Goal: Task Accomplishment & Management: Complete application form

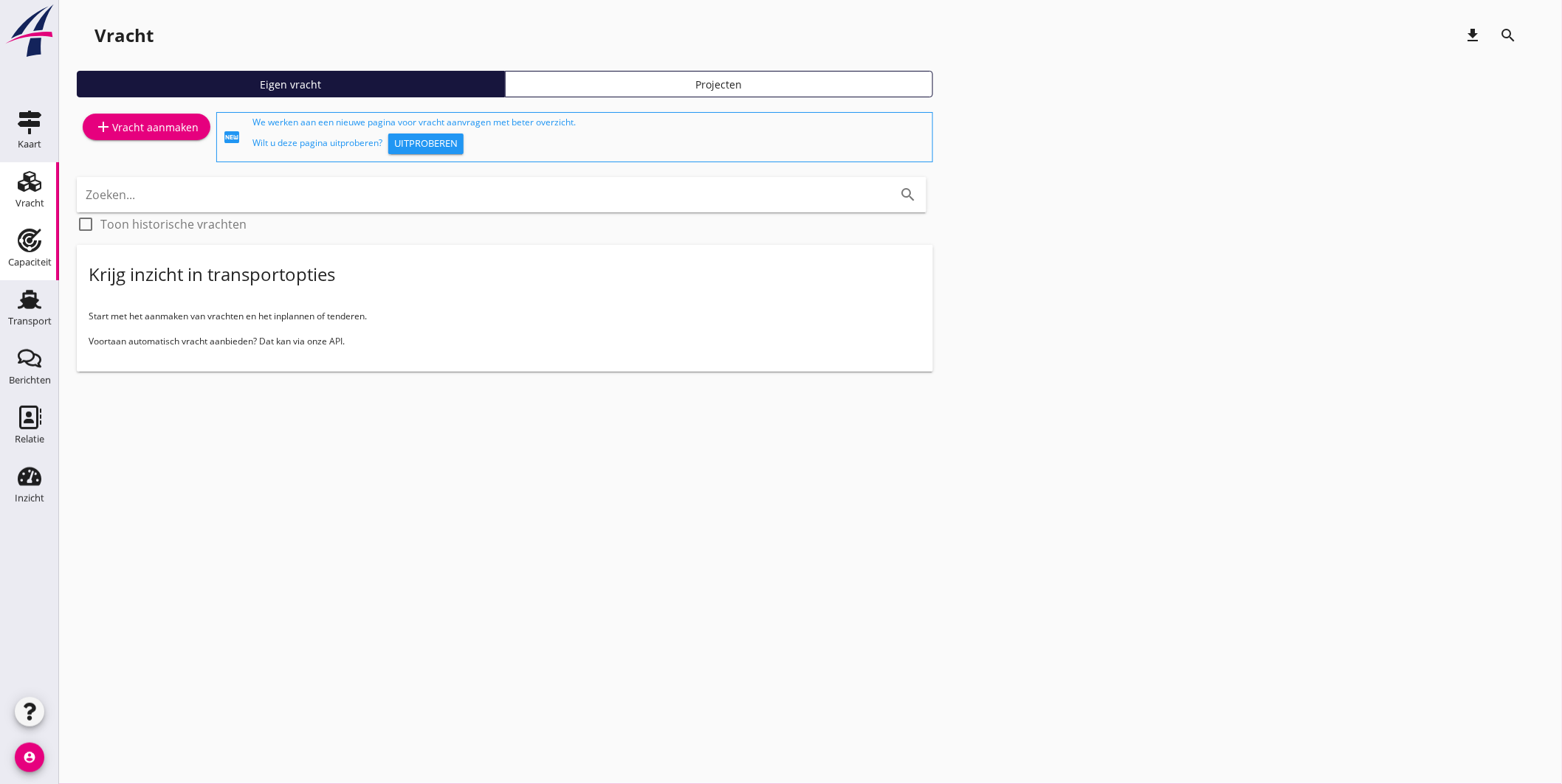
click at [19, 247] on icon "Capaciteit" at bounding box center [29, 240] width 23 height 23
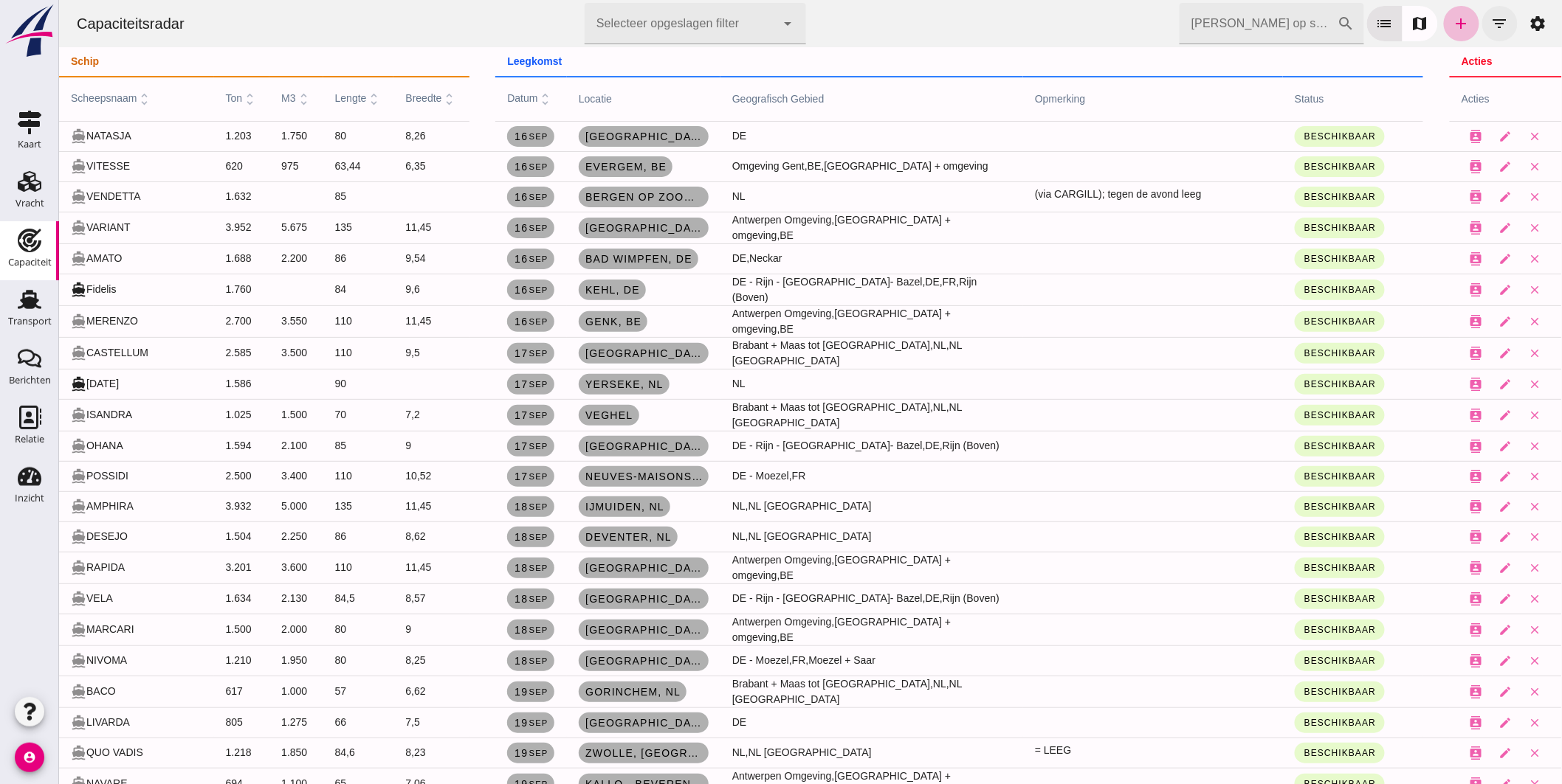
click at [1490, 15] on icon "filter_list" at bounding box center [1499, 23] width 17 height 17
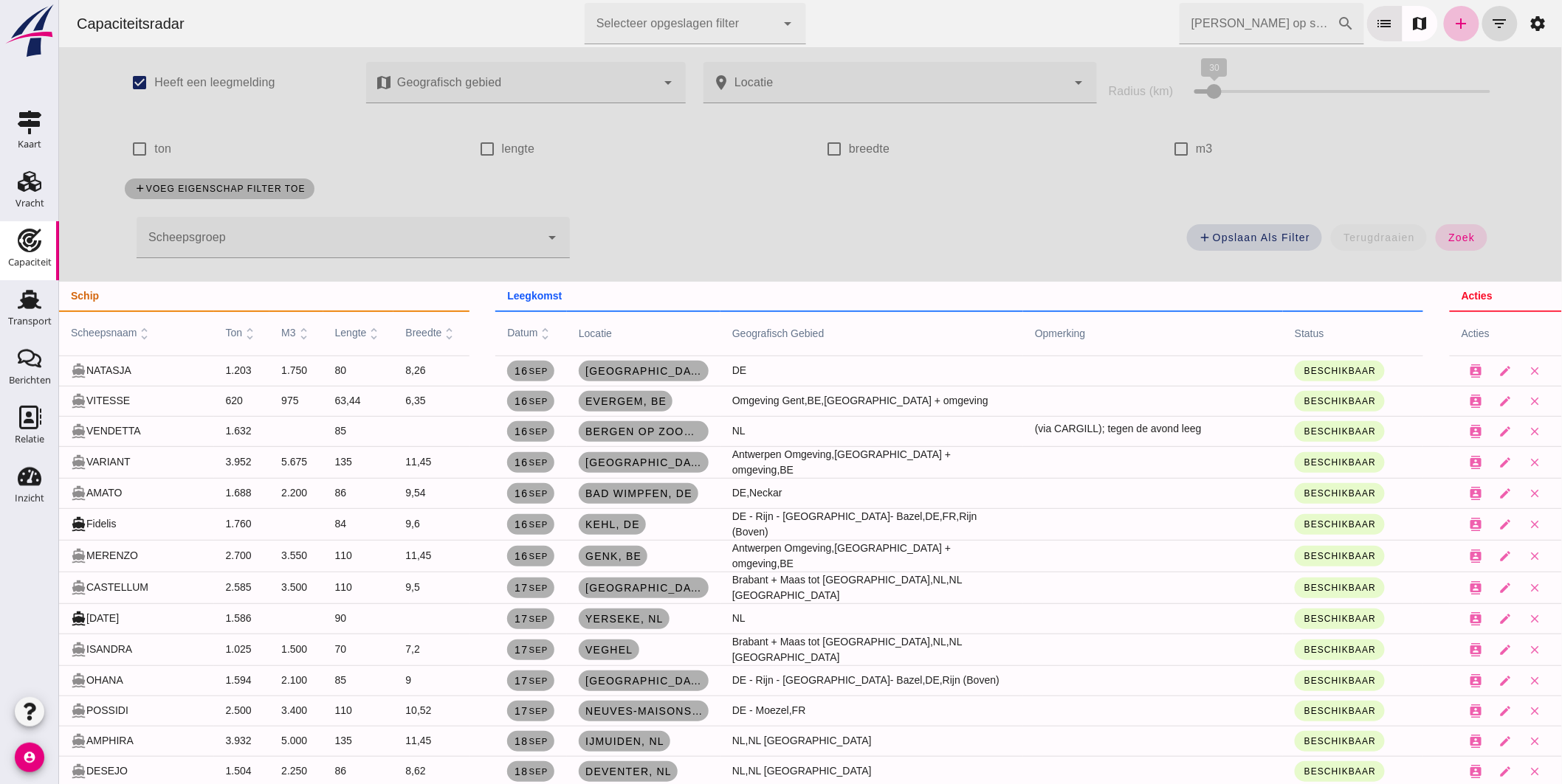
click at [258, 237] on div at bounding box center [337, 238] width 404 height 42
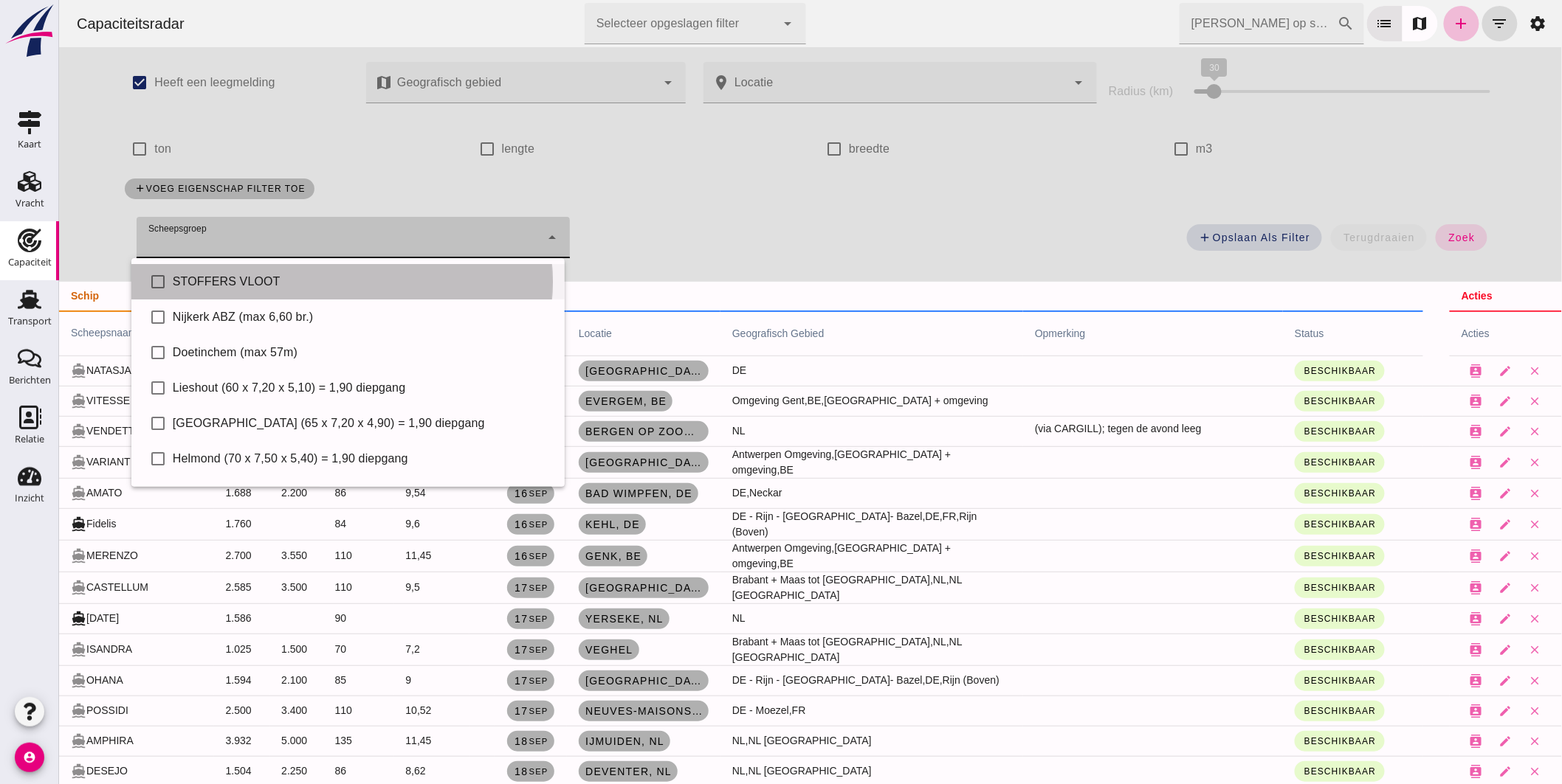
click at [256, 274] on div "STOFFERS VLOOT" at bounding box center [361, 281] width 380 height 17
type input "STOFFERS VLOOT"
checkbox input "true"
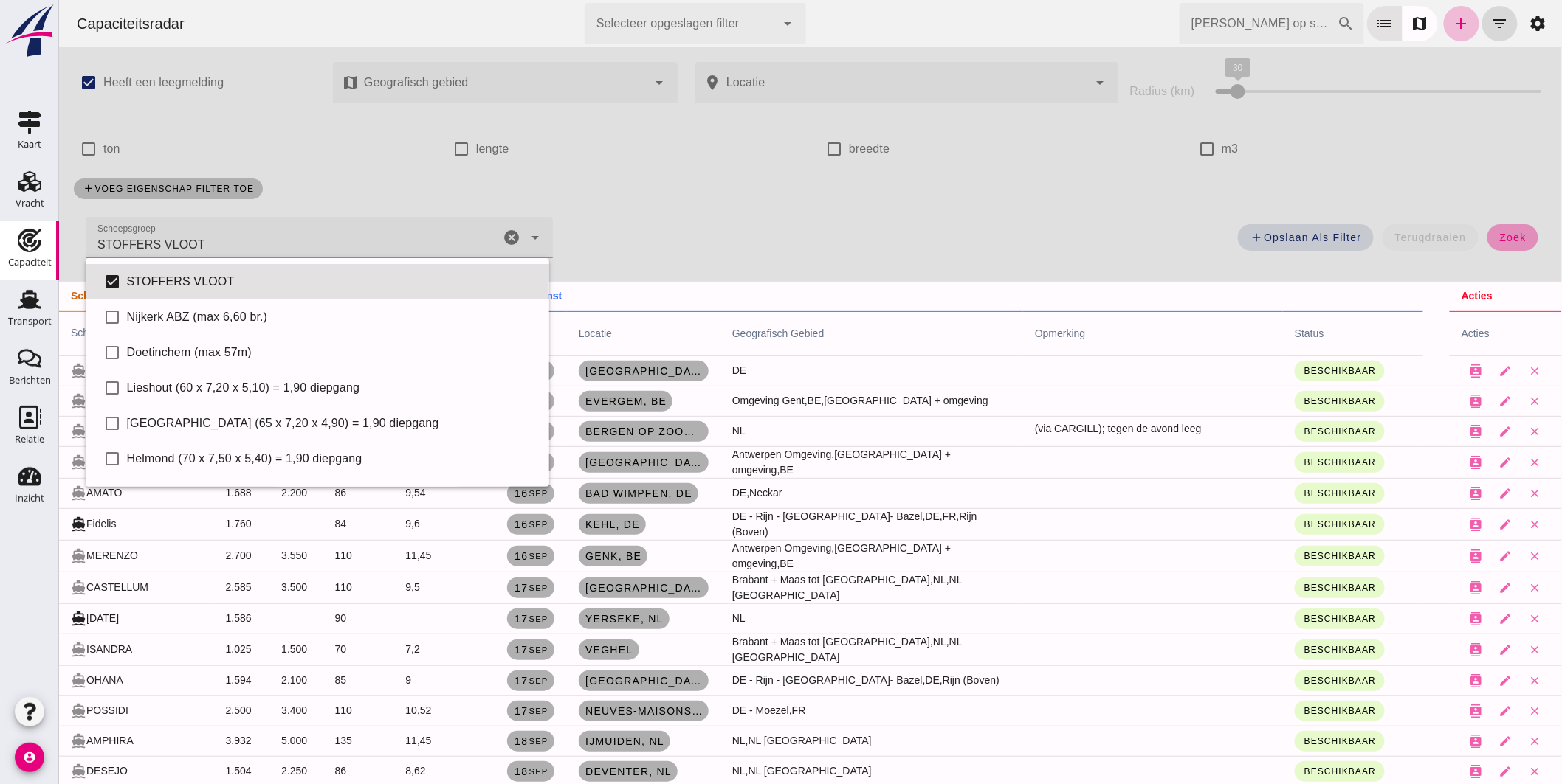
click at [1486, 239] on button "zoek" at bounding box center [1512, 237] width 51 height 27
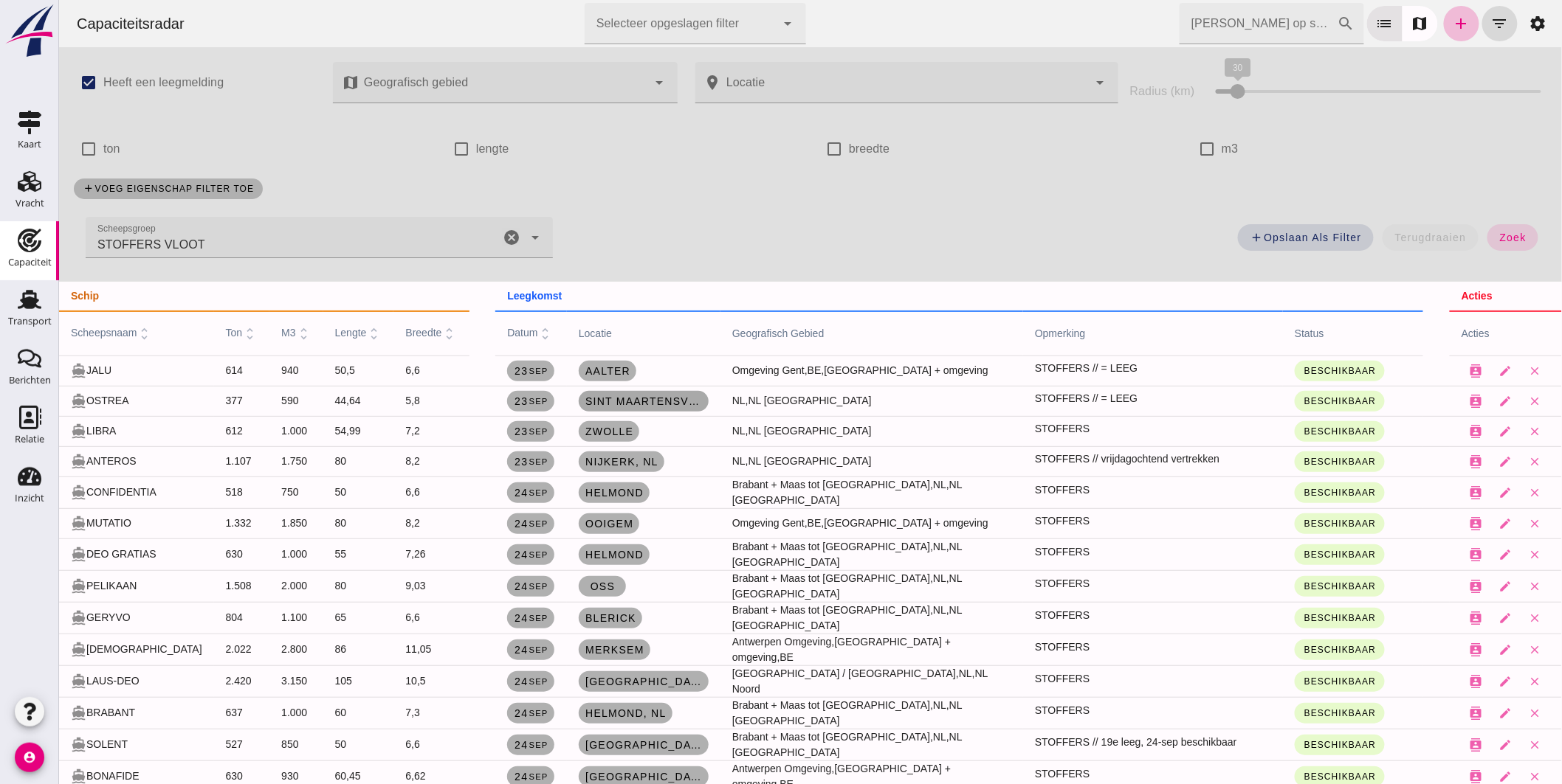
click at [679, 402] on span "Sint Maartensvlotbrug, nl" at bounding box center [643, 401] width 118 height 12
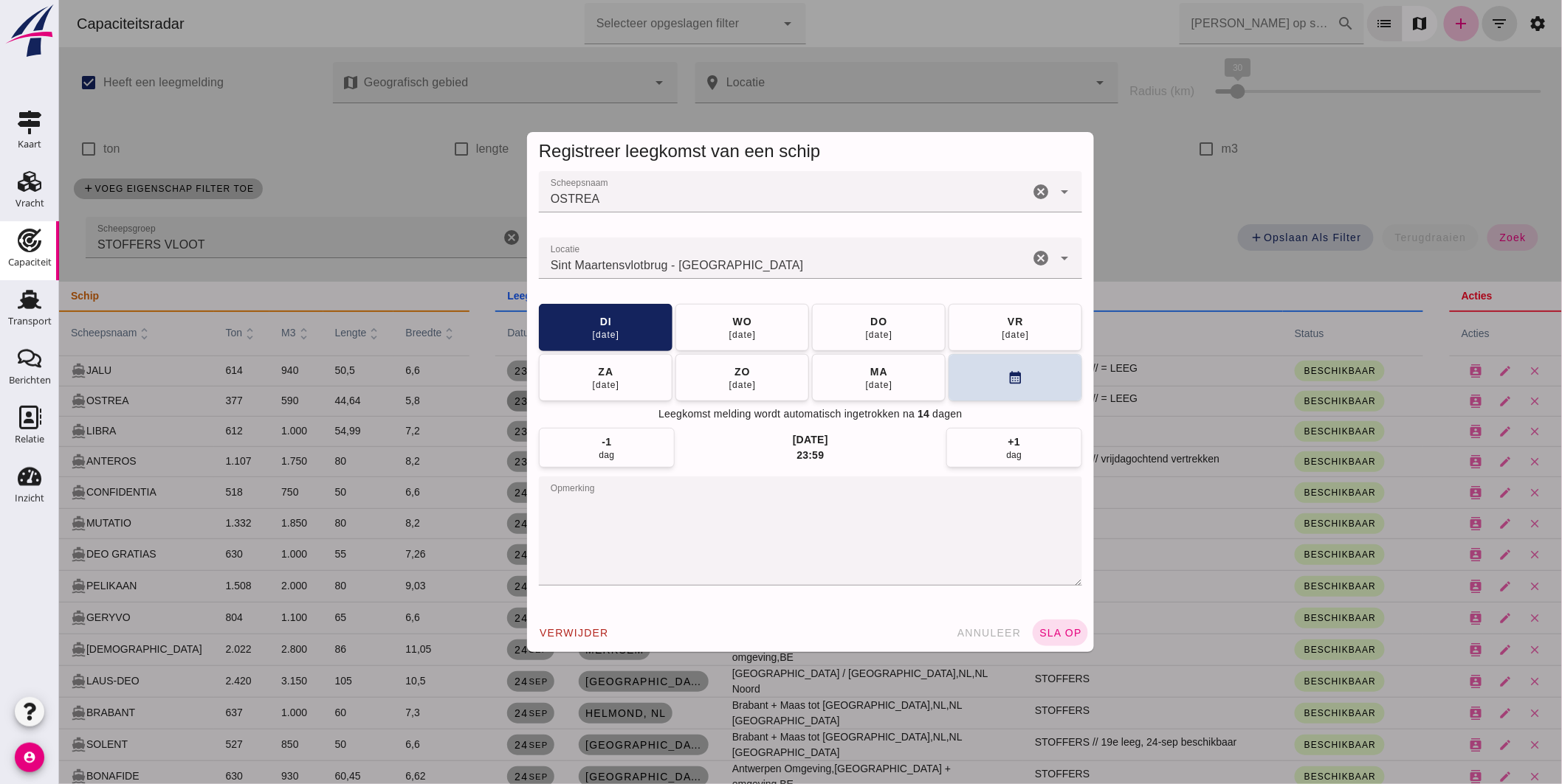
click at [764, 259] on input "Locatie" at bounding box center [783, 266] width 490 height 17
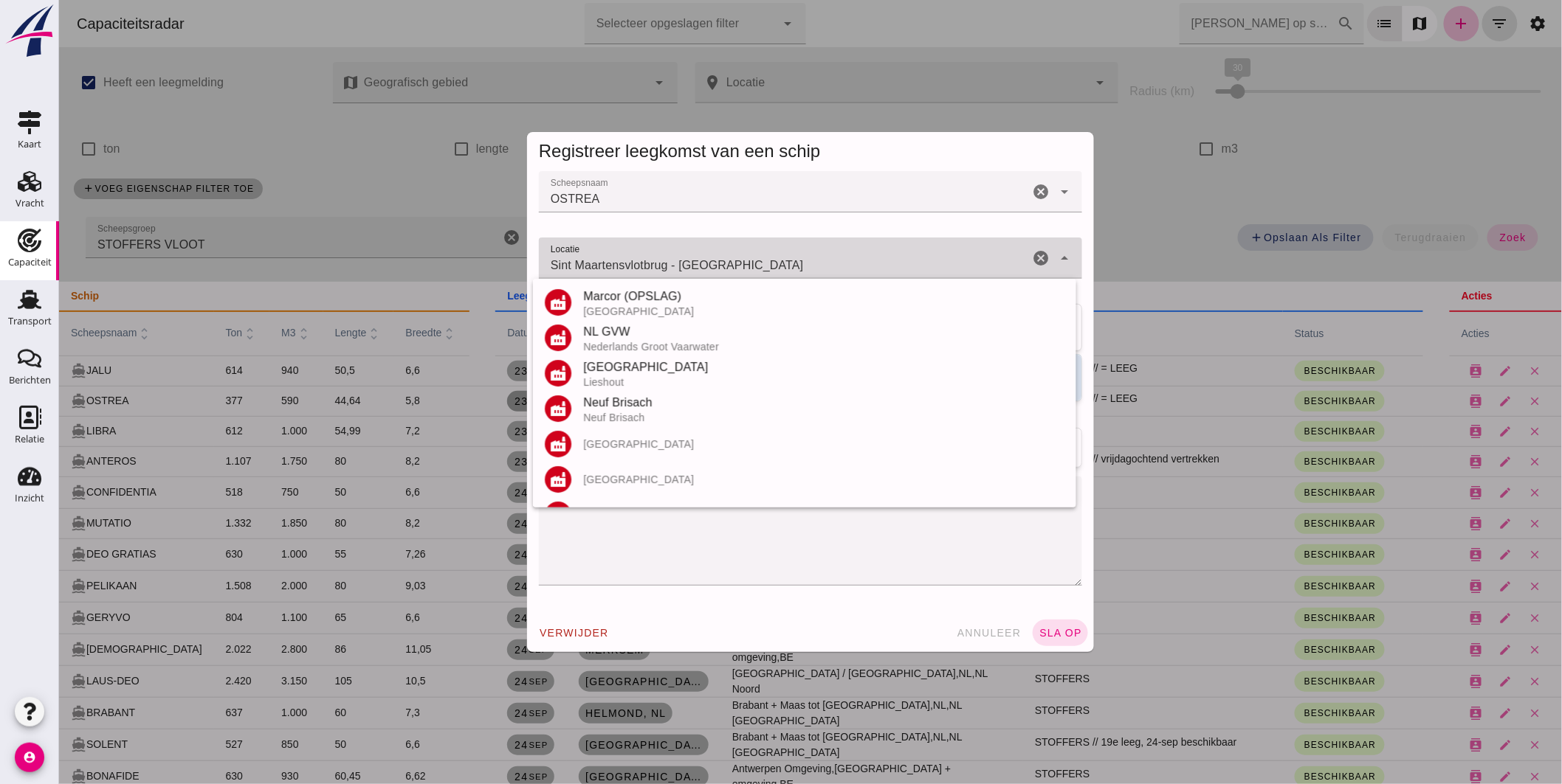
click at [764, 259] on input "Sint Maartensvlotbrug - Noord-Holland" at bounding box center [783, 266] width 490 height 17
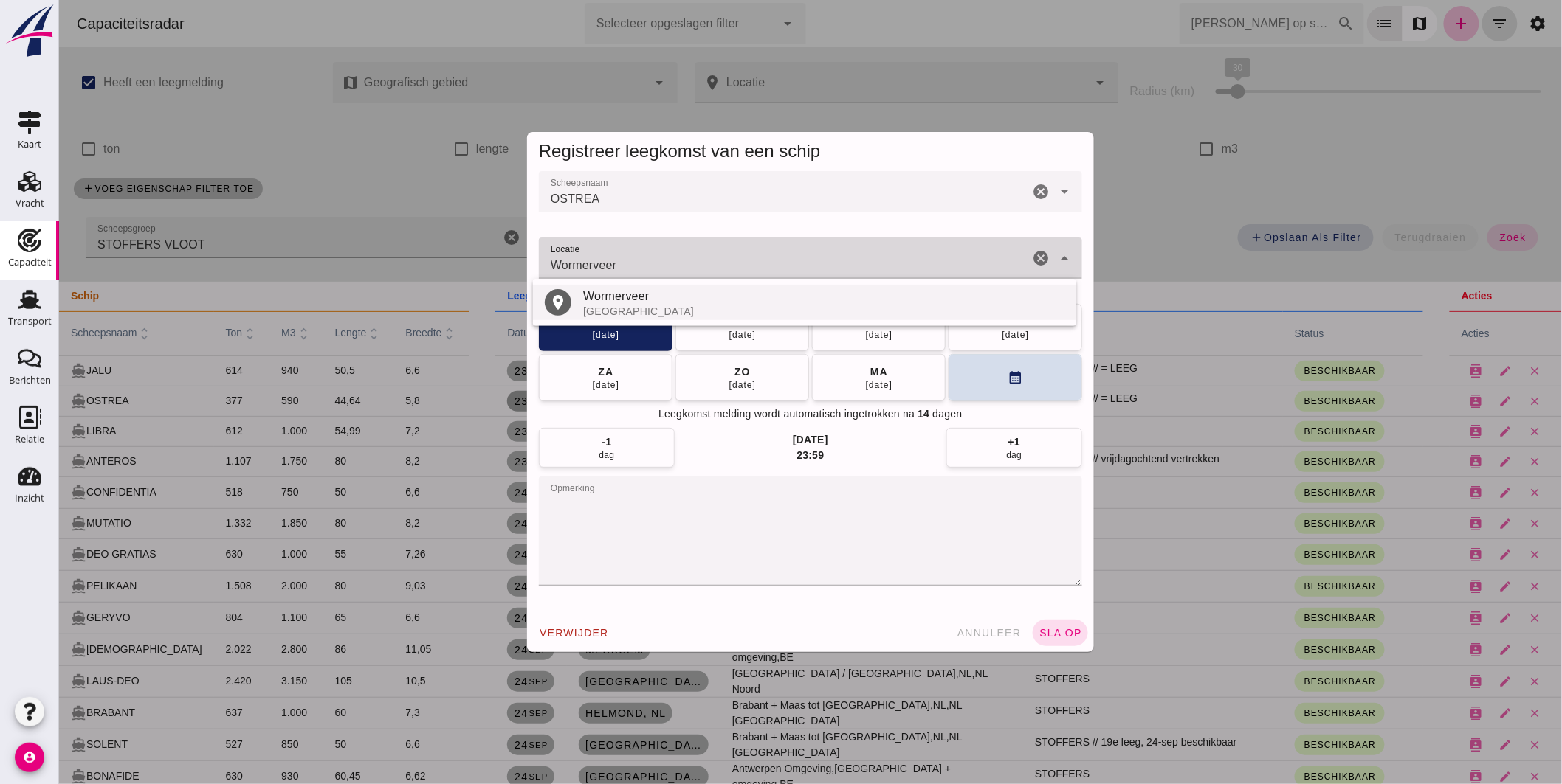
click at [632, 297] on div "Wormerveer" at bounding box center [823, 296] width 481 height 17
type input "Wormerveer - Noord-Holland"
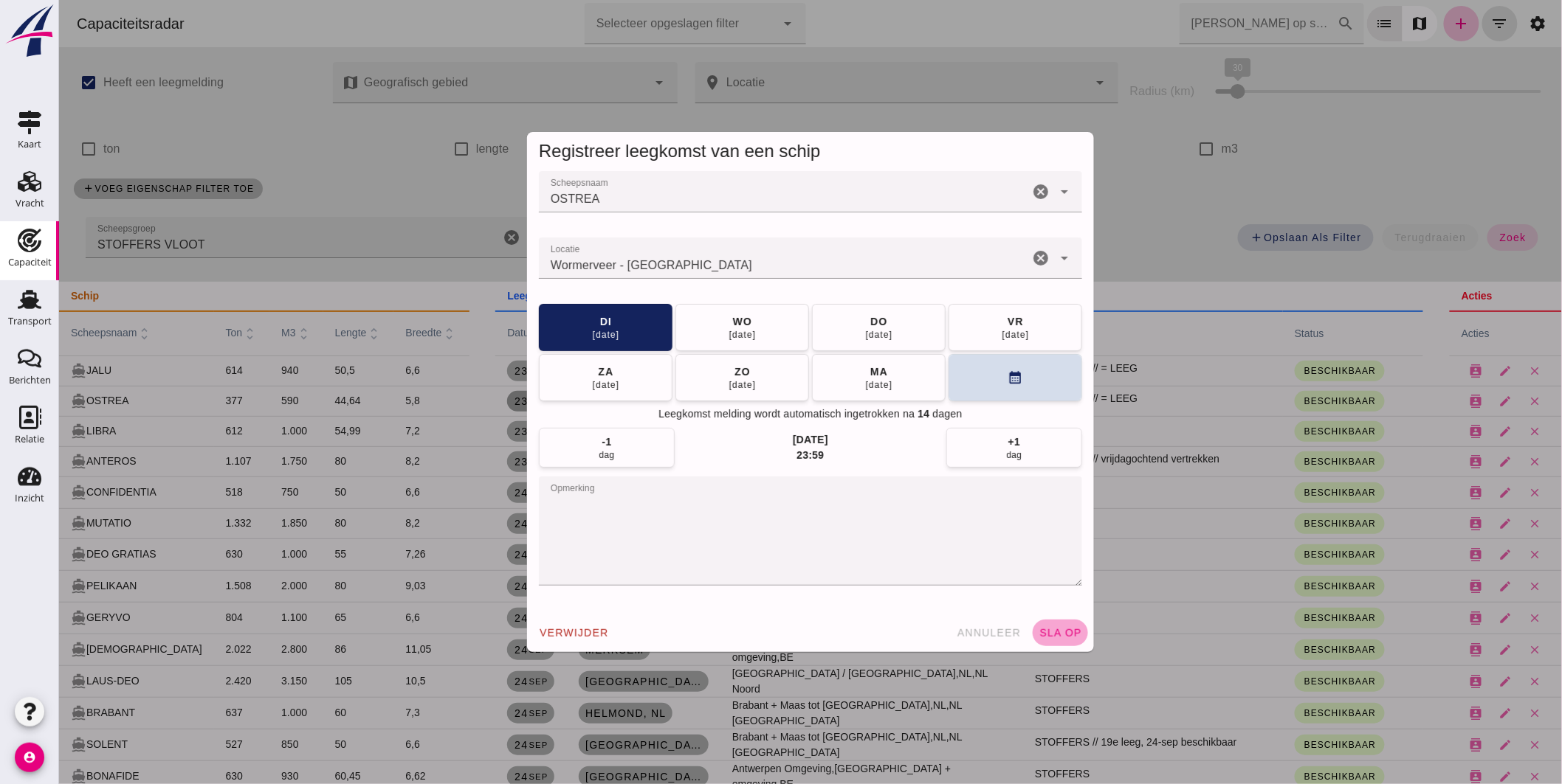
click at [1053, 623] on button "sla op" at bounding box center [1060, 633] width 56 height 27
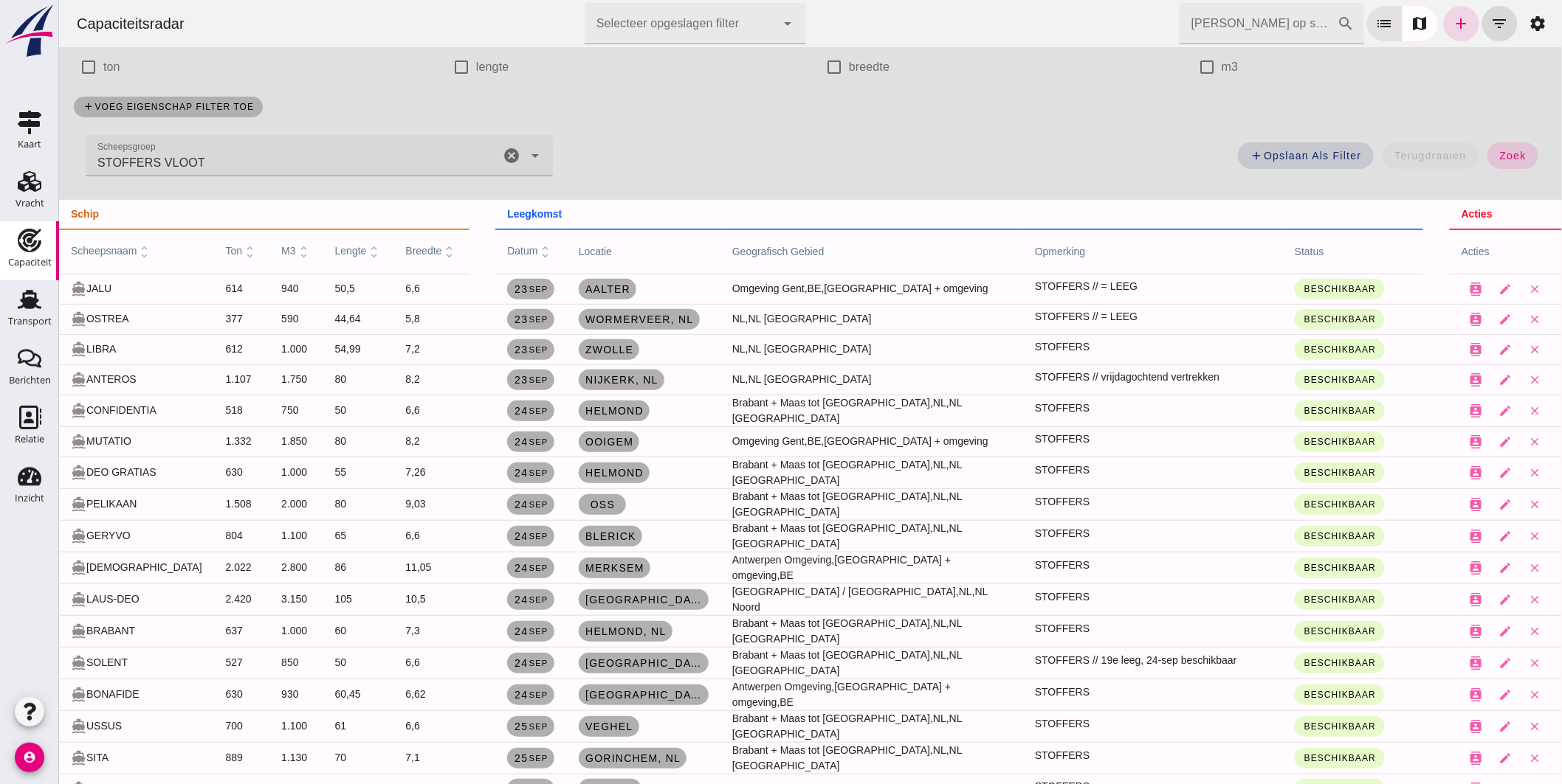
scroll to position [164, 0]
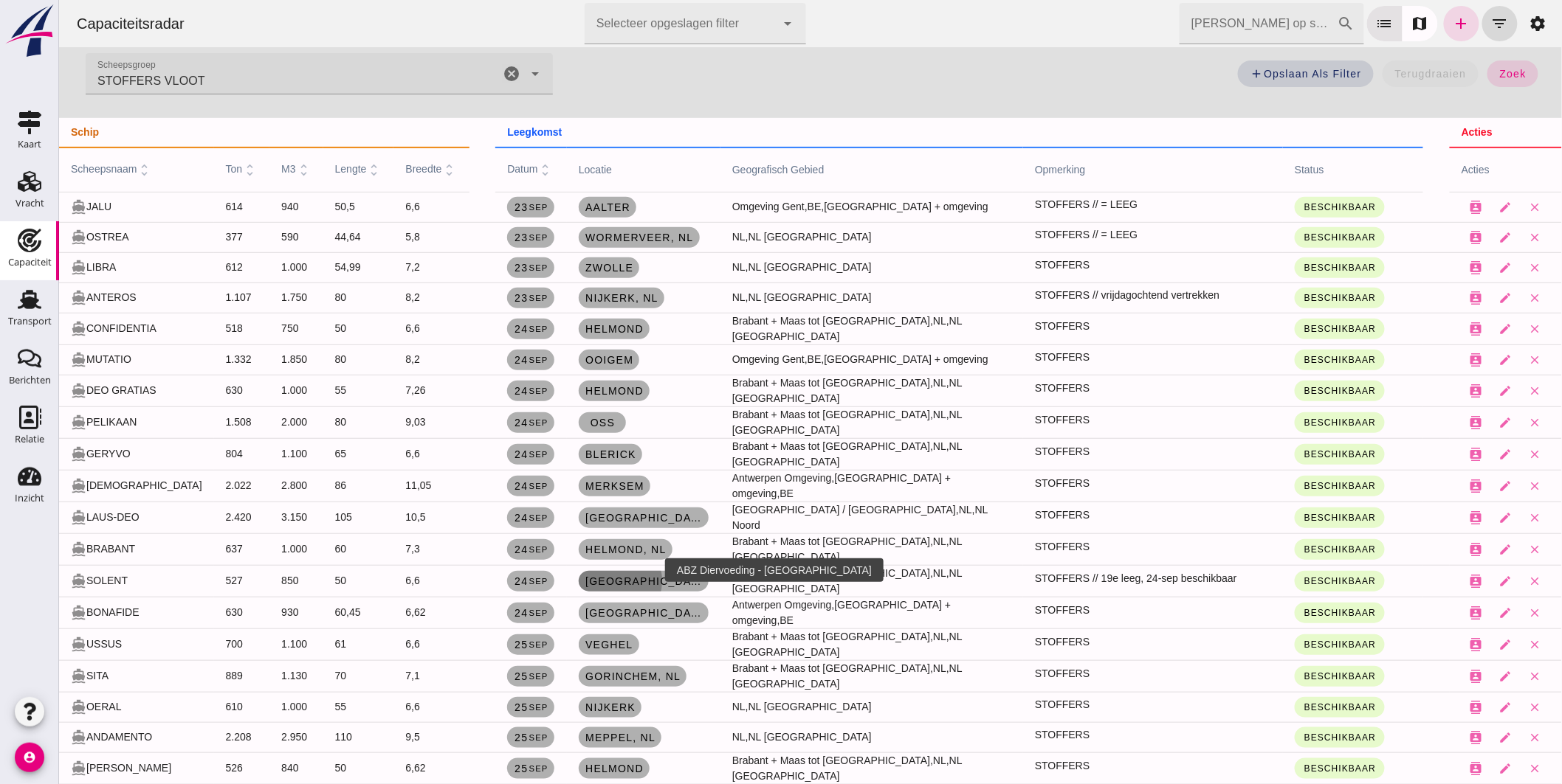
click at [619, 576] on span "[GEOGRAPHIC_DATA]" at bounding box center [643, 582] width 118 height 12
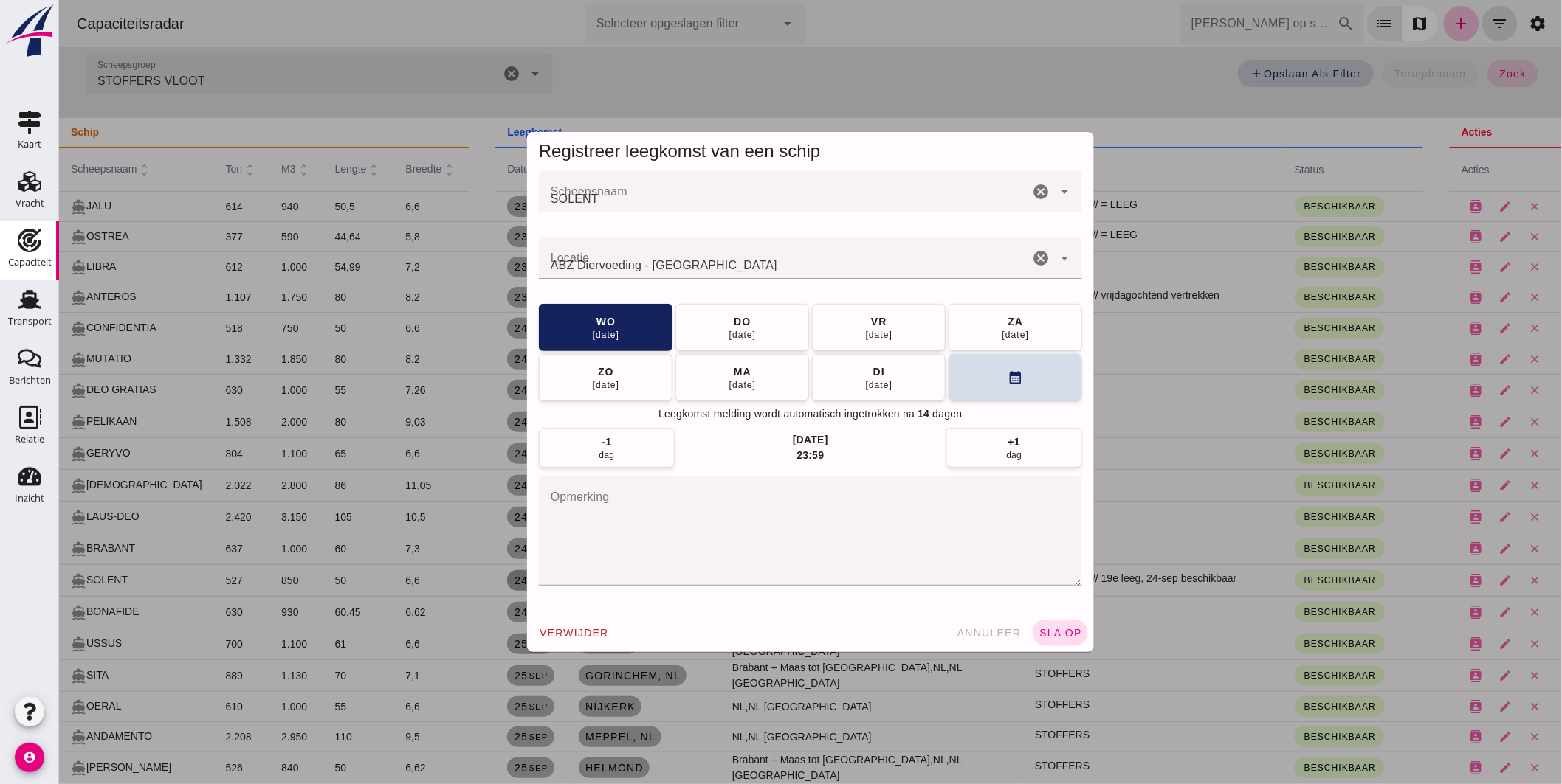
scroll to position [0, 0]
click at [718, 262] on input "ABZ Diervoeding - Eindhoven" at bounding box center [783, 266] width 490 height 17
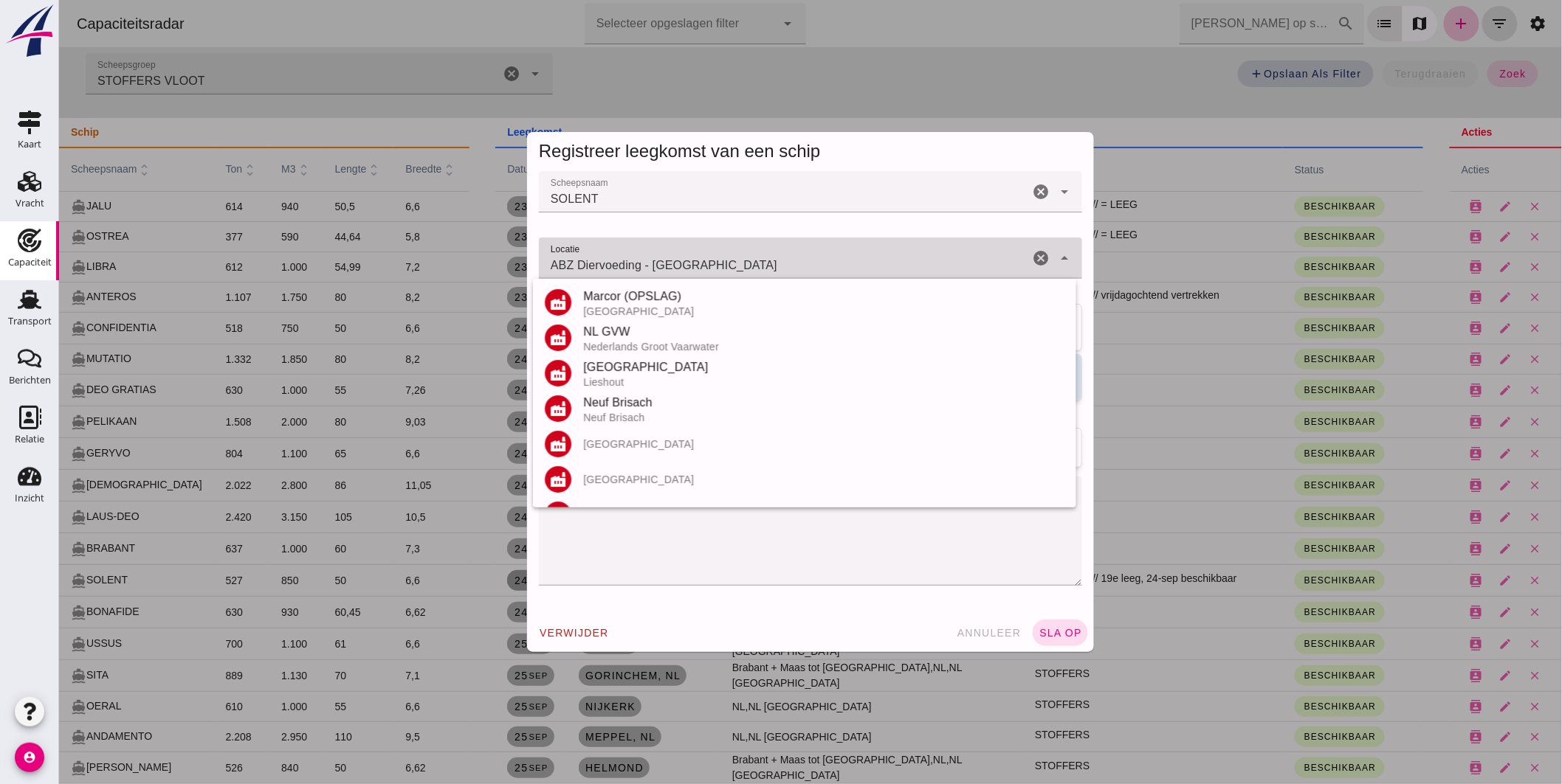
click at [718, 262] on input "ABZ Diervoeding - Eindhoven" at bounding box center [783, 266] width 490 height 17
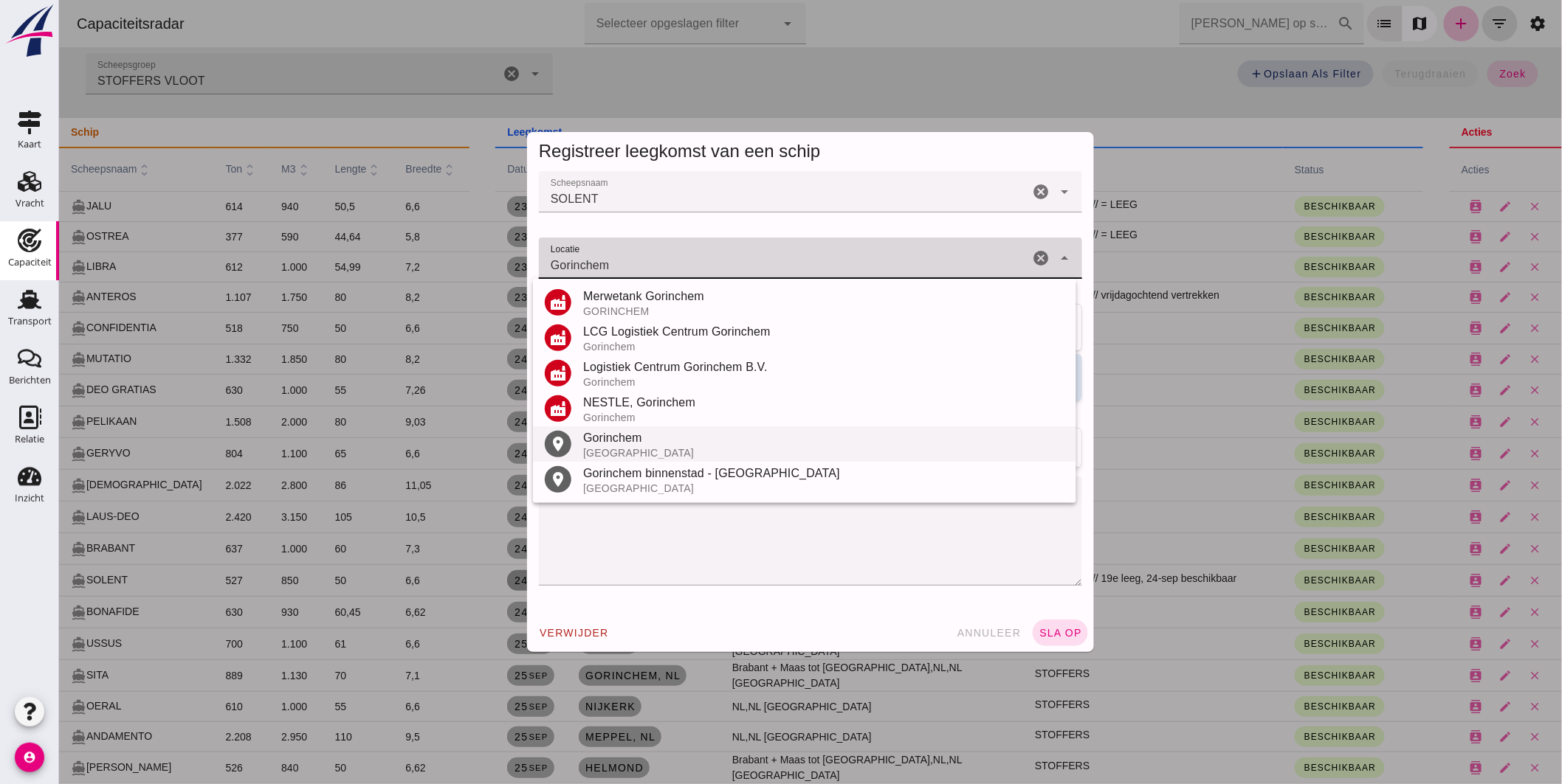
click at [630, 444] on div "Gorinchem" at bounding box center [823, 438] width 481 height 17
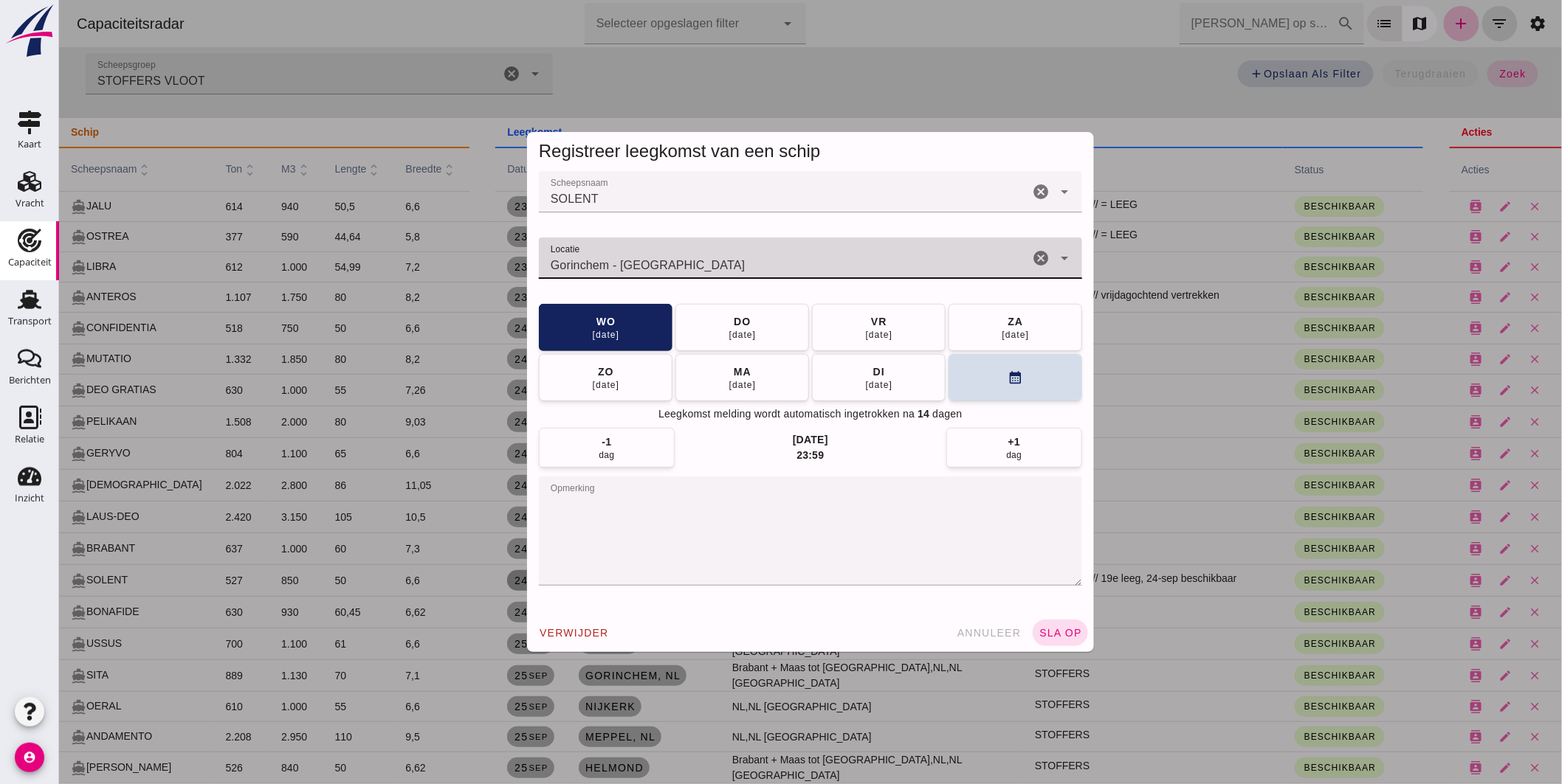
type input "Gorinchem - Zuid-Holland"
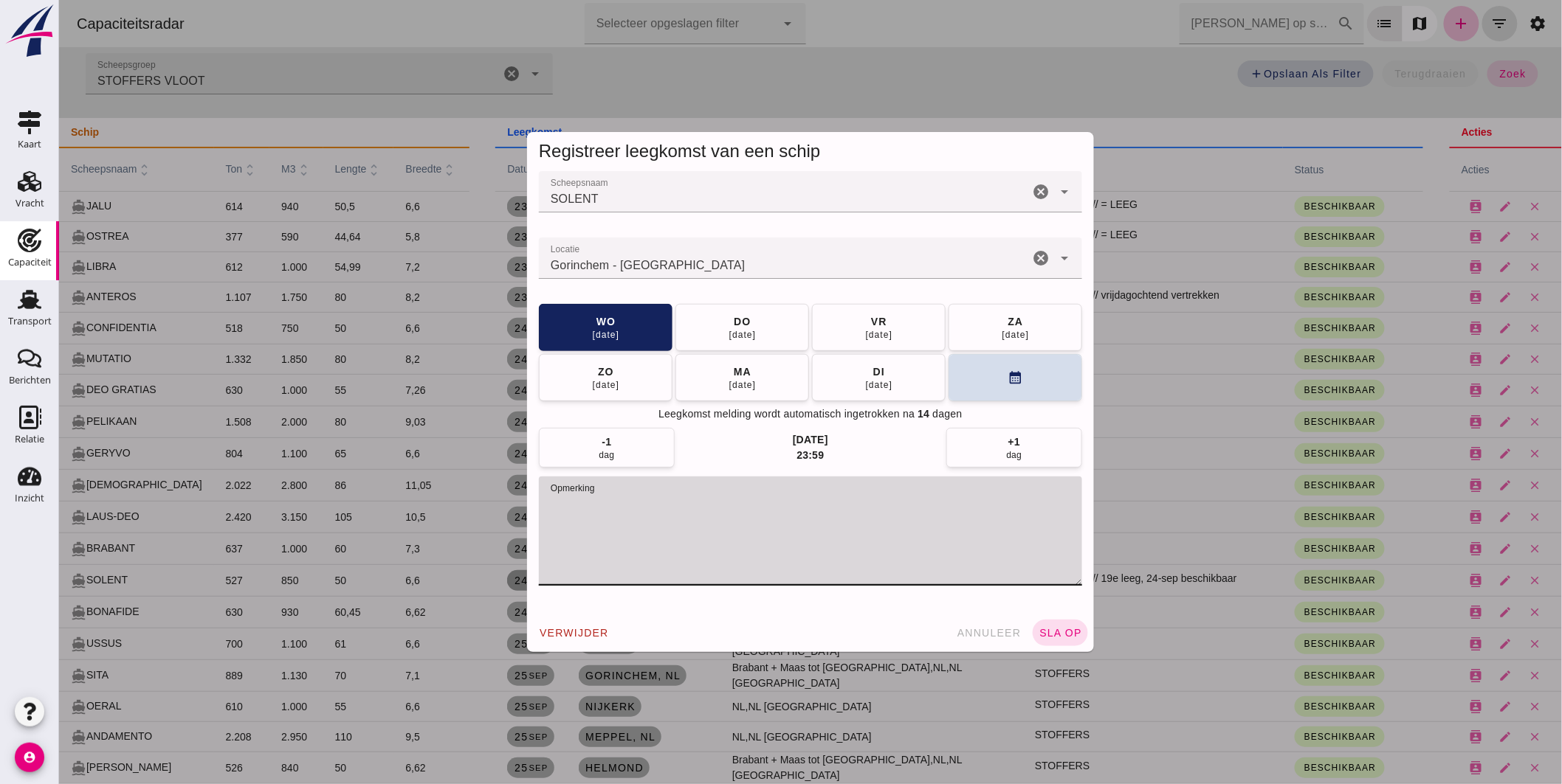
drag, startPoint x: 620, startPoint y: 506, endPoint x: 873, endPoint y: 503, distance: 253.0
click at [873, 503] on textarea "opmerking" at bounding box center [809, 531] width 543 height 109
type textarea "STOFFERS // = LEEG"
click at [1056, 625] on button "sla op" at bounding box center [1060, 633] width 56 height 27
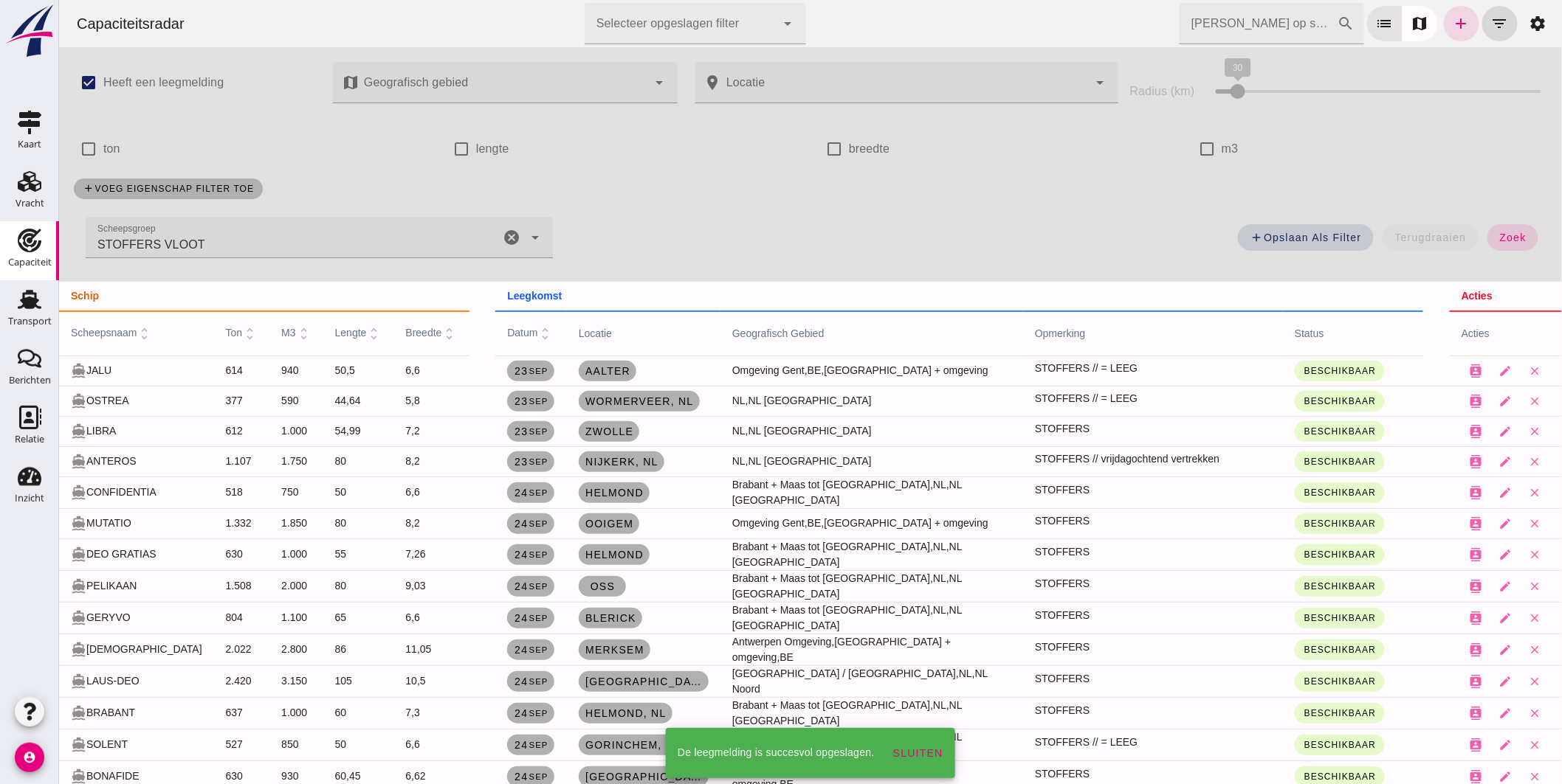
scroll to position [164, 0]
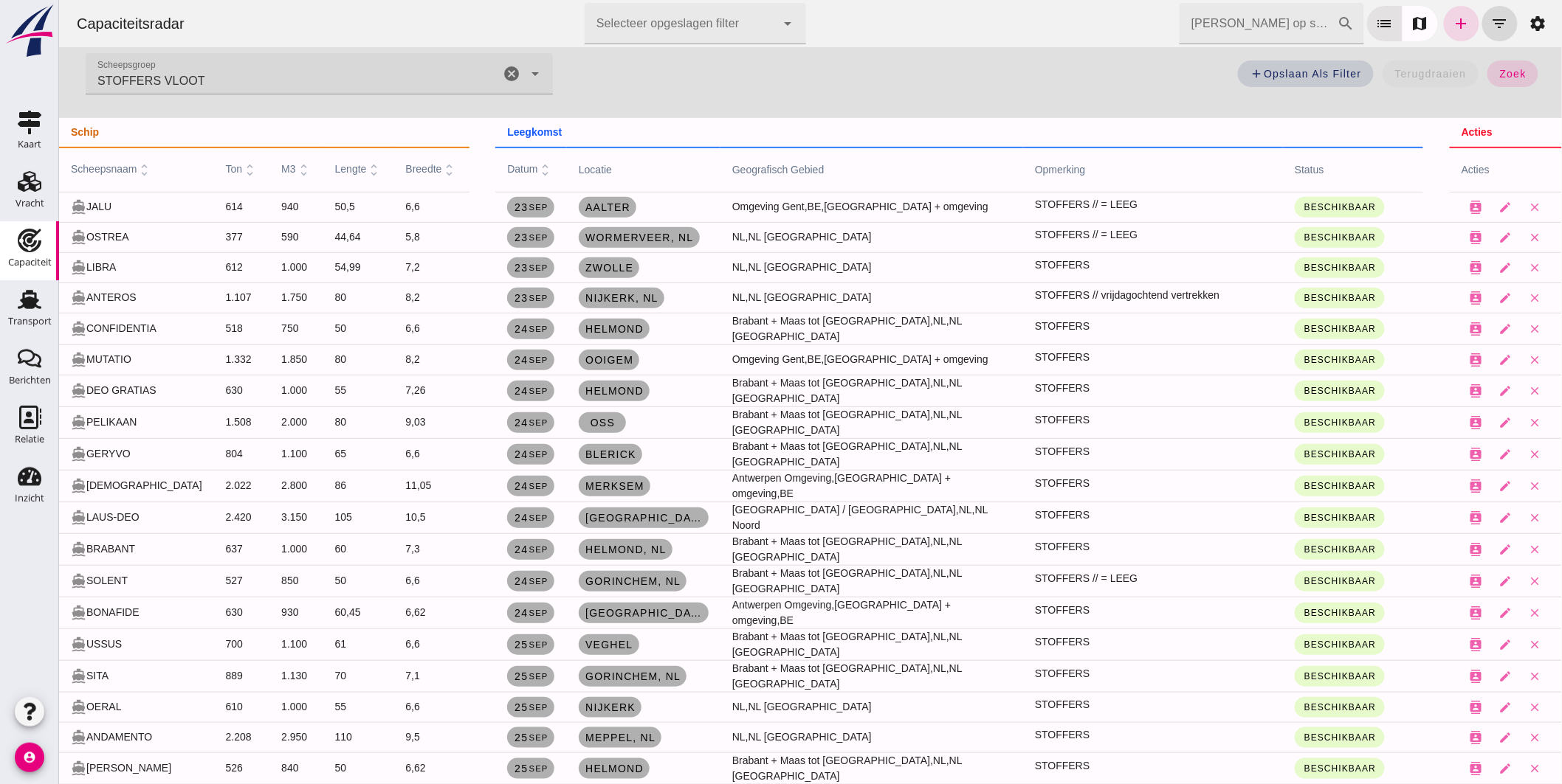
click at [509, 72] on icon "cancel" at bounding box center [511, 74] width 17 height 17
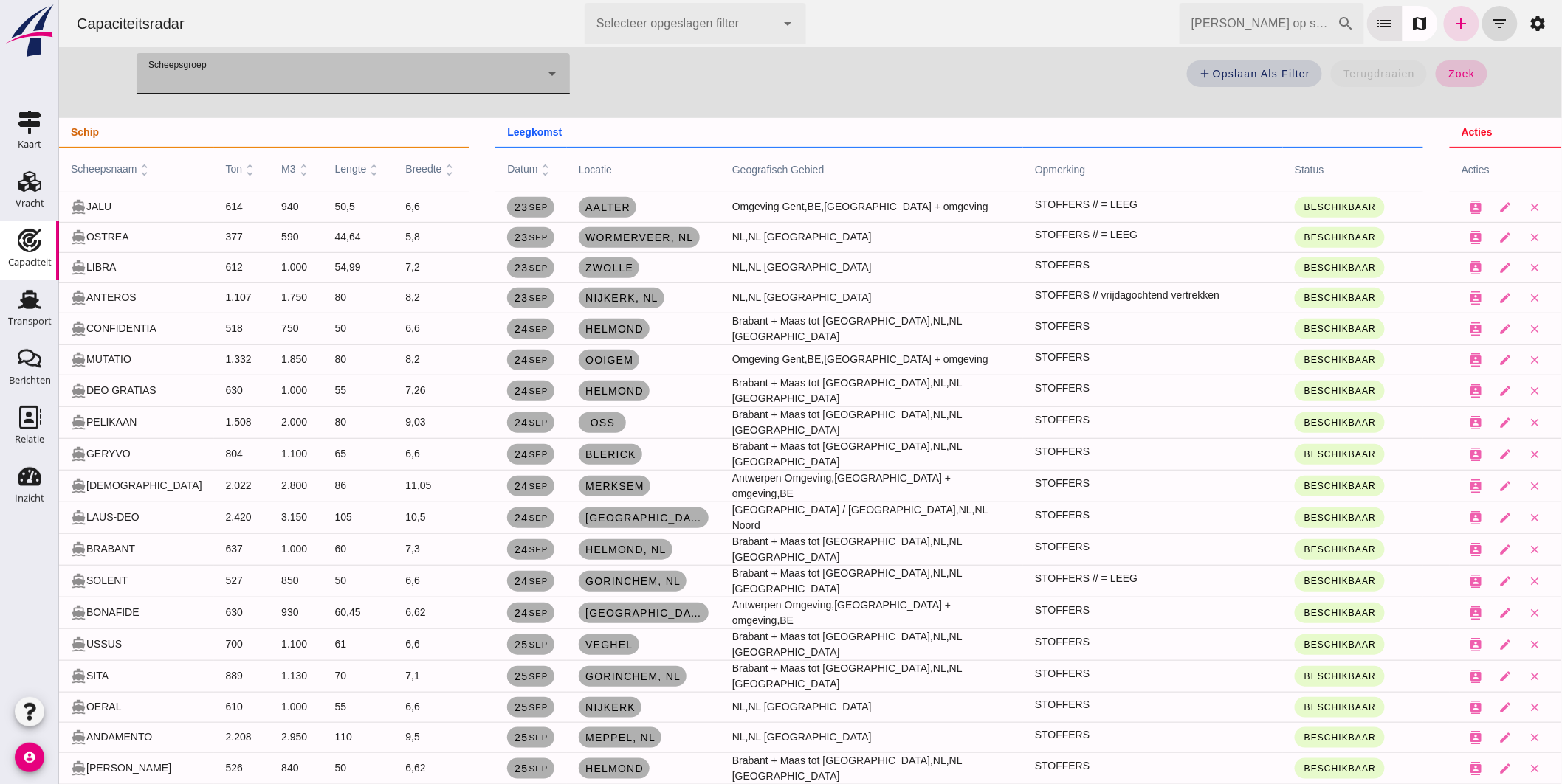
click at [1454, 76] on span "zoek" at bounding box center [1459, 74] width 27 height 12
click at [1491, 20] on icon "filter_list" at bounding box center [1499, 23] width 17 height 17
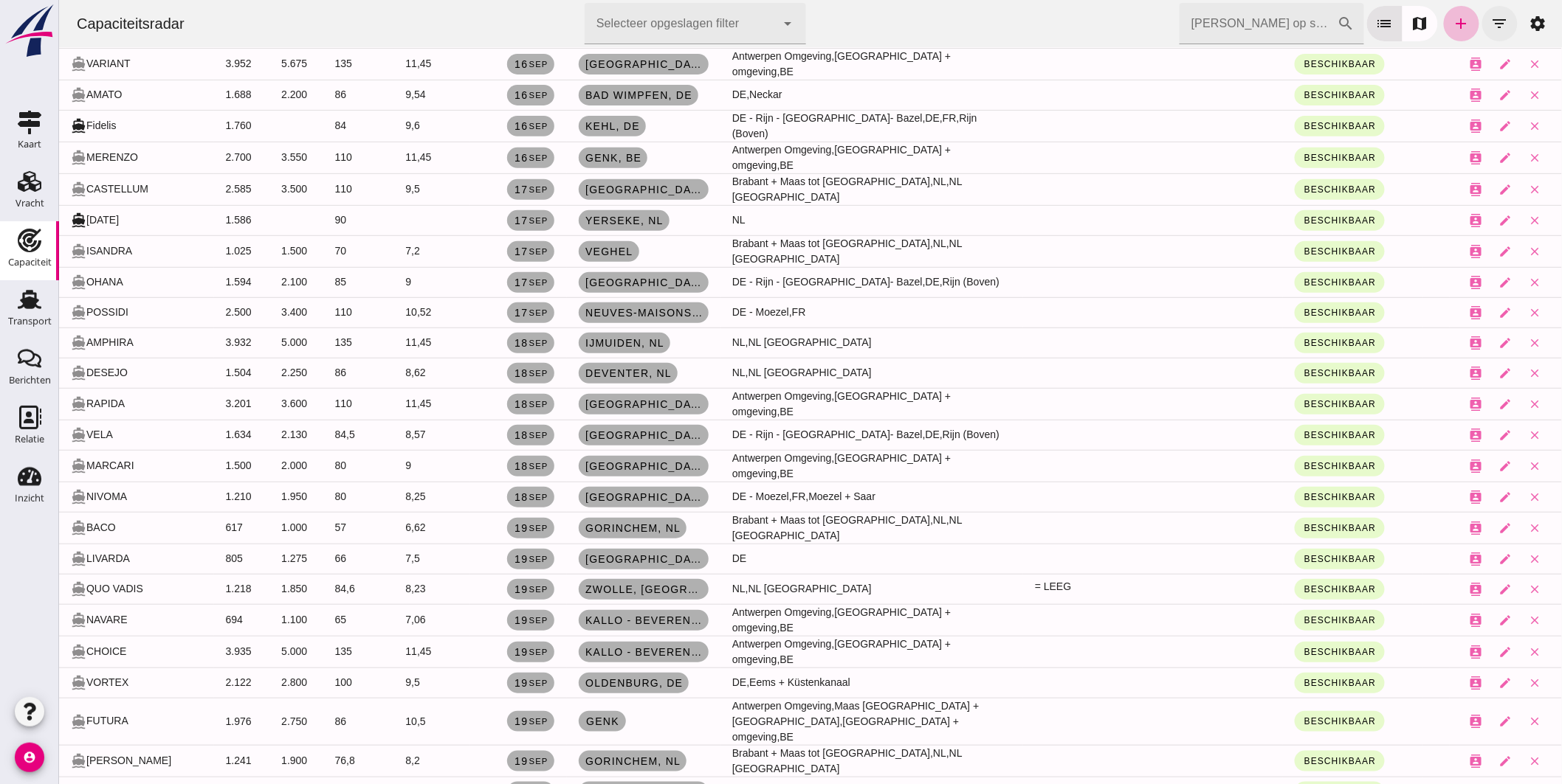
scroll to position [0, 0]
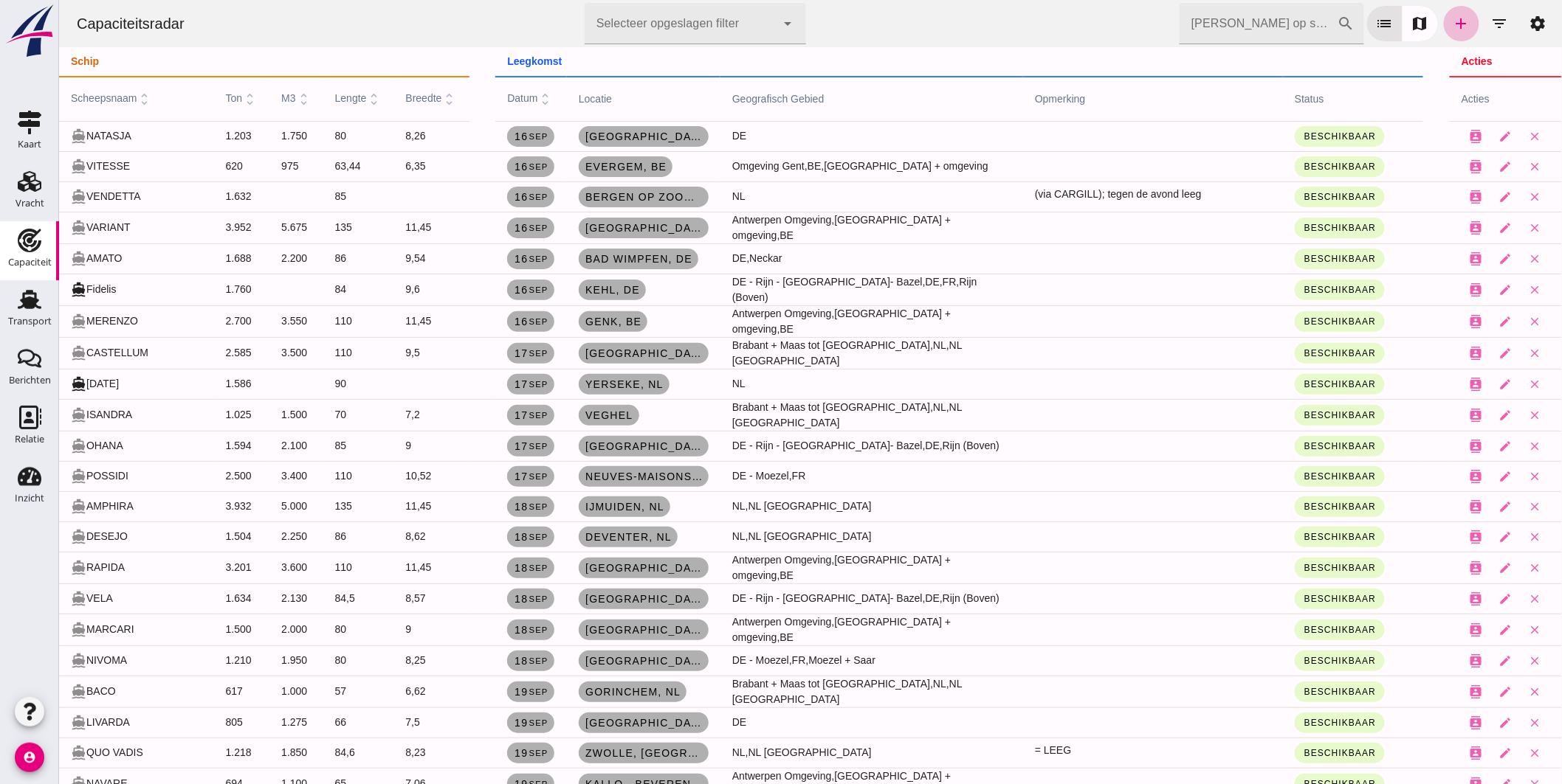
click at [1241, 20] on input "[PERSON_NAME] op scheepsnaam" at bounding box center [1258, 23] width 158 height 42
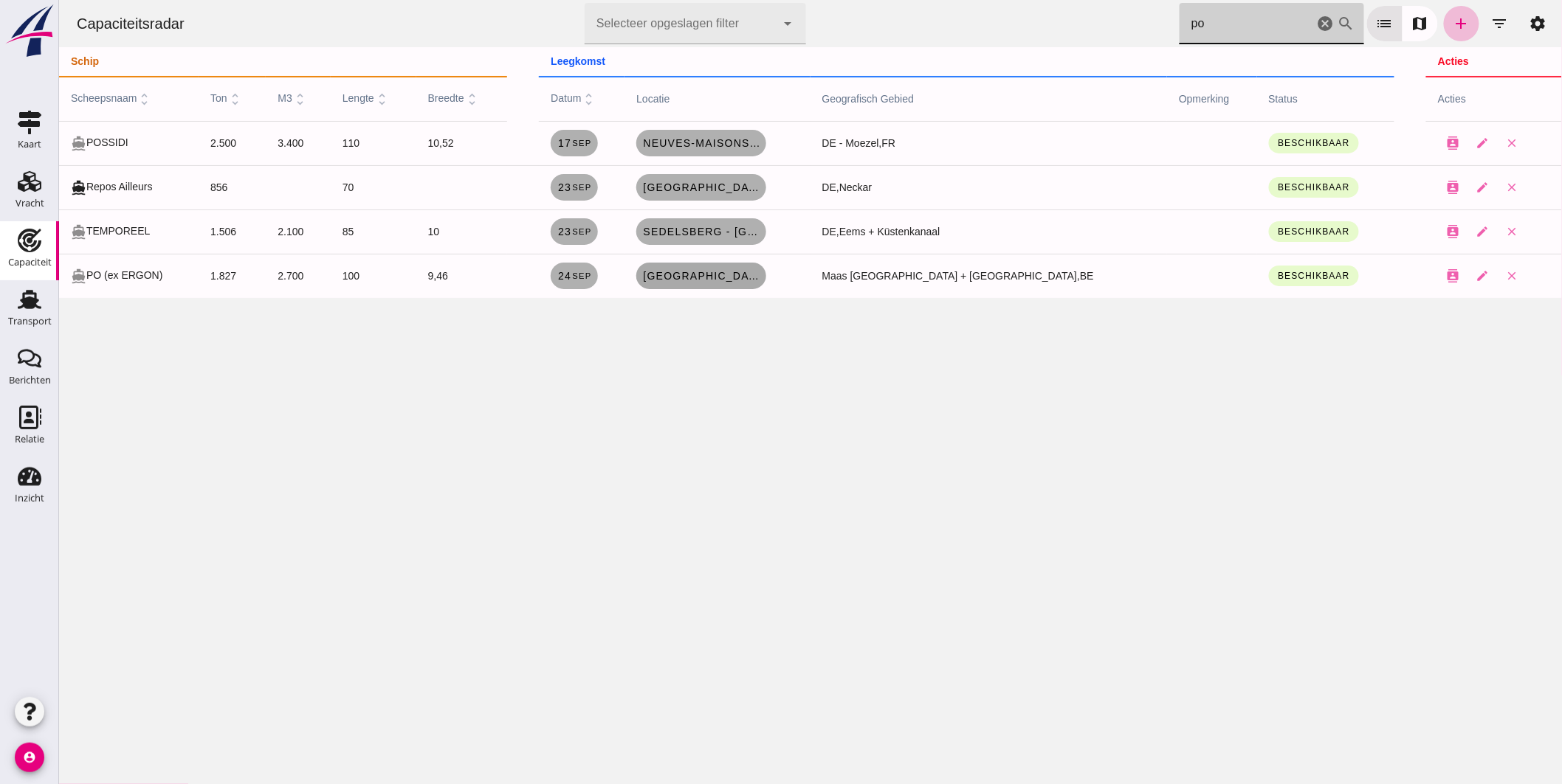
type input "po"
click at [751, 278] on span "Luik, be" at bounding box center [700, 276] width 118 height 12
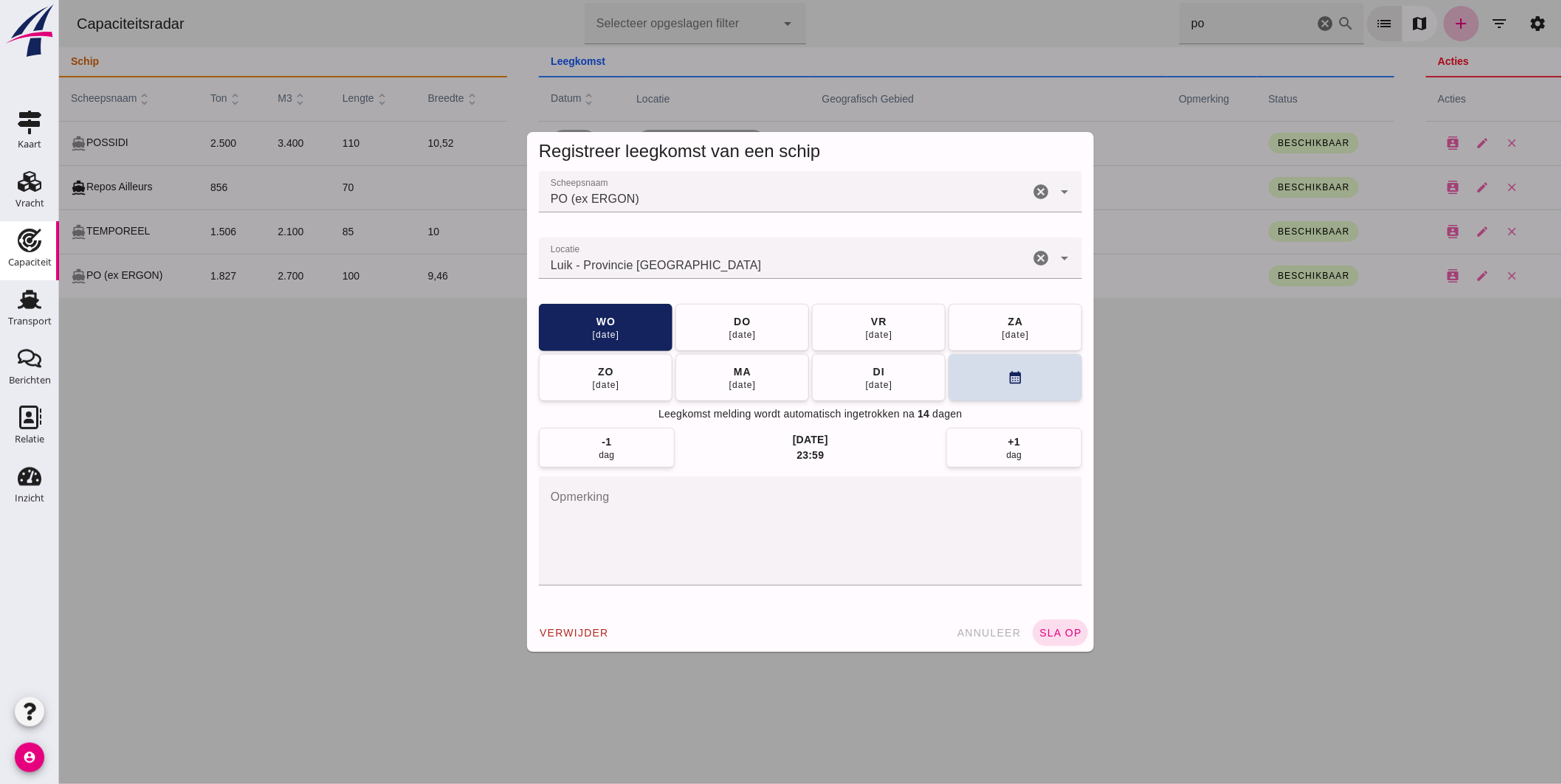
click at [747, 269] on input "Locatie" at bounding box center [783, 266] width 490 height 17
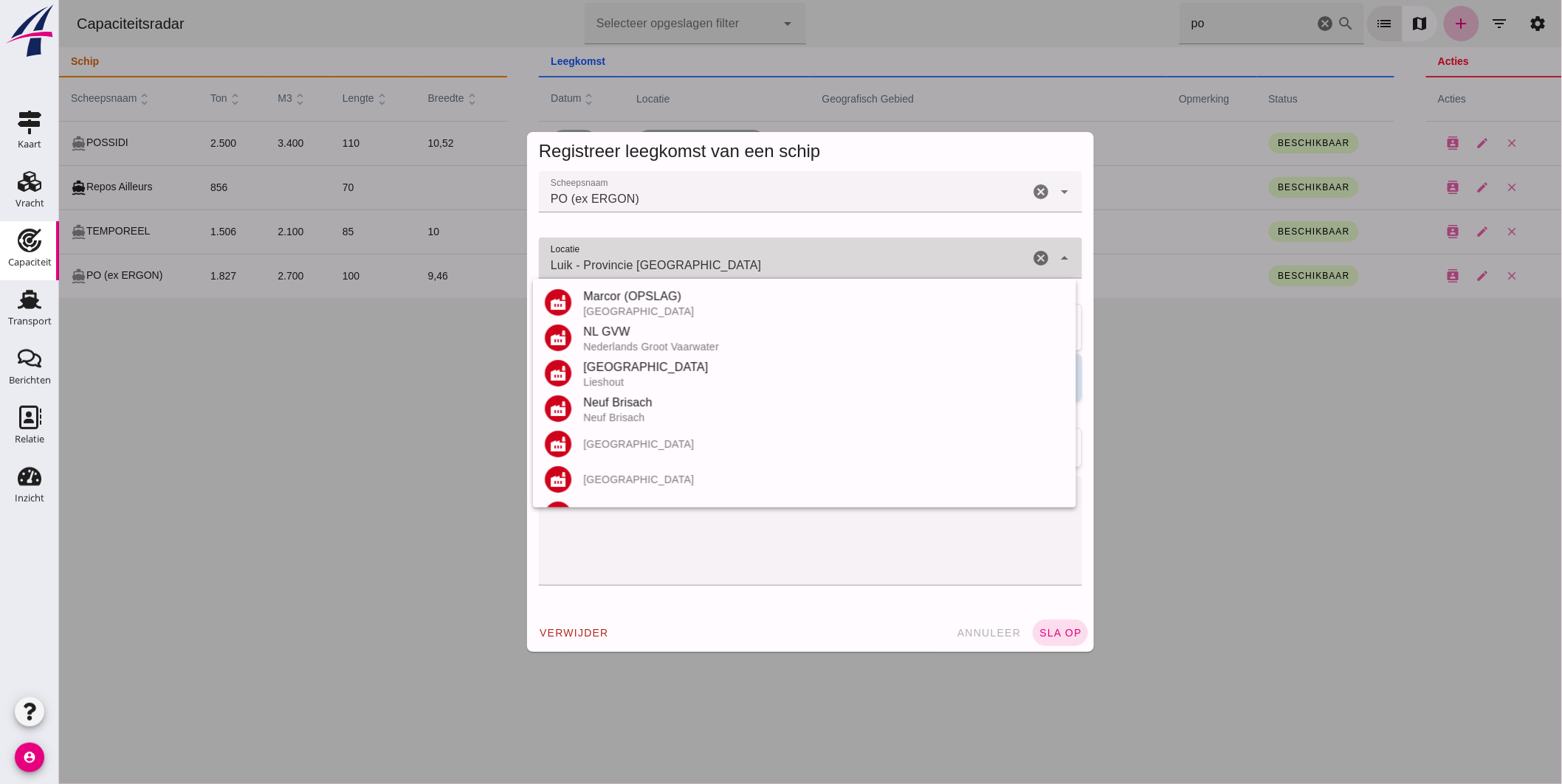
click at [748, 269] on input "Luik - Provincie Luik" at bounding box center [783, 266] width 490 height 17
click at [749, 269] on input "Luik - Provincie Luik" at bounding box center [783, 266] width 490 height 17
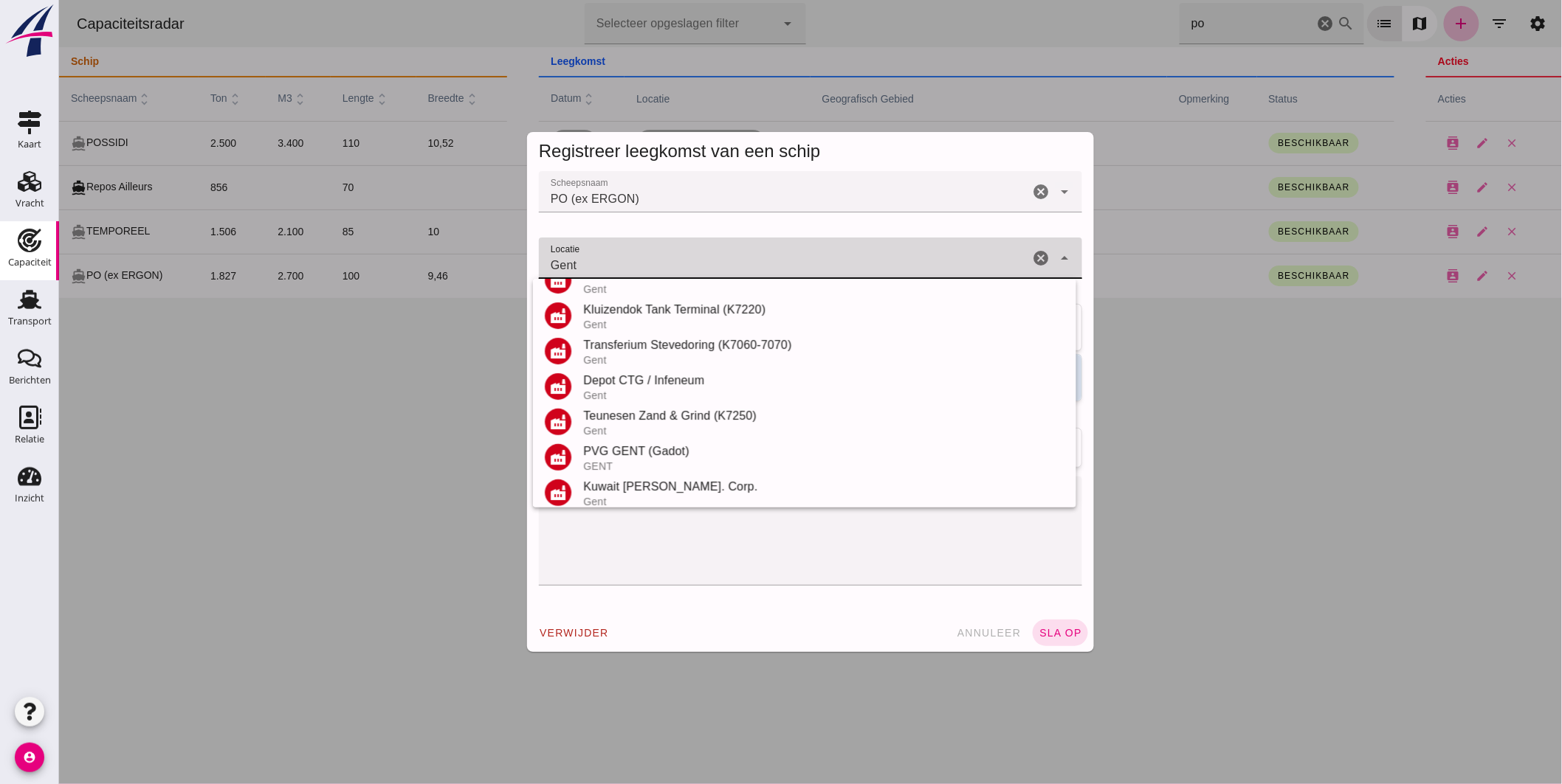
scroll to position [313, 0]
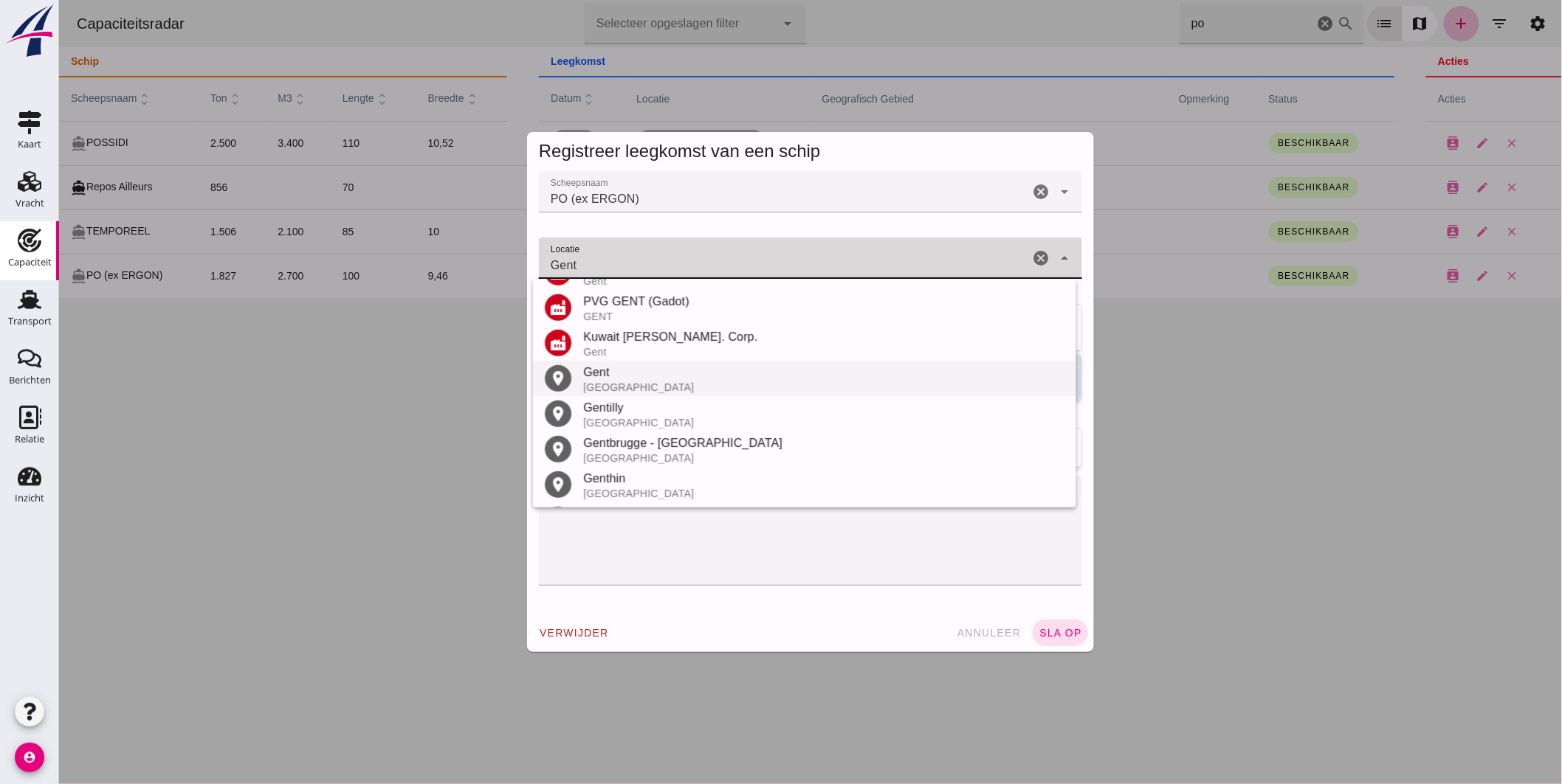
click at [617, 379] on div "Gent" at bounding box center [823, 372] width 481 height 17
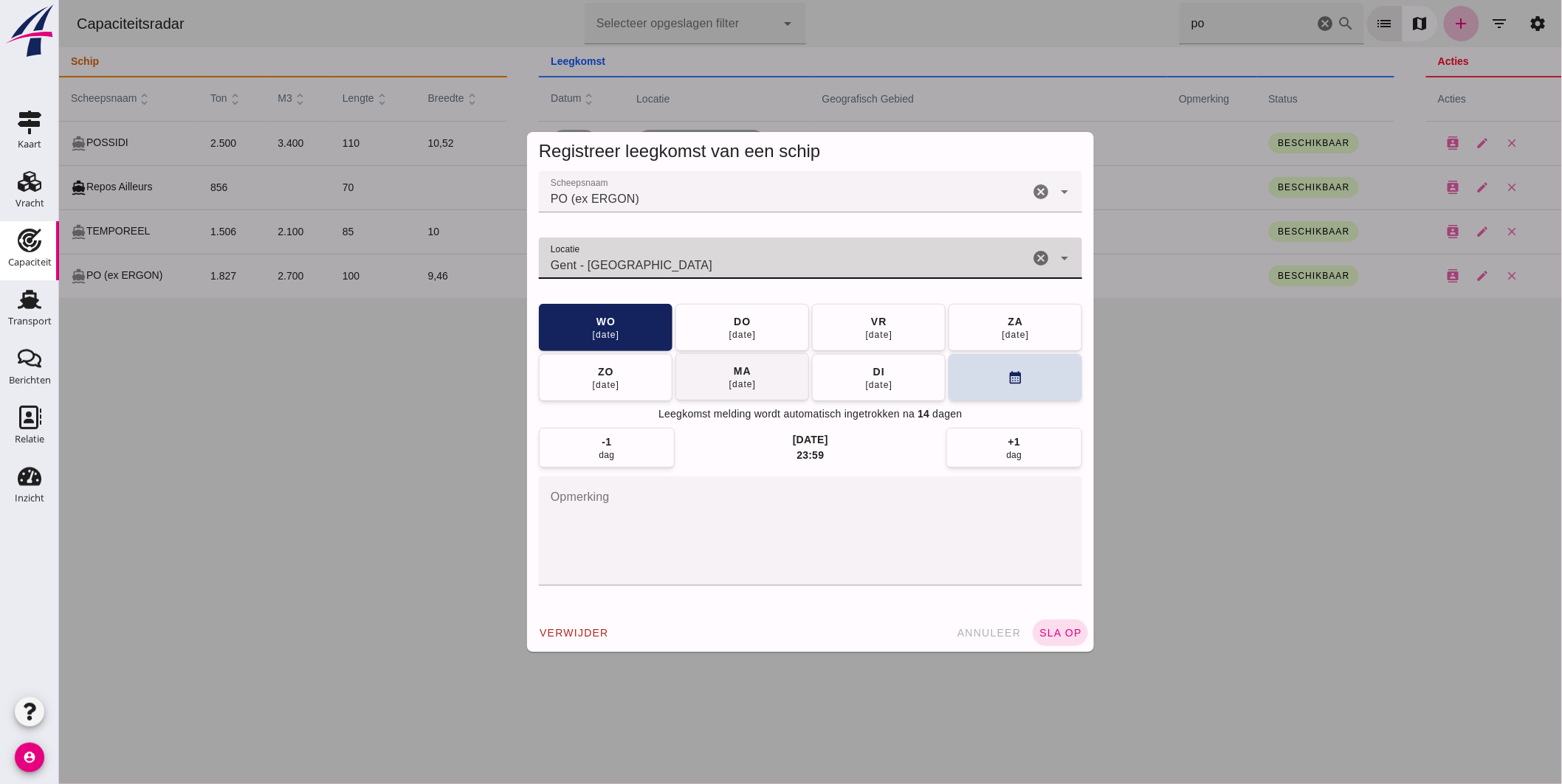
type input "Gent - Oost-Vlaanderen"
click at [767, 379] on button "ma 29 sep" at bounding box center [741, 377] width 134 height 47
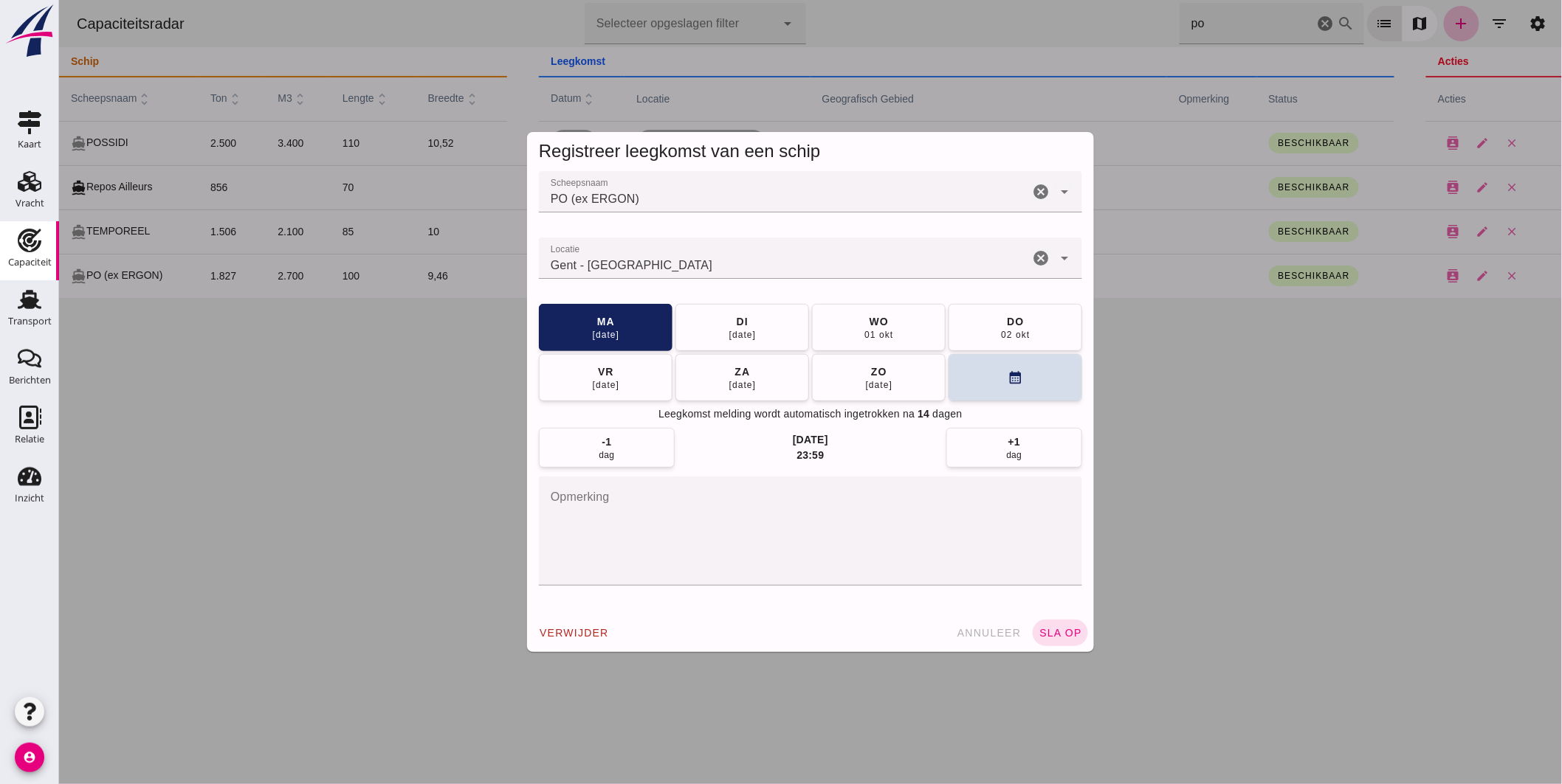
click at [1047, 629] on span "sla op" at bounding box center [1059, 633] width 43 height 12
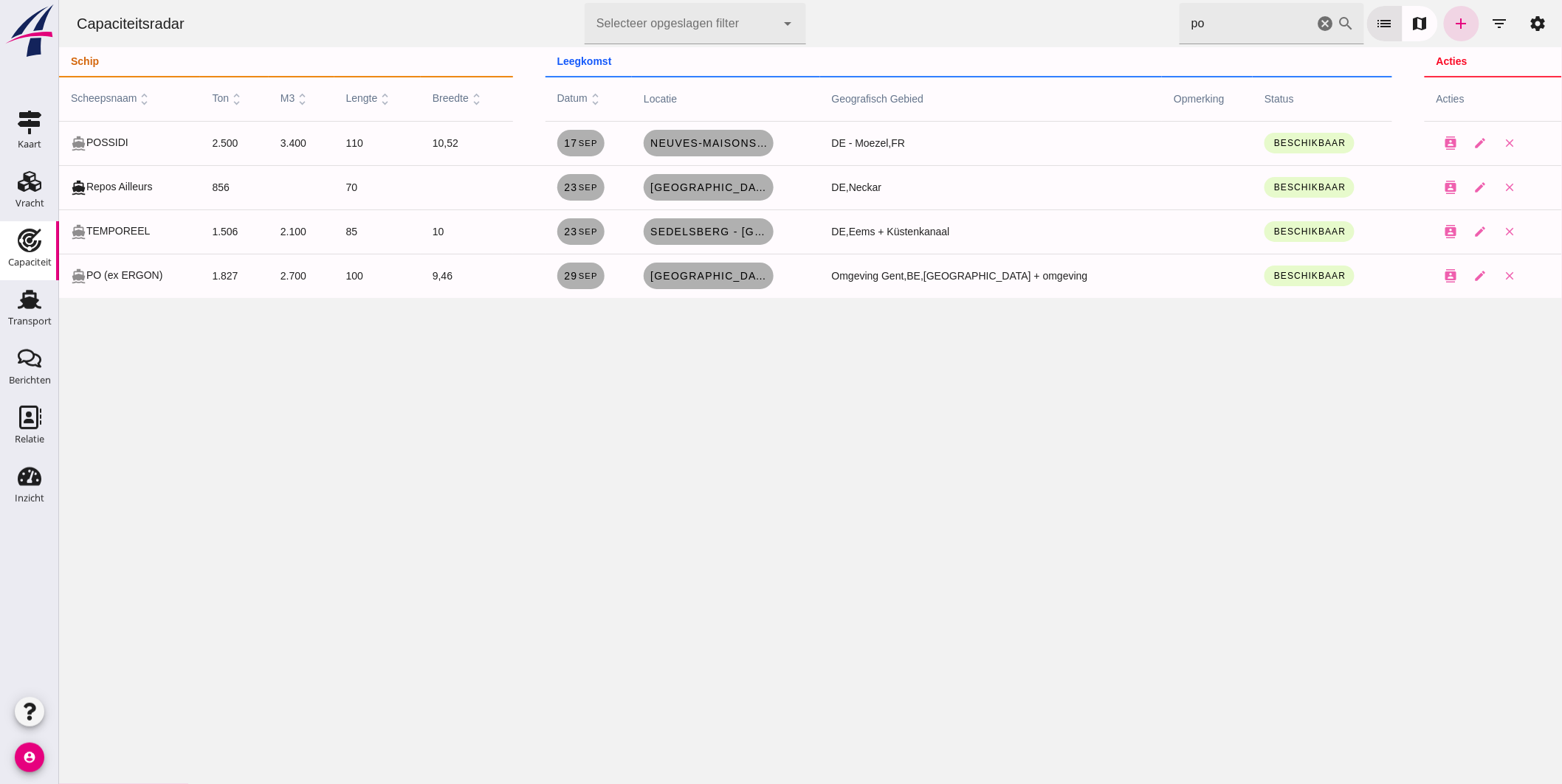
drag, startPoint x: 1086, startPoint y: 25, endPoint x: 913, endPoint y: 10, distance: 173.6
click at [928, 13] on div "Capaciteitsradar Selecteer opgeslagen filter Selecteer opgeslagen filter cancel…" at bounding box center [810, 23] width 1491 height 47
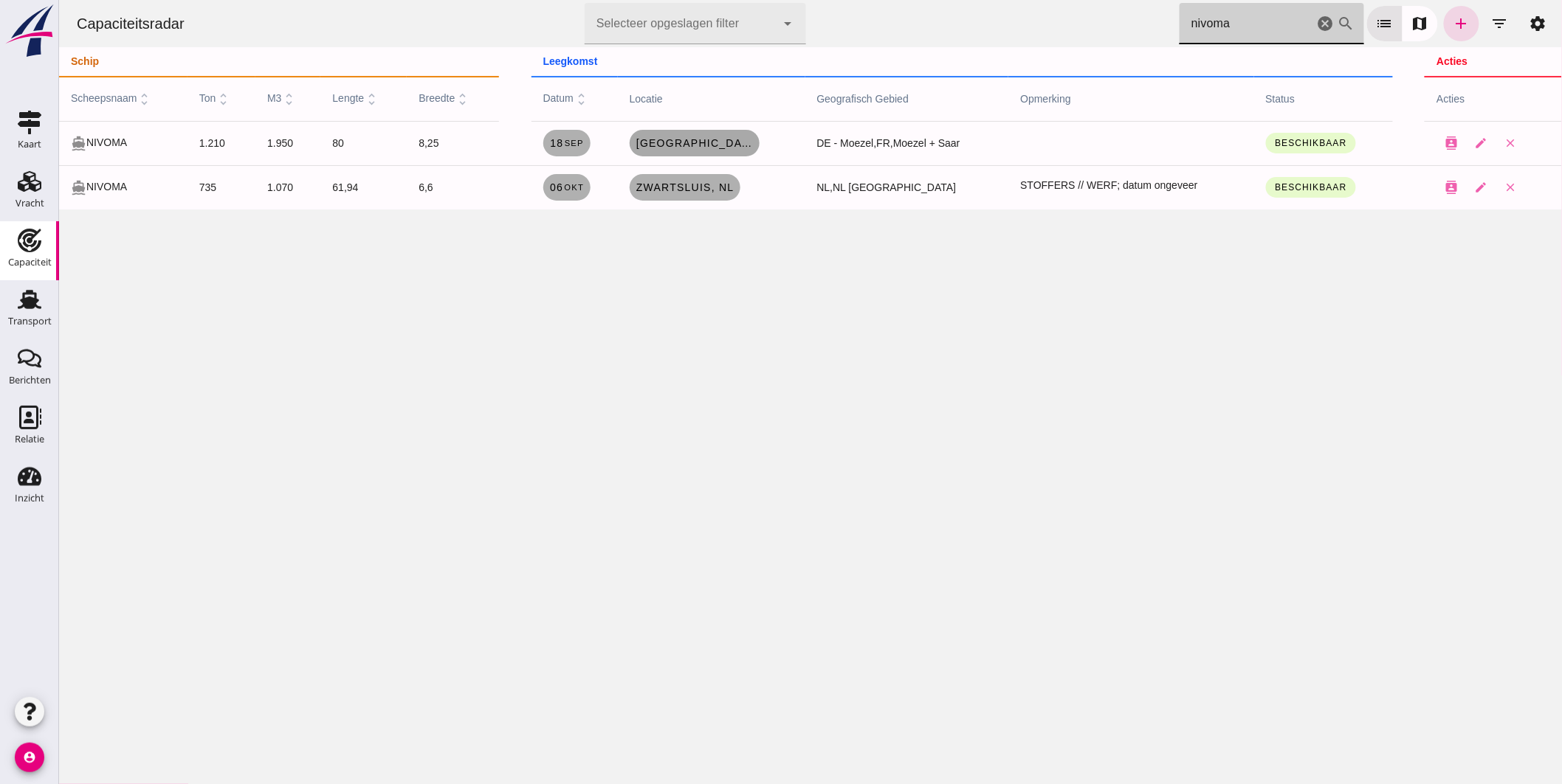
type input "nivoma"
click at [668, 140] on span "Metz, fr" at bounding box center [694, 143] width 118 height 12
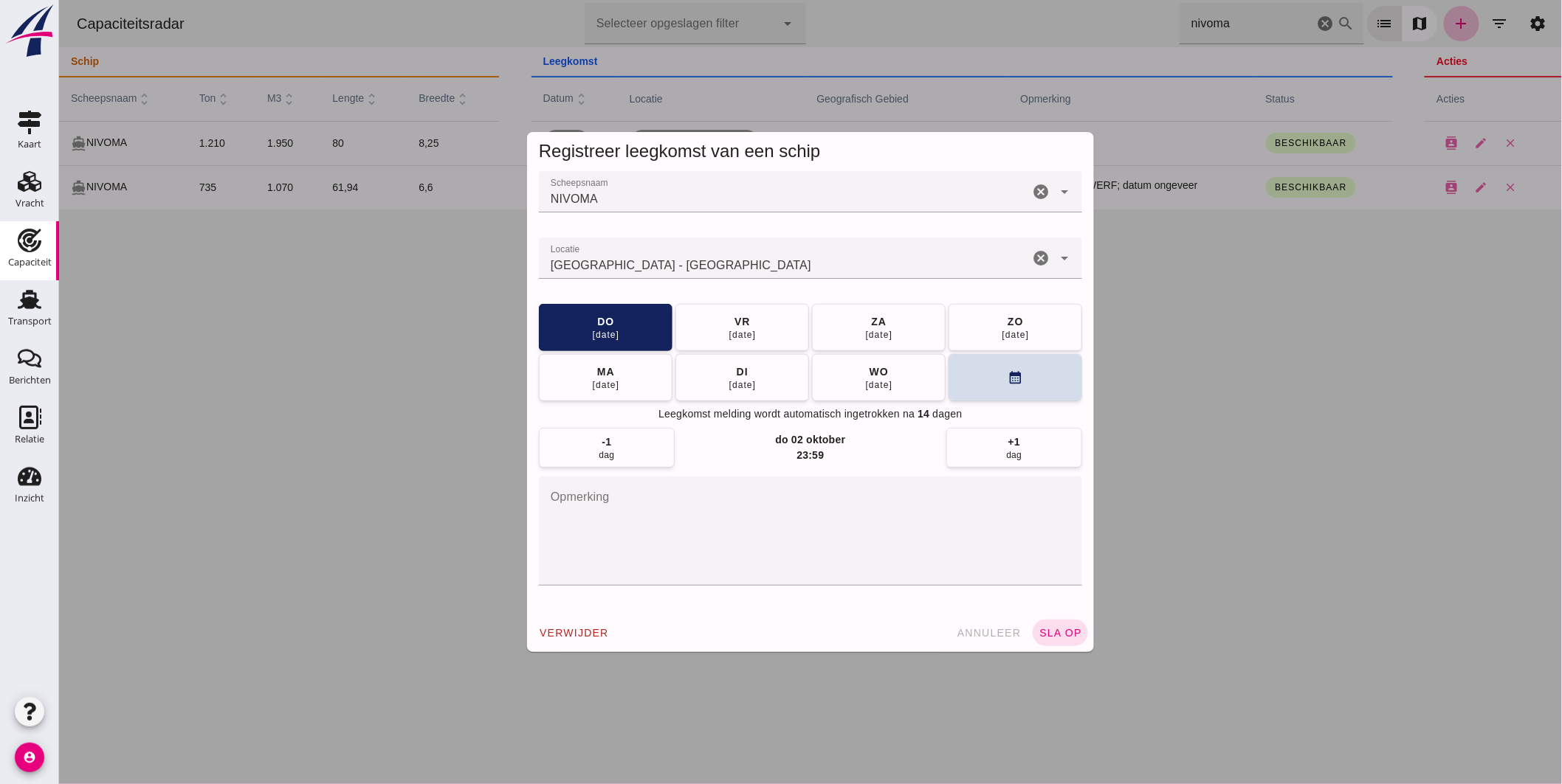
click at [672, 267] on input "Locatie" at bounding box center [783, 266] width 490 height 17
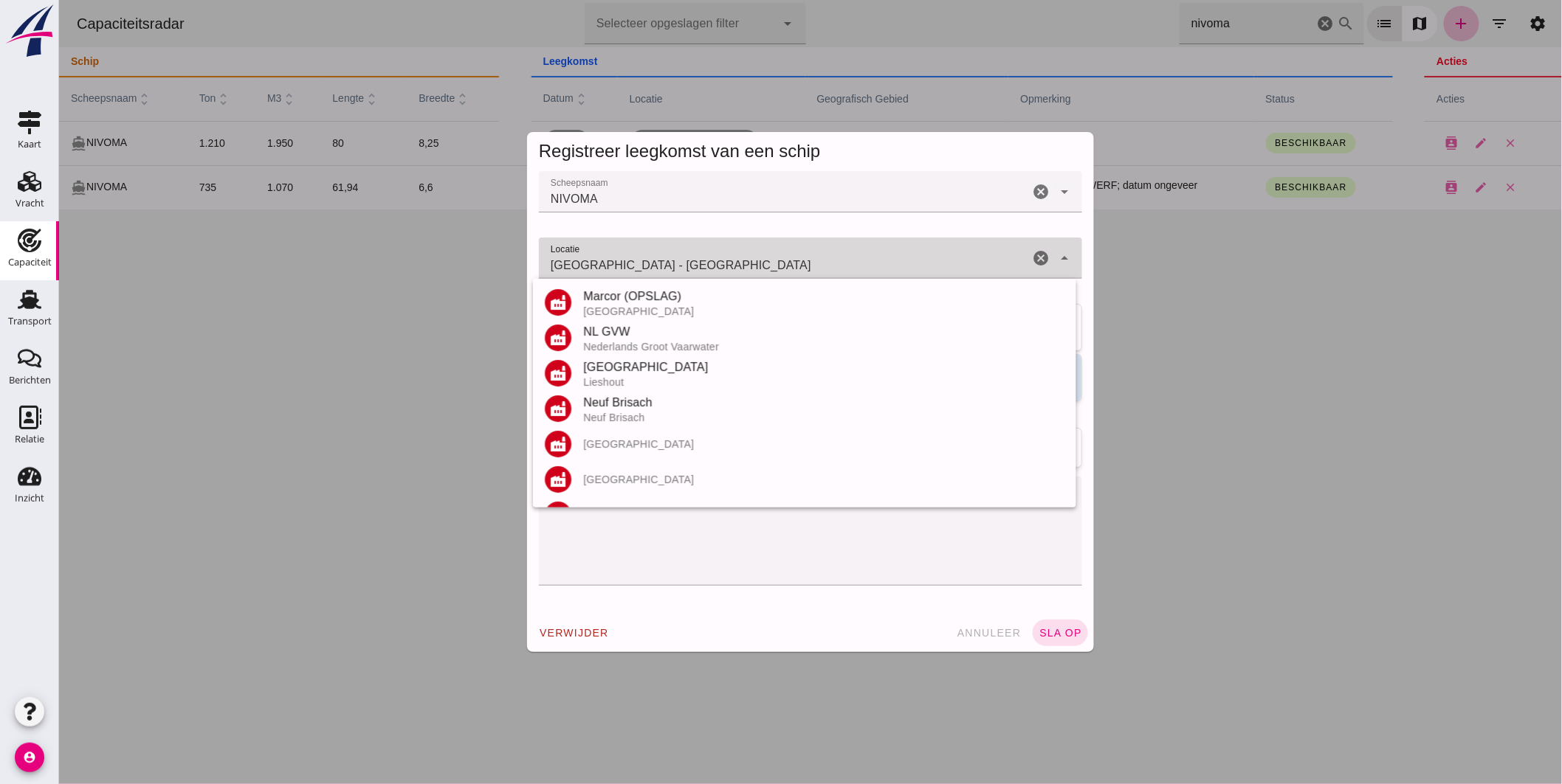
click at [672, 267] on input "Metz - Moselle" at bounding box center [783, 266] width 490 height 17
click at [672, 267] on input "Metz - Moselle" at bounding box center [783, 266] width 490 height 17
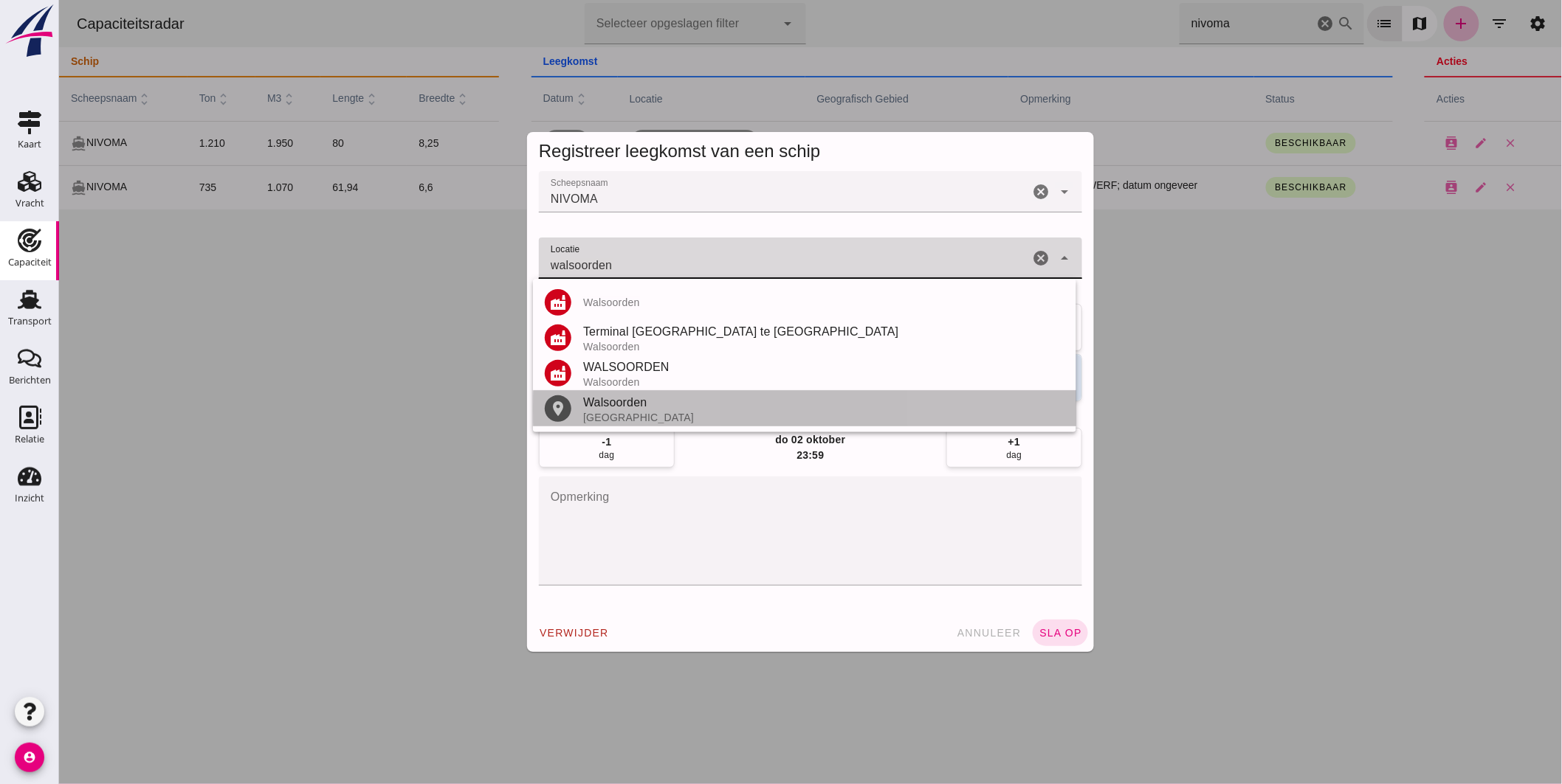
click at [619, 397] on div "Walsoorden" at bounding box center [823, 403] width 481 height 17
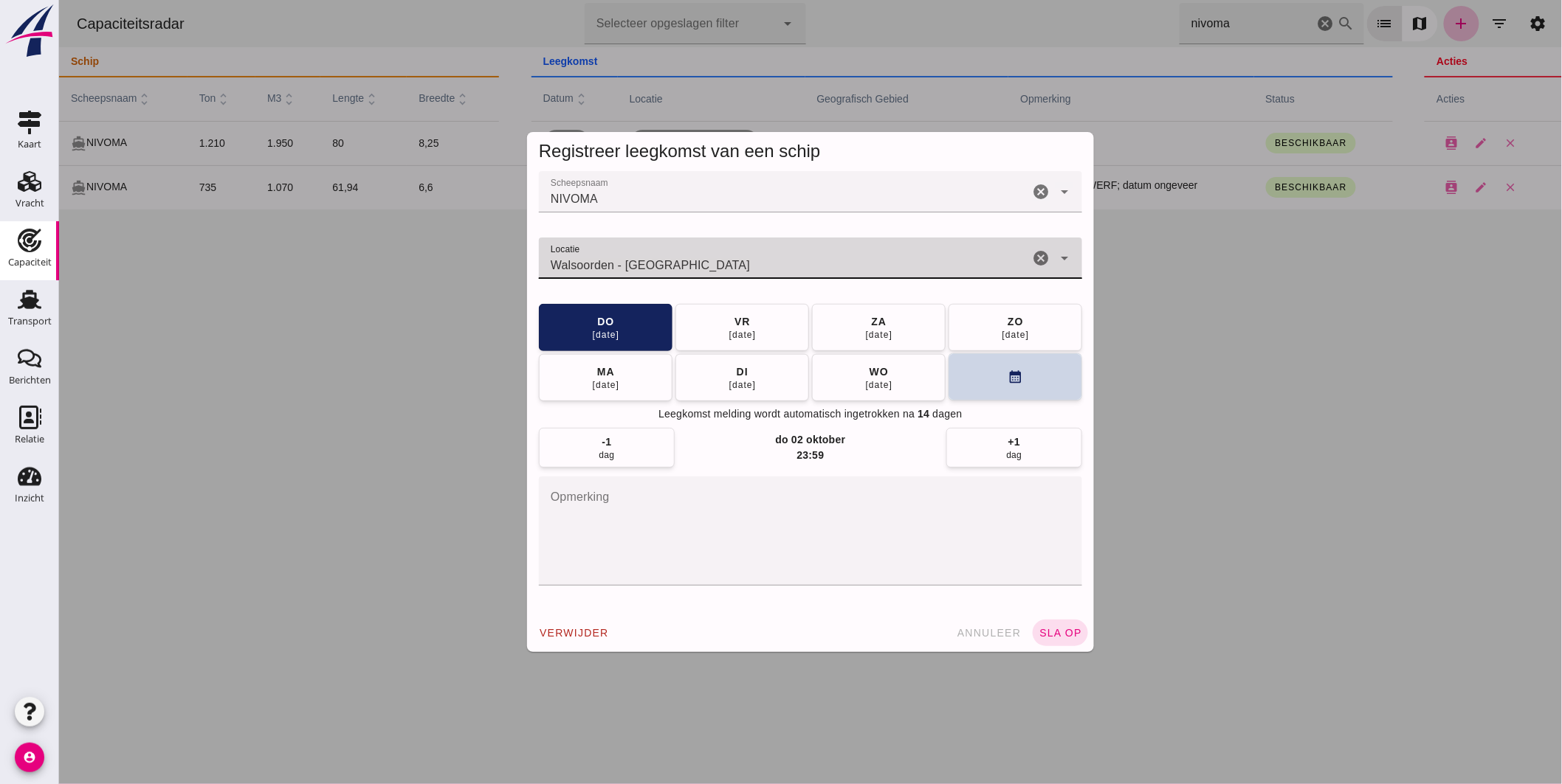
type input "Walsoorden - Zeeland"
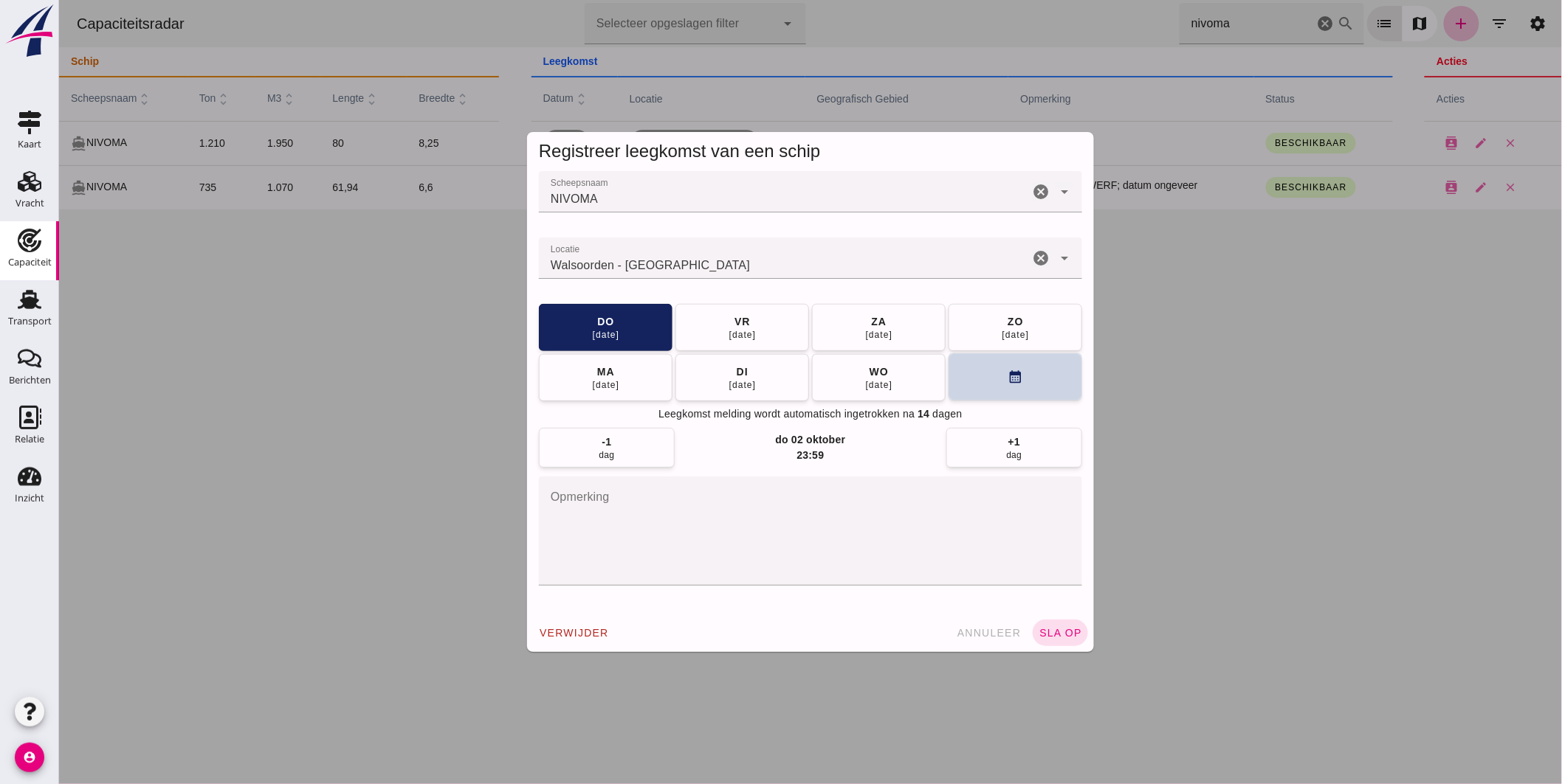
click at [956, 361] on button "calendar_month" at bounding box center [1015, 377] width 134 height 47
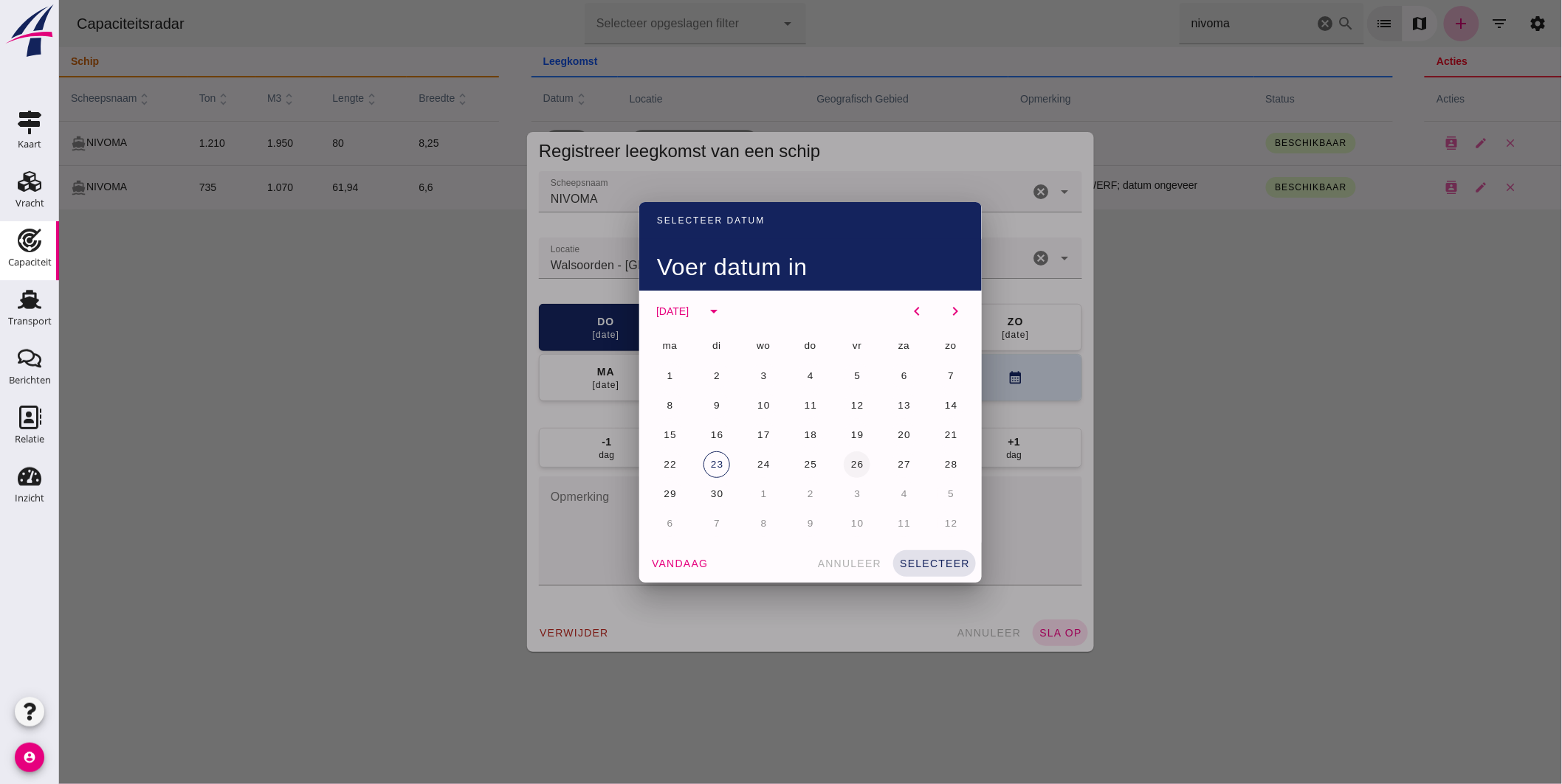
click at [850, 458] on span "26" at bounding box center [857, 464] width 14 height 11
click at [917, 566] on span "selecteer" at bounding box center [934, 563] width 71 height 12
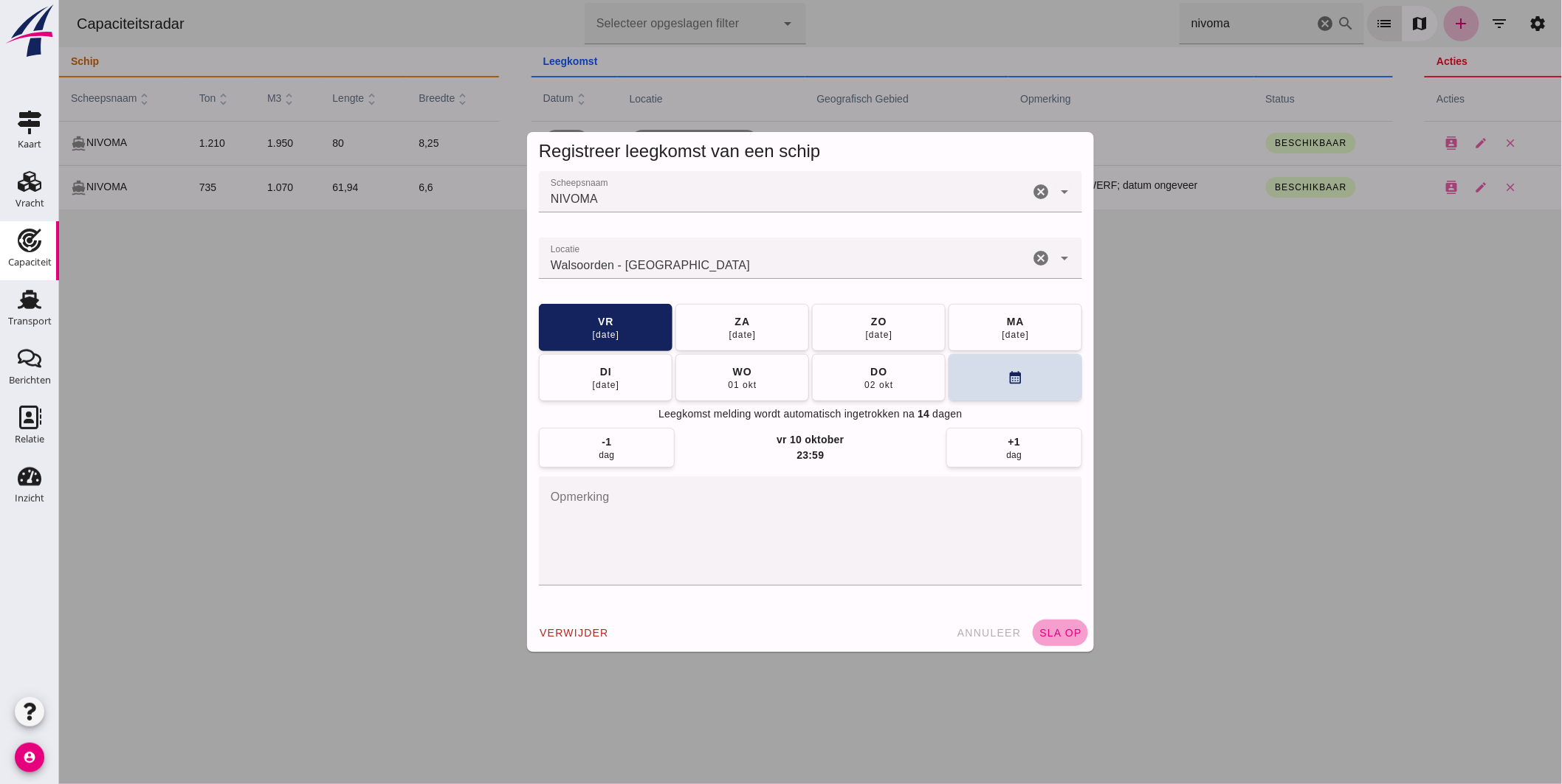
click at [1056, 630] on span "sla op" at bounding box center [1059, 633] width 43 height 12
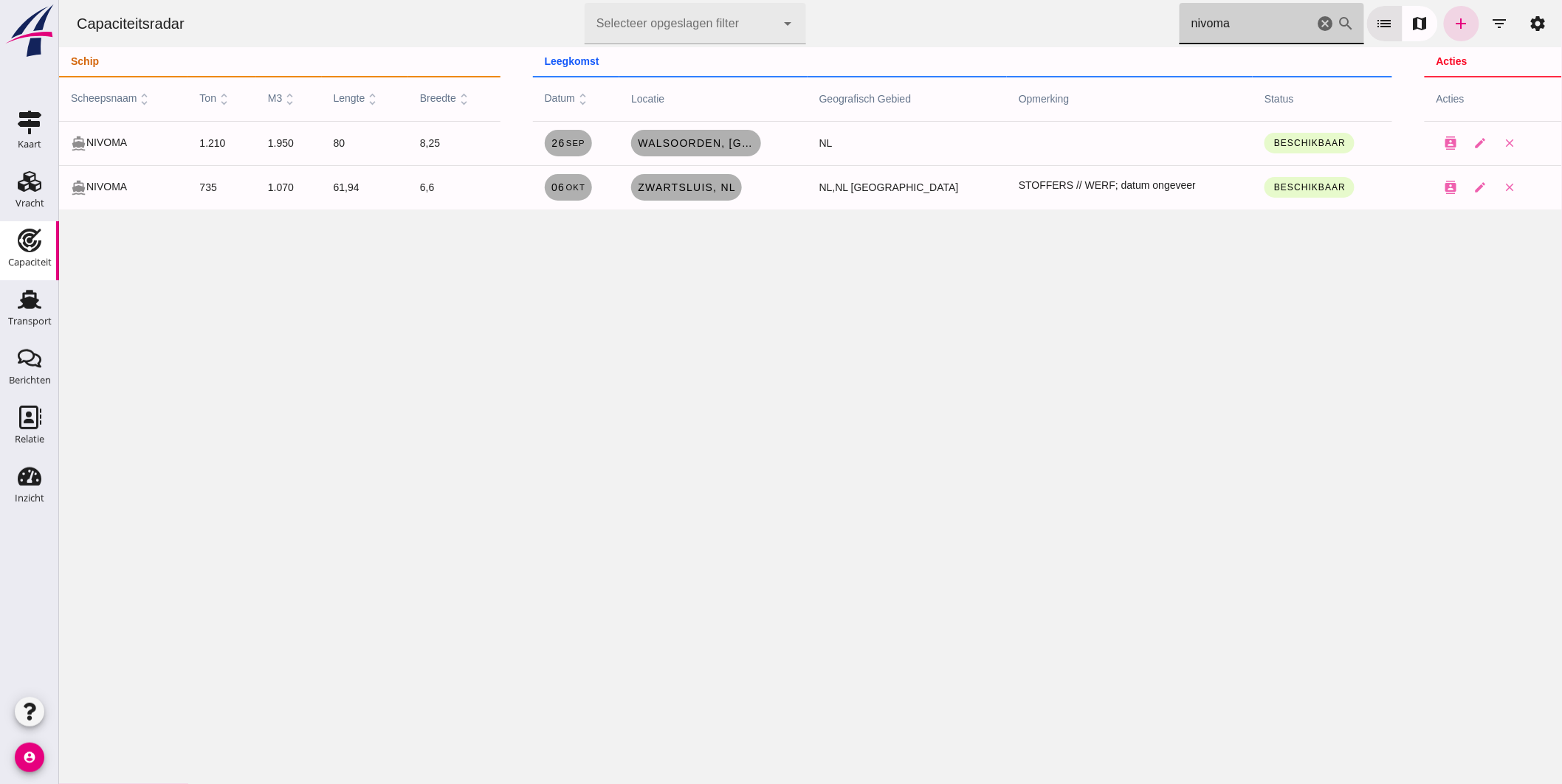
drag, startPoint x: 1191, startPoint y: 31, endPoint x: 1081, endPoint y: 35, distance: 110.1
click at [1090, 35] on div "Capaciteitsradar Selecteer opgeslagen filter Selecteer opgeslagen filter cancel…" at bounding box center [810, 23] width 1491 height 47
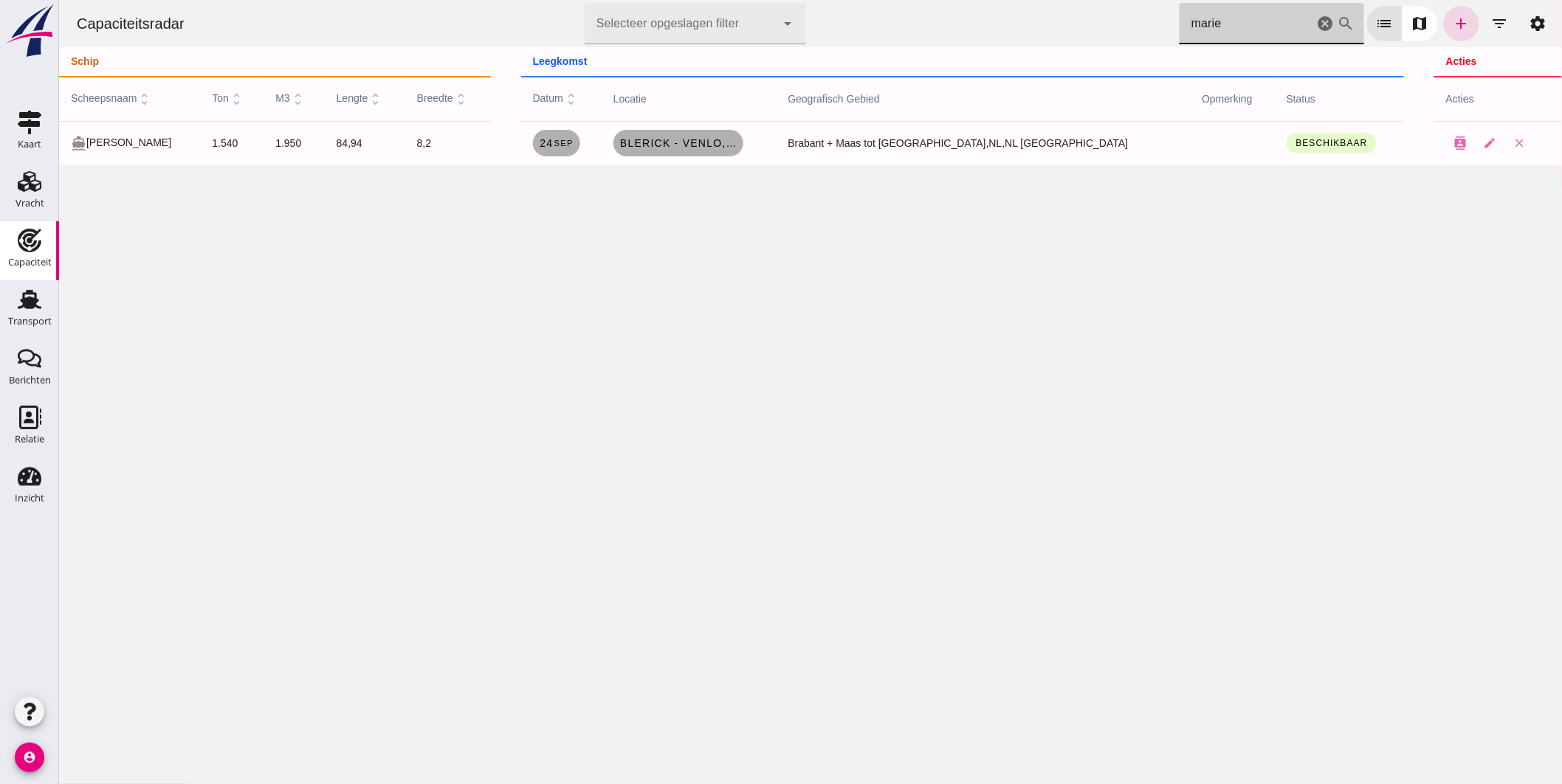
drag, startPoint x: 1221, startPoint y: 23, endPoint x: 1008, endPoint y: -18, distance: 216.9
click at [1008, 0] on html "Capaciteitsradar Selecteer opgeslagen filter Selecteer opgeslagen filter cancel…" at bounding box center [810, 392] width 1503 height 784
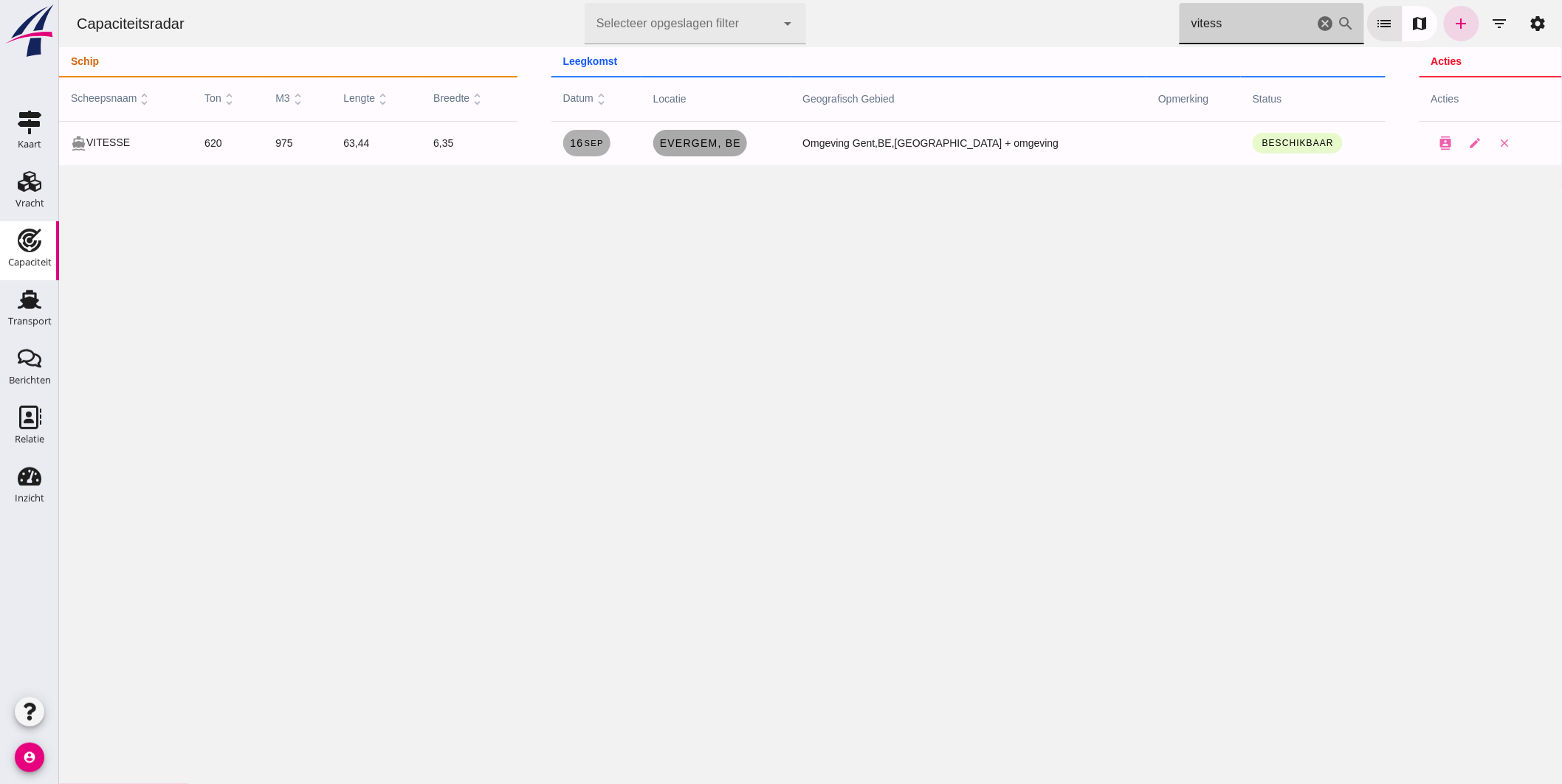
type input "vitess"
click at [740, 140] on span "Evergem, be" at bounding box center [699, 143] width 82 height 12
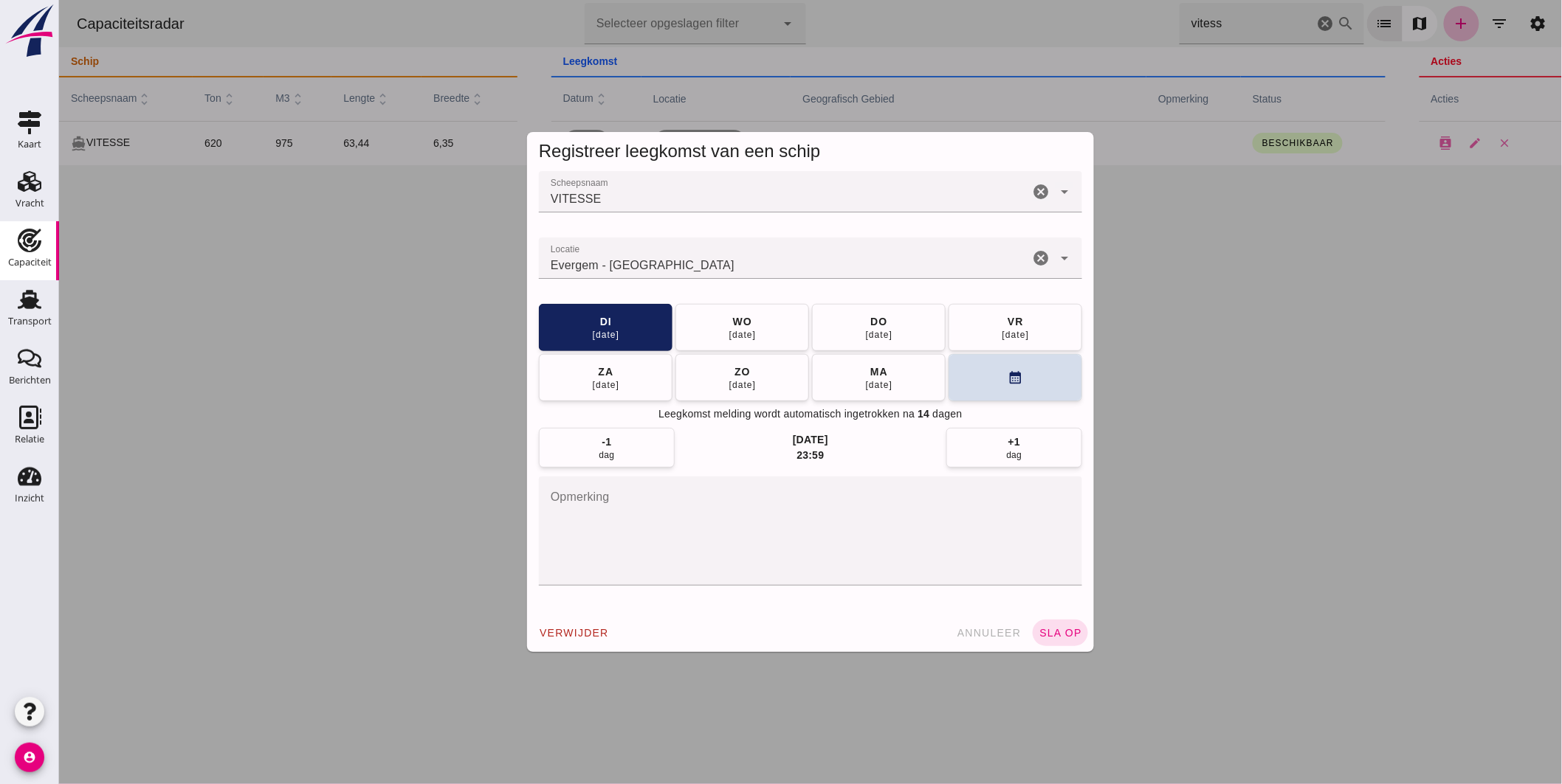
click at [741, 268] on input "Locatie" at bounding box center [783, 266] width 490 height 17
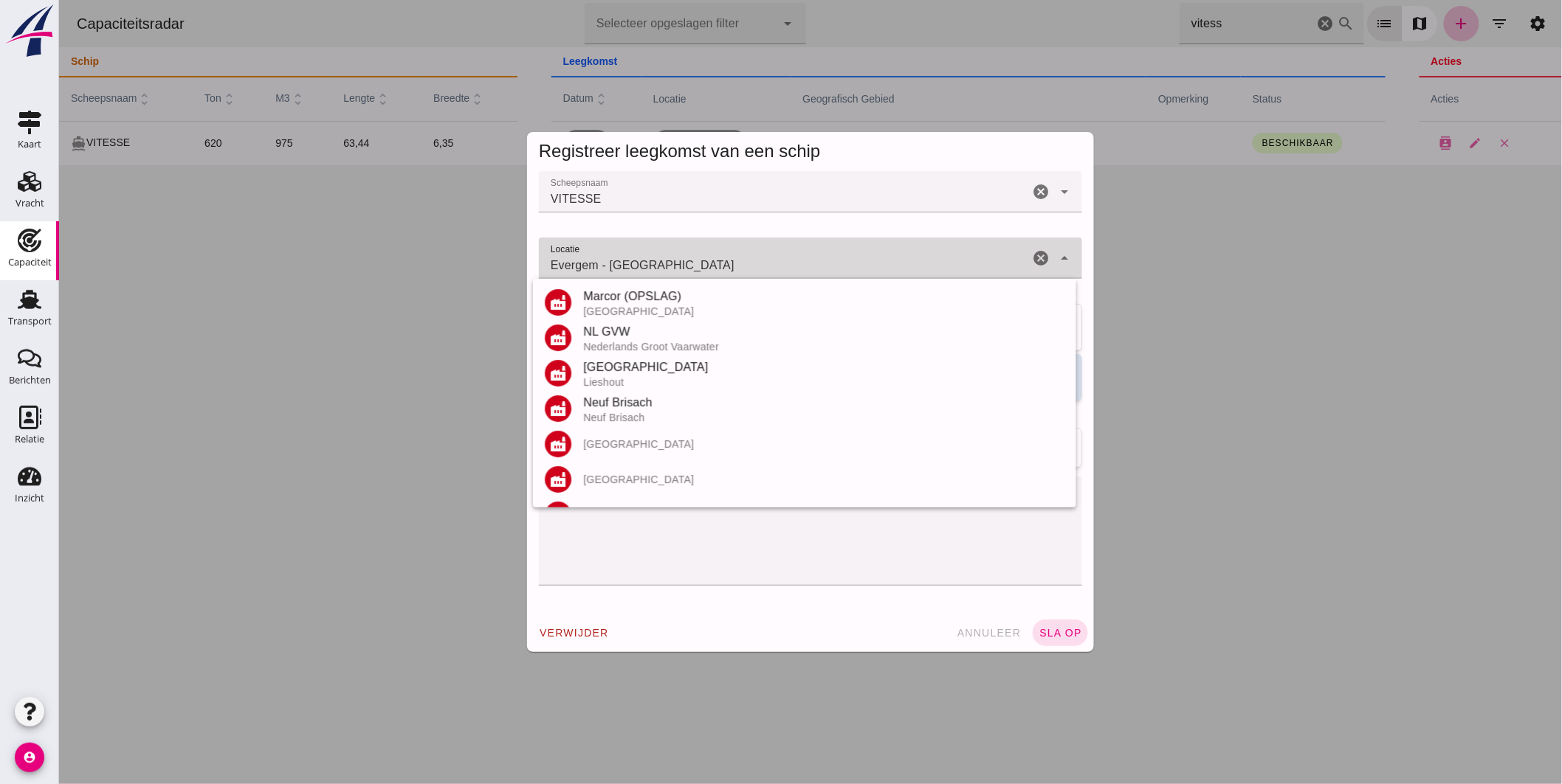
click at [741, 268] on input "Evergem - Oost-Vlaanderen" at bounding box center [783, 266] width 490 height 17
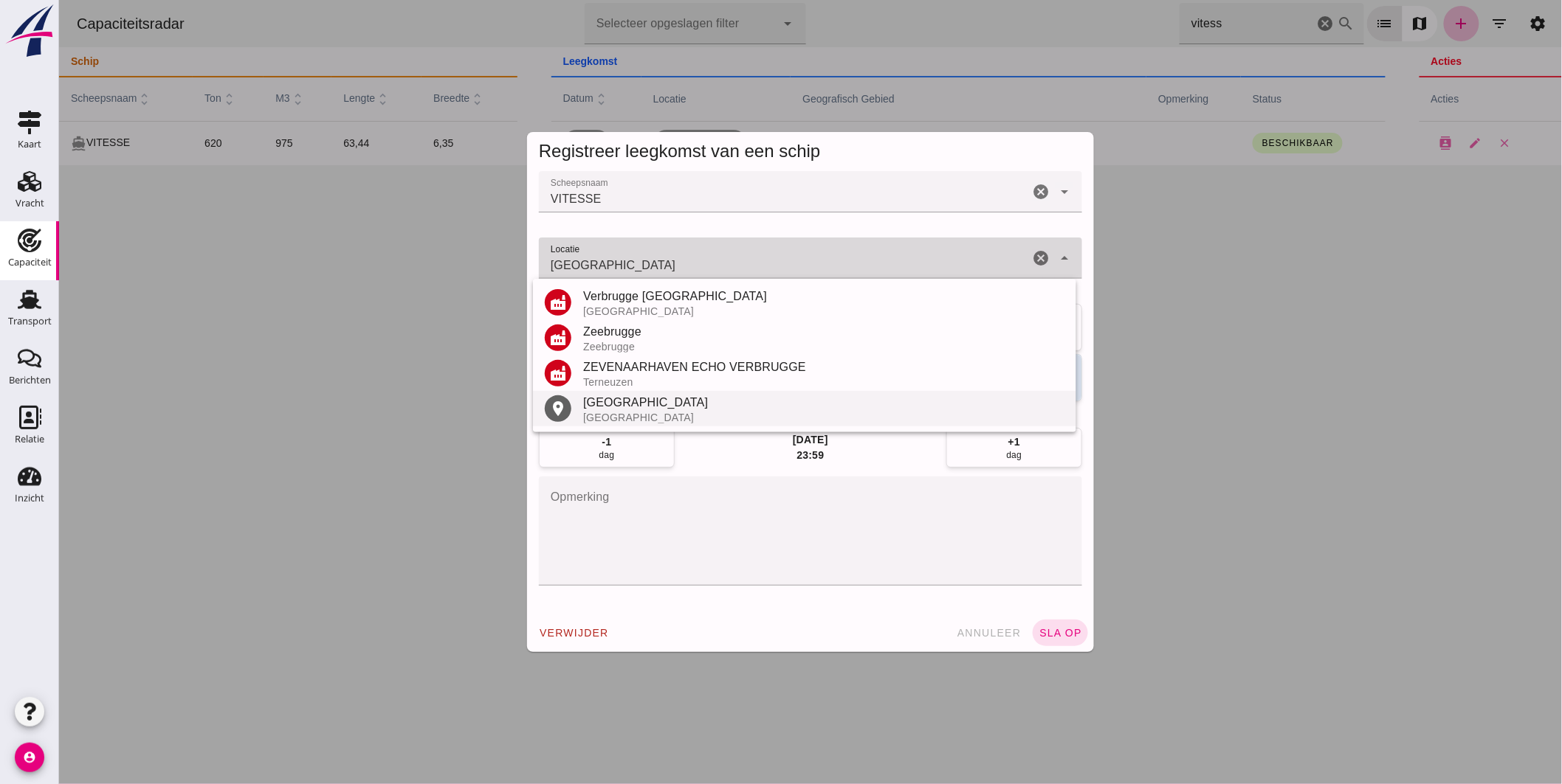
click at [673, 405] on div "Brugge" at bounding box center [823, 403] width 481 height 17
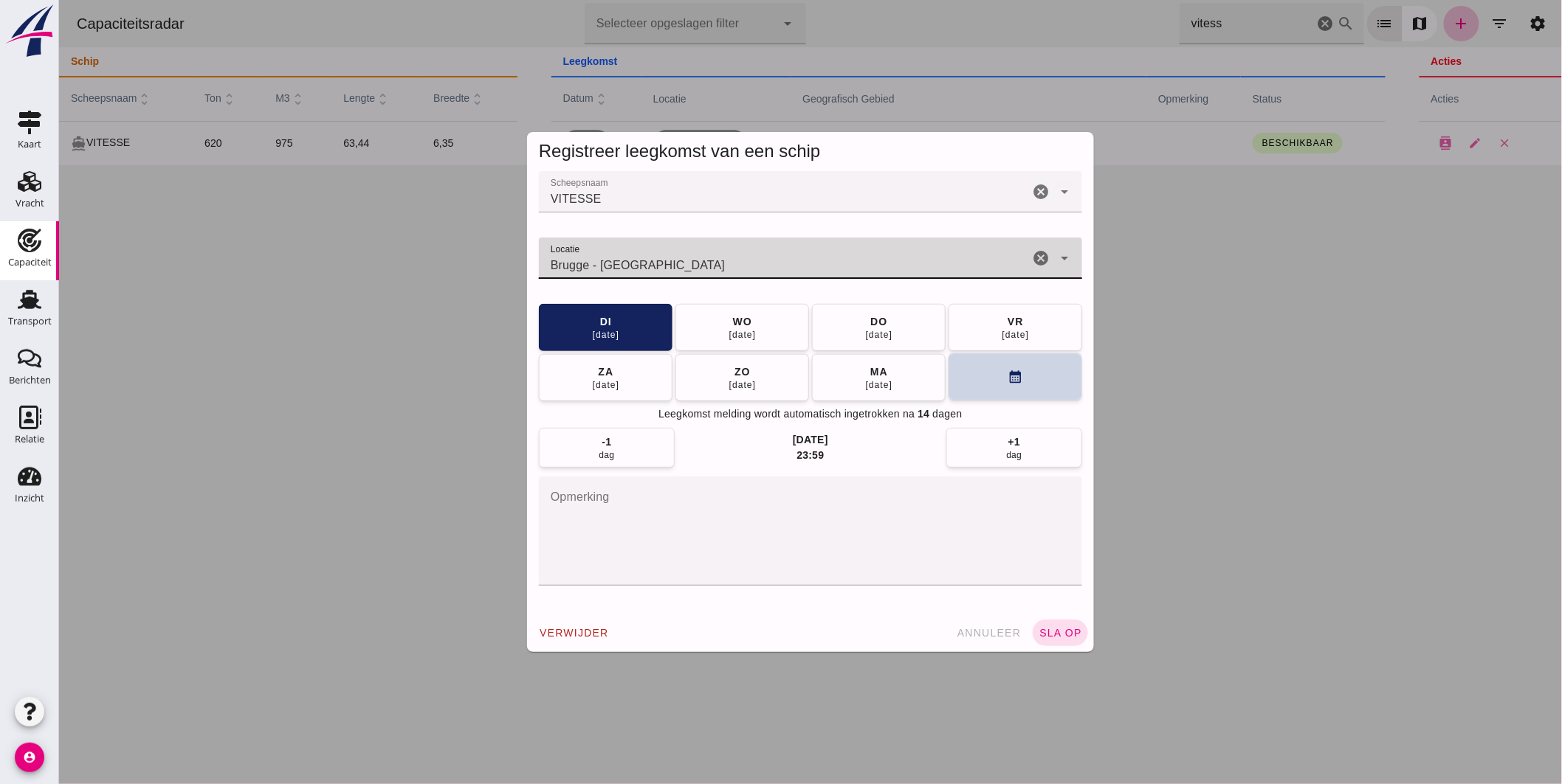
type input "Brugge - West-Vlaanderen"
click at [975, 387] on button "calendar_month" at bounding box center [1015, 377] width 134 height 47
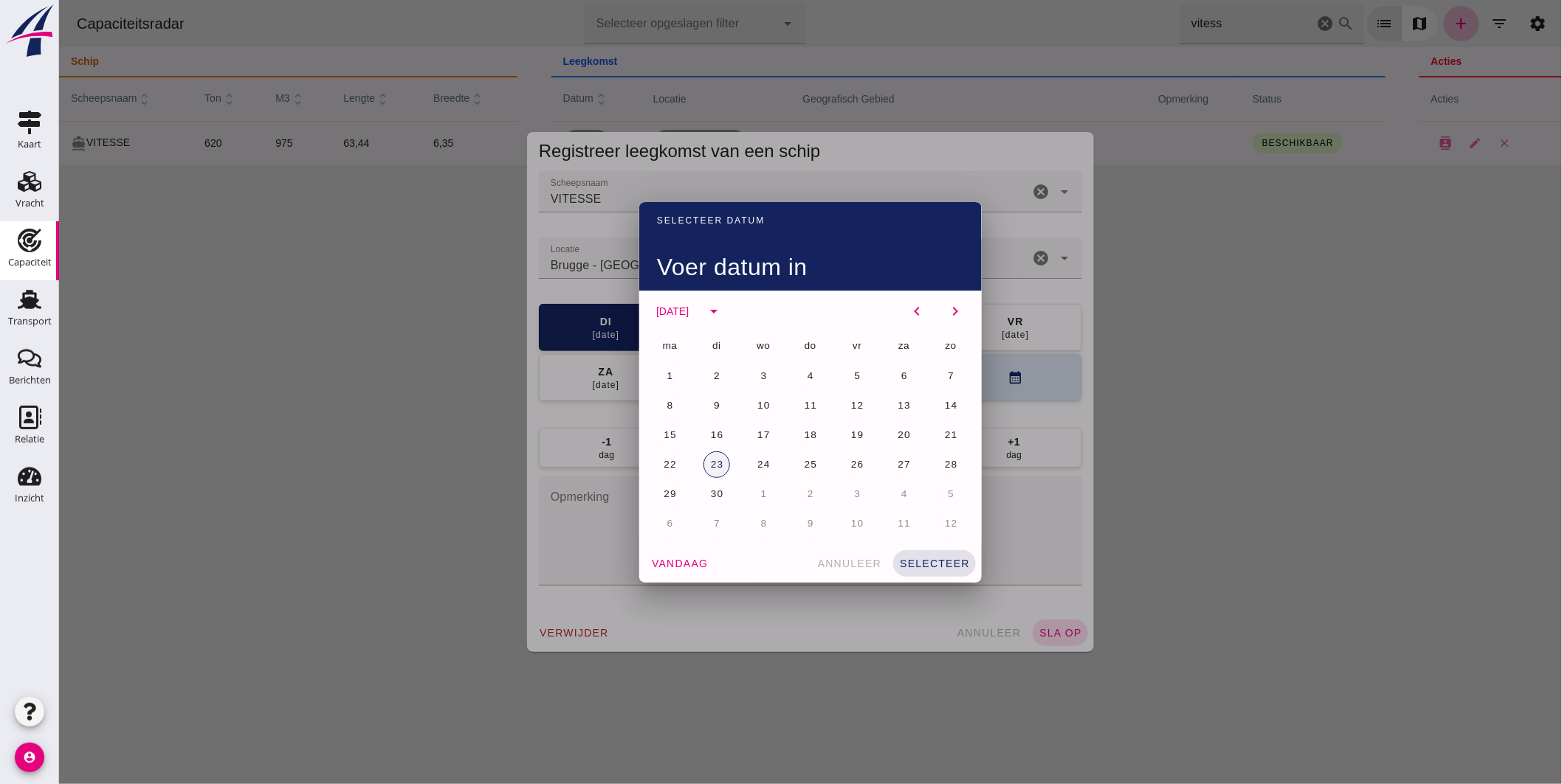
click at [715, 458] on span "23" at bounding box center [716, 464] width 14 height 11
click at [939, 553] on button "selecteer" at bounding box center [933, 563] width 83 height 27
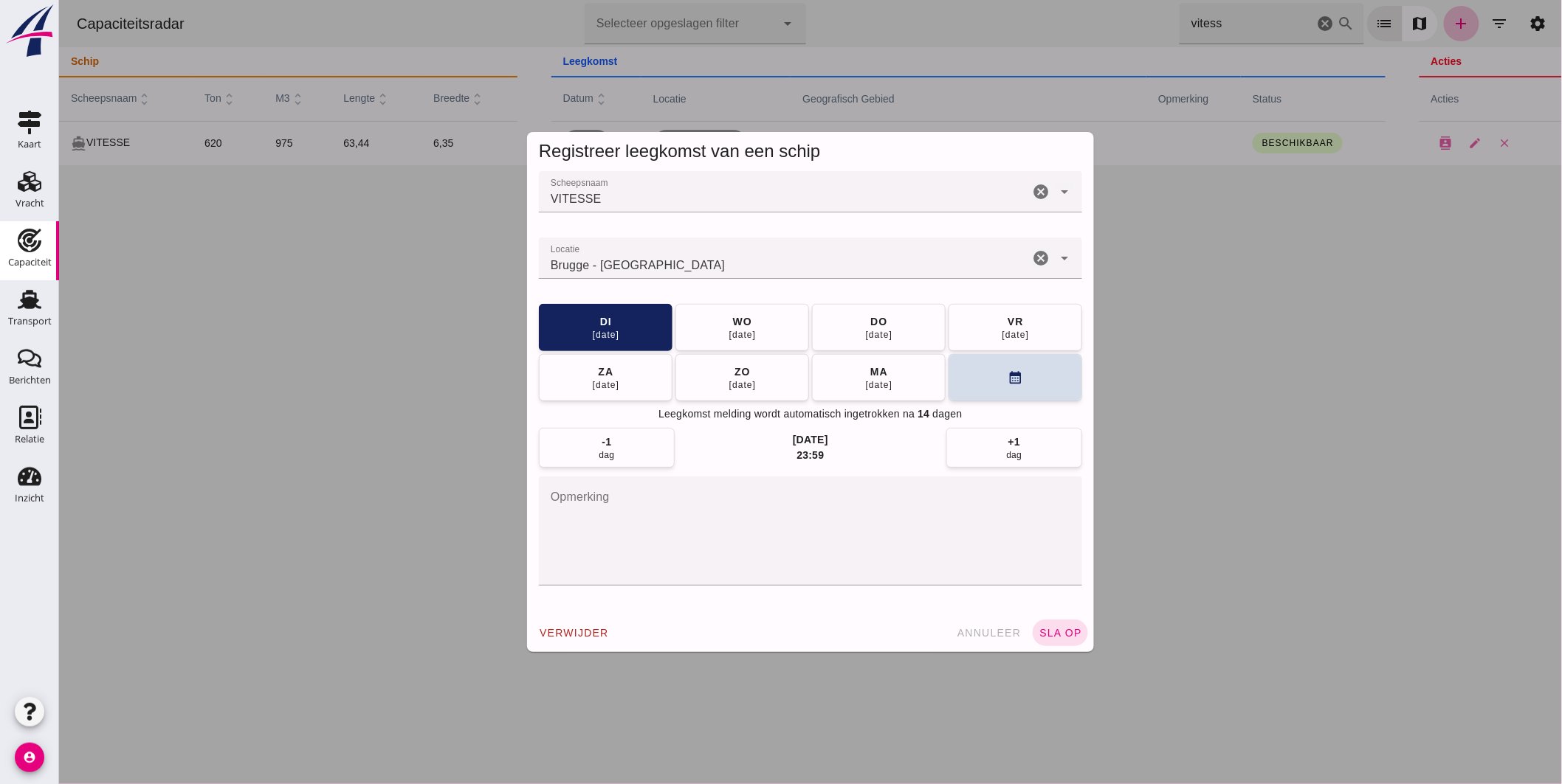
click at [1052, 625] on button "sla op" at bounding box center [1060, 633] width 56 height 27
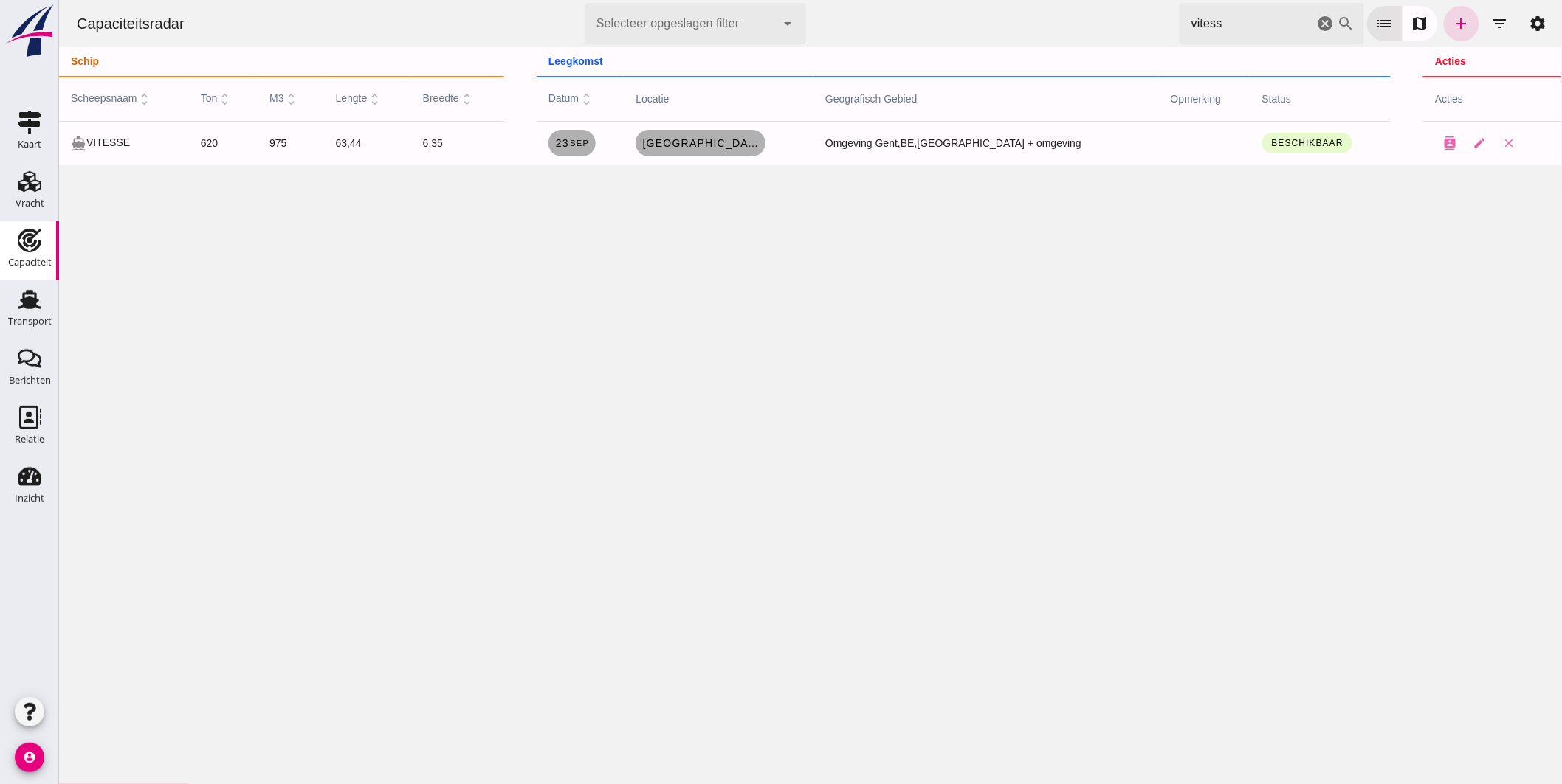
click at [1025, 2] on div "Capaciteitsradar Selecteer opgeslagen filter Selecteer opgeslagen filter cancel…" at bounding box center [810, 23] width 1491 height 47
type input "breydel"
click at [720, 139] on span "[GEOGRAPHIC_DATA], [GEOGRAPHIC_DATA]" at bounding box center [688, 143] width 118 height 12
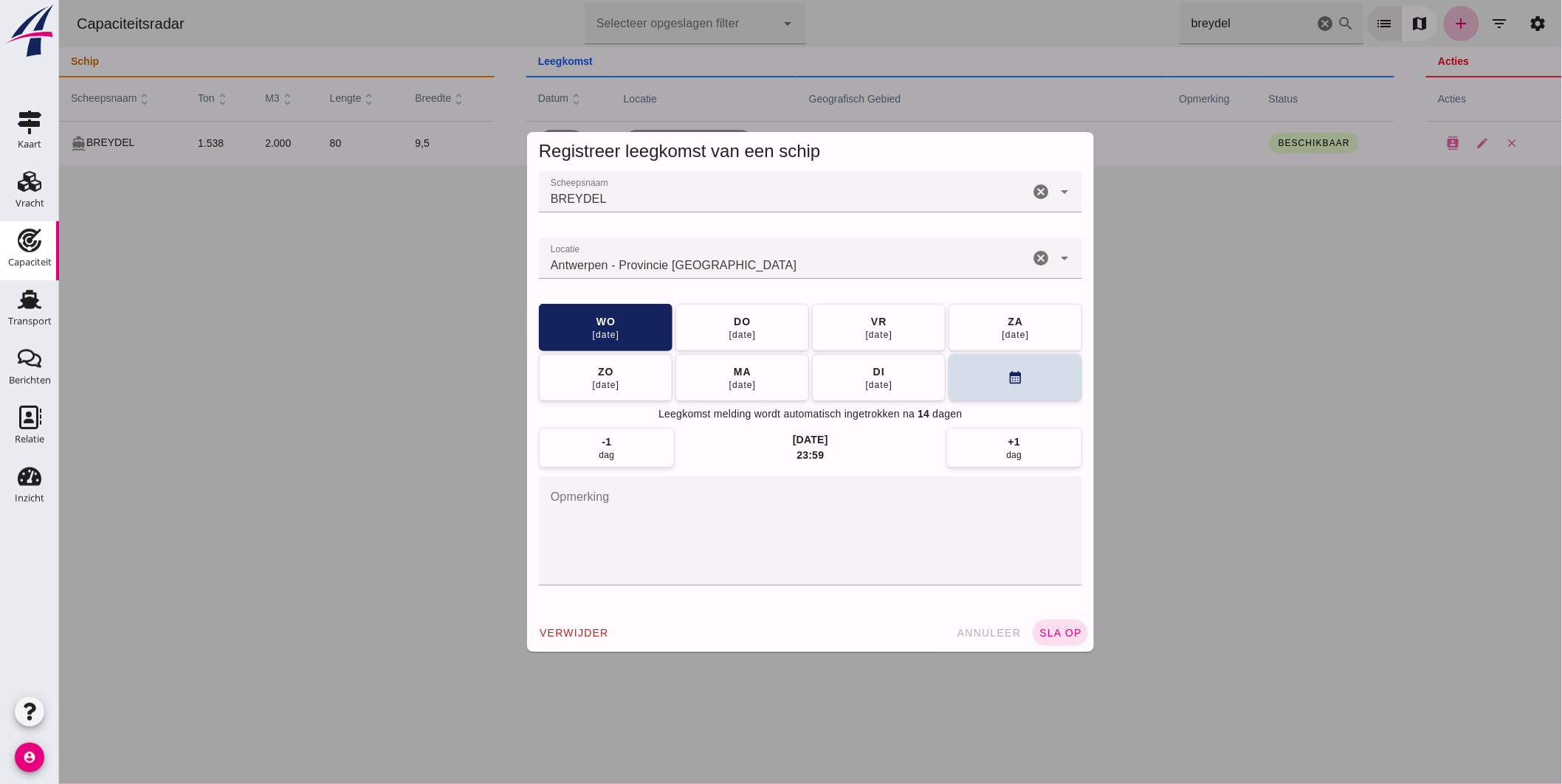
click at [710, 264] on input "Locatie" at bounding box center [783, 266] width 490 height 17
type input "Antwerpen - Provincie Antwerpen"
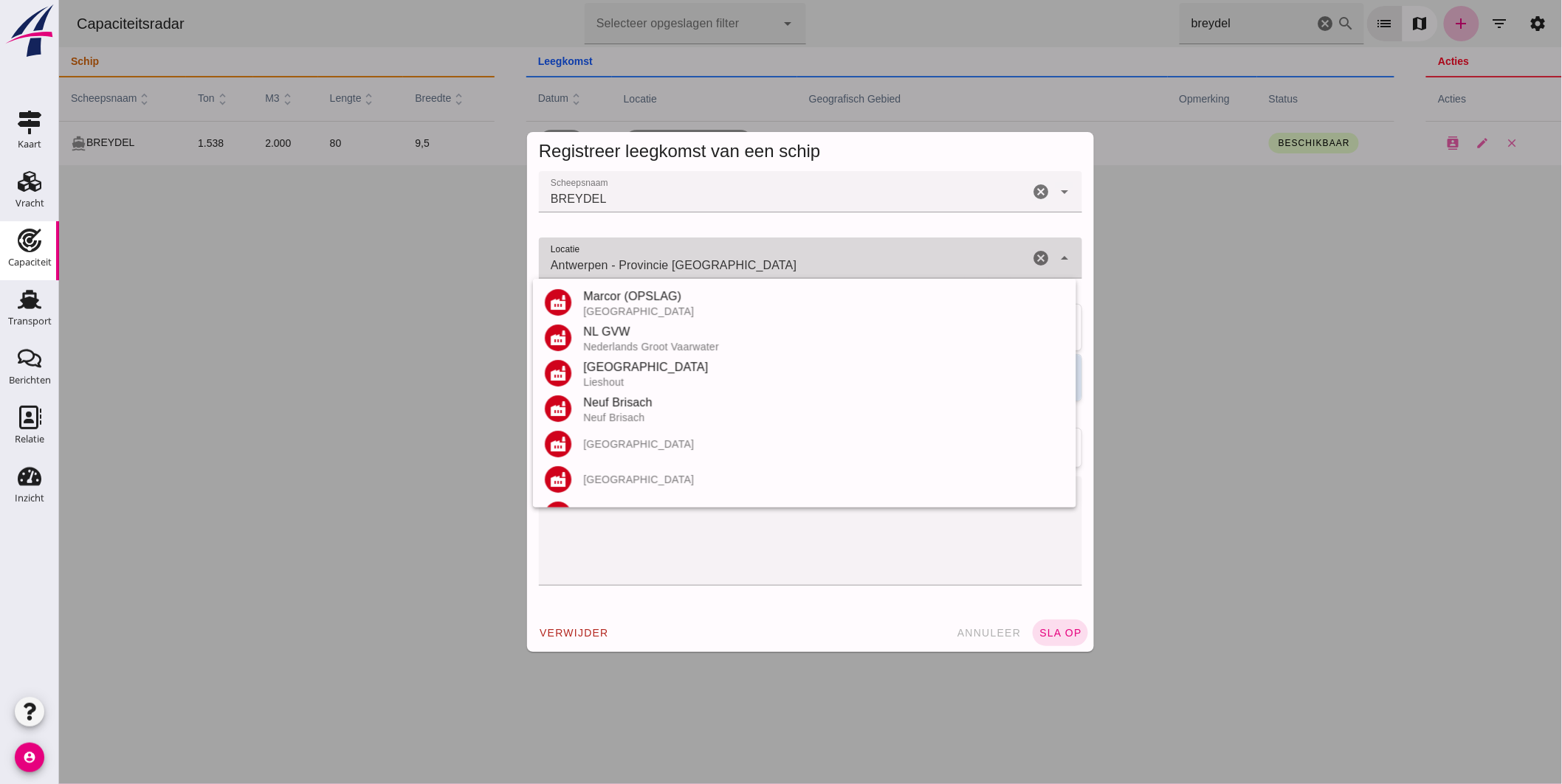
click at [710, 264] on input "Antwerpen - Provincie Antwerpen" at bounding box center [783, 266] width 490 height 17
click at [758, 255] on div "Antwerpen - Provincie Antwerpen Antwerpen - Provincie Antwerpen" at bounding box center [783, 259] width 490 height 42
click at [790, 590] on div at bounding box center [809, 593] width 543 height 16
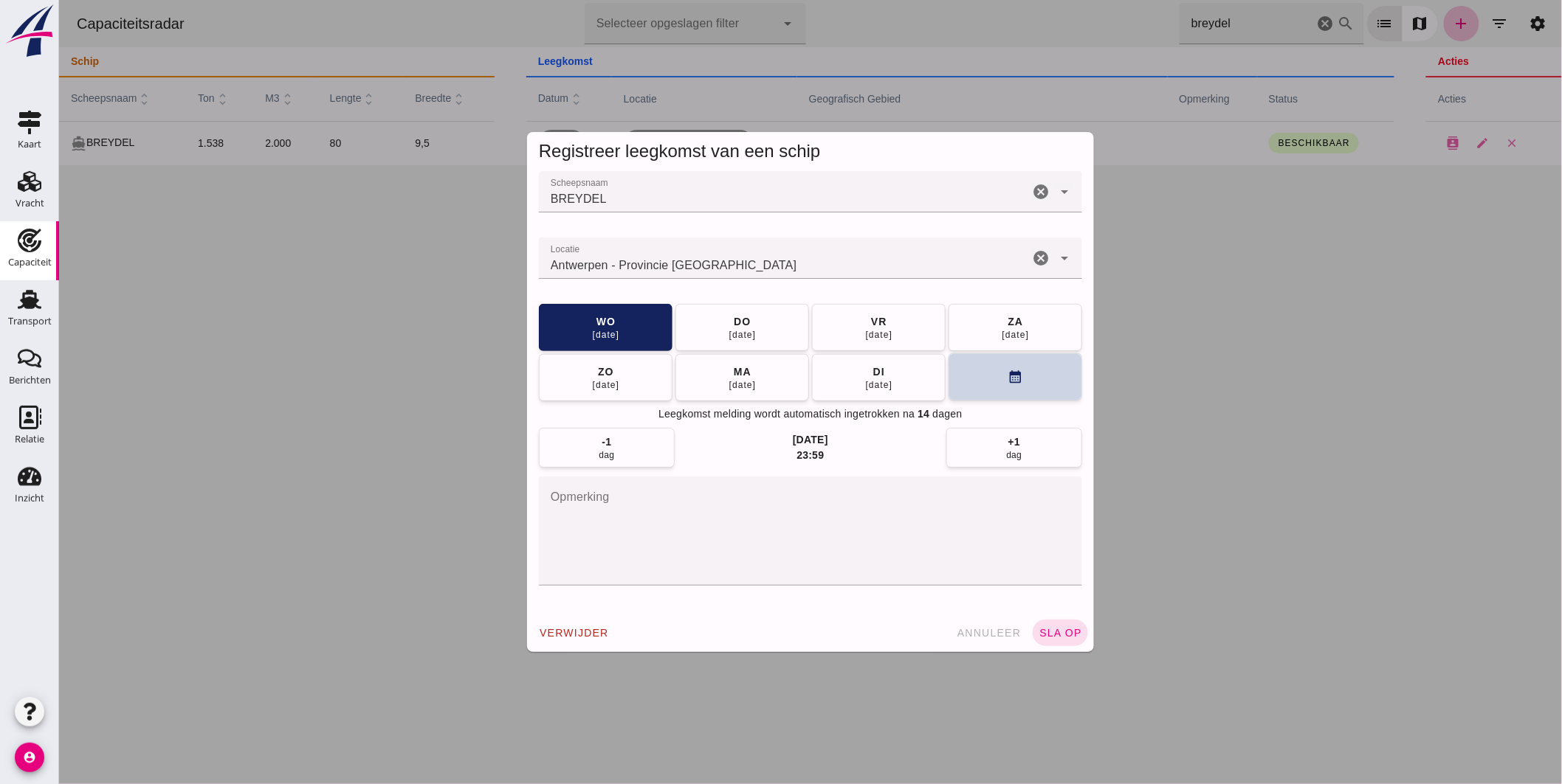
click at [1020, 384] on button "calendar_month" at bounding box center [1015, 377] width 134 height 47
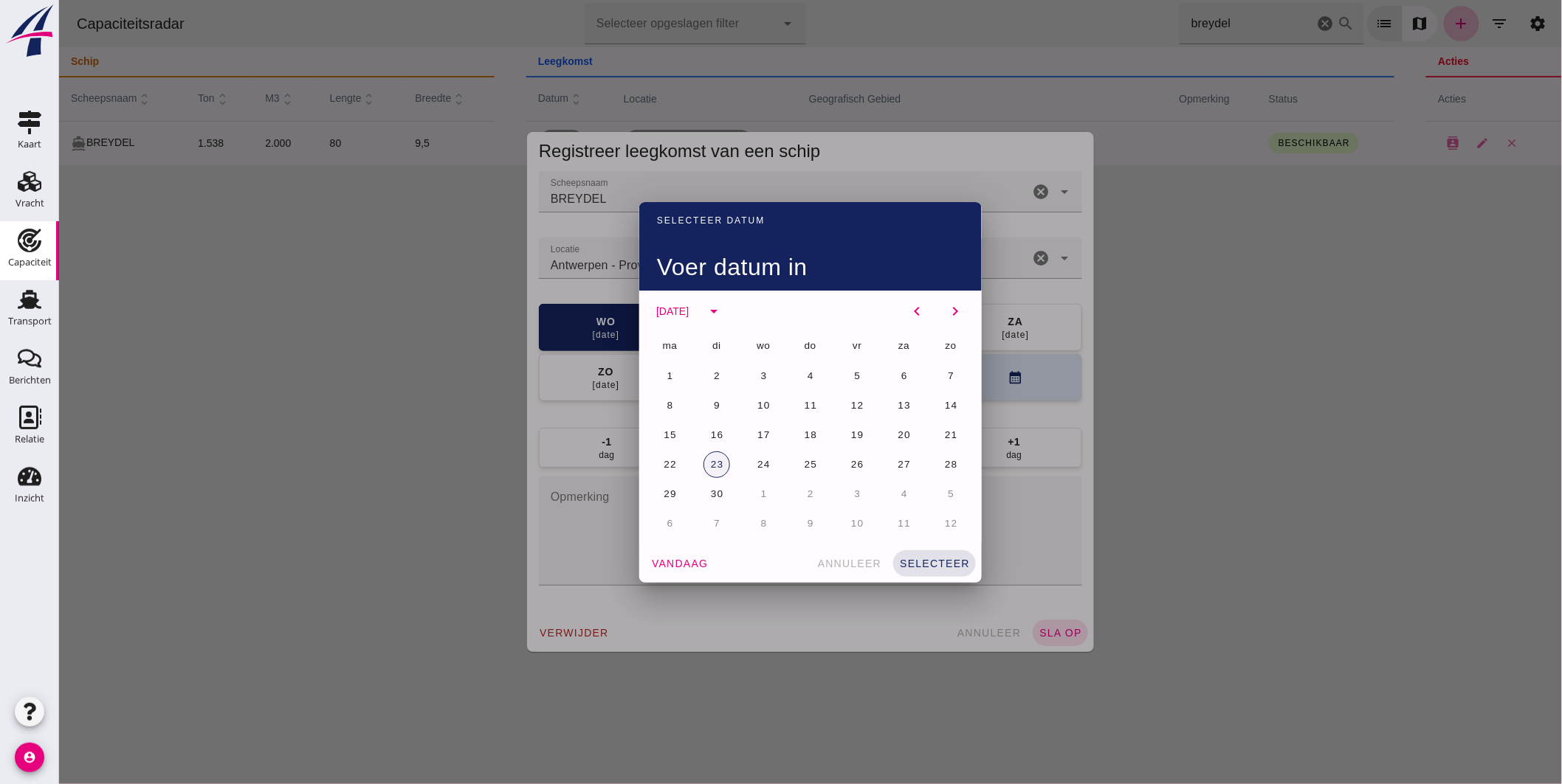
click at [720, 463] on button "23" at bounding box center [716, 464] width 27 height 27
click at [934, 571] on button "selecteer" at bounding box center [933, 563] width 83 height 27
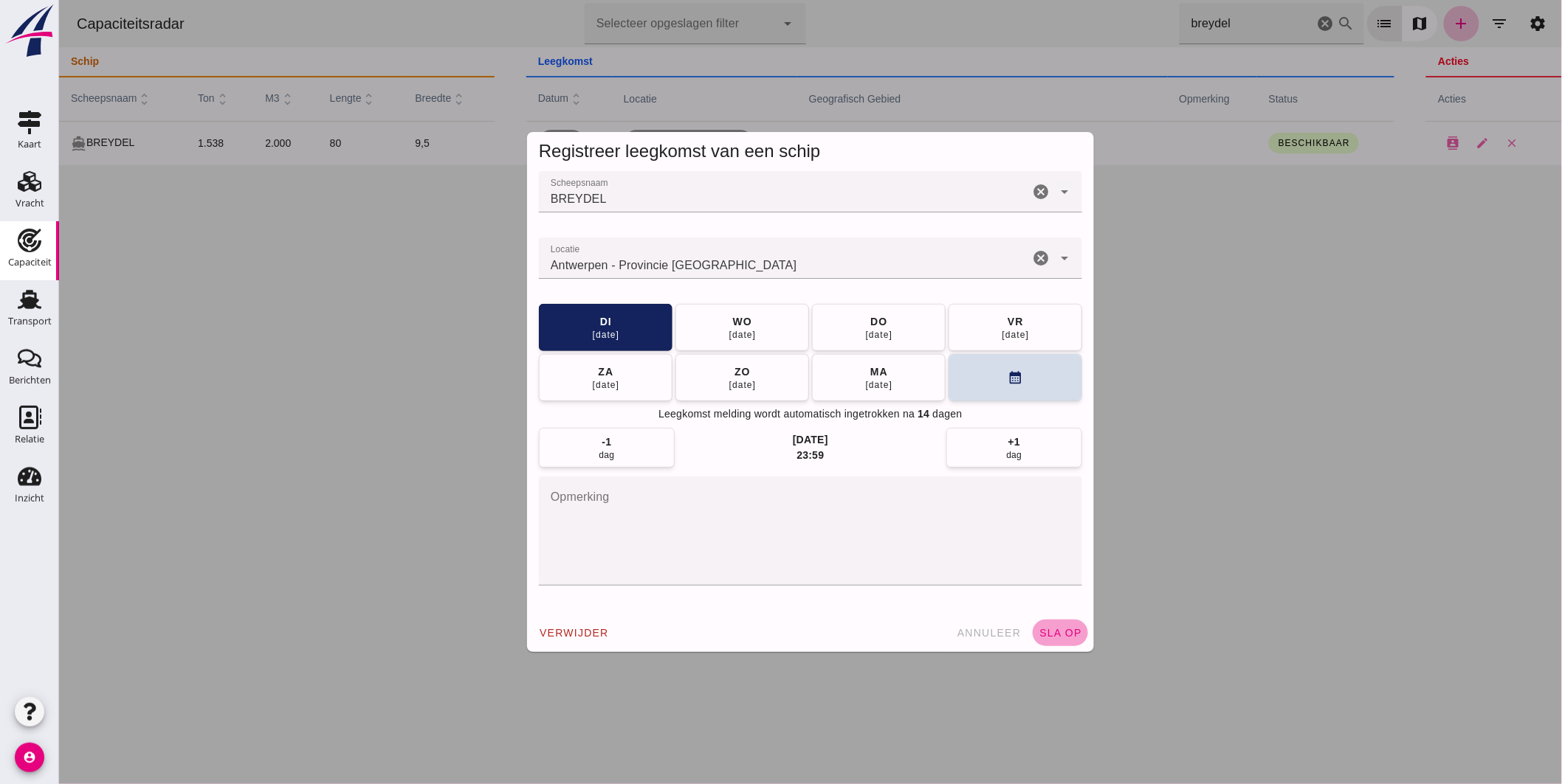
click at [1038, 629] on span "sla op" at bounding box center [1059, 633] width 43 height 12
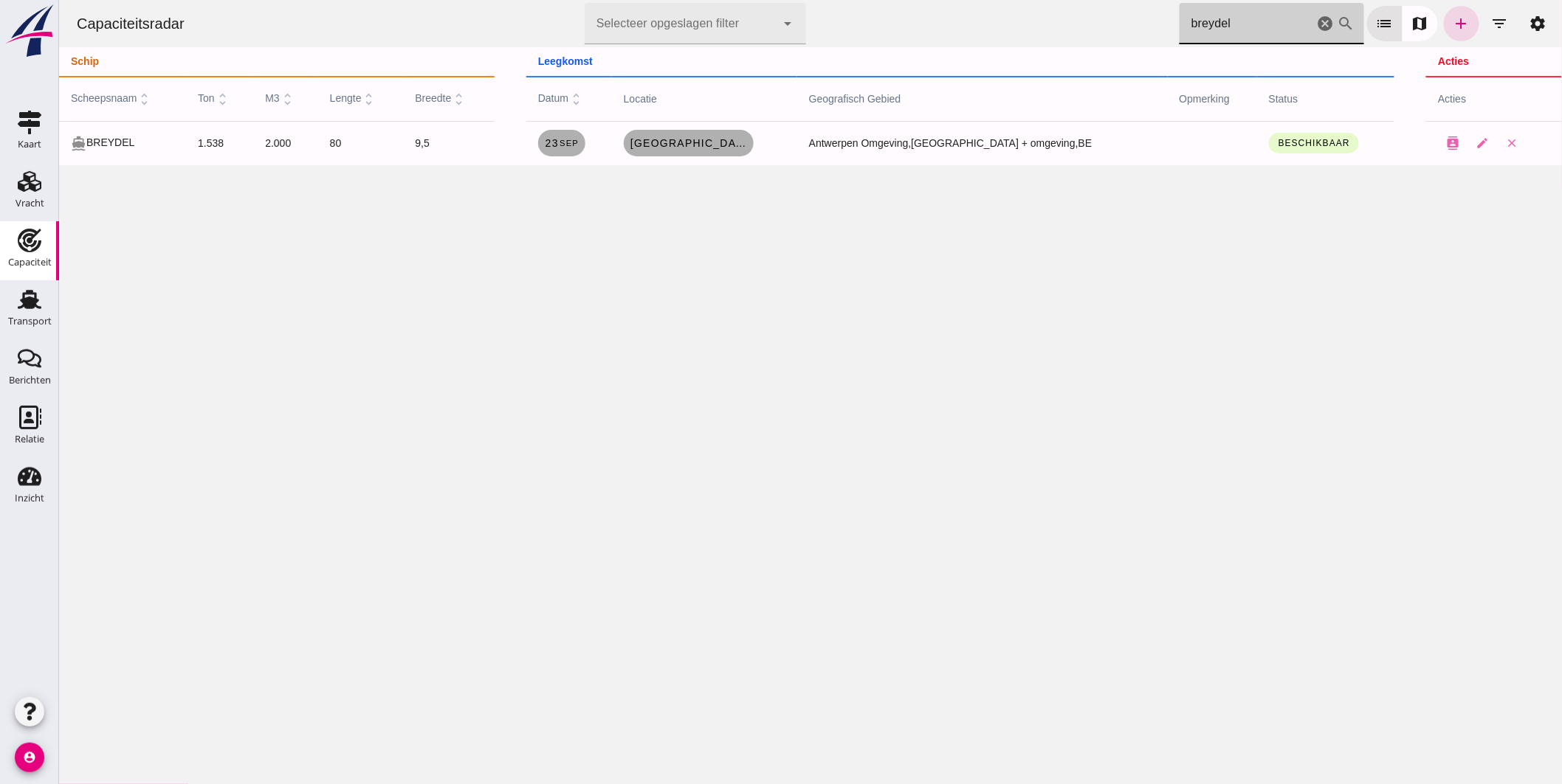
drag, startPoint x: 1224, startPoint y: 28, endPoint x: 964, endPoint y: -22, distance: 264.8
click at [964, 0] on html "Capaciteitsradar Selecteer opgeslagen filter Selecteer opgeslagen filter cancel…" at bounding box center [810, 392] width 1503 height 784
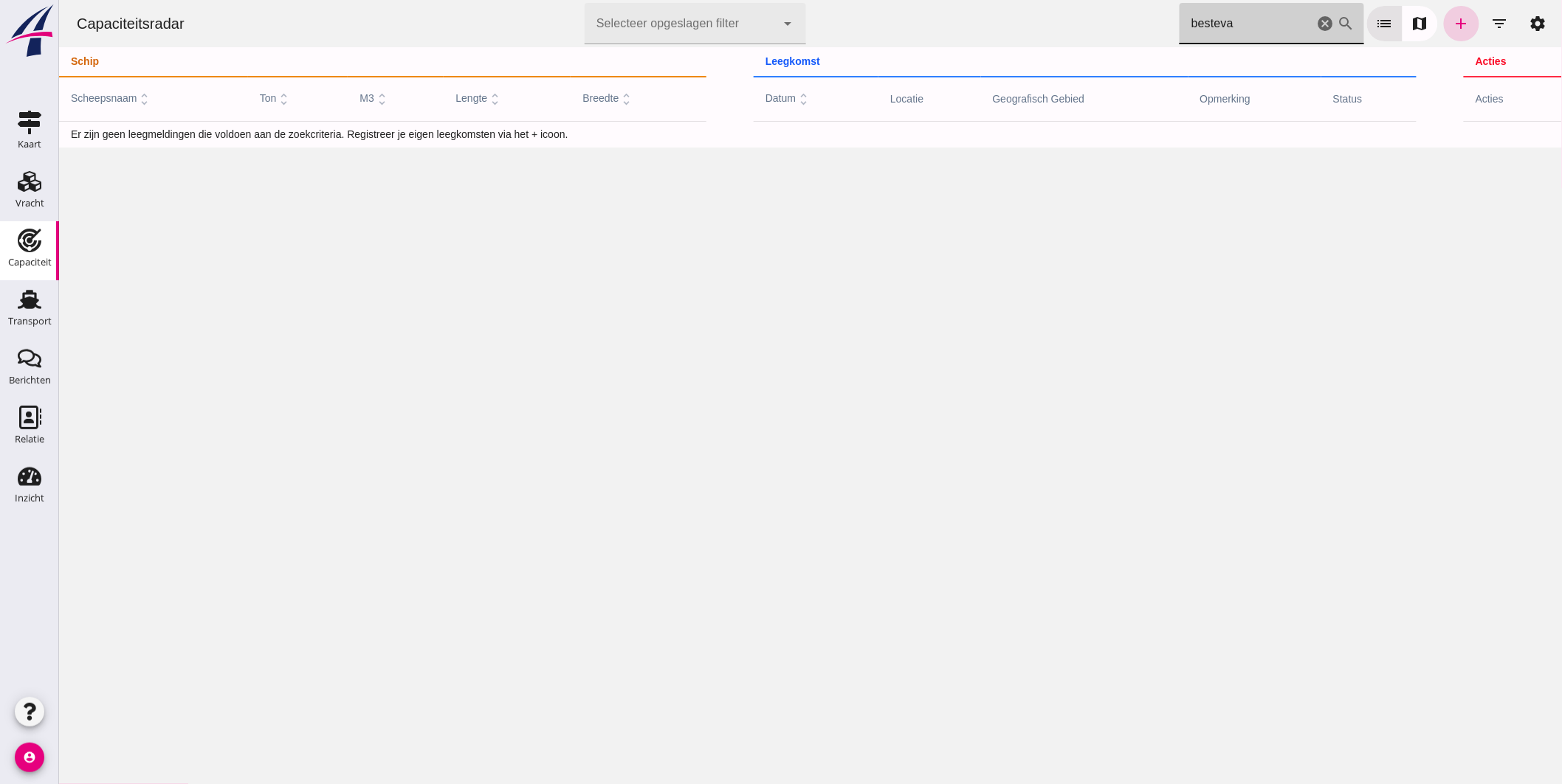
type input "besteva"
click at [1452, 17] on icon "add" at bounding box center [1460, 23] width 17 height 17
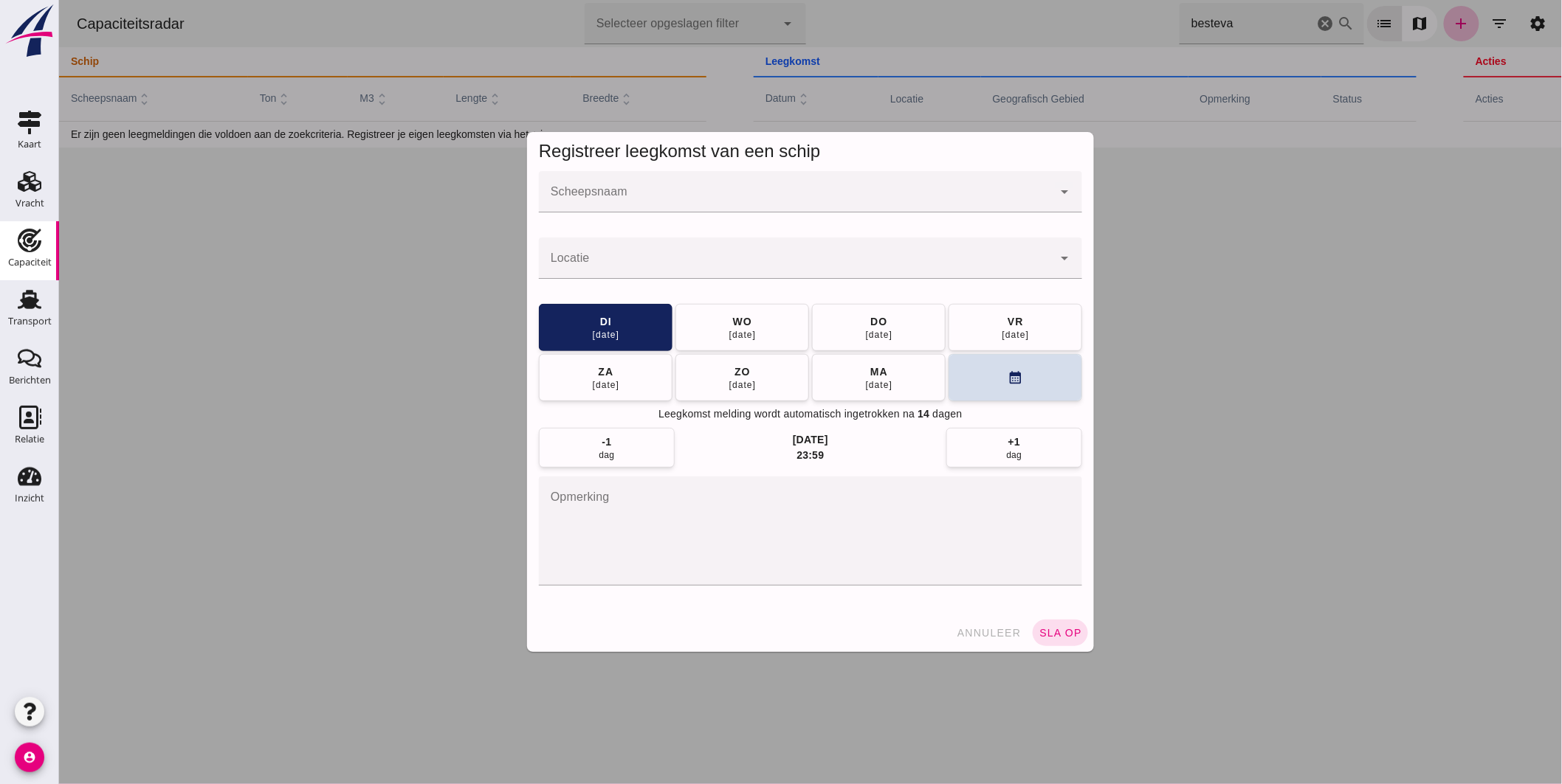
click at [743, 203] on input "Scheepsnaam" at bounding box center [794, 199] width 513 height 17
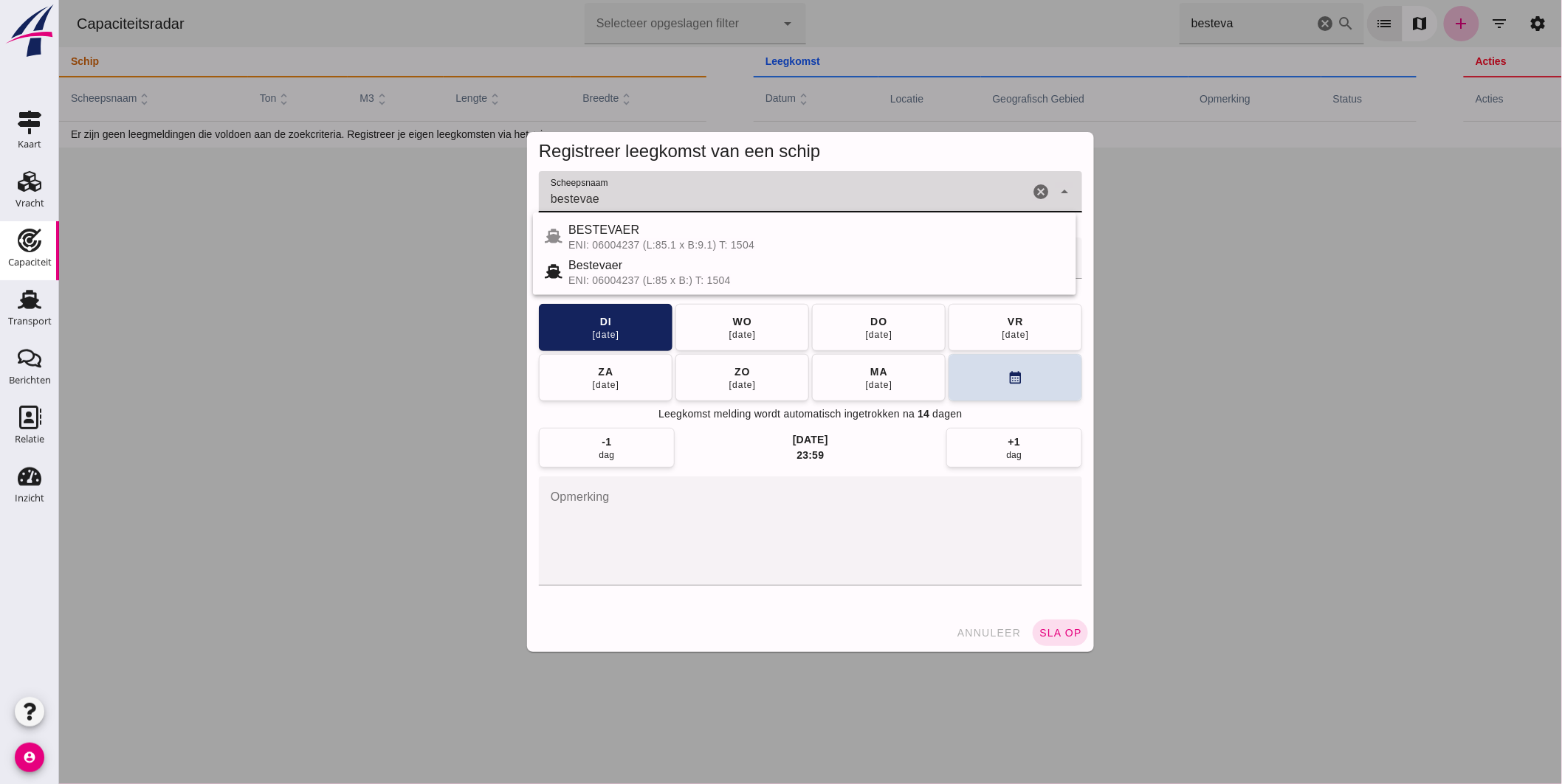
click at [640, 240] on div "ENI: 06004237 (L:85.1 x B:9.1) T: 1504" at bounding box center [815, 245] width 496 height 12
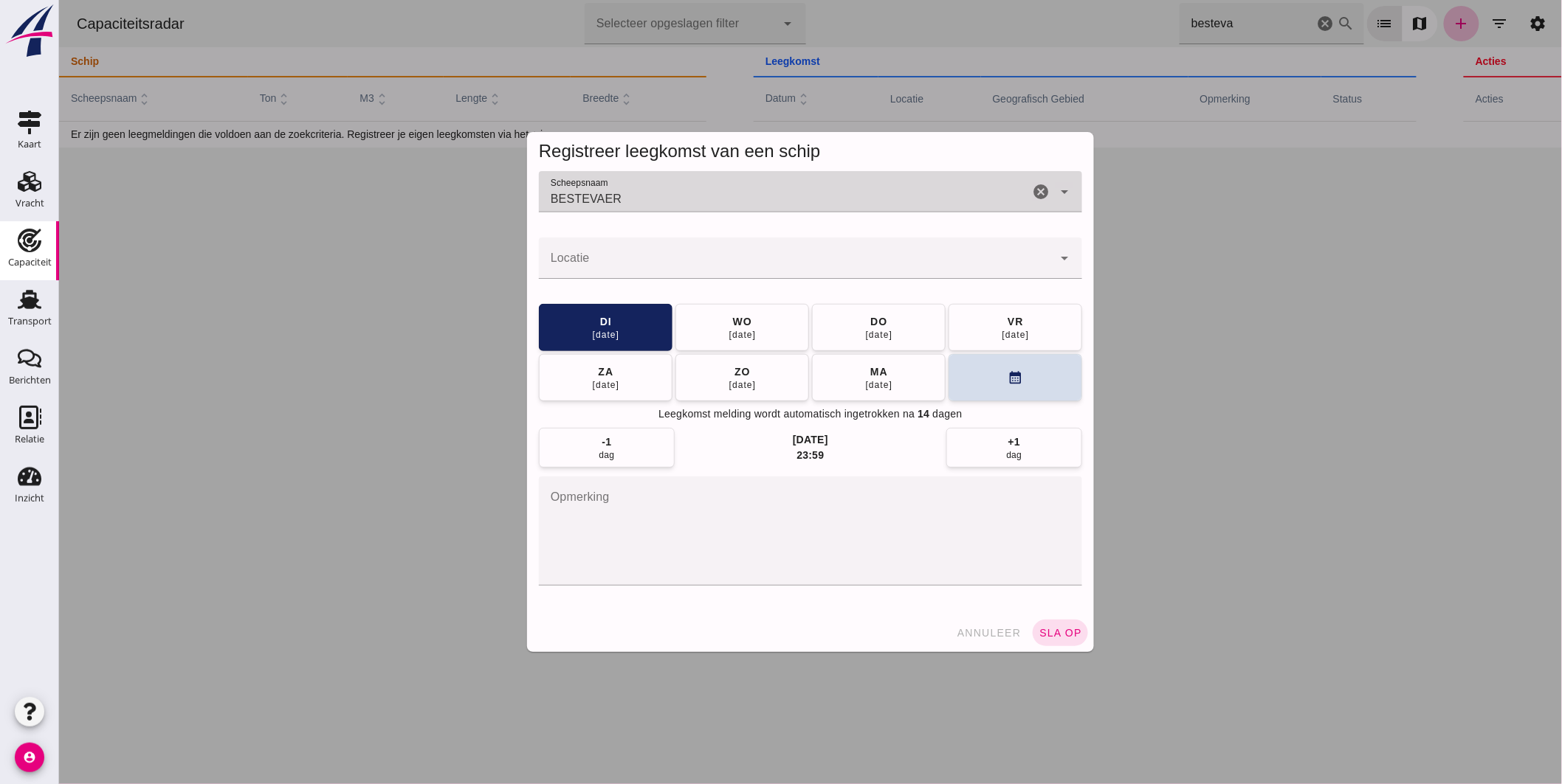
type input "BESTEVAER"
click at [649, 267] on input "Locatie" at bounding box center [794, 266] width 513 height 17
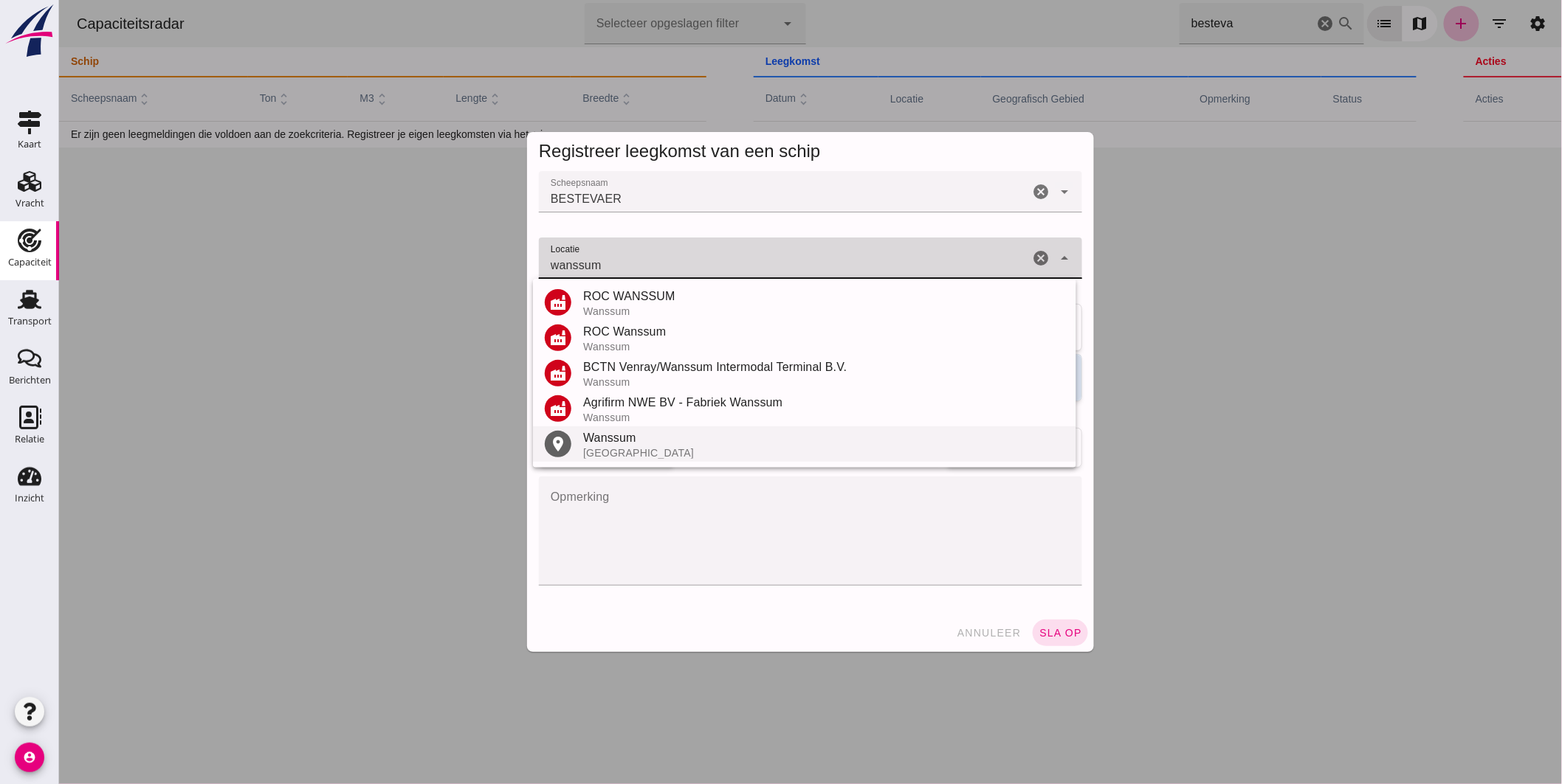
click at [626, 444] on div "Wanssum" at bounding box center [823, 438] width 481 height 17
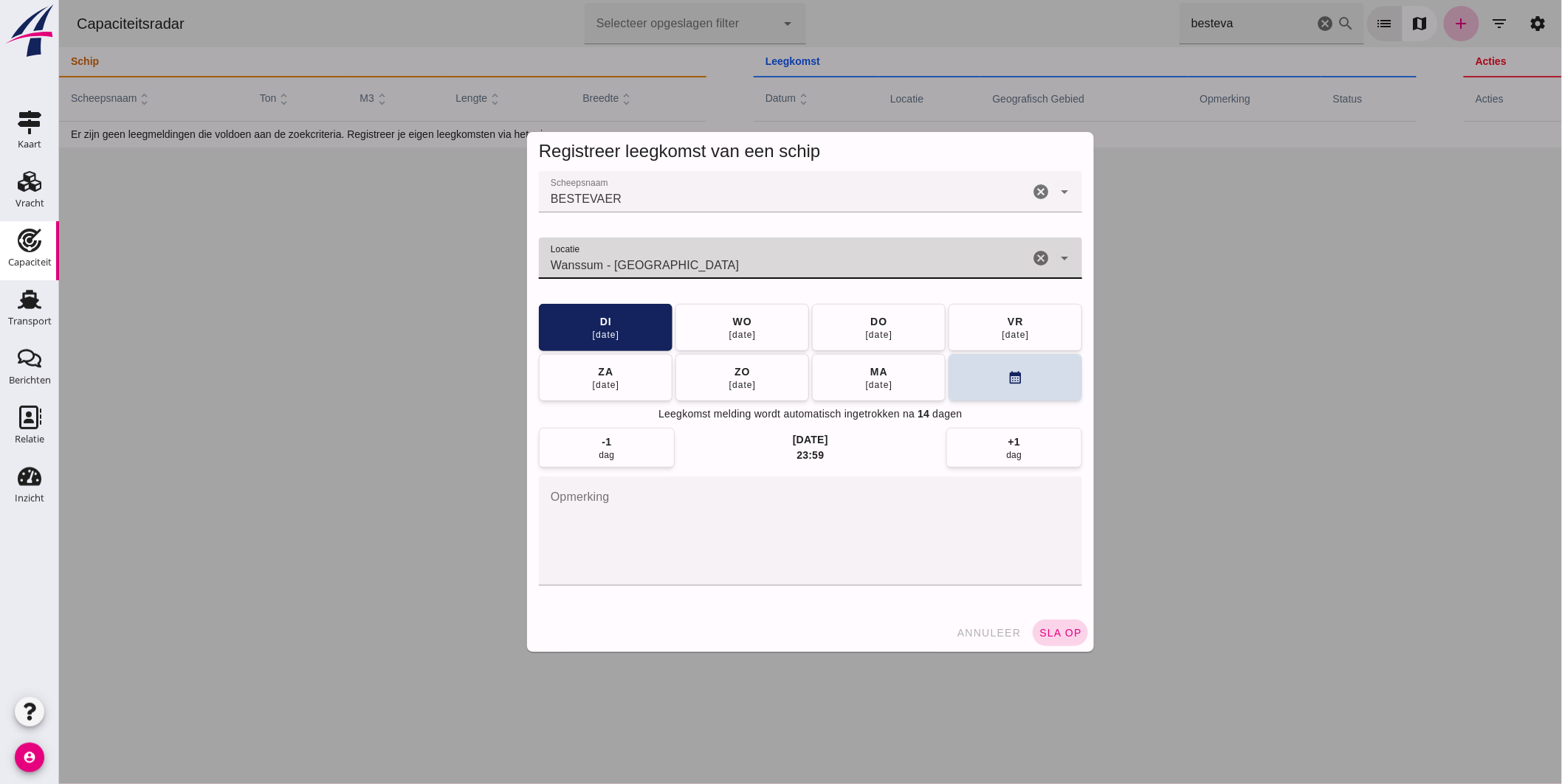
type input "Wanssum - Limburg"
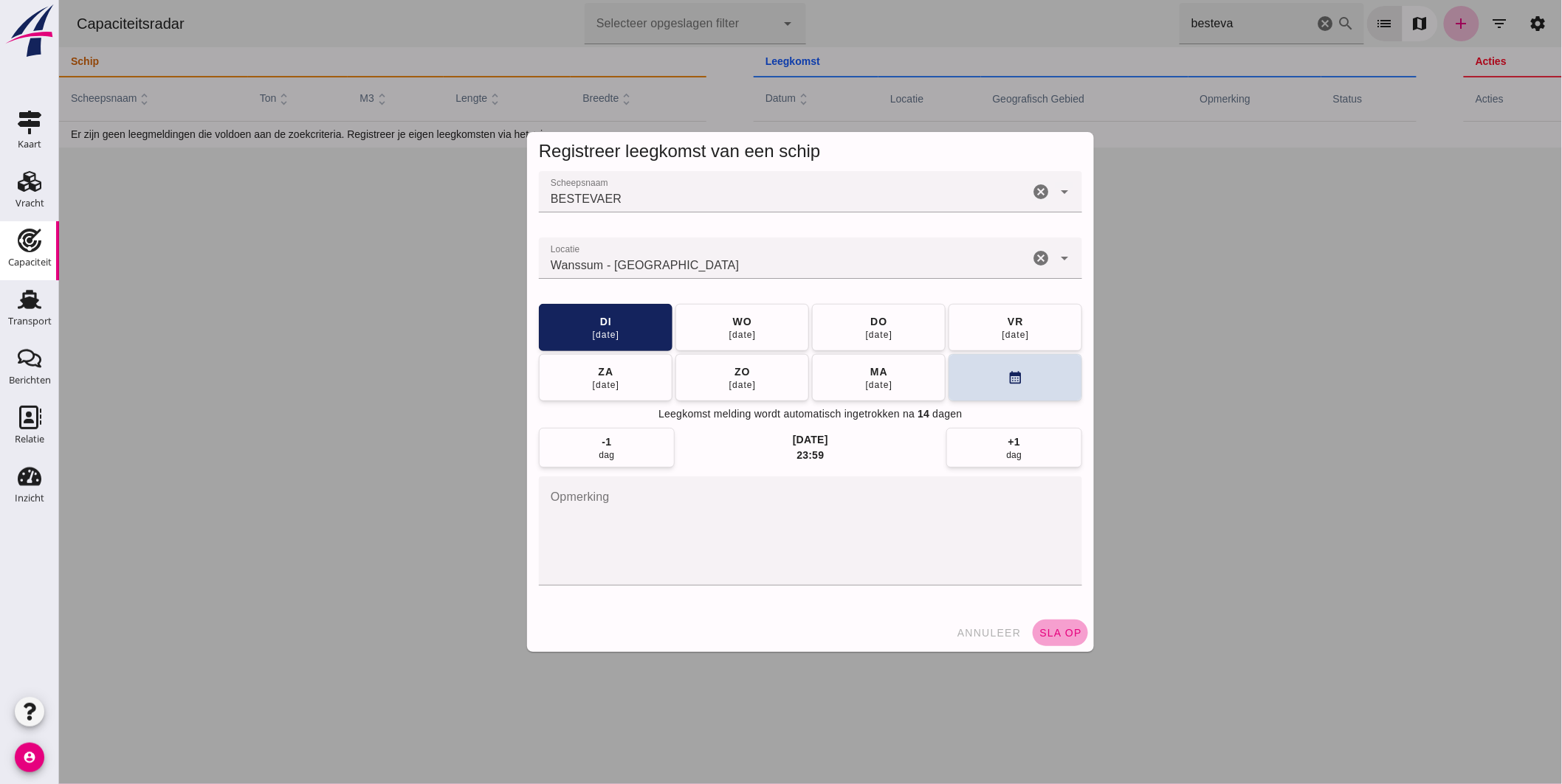
click at [1053, 630] on span "sla op" at bounding box center [1059, 633] width 43 height 12
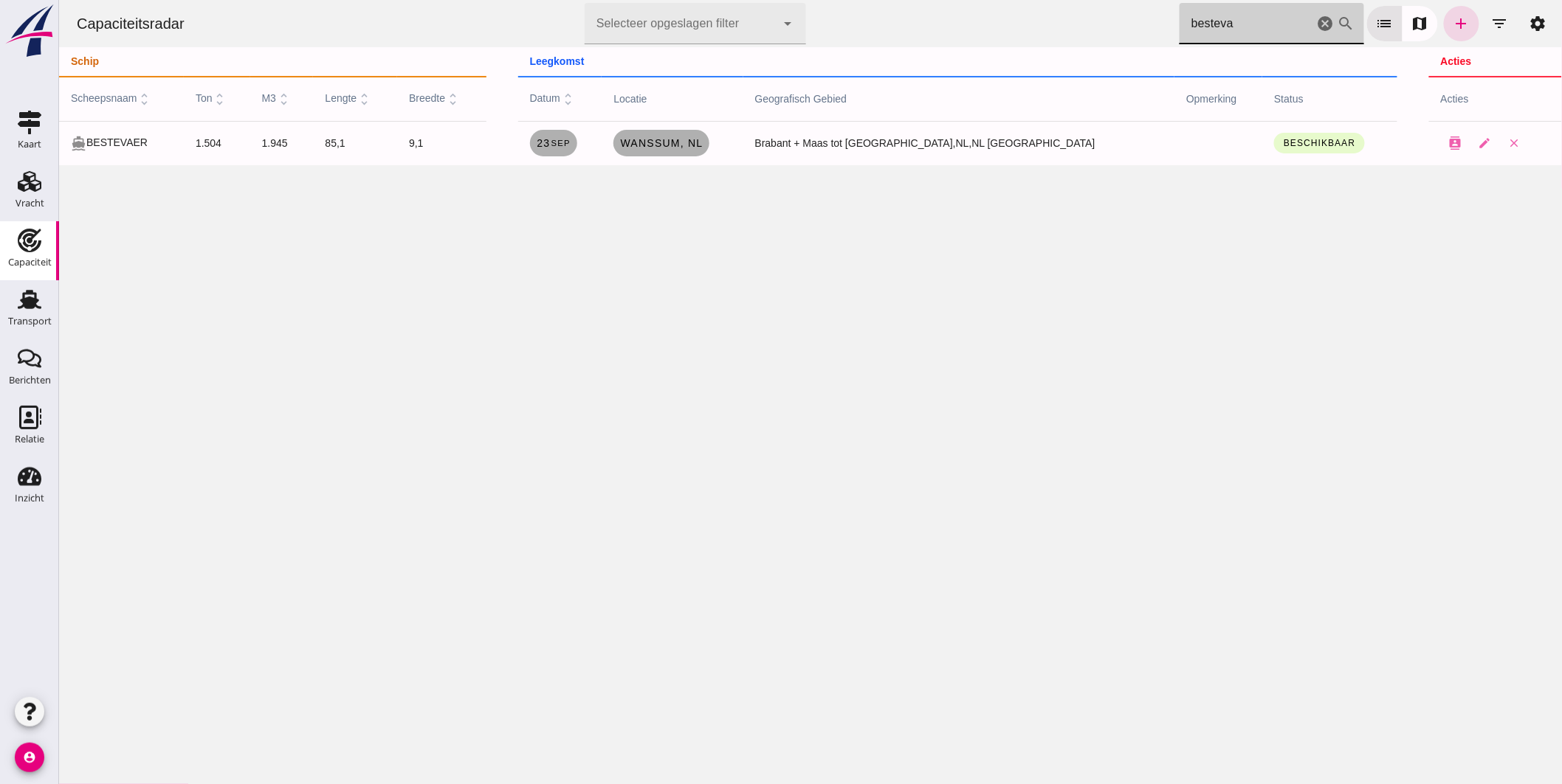
drag, startPoint x: 1253, startPoint y: 18, endPoint x: 771, endPoint y: -12, distance: 482.9
click at [771, 0] on html "Capaciteitsradar Selecteer opgeslagen filter Selecteer opgeslagen filter cancel…" at bounding box center [810, 392] width 1503 height 784
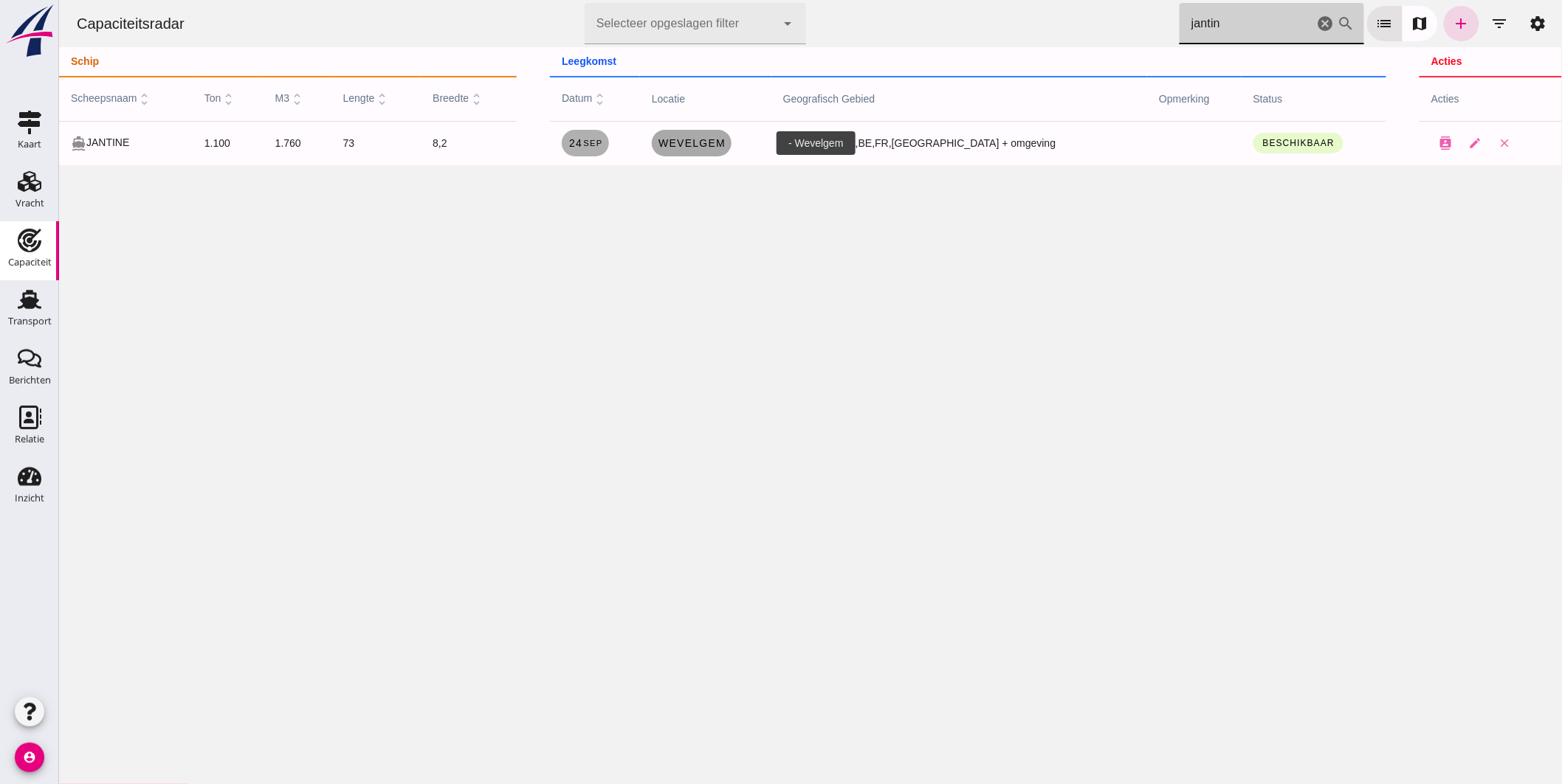
type input "jantin"
click at [720, 140] on span "Wevelgem" at bounding box center [691, 143] width 68 height 12
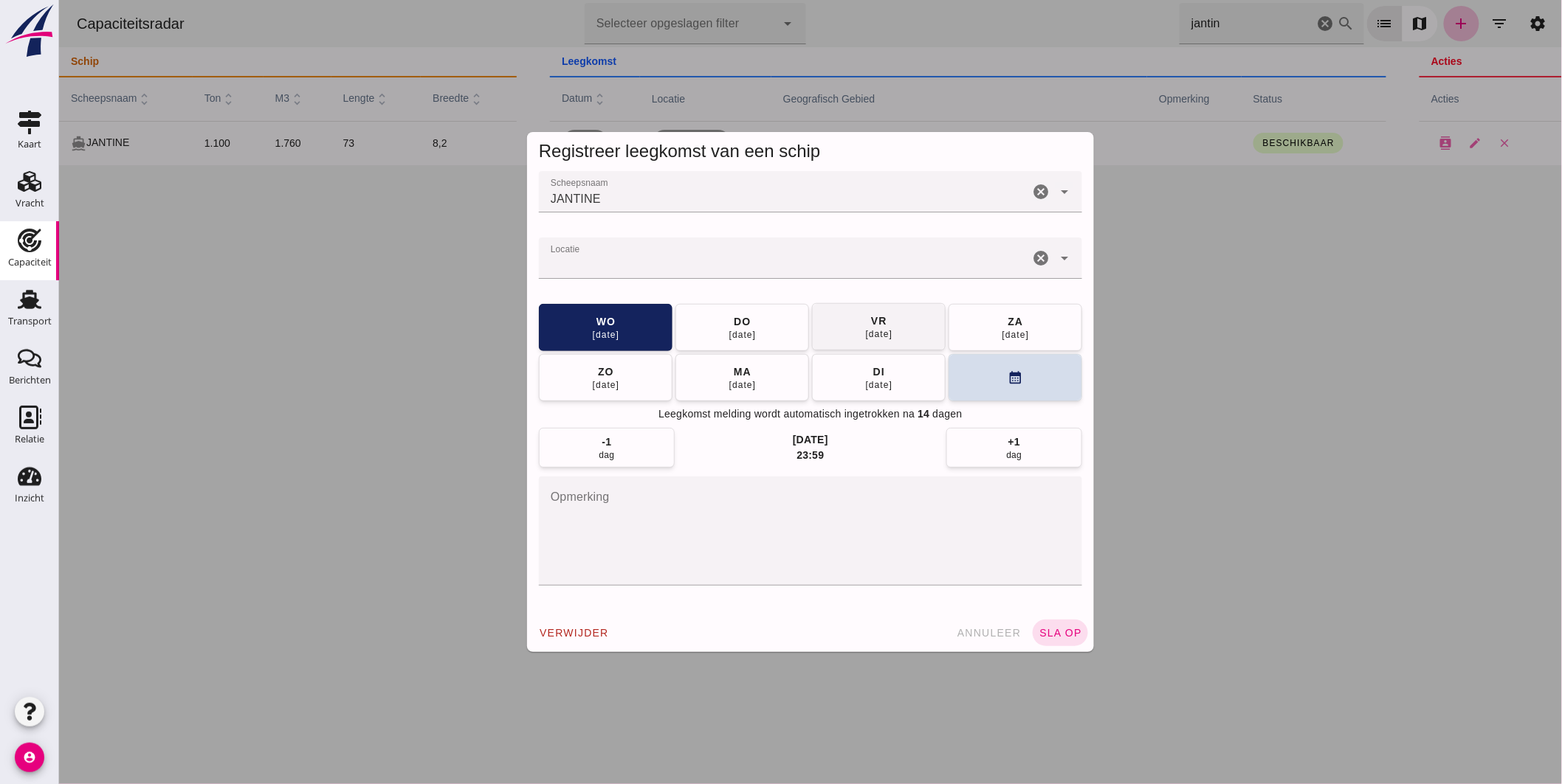
click at [734, 329] on div "25 sep" at bounding box center [742, 335] width 28 height 12
click at [1038, 636] on span "sla op" at bounding box center [1059, 633] width 43 height 12
click at [628, 247] on div at bounding box center [783, 259] width 490 height 42
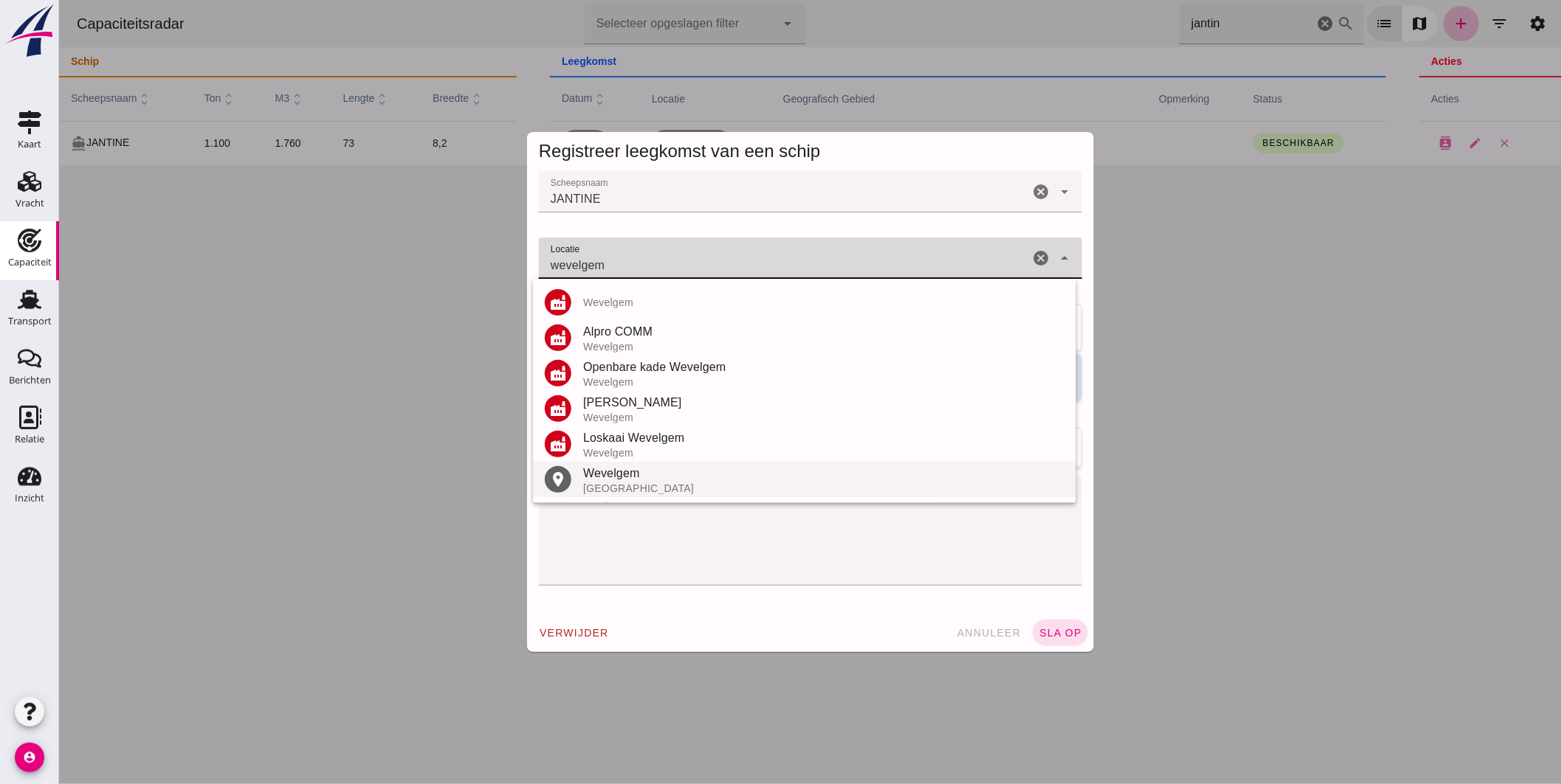
click at [612, 476] on div "Wevelgem" at bounding box center [823, 473] width 481 height 17
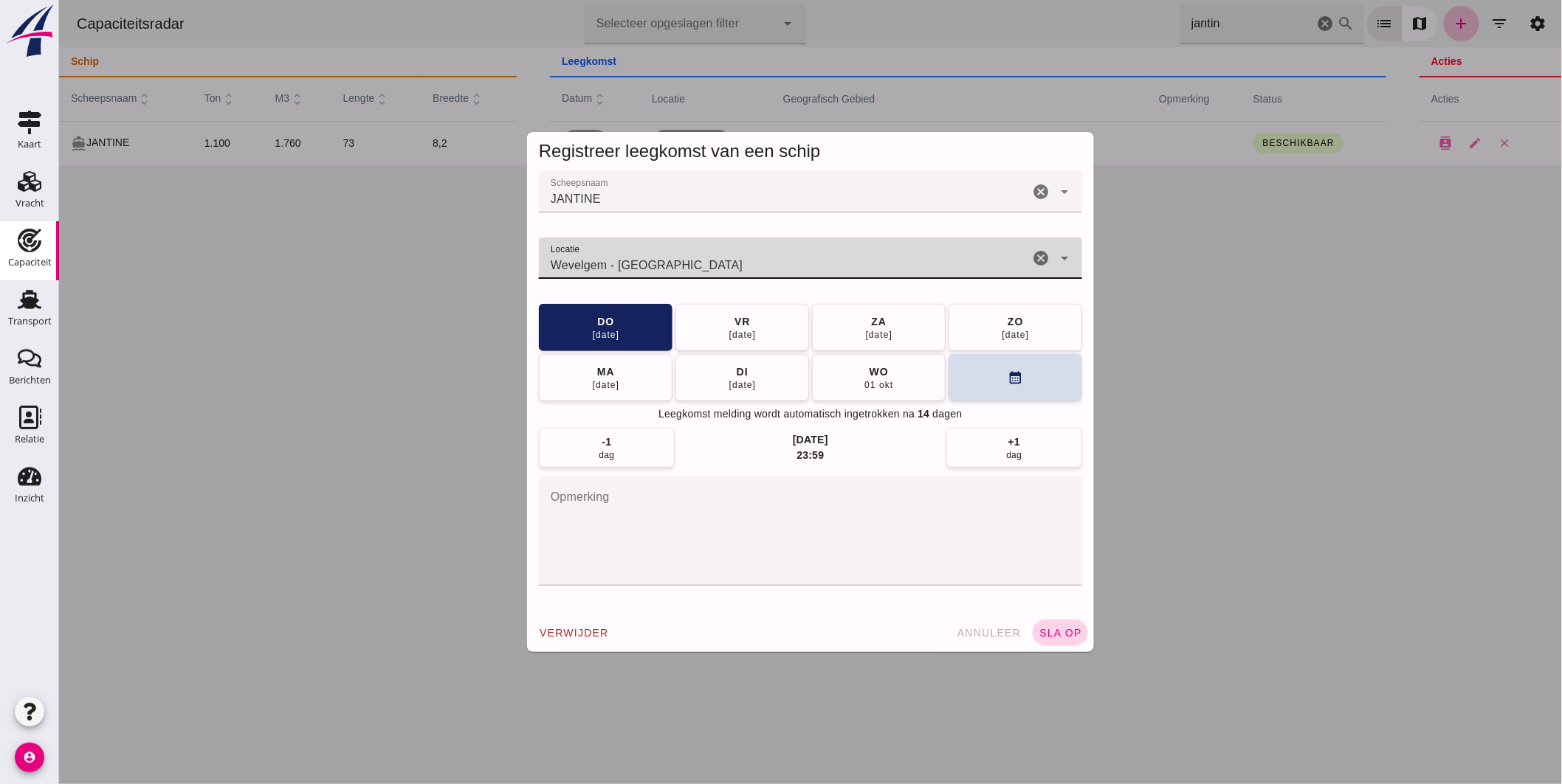
type input "Wevelgem - West-Vlaanderen"
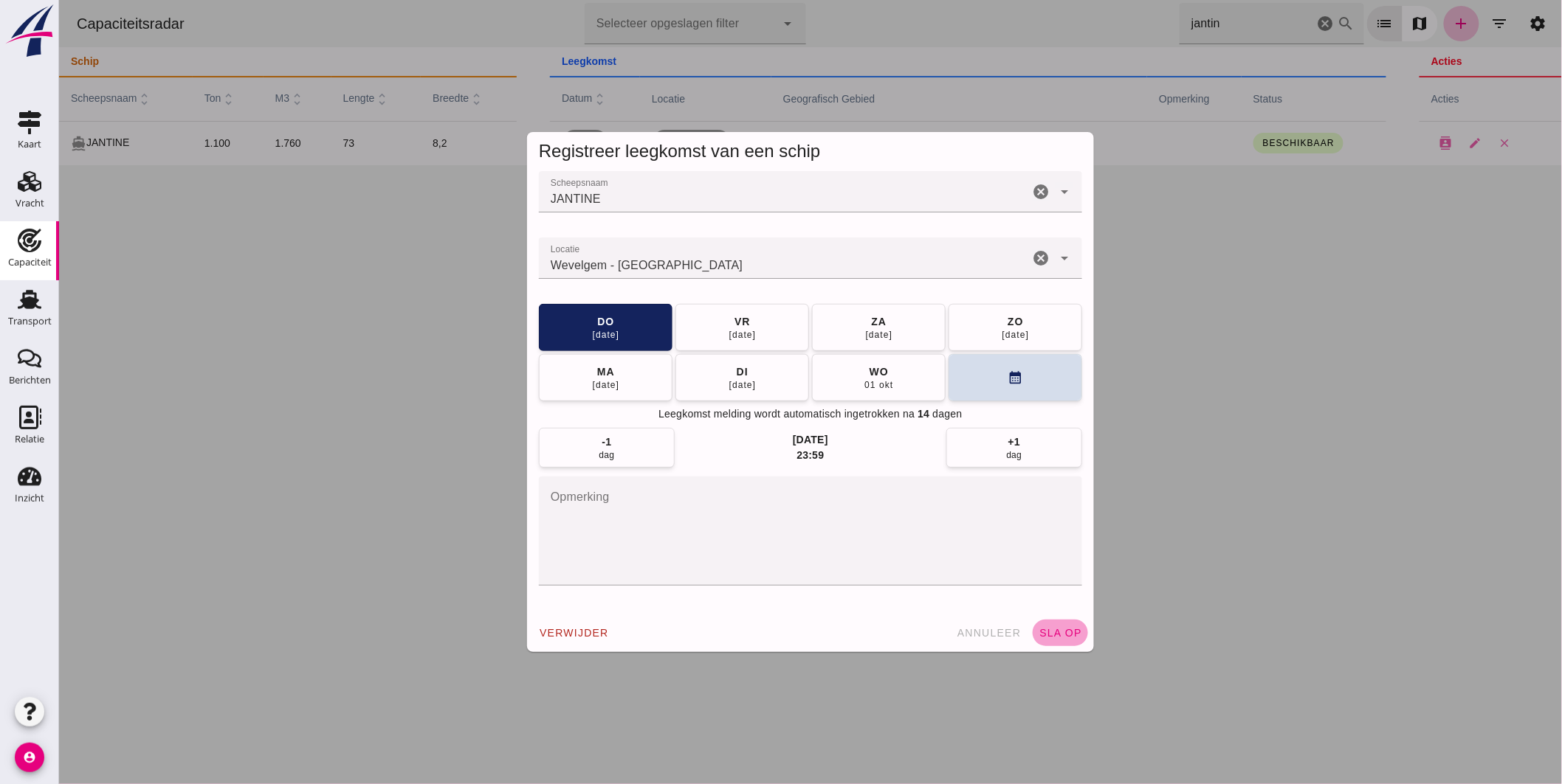
click at [1058, 629] on span "sla op" at bounding box center [1059, 633] width 43 height 12
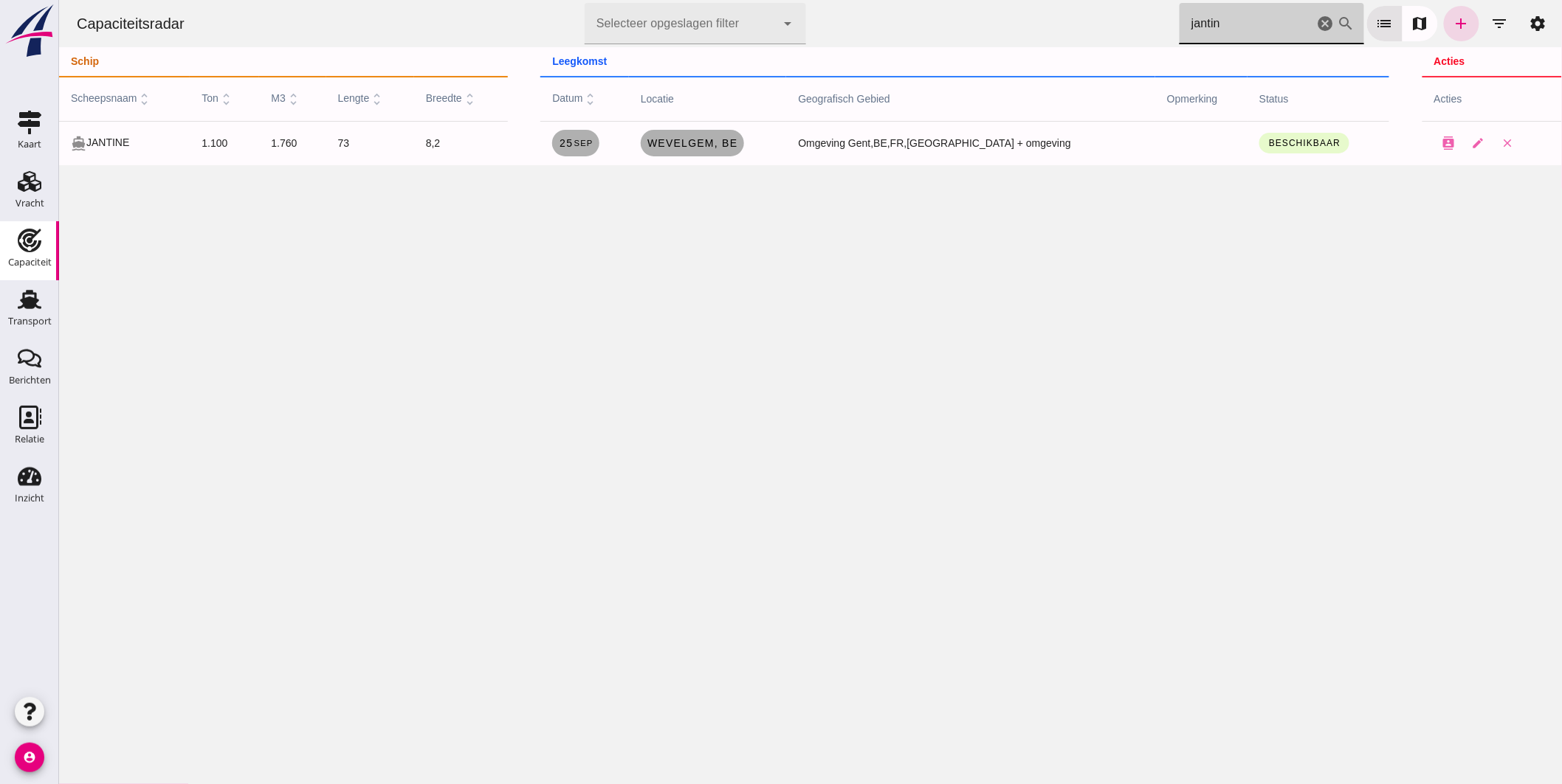
drag, startPoint x: 1223, startPoint y: 30, endPoint x: 897, endPoint y: 5, distance: 327.0
click at [920, 8] on div "Capaciteitsradar Selecteer opgeslagen filter Selecteer opgeslagen filter cancel…" at bounding box center [810, 23] width 1491 height 47
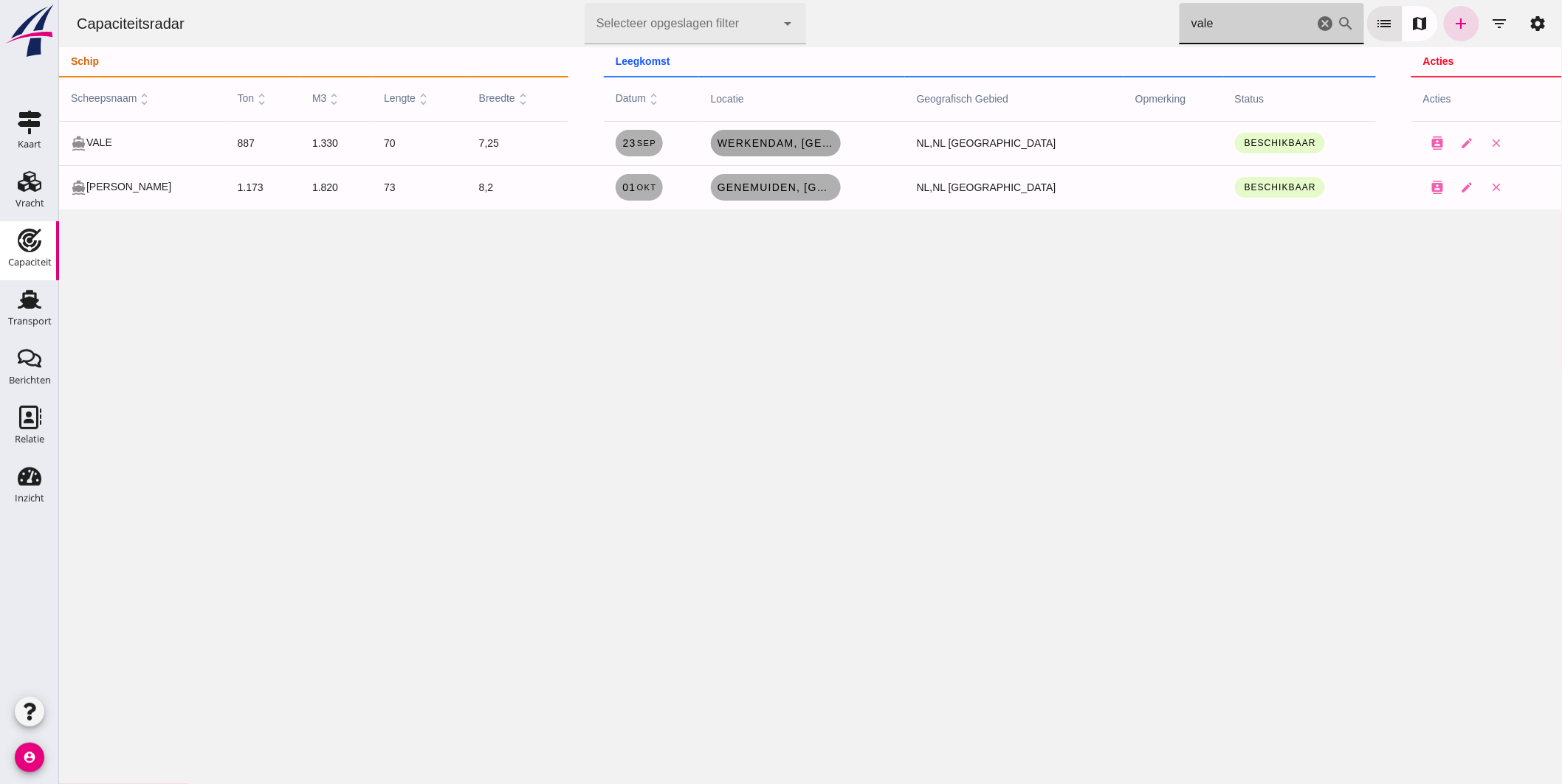
type input "vale"
click at [780, 148] on span "Werkendam, [GEOGRAPHIC_DATA]" at bounding box center [775, 143] width 118 height 12
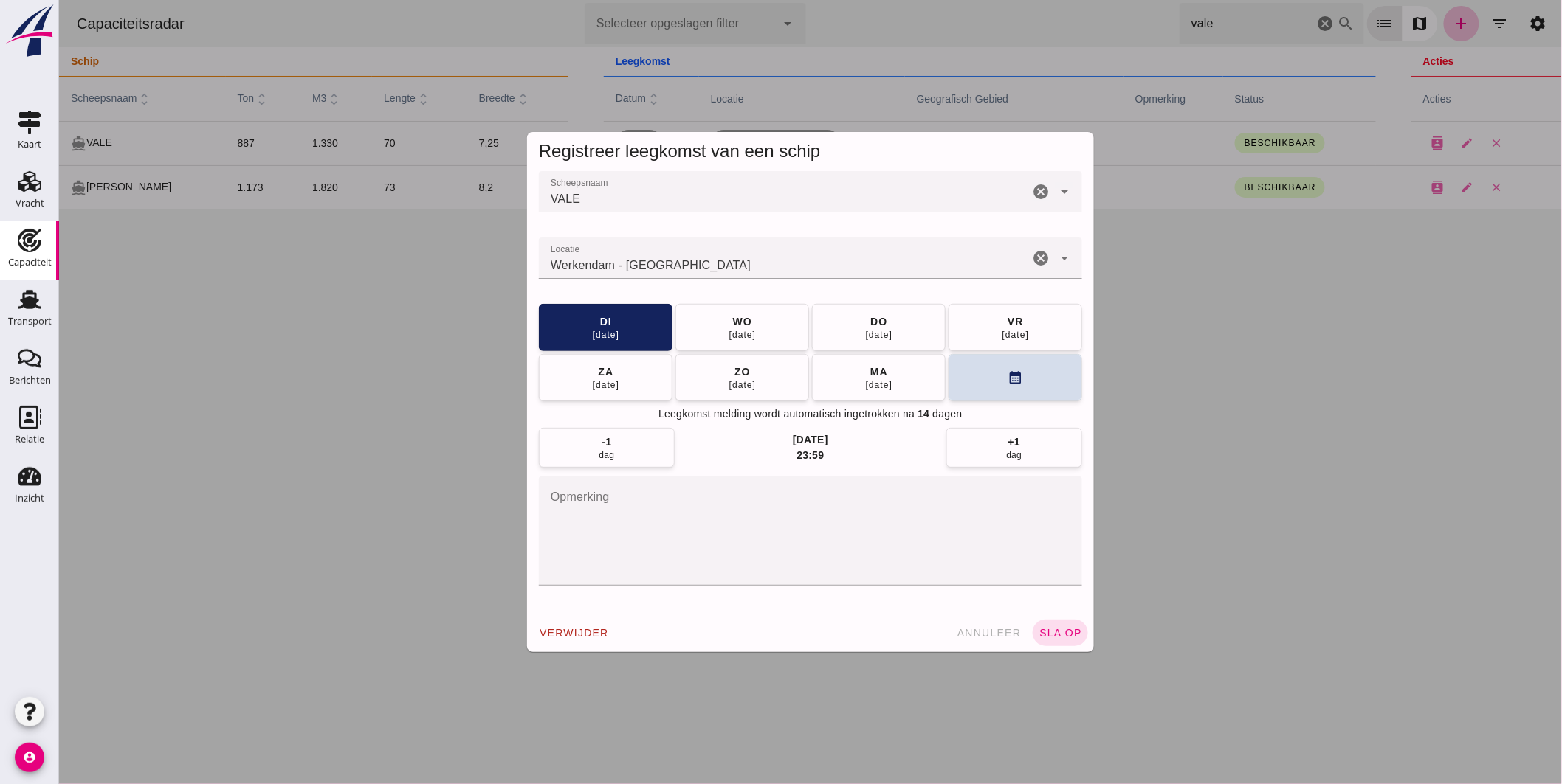
click at [733, 262] on input "Locatie" at bounding box center [783, 266] width 490 height 17
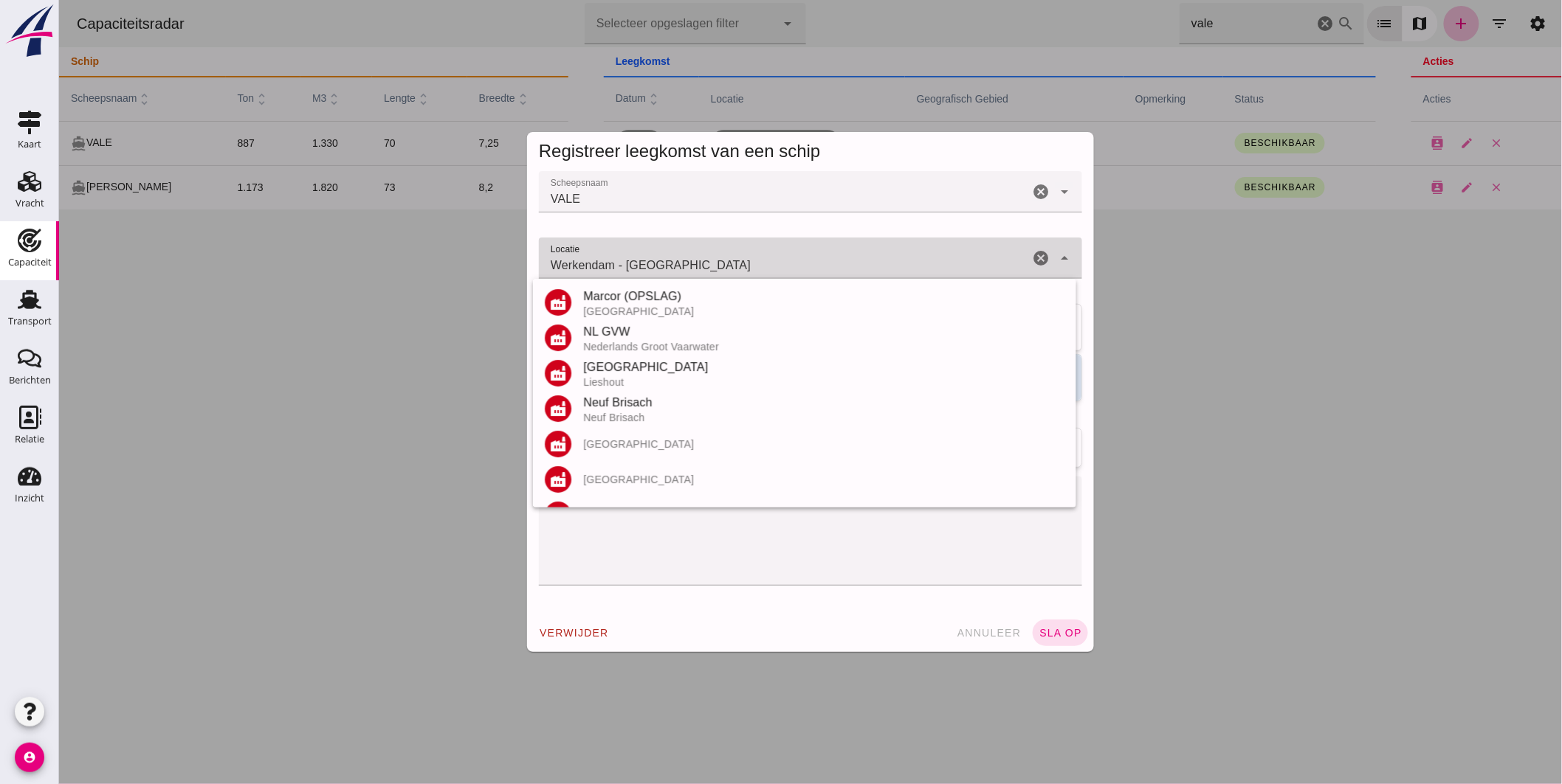
click at [733, 262] on input "Werkendam - Noord-Brabant" at bounding box center [783, 266] width 490 height 17
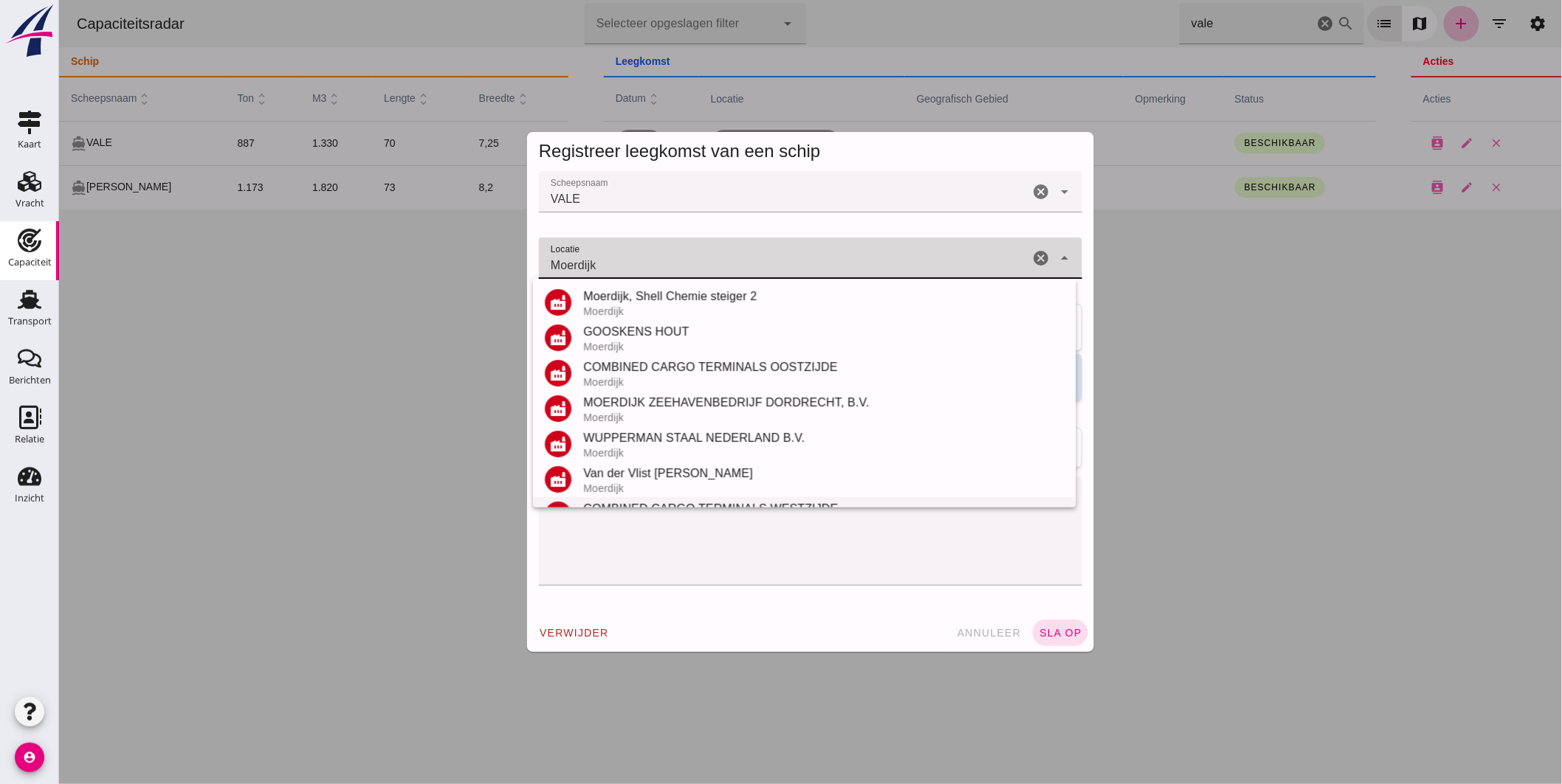
scroll to position [173, 0]
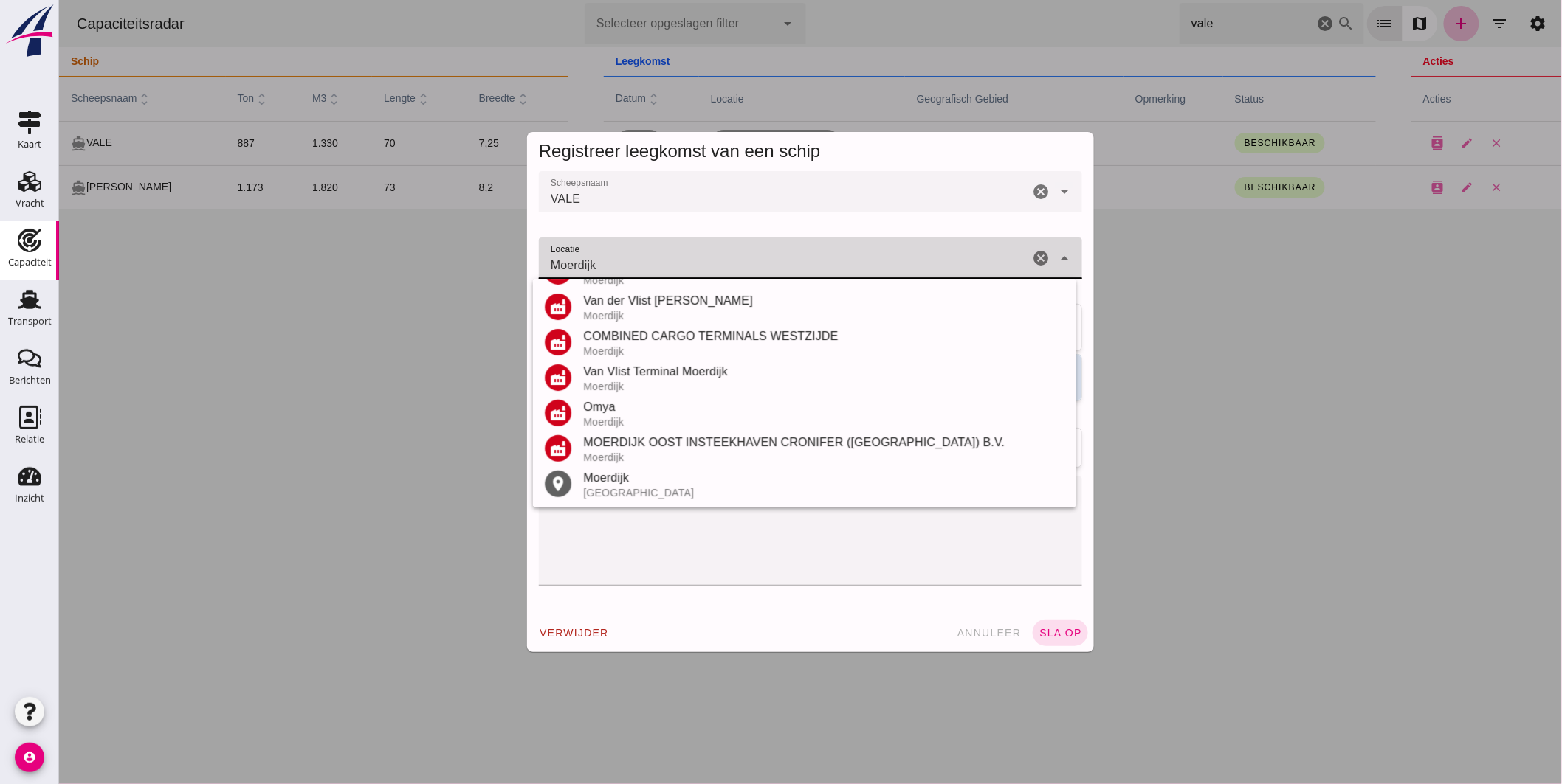
drag, startPoint x: 653, startPoint y: 483, endPoint x: 668, endPoint y: 484, distance: 15.0
click at [654, 484] on div "Moerdijk" at bounding box center [823, 478] width 481 height 17
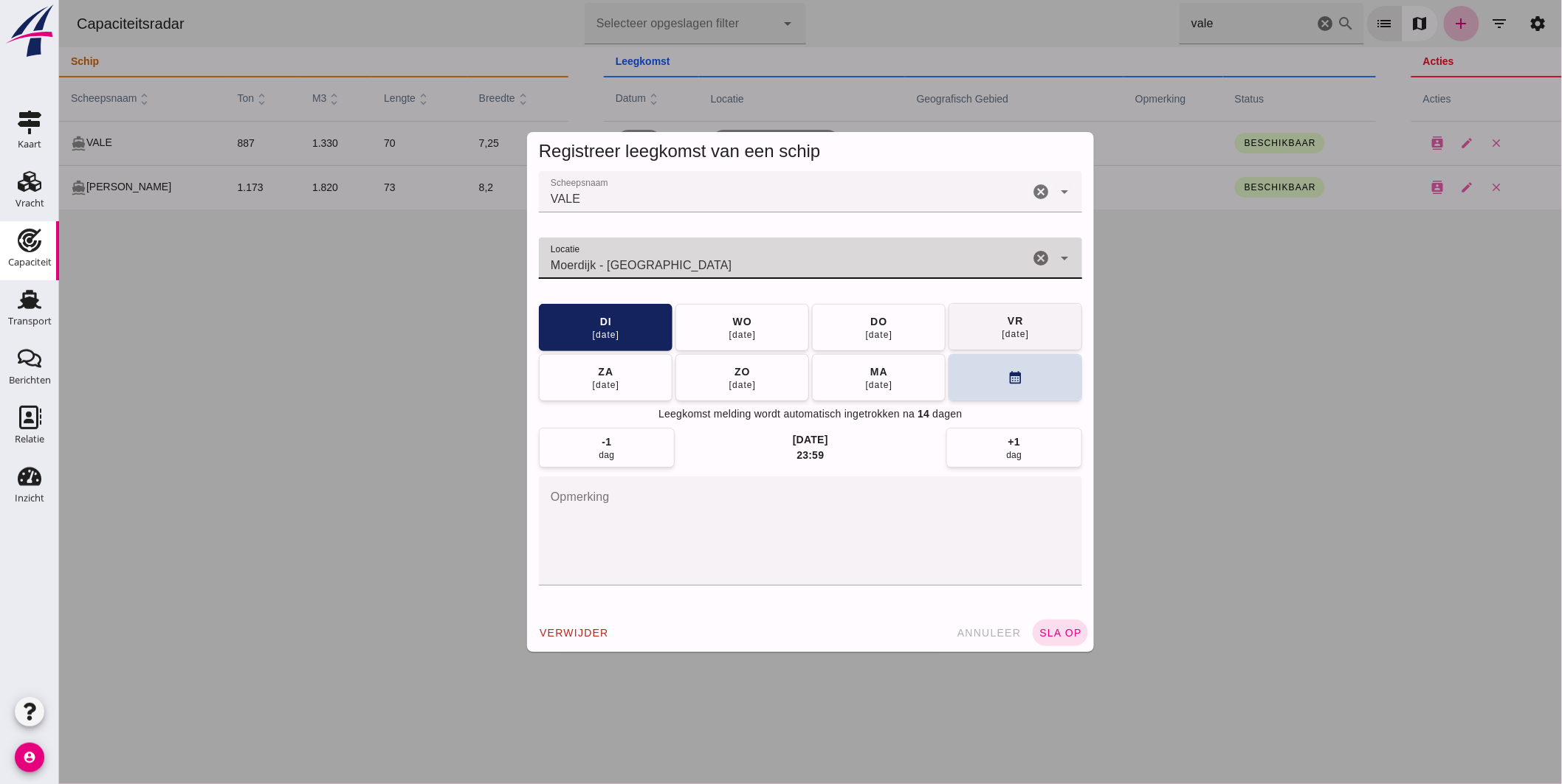
type input "Moerdijk - Noord-Brabant"
click at [990, 327] on button "vr 26 sep" at bounding box center [1015, 326] width 134 height 47
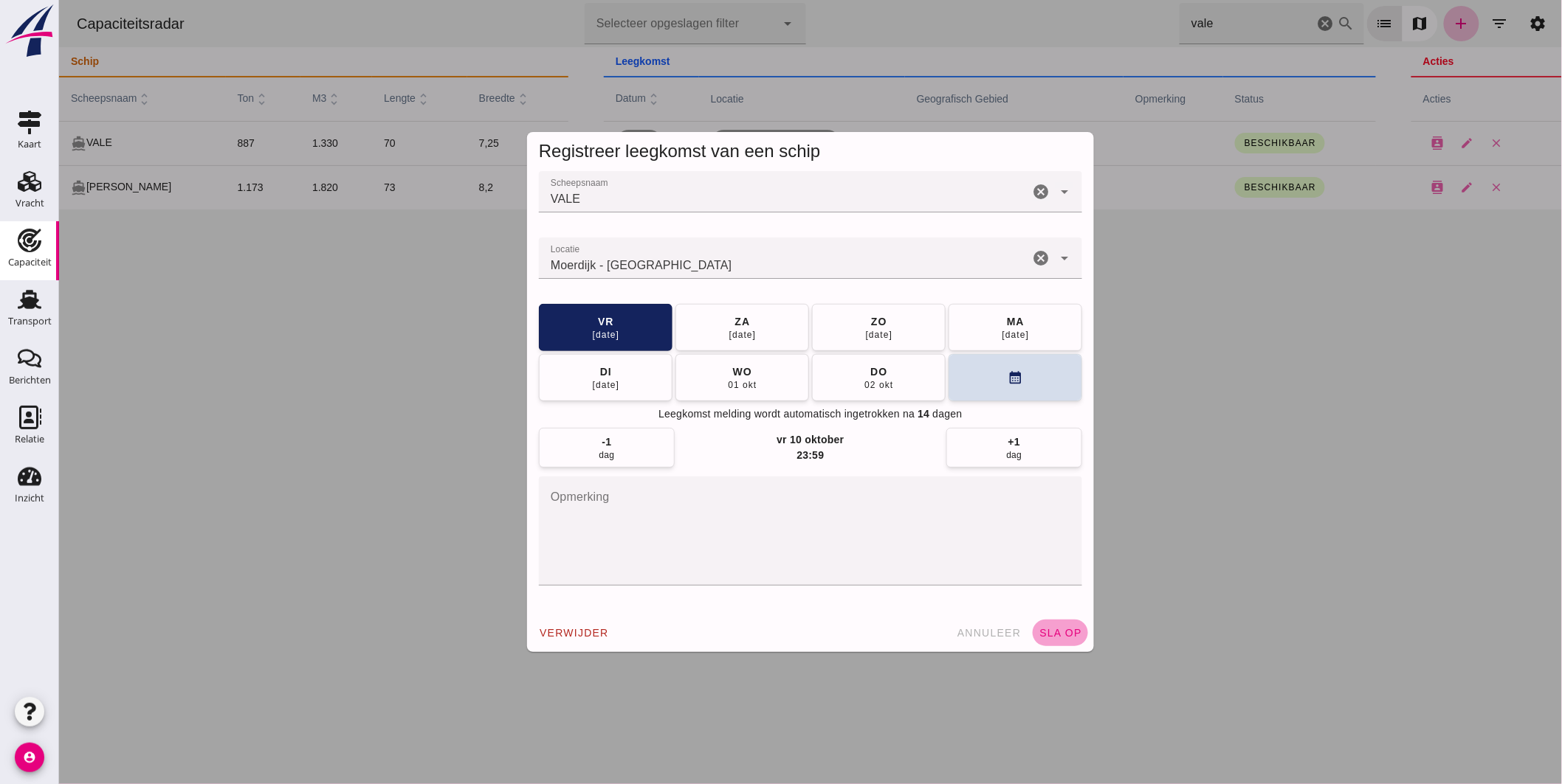
click at [1046, 624] on button "sla op" at bounding box center [1060, 633] width 56 height 27
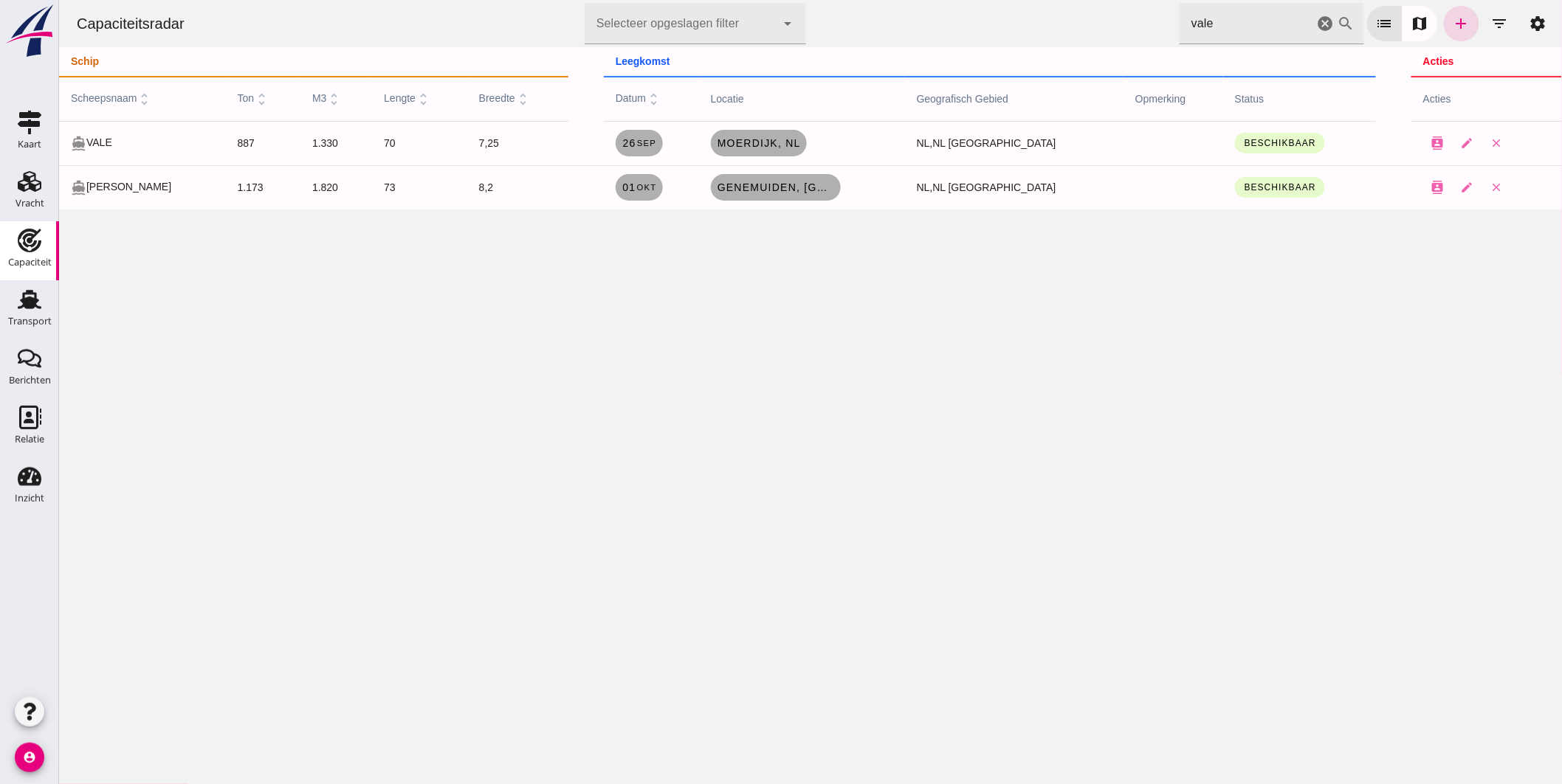
drag, startPoint x: 998, startPoint y: -17, endPoint x: 983, endPoint y: -23, distance: 16.2
click at [983, 0] on html "Capaciteitsradar Selecteer opgeslagen filter Selecteer opgeslagen filter cancel…" at bounding box center [810, 392] width 1503 height 784
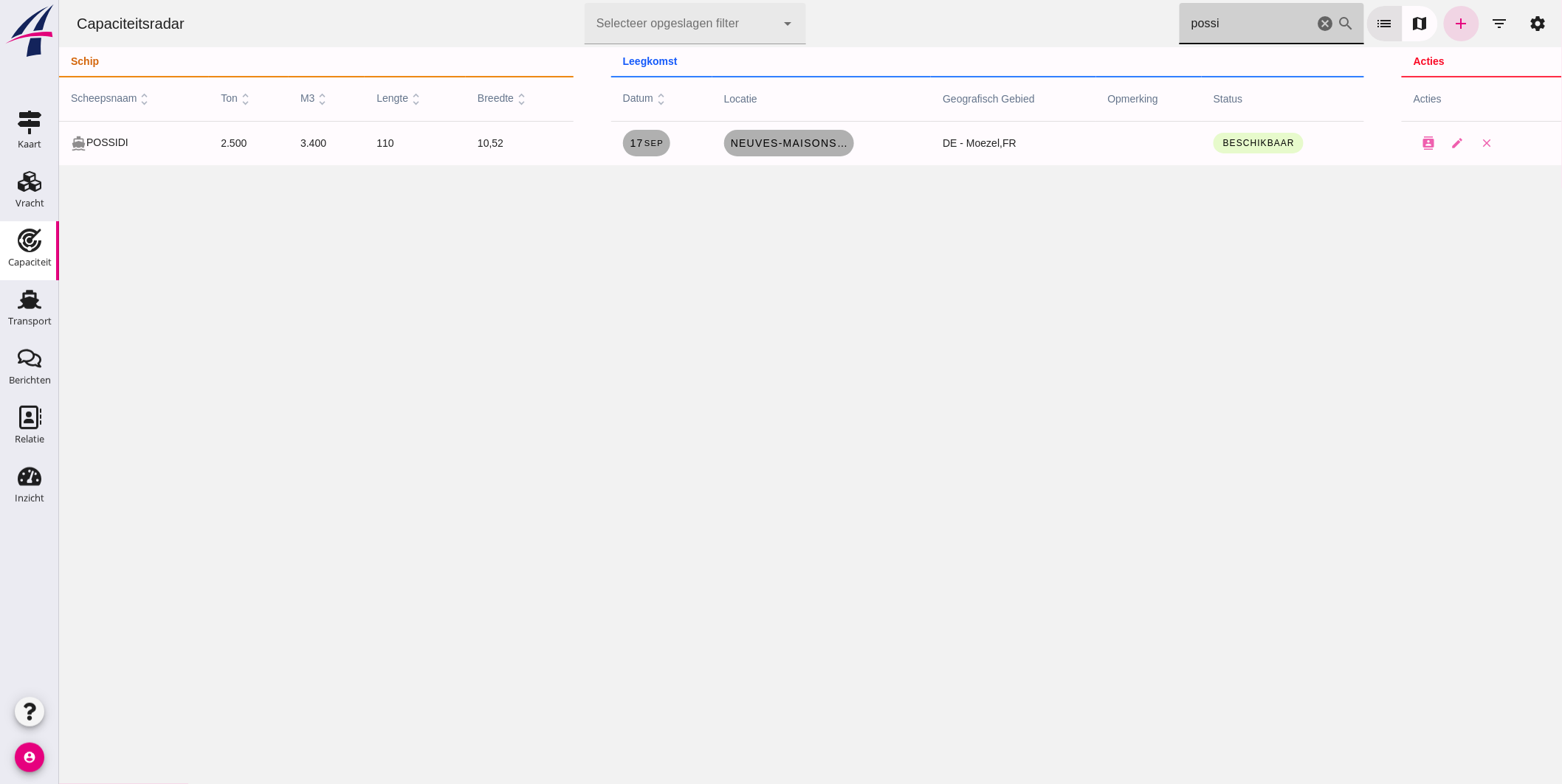
type input "possi"
click at [1316, 18] on icon "cancel" at bounding box center [1325, 23] width 17 height 17
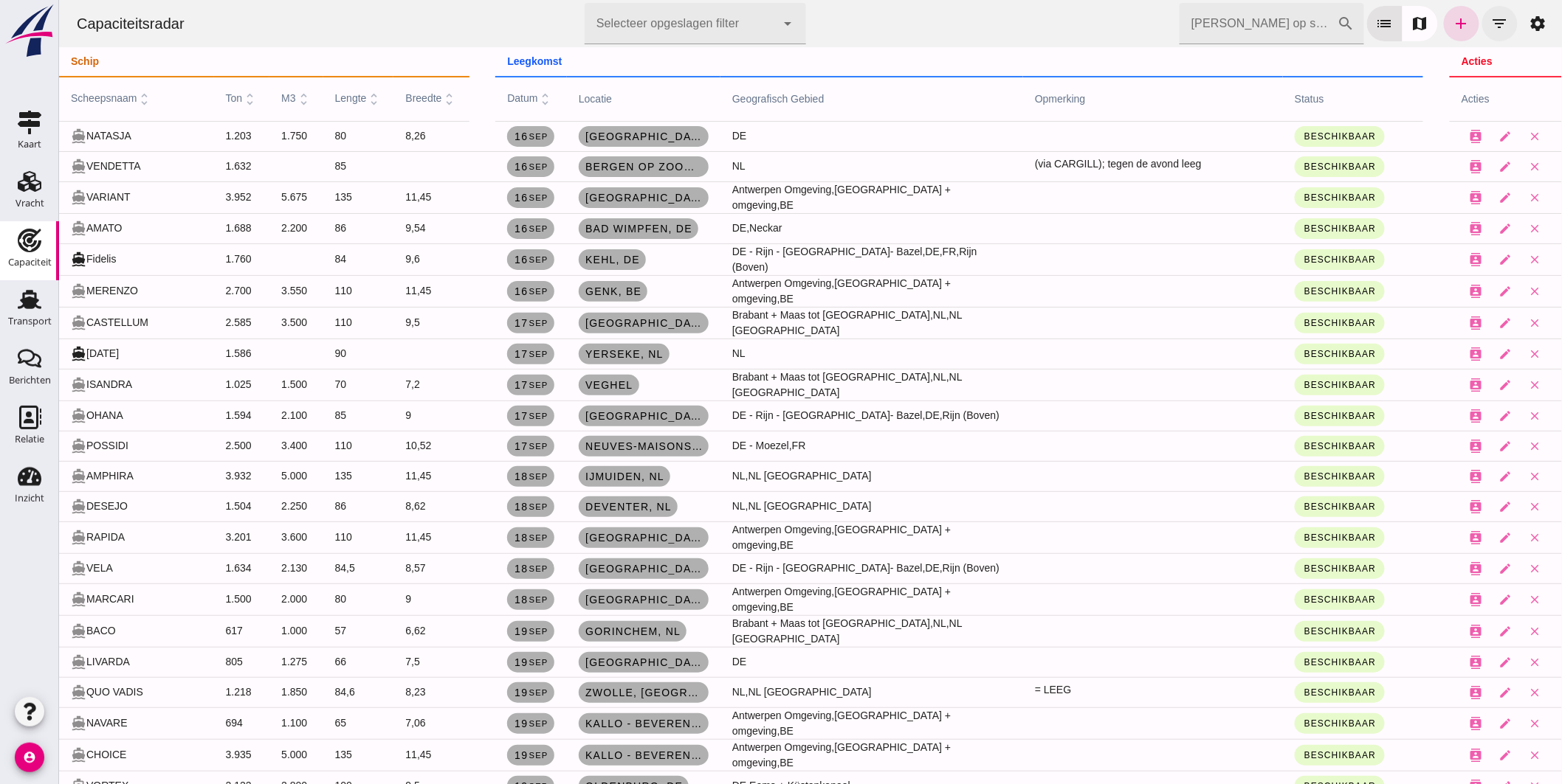
click at [1490, 19] on icon "filter_list" at bounding box center [1499, 23] width 17 height 17
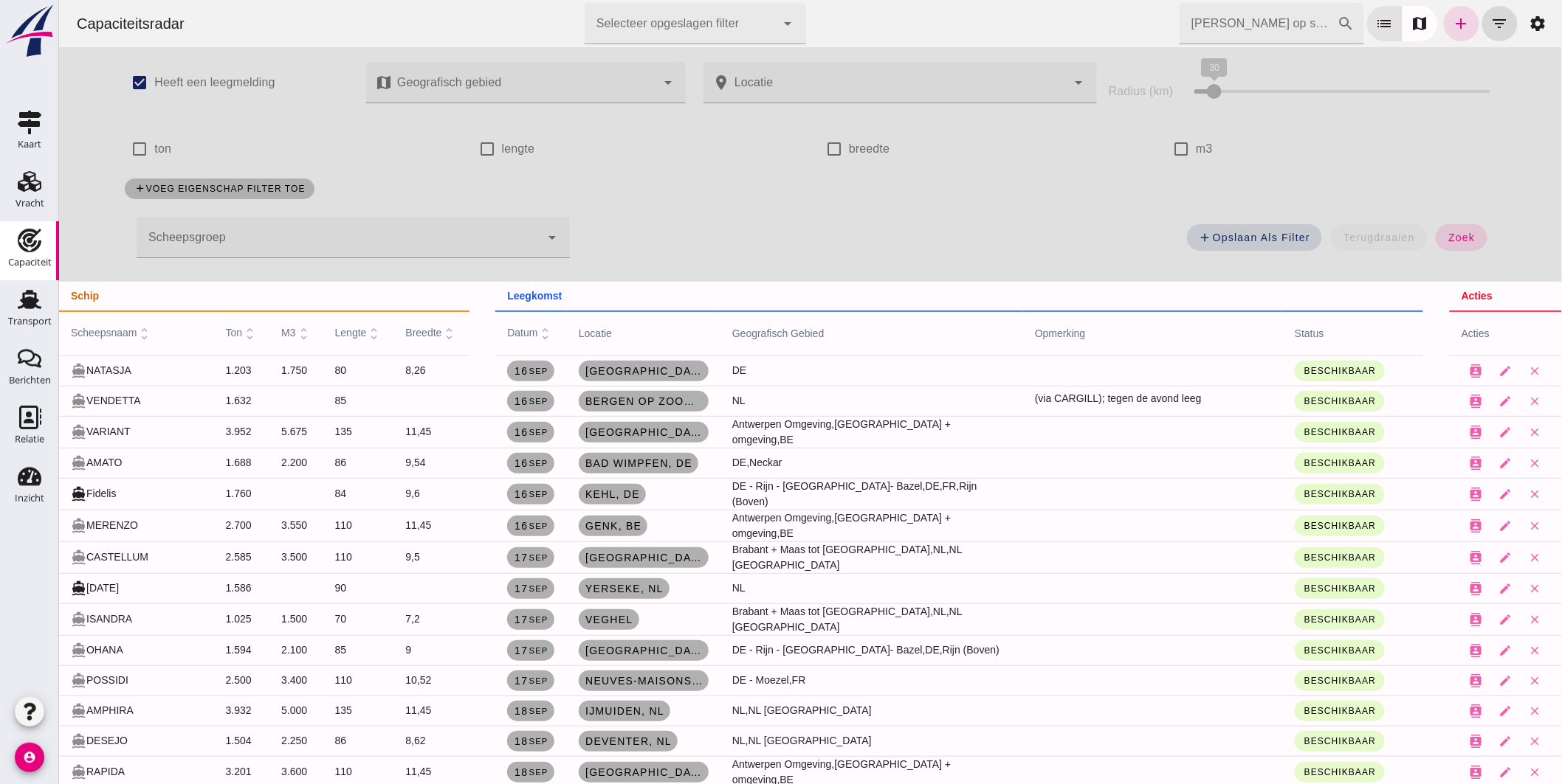
click at [255, 234] on div at bounding box center [337, 238] width 404 height 42
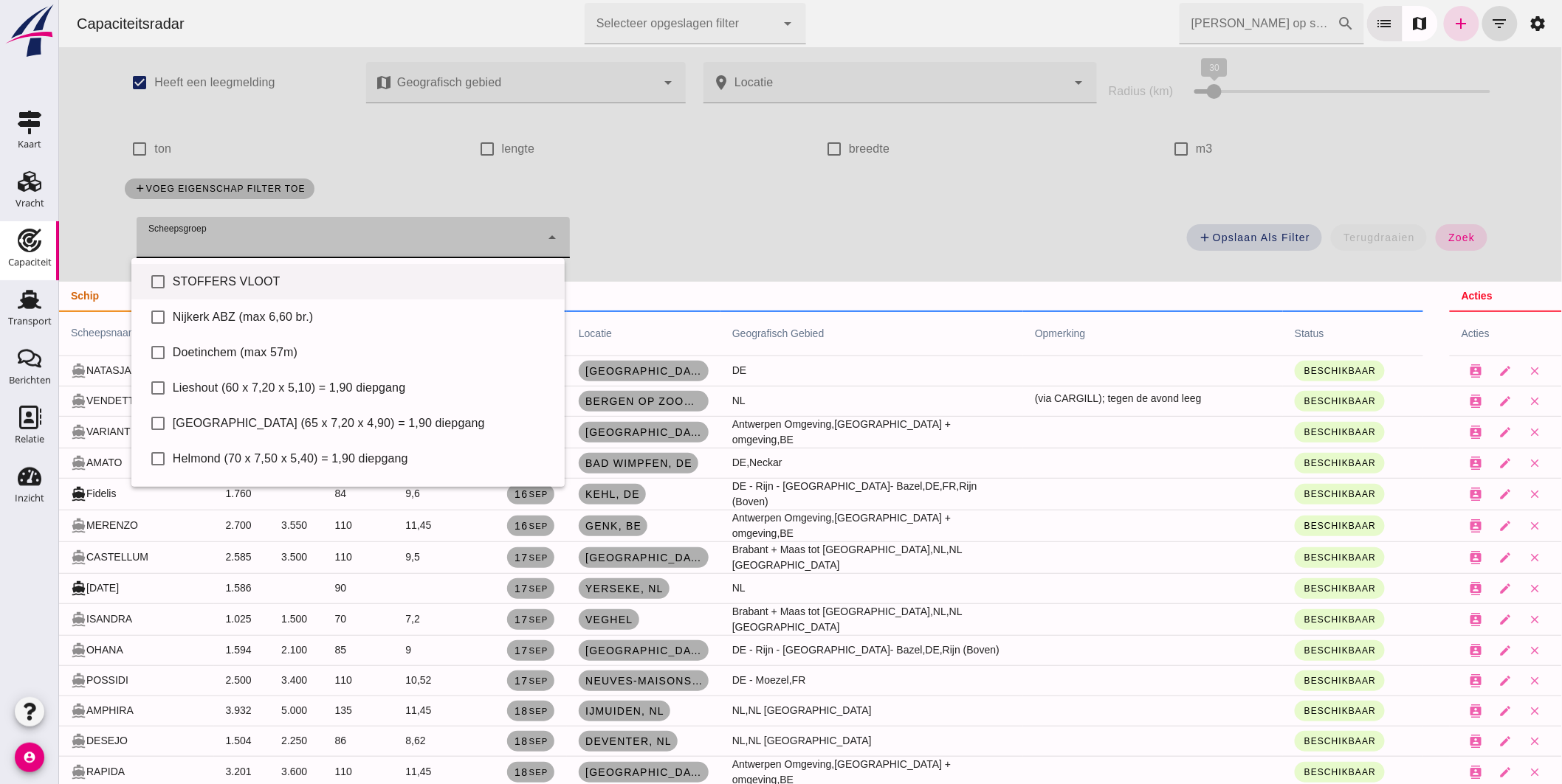
click at [247, 275] on div "STOFFERS VLOOT" at bounding box center [361, 281] width 380 height 17
type input "STOFFERS VLOOT"
checkbox input "true"
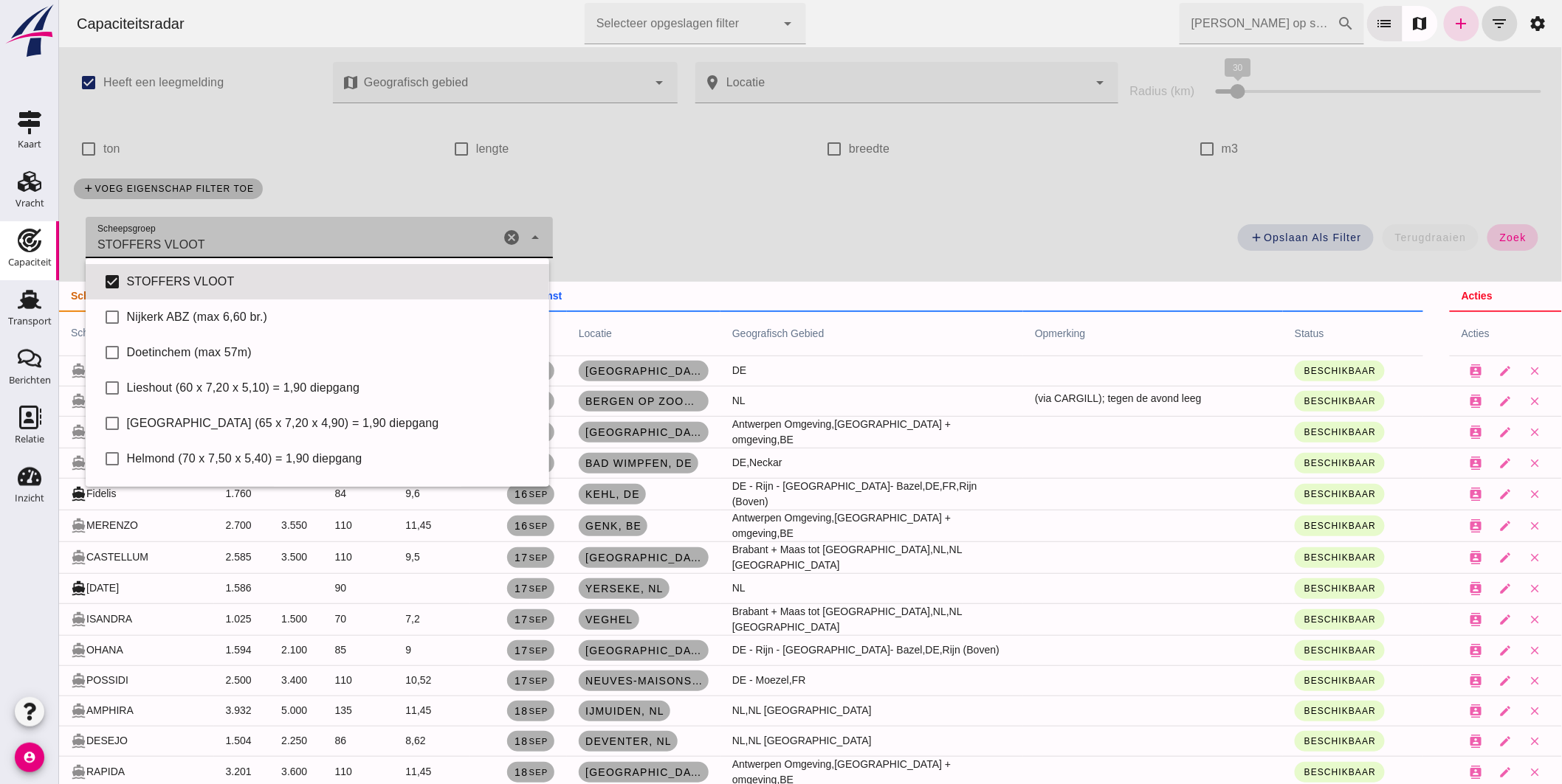
click at [1486, 239] on button "zoek" at bounding box center [1512, 237] width 51 height 27
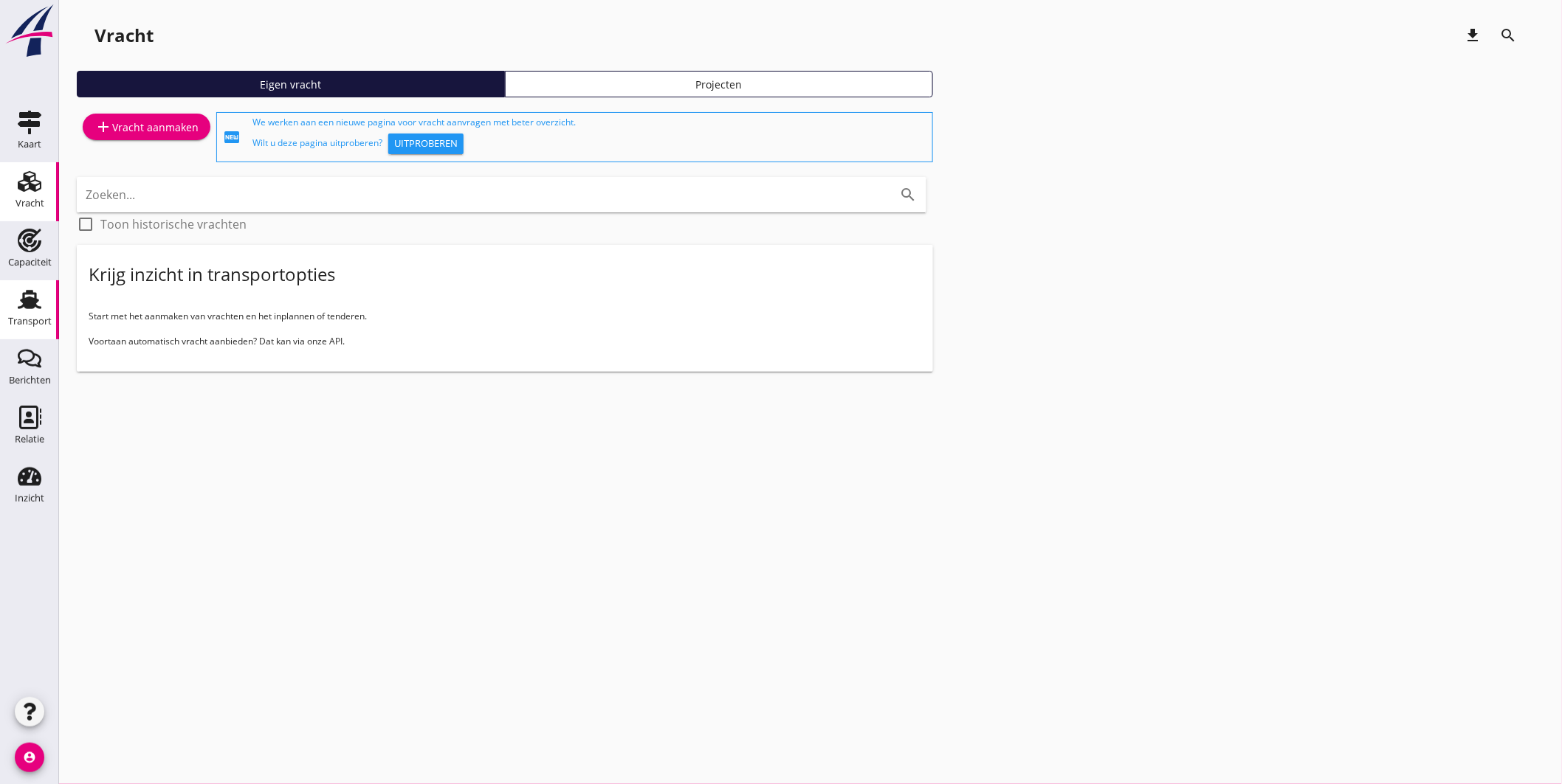
click at [23, 305] on icon "Transport" at bounding box center [29, 299] width 23 height 23
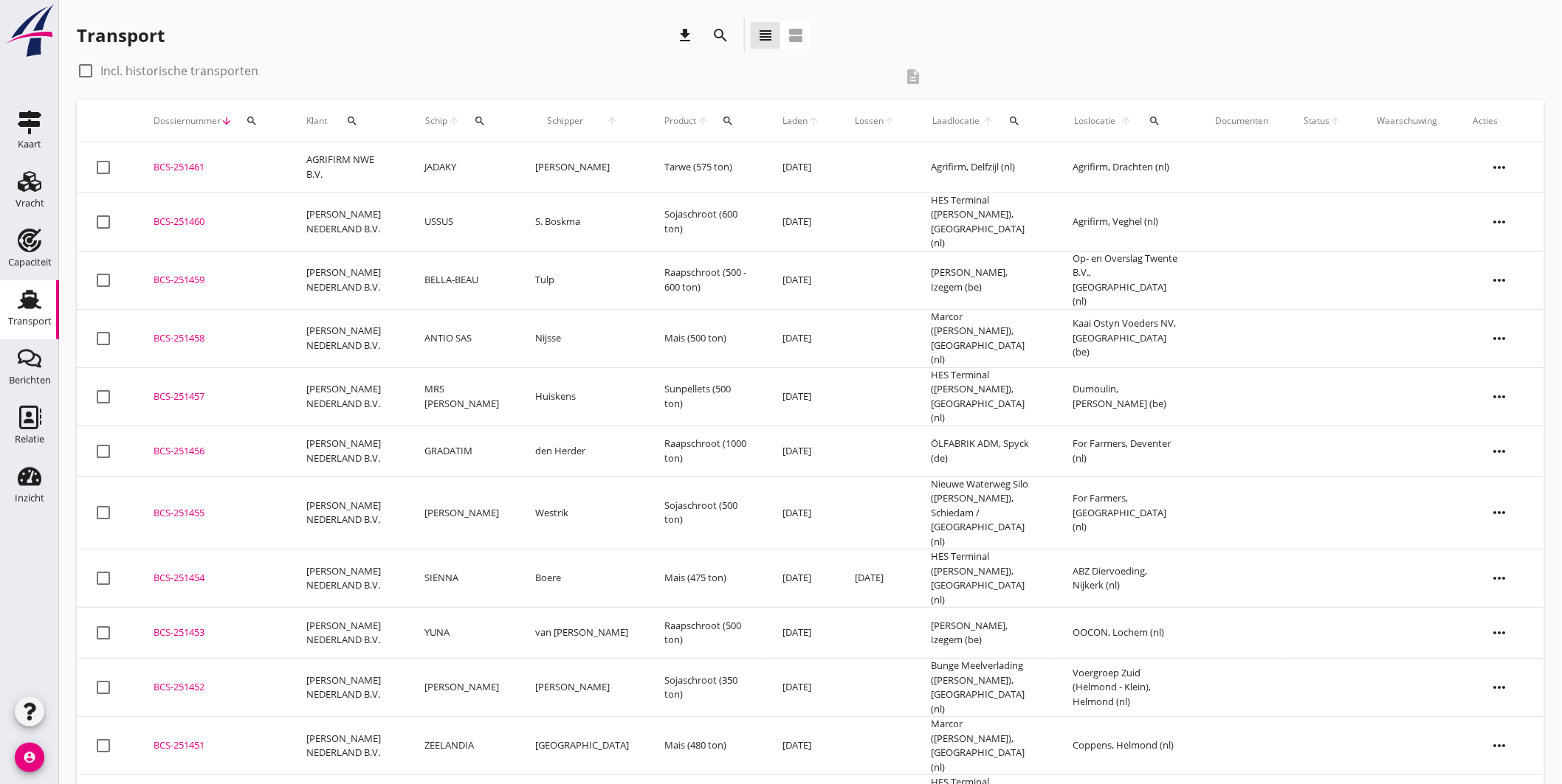
drag, startPoint x: 493, startPoint y: 120, endPoint x: 507, endPoint y: 126, distance: 15.2
click at [486, 120] on icon "search" at bounding box center [480, 122] width 12 height 12
click at [548, 159] on input "Zoek op (scheeps)naam" at bounding box center [560, 163] width 154 height 23
click at [569, 197] on div "IMATRA" at bounding box center [606, 193] width 140 height 17
type input "IMATRA"
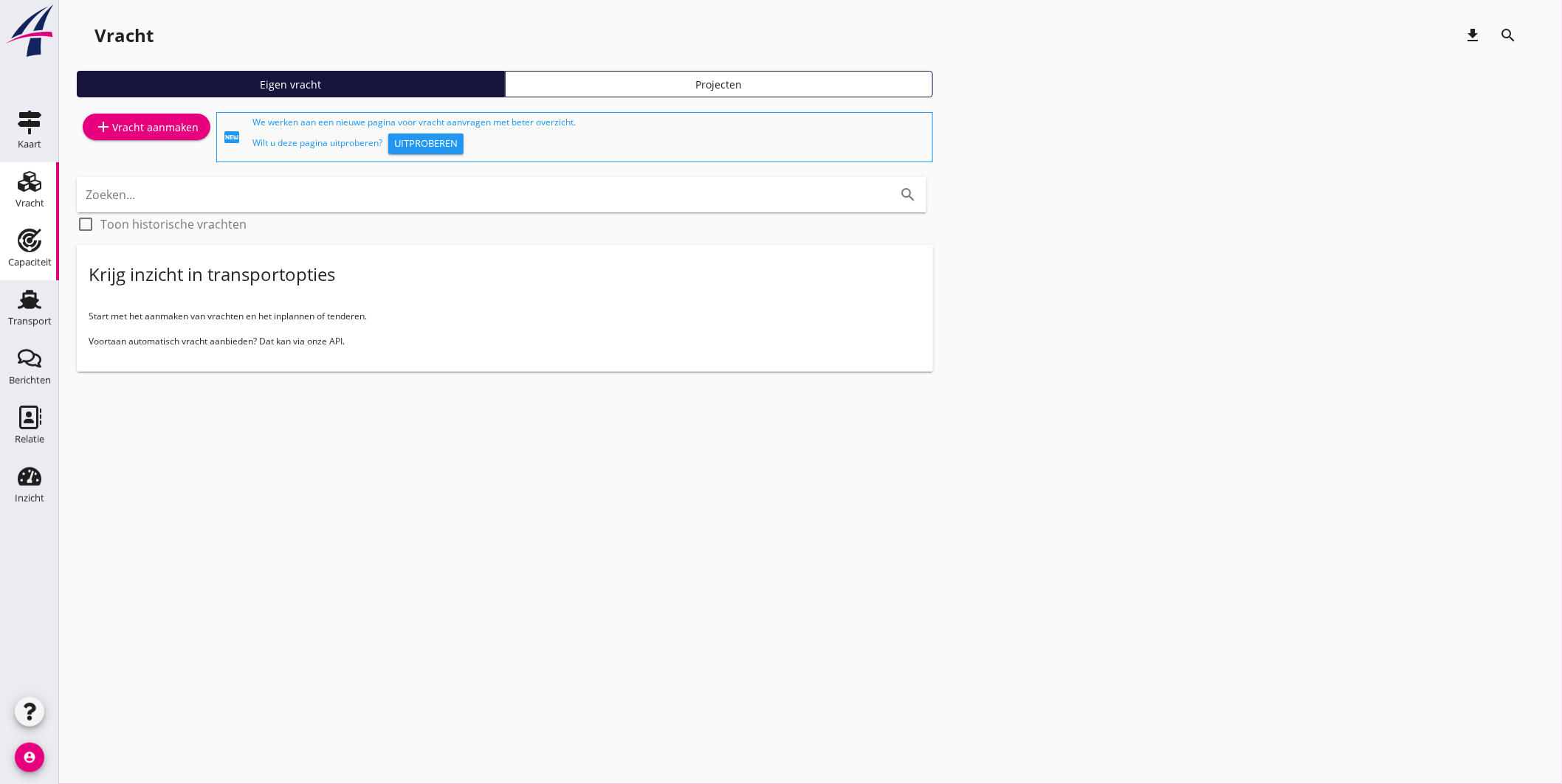
click at [32, 229] on use at bounding box center [29, 240] width 23 height 23
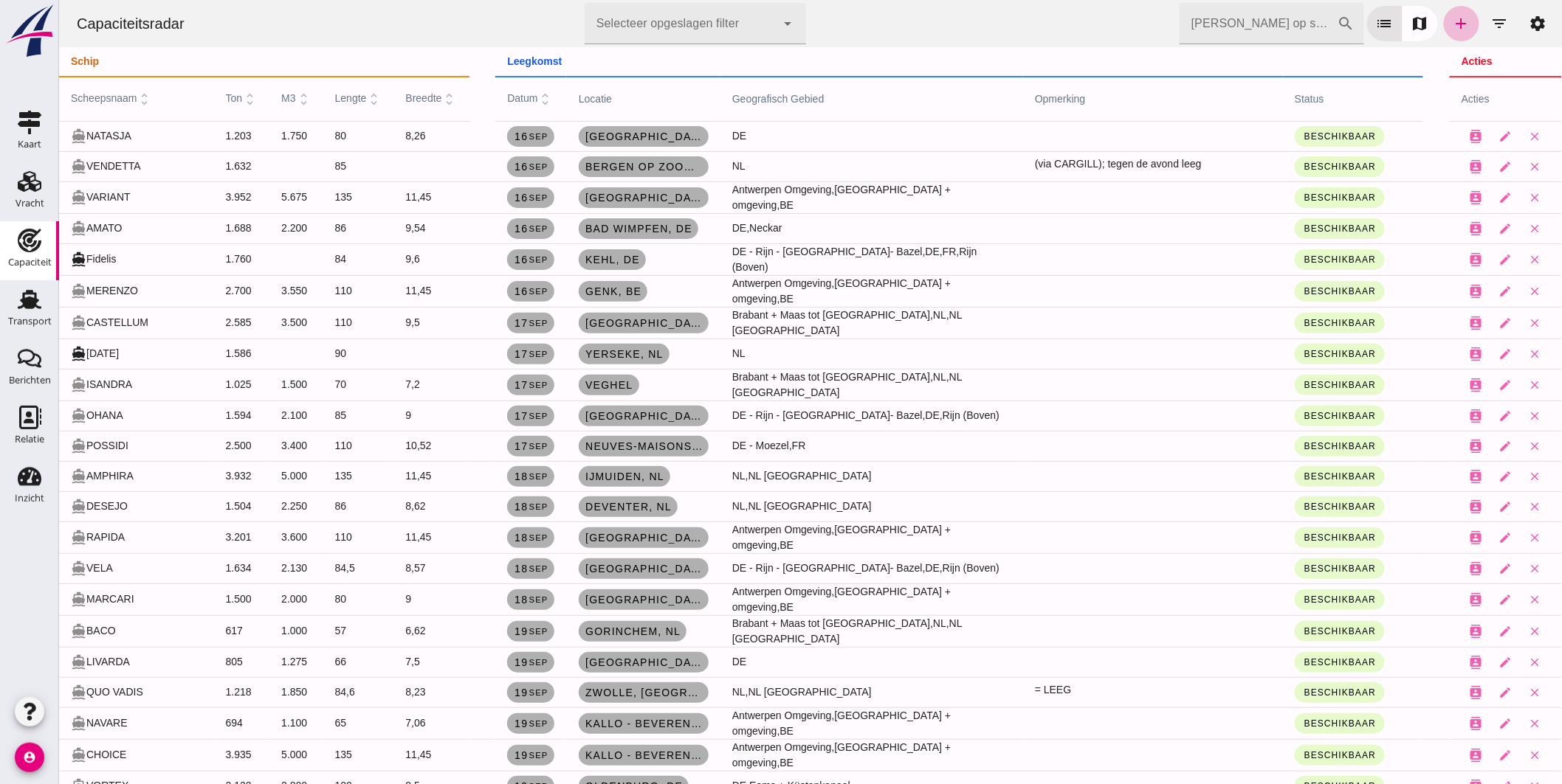
click at [1203, 27] on input "Zoek op scheepsnaam" at bounding box center [1258, 23] width 158 height 42
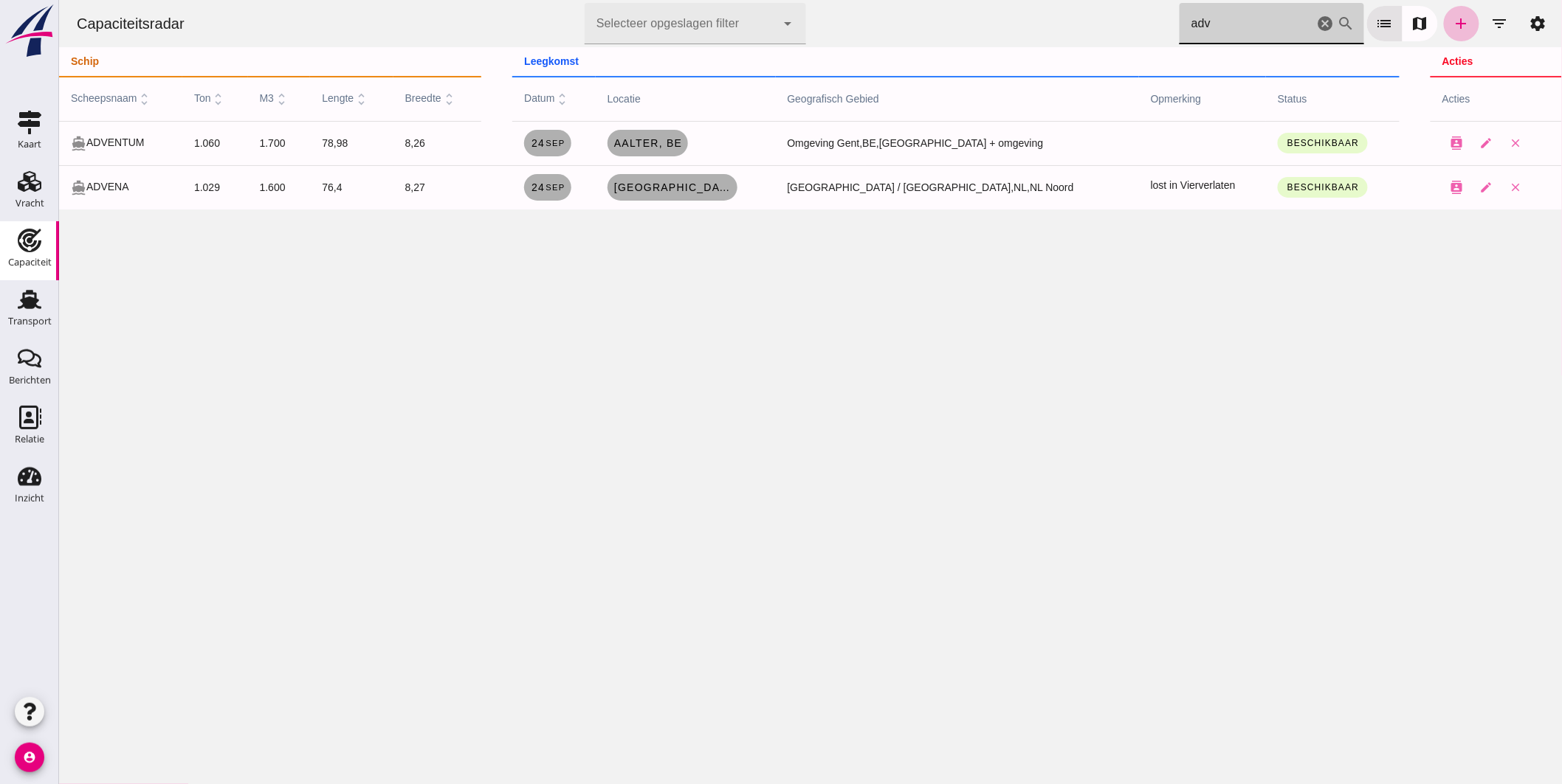
type input "adv"
drag, startPoint x: 1312, startPoint y: 24, endPoint x: 1558, endPoint y: 420, distance: 466.2
click at [1316, 24] on icon "cancel" at bounding box center [1325, 23] width 17 height 17
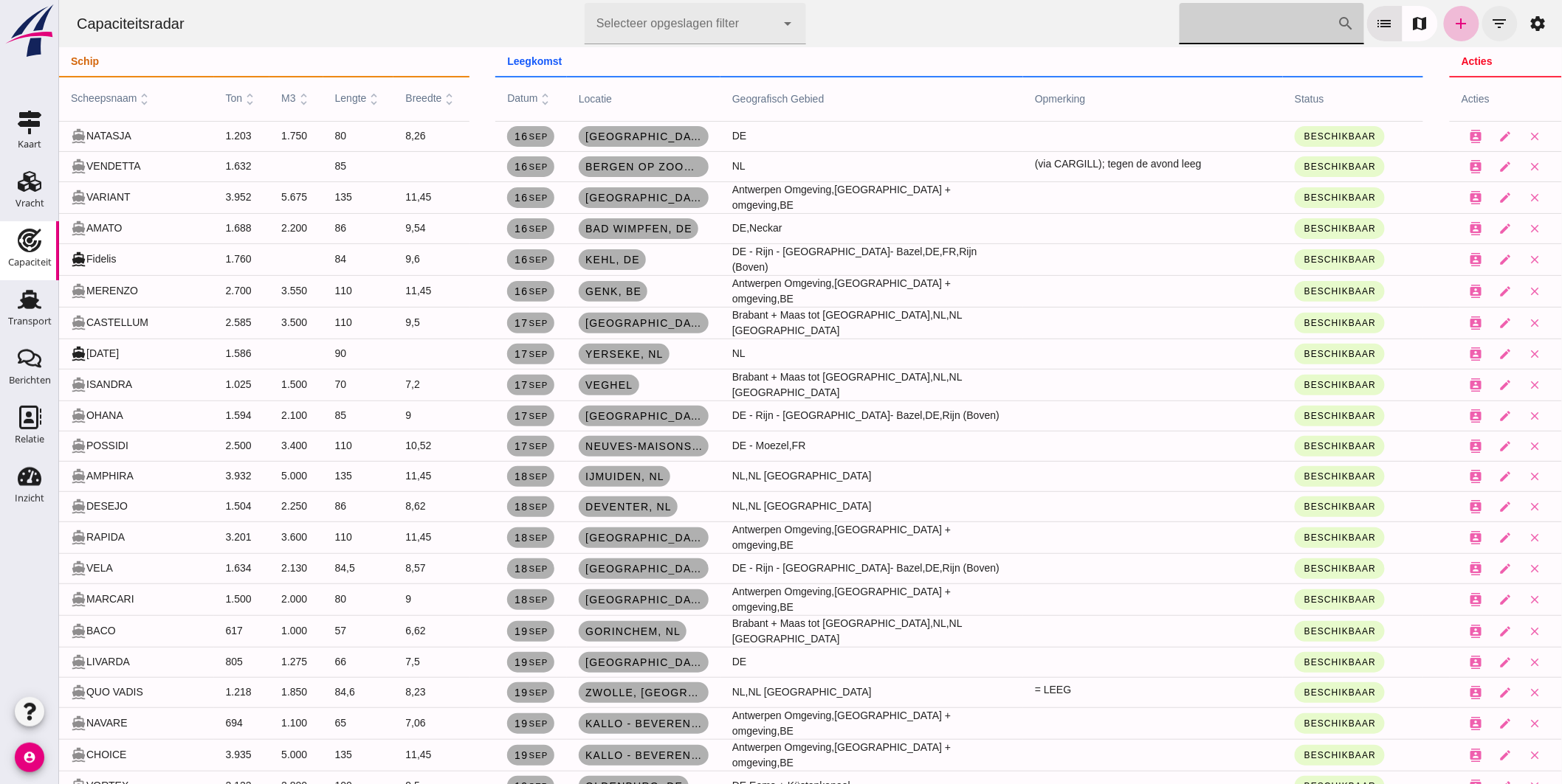
click at [1490, 17] on icon "filter_list" at bounding box center [1499, 23] width 17 height 17
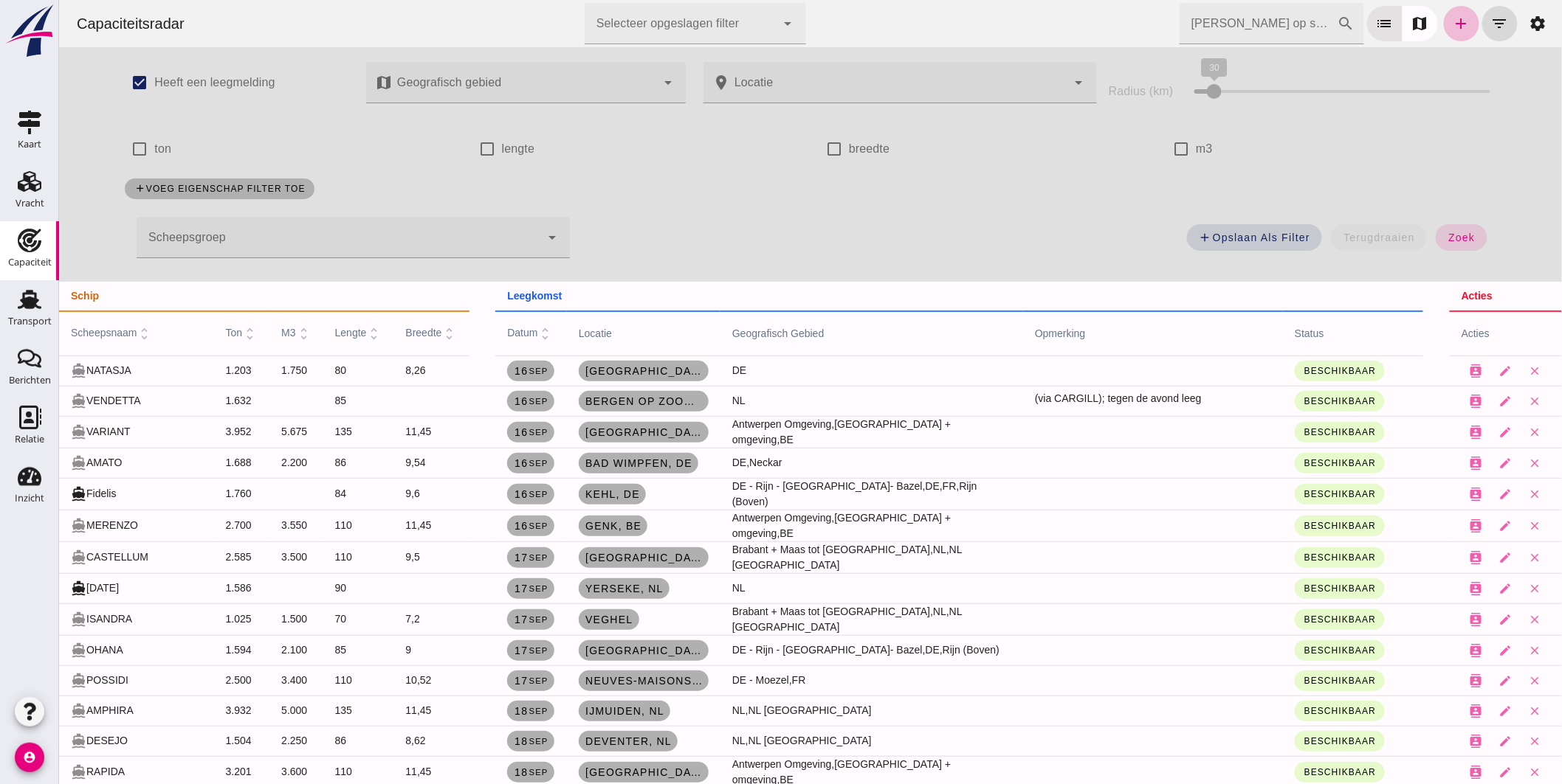
click at [366, 229] on div at bounding box center [337, 238] width 404 height 42
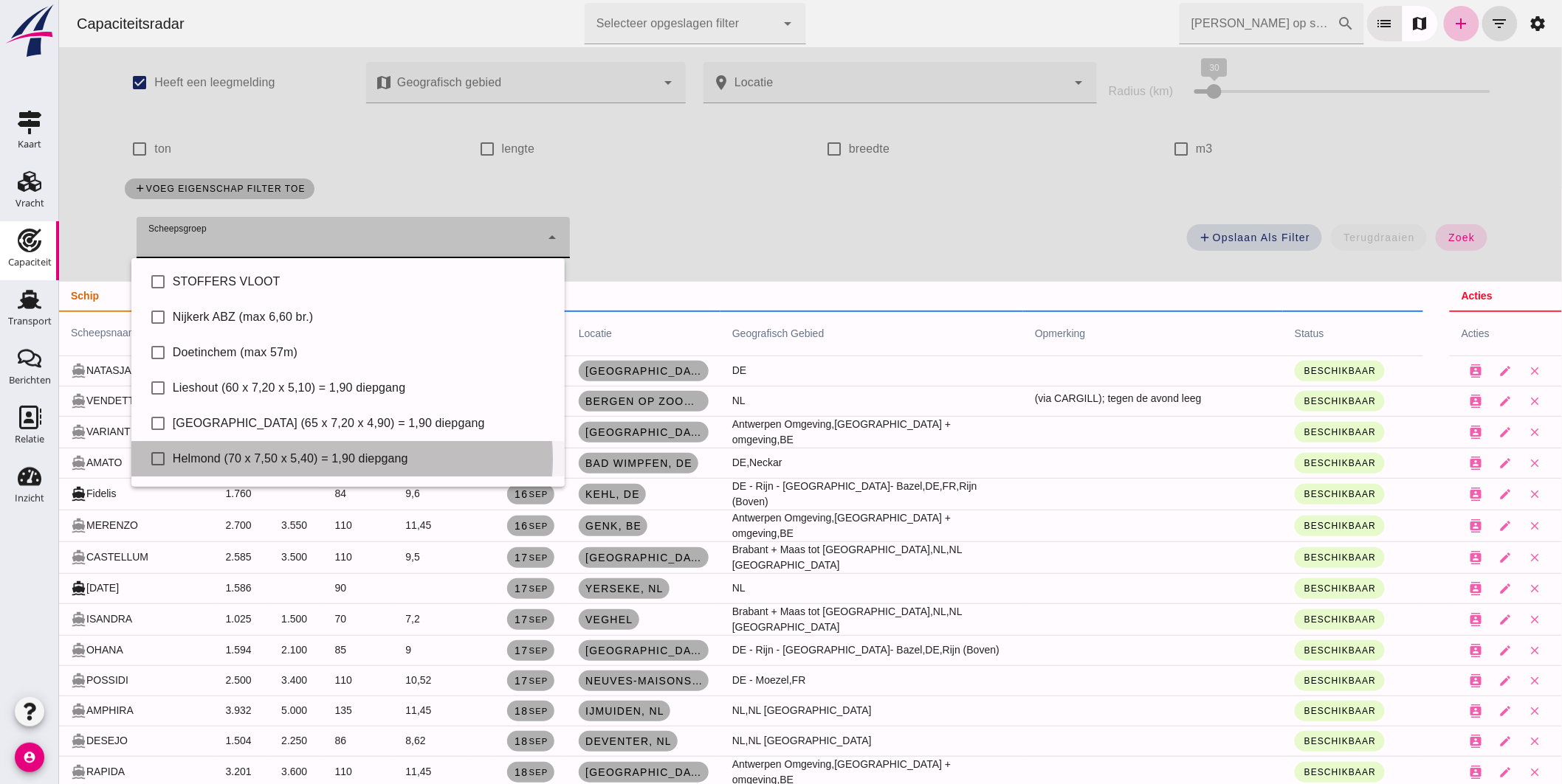
click at [266, 448] on div "check_box_outline_blank Helmond (70 x 7,50 x 5,40) = 1,90 diepgang" at bounding box center [347, 458] width 434 height 36
type input "Helmond (70 x 7,50 x 5,40) = 1,90 diepgang"
checkbox input "true"
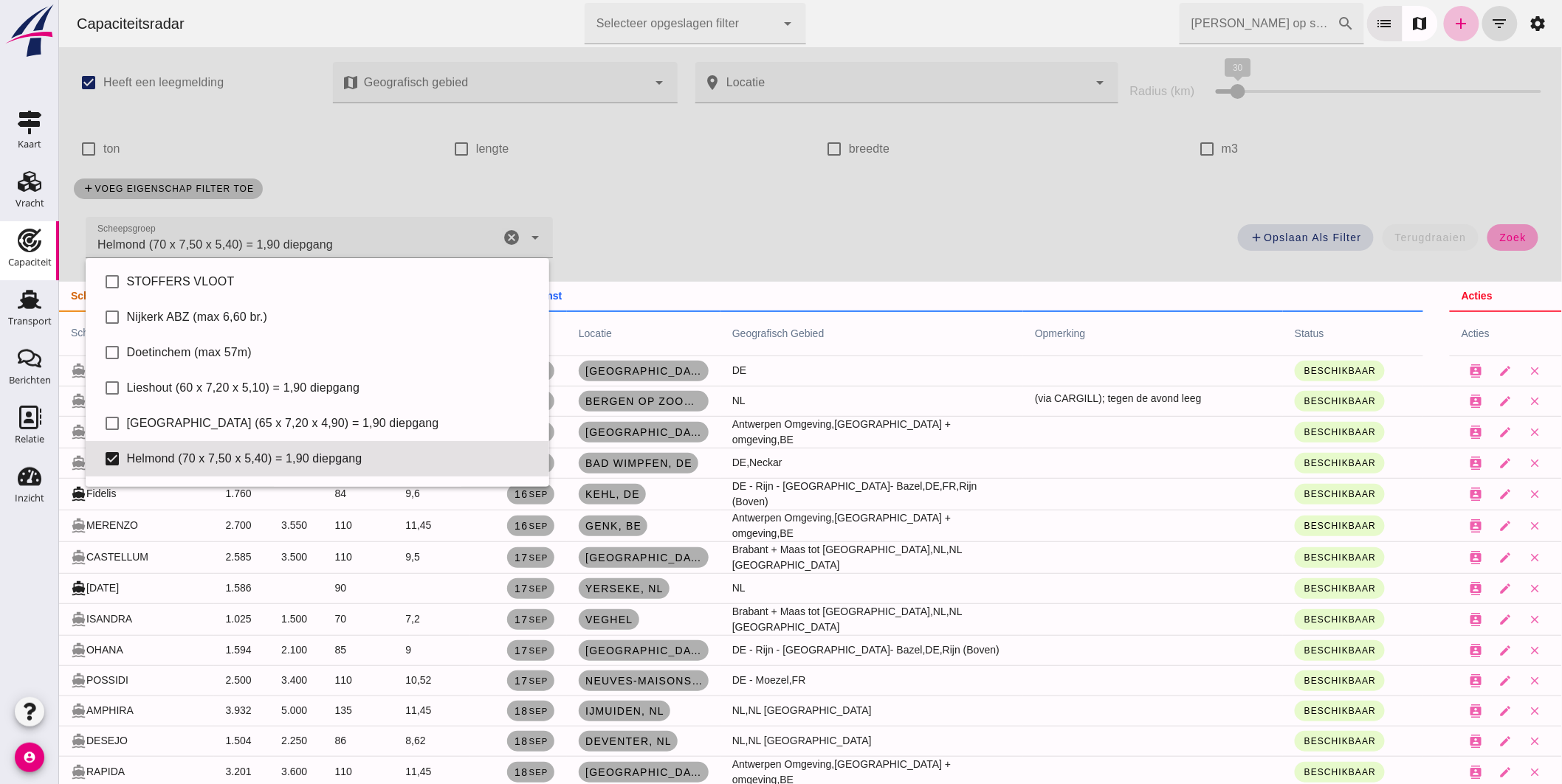
click at [1502, 240] on span "zoek" at bounding box center [1511, 238] width 27 height 12
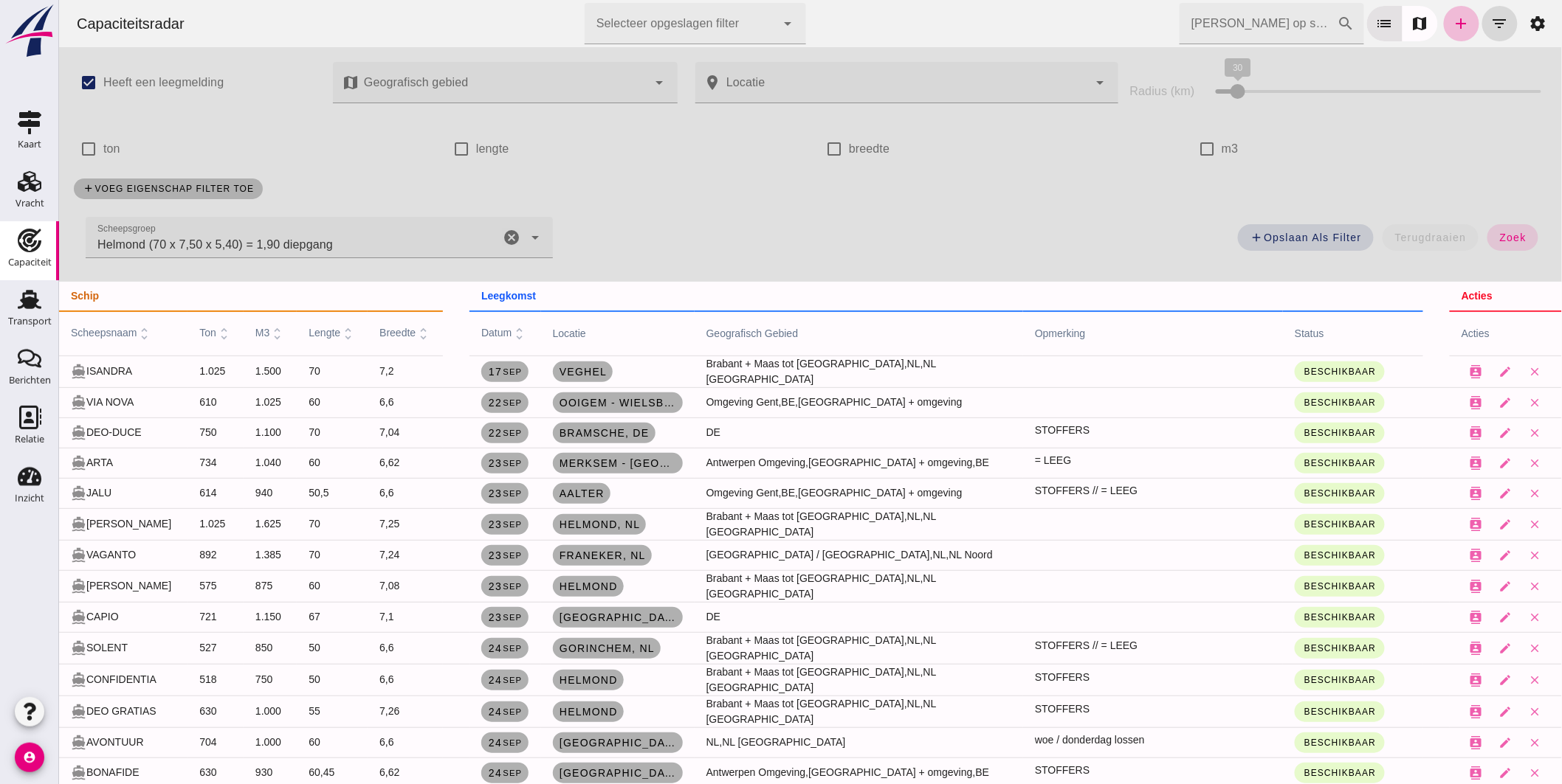
click at [506, 236] on icon "cancel" at bounding box center [511, 237] width 17 height 17
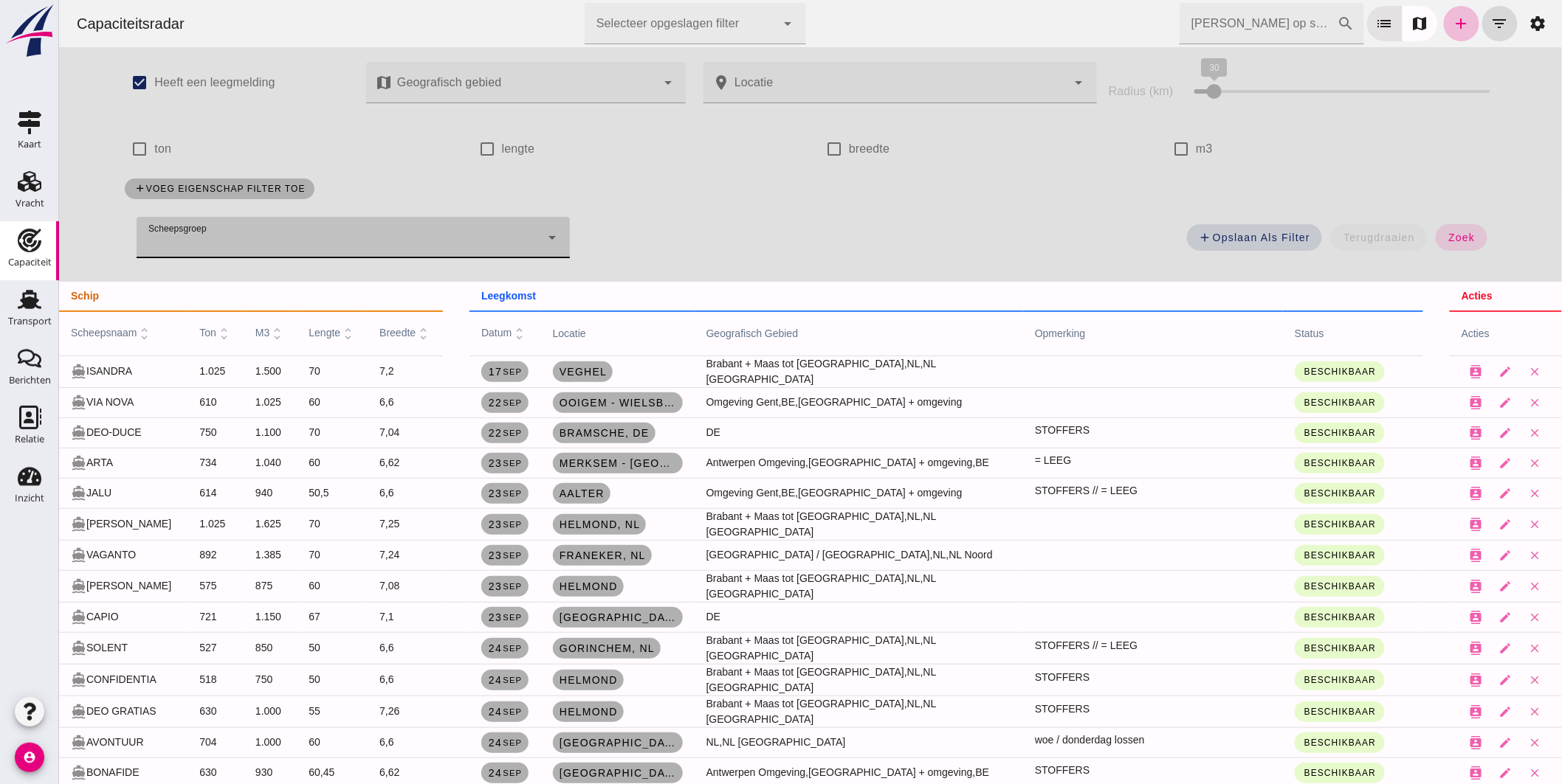
click at [1190, 33] on input "Zoek op scheepsnaam" at bounding box center [1258, 23] width 158 height 42
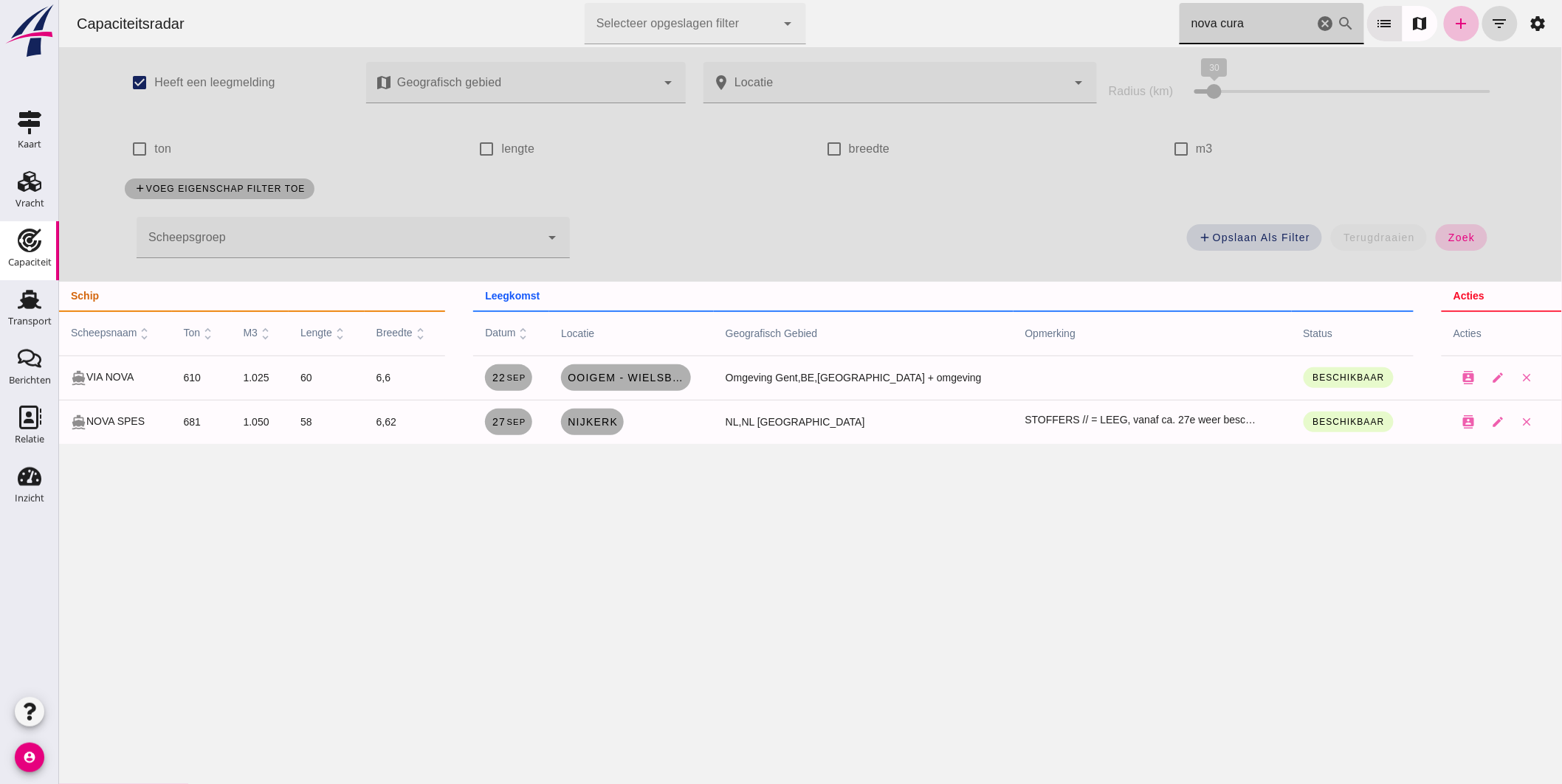
type input "nova cura"
click at [1446, 234] on span "zoek" at bounding box center [1459, 238] width 27 height 12
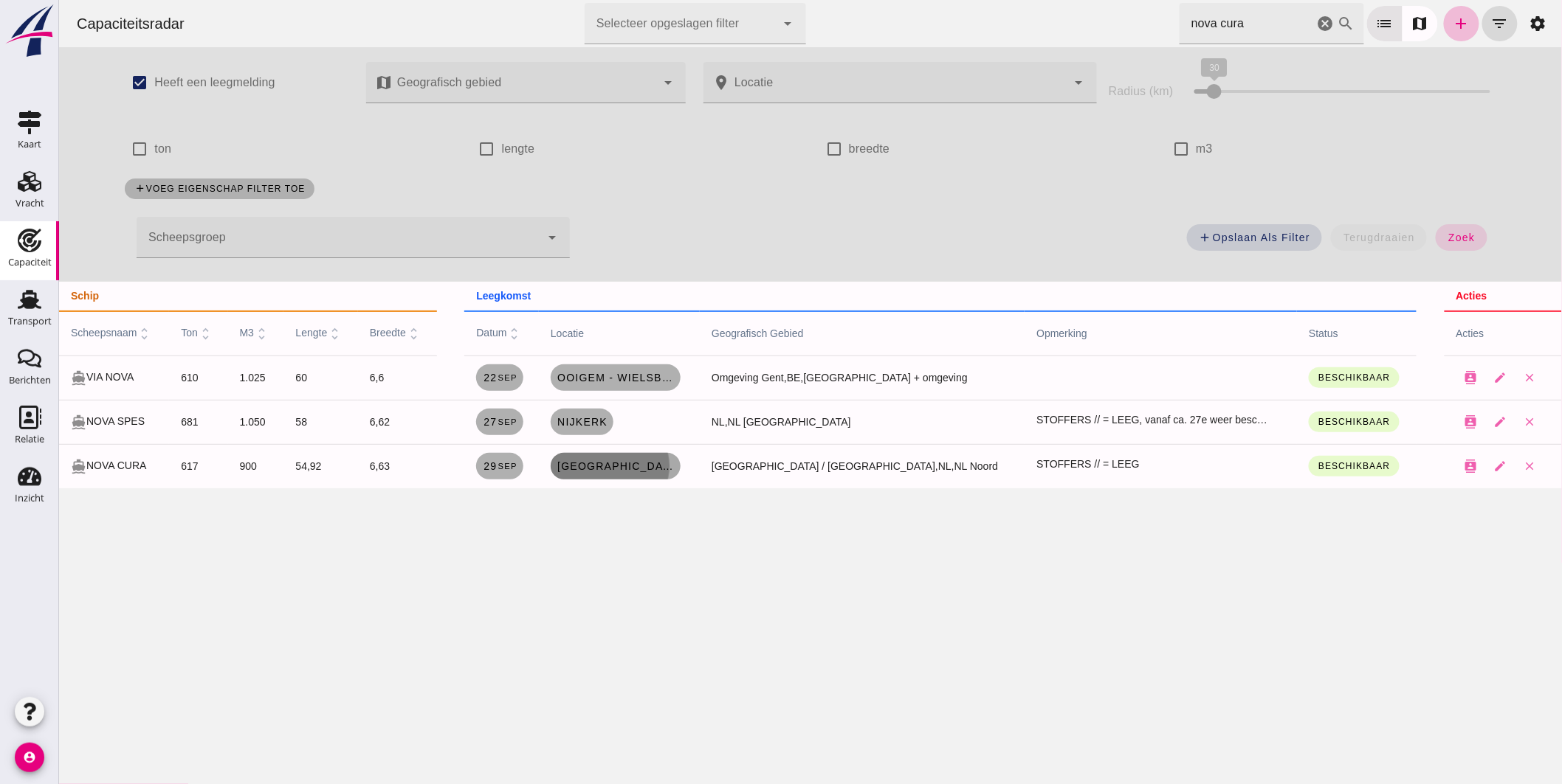
click at [673, 462] on span "Leeuwarden, nl" at bounding box center [615, 466] width 118 height 12
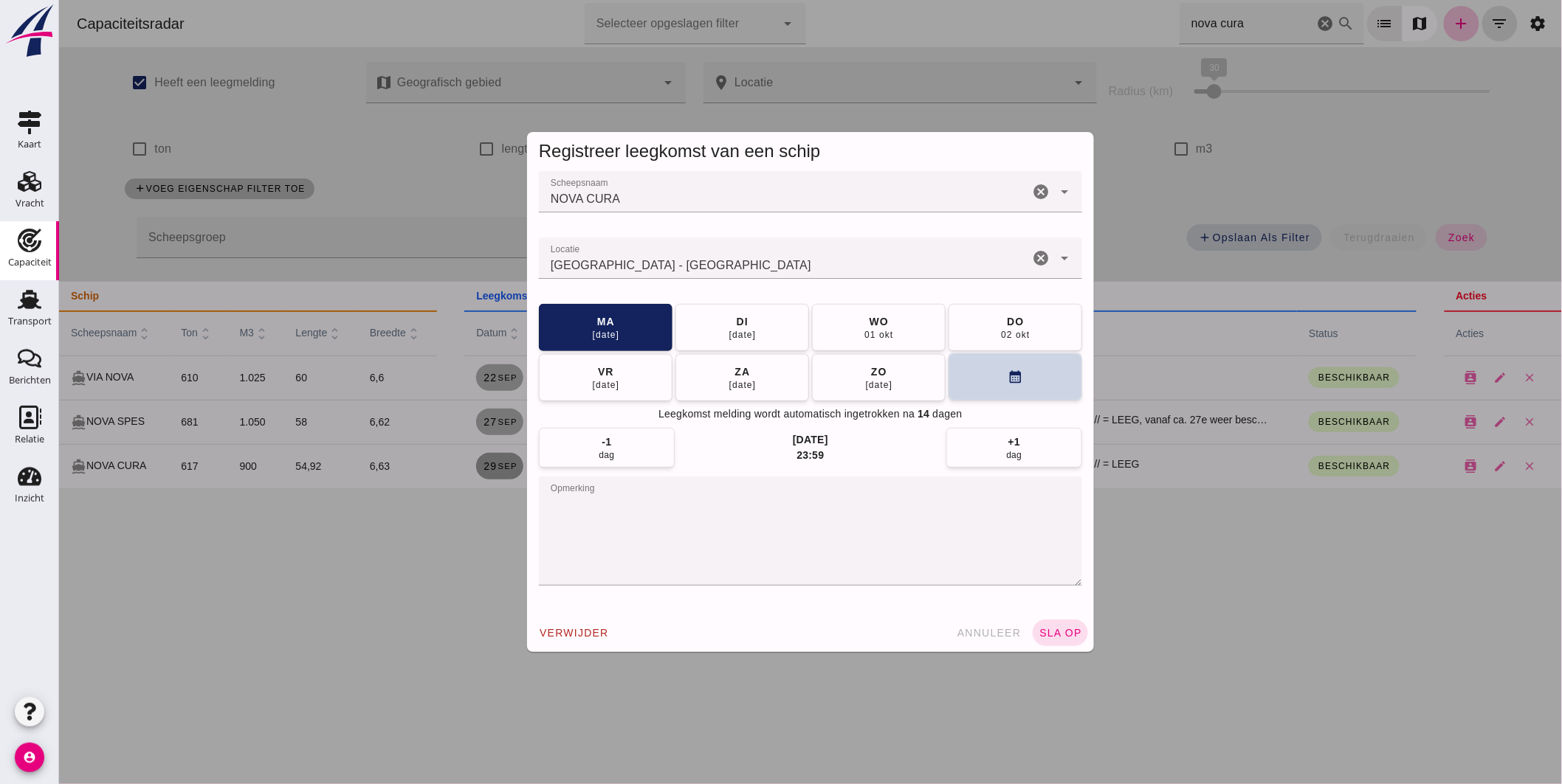
click at [982, 379] on button "calendar_month" at bounding box center [1015, 377] width 134 height 47
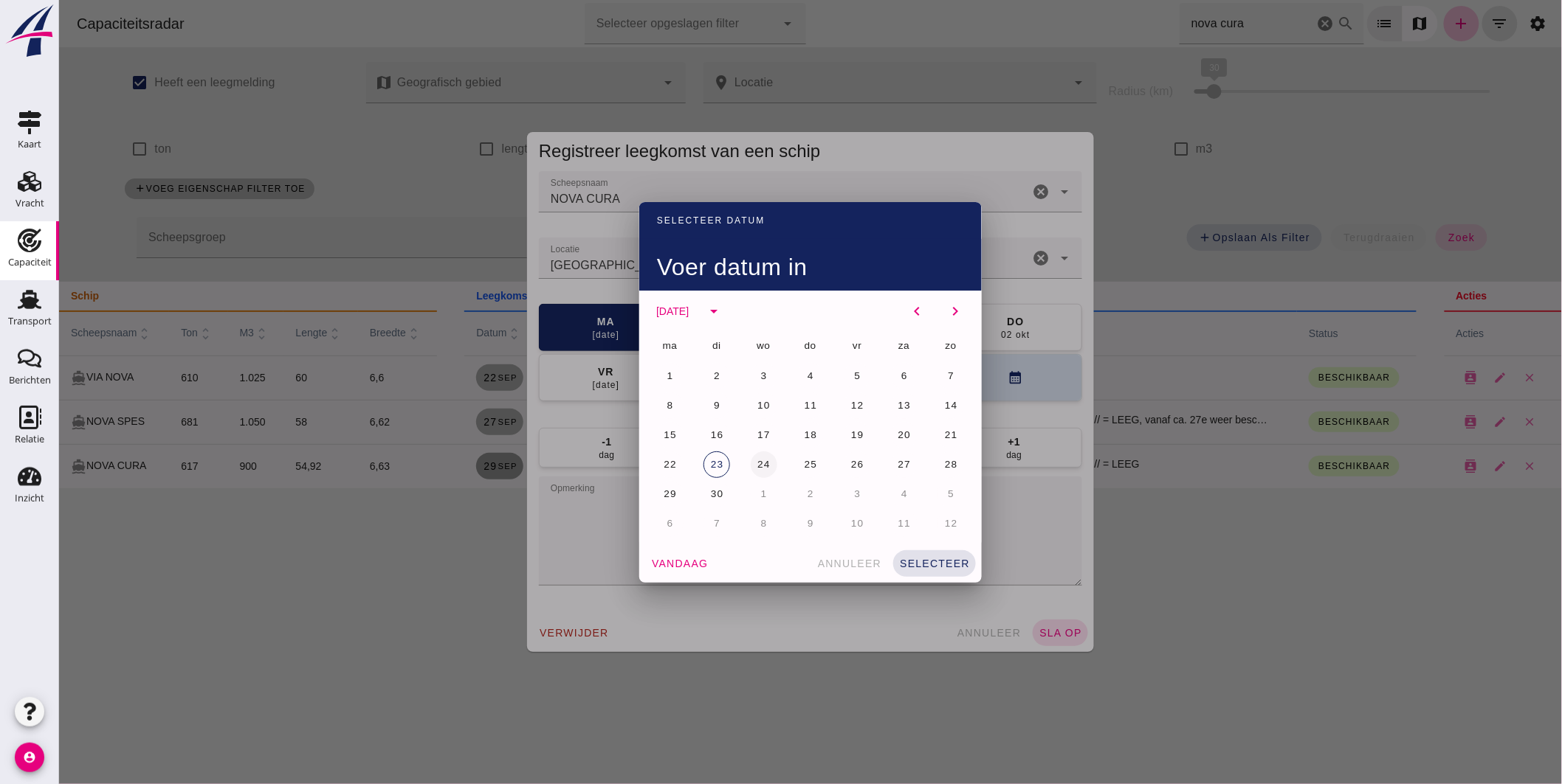
click at [756, 460] on span "24" at bounding box center [763, 464] width 14 height 11
click at [933, 553] on button "selecteer" at bounding box center [933, 563] width 83 height 27
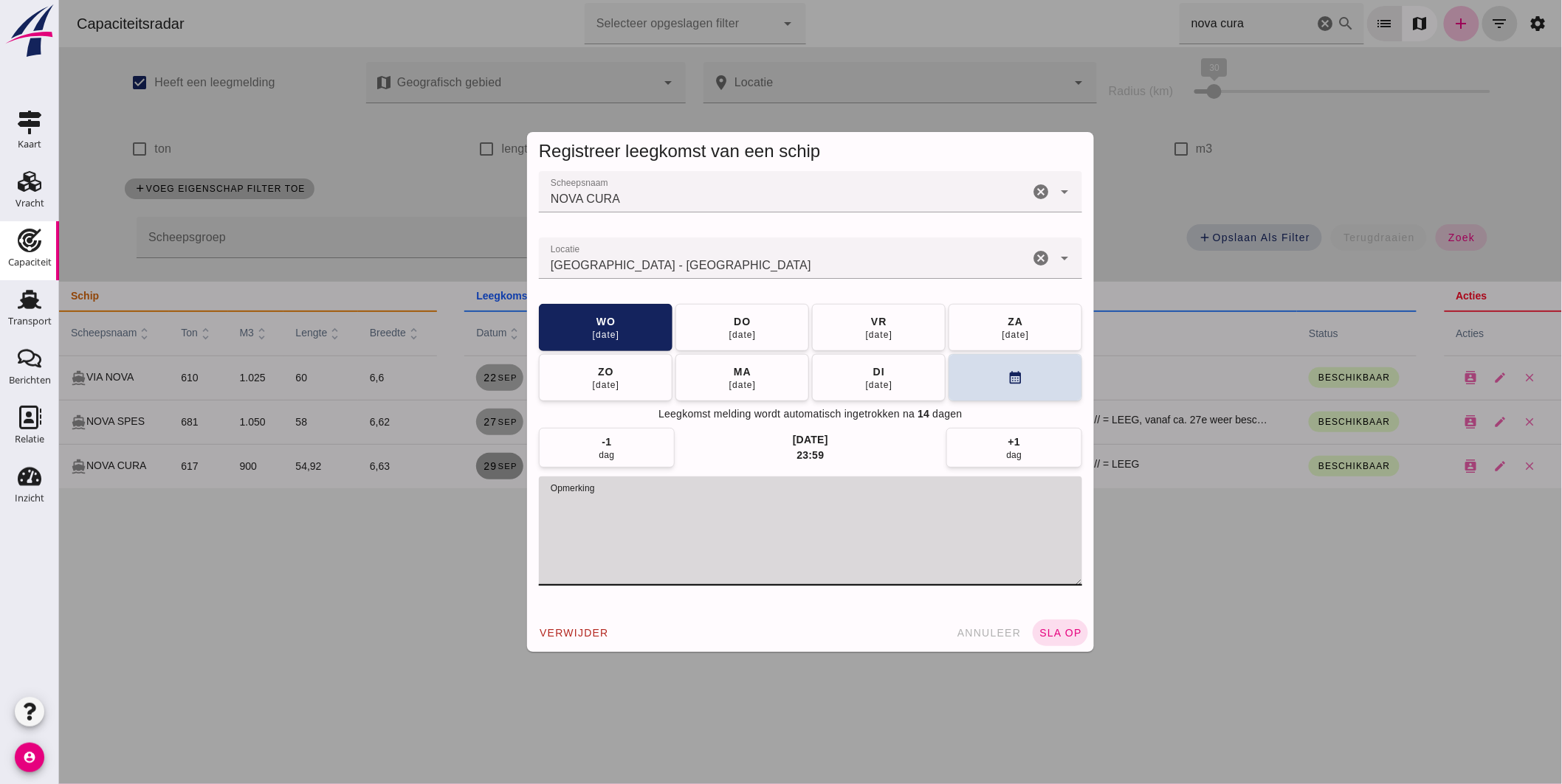
click at [750, 513] on textarea "opmerking" at bounding box center [809, 531] width 543 height 109
type textarea "STOFFERS // = LEEG; beschikbaar voor een reisje Sneek of Stroobos"
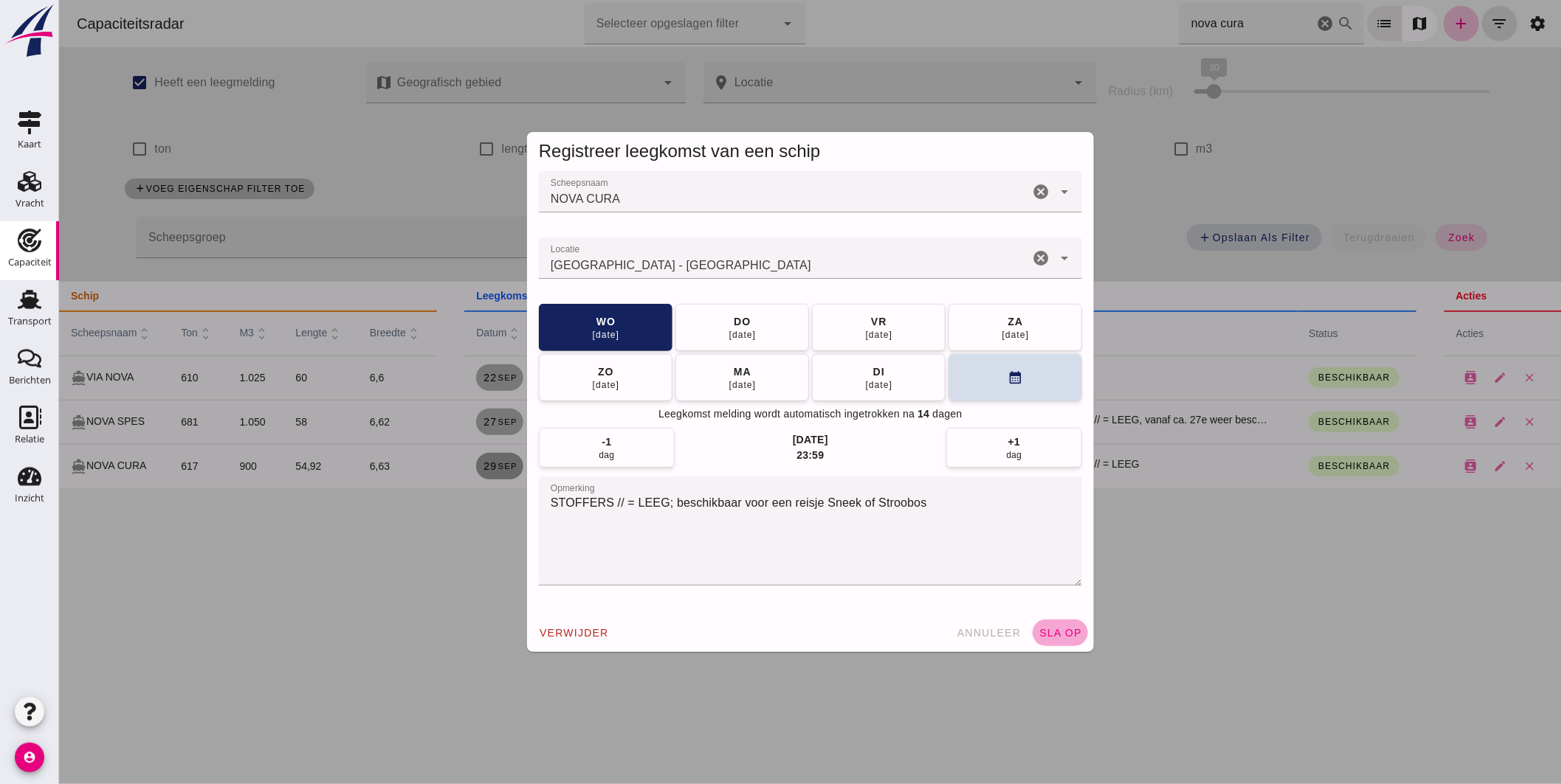
click at [1058, 632] on span "sla op" at bounding box center [1059, 633] width 43 height 12
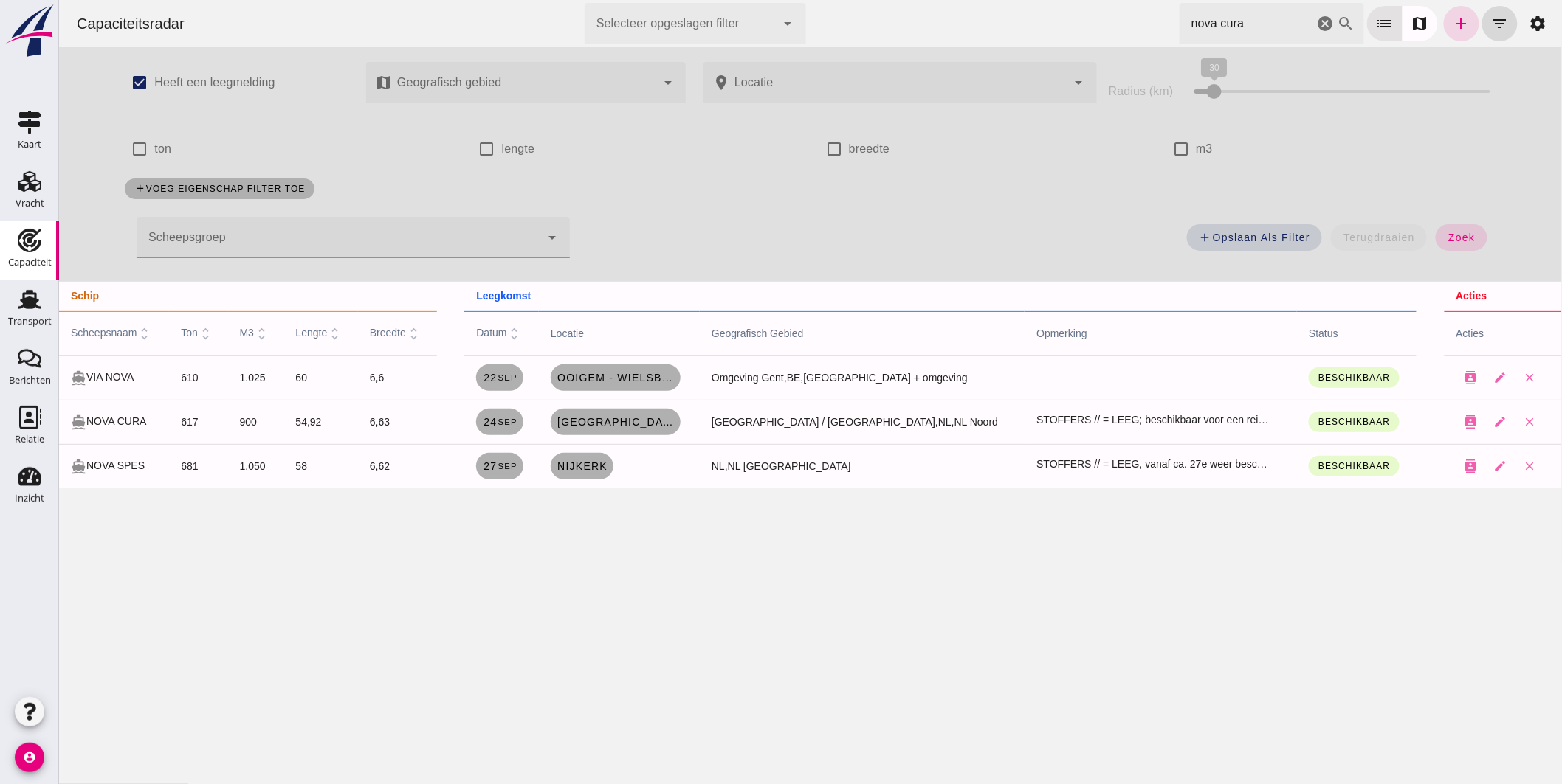
drag, startPoint x: 1236, startPoint y: 26, endPoint x: 733, endPoint y: 115, distance: 510.8
click at [798, 79] on div "Capaciteitsradar Selecteer opgeslagen filter Selecteer opgeslagen filter cancel…" at bounding box center [810, 244] width 1503 height 488
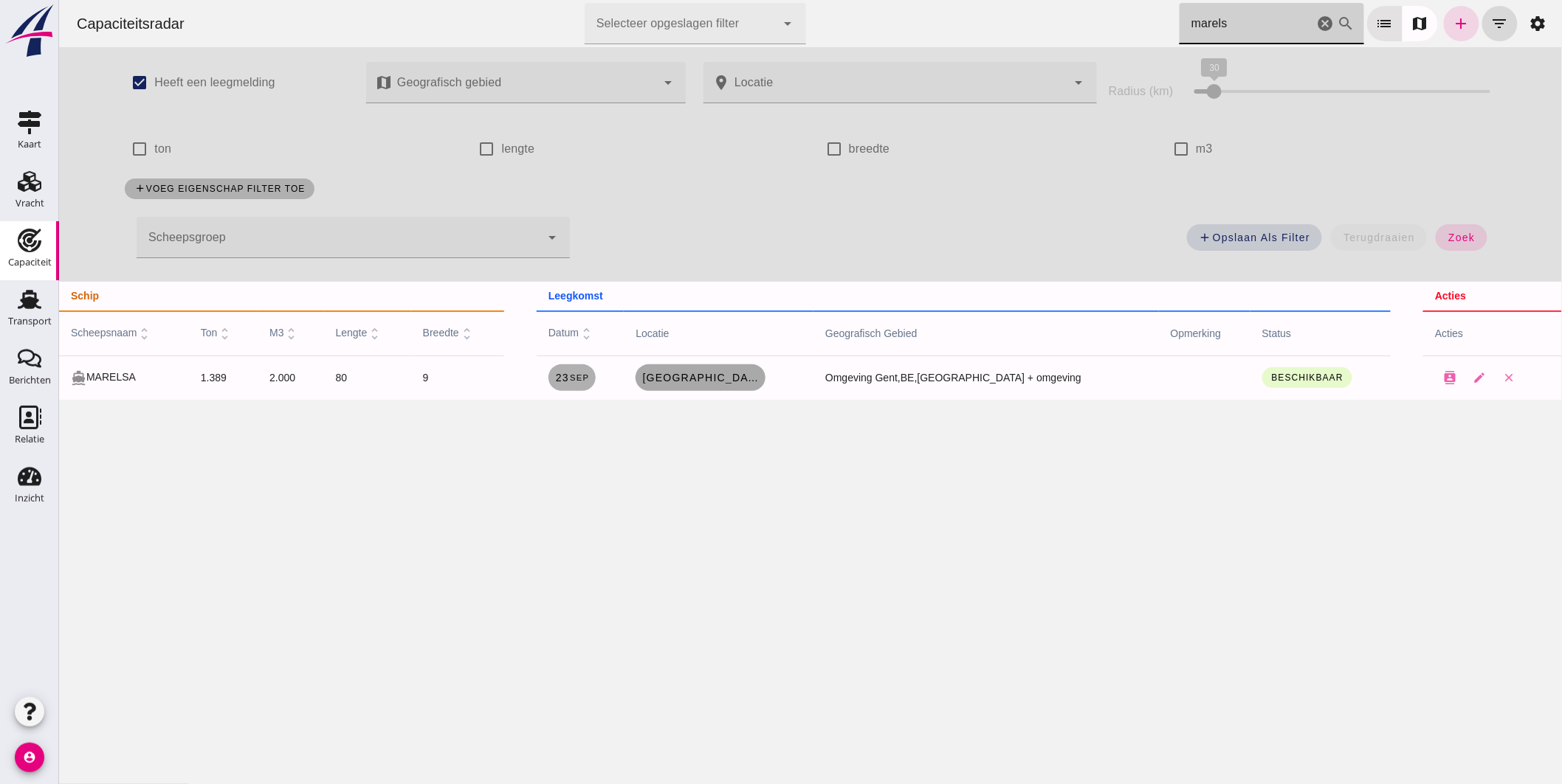
type input "marels"
click at [743, 379] on span "Gent, be" at bounding box center [699, 378] width 118 height 12
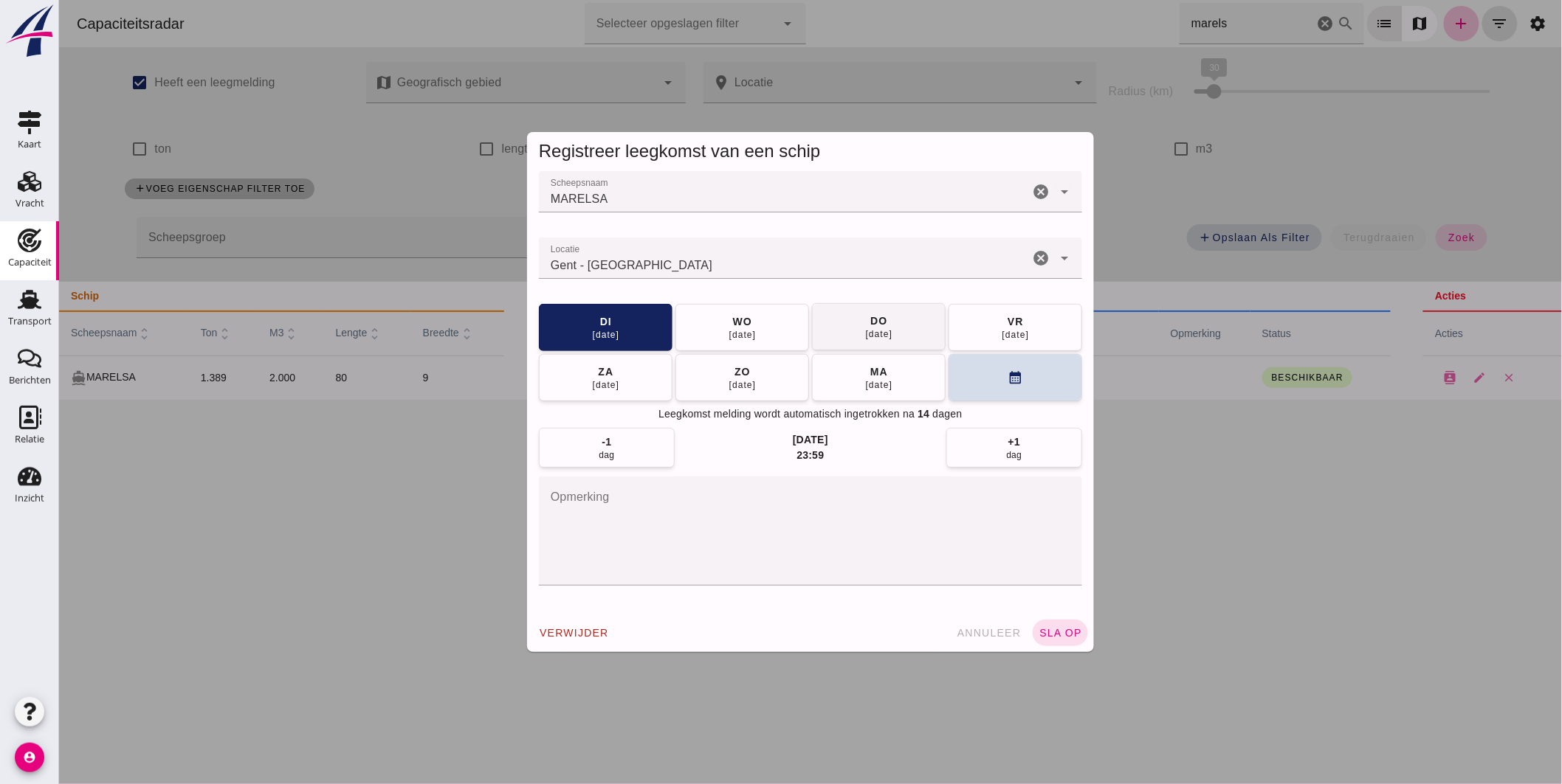
click at [889, 328] on button "do 25 sep" at bounding box center [878, 326] width 134 height 47
click at [1057, 630] on span "sla op" at bounding box center [1059, 633] width 43 height 12
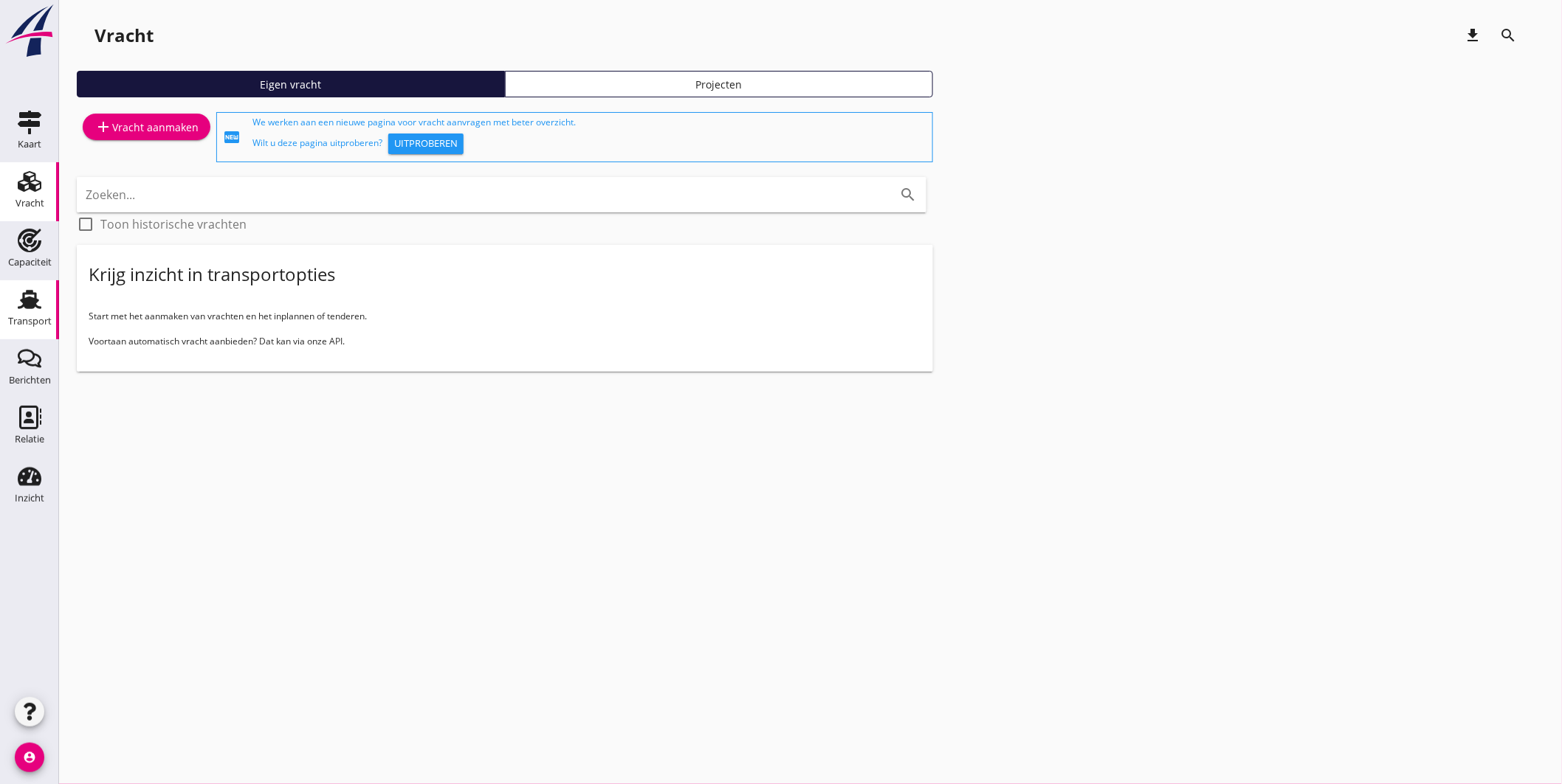
click at [31, 302] on use at bounding box center [29, 300] width 23 height 19
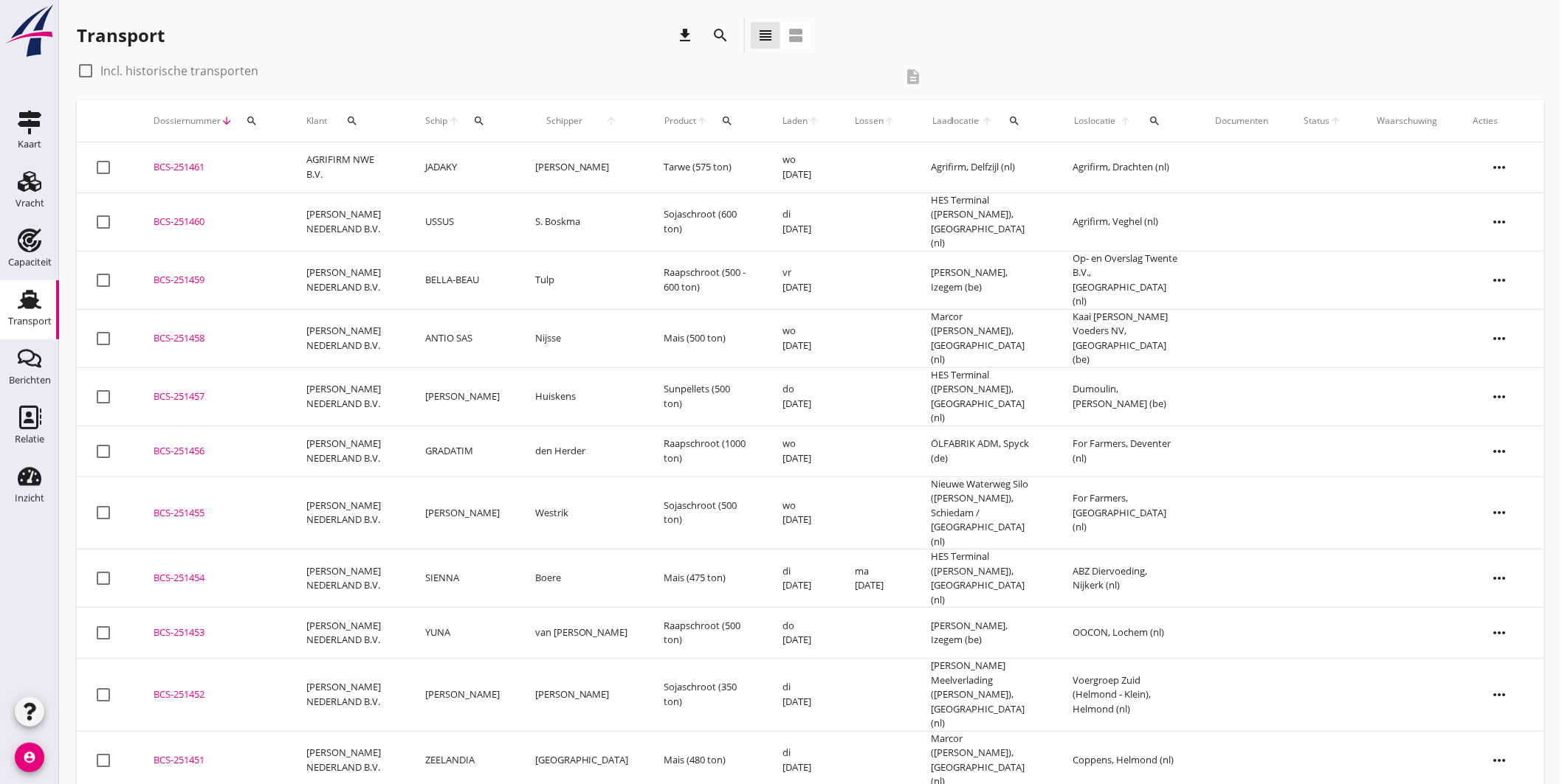
click at [486, 121] on icon "search" at bounding box center [480, 122] width 12 height 12
click at [550, 156] on input "Zoek op (scheeps)naam" at bounding box center [560, 163] width 154 height 23
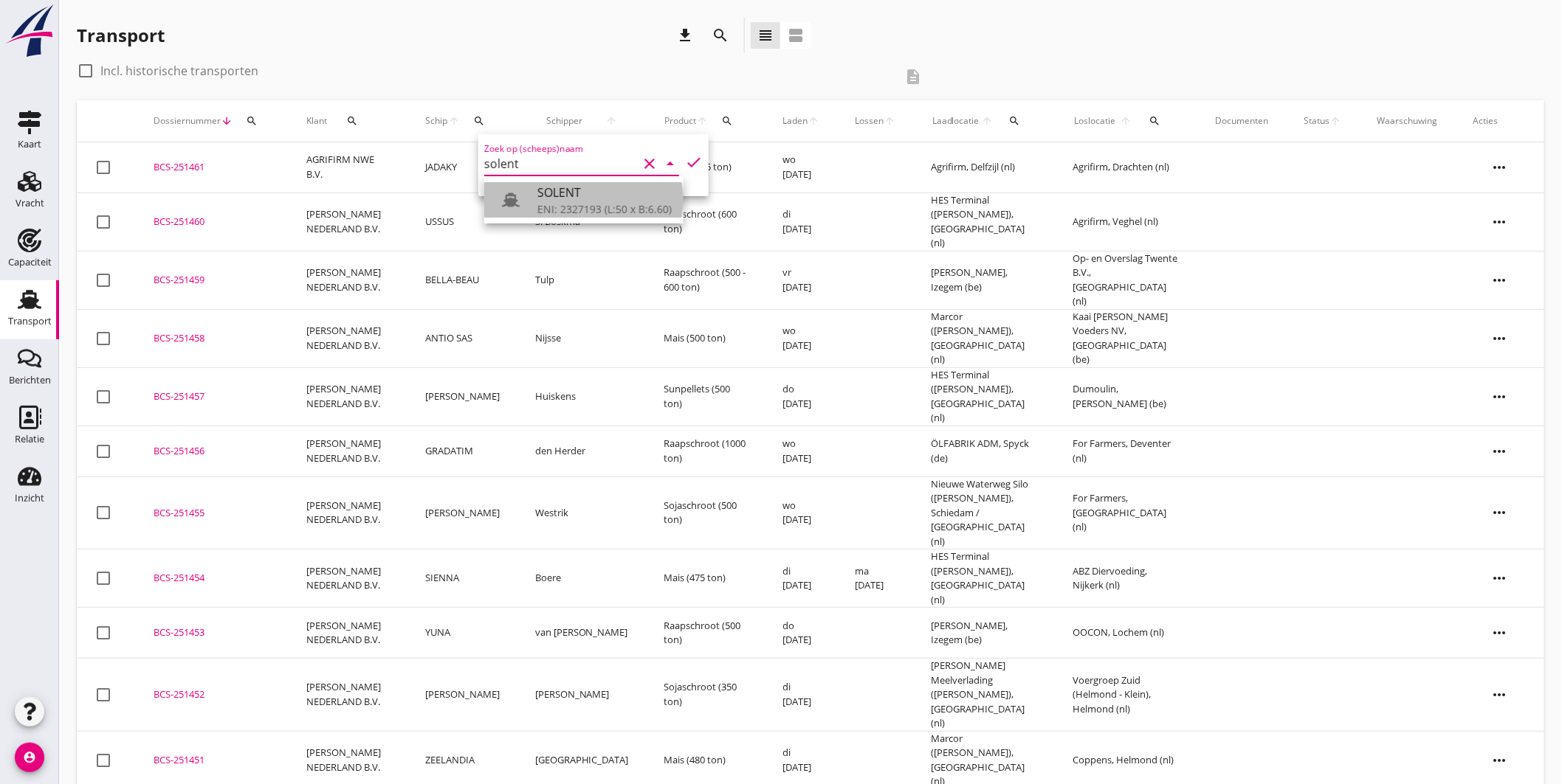
click at [546, 197] on div "SOLENT" at bounding box center [604, 193] width 135 height 17
click at [685, 157] on icon "check" at bounding box center [693, 162] width 17 height 17
type input "SOLENT"
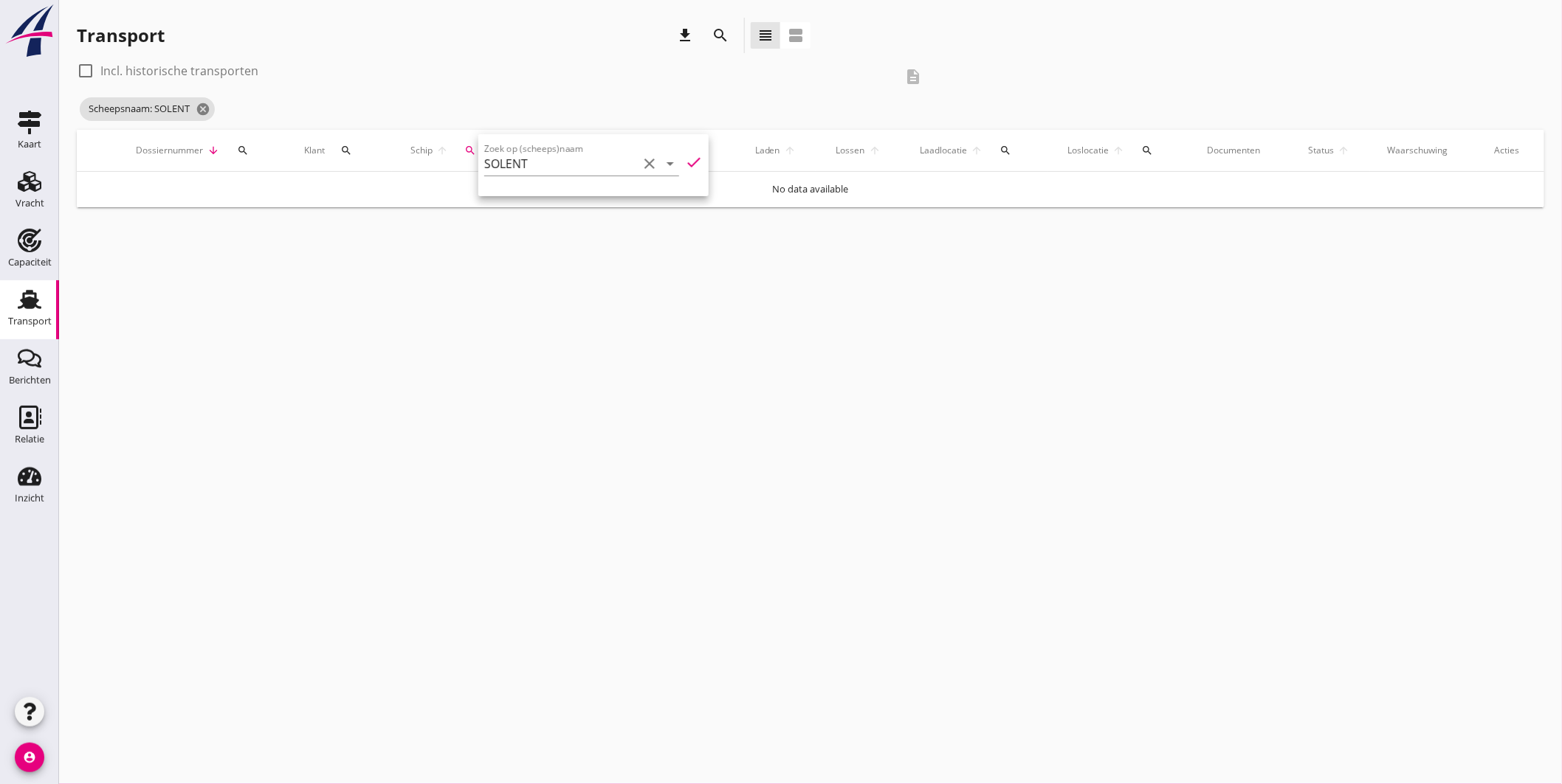
click at [216, 63] on label "Incl. historische transporten" at bounding box center [180, 70] width 158 height 15
checkbox input "true"
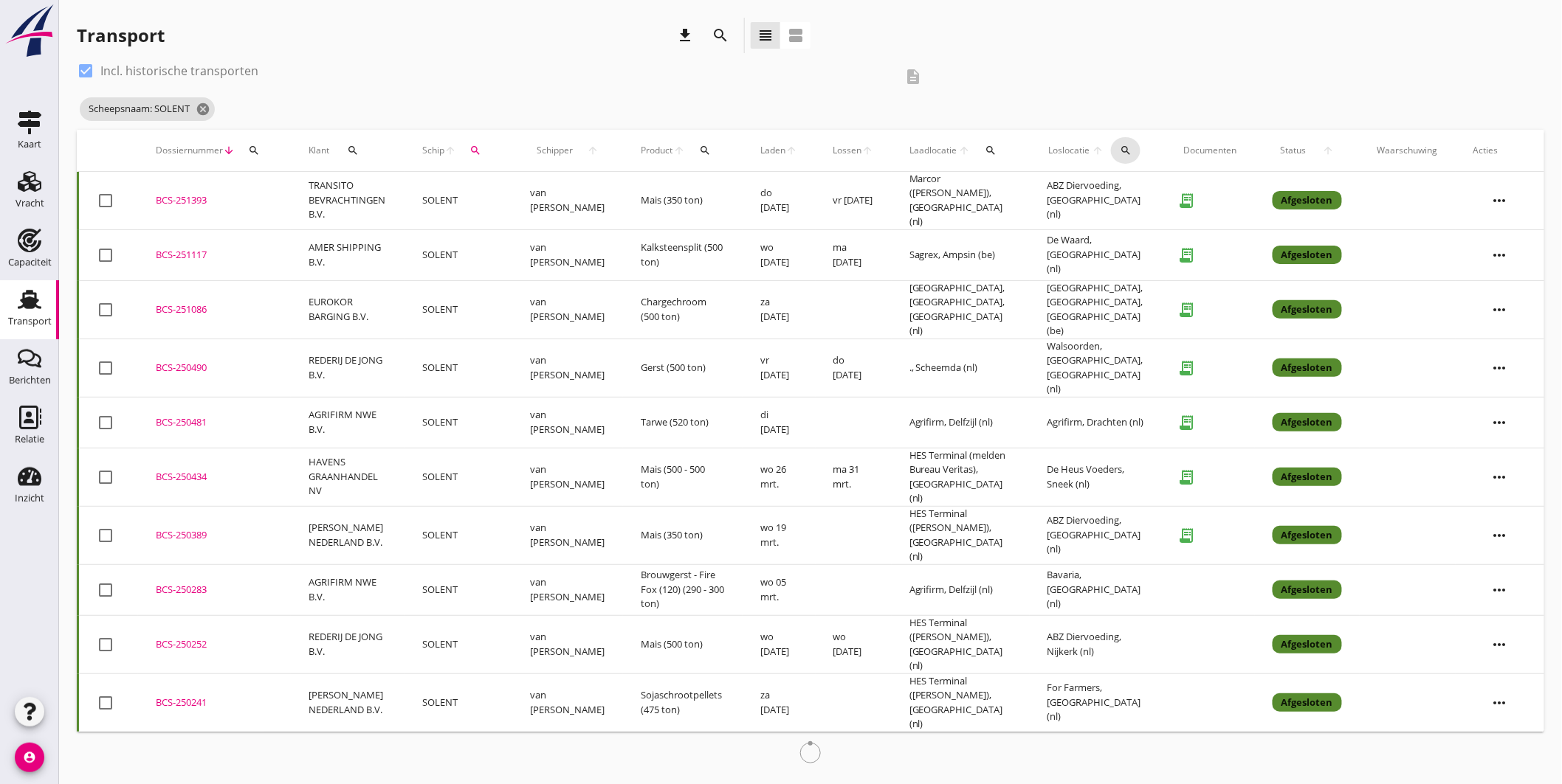
click at [1122, 149] on icon "search" at bounding box center [1126, 150] width 12 height 12
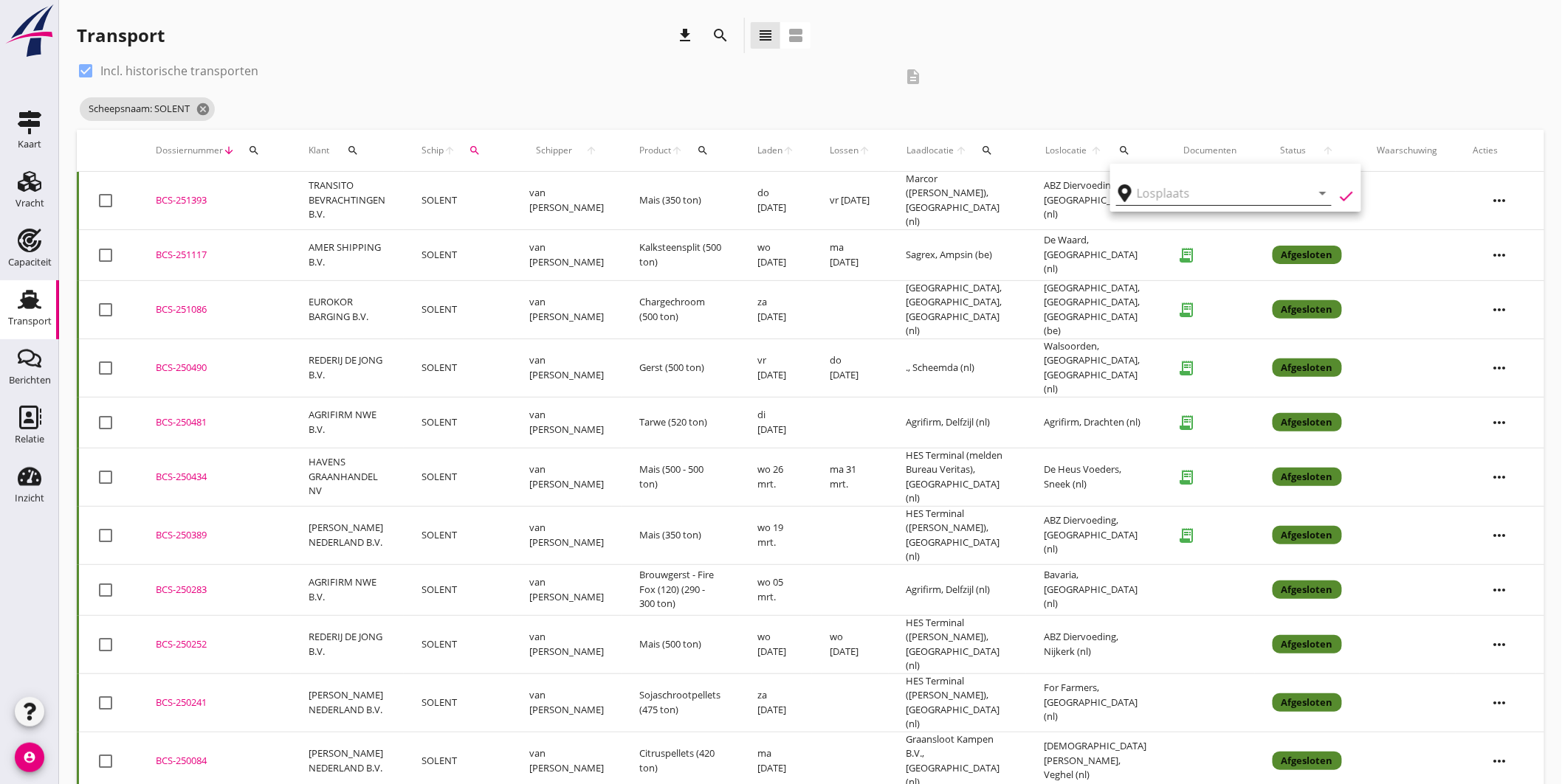
click at [1145, 197] on input "text" at bounding box center [1213, 193] width 154 height 23
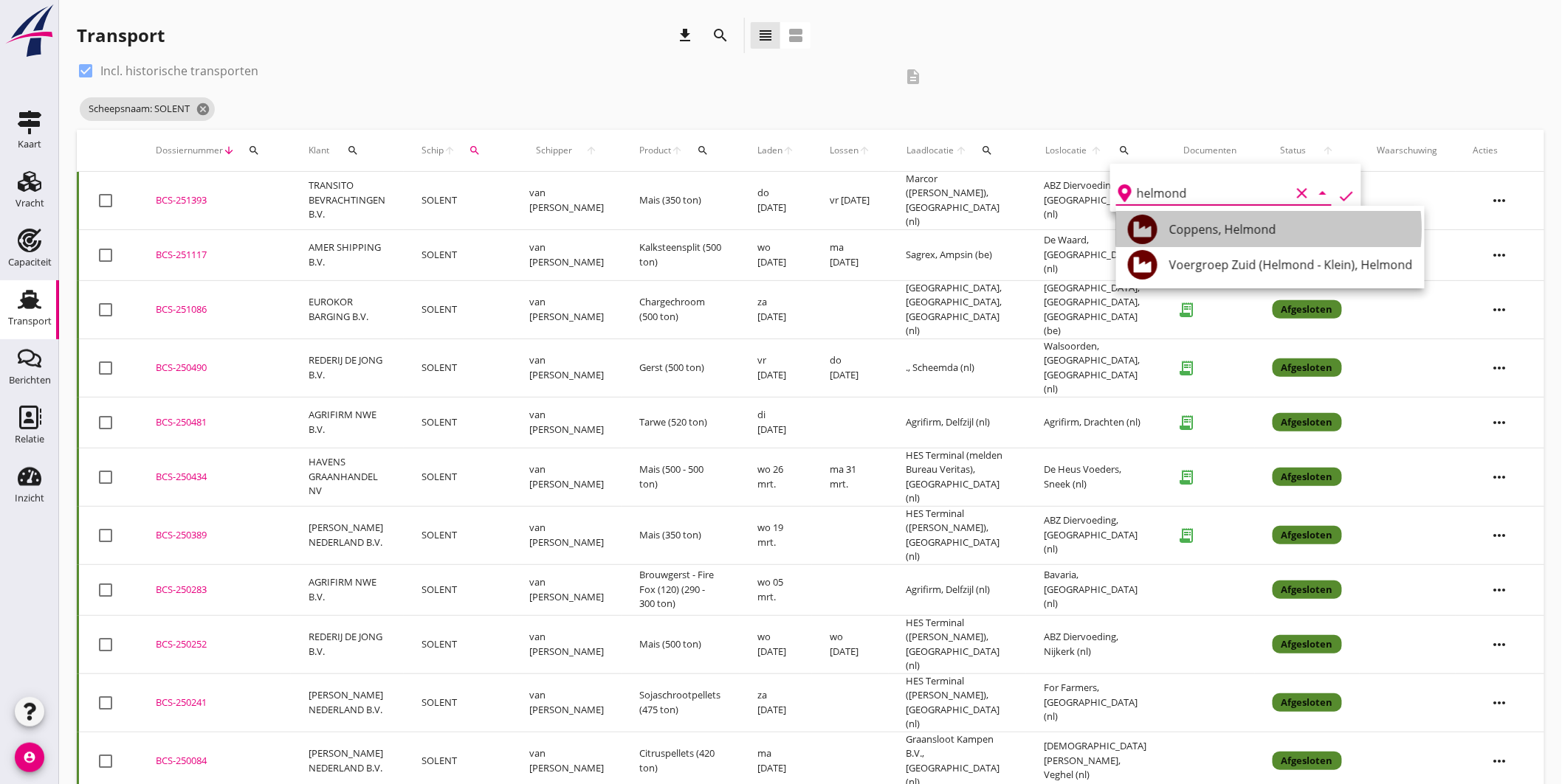
click at [1201, 229] on div "Coppens, Helmond" at bounding box center [1291, 229] width 243 height 17
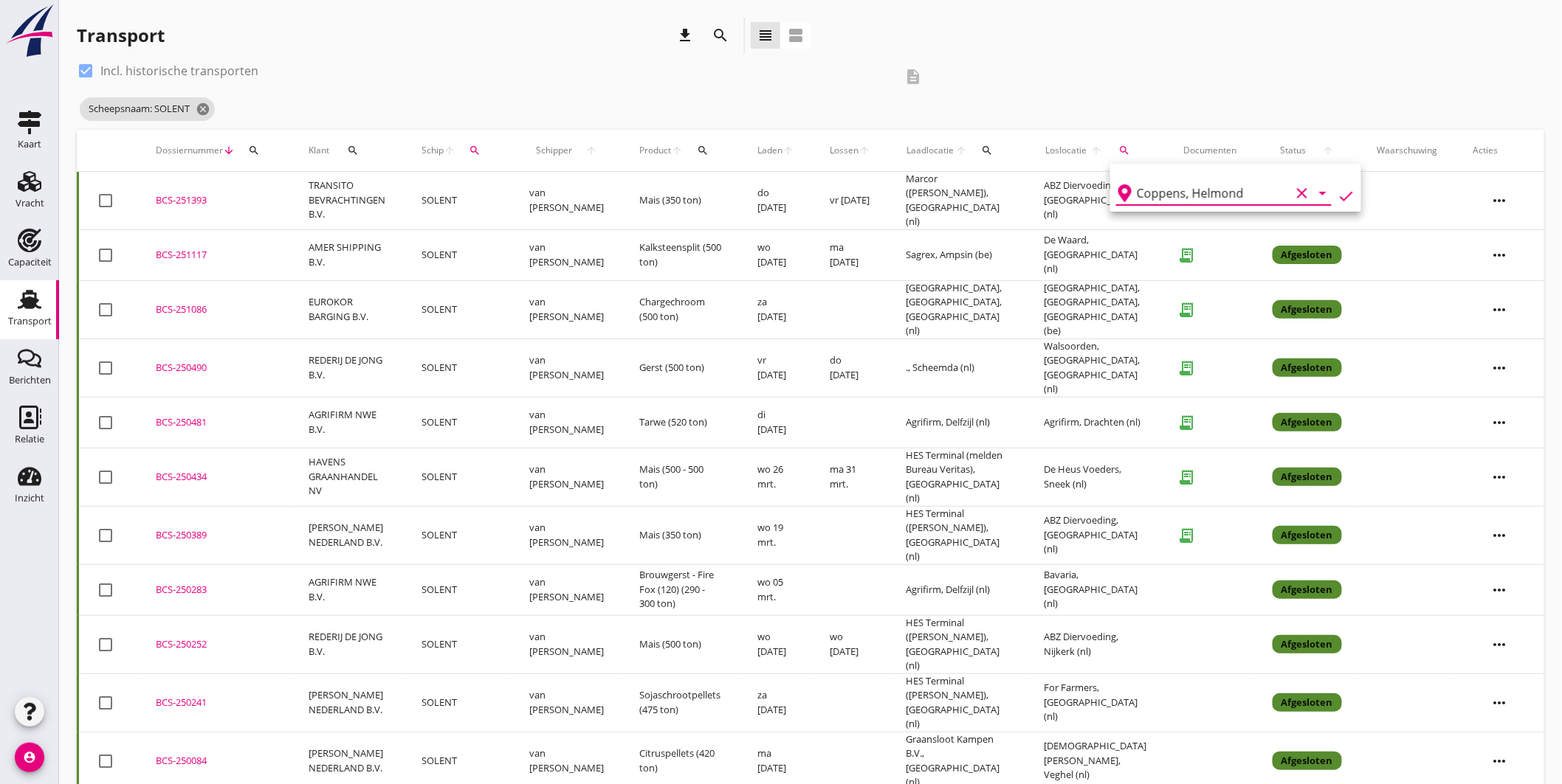
click at [1340, 188] on icon "check" at bounding box center [1346, 196] width 17 height 17
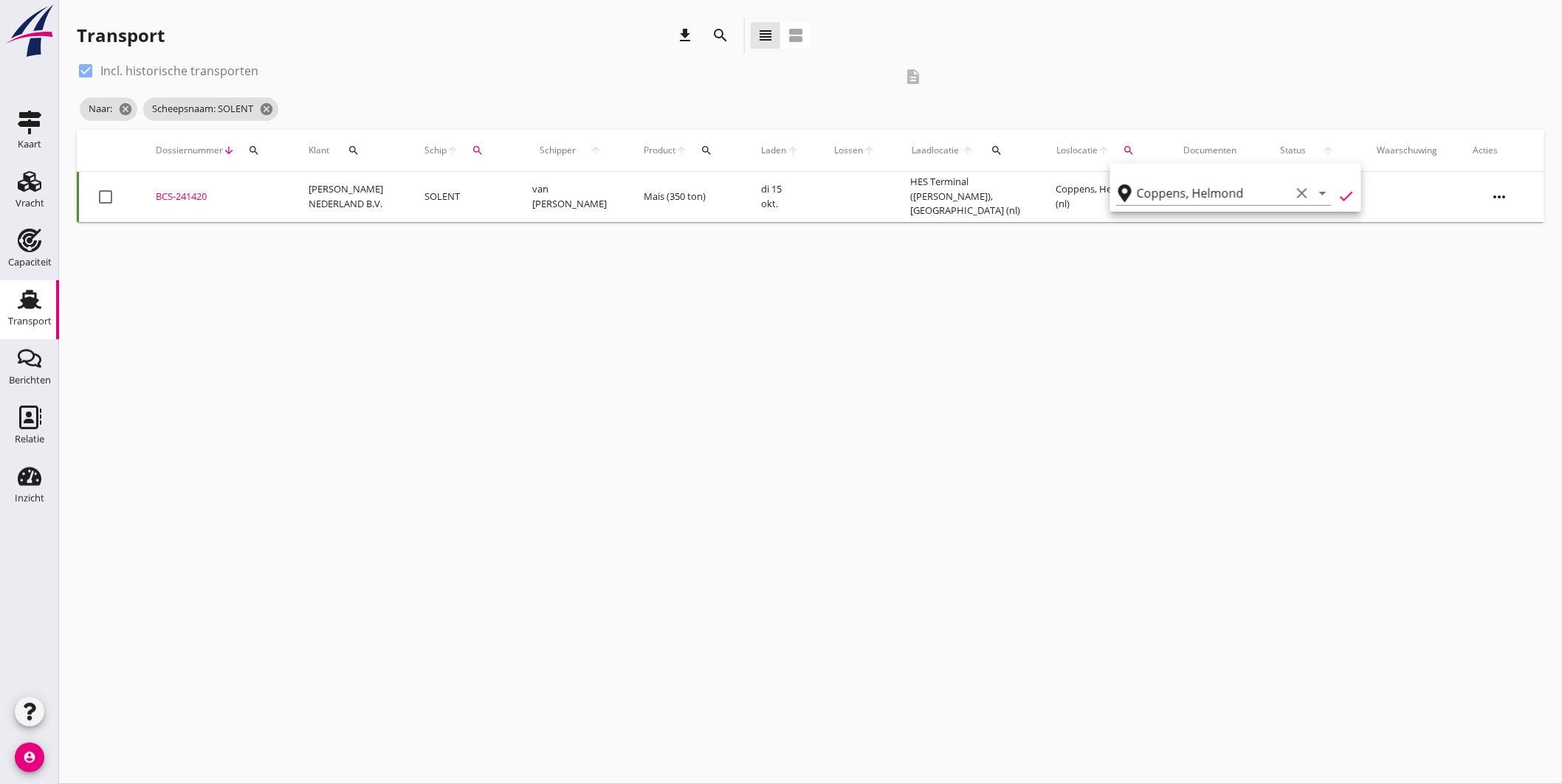
type input "Coppens"
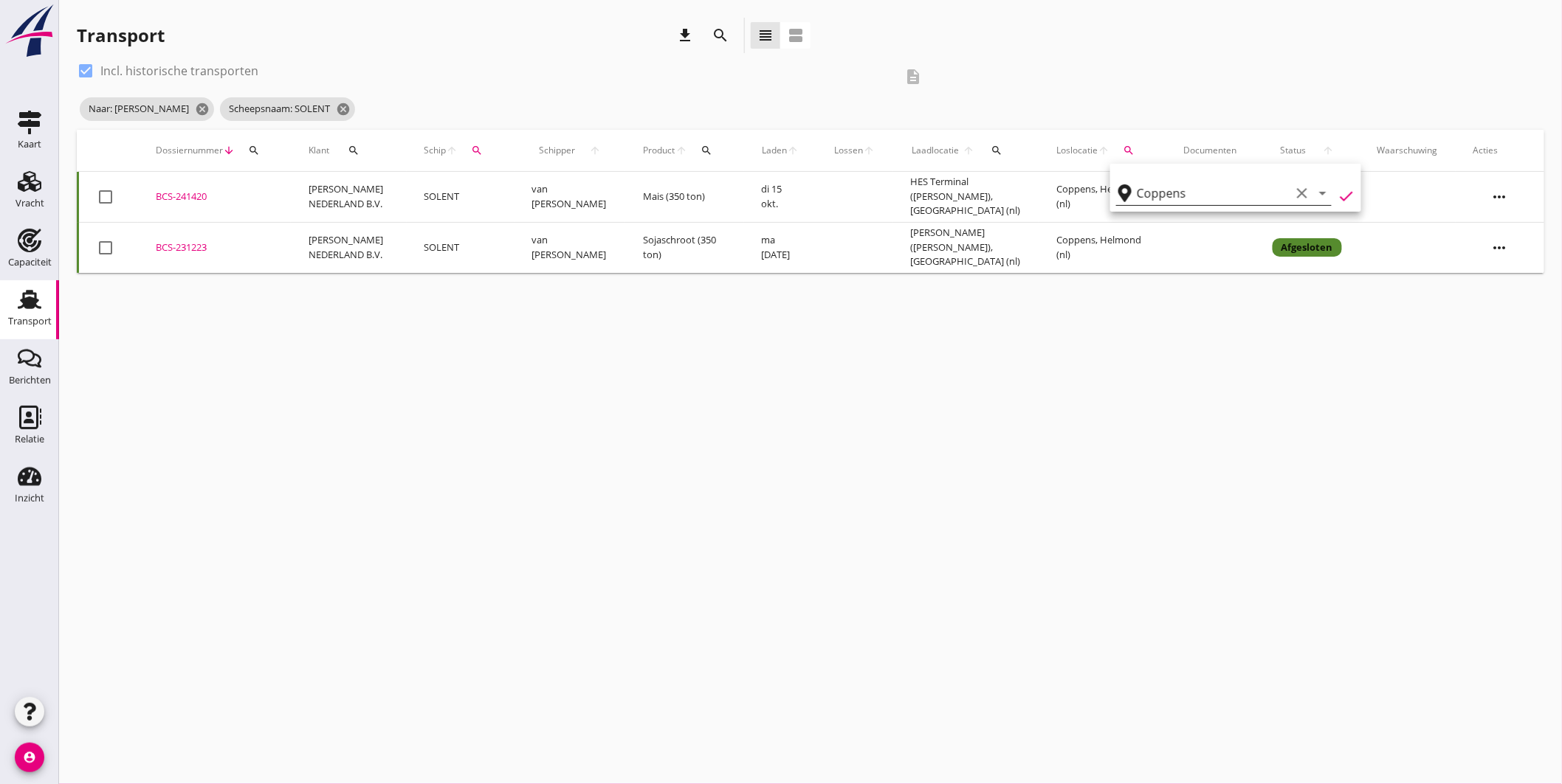
click at [1294, 194] on icon "clear" at bounding box center [1301, 193] width 17 height 17
drag, startPoint x: 311, startPoint y: 109, endPoint x: 334, endPoint y: 111, distance: 23.1
click at [336, 109] on icon "cancel" at bounding box center [343, 109] width 15 height 15
type input "Coppens"
click at [473, 149] on icon "search" at bounding box center [478, 150] width 12 height 12
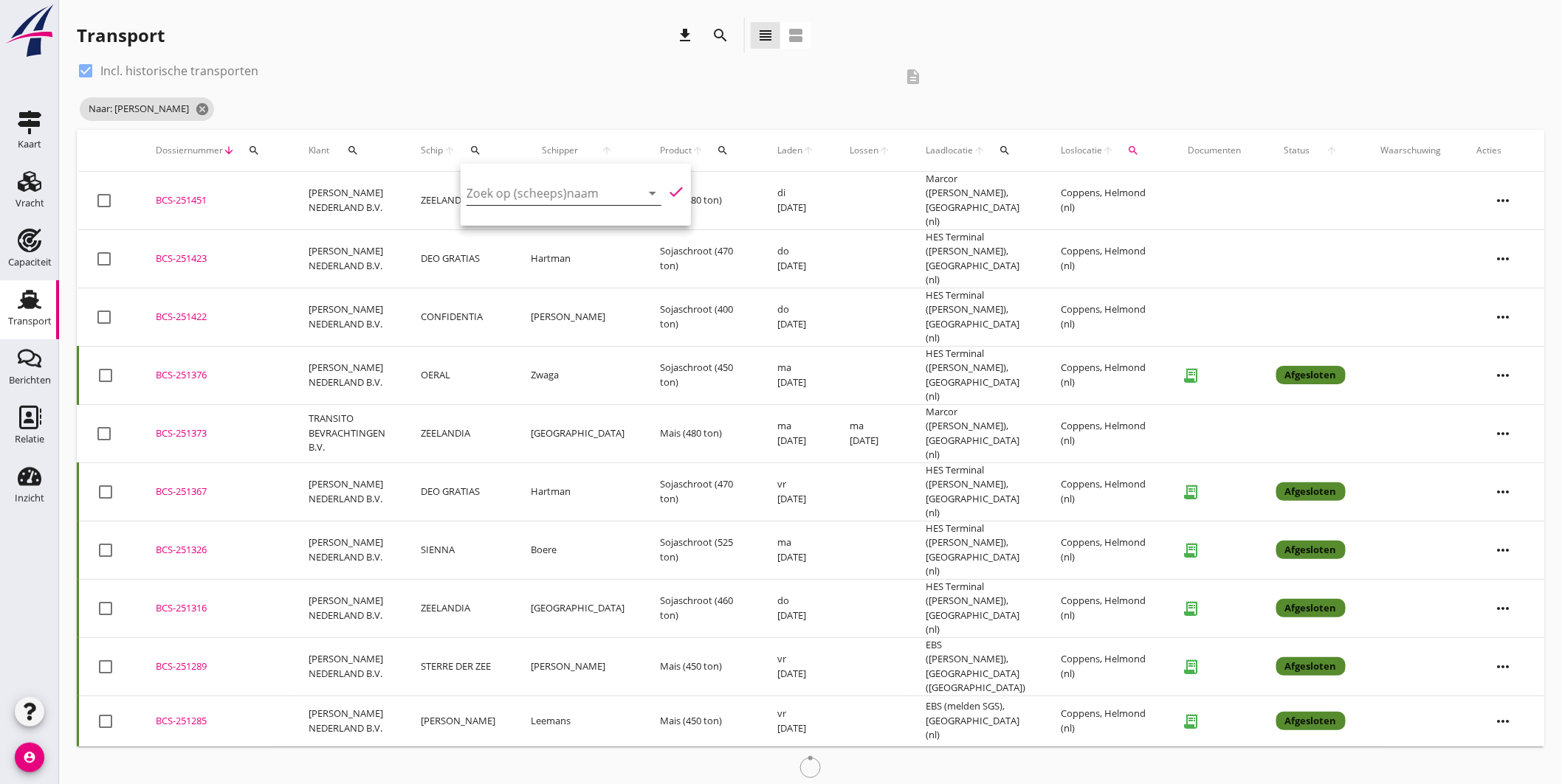
click at [539, 189] on input "Zoek op (scheeps)naam" at bounding box center [543, 193] width 154 height 23
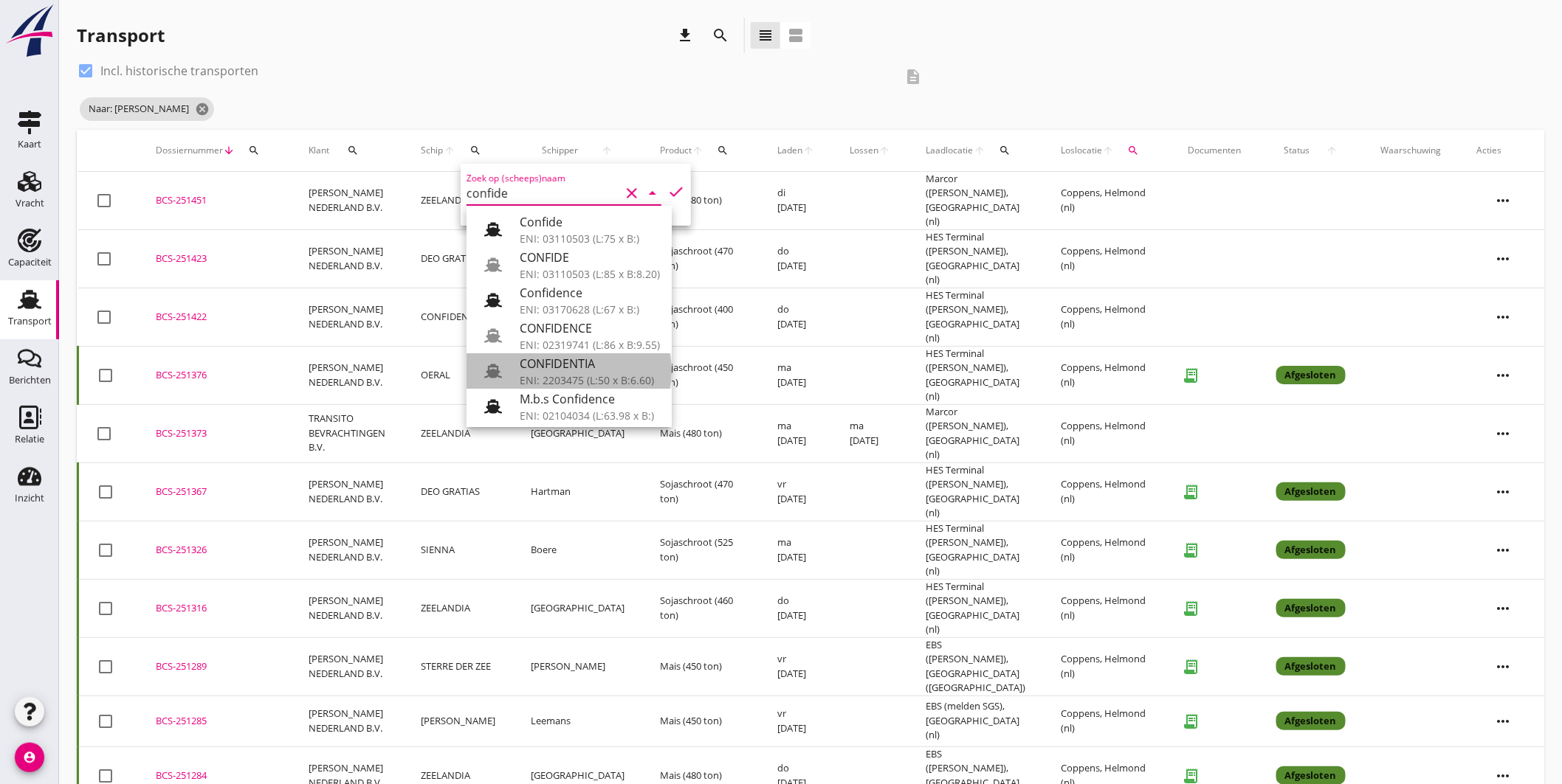
click at [599, 355] on div "CONFIDENTIA" at bounding box center [589, 364] width 140 height 17
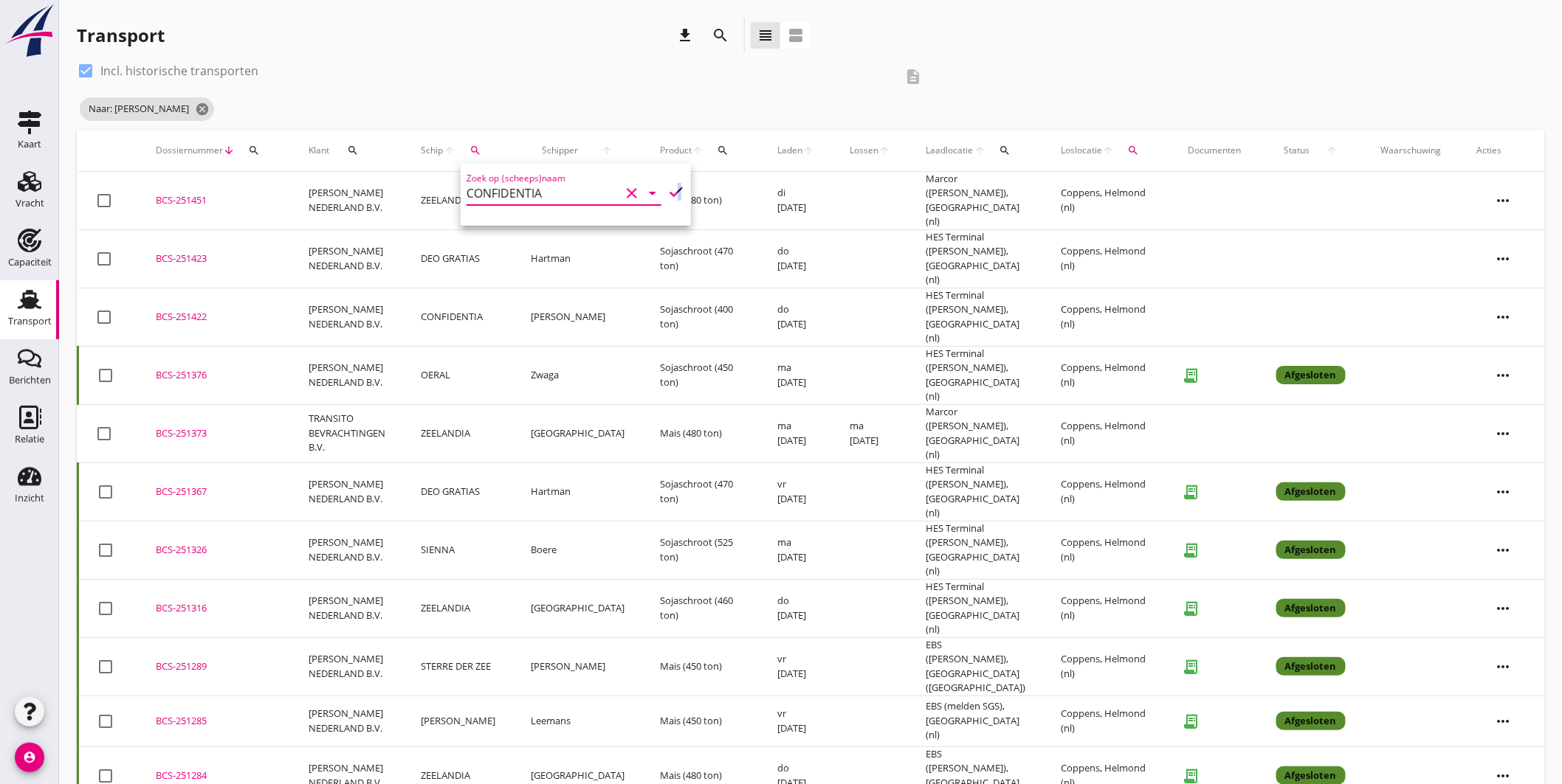
click at [672, 188] on icon "check" at bounding box center [676, 192] width 17 height 17
type input "CONFIDENTIA"
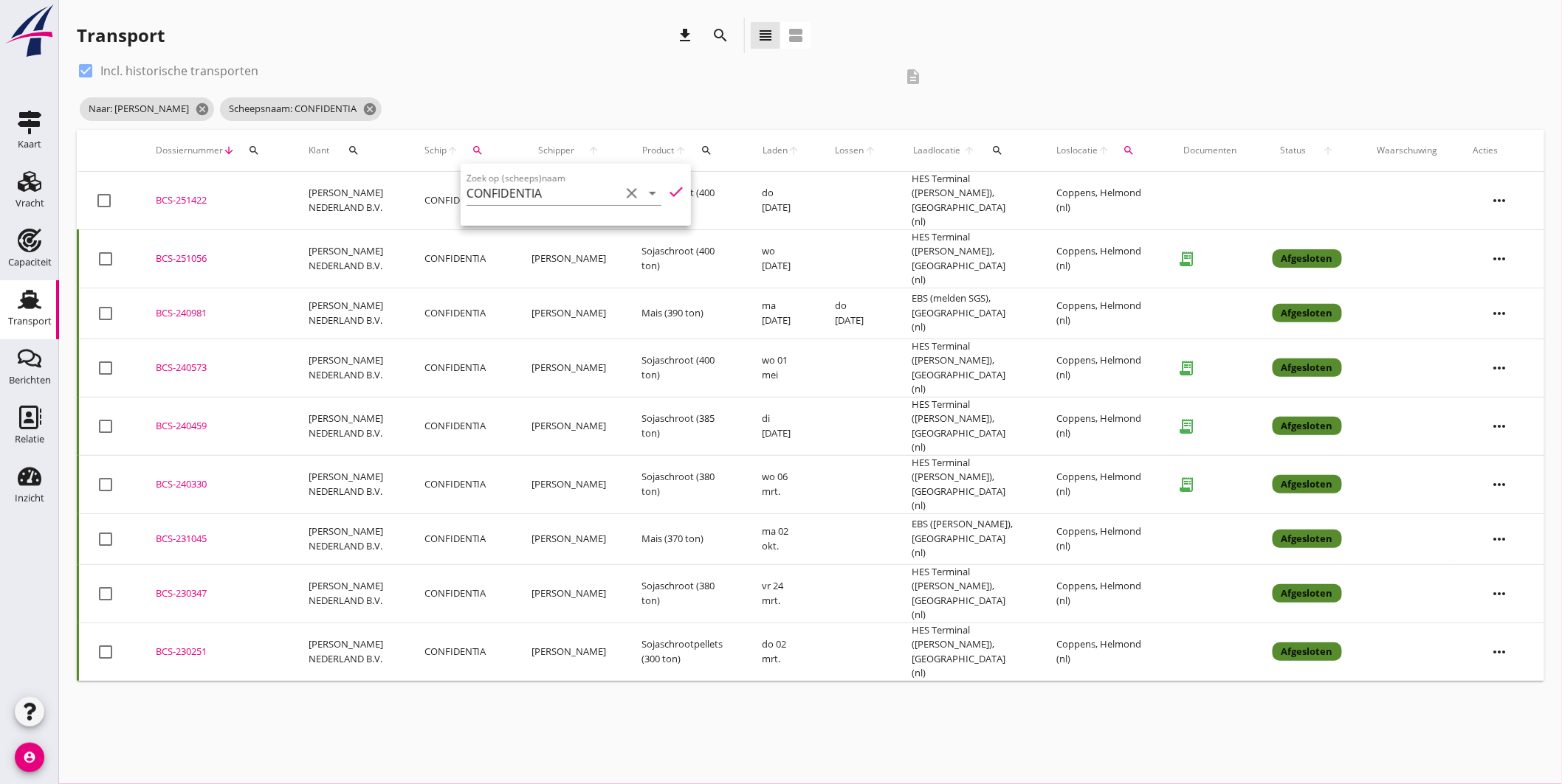
click at [647, 89] on div "check_box Incl. historische transporten description" at bounding box center [504, 76] width 856 height 36
click at [1326, 260] on td "Afgesloten" at bounding box center [1307, 258] width 105 height 58
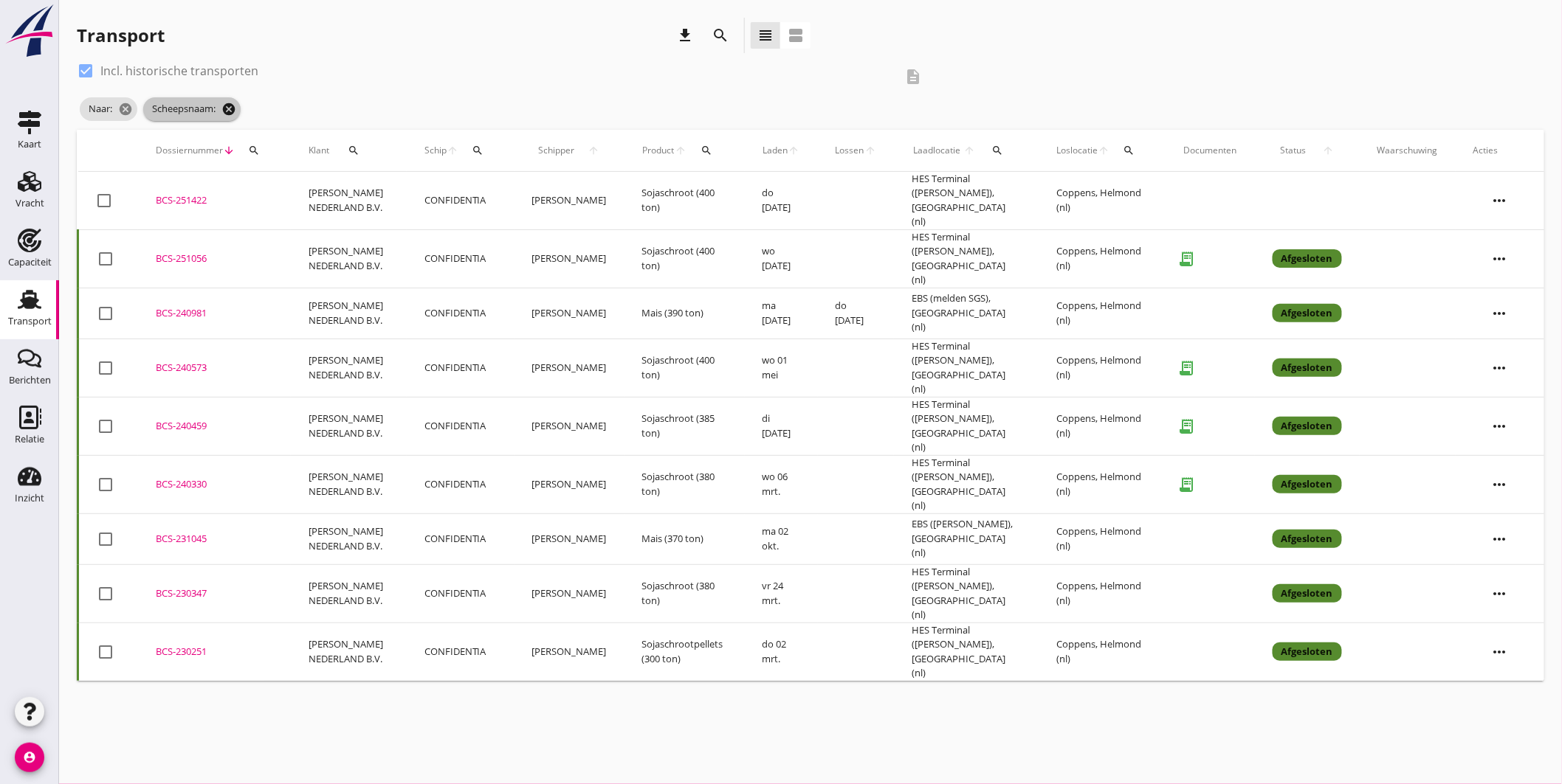
click at [226, 101] on span "Scheepsnaam: cancel" at bounding box center [192, 109] width 97 height 23
click at [226, 103] on icon "cancel" at bounding box center [228, 109] width 15 height 15
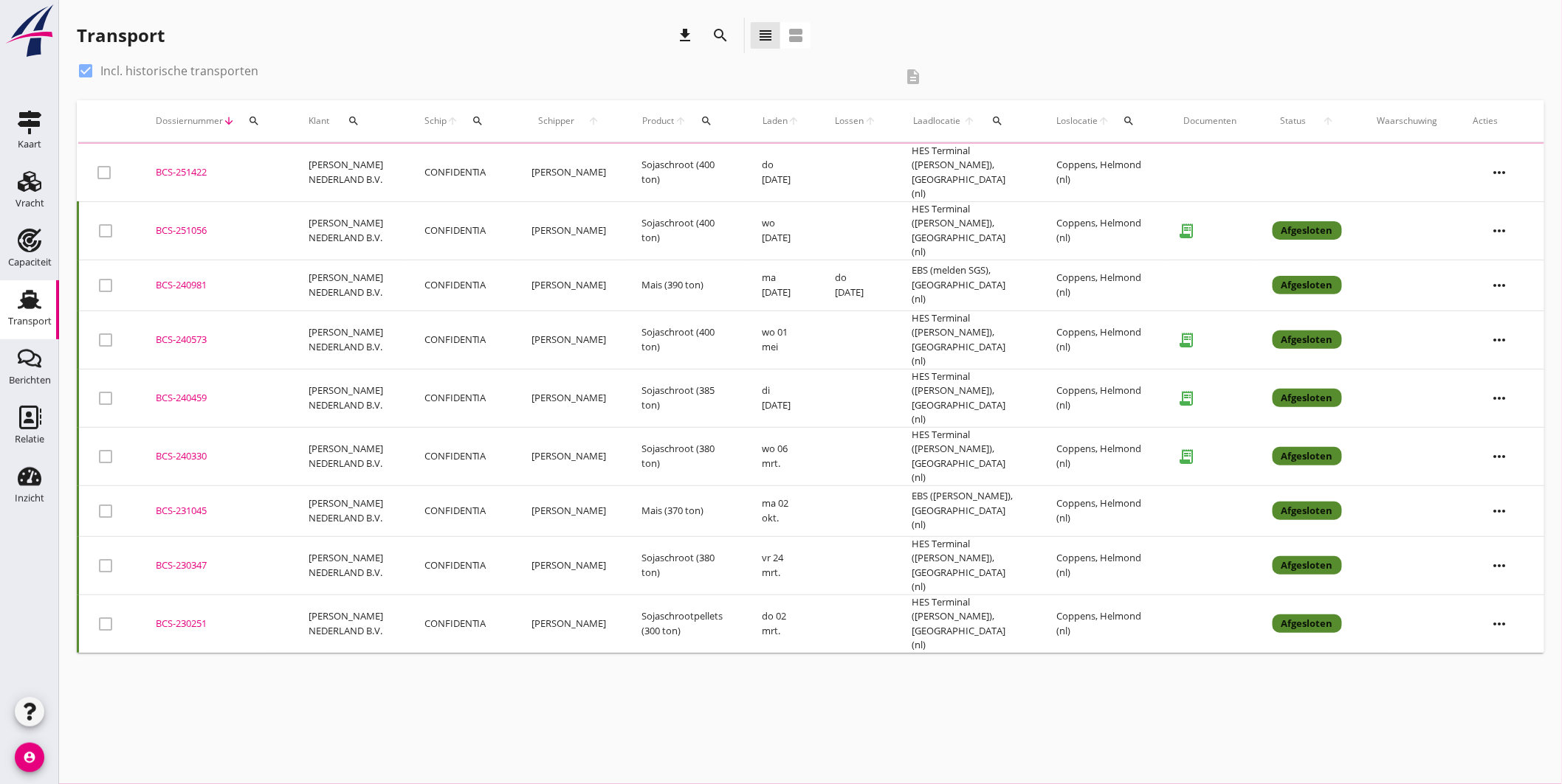
click at [96, 67] on div at bounding box center [85, 70] width 25 height 25
checkbox input "false"
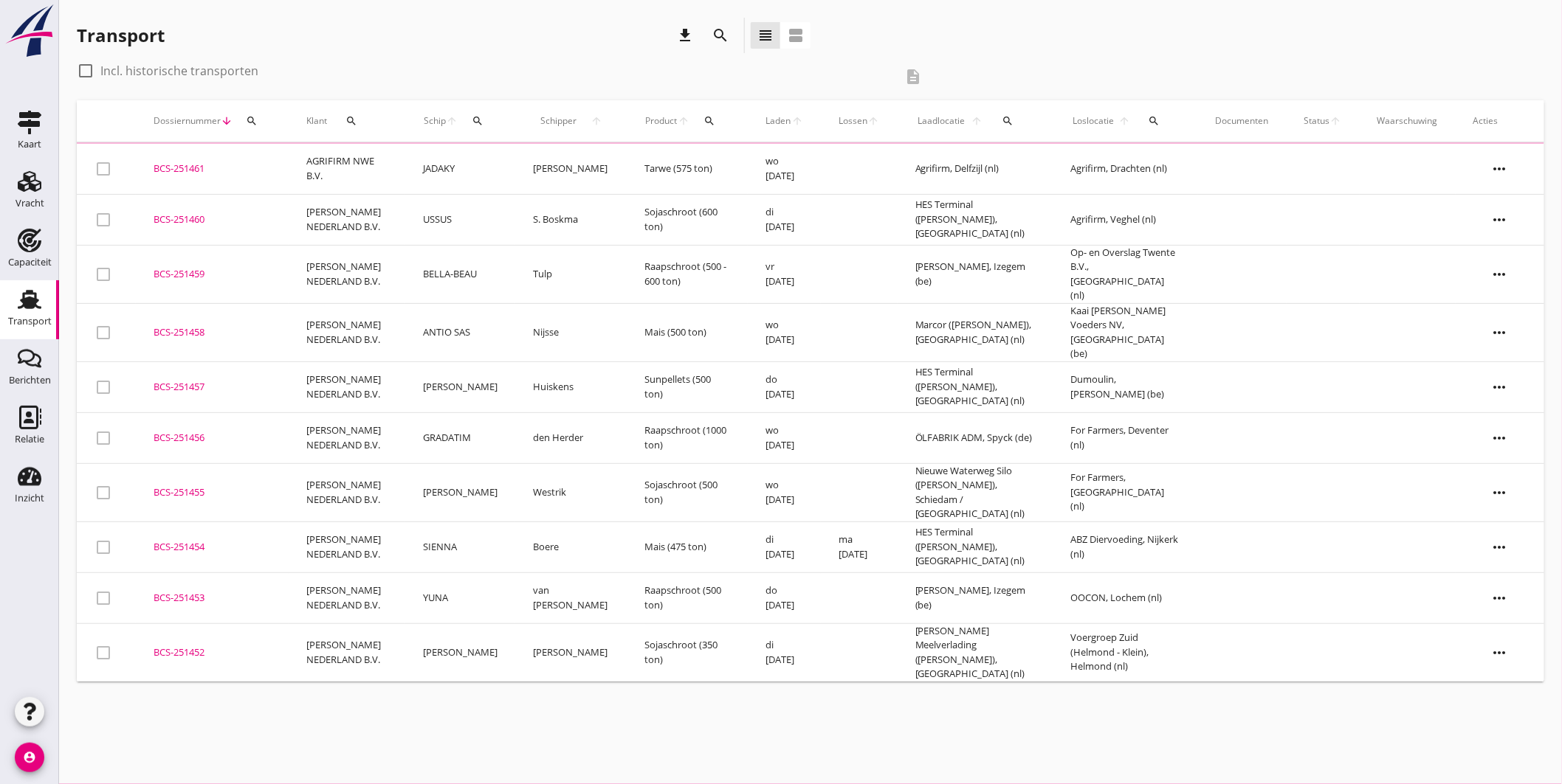
click at [473, 120] on icon "search" at bounding box center [478, 122] width 12 height 12
click at [568, 164] on input "Zoek op (scheeps)naam" at bounding box center [537, 163] width 154 height 23
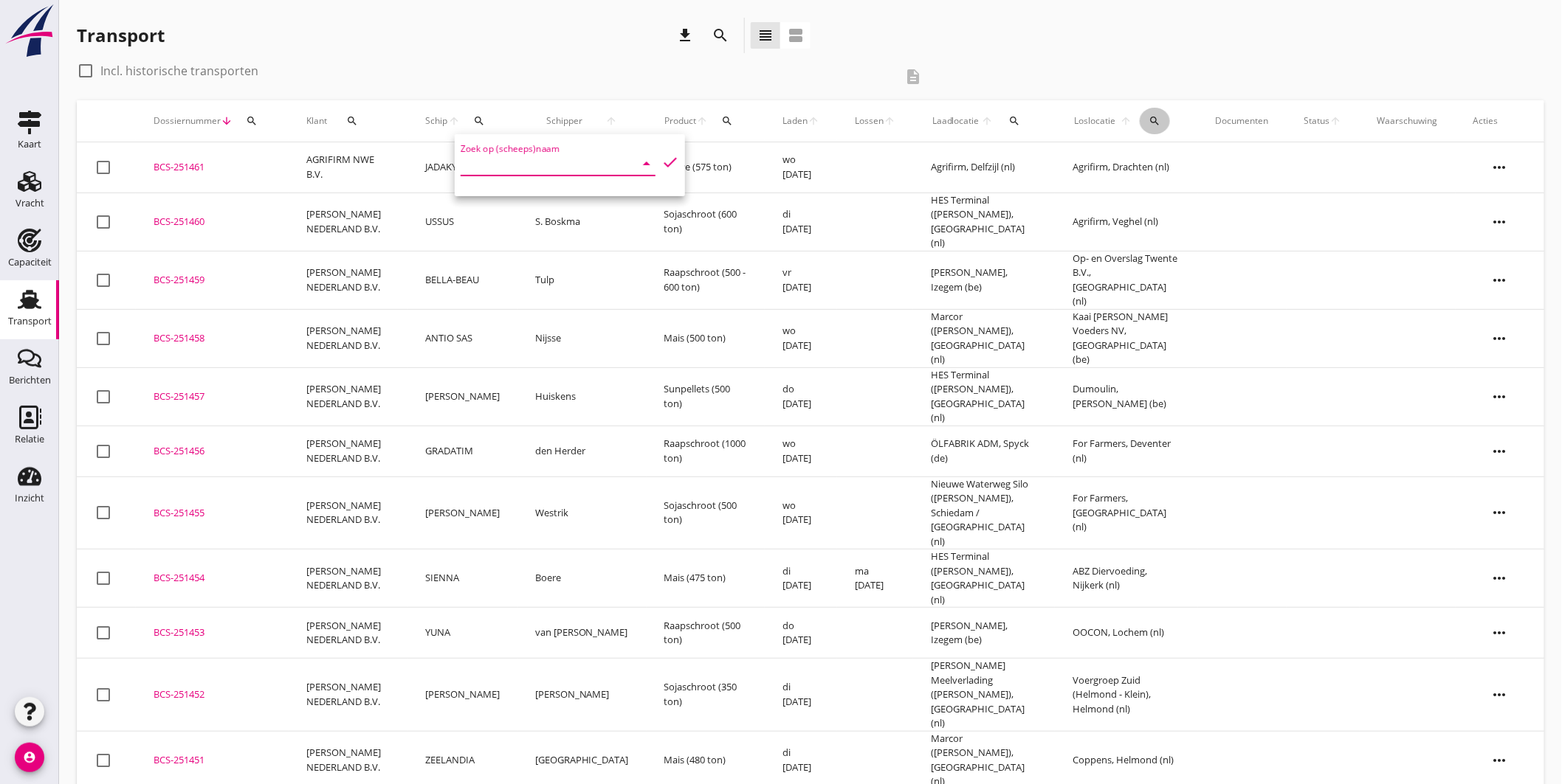
click at [1153, 126] on icon "search" at bounding box center [1155, 122] width 12 height 12
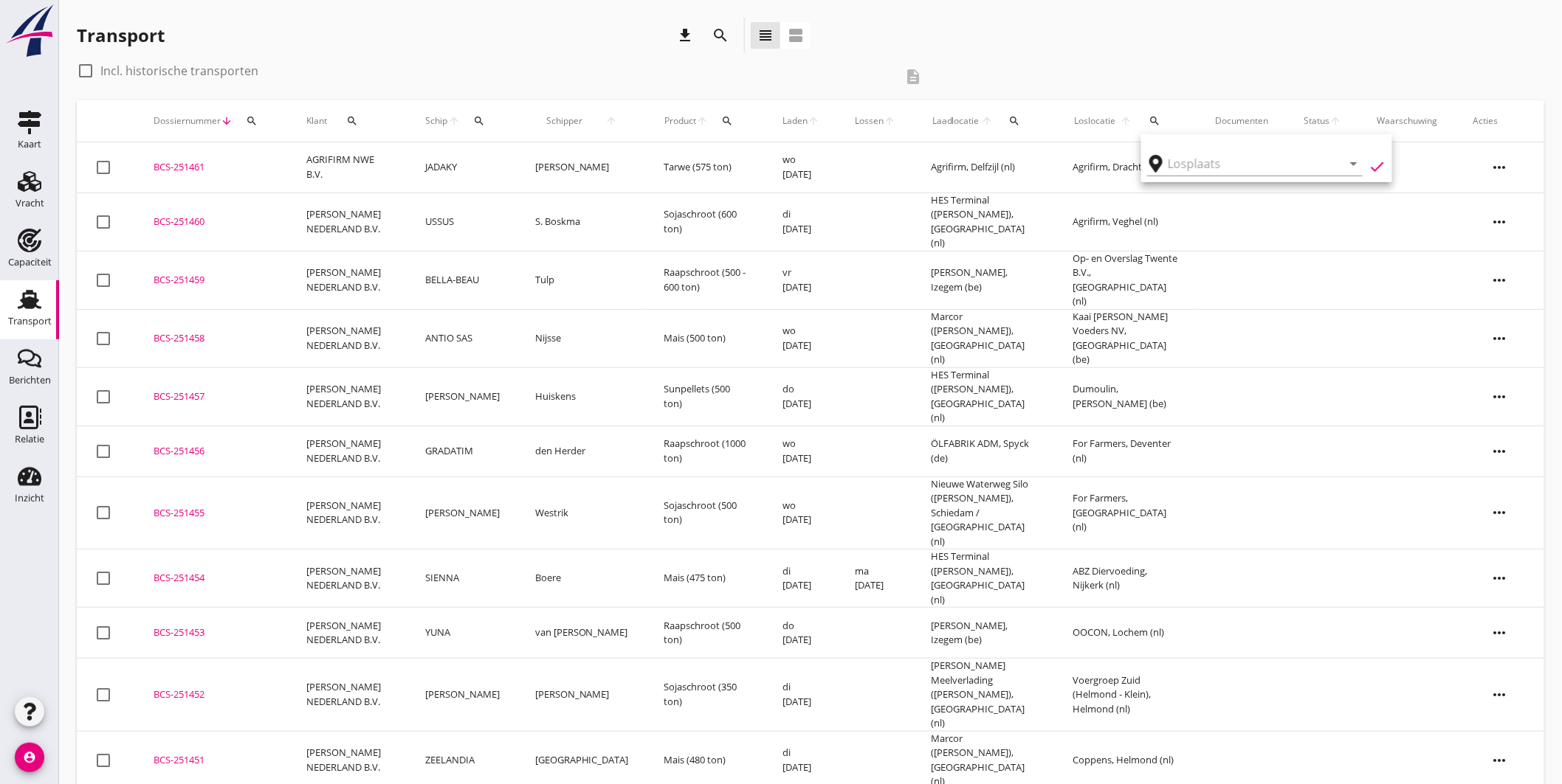
click at [1175, 149] on div "arrow_drop_down" at bounding box center [1254, 159] width 215 height 32
click at [1189, 162] on input "text" at bounding box center [1244, 163] width 154 height 23
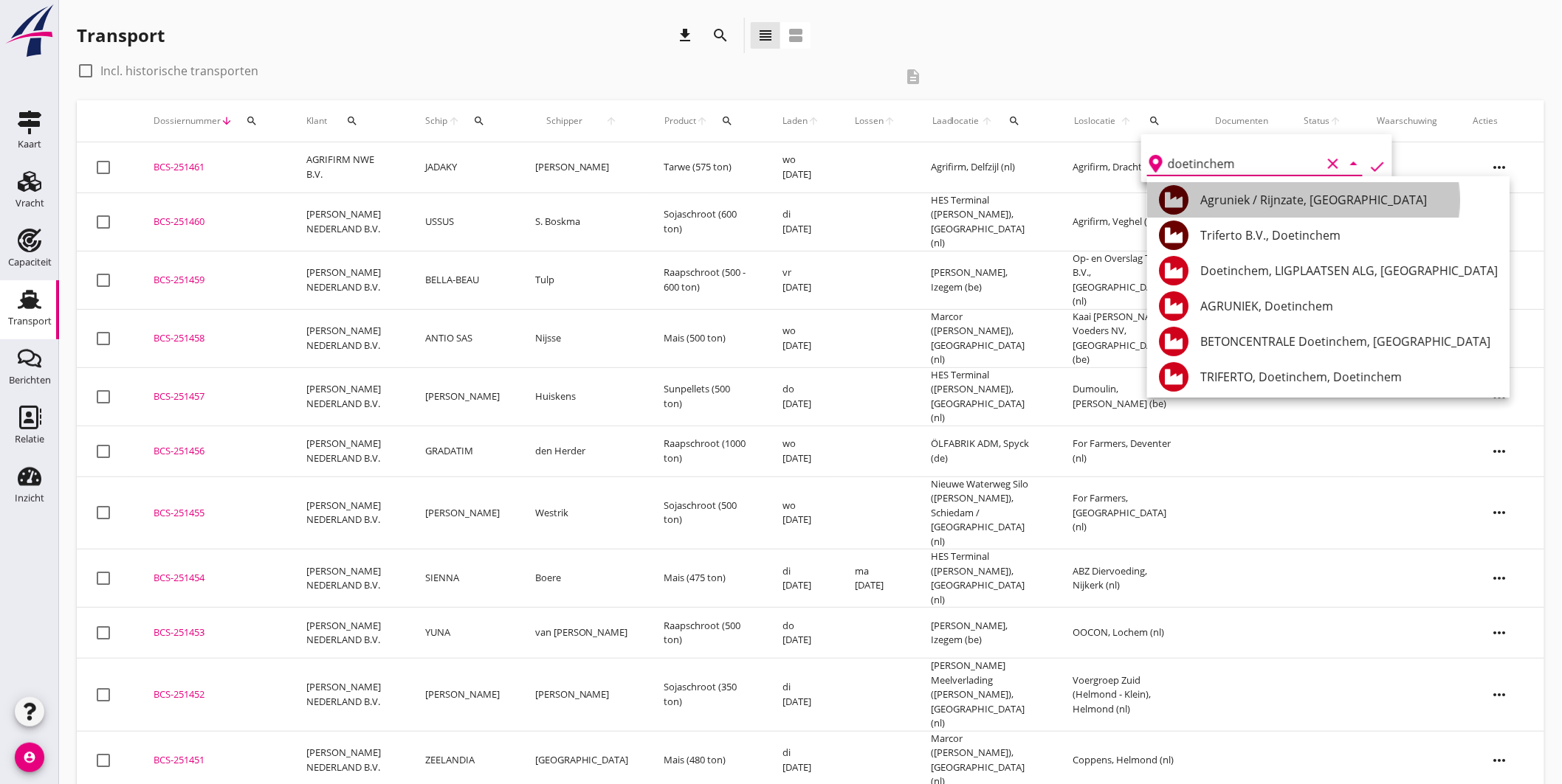
click at [1274, 202] on div "Agruniek / Rijnzate, Doetinchem" at bounding box center [1348, 200] width 297 height 17
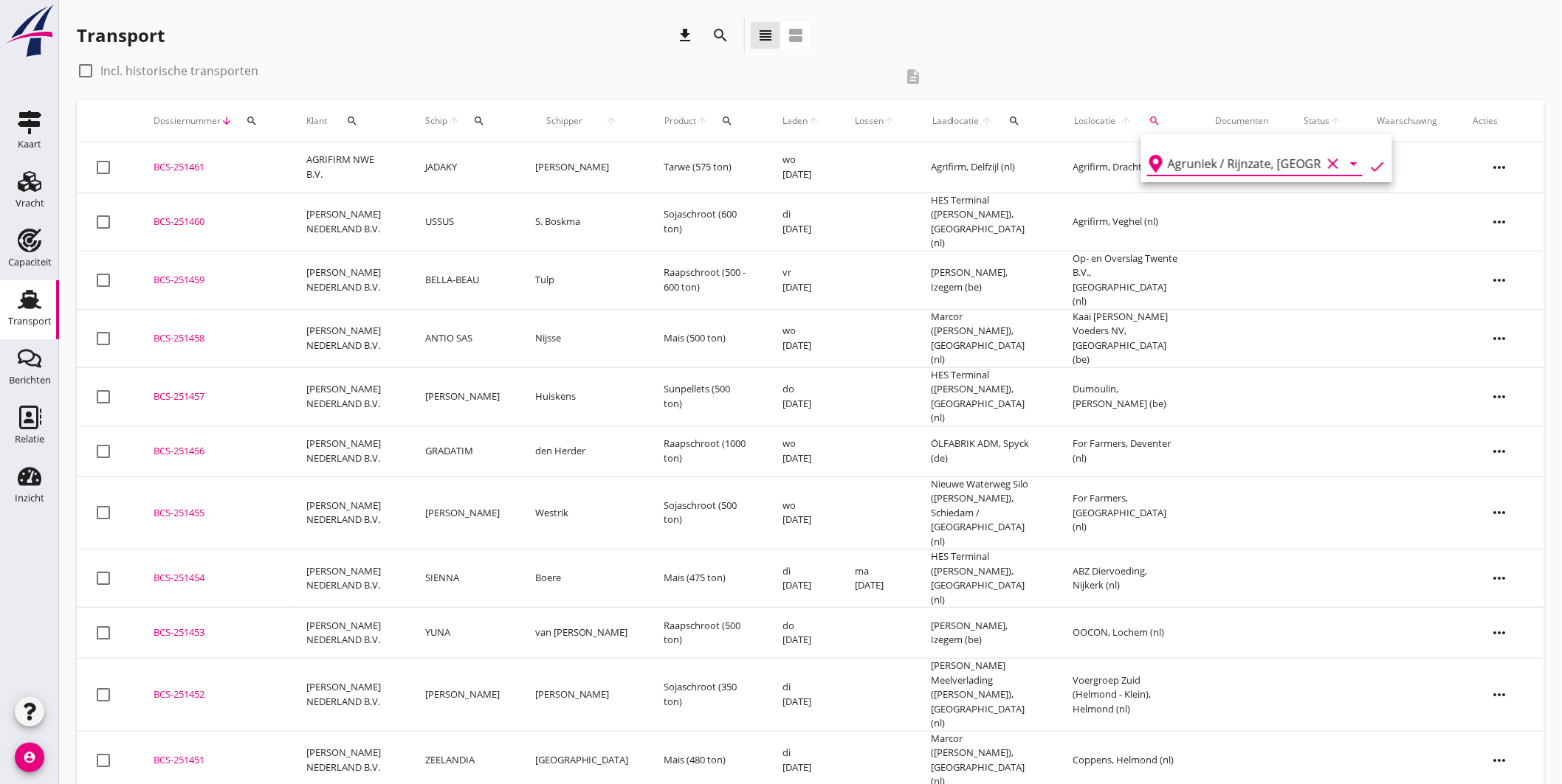
click at [1374, 161] on icon "check" at bounding box center [1377, 167] width 17 height 17
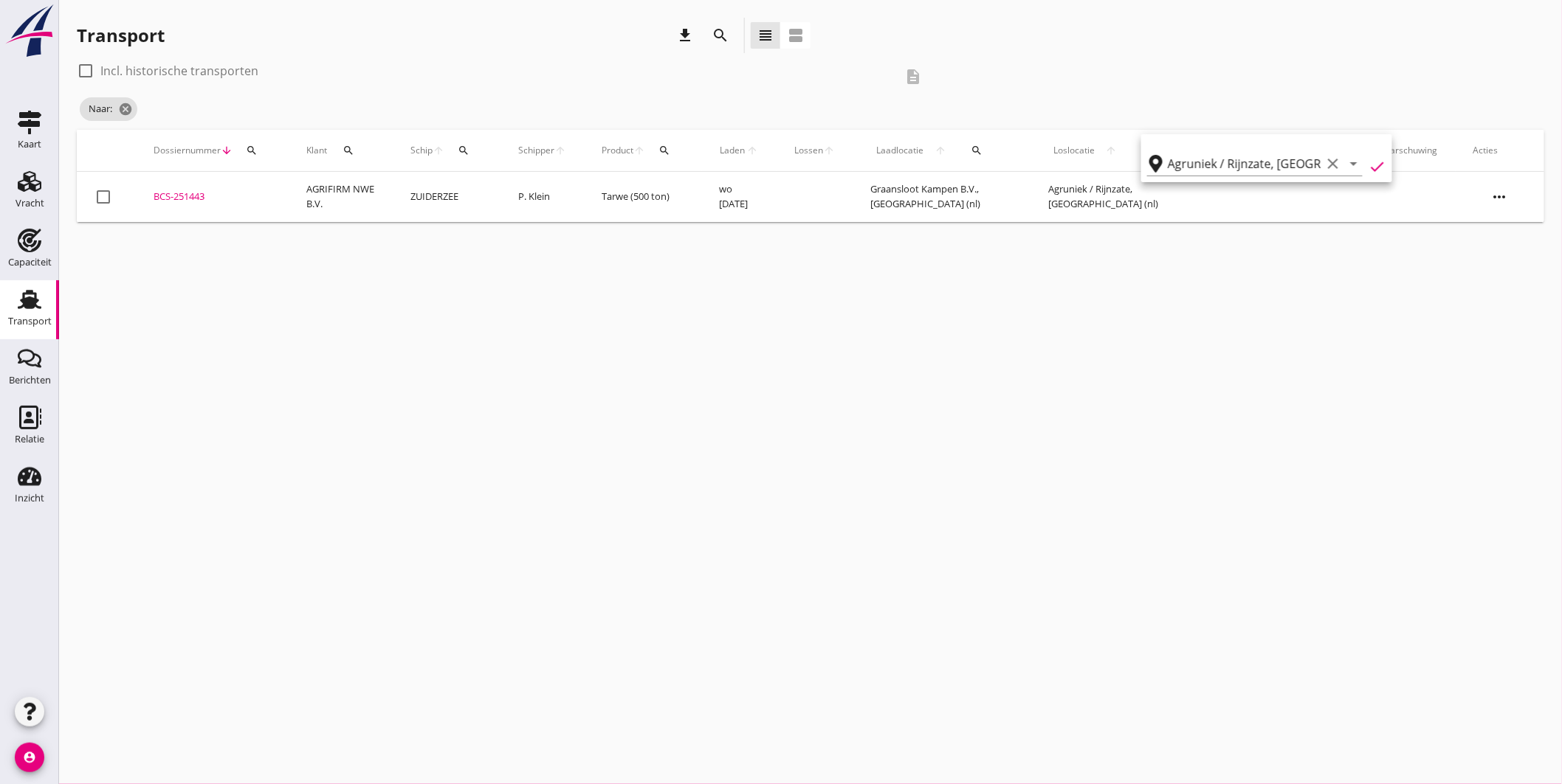
type input "Agruniek / Rijnzate"
click at [214, 109] on icon "cancel" at bounding box center [209, 109] width 15 height 15
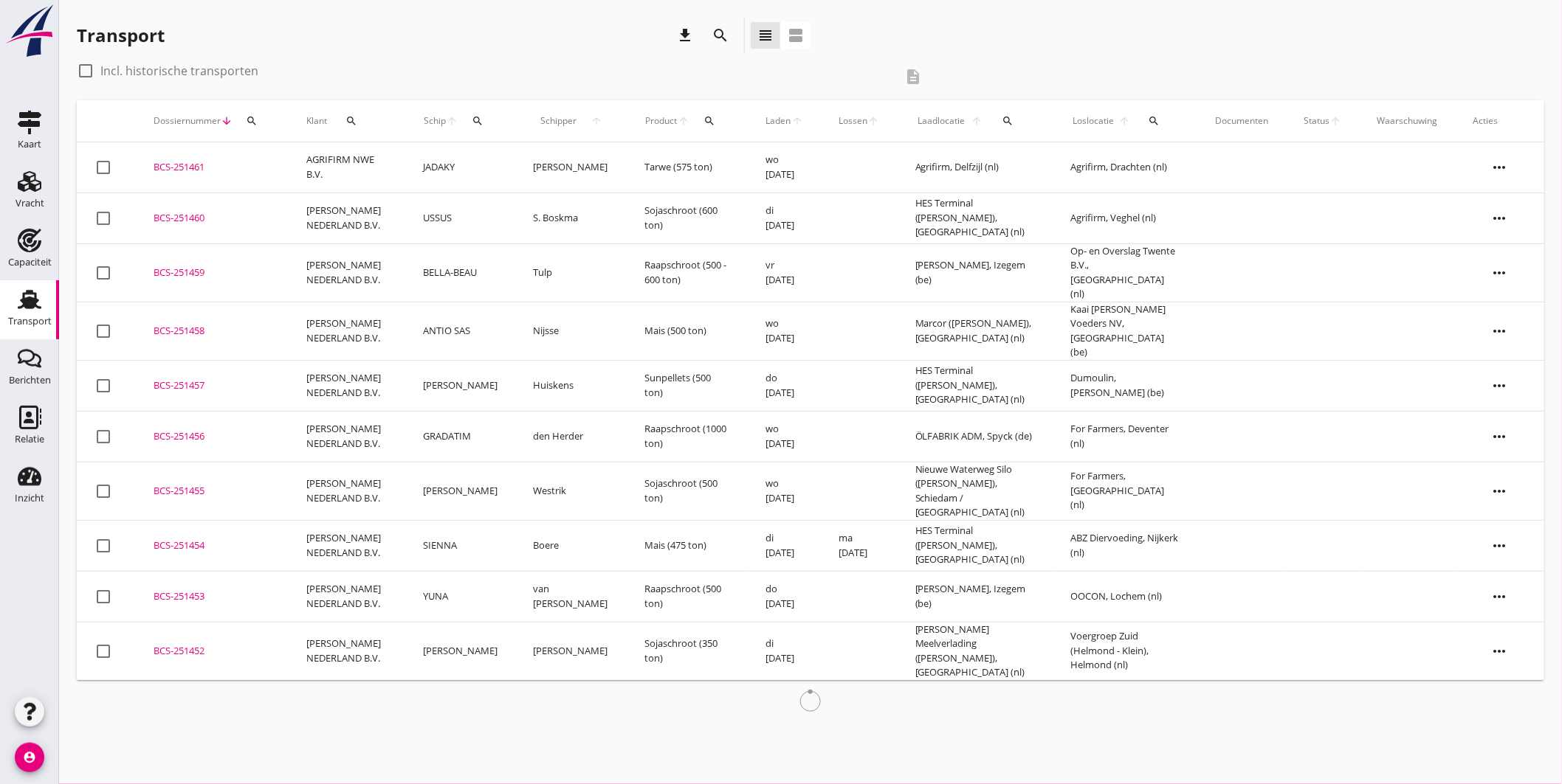
click at [472, 121] on icon "search" at bounding box center [478, 122] width 12 height 12
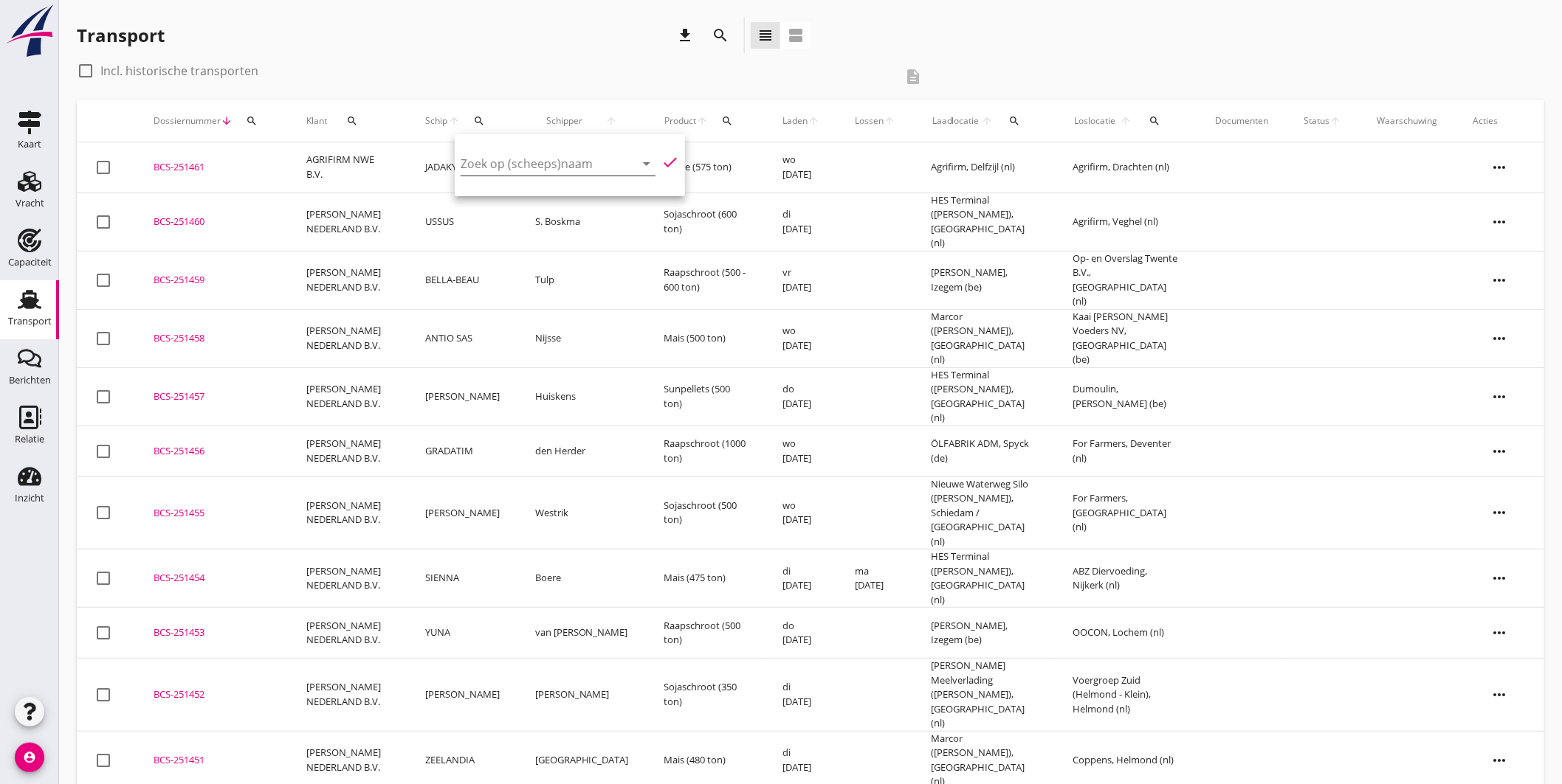
click at [507, 157] on input "Zoek op (scheeps)naam" at bounding box center [537, 163] width 154 height 23
click at [527, 212] on div "ENI: 2327193 (L:50 x B:6.60)" at bounding box center [580, 209] width 135 height 16
click at [665, 156] on icon "check" at bounding box center [670, 162] width 17 height 17
type input "SOLENT"
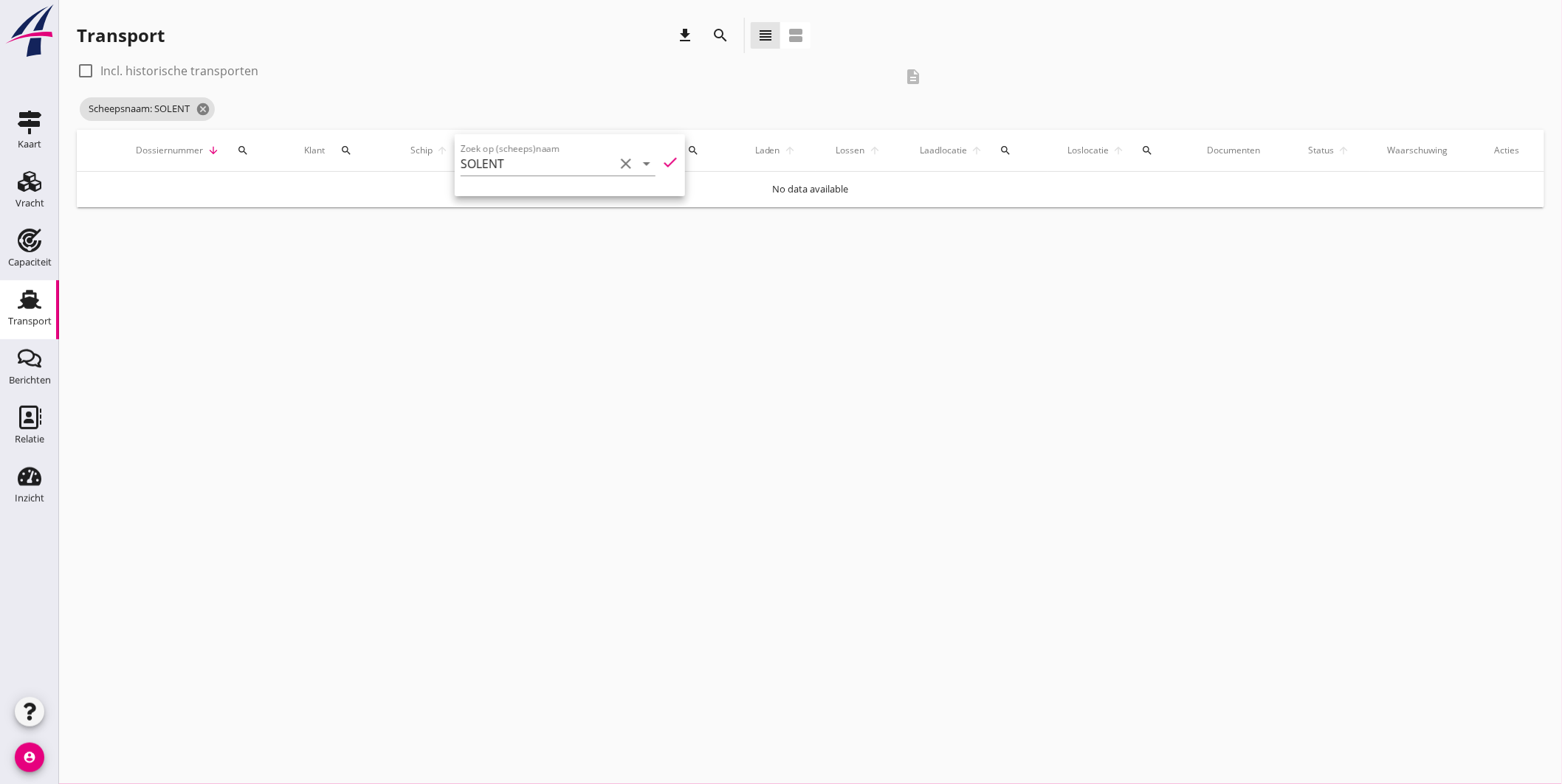
click at [199, 70] on label "Incl. historische transporten" at bounding box center [180, 70] width 158 height 15
checkbox input "true"
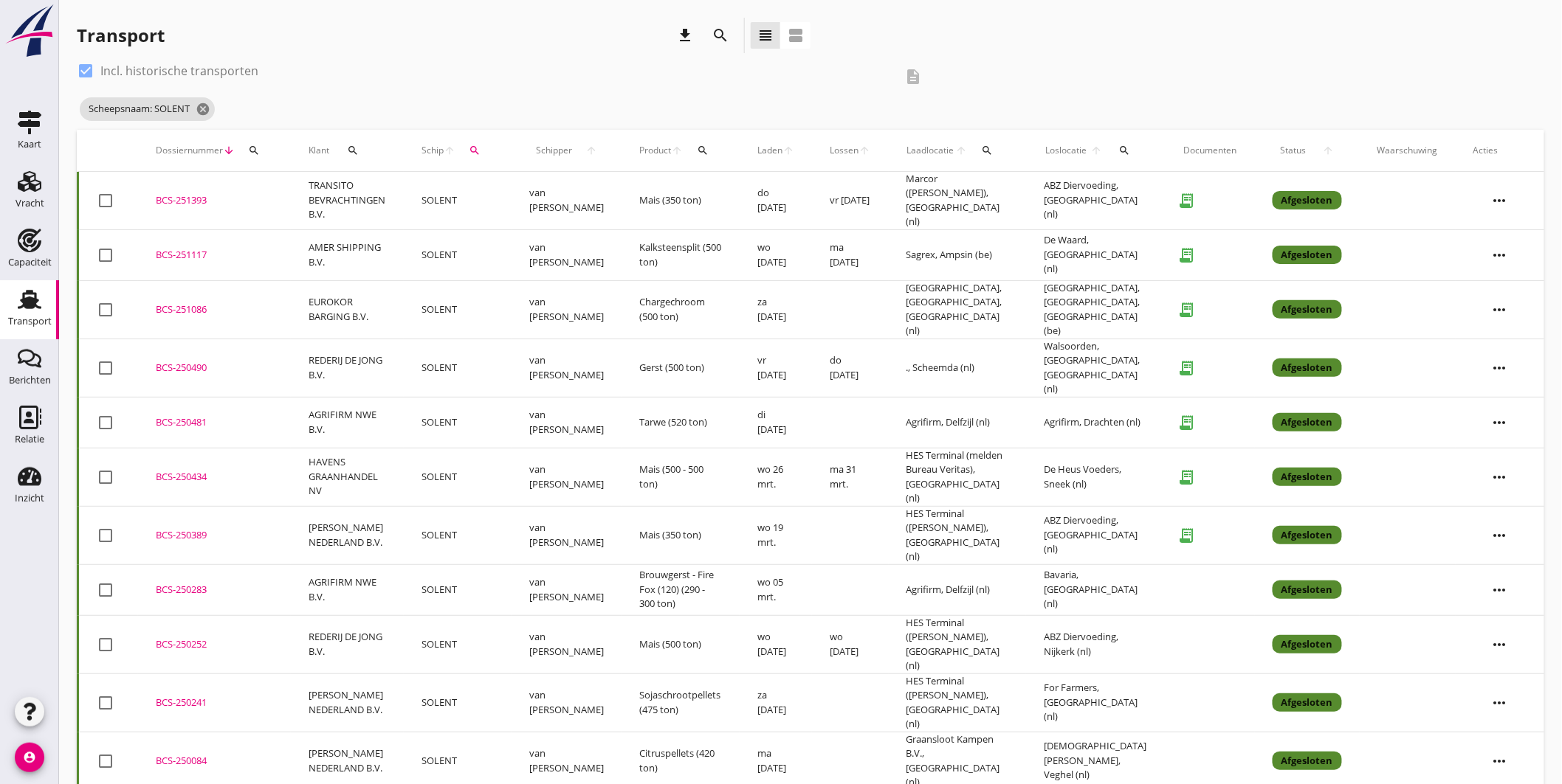
click at [1131, 146] on div "search" at bounding box center [1124, 150] width 30 height 12
click at [1156, 192] on input "text" at bounding box center [1213, 193] width 154 height 23
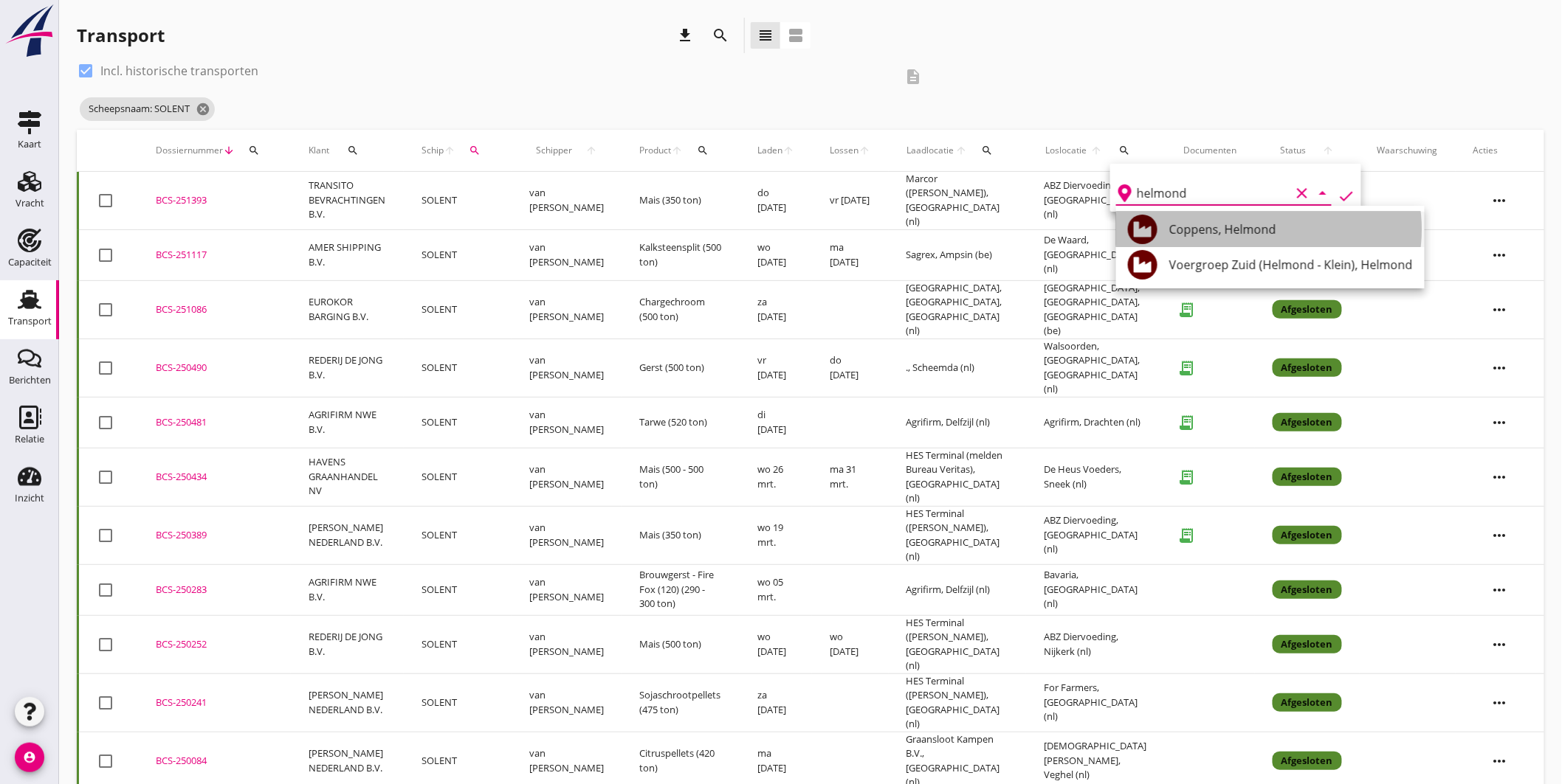
click at [1201, 228] on div "Coppens, Helmond" at bounding box center [1291, 229] width 243 height 17
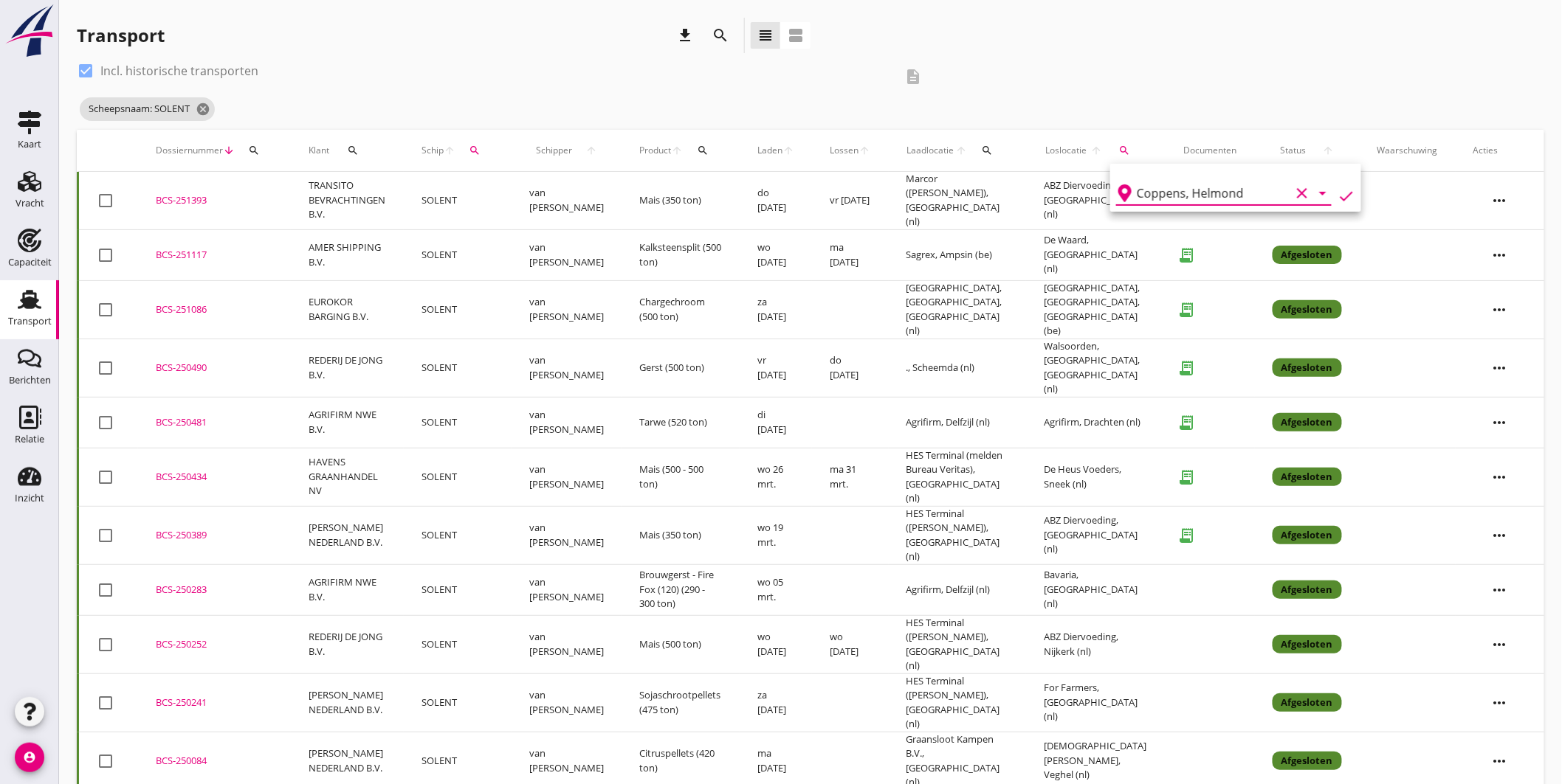
click at [1344, 188] on icon "check" at bounding box center [1346, 196] width 17 height 17
type input "Coppens"
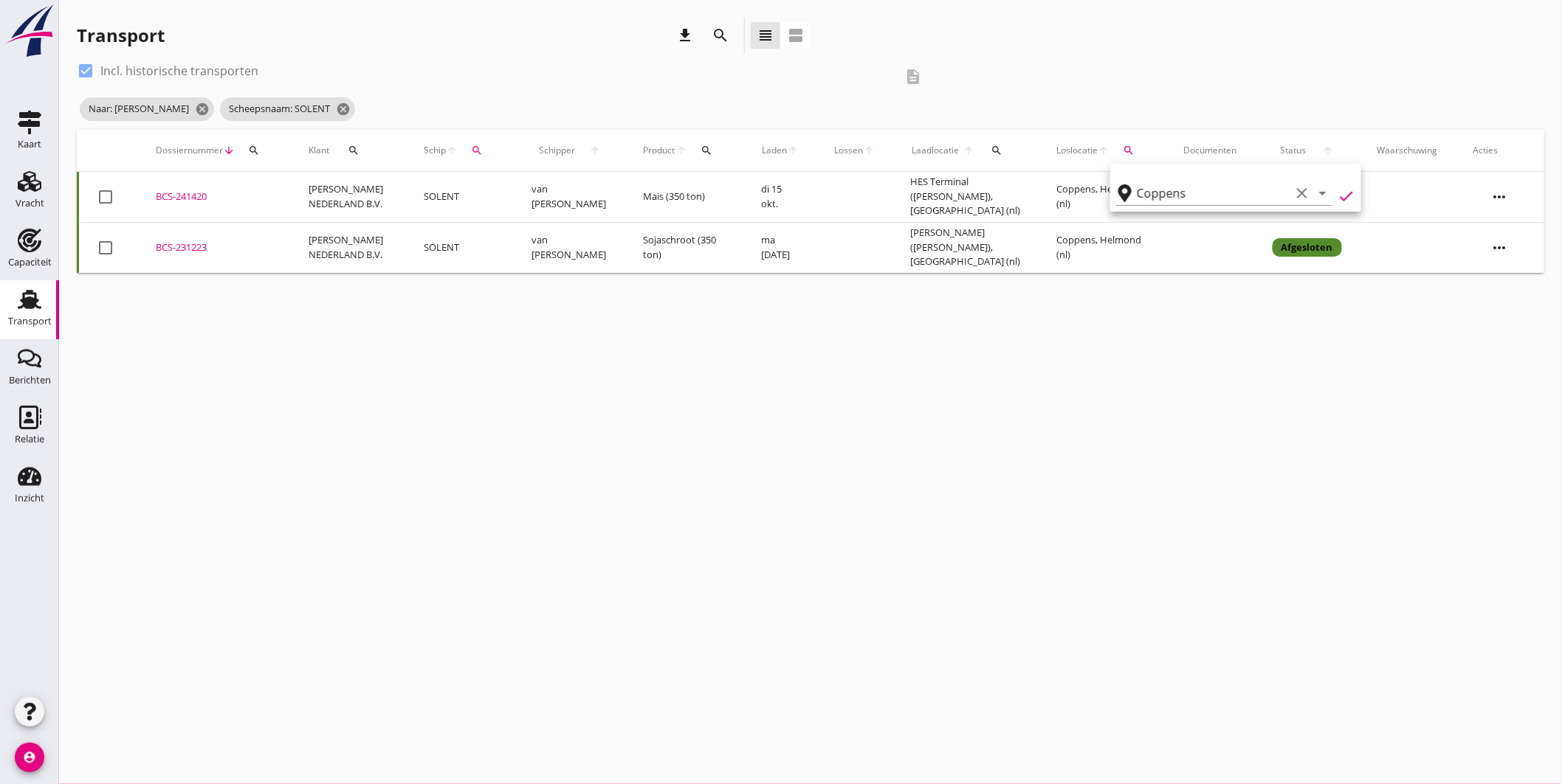
click at [248, 194] on div "BCS-241420" at bounding box center [214, 196] width 117 height 15
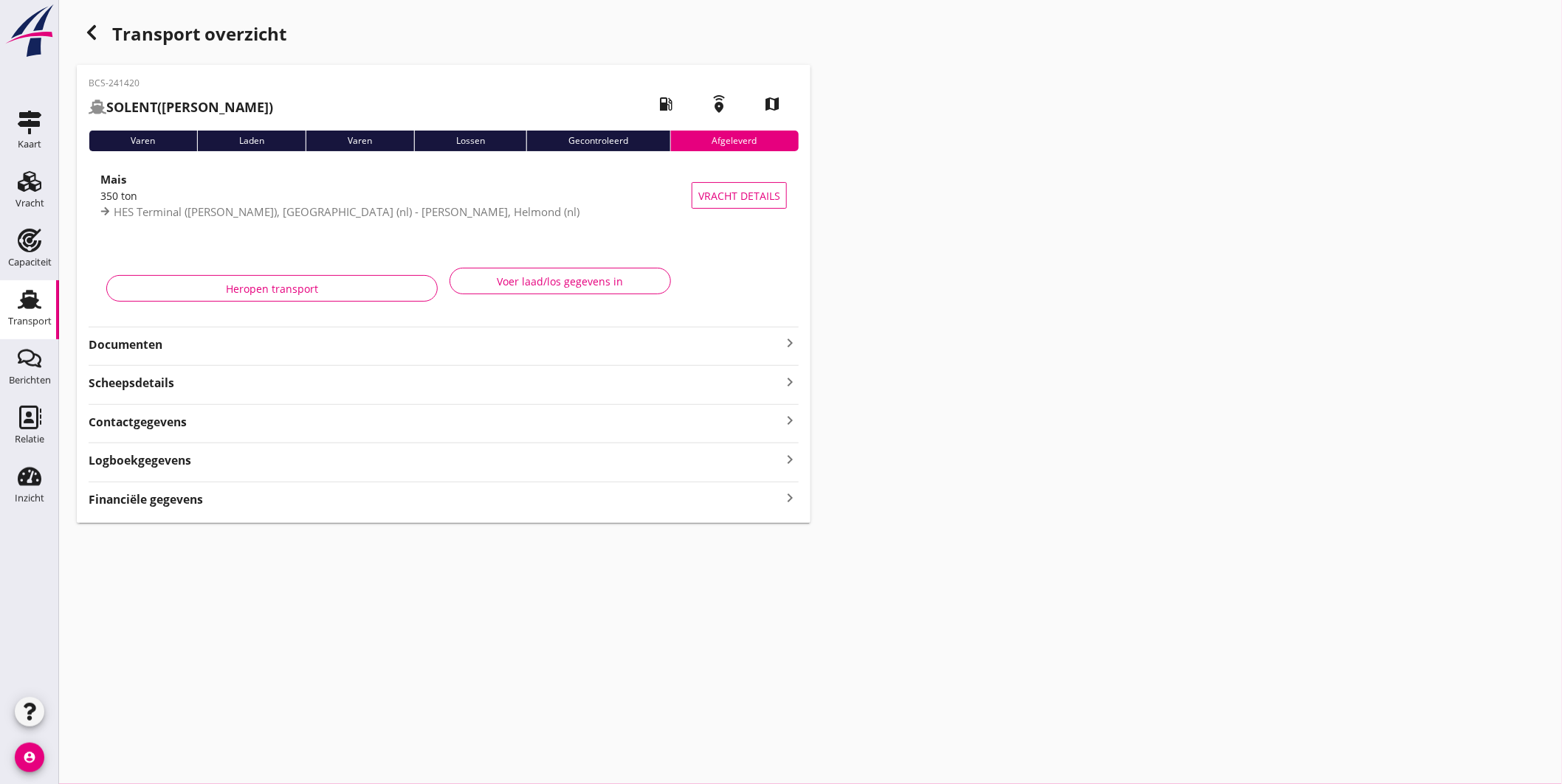
click at [787, 340] on icon "keyboard_arrow_right" at bounding box center [790, 343] width 17 height 17
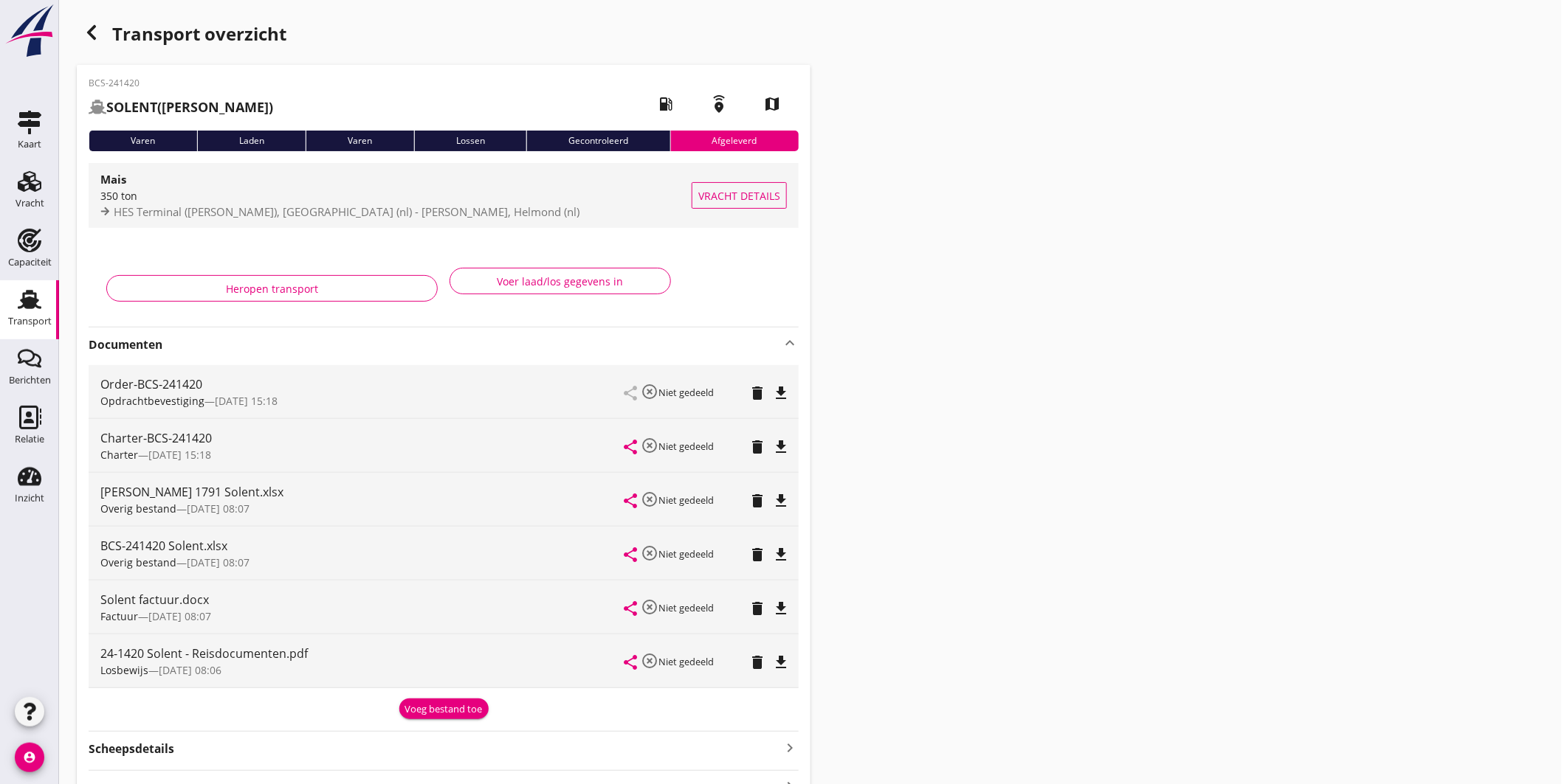
click at [534, 189] on div "350 ton" at bounding box center [396, 196] width 591 height 16
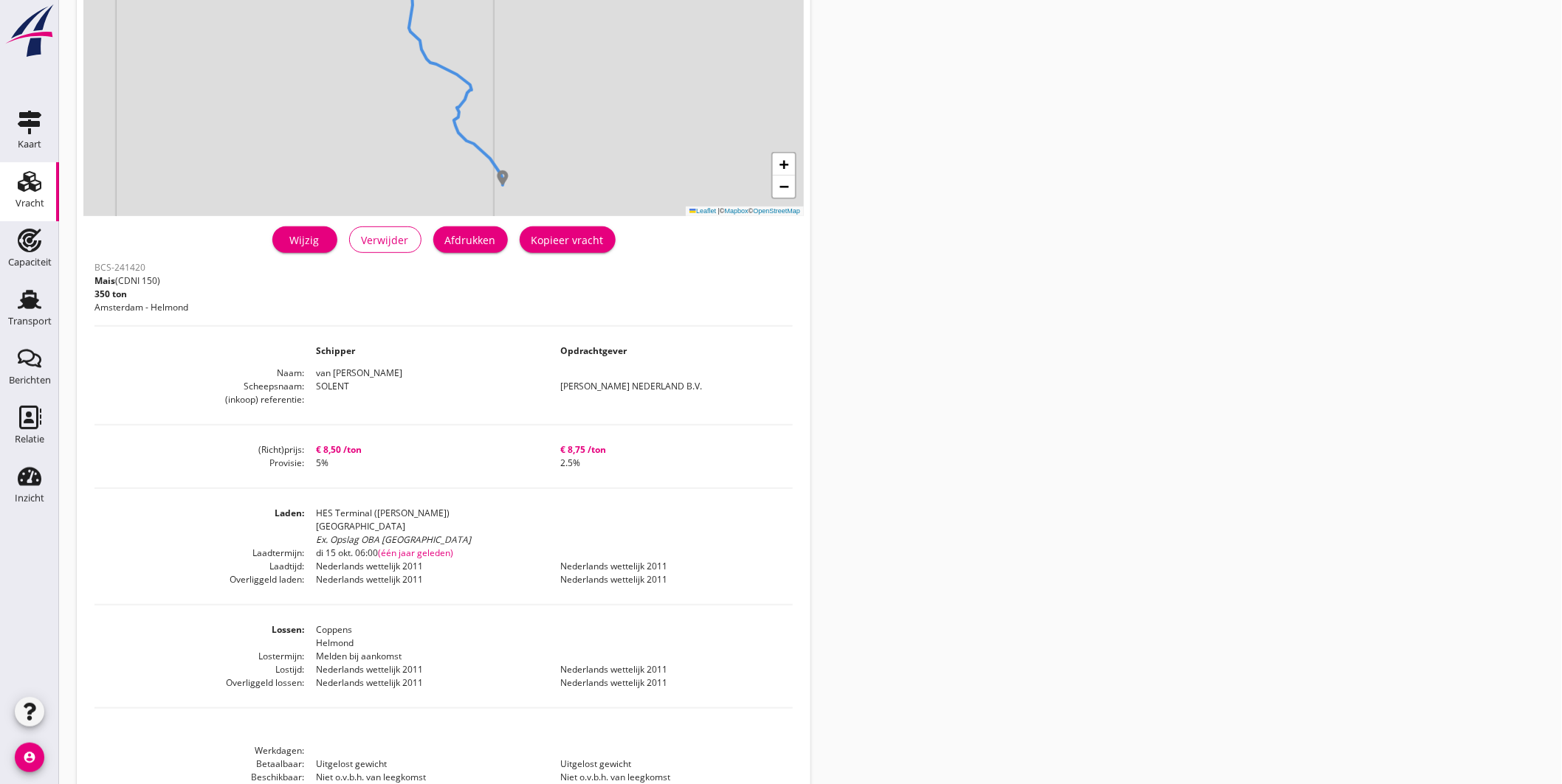
scroll to position [246, 0]
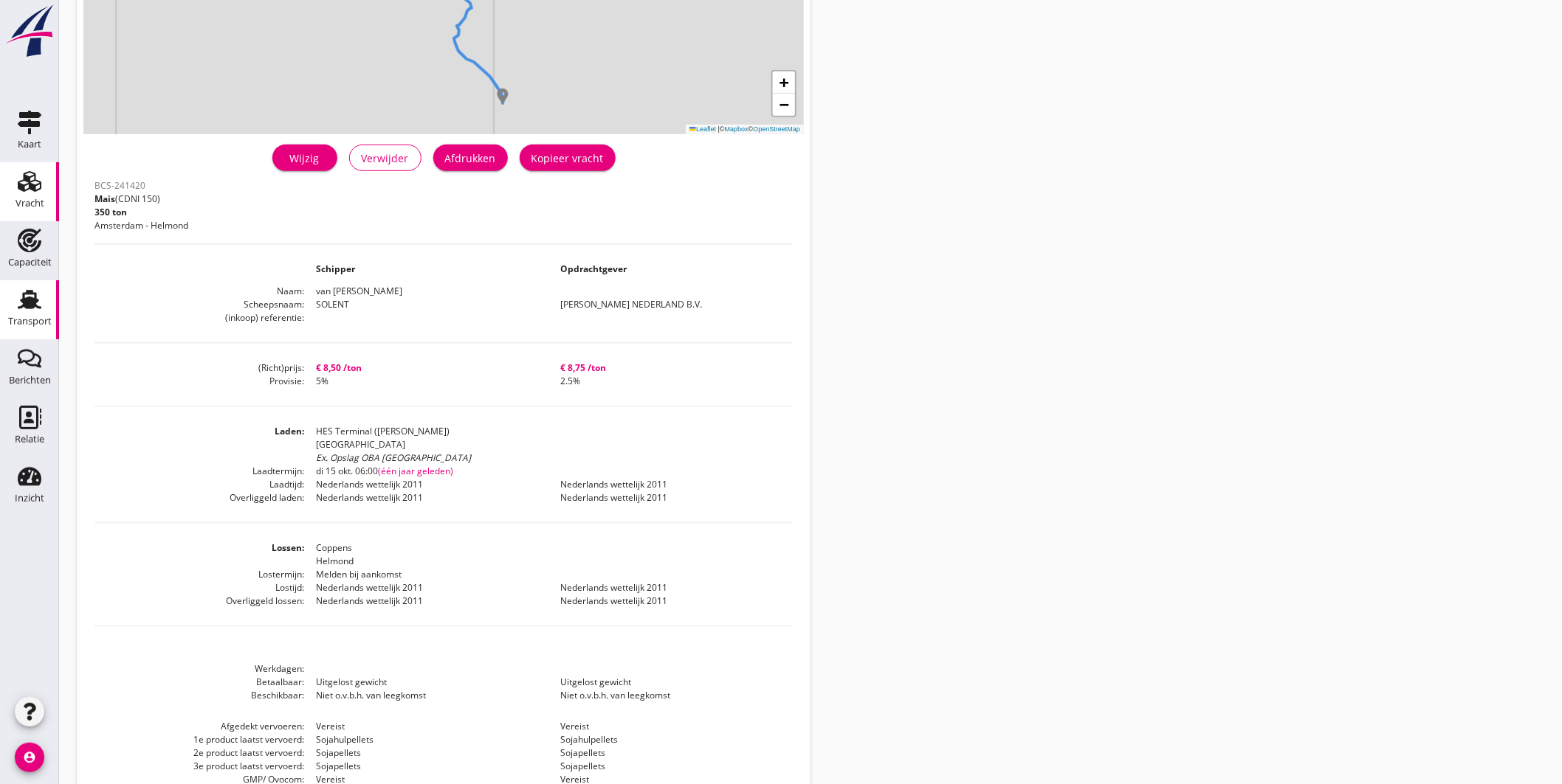
click at [20, 305] on icon "Transport" at bounding box center [29, 299] width 23 height 23
click at [41, 296] on icon "Transport" at bounding box center [29, 299] width 23 height 23
click at [18, 300] on icon "Transport" at bounding box center [29, 299] width 23 height 23
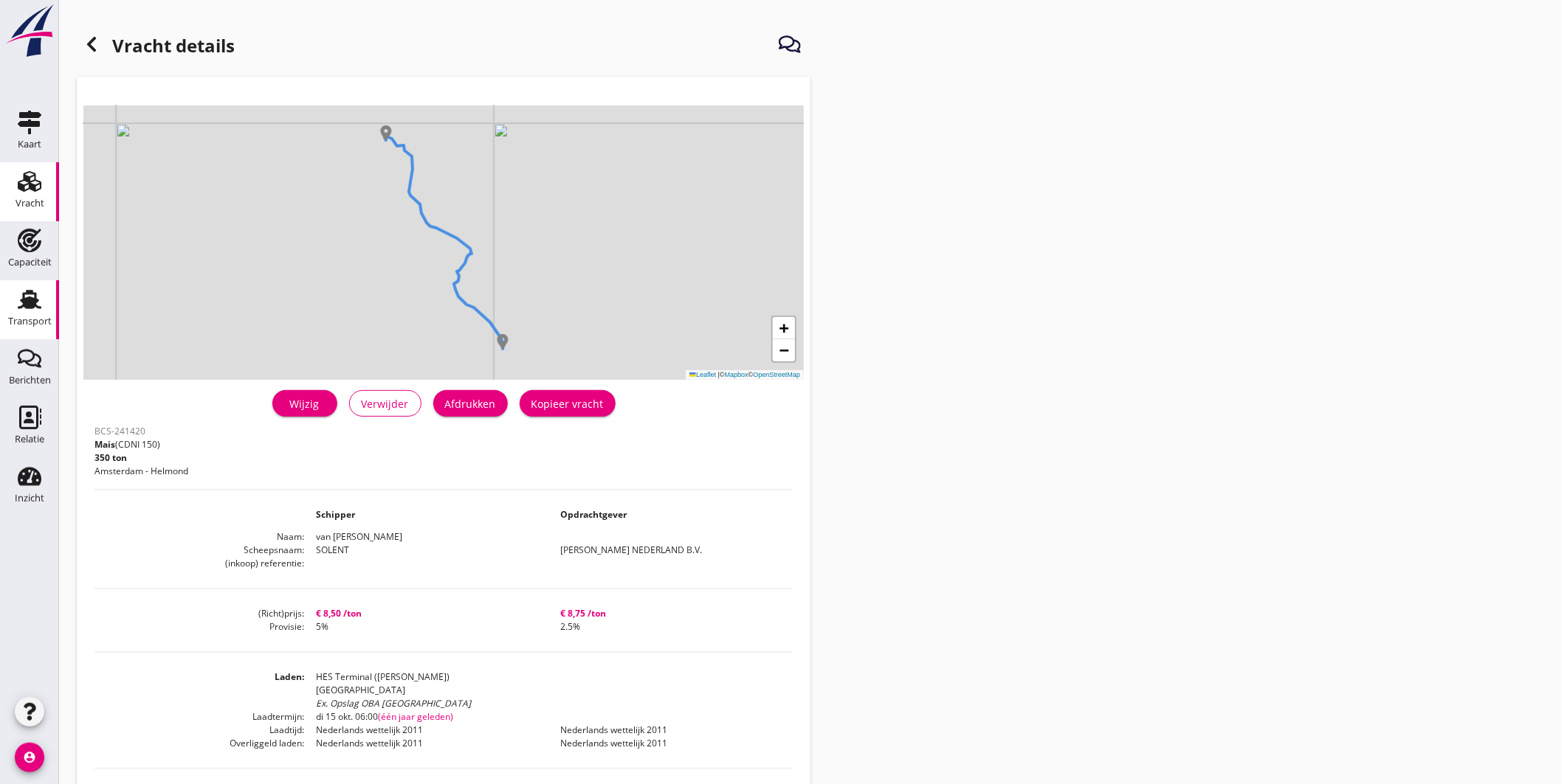
click at [30, 287] on link "Transport Transport" at bounding box center [30, 310] width 59 height 59
click at [35, 299] on use at bounding box center [29, 300] width 23 height 19
click at [87, 37] on icon at bounding box center [91, 44] width 17 height 17
click at [27, 253] on div "Capaciteit" at bounding box center [30, 263] width 43 height 21
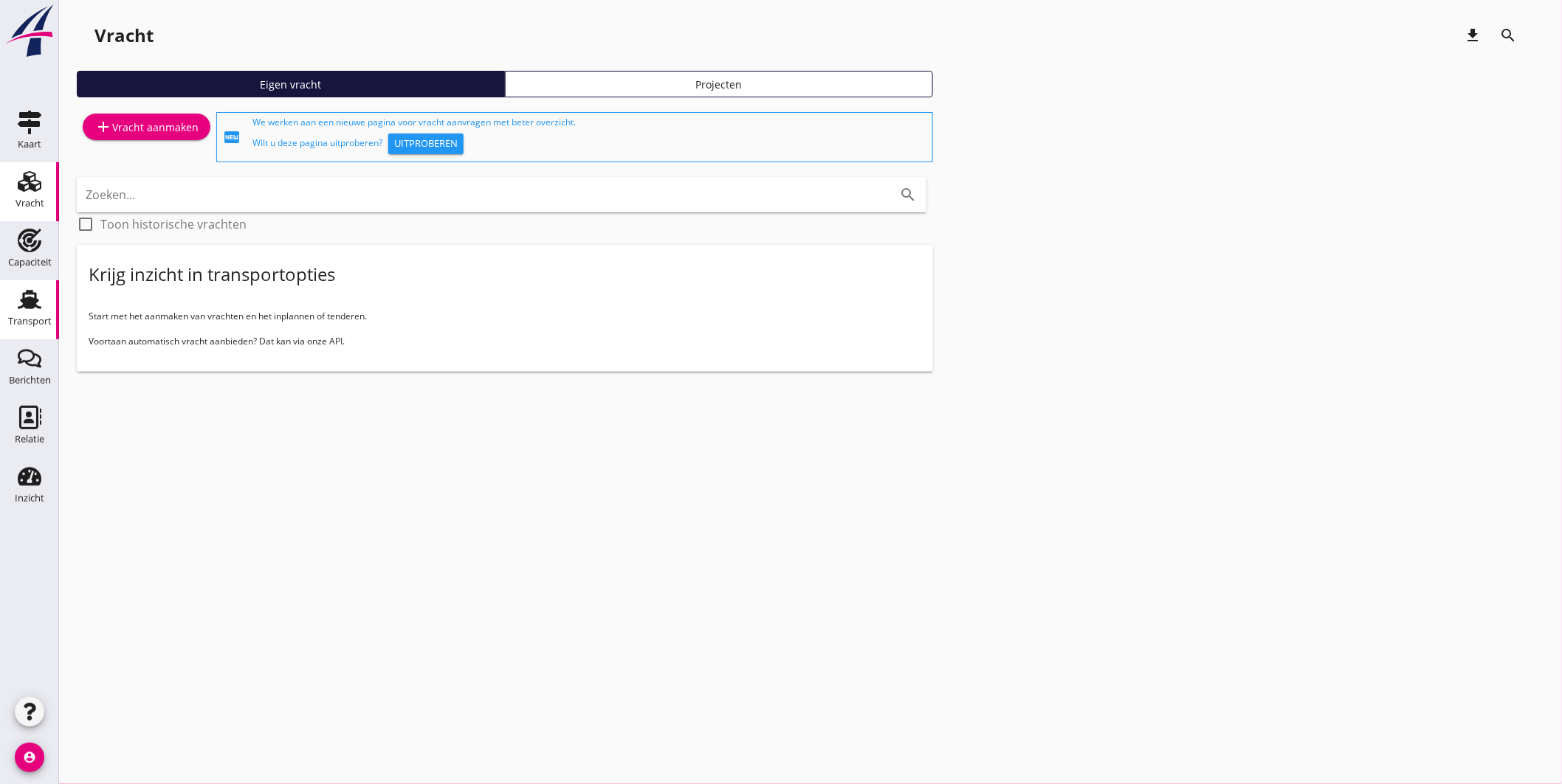
click at [39, 292] on icon "Transport" at bounding box center [29, 299] width 23 height 23
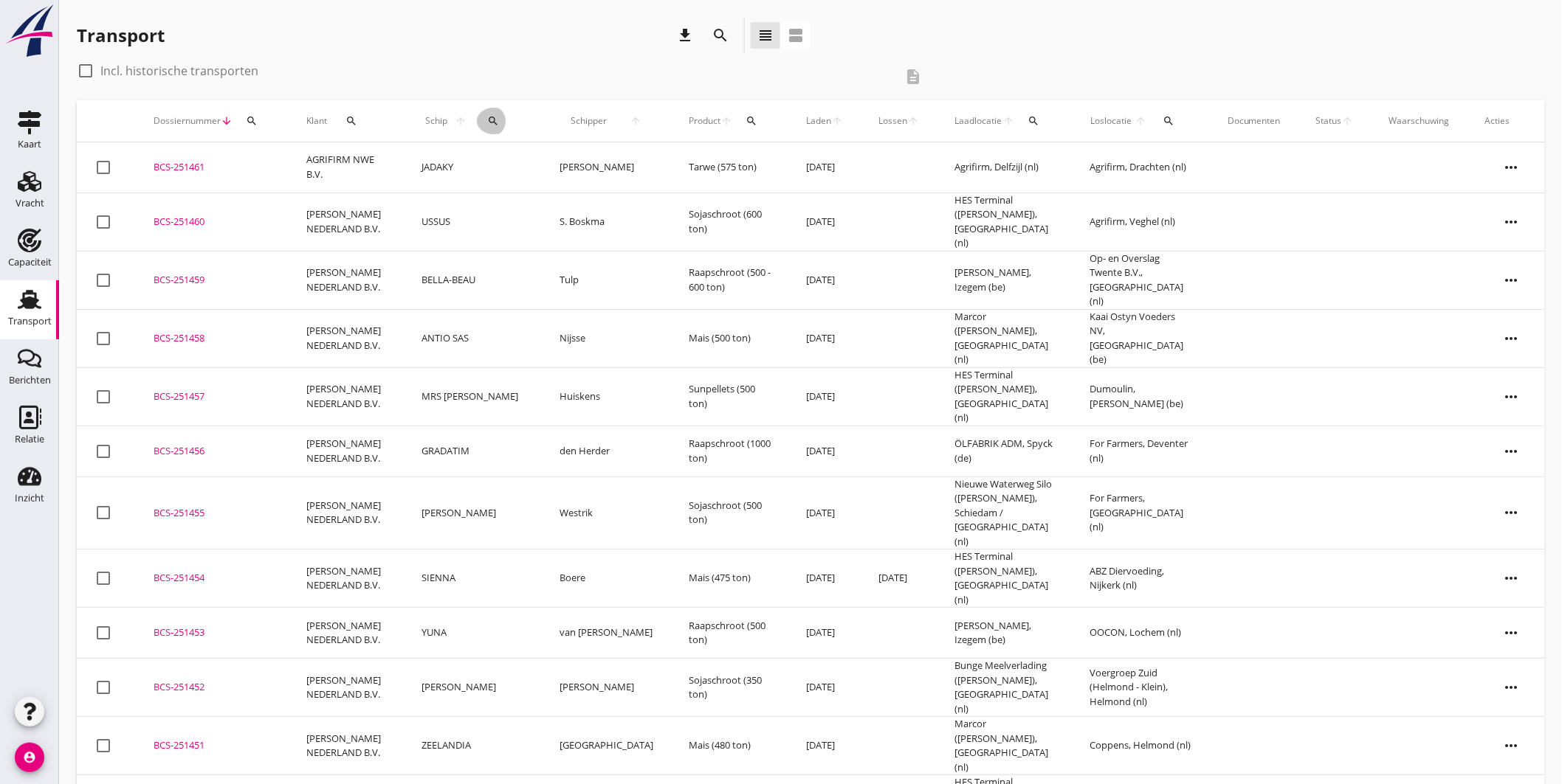
drag, startPoint x: 500, startPoint y: 120, endPoint x: 524, endPoint y: 142, distance: 32.6
click at [500, 121] on div "search" at bounding box center [493, 122] width 34 height 12
click at [552, 162] on input "Zoek op (scheeps)naam" at bounding box center [560, 163] width 154 height 23
click at [574, 189] on div "MANTRA" at bounding box center [606, 193] width 140 height 17
click at [691, 154] on icon "check" at bounding box center [693, 162] width 17 height 17
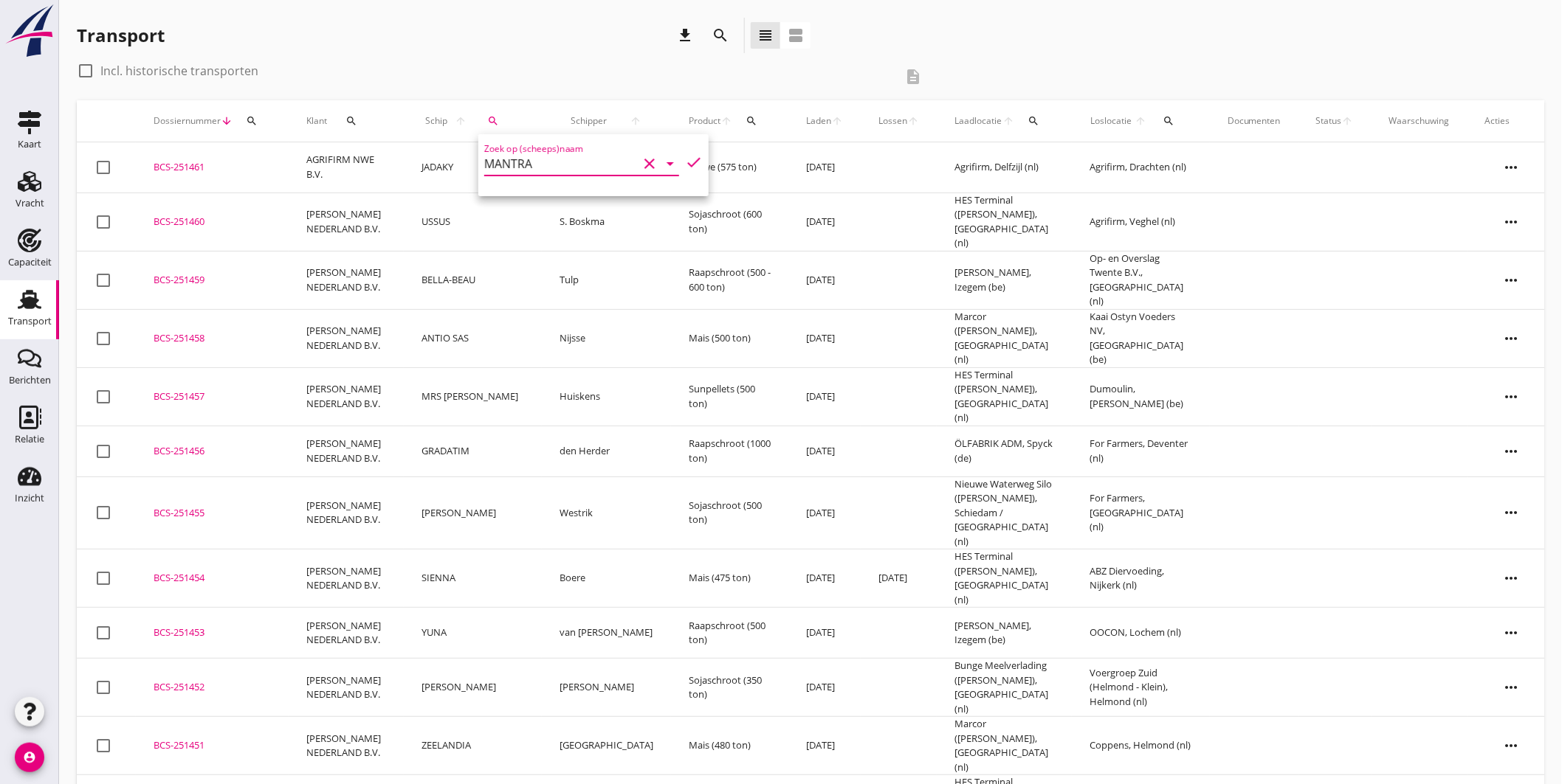
type input "MANTRA"
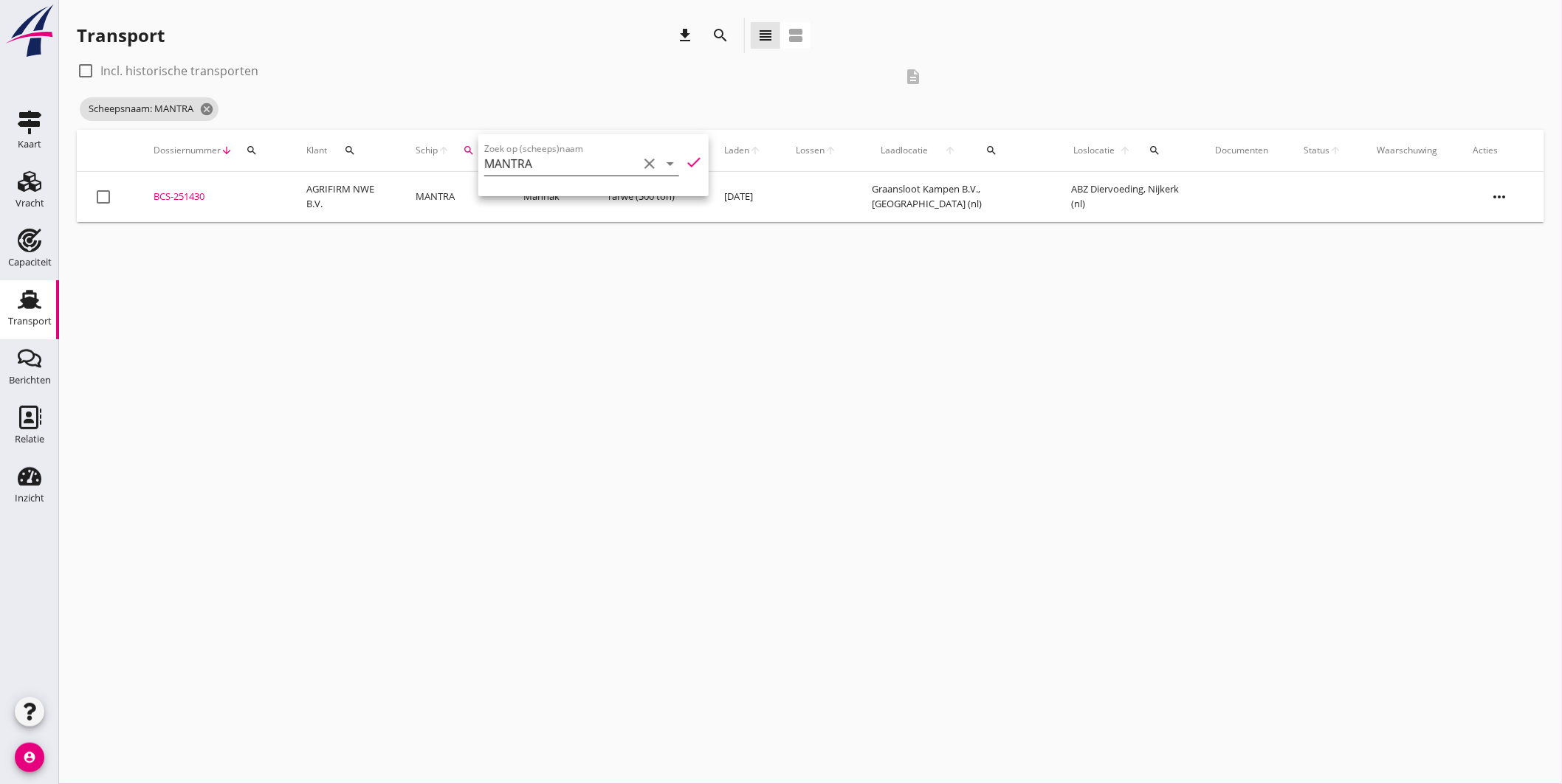
click at [646, 158] on icon "clear" at bounding box center [649, 163] width 17 height 17
click at [204, 108] on icon "cancel" at bounding box center [206, 109] width 15 height 15
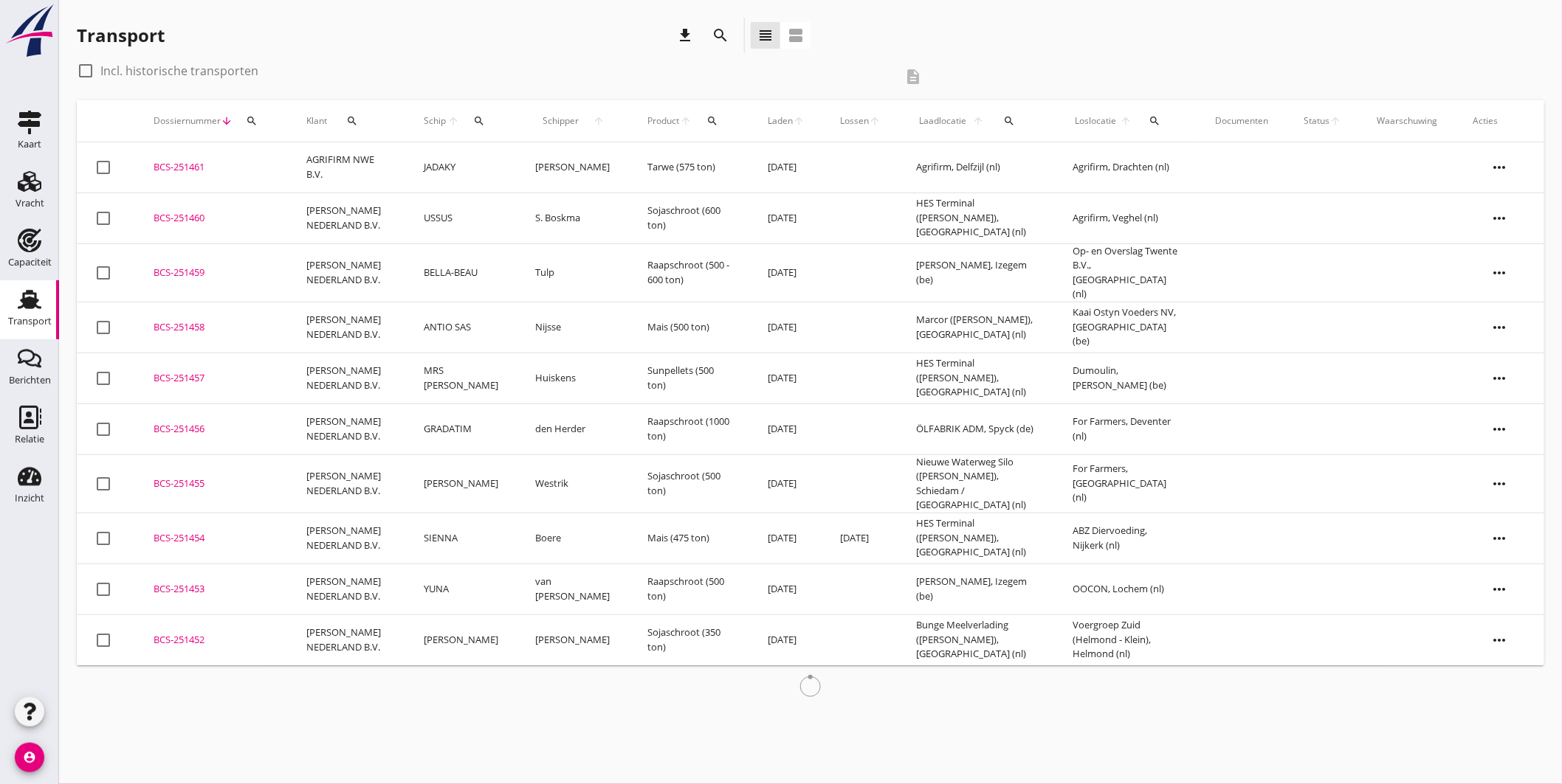
click at [473, 121] on icon "search" at bounding box center [480, 122] width 12 height 12
click at [517, 167] on input "Zoek op (scheeps)naam" at bounding box center [537, 163] width 154 height 23
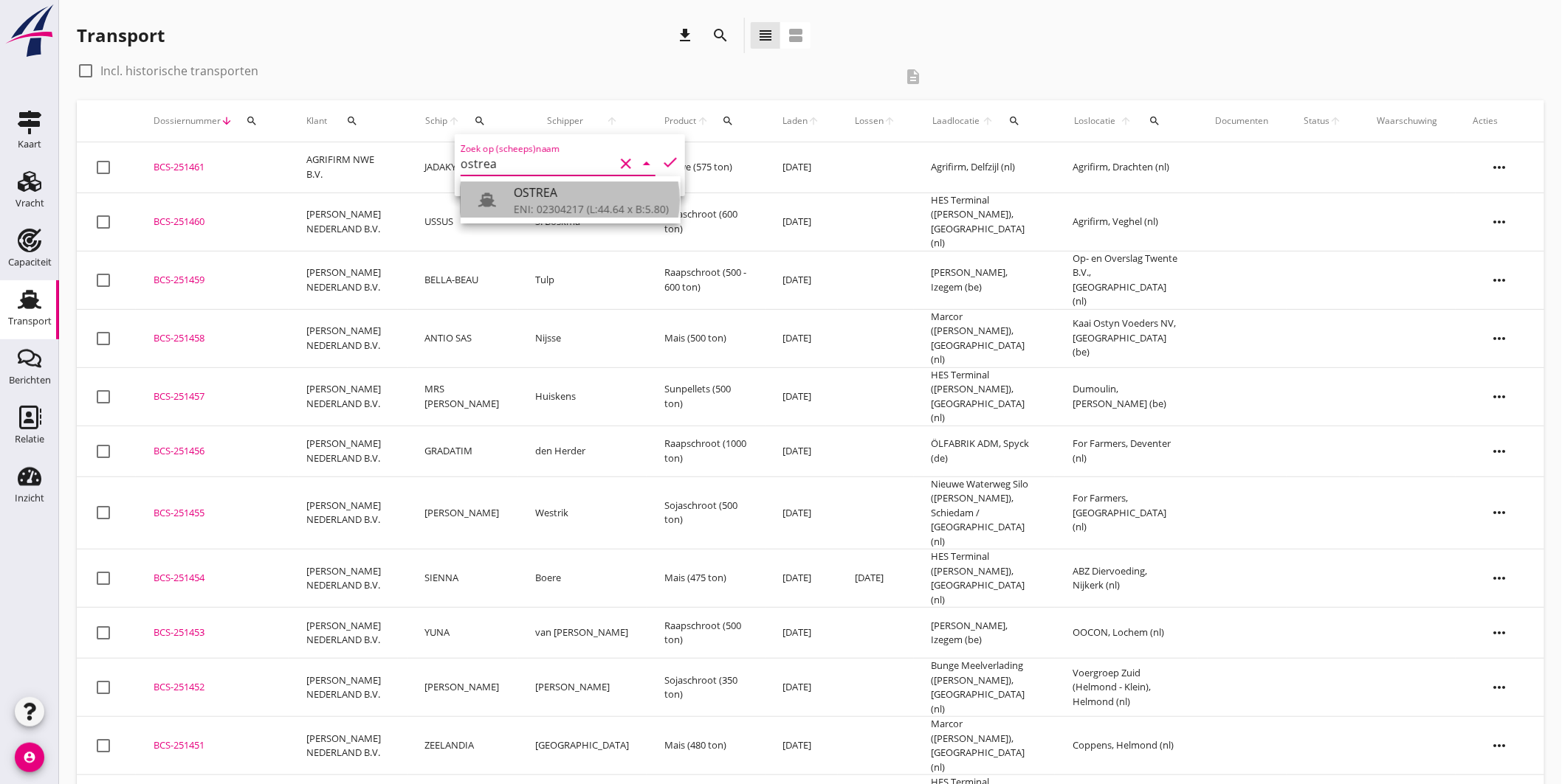
click at [556, 208] on div "ENI: 02304217 (L:44.64 x B:5.80)" at bounding box center [591, 209] width 155 height 16
click at [665, 154] on icon "check" at bounding box center [670, 162] width 17 height 17
type input "OSTREA"
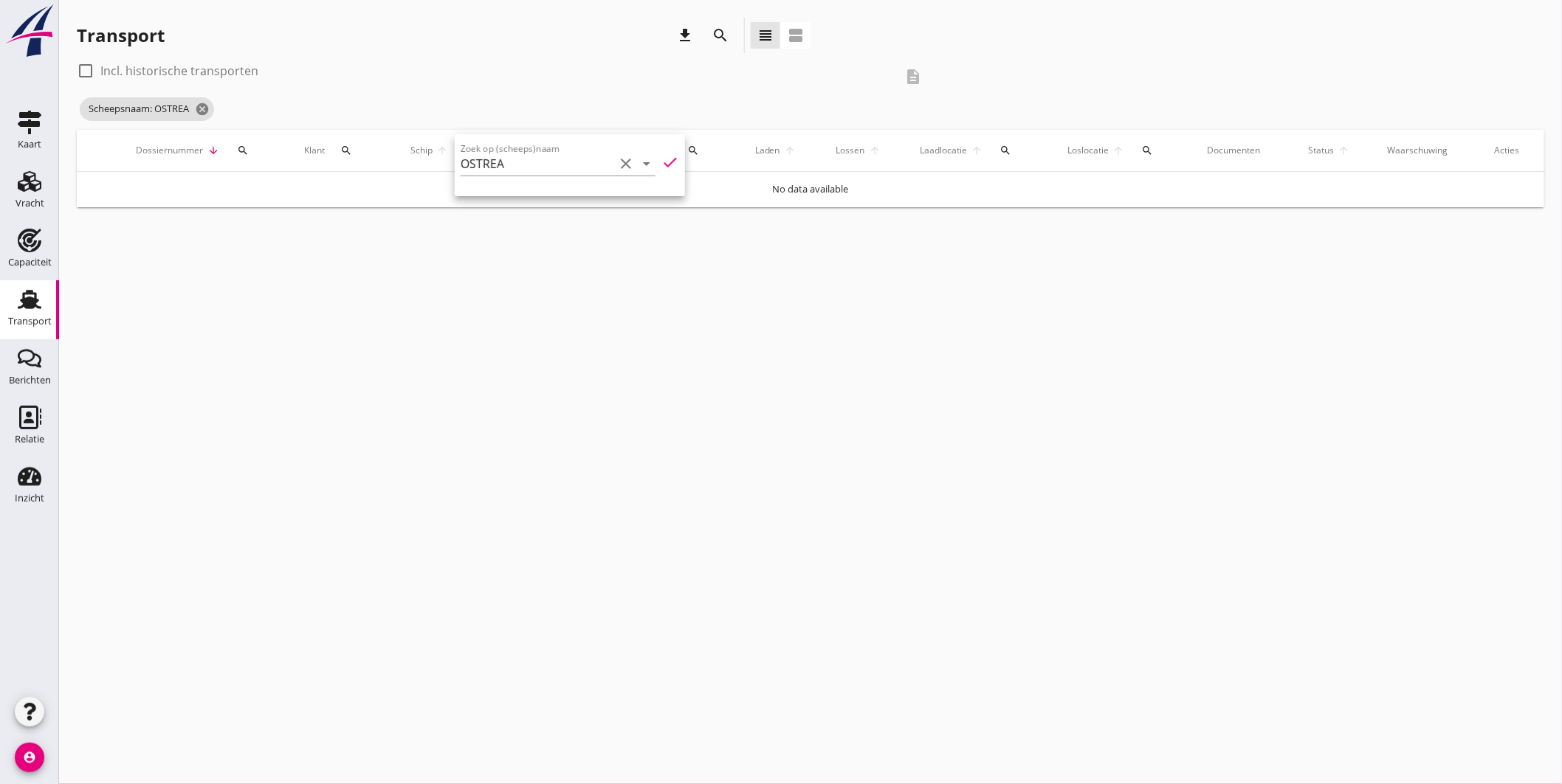
click at [617, 162] on icon "clear" at bounding box center [625, 163] width 17 height 17
click at [666, 157] on icon "check" at bounding box center [670, 162] width 17 height 17
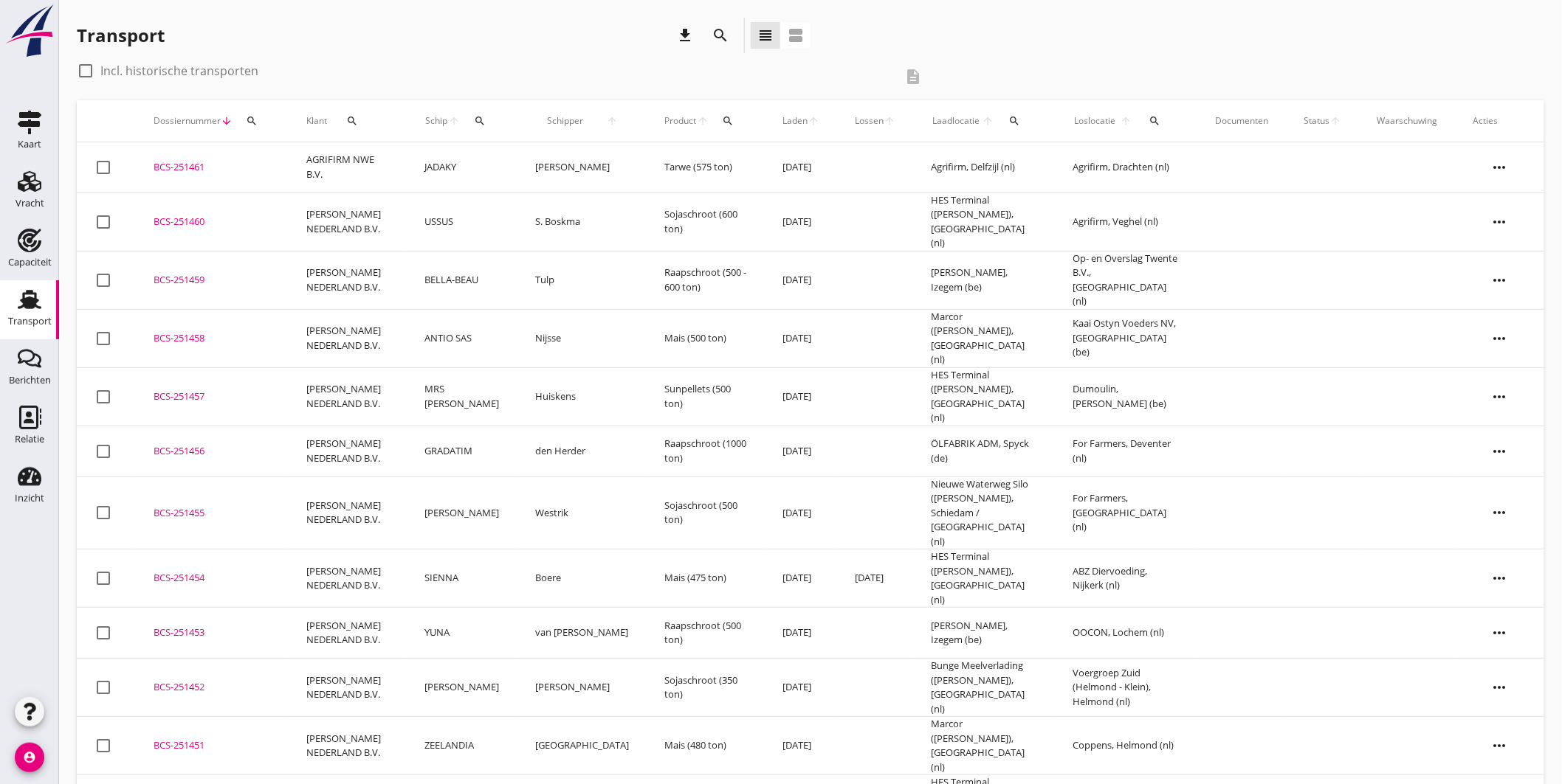
click at [460, 120] on icon "arrow_upward" at bounding box center [454, 122] width 12 height 12
click at [486, 118] on icon "search" at bounding box center [480, 122] width 12 height 12
click at [1160, 126] on icon "search" at bounding box center [1155, 122] width 12 height 12
click at [1194, 160] on input "text" at bounding box center [1244, 163] width 154 height 23
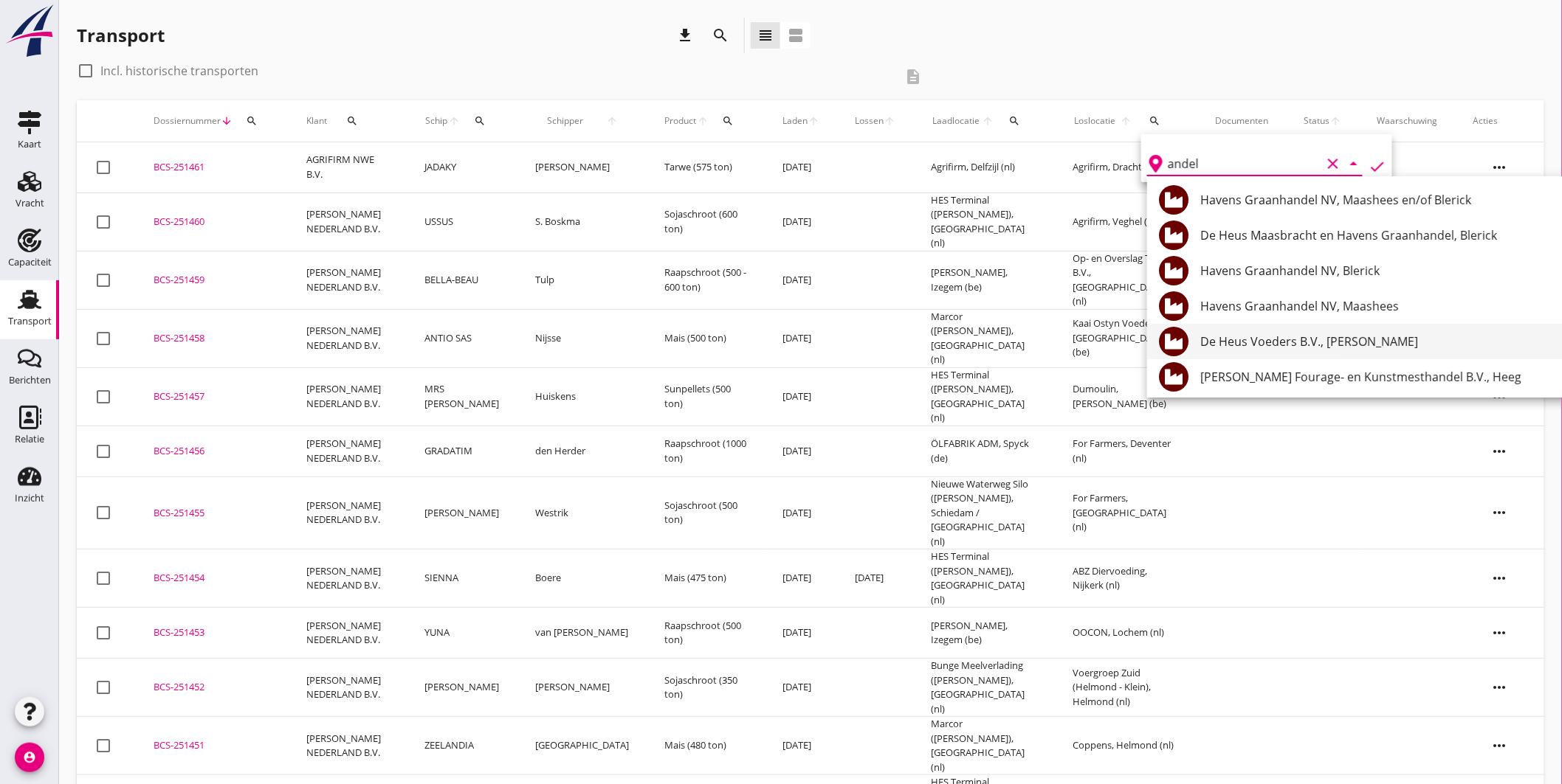
click at [1329, 341] on div "De Heus Voeders B.V., [PERSON_NAME]" at bounding box center [1438, 341] width 477 height 17
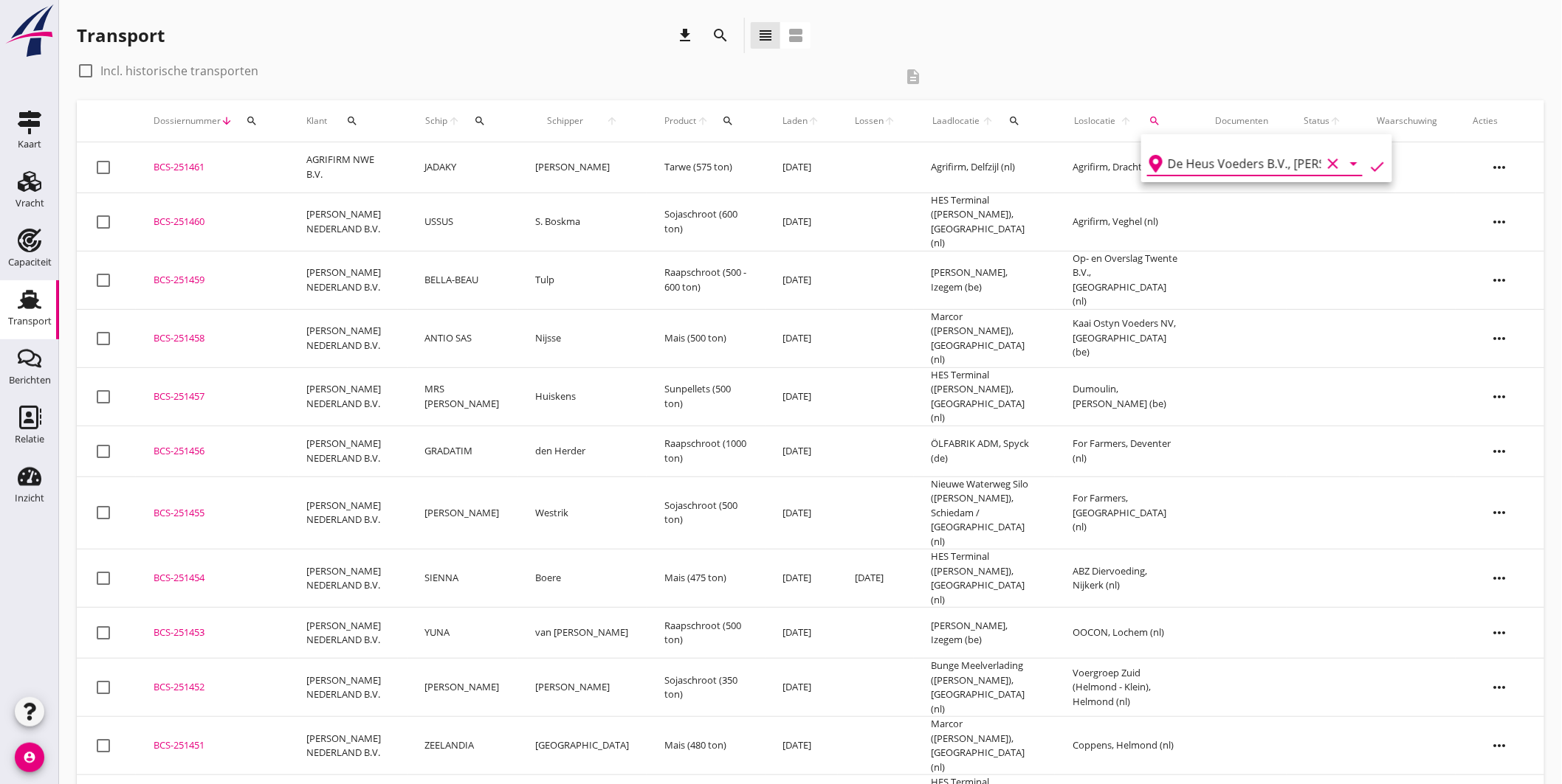
click at [1368, 161] on icon "check" at bounding box center [1377, 167] width 17 height 17
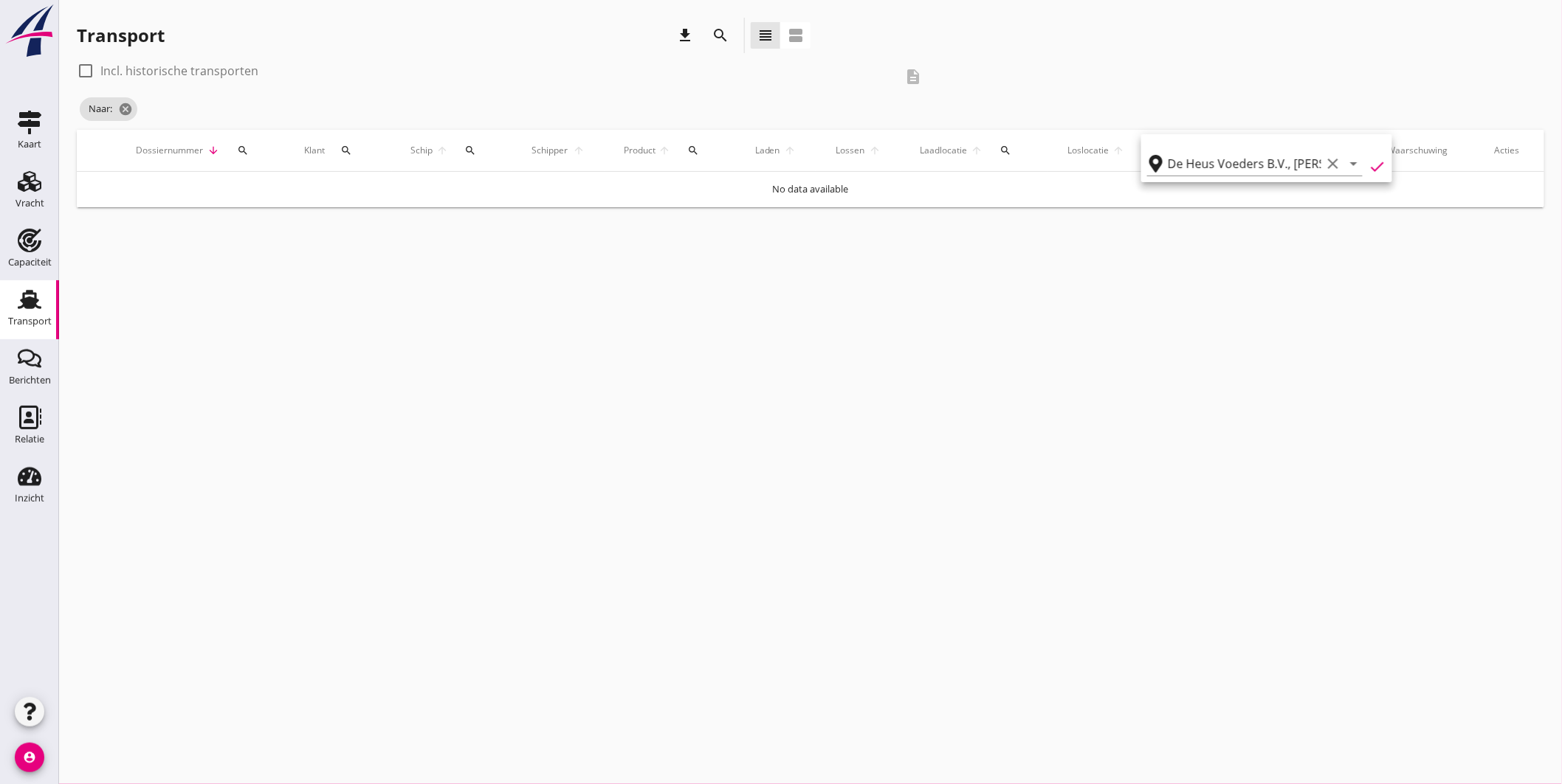
type input "De Heus Voeders B.V."
click at [79, 70] on div at bounding box center [85, 70] width 25 height 25
checkbox input "true"
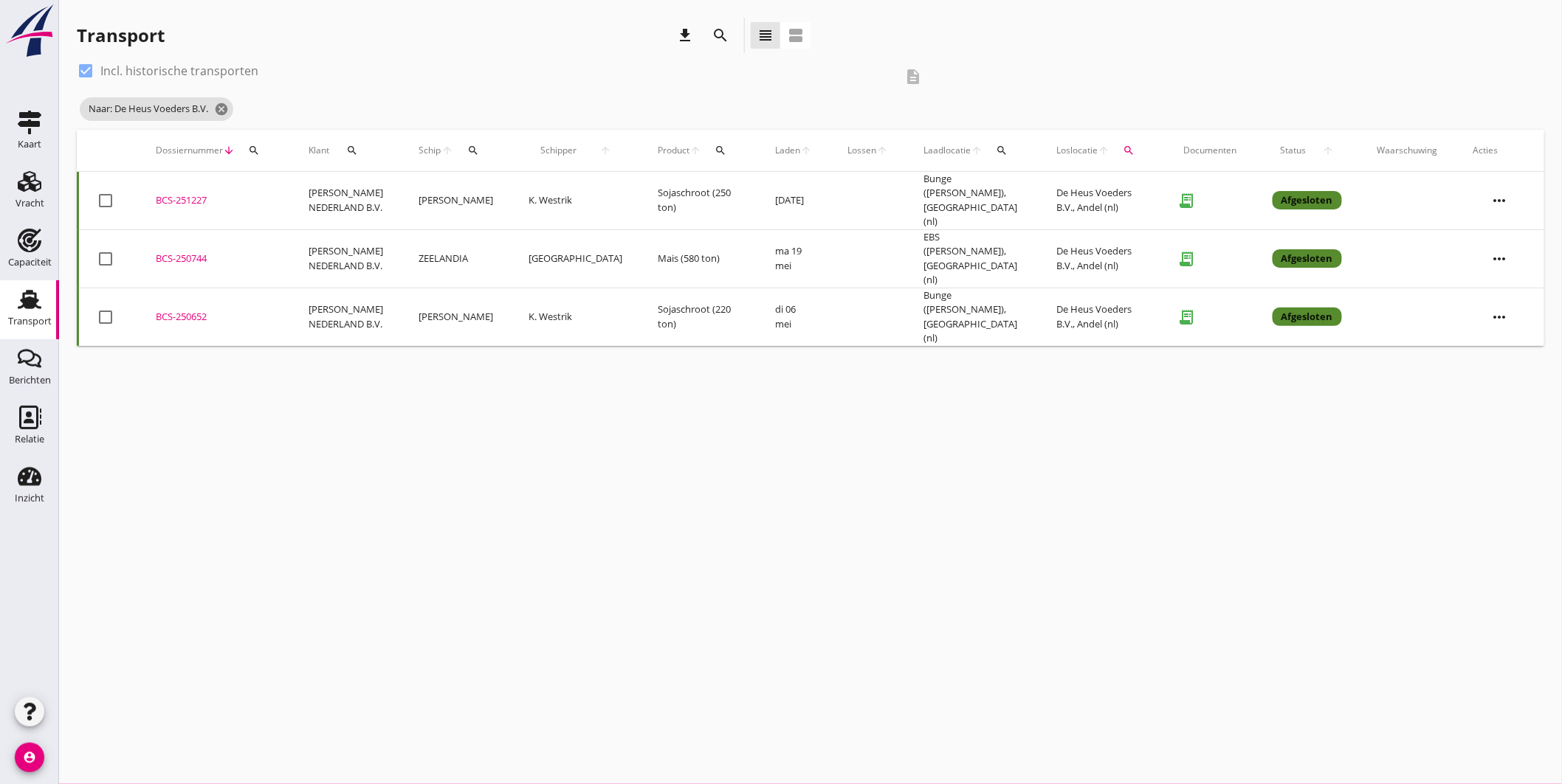
click at [195, 194] on div "BCS-251227" at bounding box center [214, 201] width 117 height 15
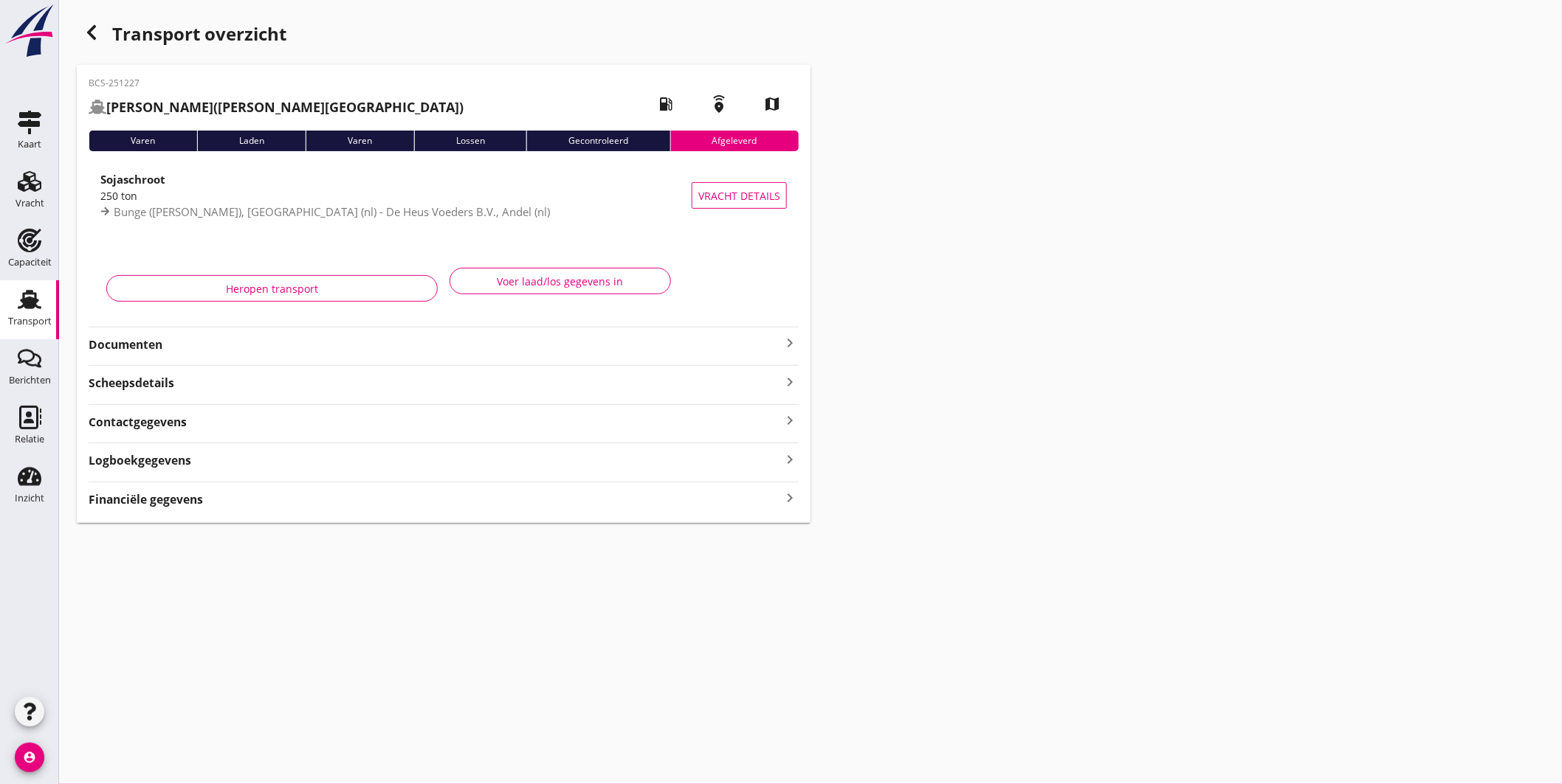
click at [790, 339] on icon "keyboard_arrow_right" at bounding box center [790, 343] width 17 height 17
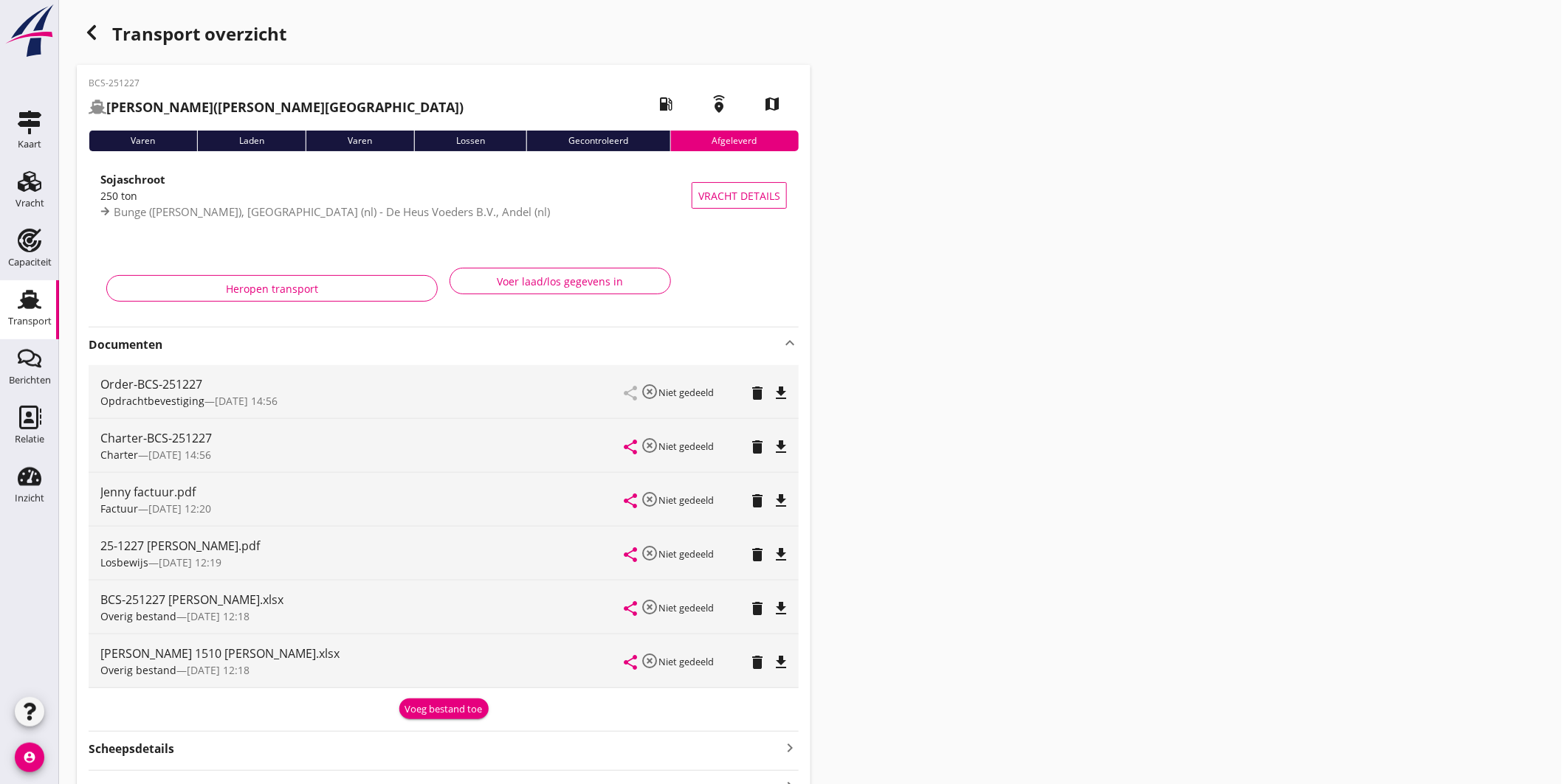
click at [778, 444] on icon "file_download" at bounding box center [781, 447] width 17 height 17
click at [44, 293] on div "Transport" at bounding box center [30, 299] width 36 height 23
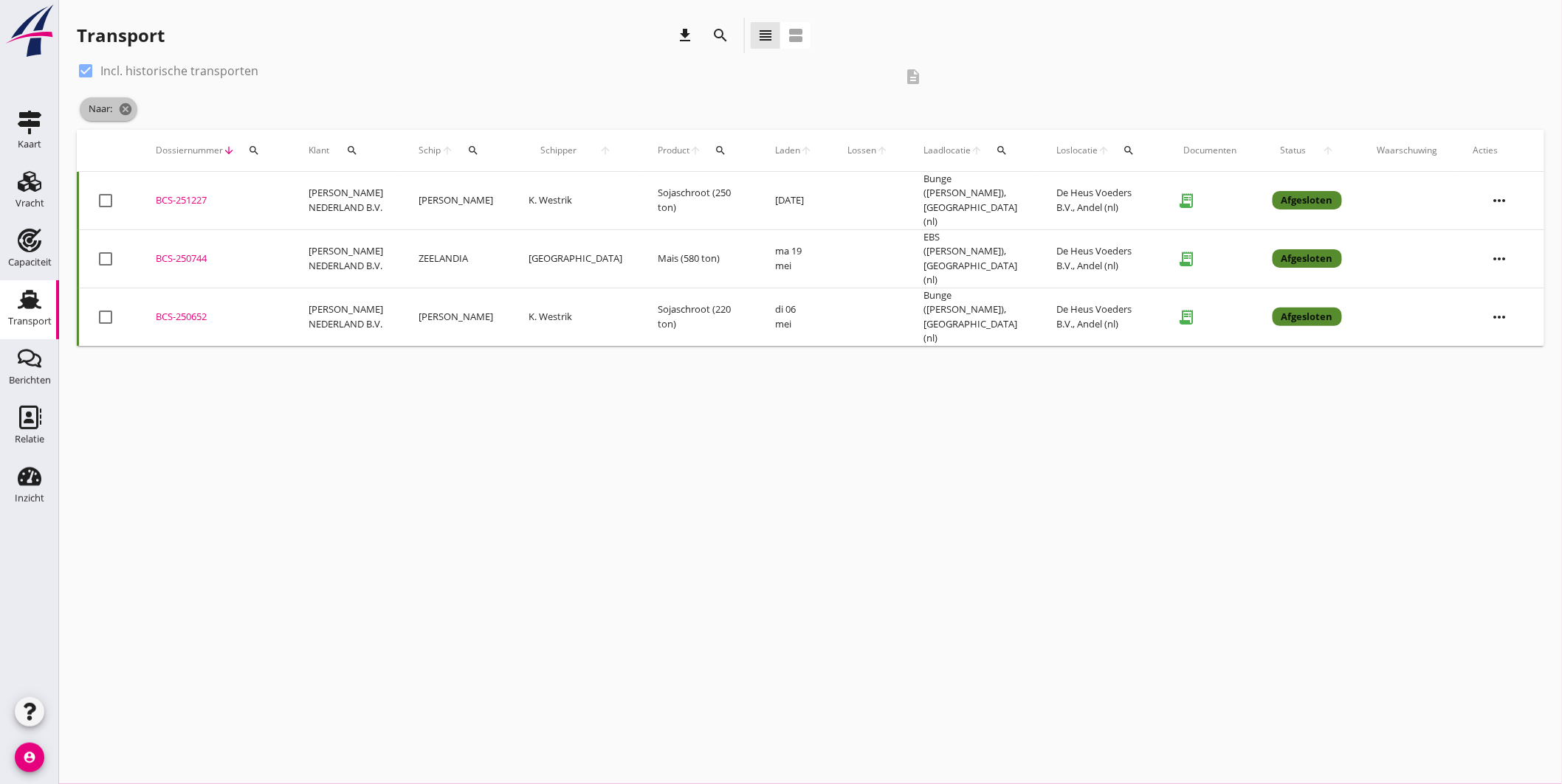
click at [116, 105] on span "Naar: cancel" at bounding box center [109, 109] width 57 height 23
click at [125, 109] on icon "cancel" at bounding box center [125, 109] width 15 height 15
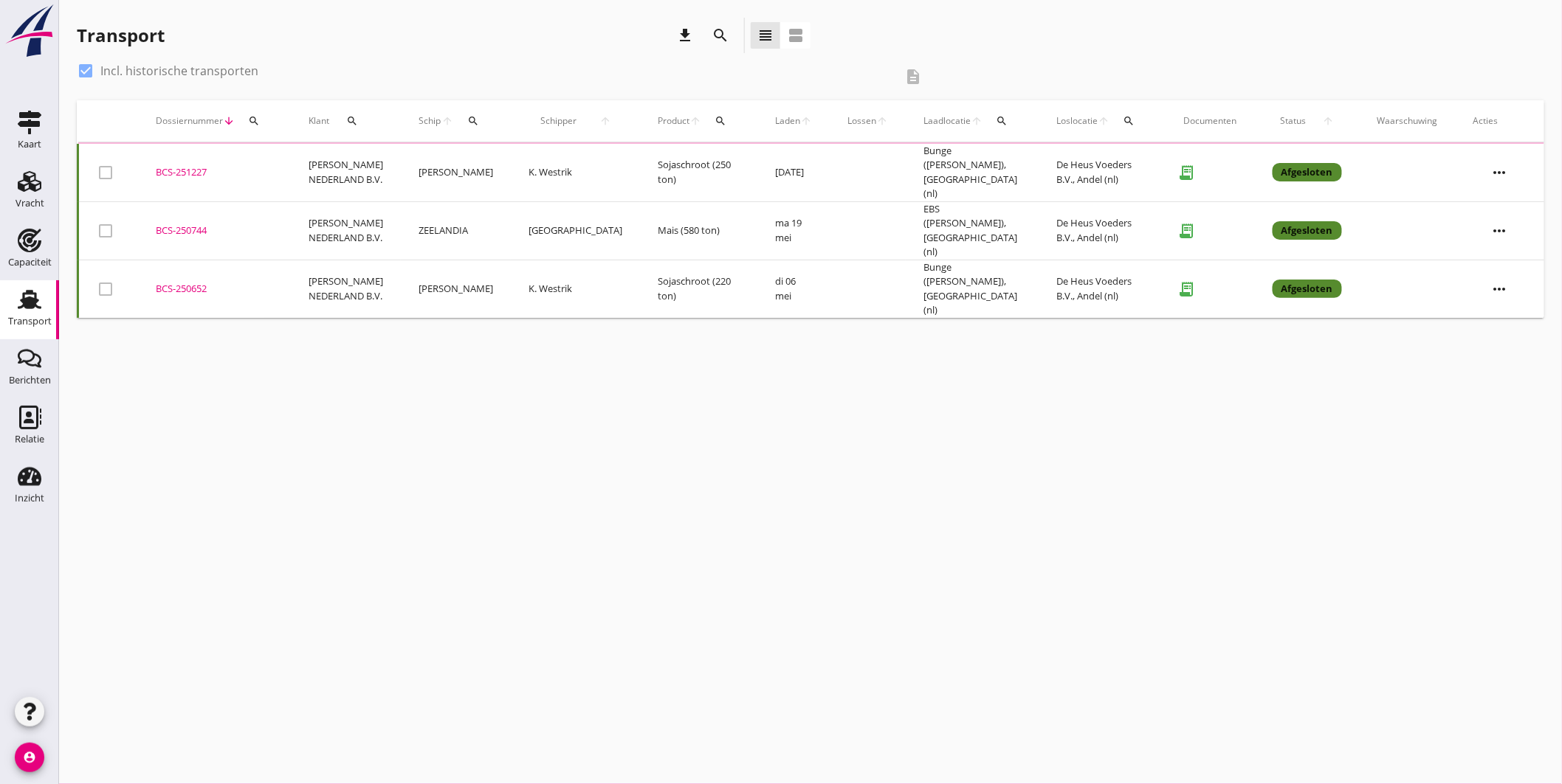
click at [122, 69] on label "Incl. historische transporten" at bounding box center [180, 70] width 158 height 15
checkbox input "false"
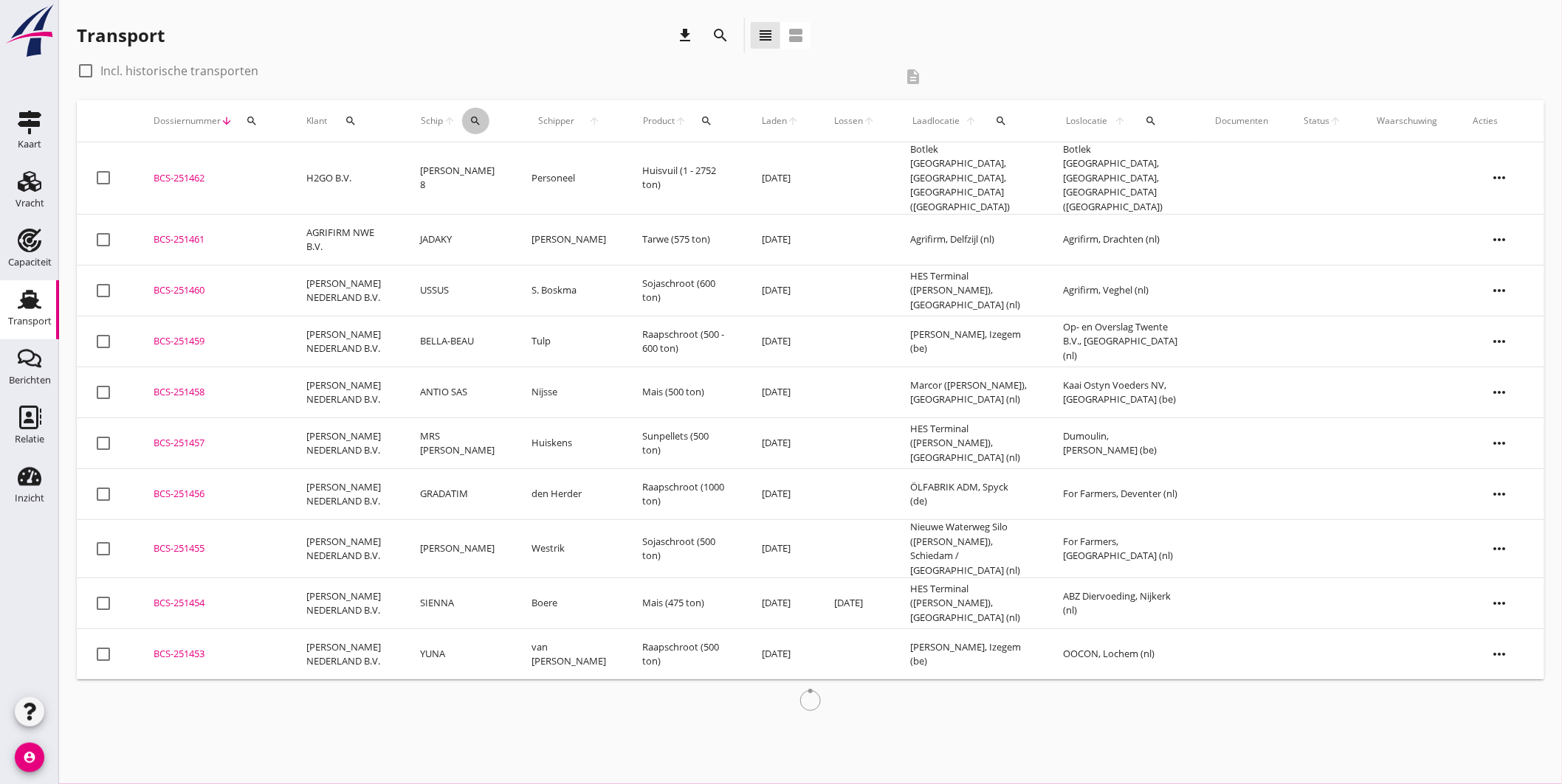
click at [469, 122] on icon "search" at bounding box center [475, 122] width 12 height 12
click at [532, 164] on input "Zoek op (scheeps)naam" at bounding box center [539, 163] width 154 height 23
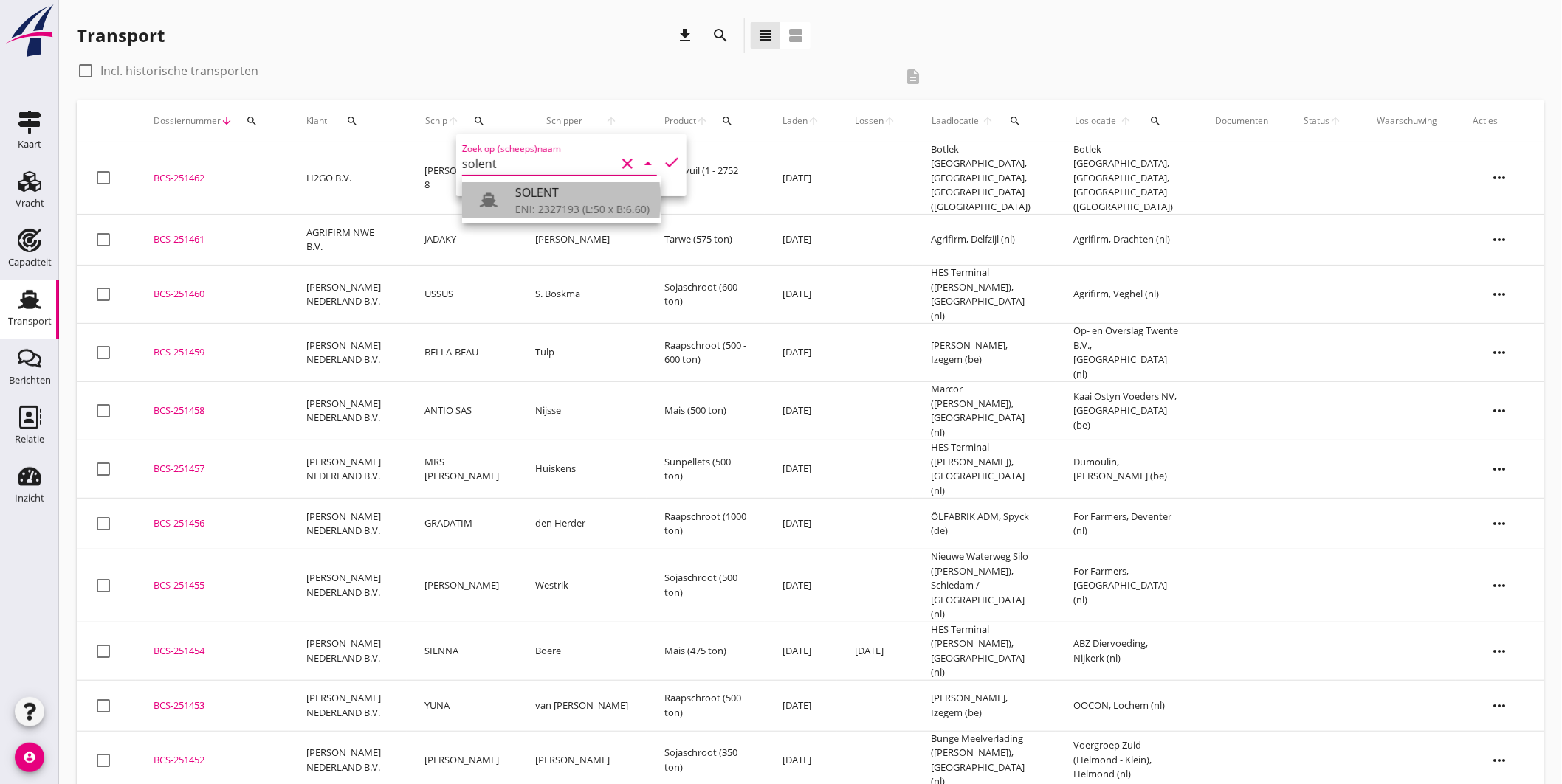
click at [572, 203] on div "ENI: 2327193 (L:50 x B:6.60)" at bounding box center [582, 209] width 135 height 16
click at [663, 160] on icon "check" at bounding box center [672, 162] width 17 height 17
type input "SOLENT"
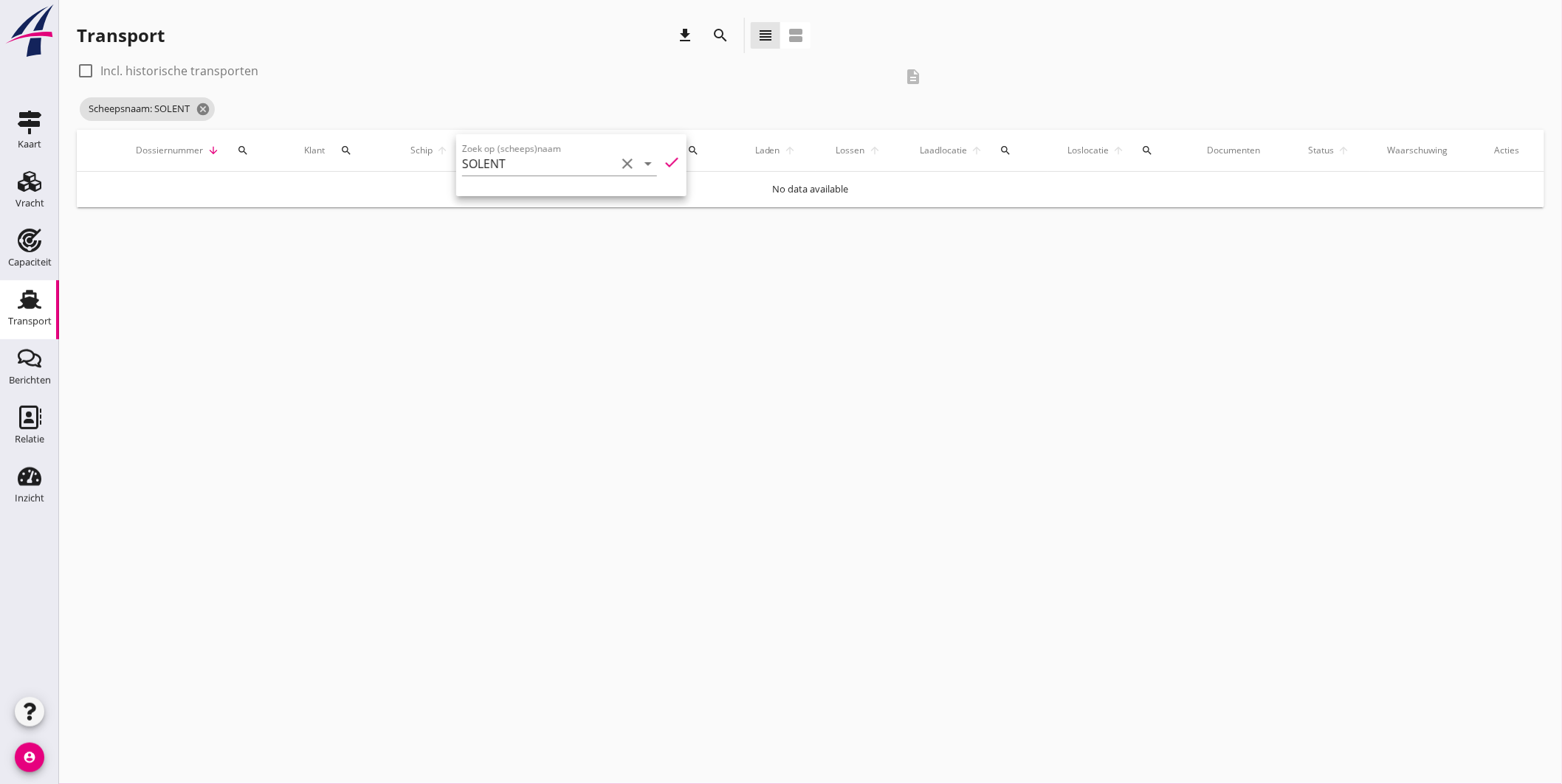
click at [173, 71] on label "Incl. historische transporten" at bounding box center [180, 70] width 158 height 15
checkbox input "true"
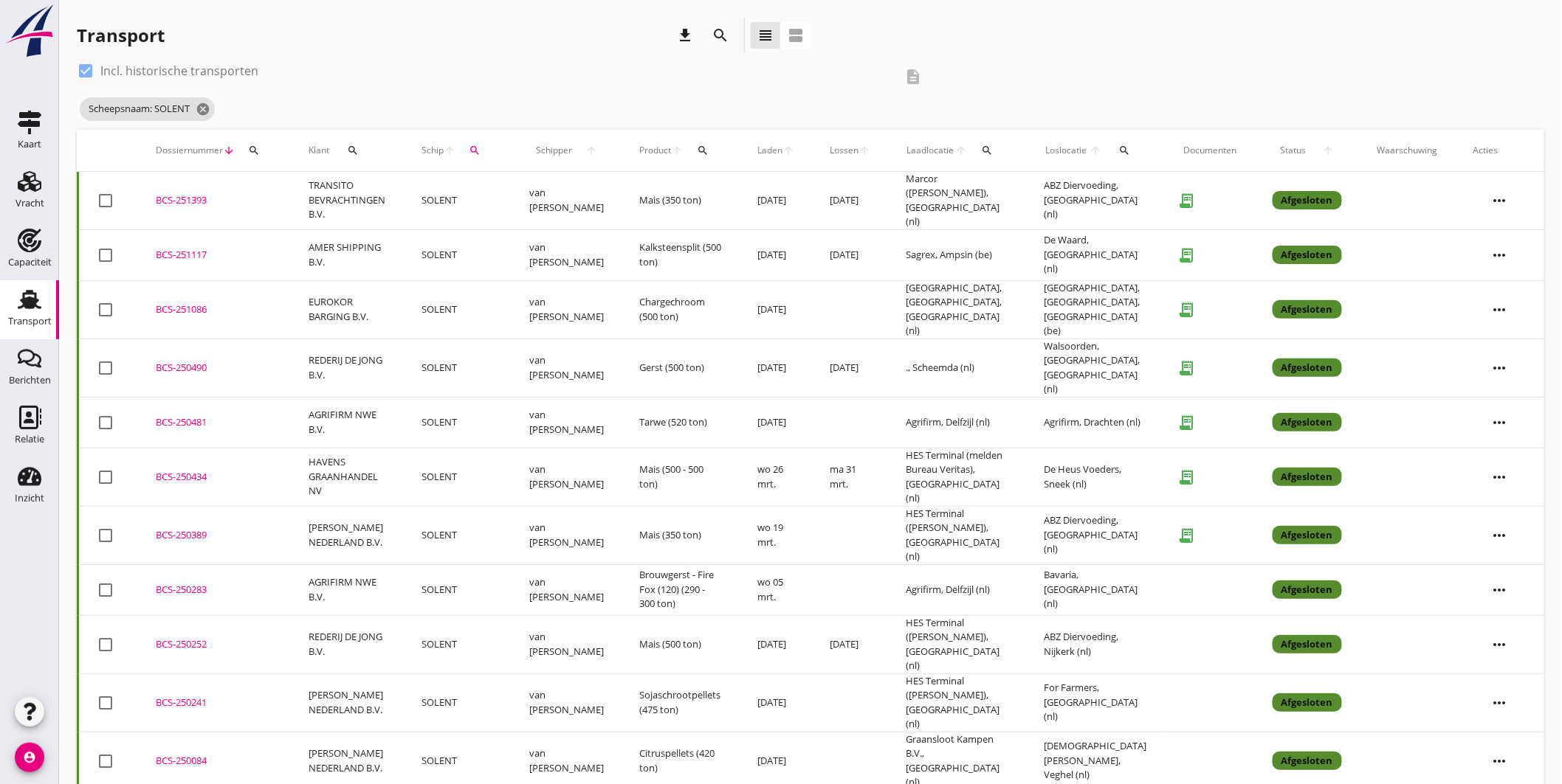
drag, startPoint x: 189, startPoint y: 197, endPoint x: 353, endPoint y: 207, distance: 164.3
click at [189, 198] on div "BCS-251393" at bounding box center [214, 201] width 117 height 15
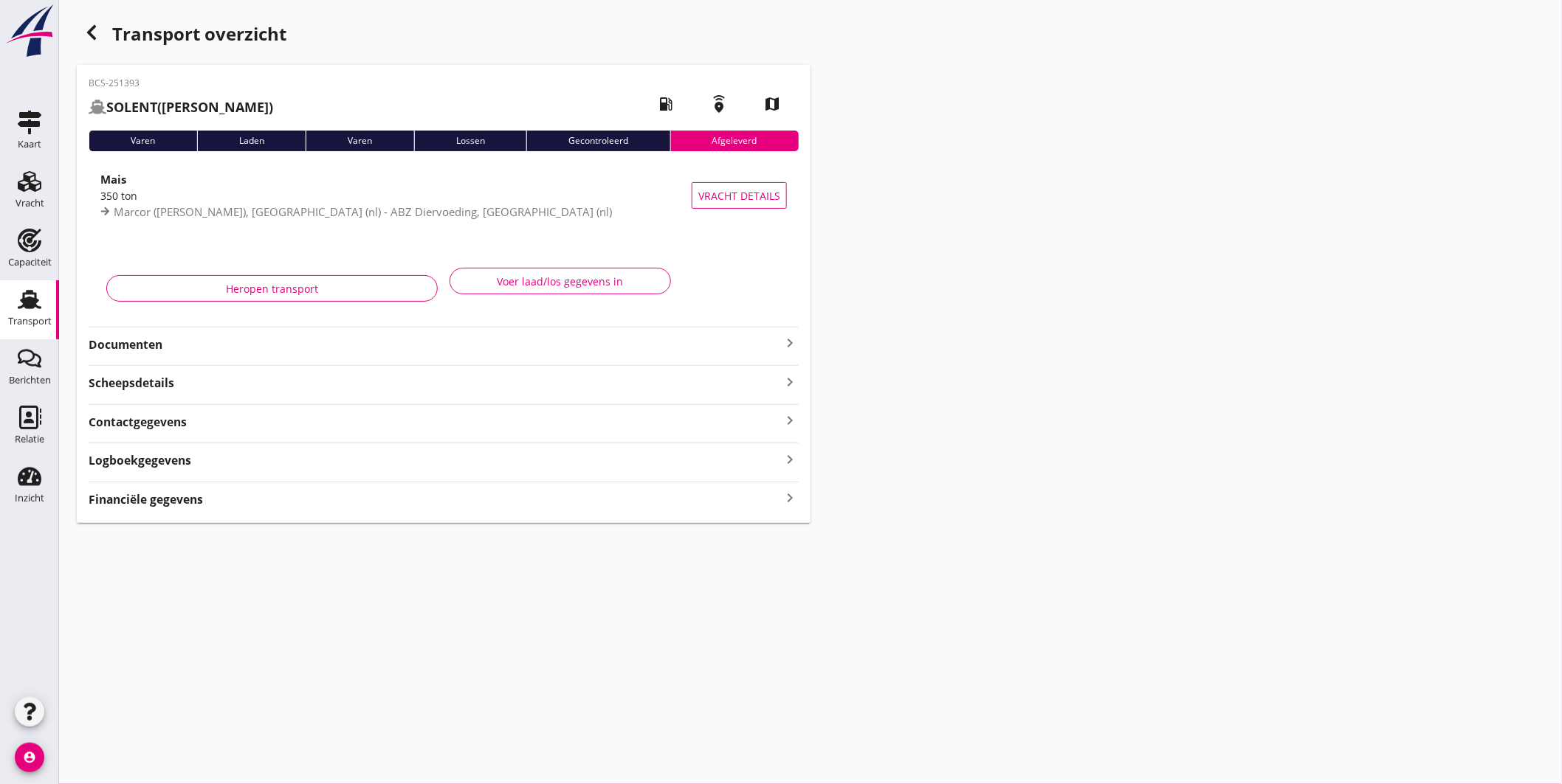
click at [794, 346] on icon "keyboard_arrow_right" at bounding box center [790, 343] width 17 height 17
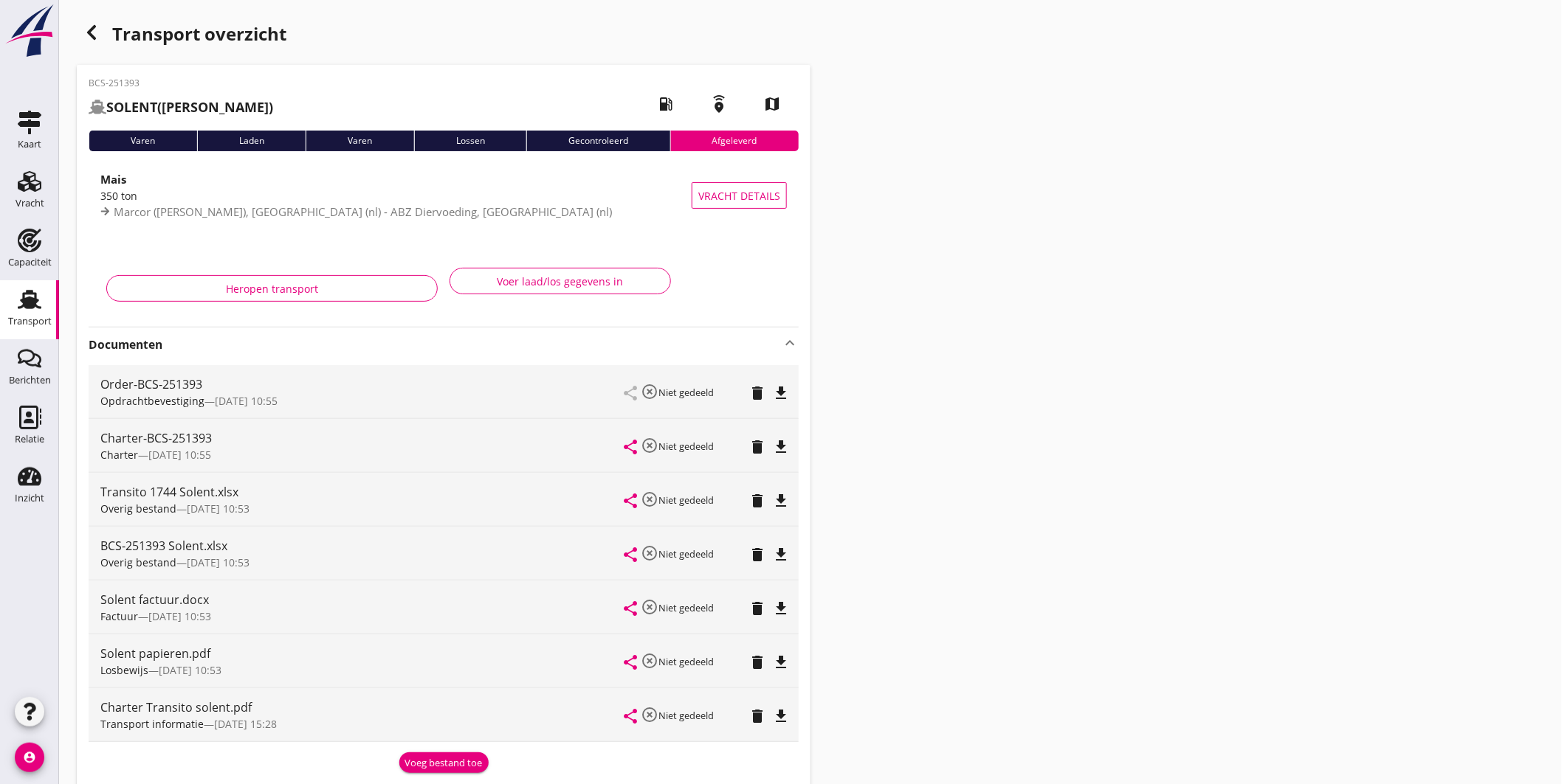
click at [786, 441] on icon "file_download" at bounding box center [781, 447] width 17 height 17
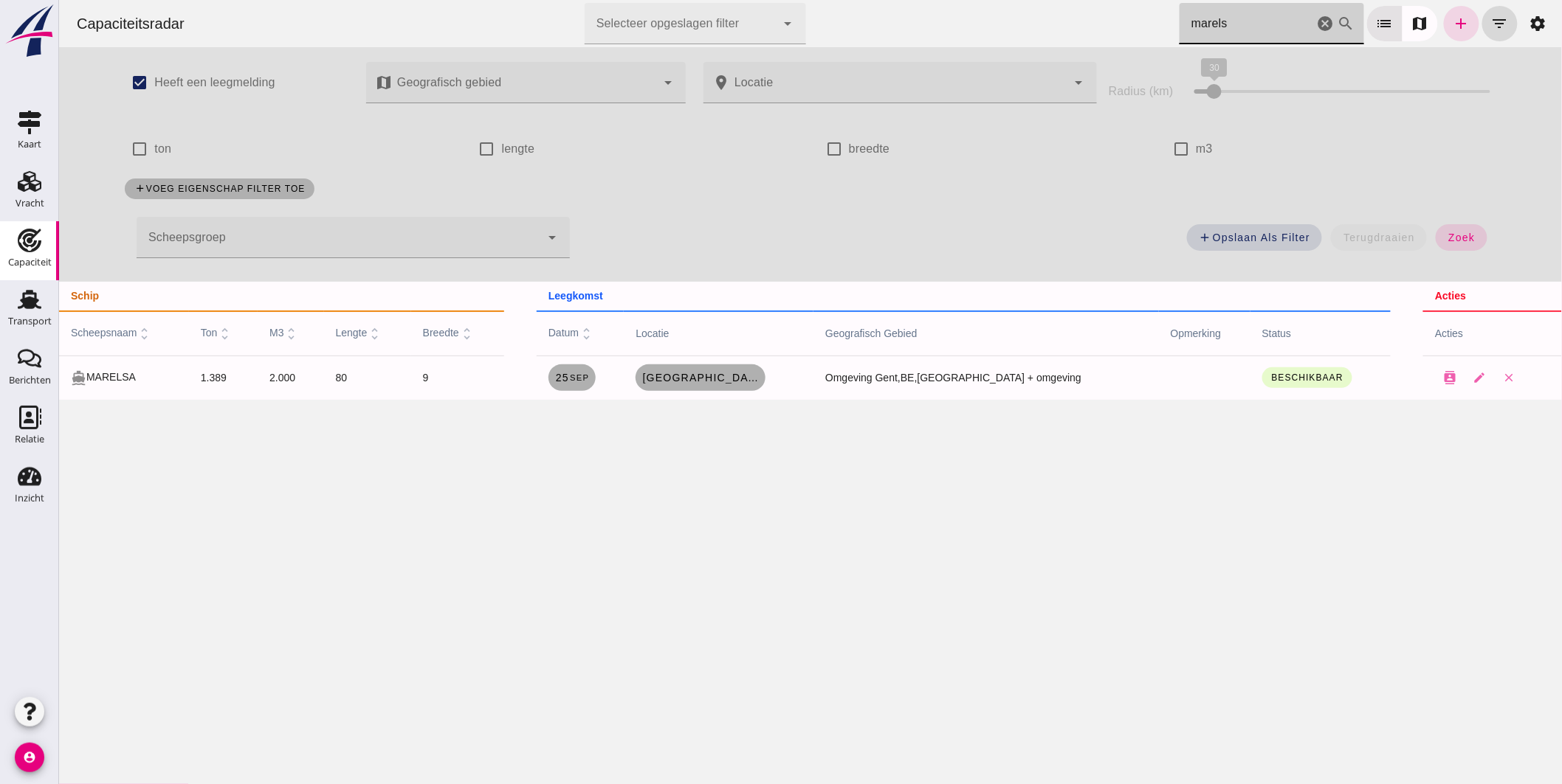
drag, startPoint x: 1237, startPoint y: 19, endPoint x: 727, endPoint y: 21, distance: 510.0
click at [750, 23] on div "Capaciteitsradar Selecteer opgeslagen filter Selecteer opgeslagen filter cancel…" at bounding box center [810, 23] width 1491 height 47
type input "choice"
click at [696, 372] on span "Kallo - Beveren, be" at bounding box center [688, 378] width 118 height 12
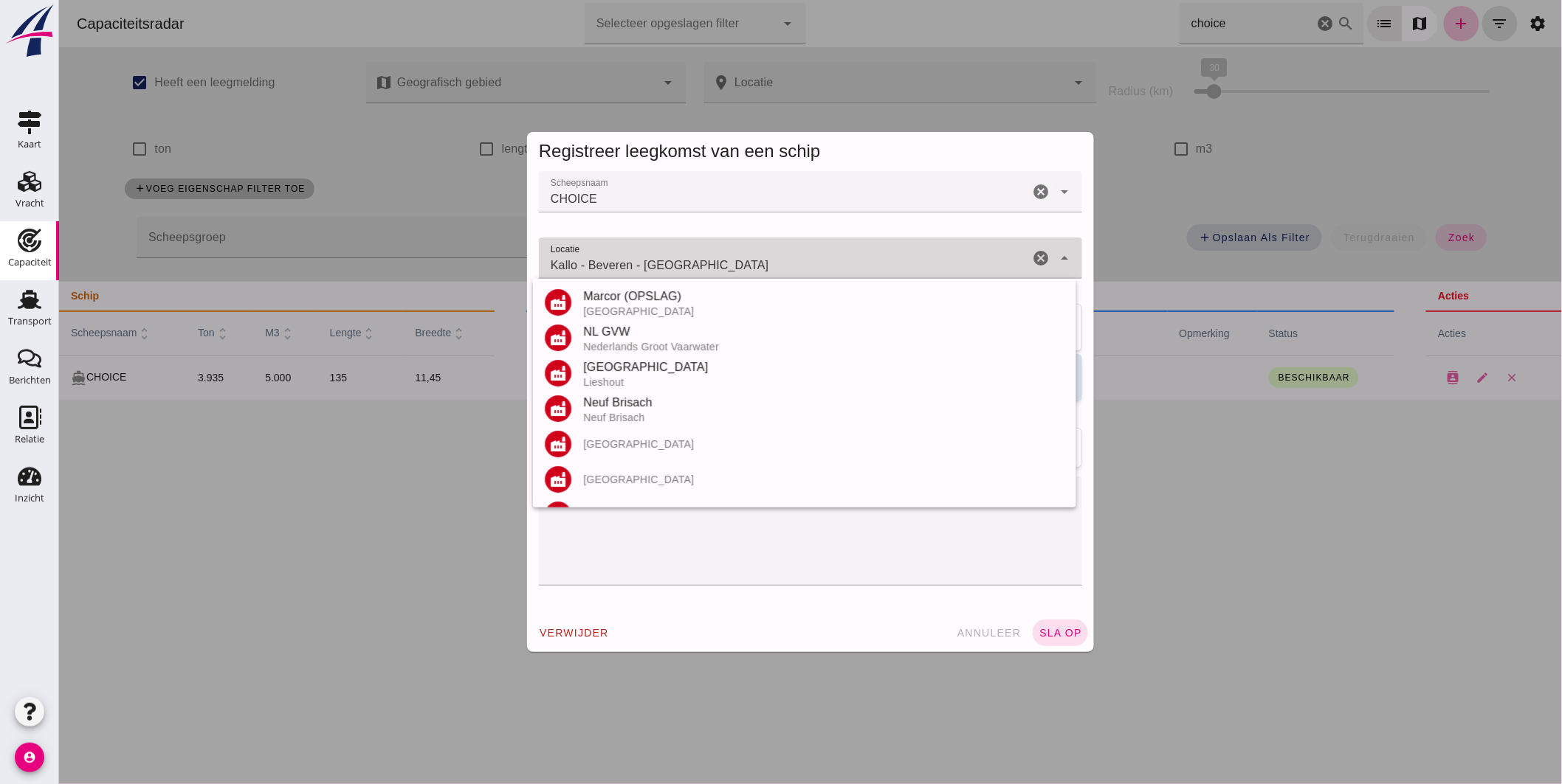
click at [712, 260] on input "Kallo - Beveren - [GEOGRAPHIC_DATA]" at bounding box center [783, 266] width 490 height 17
click at [712, 260] on input "Kallo - Beveren - [GEOGRAPHIC_DATA]" at bounding box center [783, 266] width 490 height 17
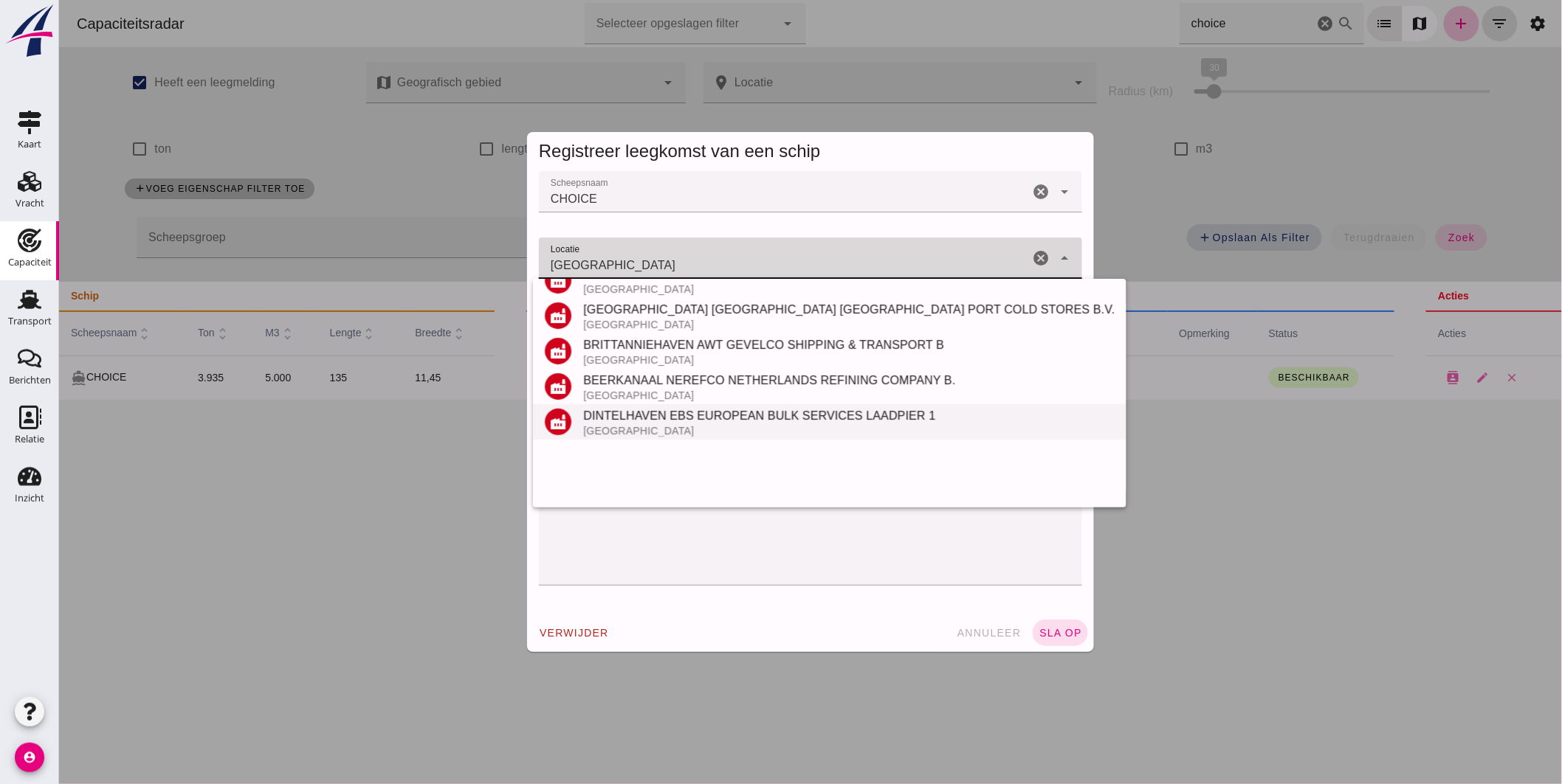
scroll to position [246, 0]
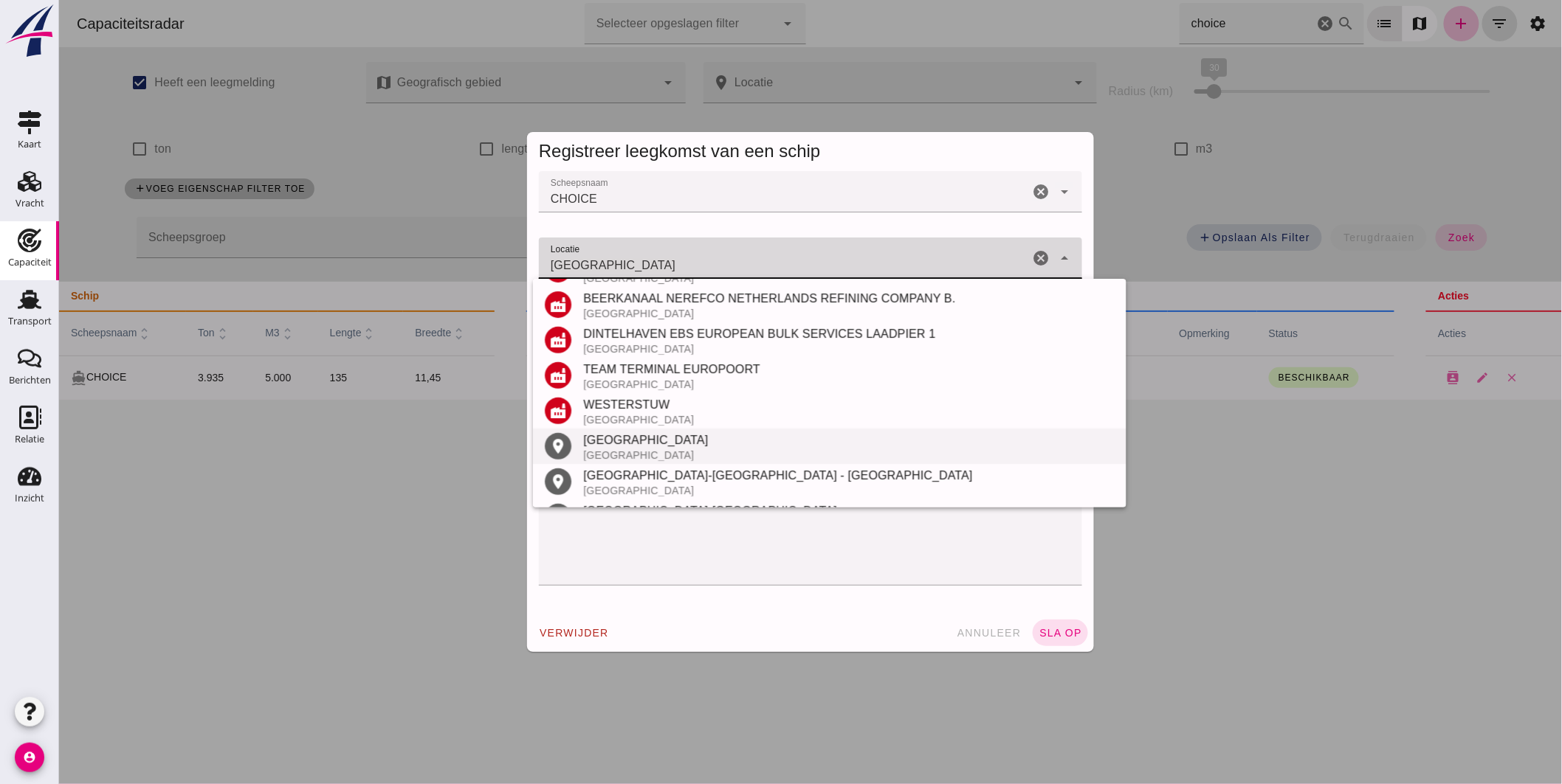
click at [641, 438] on div "[GEOGRAPHIC_DATA]" at bounding box center [848, 440] width 532 height 17
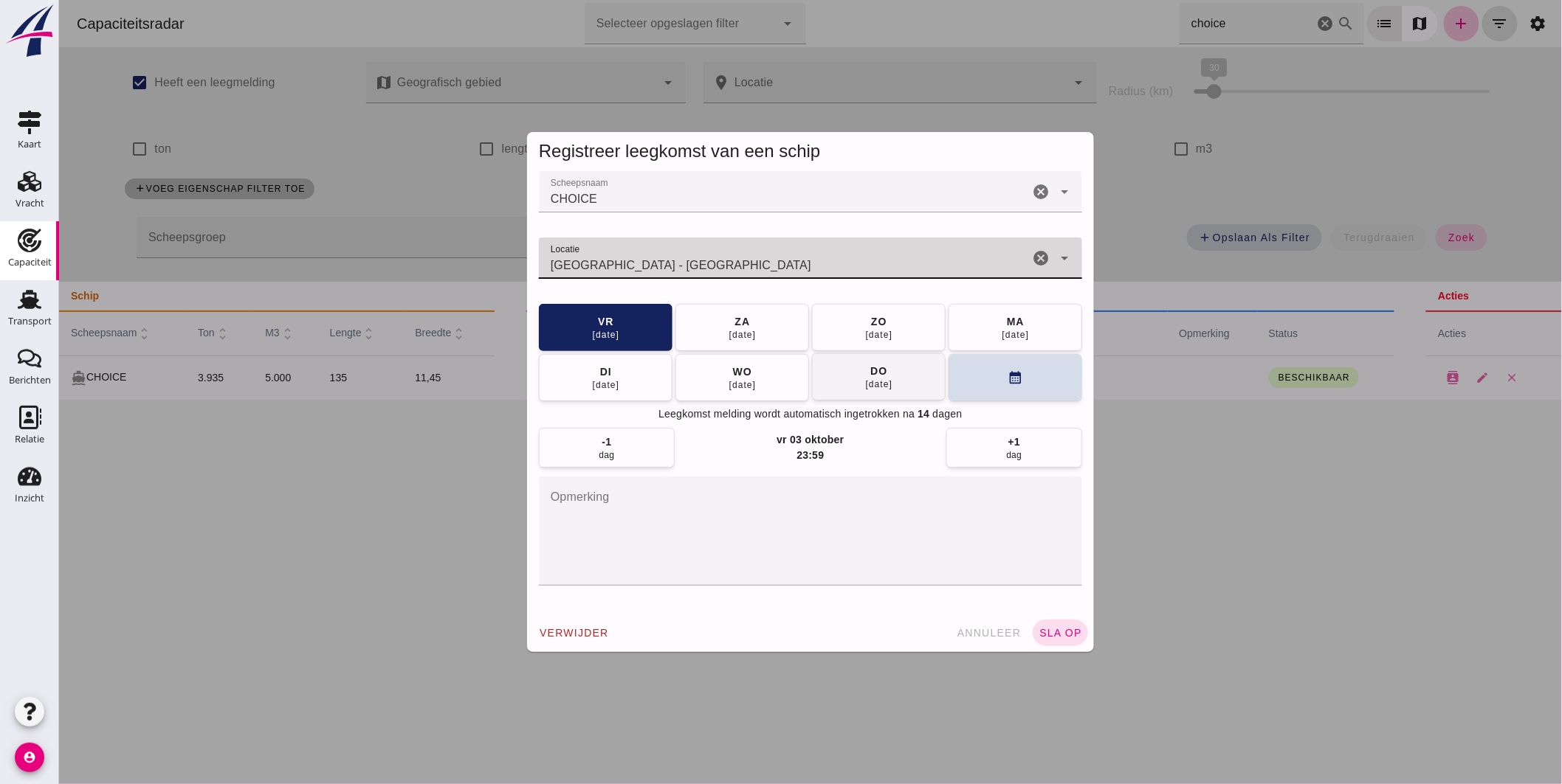
type input "[GEOGRAPHIC_DATA] - [GEOGRAPHIC_DATA]"
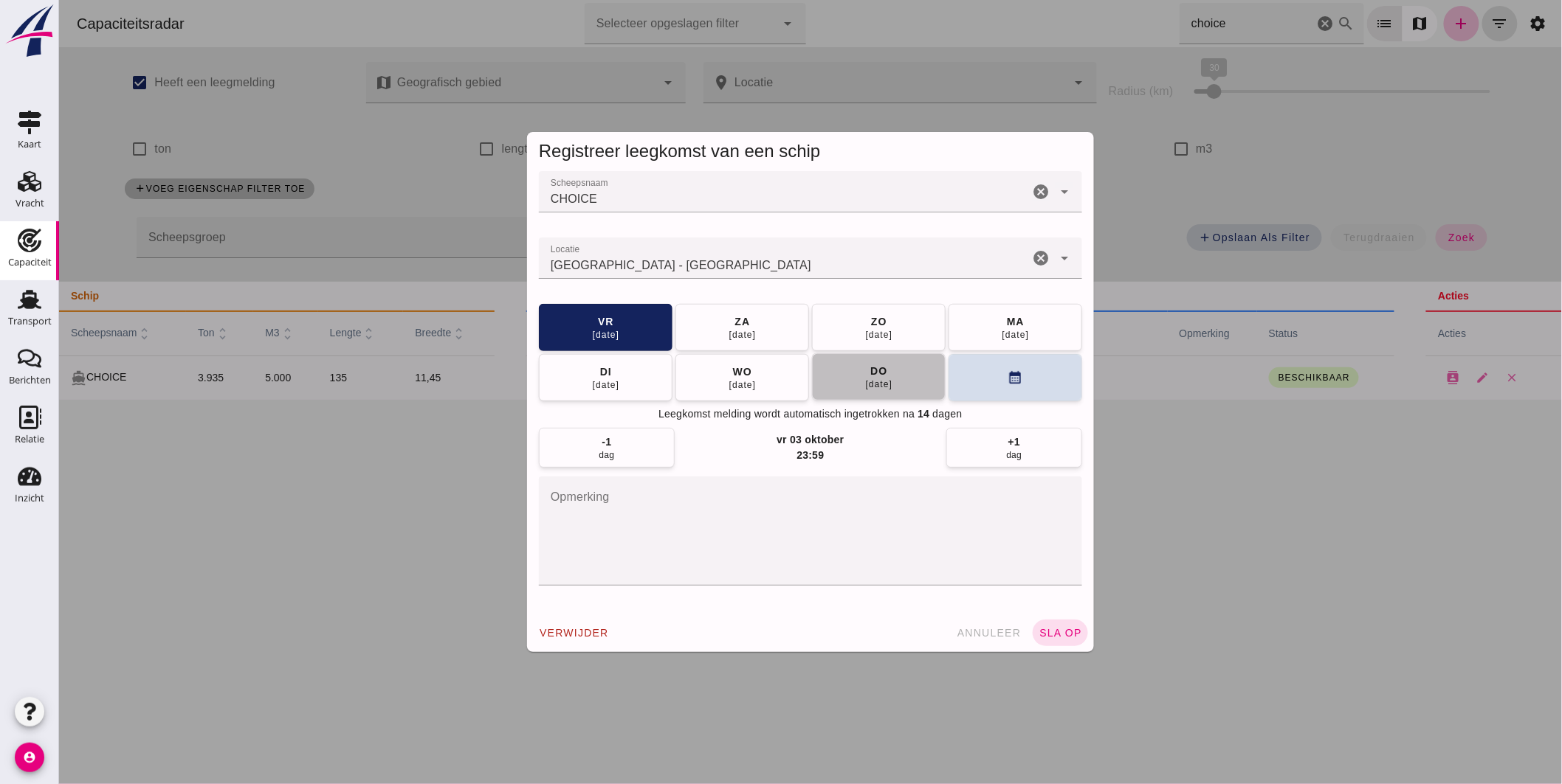
click at [886, 379] on div "[DATE]" at bounding box center [878, 385] width 28 height 12
click at [1056, 630] on span "sla op" at bounding box center [1059, 633] width 43 height 12
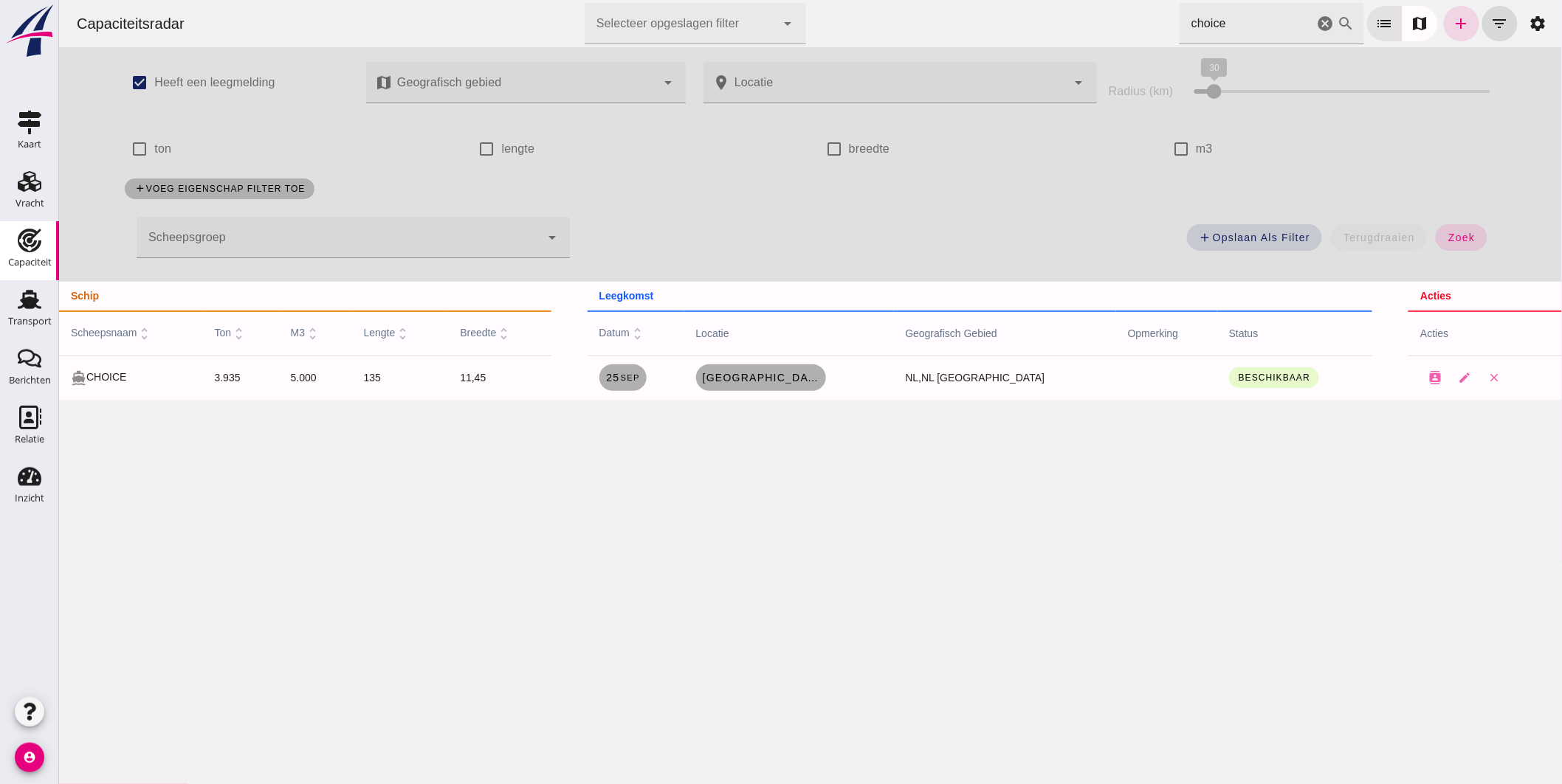
drag, startPoint x: 1151, startPoint y: 23, endPoint x: 964, endPoint y: 17, distance: 187.1
click at [1084, 27] on div "Capaciteitsradar Selecteer opgeslagen filter Selecteer opgeslagen filter cancel…" at bounding box center [810, 23] width 1491 height 47
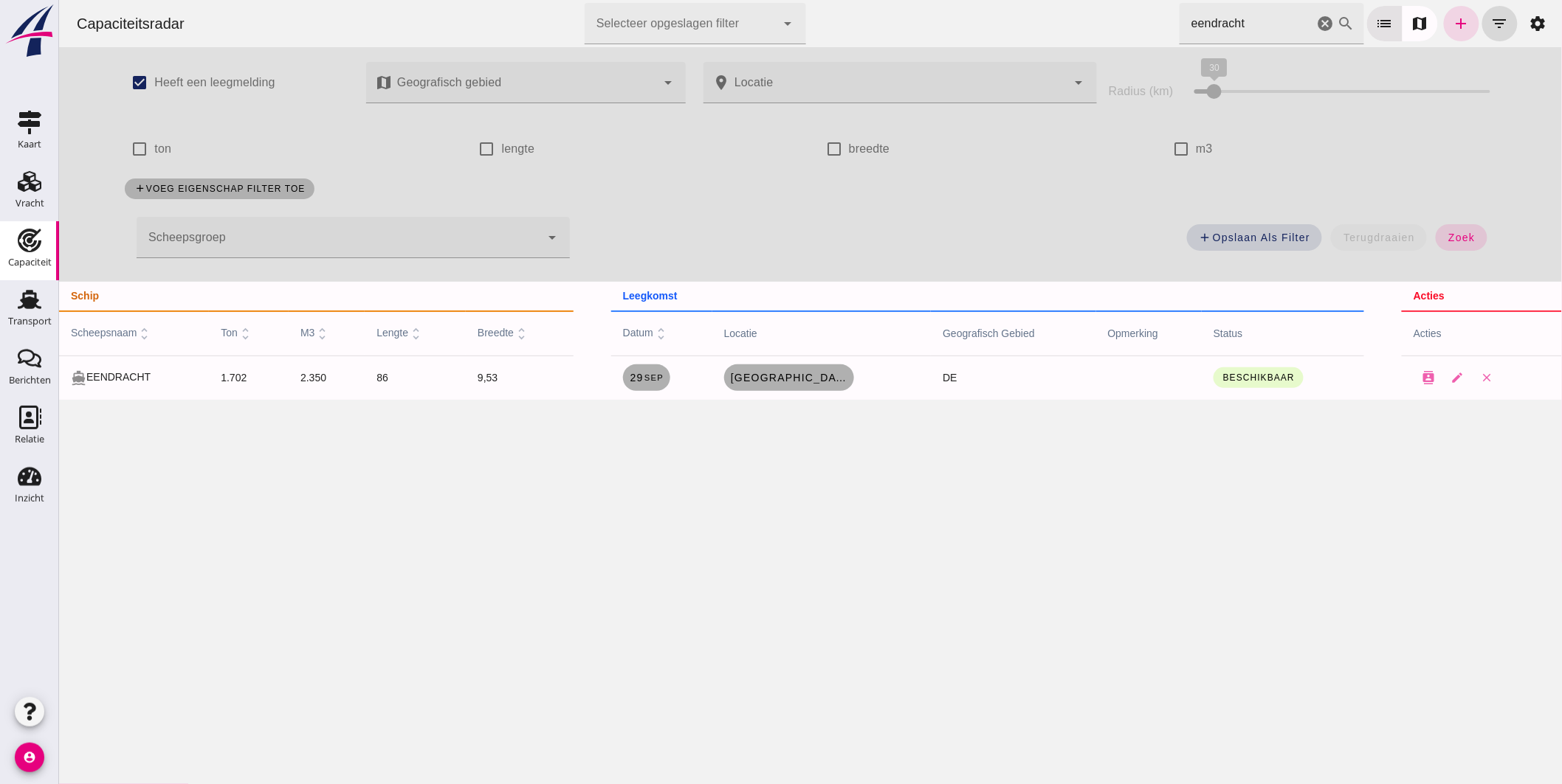
drag, startPoint x: 1228, startPoint y: 22, endPoint x: 805, endPoint y: -10, distance: 424.2
click at [805, 0] on html "Capaciteitsradar Selecteer opgeslagen filter Selecteer opgeslagen filter cancel…" at bounding box center [810, 392] width 1503 height 784
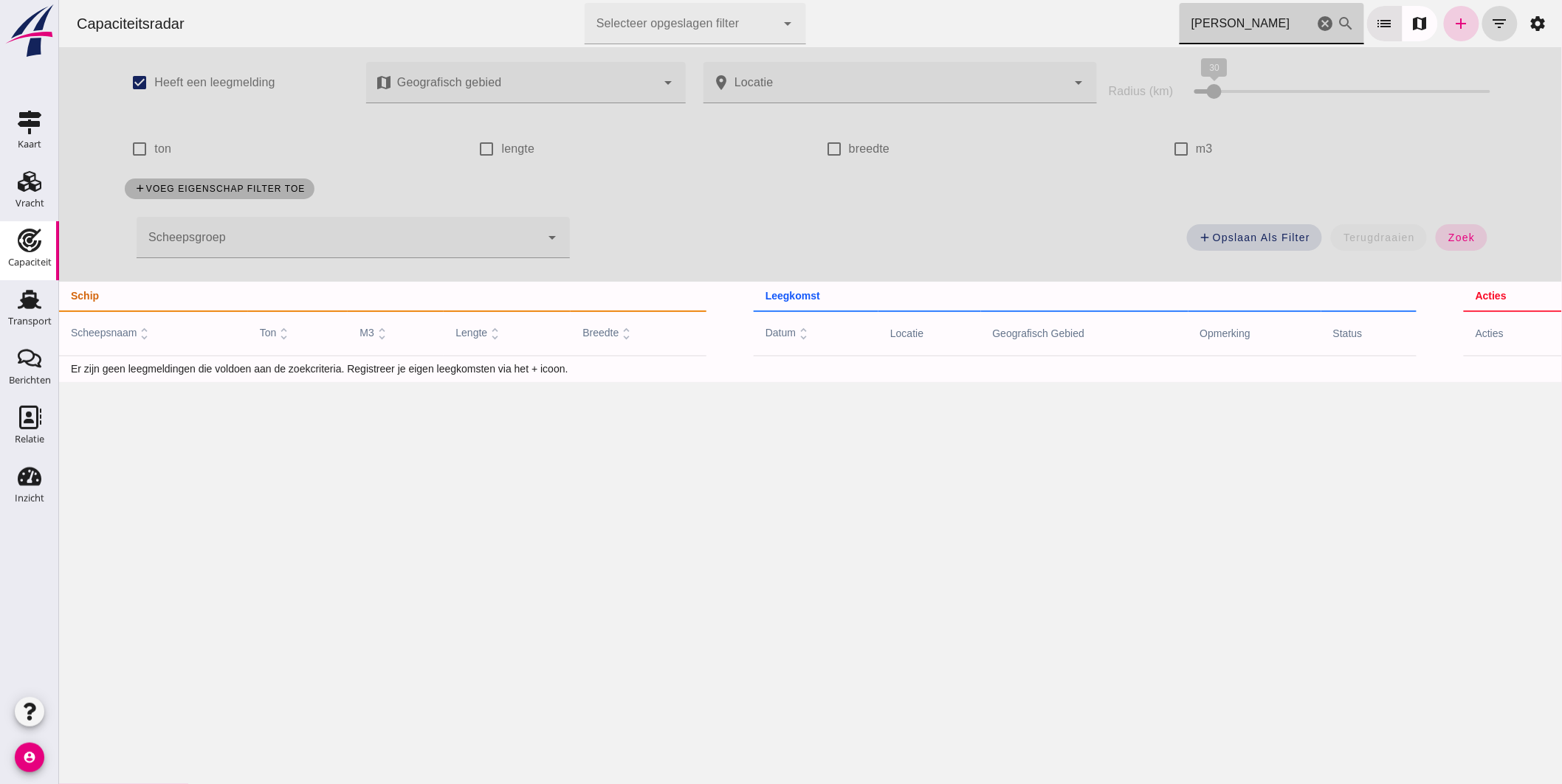
type input "[PERSON_NAME]"
click at [1443, 22] on link "add" at bounding box center [1460, 23] width 36 height 36
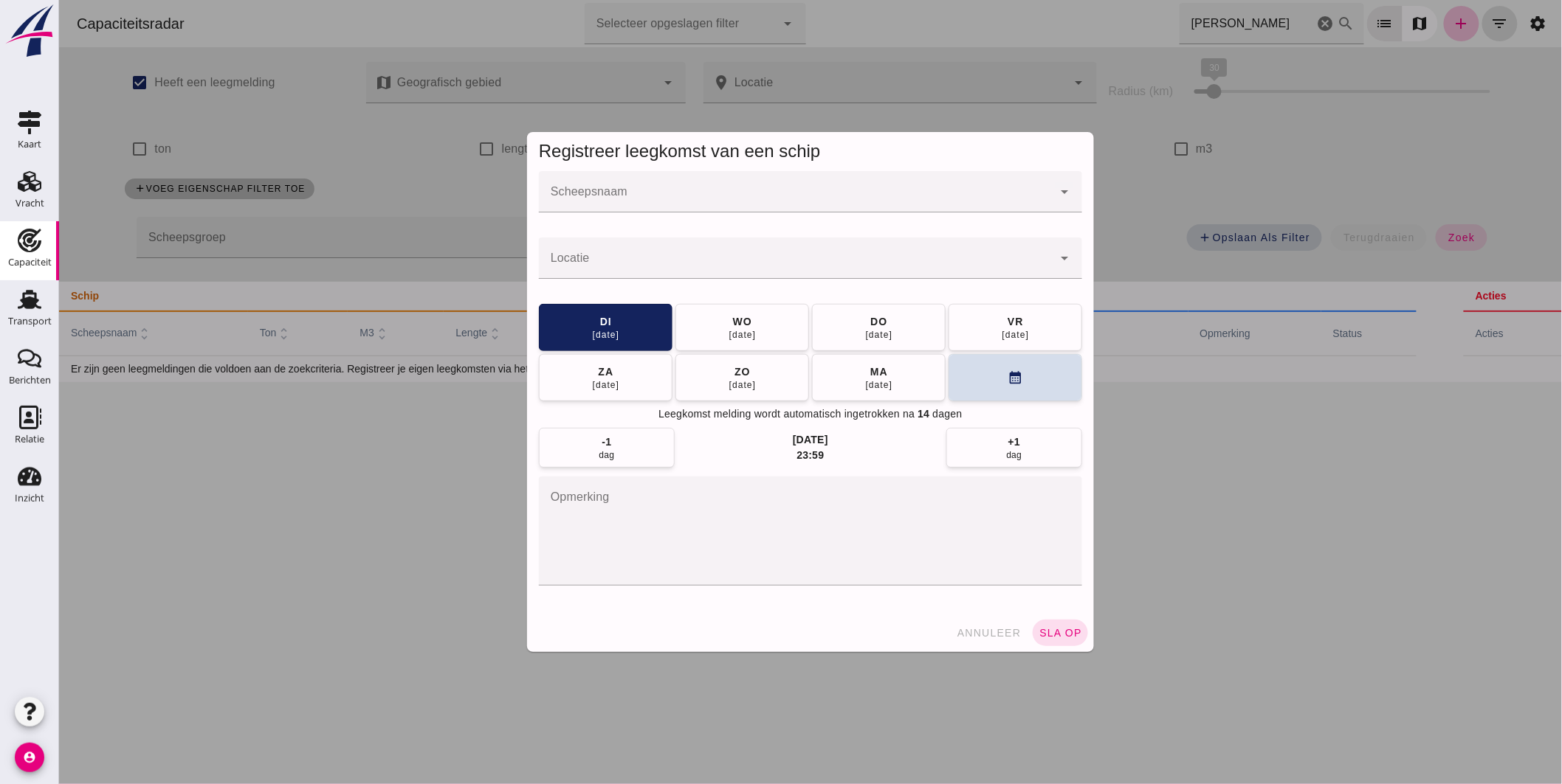
click at [810, 187] on div at bounding box center [794, 192] width 513 height 42
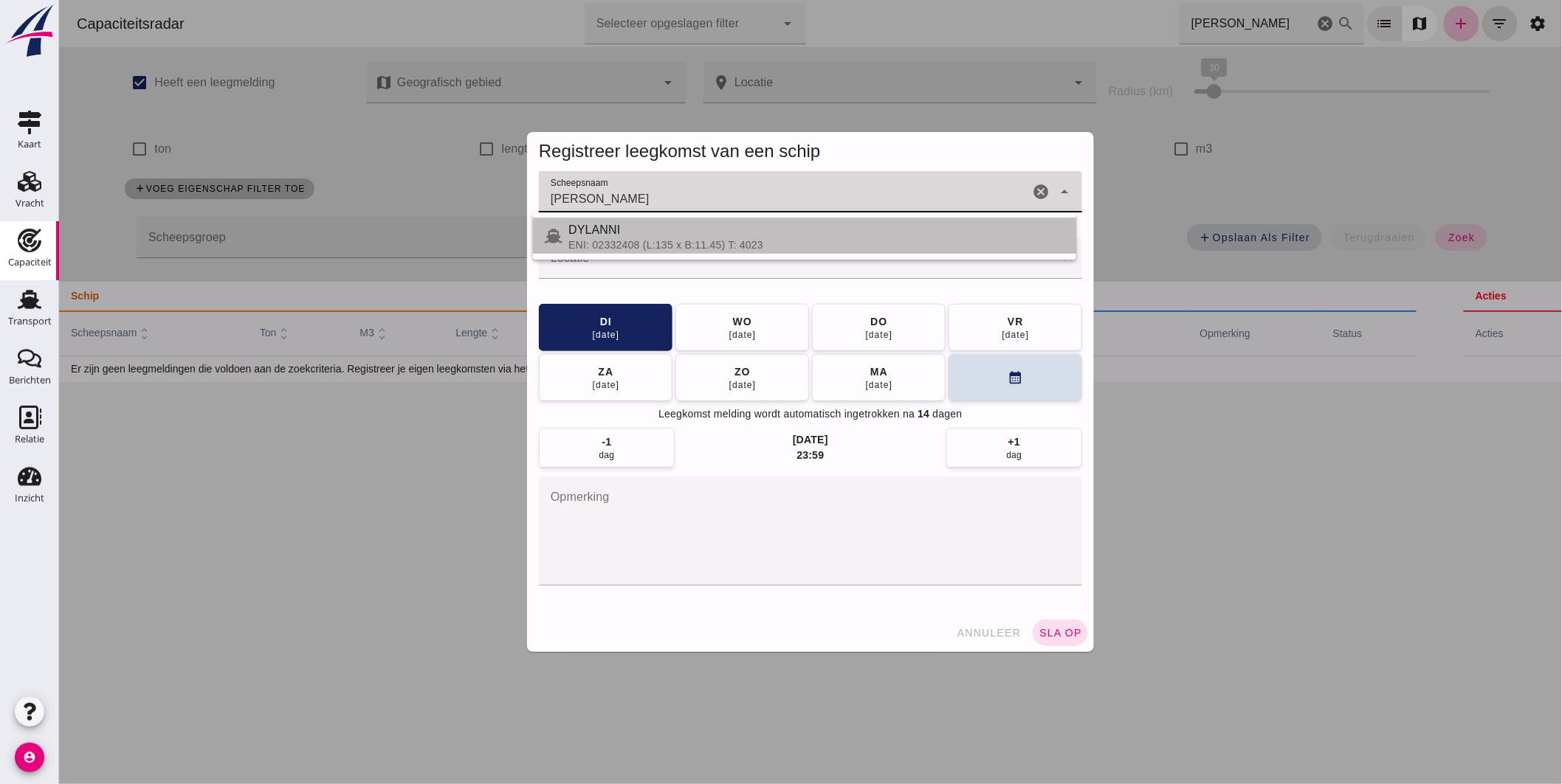
click at [642, 238] on div "DYLANNI" at bounding box center [815, 230] width 496 height 17
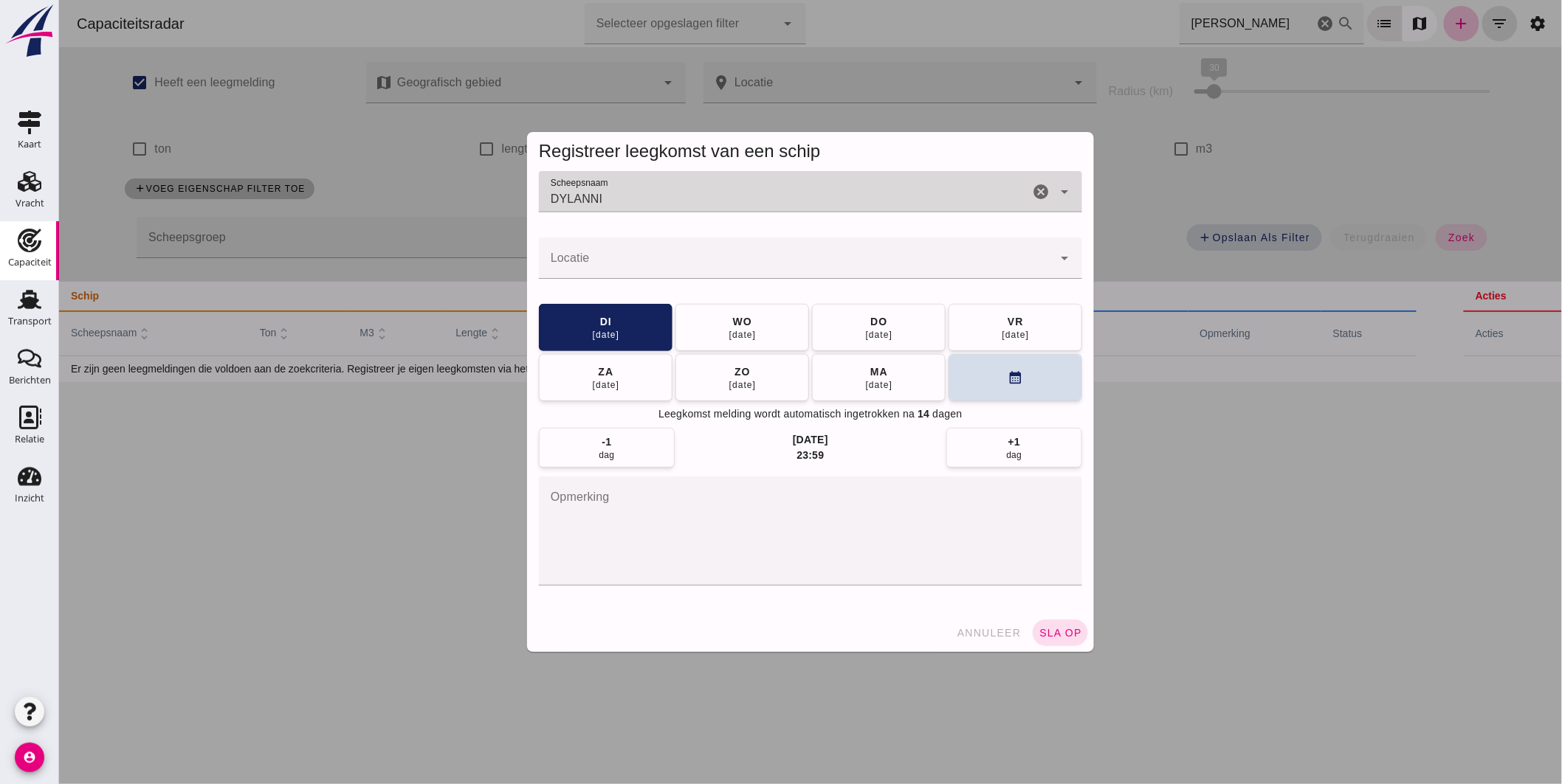
type input "DYLANNI"
click at [637, 266] on input "Locatie" at bounding box center [794, 266] width 513 height 17
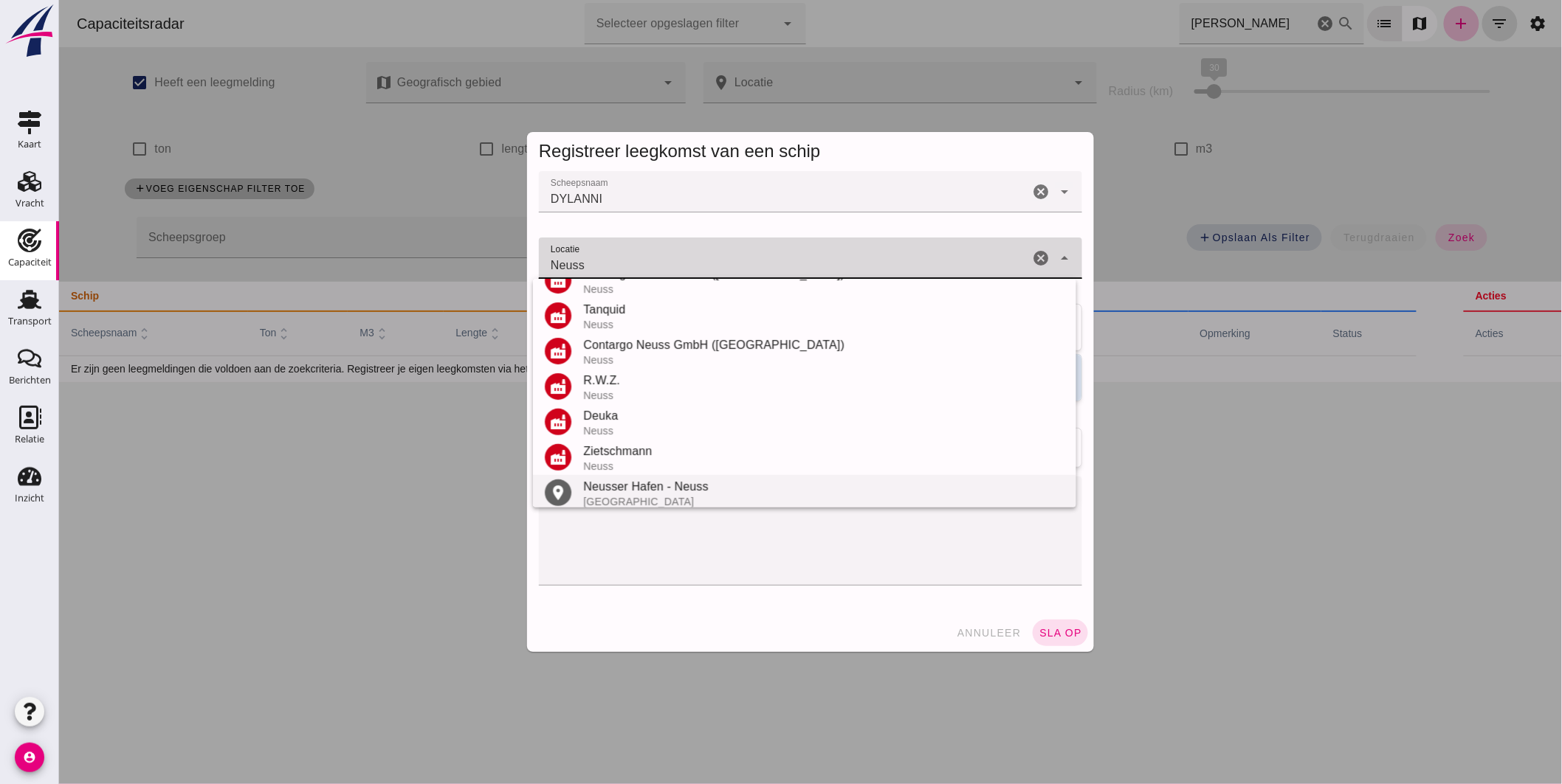
scroll to position [243, 0]
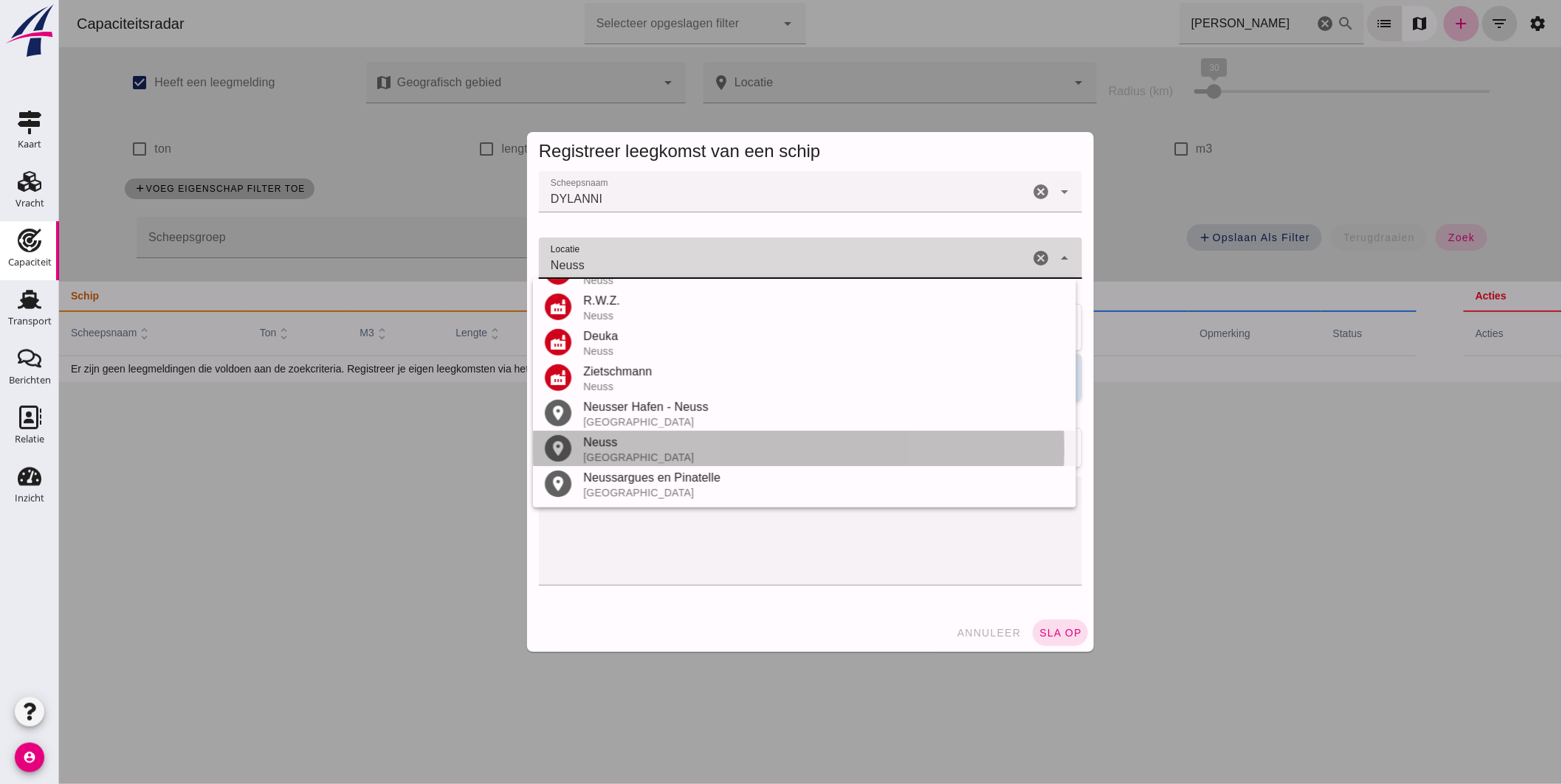
click at [630, 447] on div "Neuss" at bounding box center [823, 442] width 481 height 17
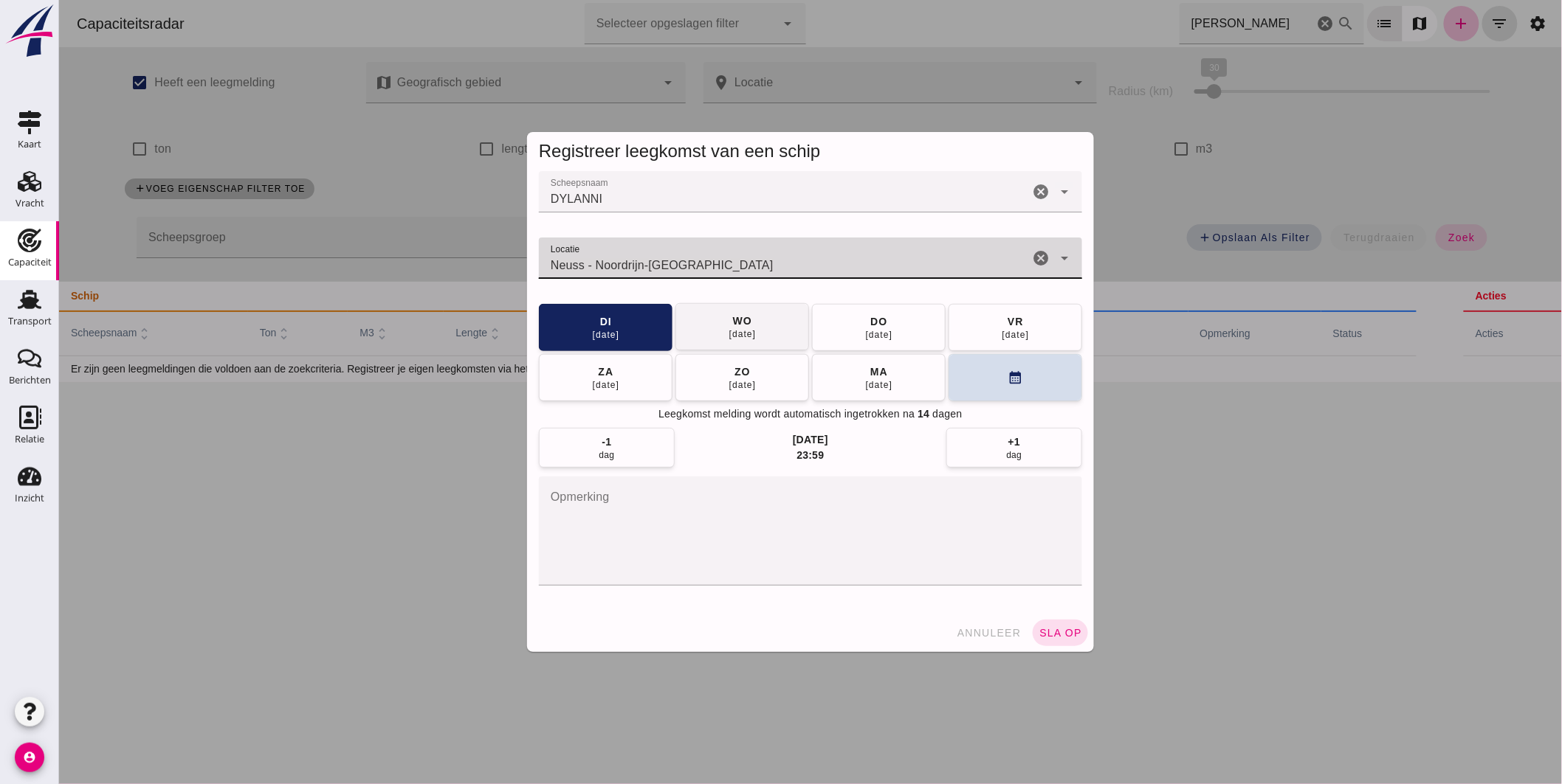
type input "Neuss - Noordrijn-[GEOGRAPHIC_DATA]"
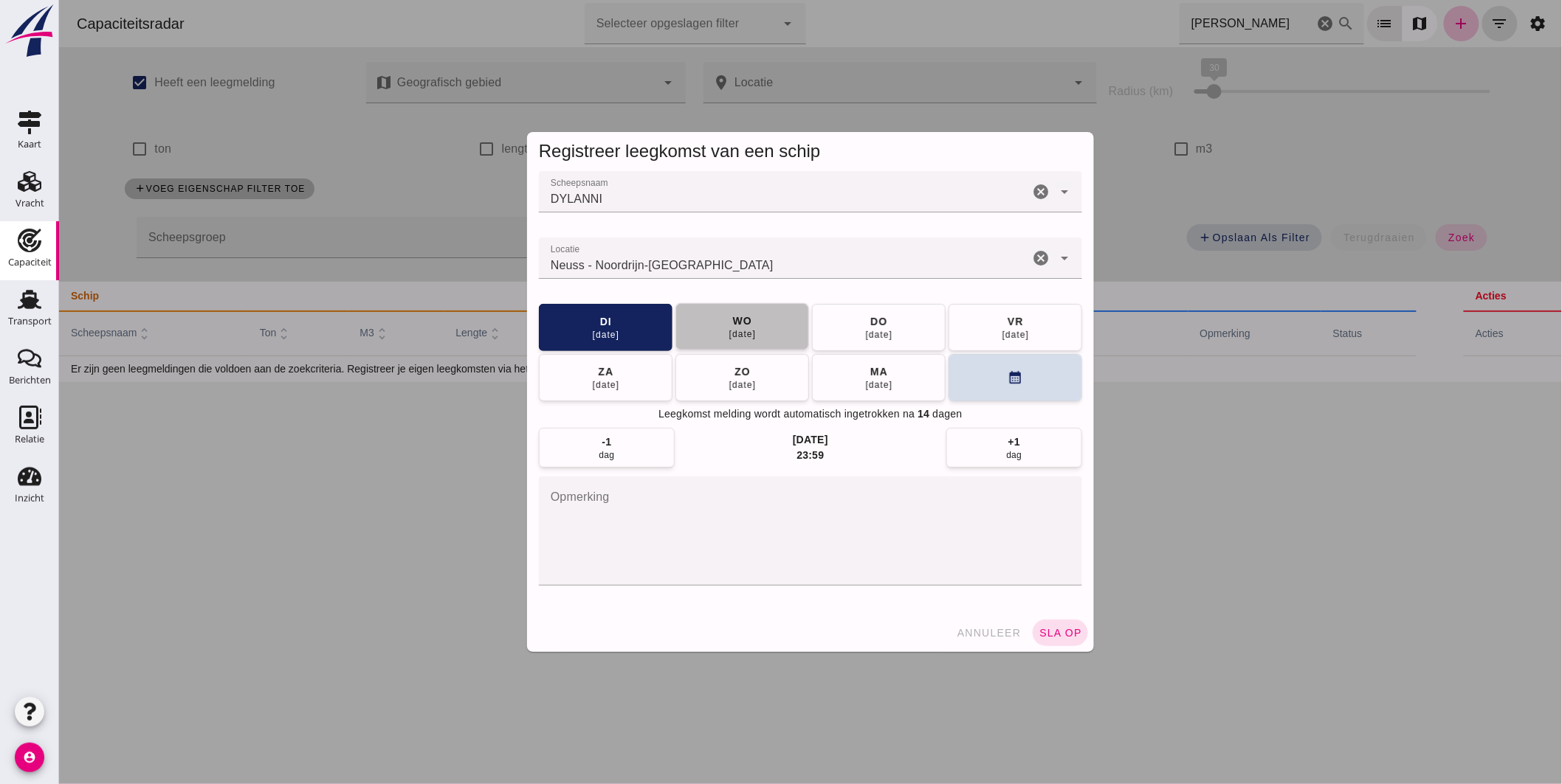
click at [774, 323] on button "[DATE]" at bounding box center [741, 326] width 134 height 47
click at [1044, 629] on span "sla op" at bounding box center [1059, 633] width 43 height 12
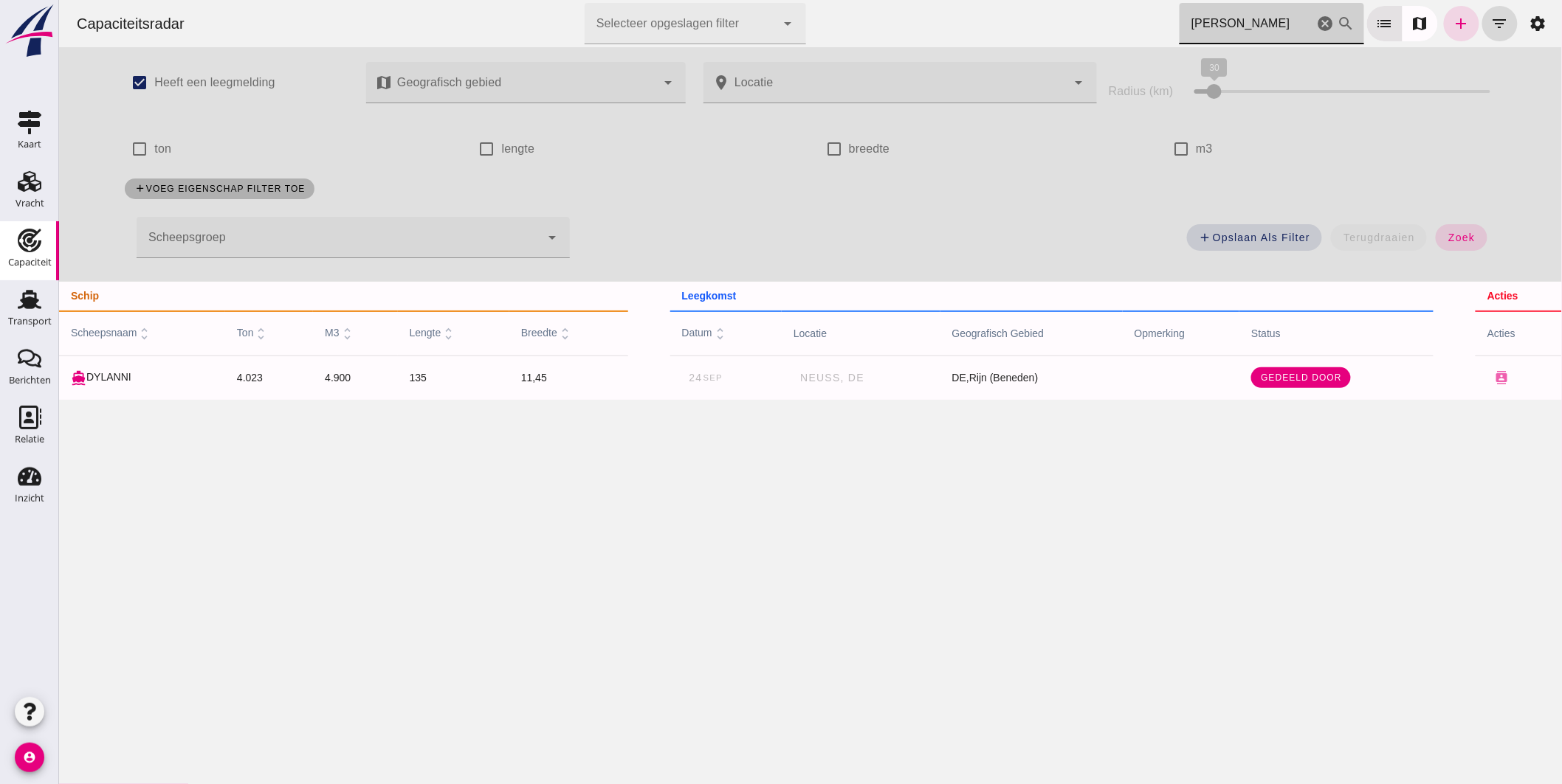
drag, startPoint x: 1249, startPoint y: 23, endPoint x: 897, endPoint y: 25, distance: 352.0
click at [956, 23] on div "Capaciteitsradar Selecteer opgeslagen filter Selecteer opgeslagen filter cancel…" at bounding box center [810, 23] width 1491 height 47
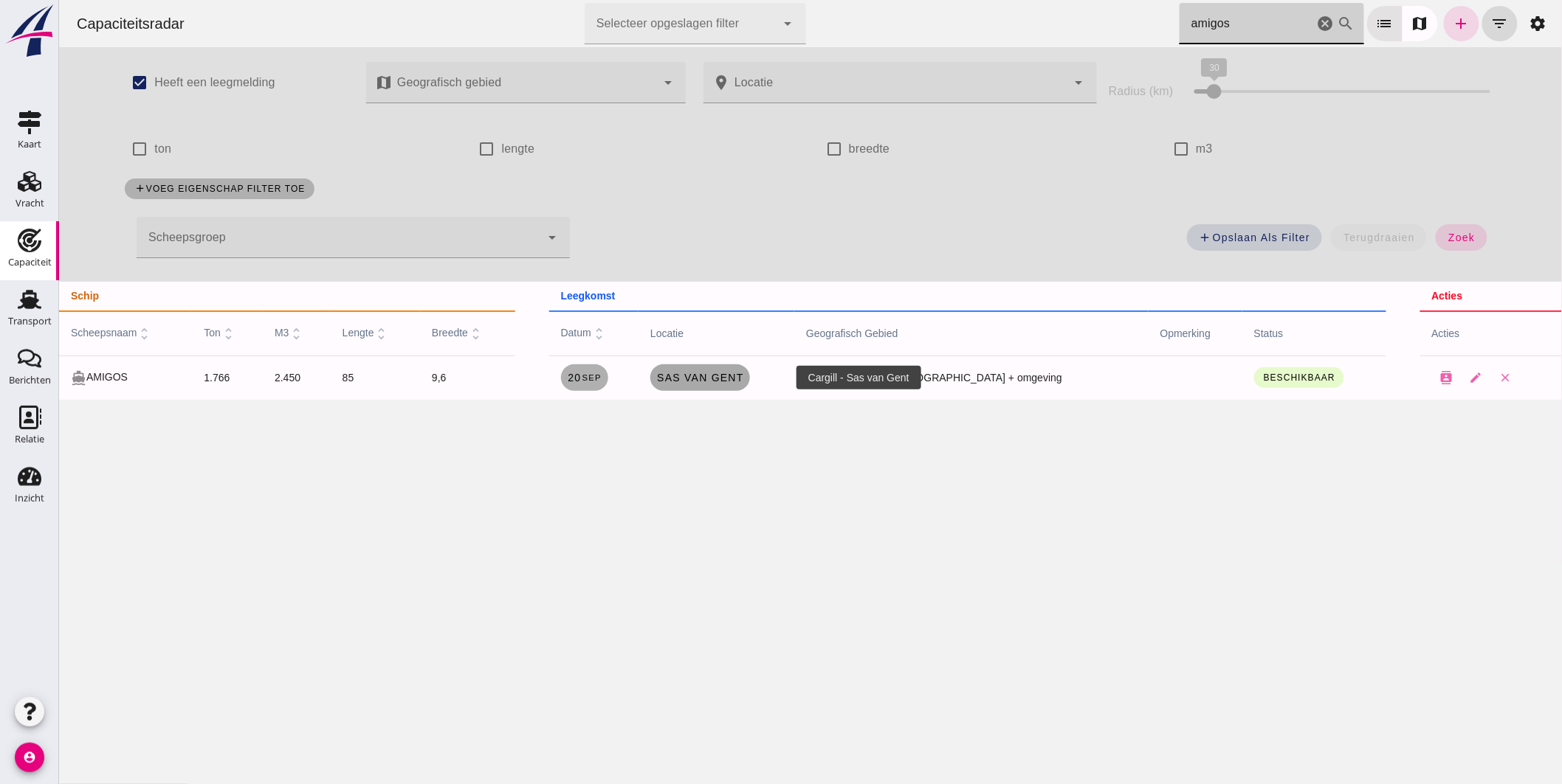
type input "amigos"
click at [743, 377] on span "Sas van Gent" at bounding box center [698, 378] width 88 height 12
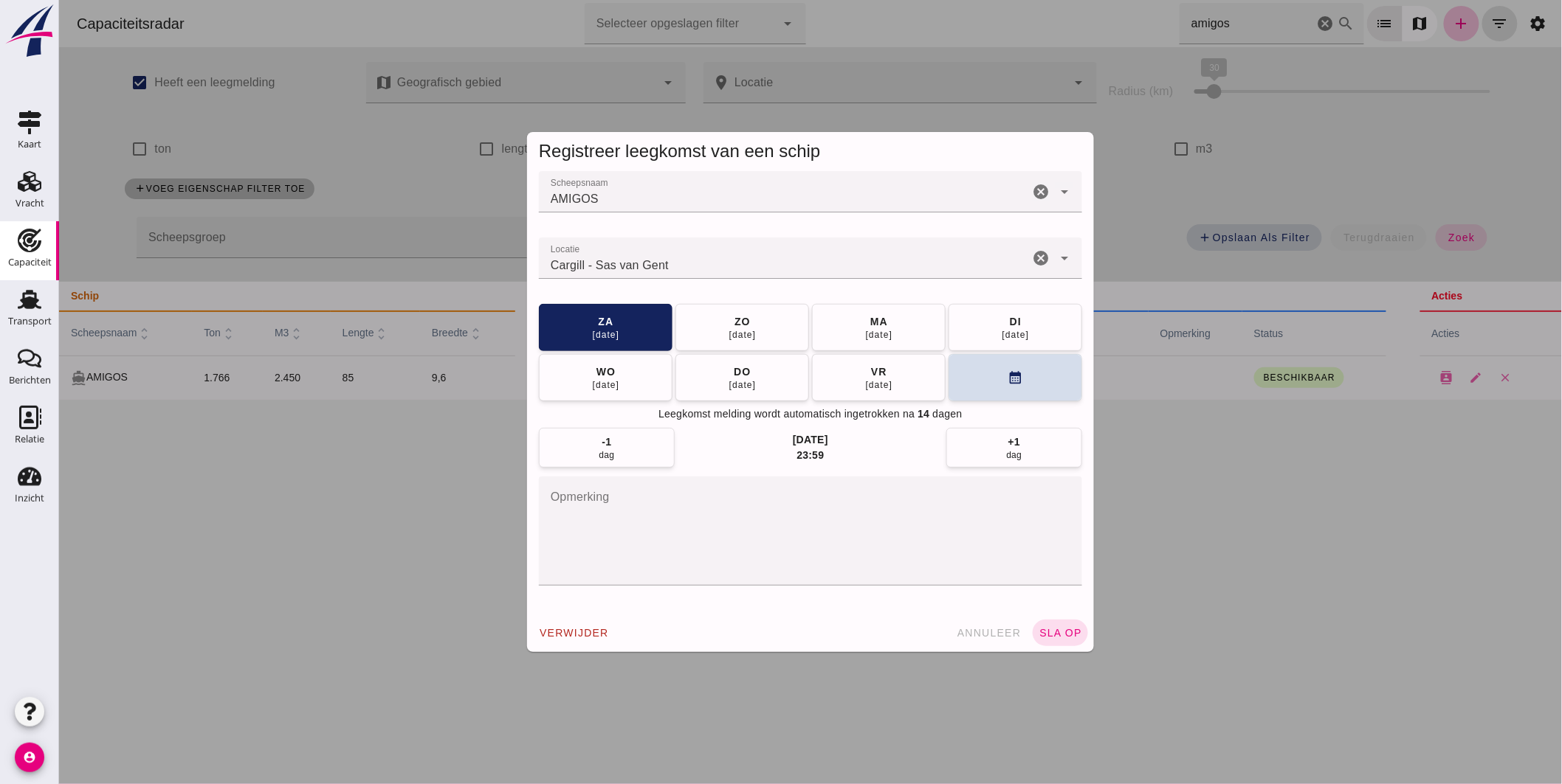
click at [736, 267] on input "Locatie" at bounding box center [783, 266] width 490 height 17
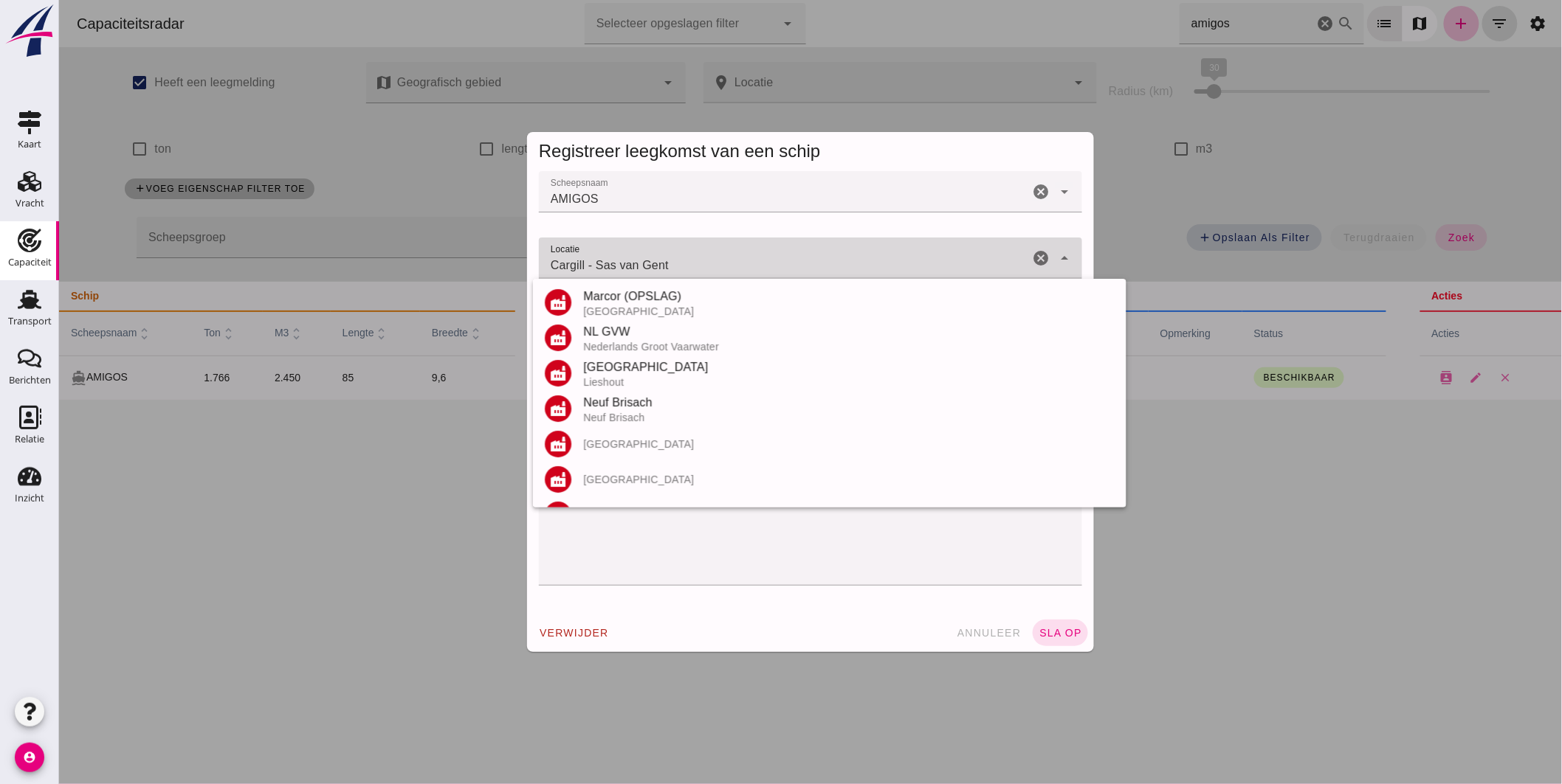
click at [736, 267] on input "Cargill - Sas van Gent" at bounding box center [783, 266] width 490 height 17
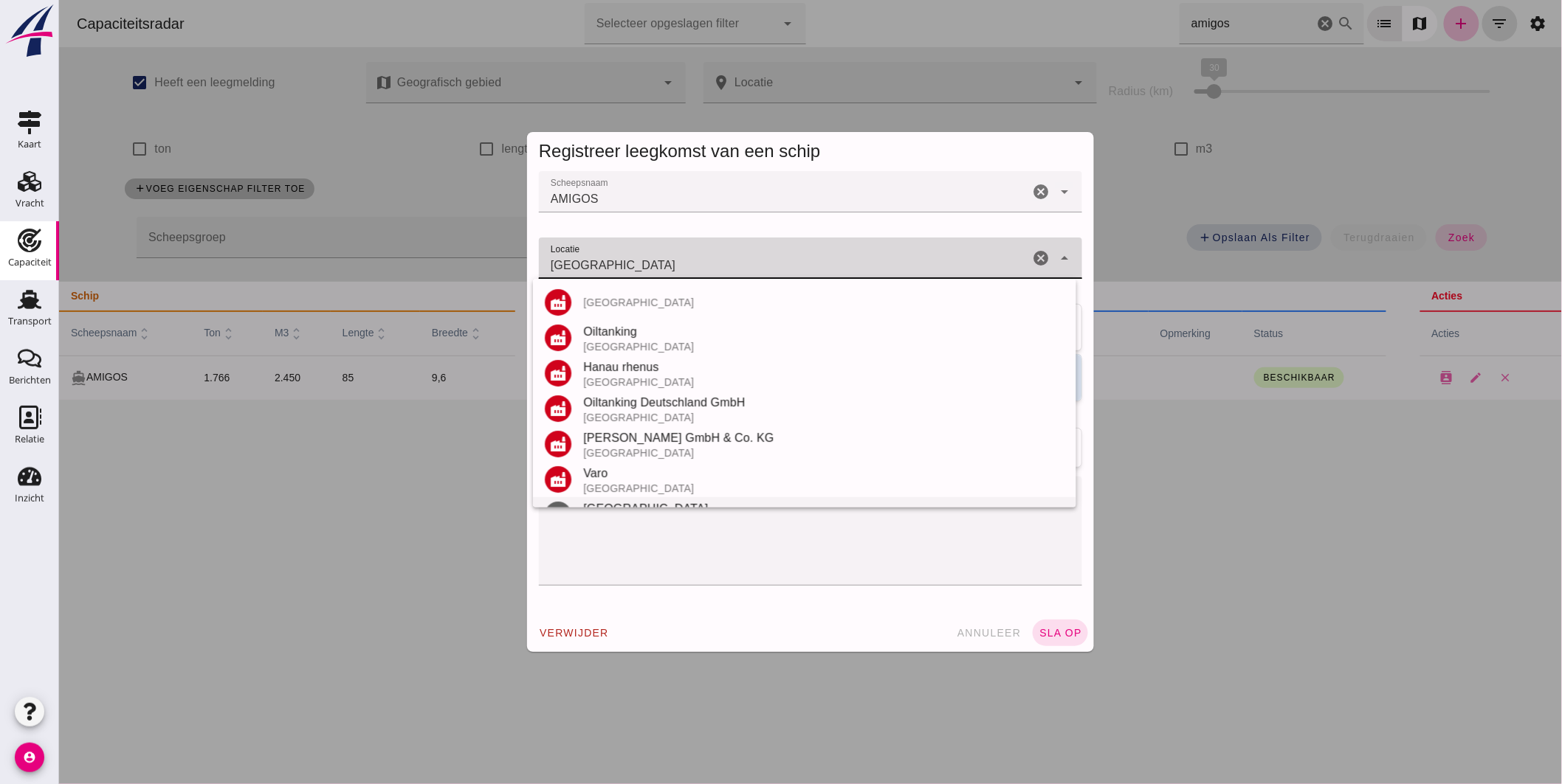
scroll to position [101, 0]
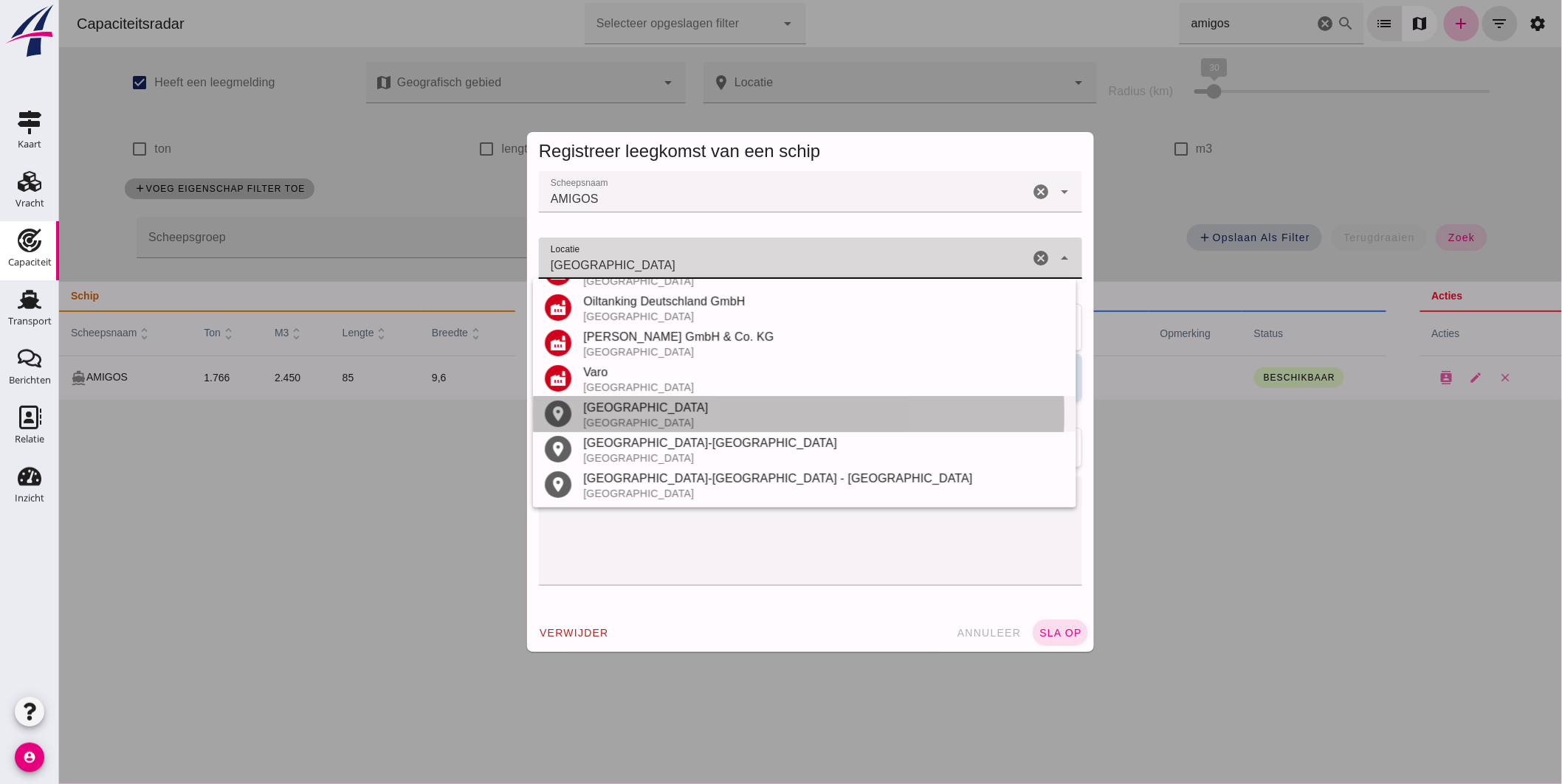
click at [619, 409] on div "[GEOGRAPHIC_DATA]" at bounding box center [823, 408] width 481 height 17
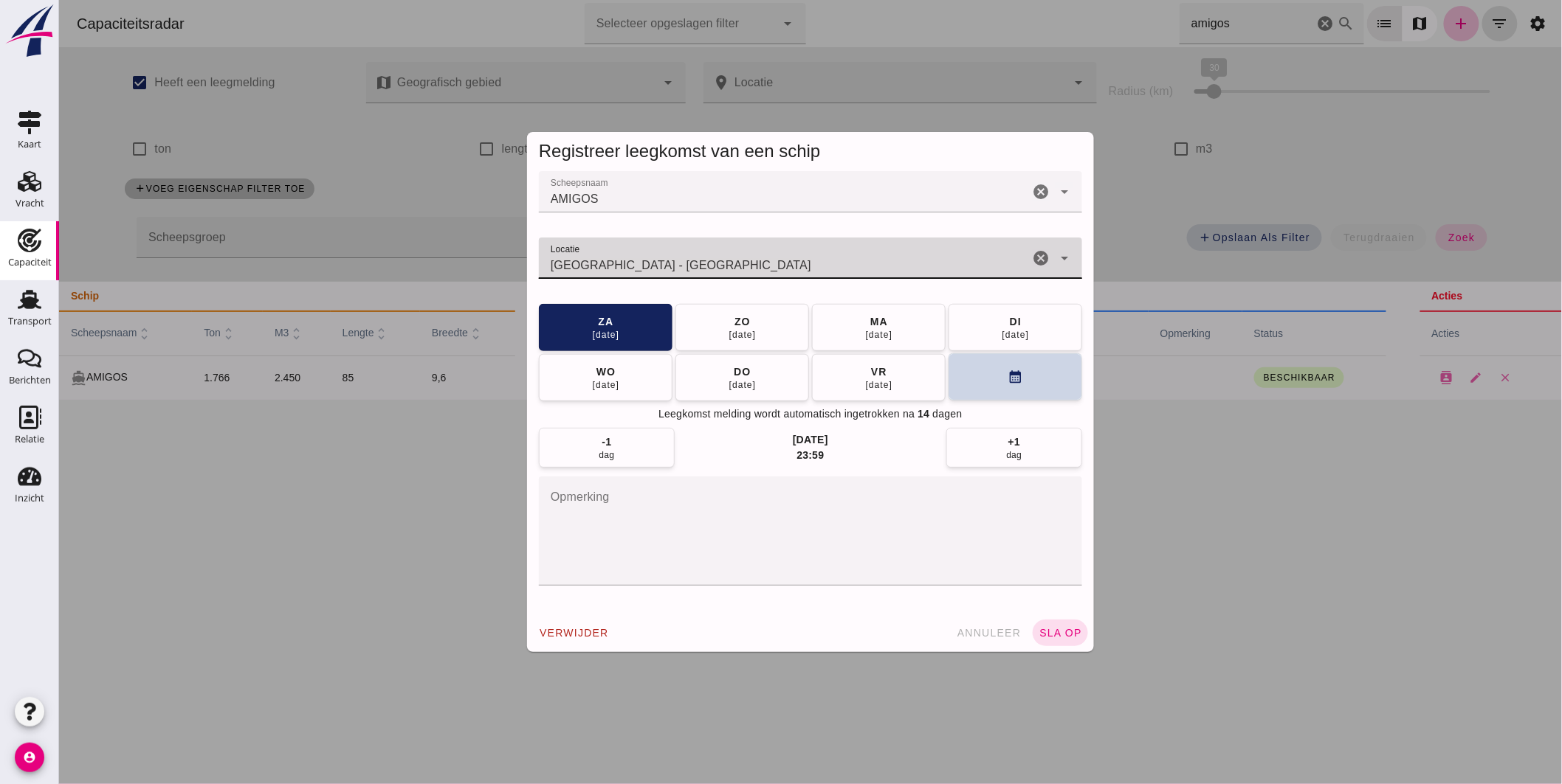
type input "[GEOGRAPHIC_DATA] - [GEOGRAPHIC_DATA]"
click at [953, 386] on button "calendar_month" at bounding box center [1015, 377] width 134 height 47
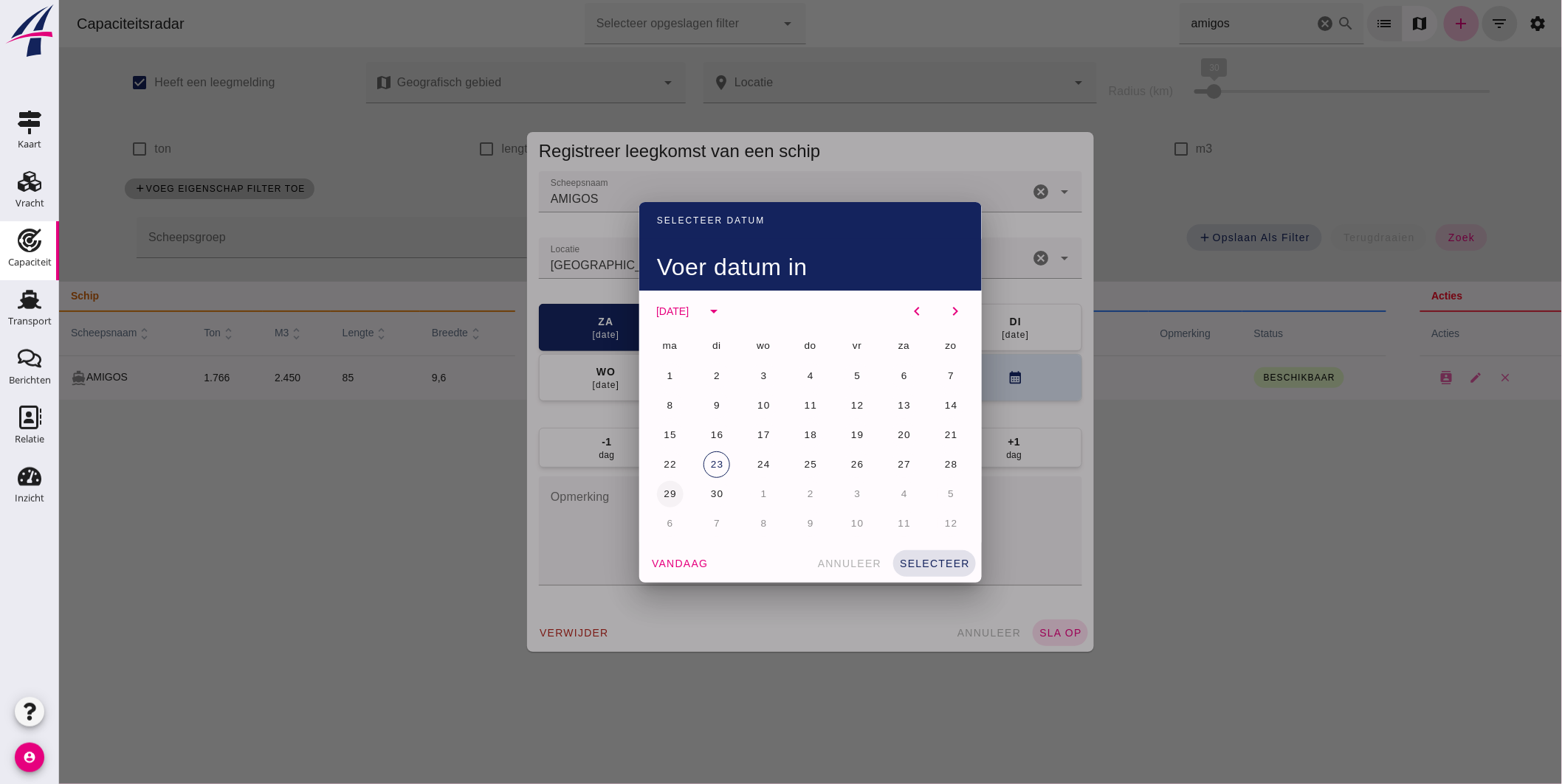
click at [665, 491] on span "29" at bounding box center [669, 493] width 14 height 11
click at [938, 569] on span "selecteer" at bounding box center [934, 563] width 71 height 12
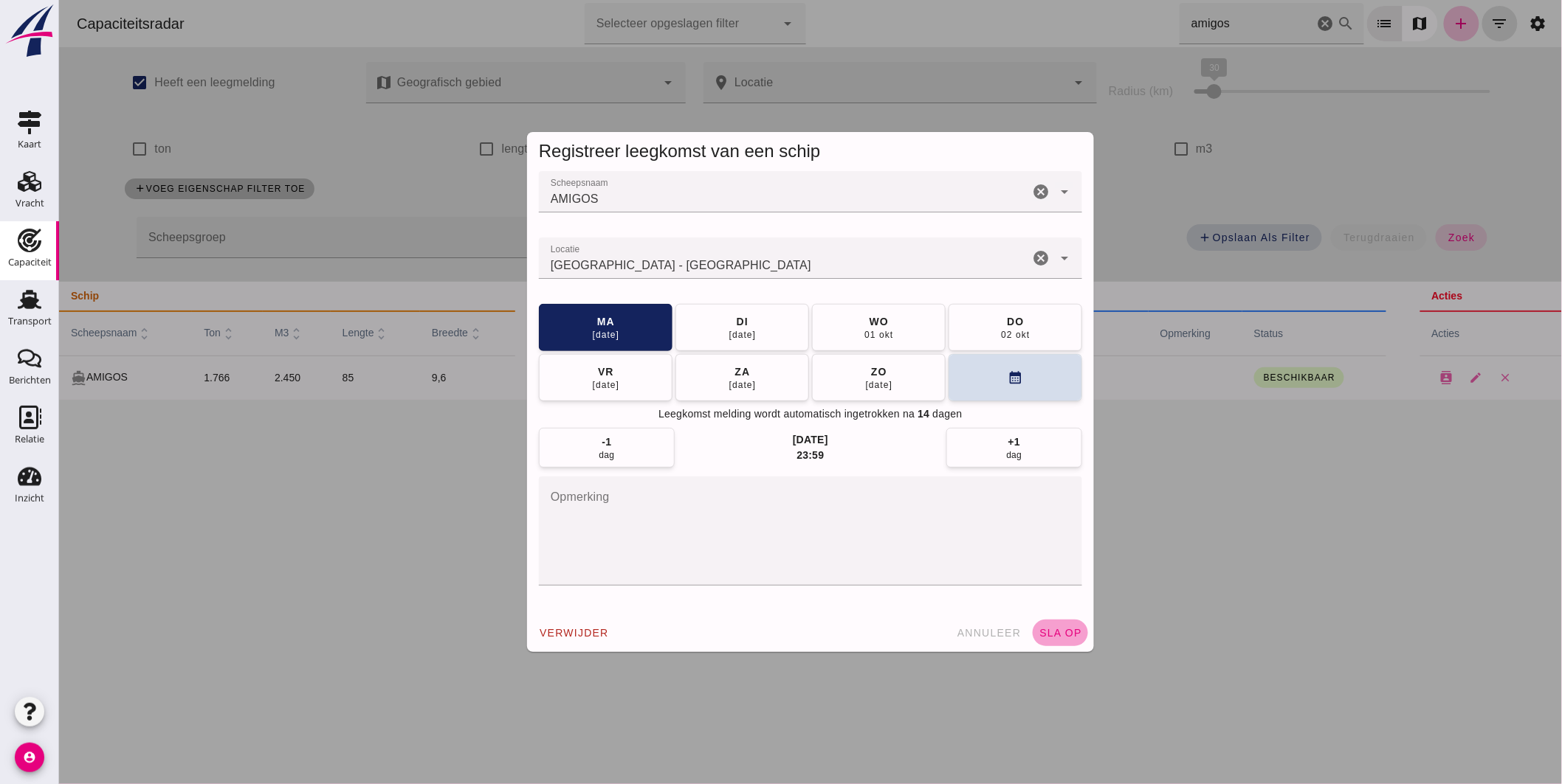
click at [1055, 625] on button "sla op" at bounding box center [1060, 633] width 56 height 27
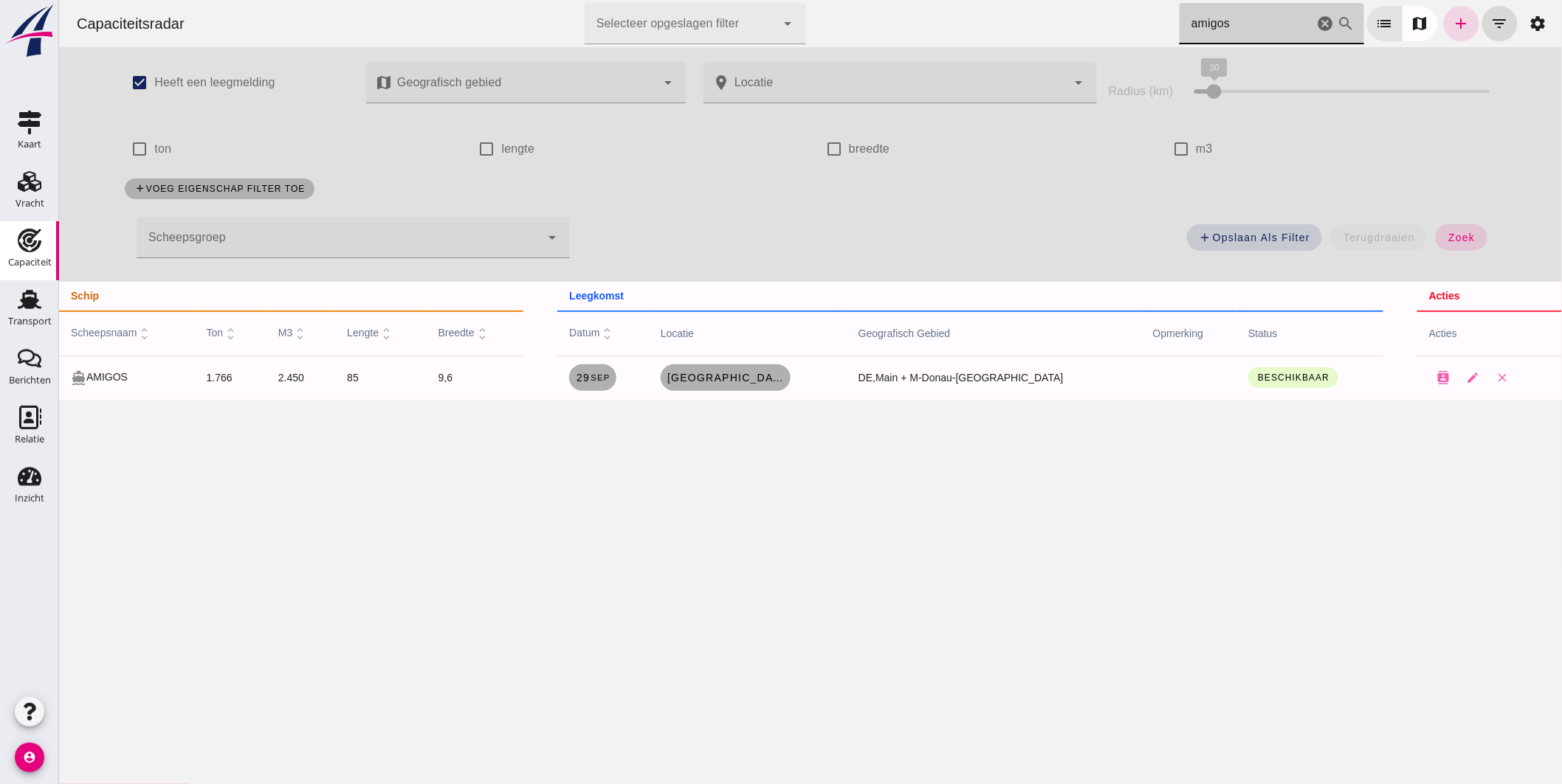
drag, startPoint x: 1217, startPoint y: 27, endPoint x: 858, endPoint y: 41, distance: 359.3
click at [901, 36] on div "Capaciteitsradar Selecteer opgeslagen filter Selecteer opgeslagen filter cancel…" at bounding box center [810, 23] width 1491 height 47
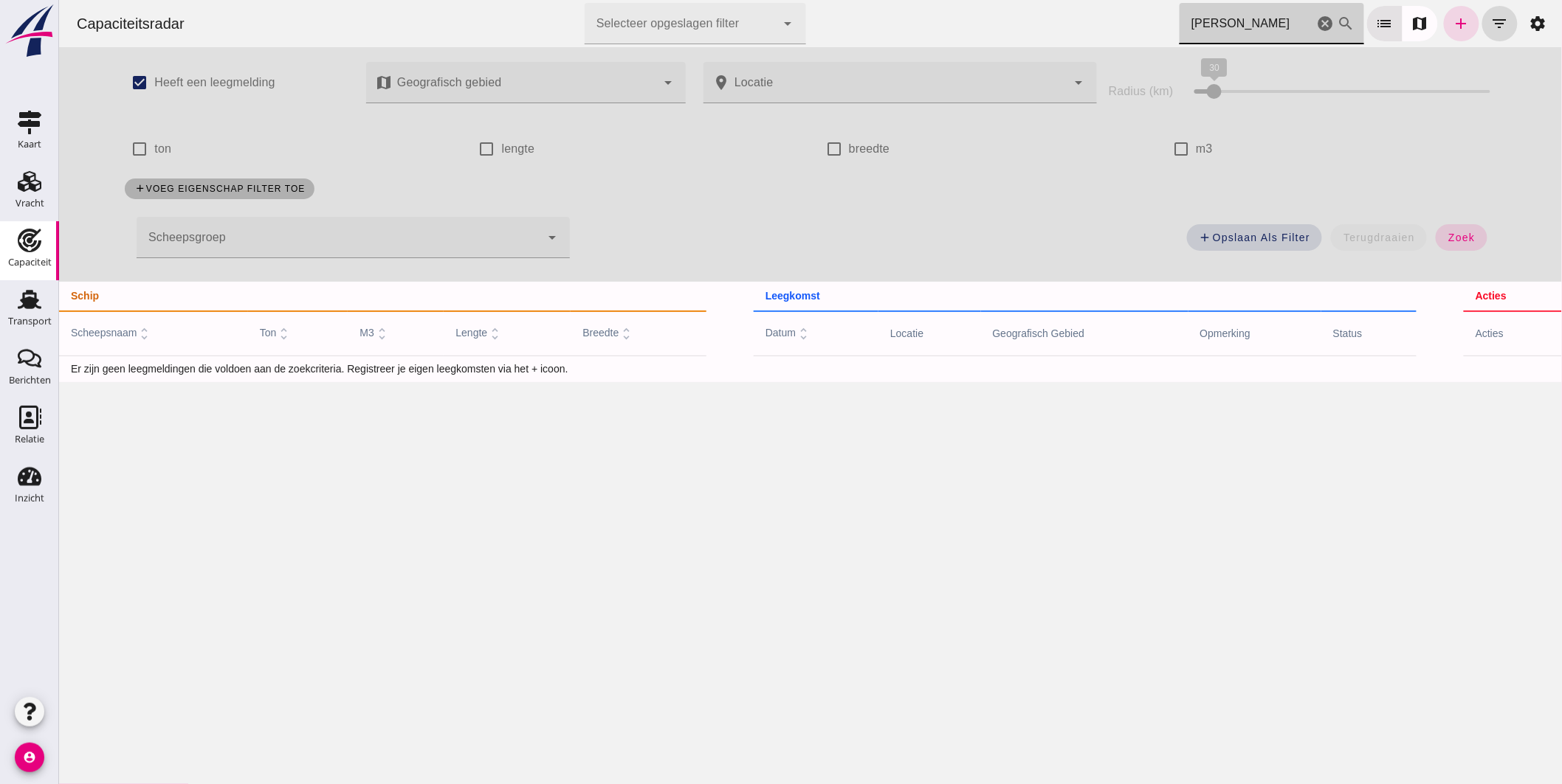
drag, startPoint x: 1244, startPoint y: 27, endPoint x: 665, endPoint y: -3, distance: 579.8
click at [665, 0] on html "Capaciteitsradar Selecteer opgeslagen filter Selecteer opgeslagen filter cancel…" at bounding box center [810, 392] width 1503 height 784
type input "[PERSON_NAME]"
click at [1452, 23] on icon "add" at bounding box center [1460, 23] width 17 height 17
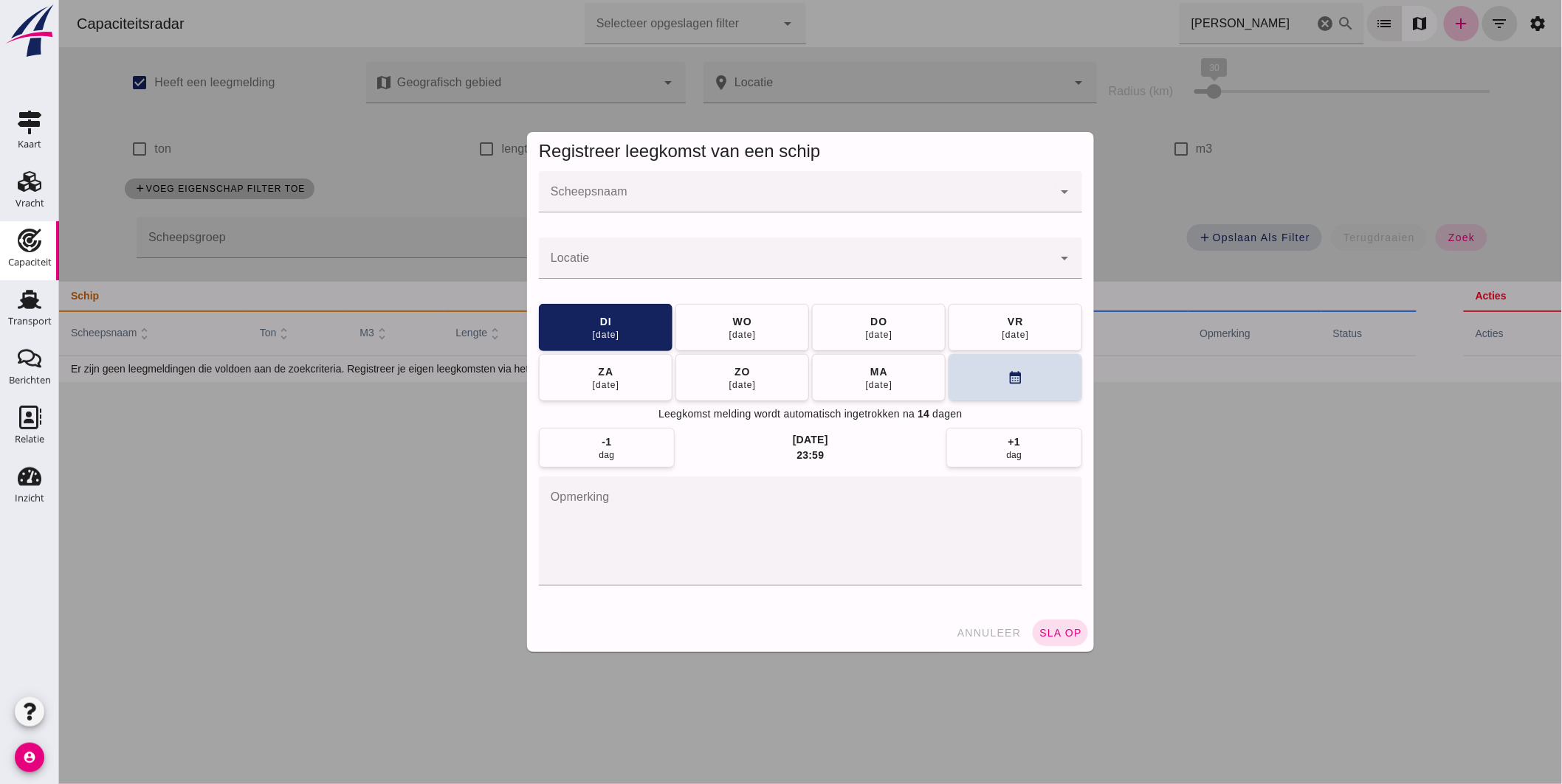
click at [1452, 173] on div at bounding box center [810, 392] width 1503 height 784
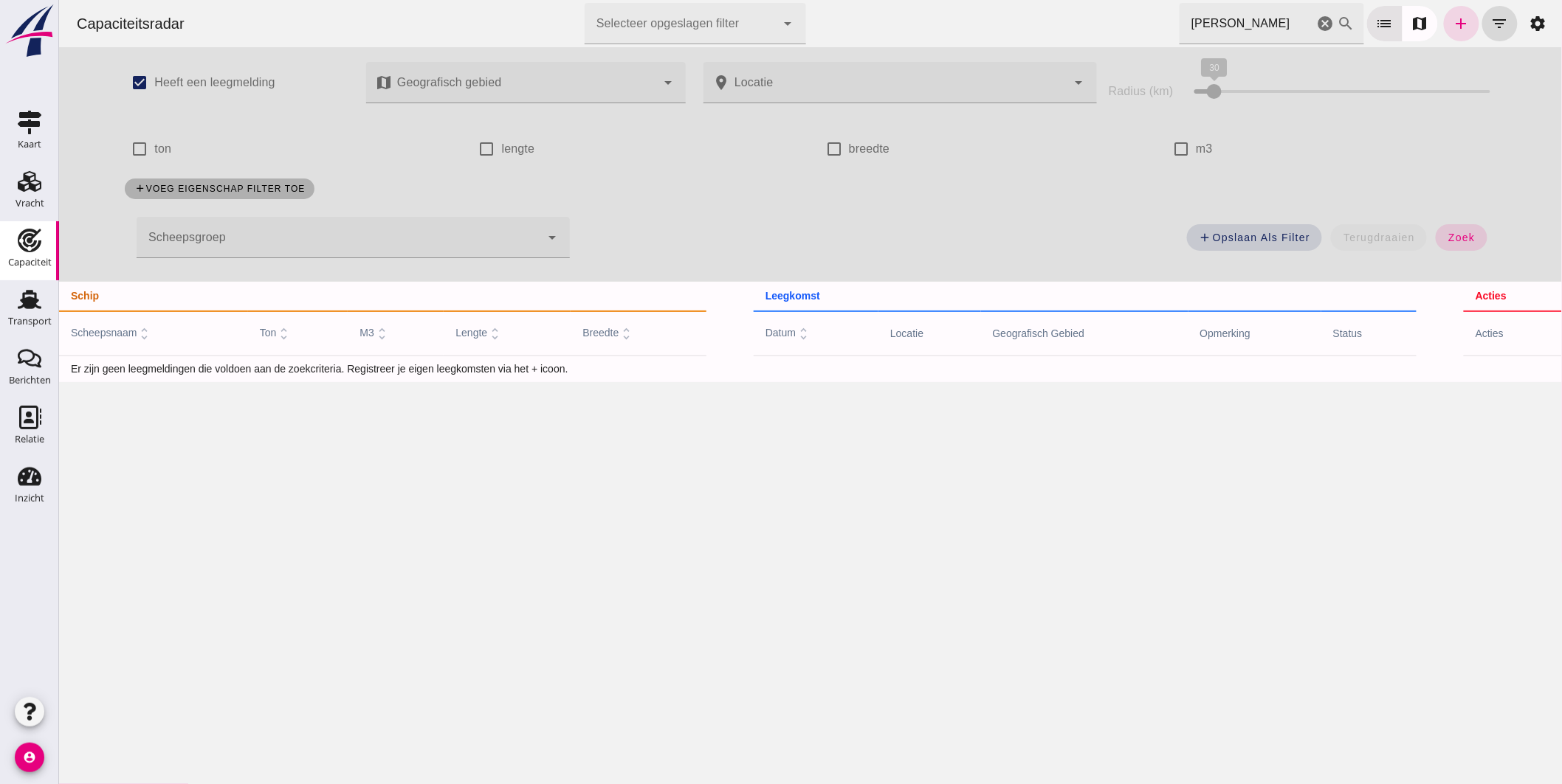
click at [1459, 254] on div "add Opslaan als filter terugdraaien zoek" at bounding box center [1040, 241] width 925 height 53
click at [1454, 242] on span "zoek" at bounding box center [1459, 238] width 27 height 12
click at [1452, 18] on icon "add" at bounding box center [1460, 23] width 17 height 17
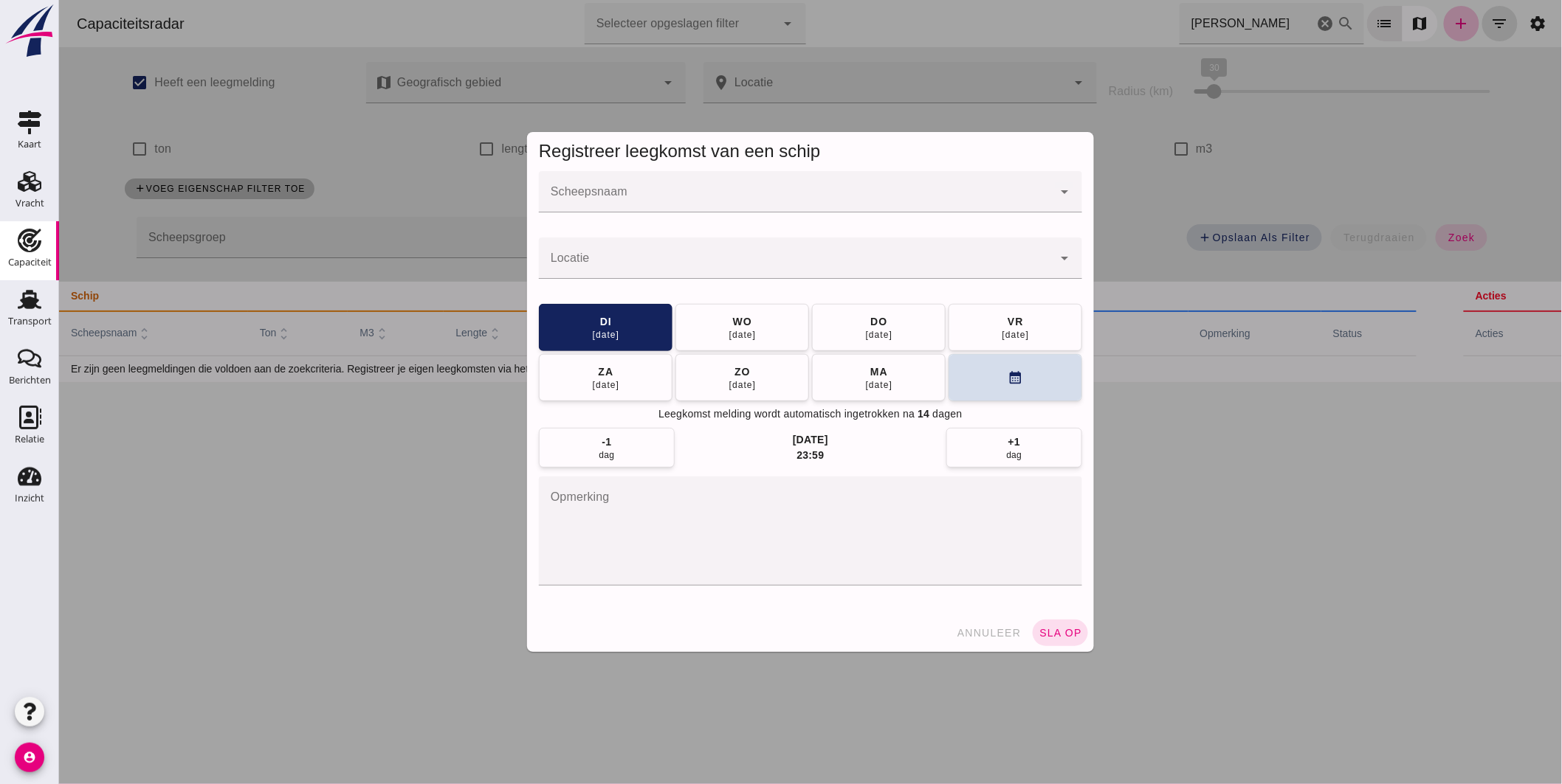
click at [774, 201] on input "Scheepsnaam" at bounding box center [794, 199] width 513 height 17
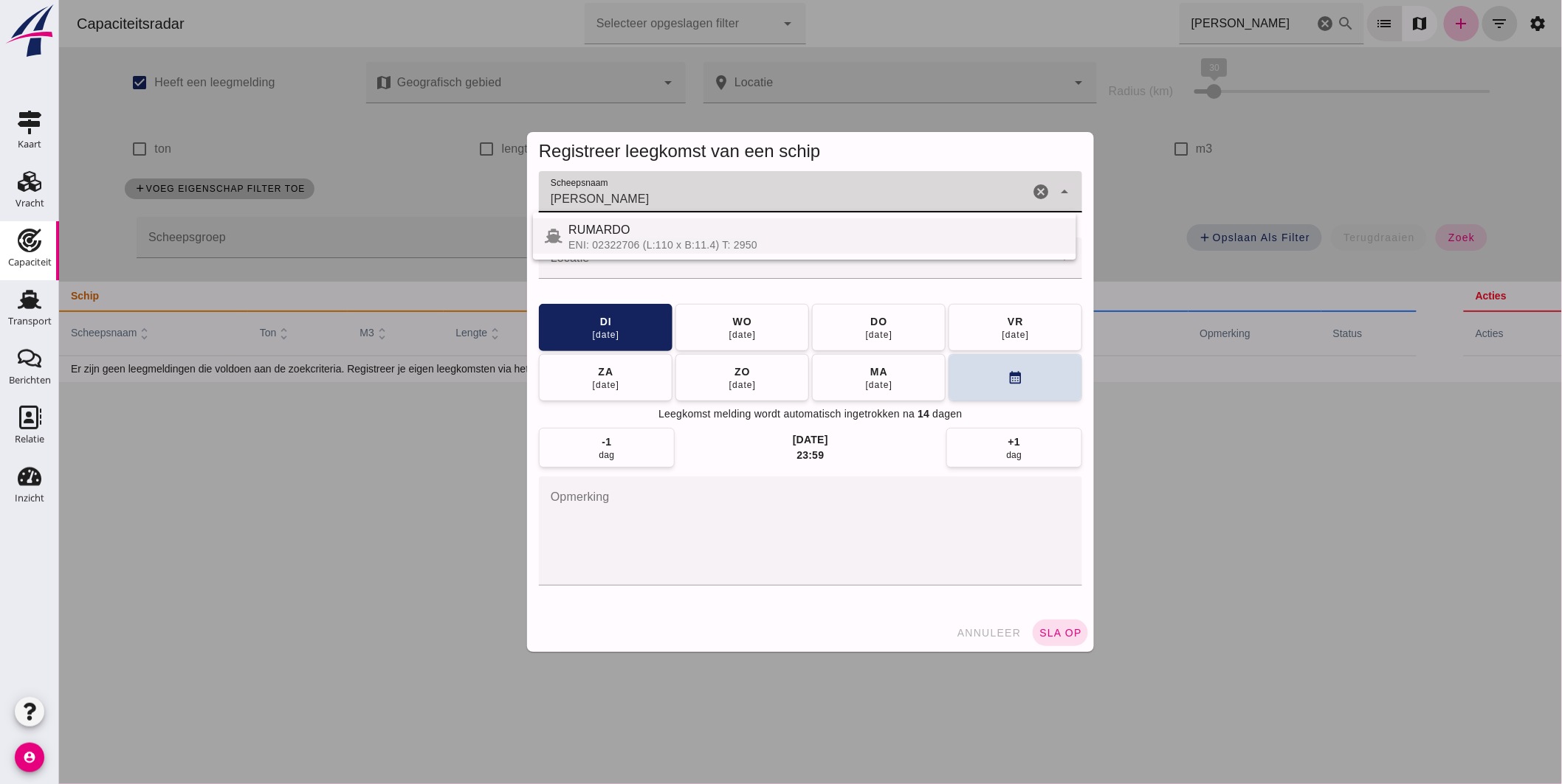
click at [673, 234] on div "RUMARDO" at bounding box center [815, 230] width 496 height 17
type input "RUMARDO"
click at [662, 253] on div at bounding box center [794, 259] width 513 height 42
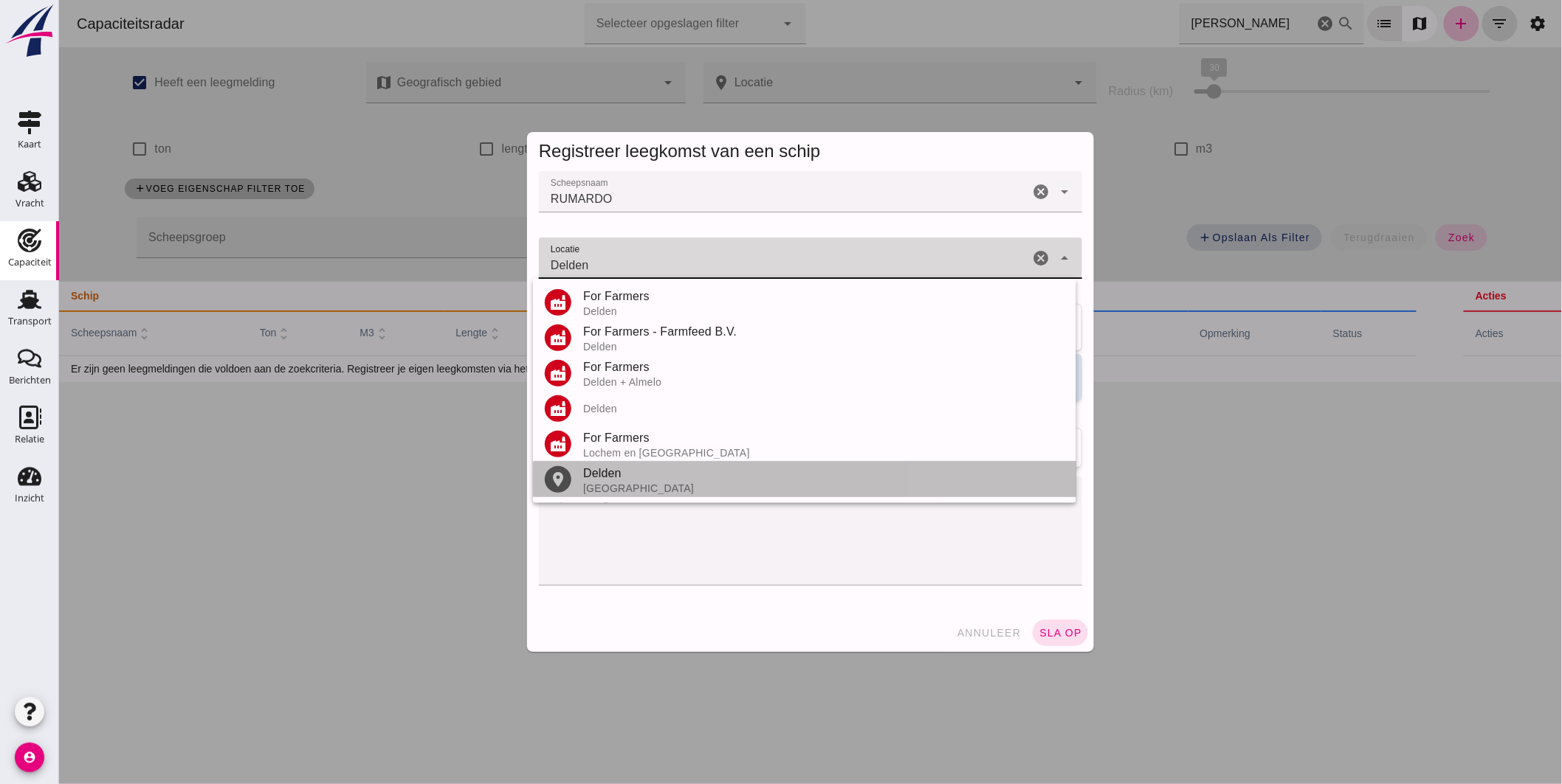
click at [631, 470] on div "Delden" at bounding box center [823, 473] width 481 height 17
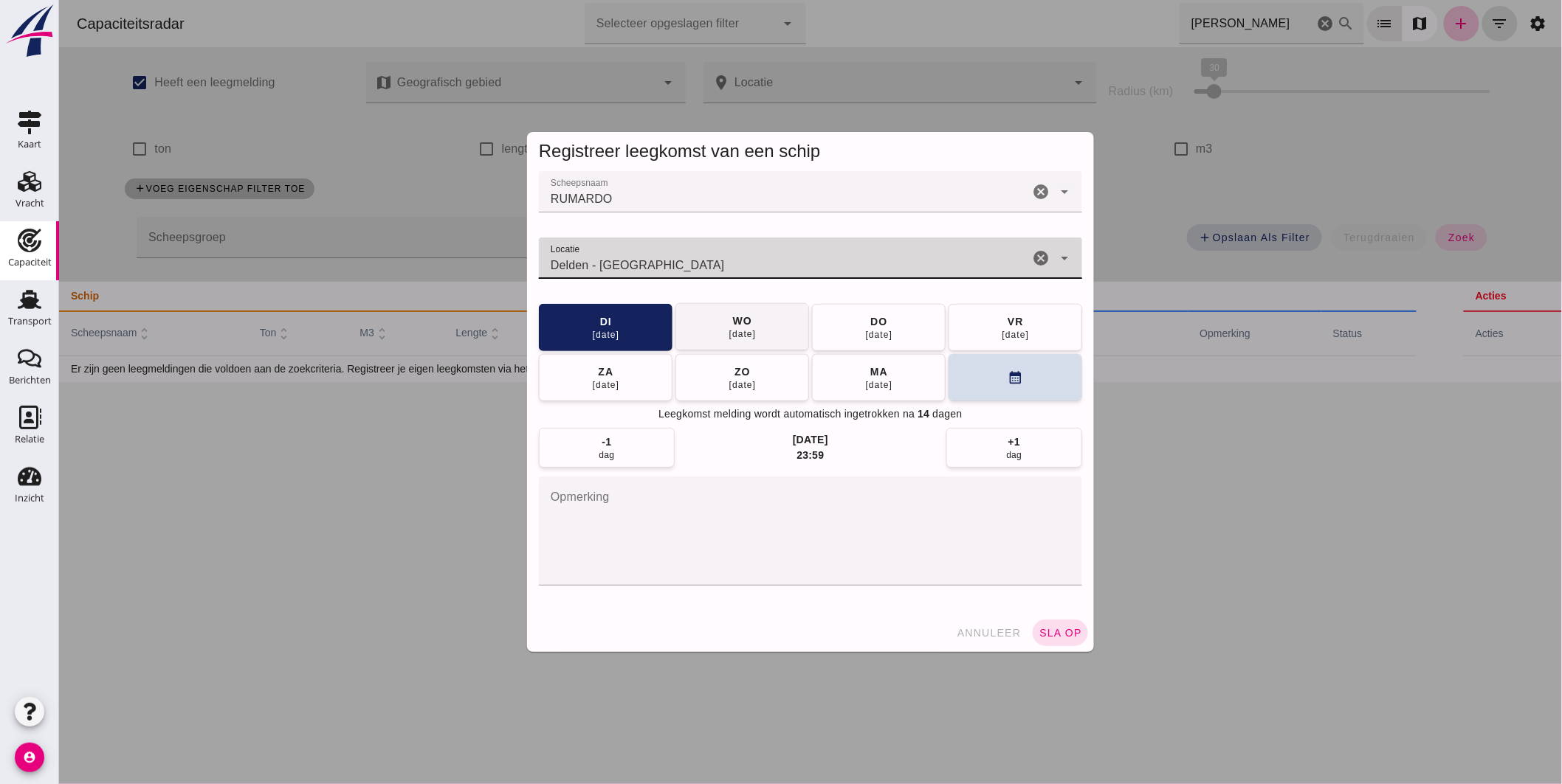
type input "Delden - [GEOGRAPHIC_DATA]"
click at [787, 322] on button "[DATE]" at bounding box center [741, 326] width 134 height 47
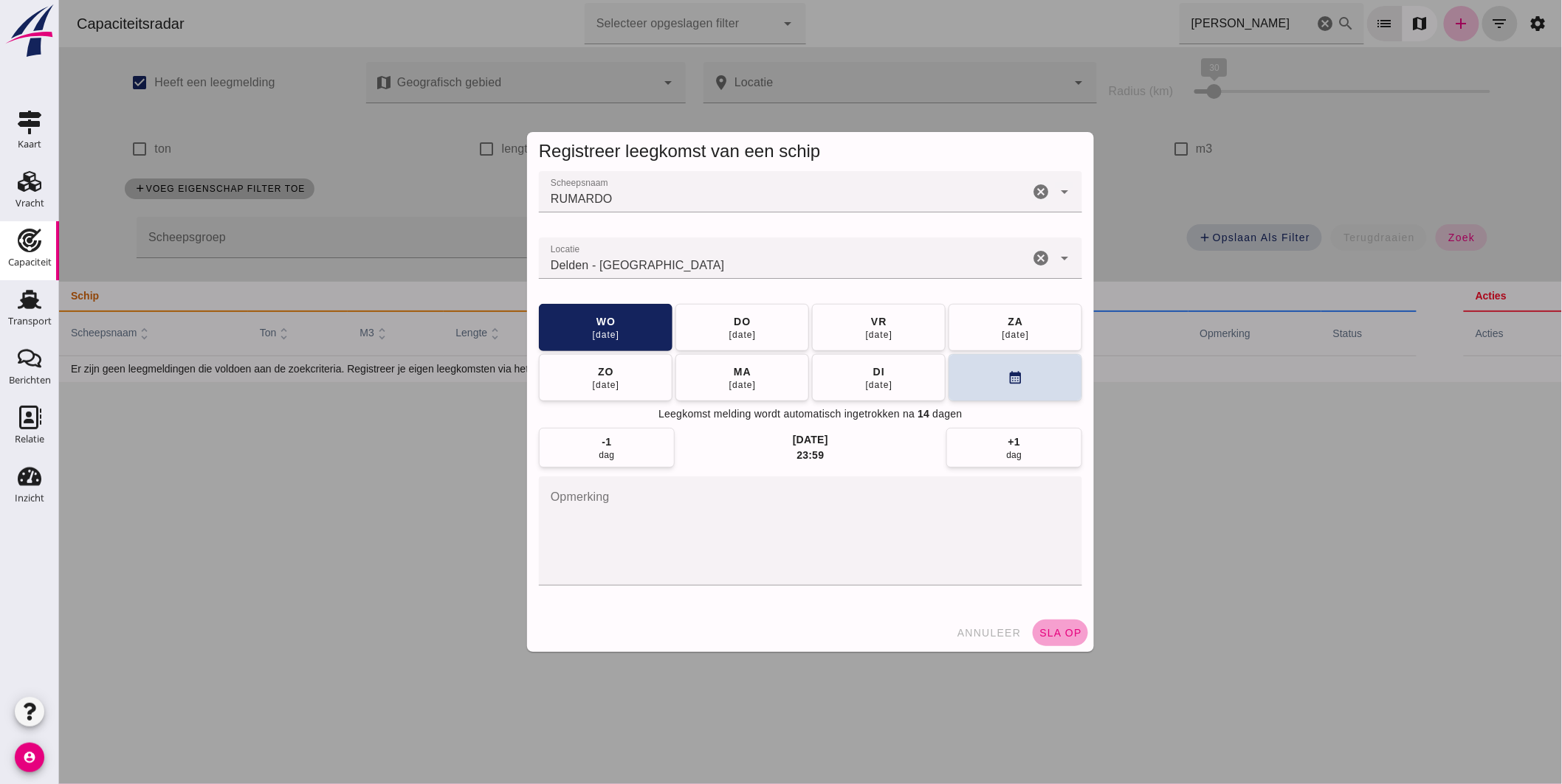
click at [1056, 629] on span "sla op" at bounding box center [1059, 633] width 43 height 12
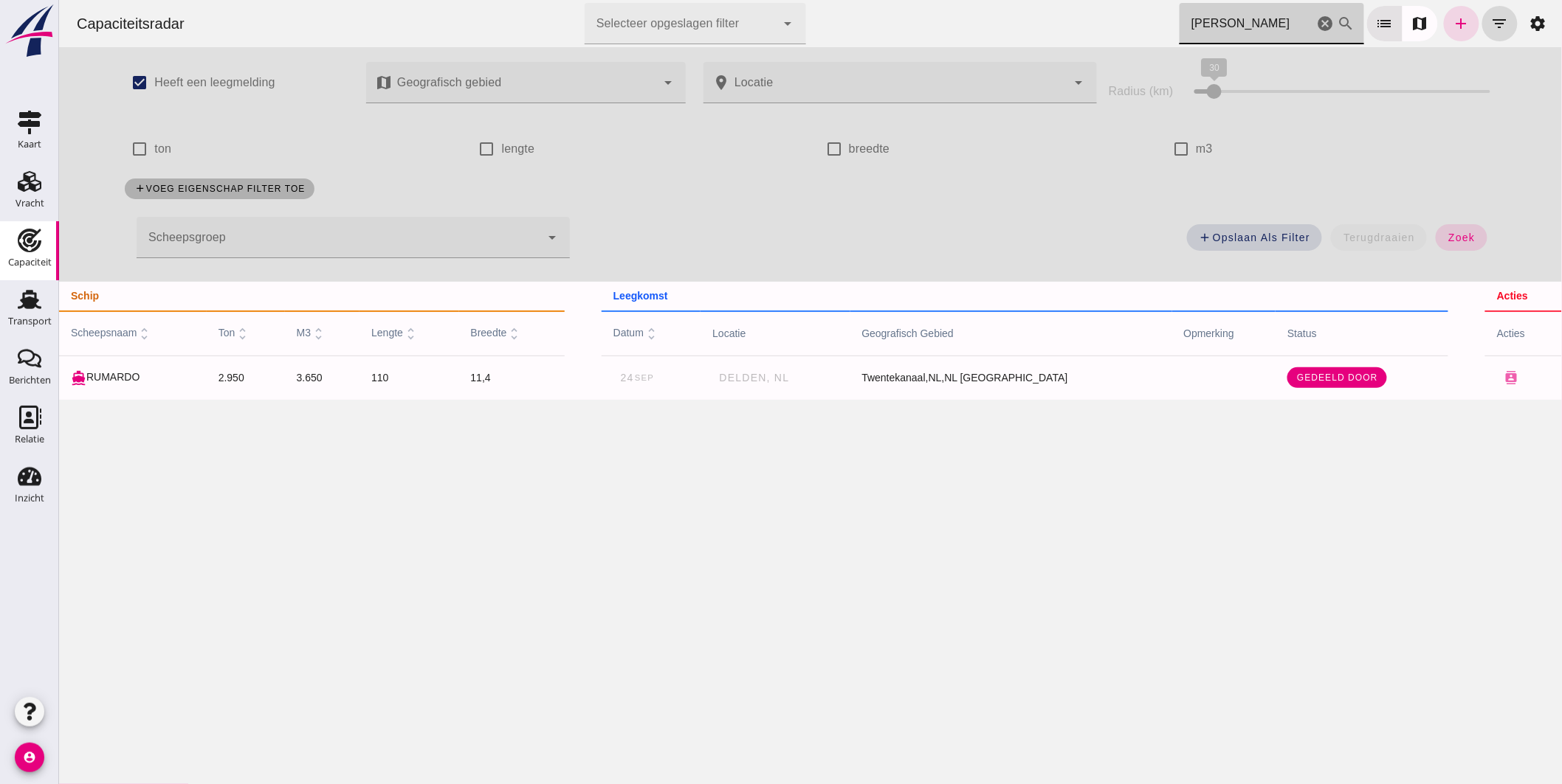
drag, startPoint x: 1266, startPoint y: 25, endPoint x: 702, endPoint y: 16, distance: 564.1
click at [742, 16] on div "Capaciteitsradar Selecteer opgeslagen filter Selecteer opgeslagen filter cancel…" at bounding box center [810, 23] width 1491 height 47
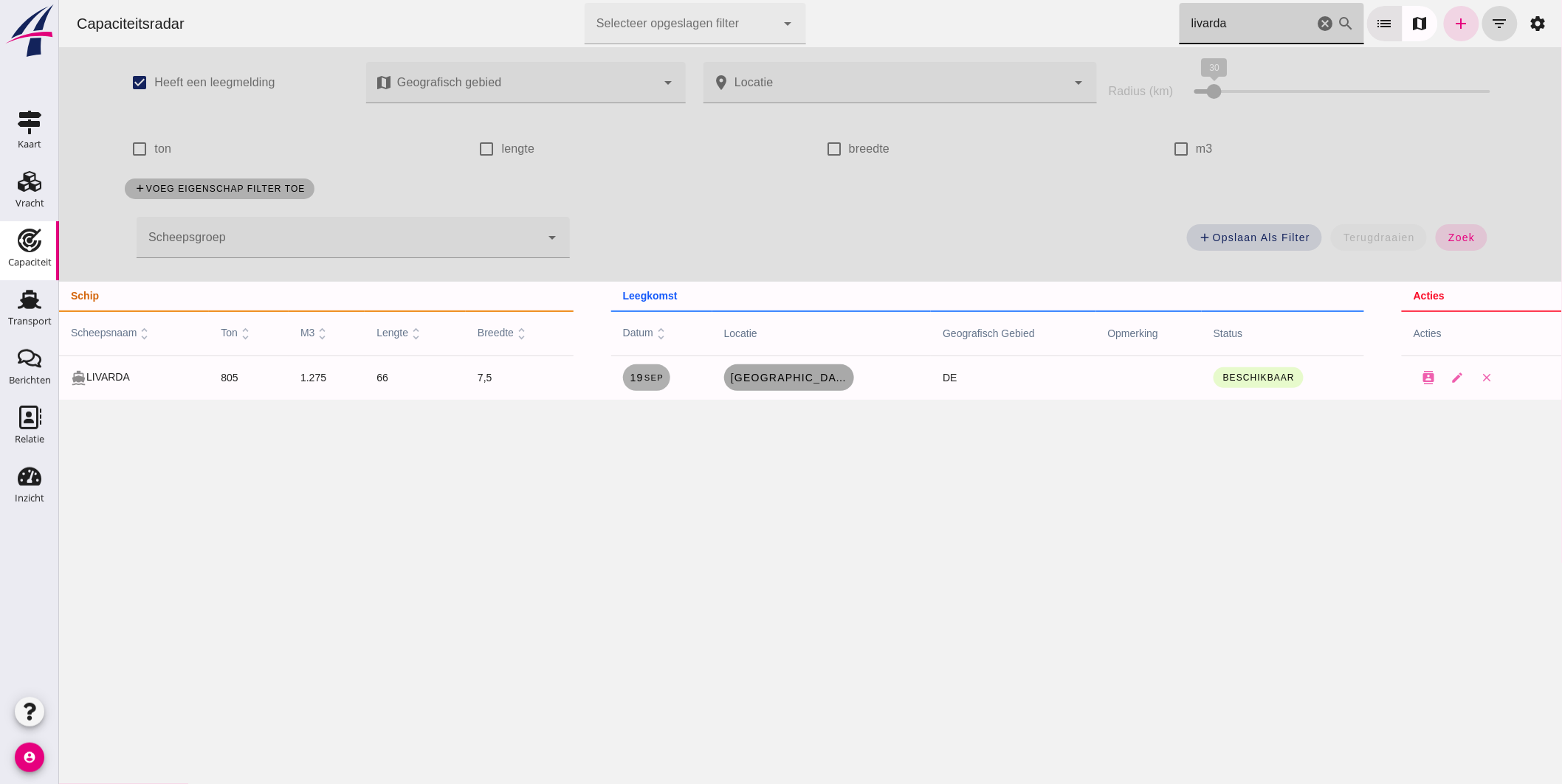
click at [783, 379] on span "[GEOGRAPHIC_DATA], de" at bounding box center [788, 378] width 118 height 12
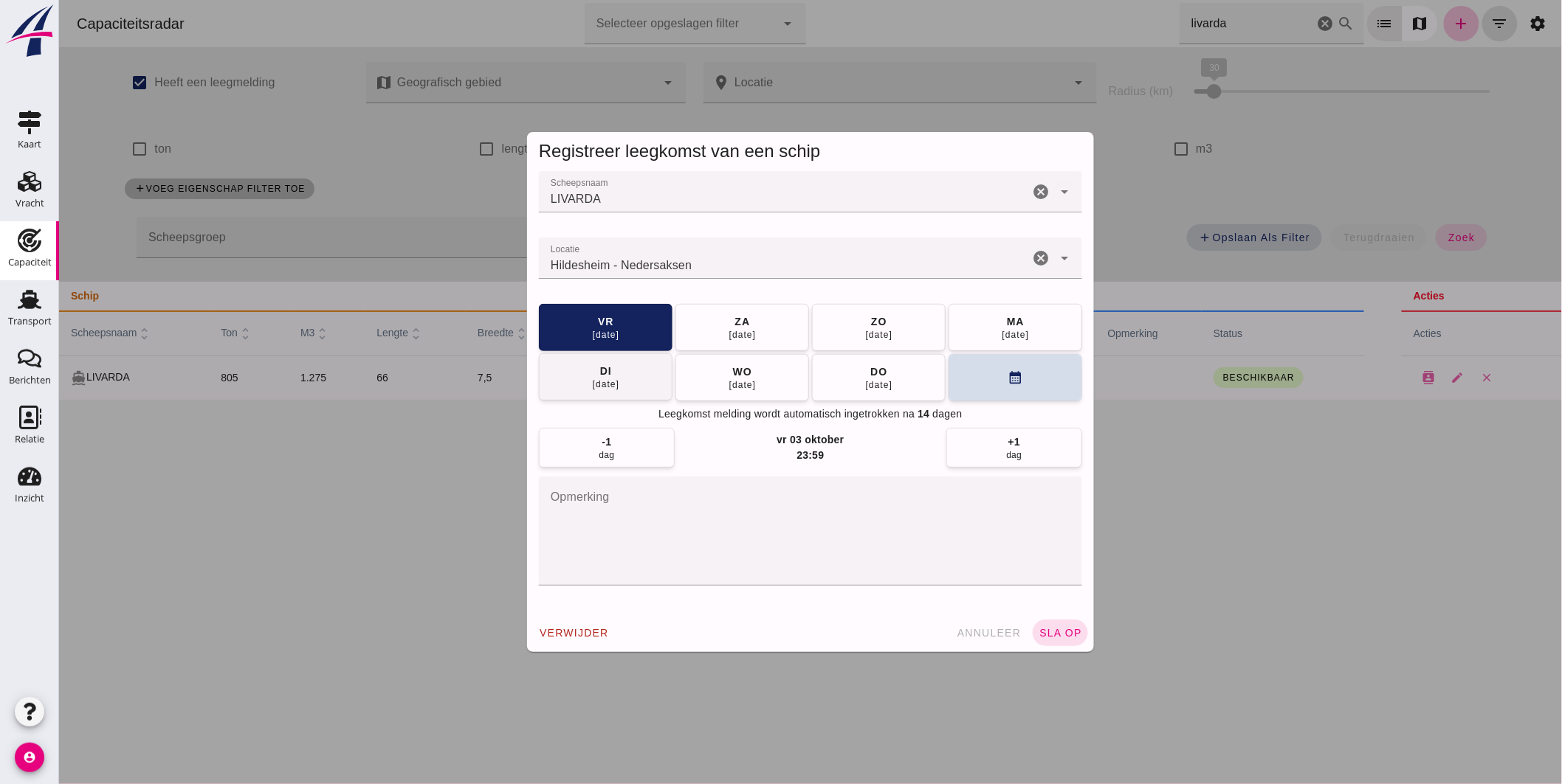
click at [629, 377] on button "[DATE]" at bounding box center [605, 377] width 134 height 47
click at [1046, 627] on span "sla op" at bounding box center [1059, 633] width 43 height 12
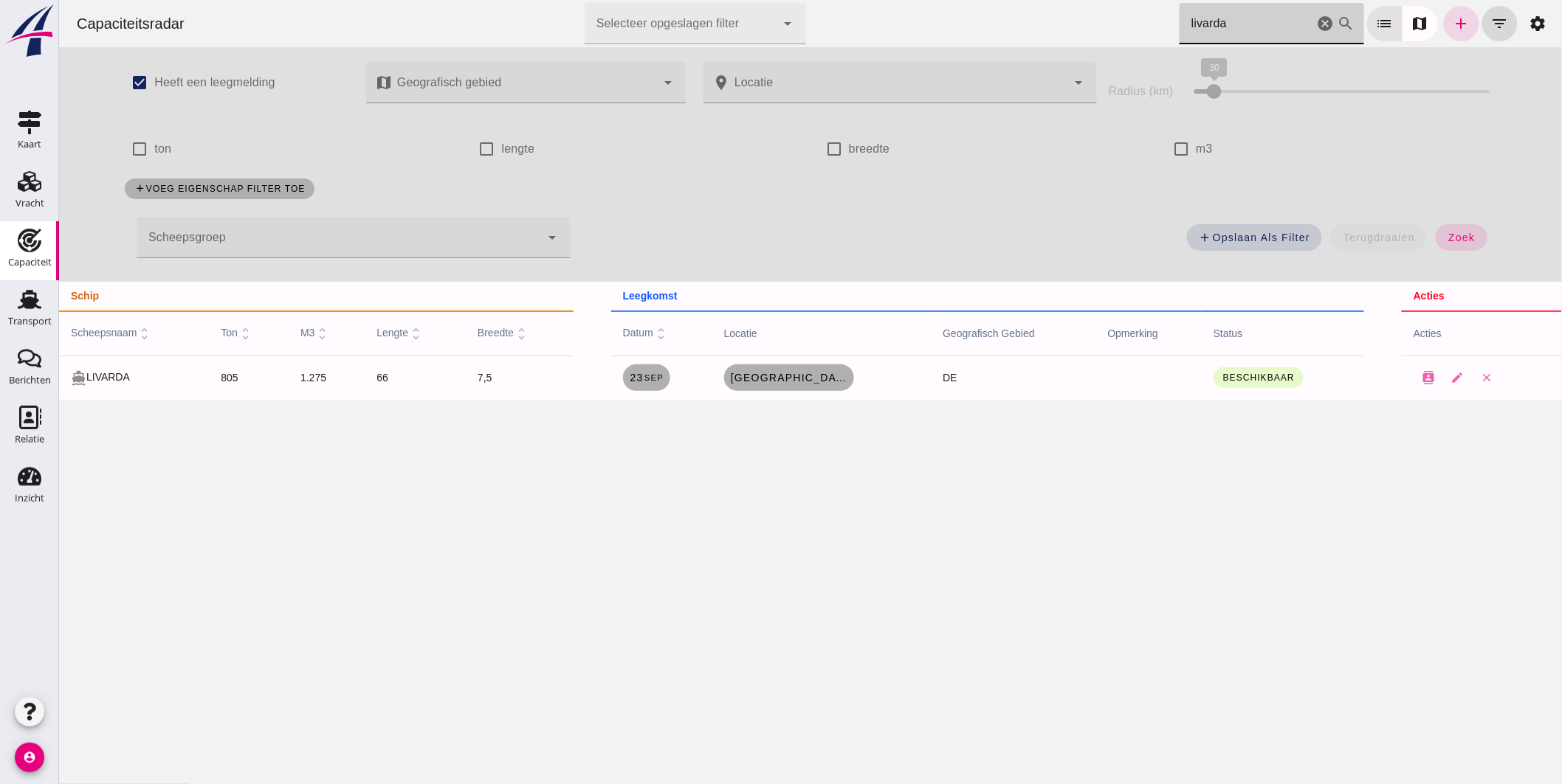
drag, startPoint x: 1244, startPoint y: 23, endPoint x: 601, endPoint y: 27, distance: 643.0
click at [605, 27] on div "Capaciteitsradar Selecteer opgeslagen filter Selecteer opgeslagen filter cancel…" at bounding box center [810, 23] width 1491 height 47
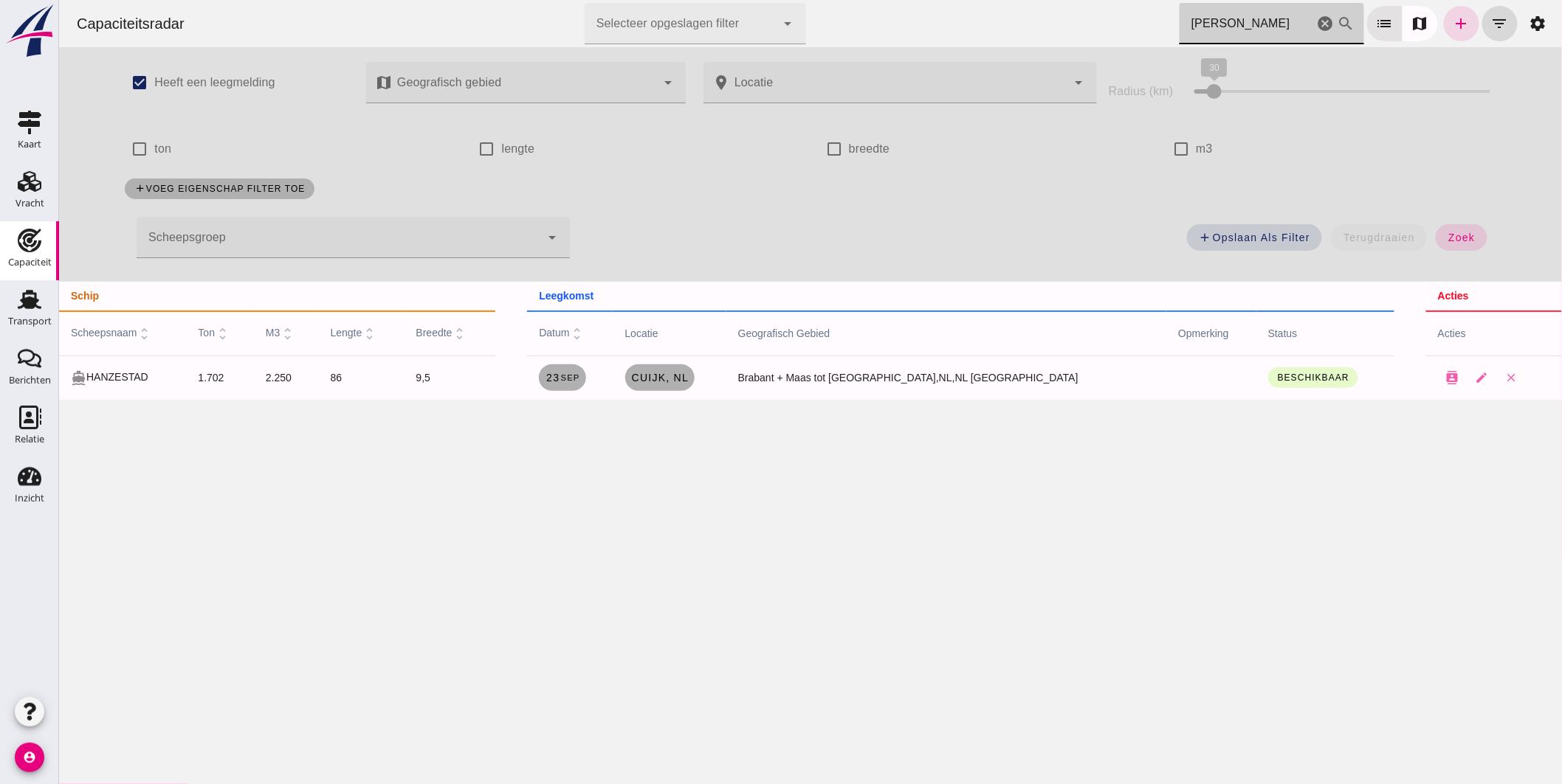
drag, startPoint x: 1206, startPoint y: 27, endPoint x: 733, endPoint y: 18, distance: 473.1
click at [743, 20] on div "Capaciteitsradar Selecteer opgeslagen filter Selecteer opgeslagen filter cancel…" at bounding box center [810, 23] width 1491 height 47
drag, startPoint x: 1230, startPoint y: 30, endPoint x: 934, endPoint y: 22, distance: 296.1
click at [960, 22] on div "Capaciteitsradar Selecteer opgeslagen filter Selecteer opgeslagen filter cancel…" at bounding box center [810, 23] width 1491 height 47
type input "mentor"
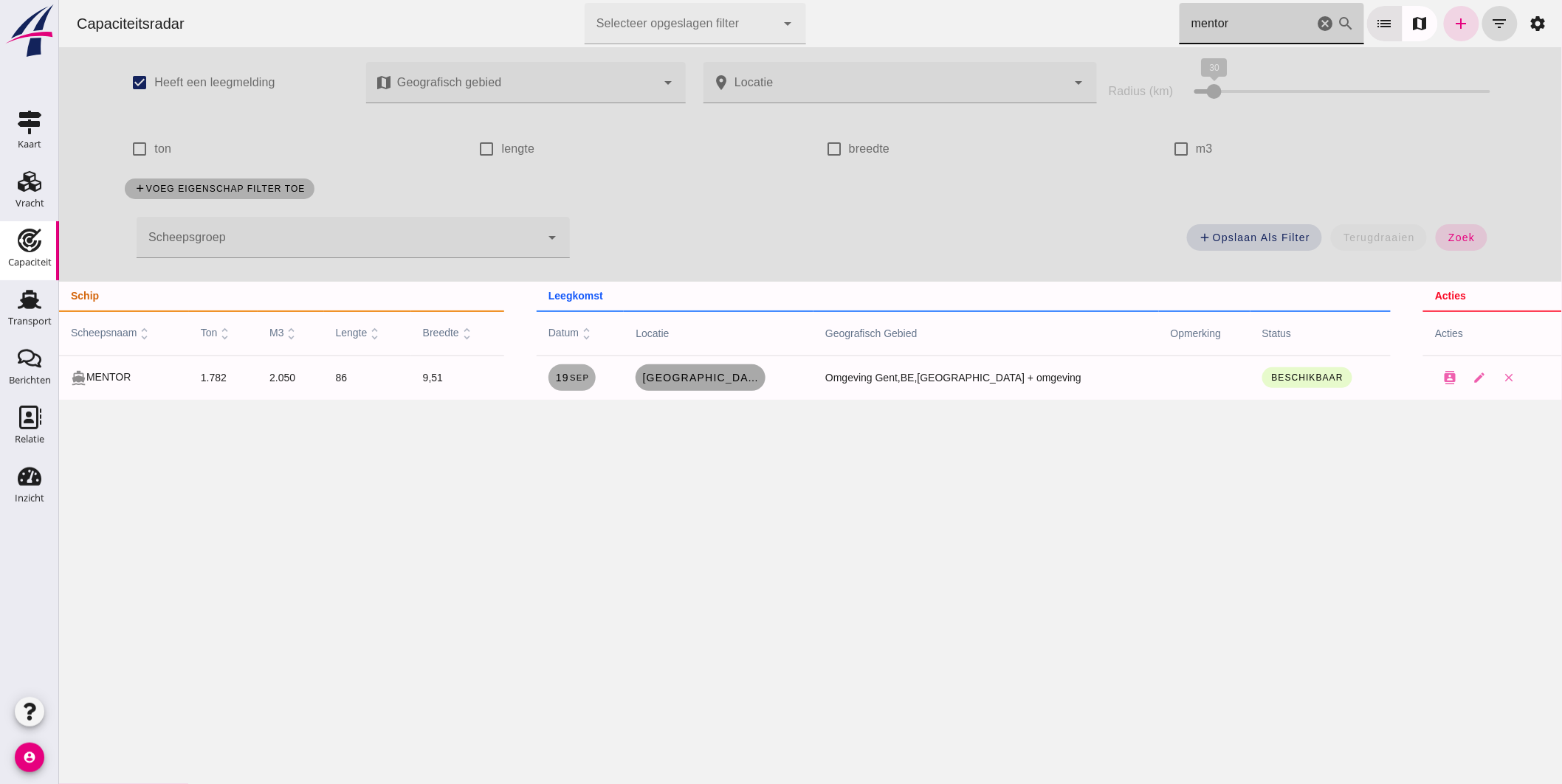
click at [758, 372] on span "[GEOGRAPHIC_DATA], be" at bounding box center [699, 378] width 118 height 12
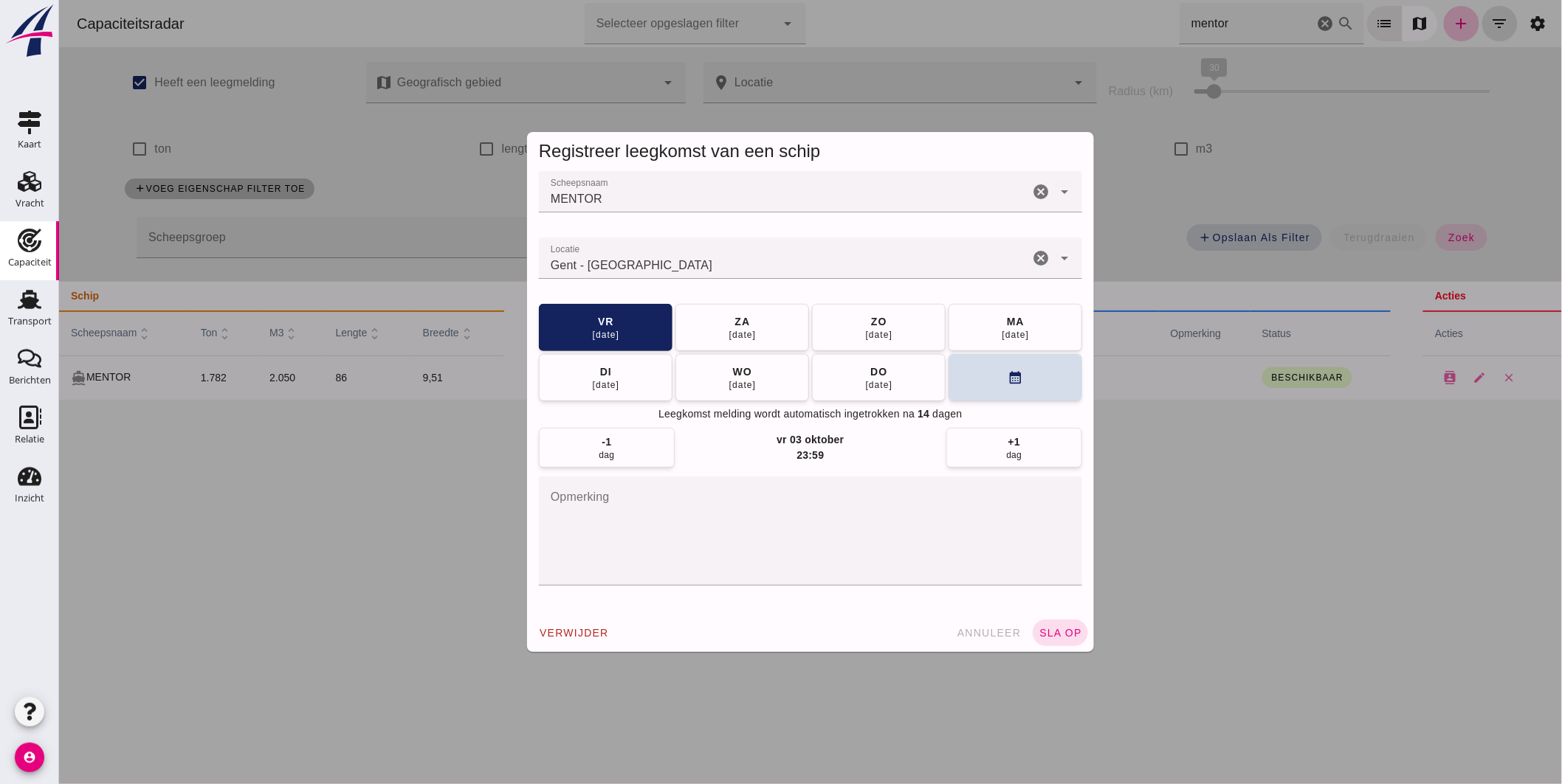
click at [782, 273] on input "Locatie" at bounding box center [783, 266] width 490 height 17
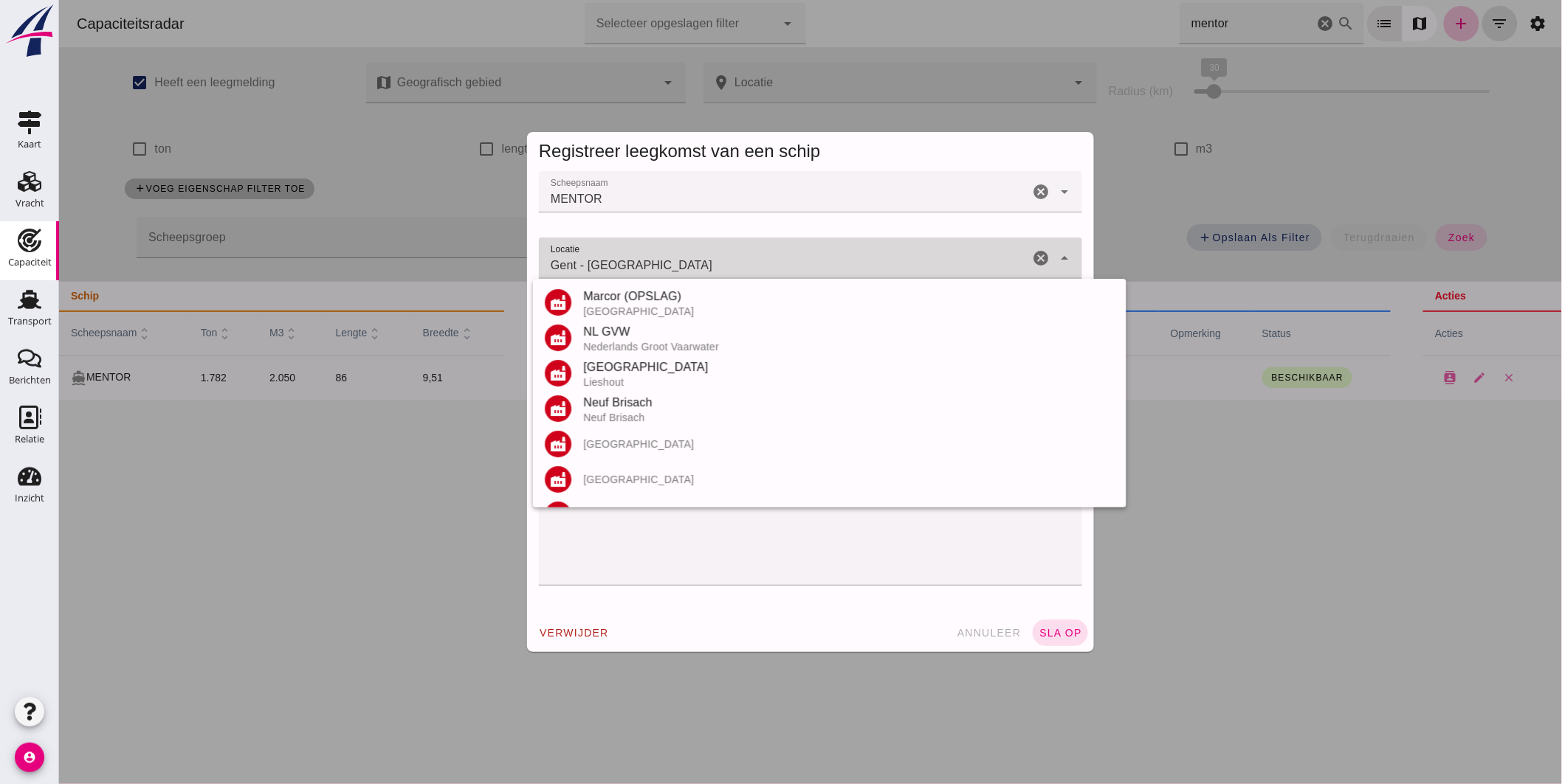
click at [782, 273] on input "Gent - [GEOGRAPHIC_DATA]" at bounding box center [783, 266] width 490 height 17
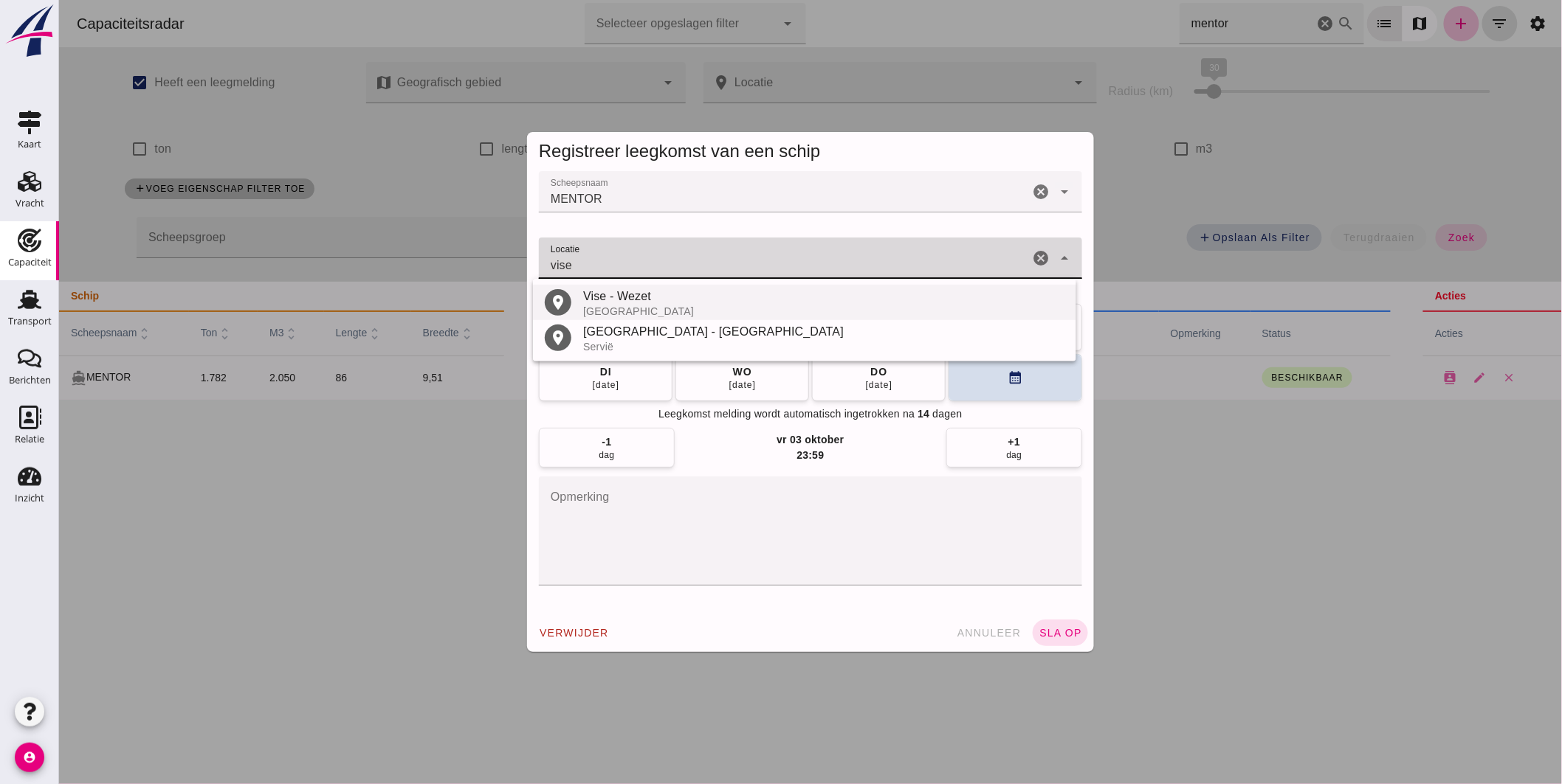
click at [635, 293] on div "Vise - Wezet" at bounding box center [823, 296] width 481 height 17
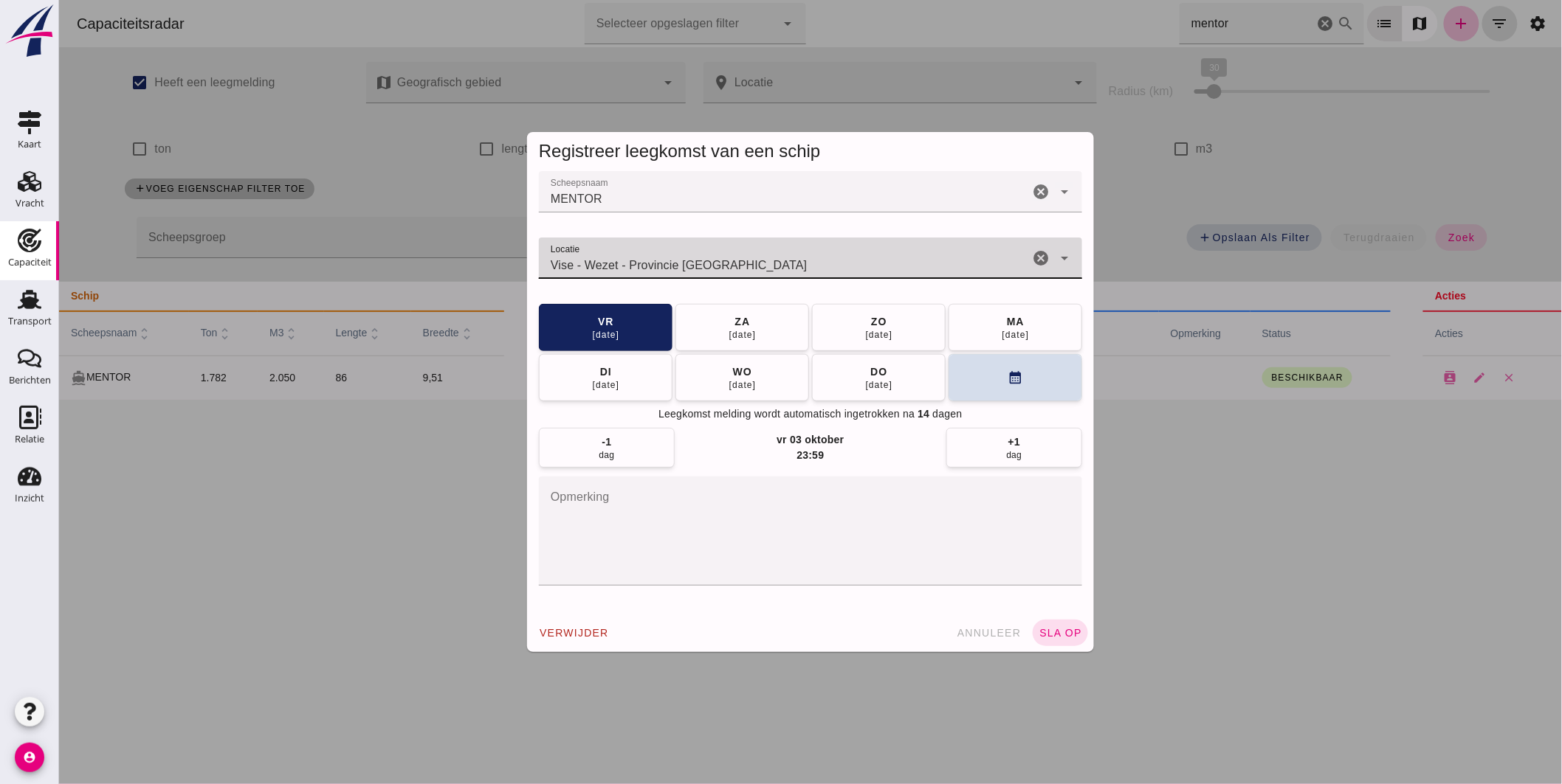
type input "Vise - Wezet - Provincie [GEOGRAPHIC_DATA]"
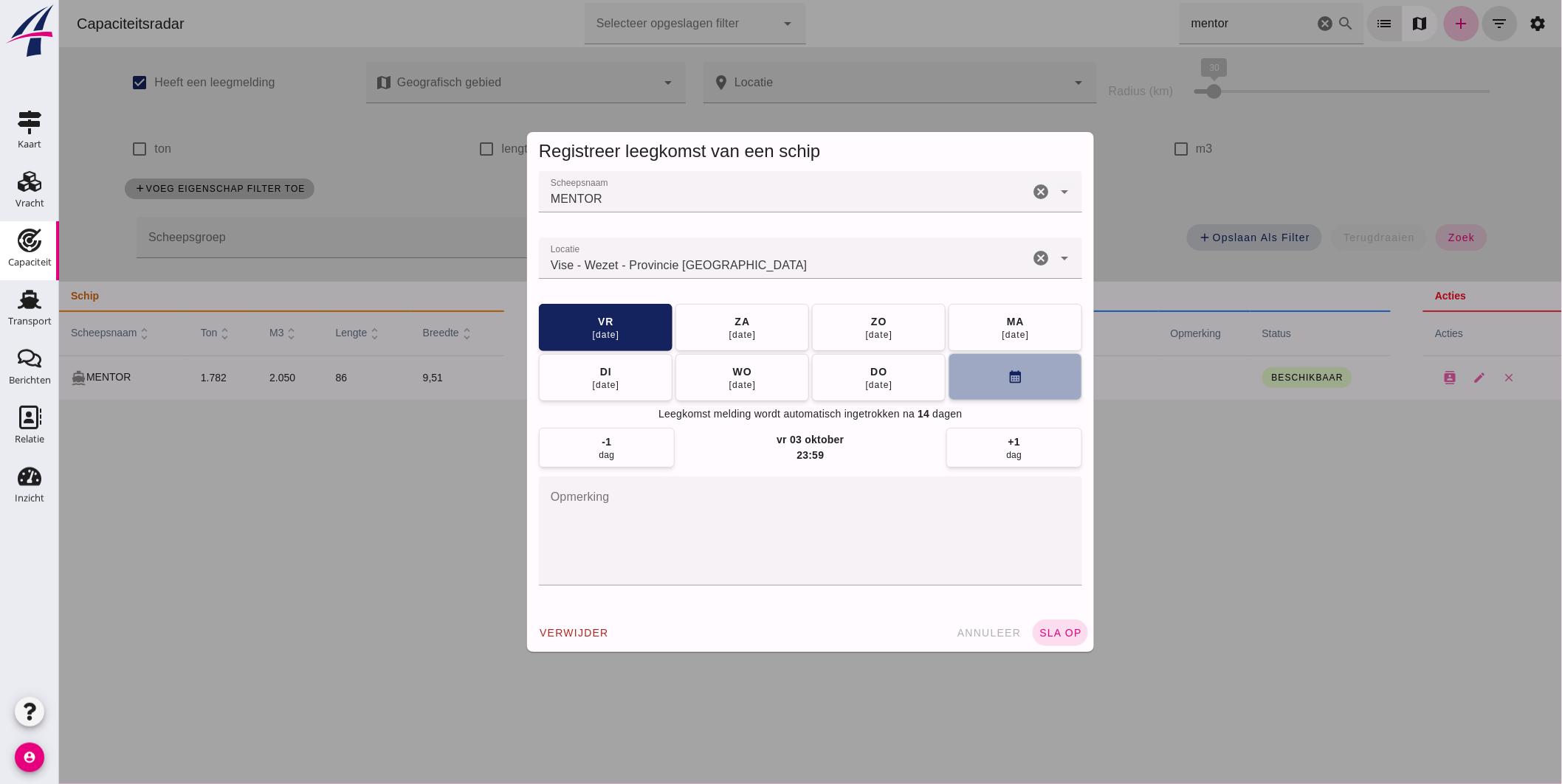
click at [967, 378] on button "calendar_month" at bounding box center [1015, 377] width 134 height 47
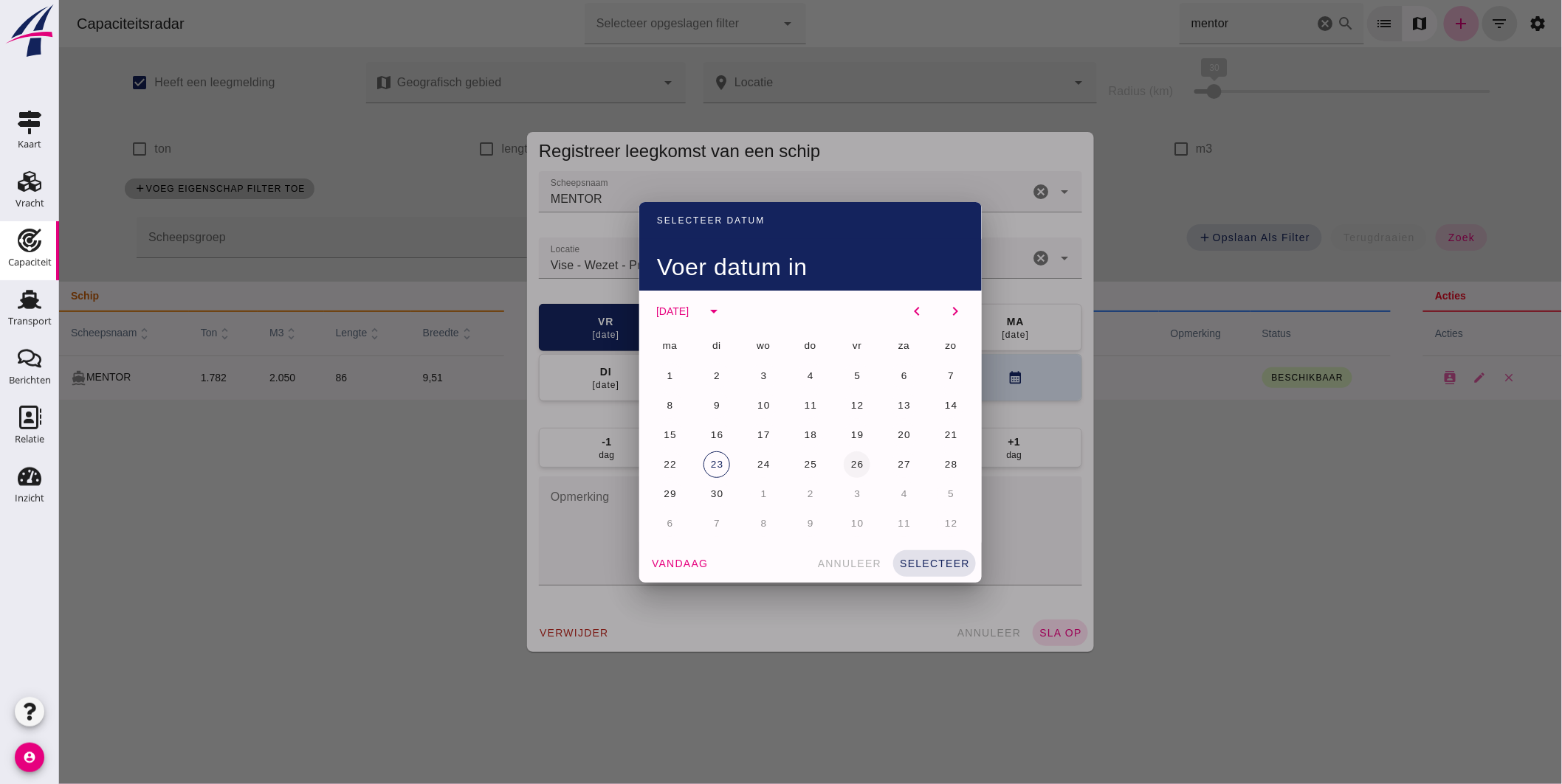
click at [850, 463] on span "26" at bounding box center [857, 464] width 14 height 11
click at [950, 565] on span "selecteer" at bounding box center [934, 563] width 71 height 12
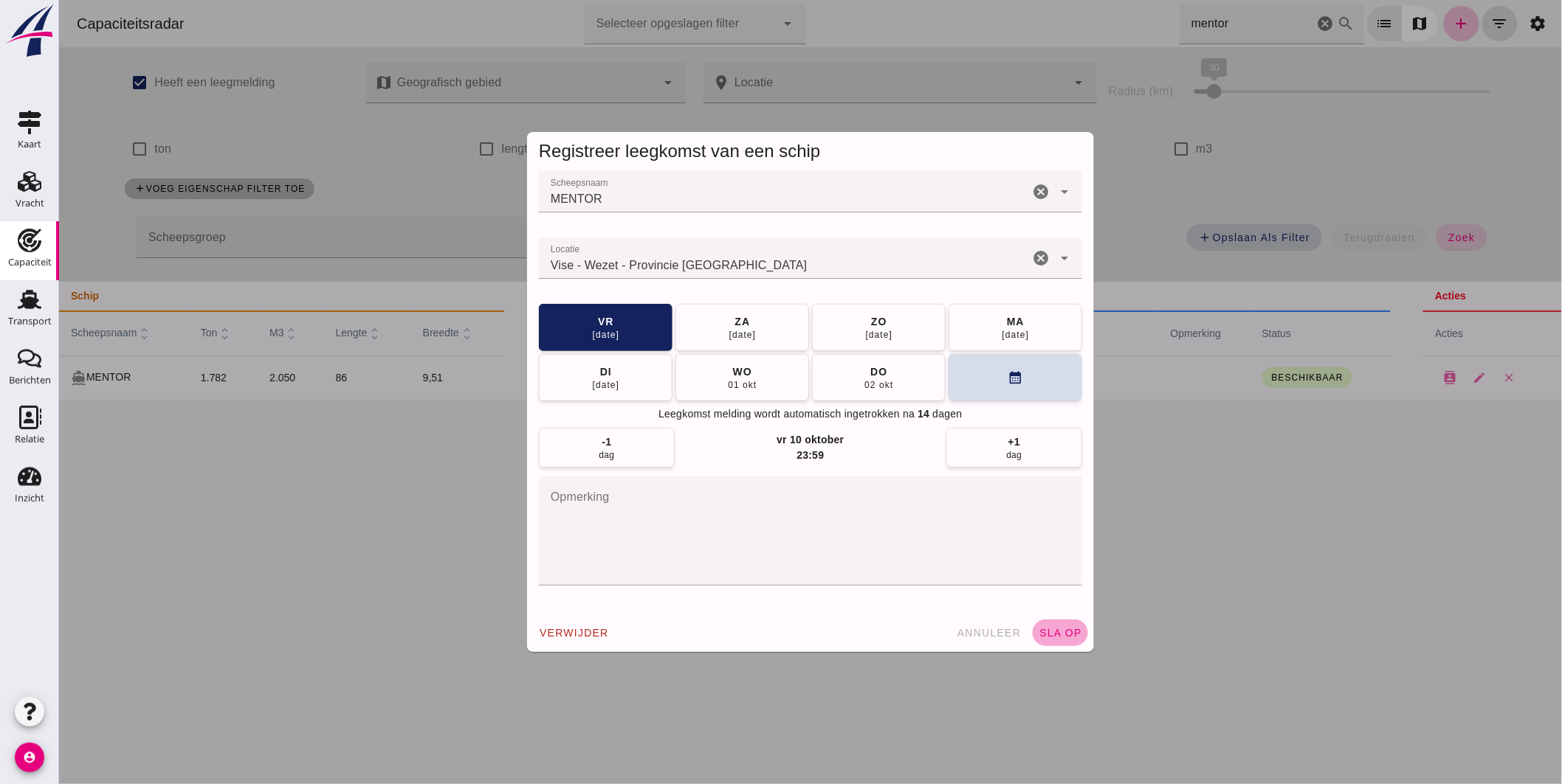
click at [1074, 628] on button "sla op" at bounding box center [1060, 633] width 56 height 27
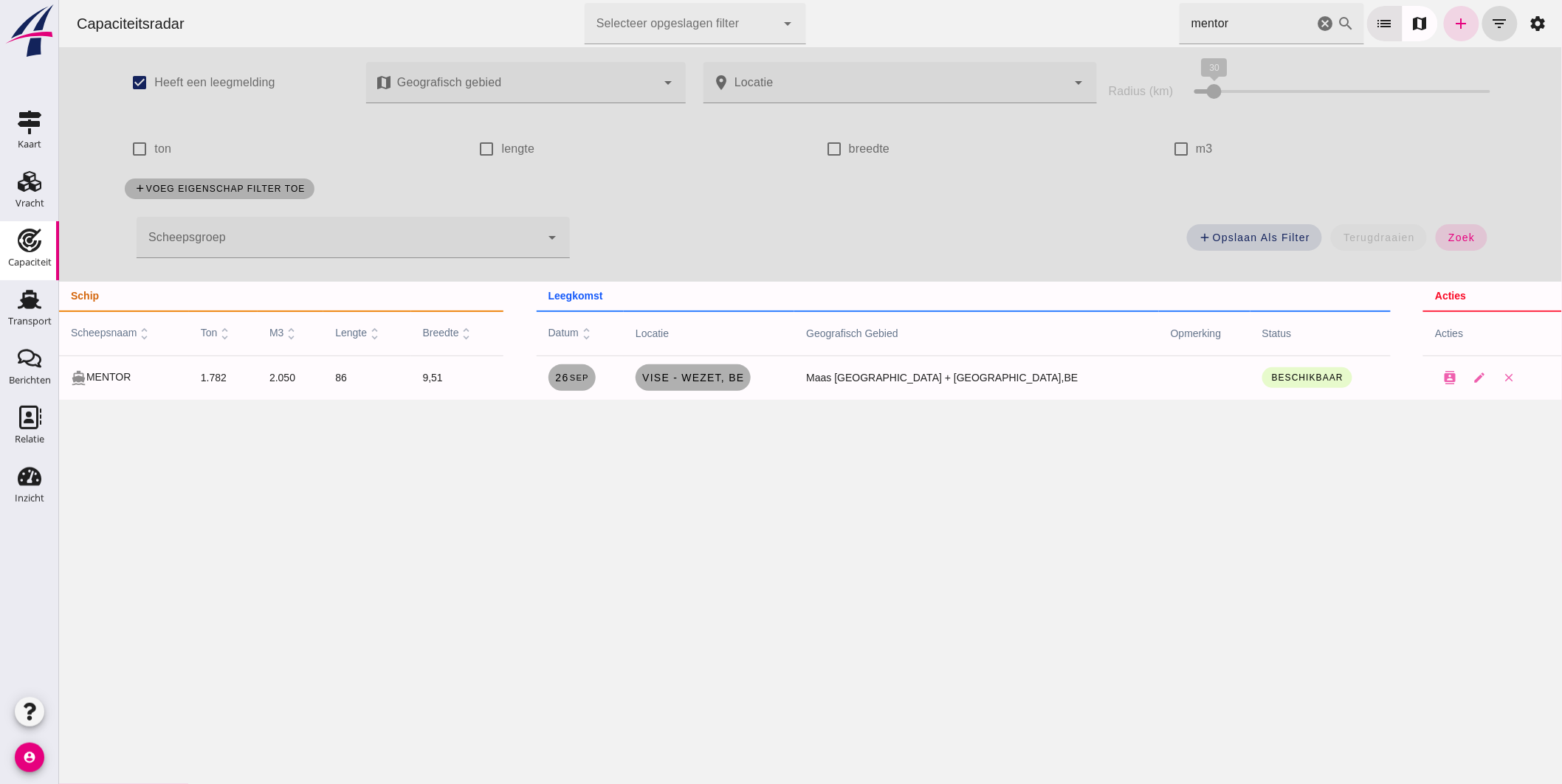
drag, startPoint x: 1289, startPoint y: 10, endPoint x: 952, endPoint y: 3, distance: 337.1
click at [952, 3] on div "Capaciteitsradar Selecteer opgeslagen filter Selecteer opgeslagen filter cancel…" at bounding box center [810, 23] width 1491 height 47
click at [752, 379] on link "Tisselt - Willebroek, be" at bounding box center [688, 378] width 130 height 27
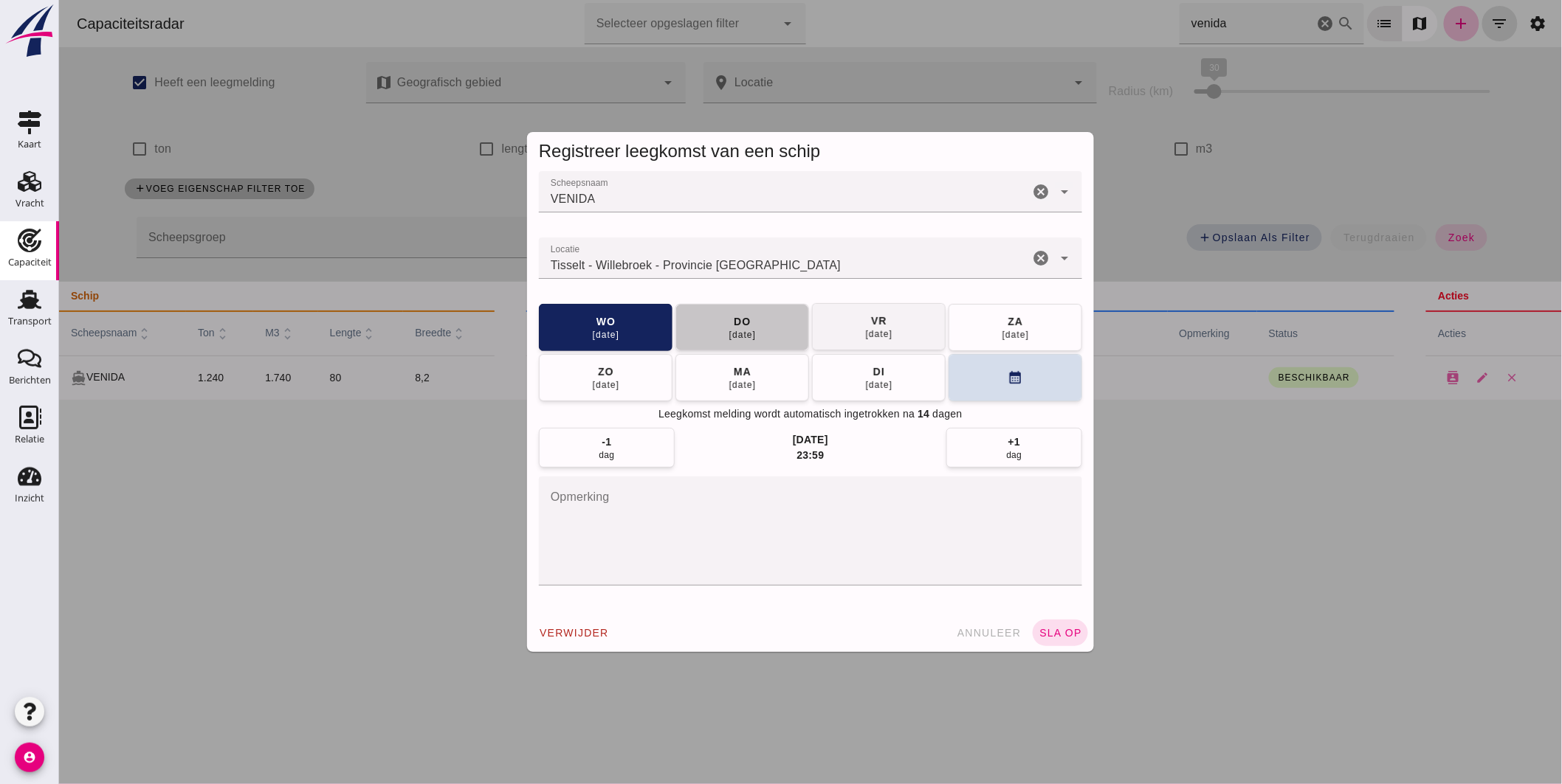
drag, startPoint x: 767, startPoint y: 323, endPoint x: 783, endPoint y: 338, distance: 21.9
click at [767, 325] on button "[DATE]" at bounding box center [741, 327] width 134 height 47
click at [1060, 636] on span "sla op" at bounding box center [1059, 633] width 43 height 12
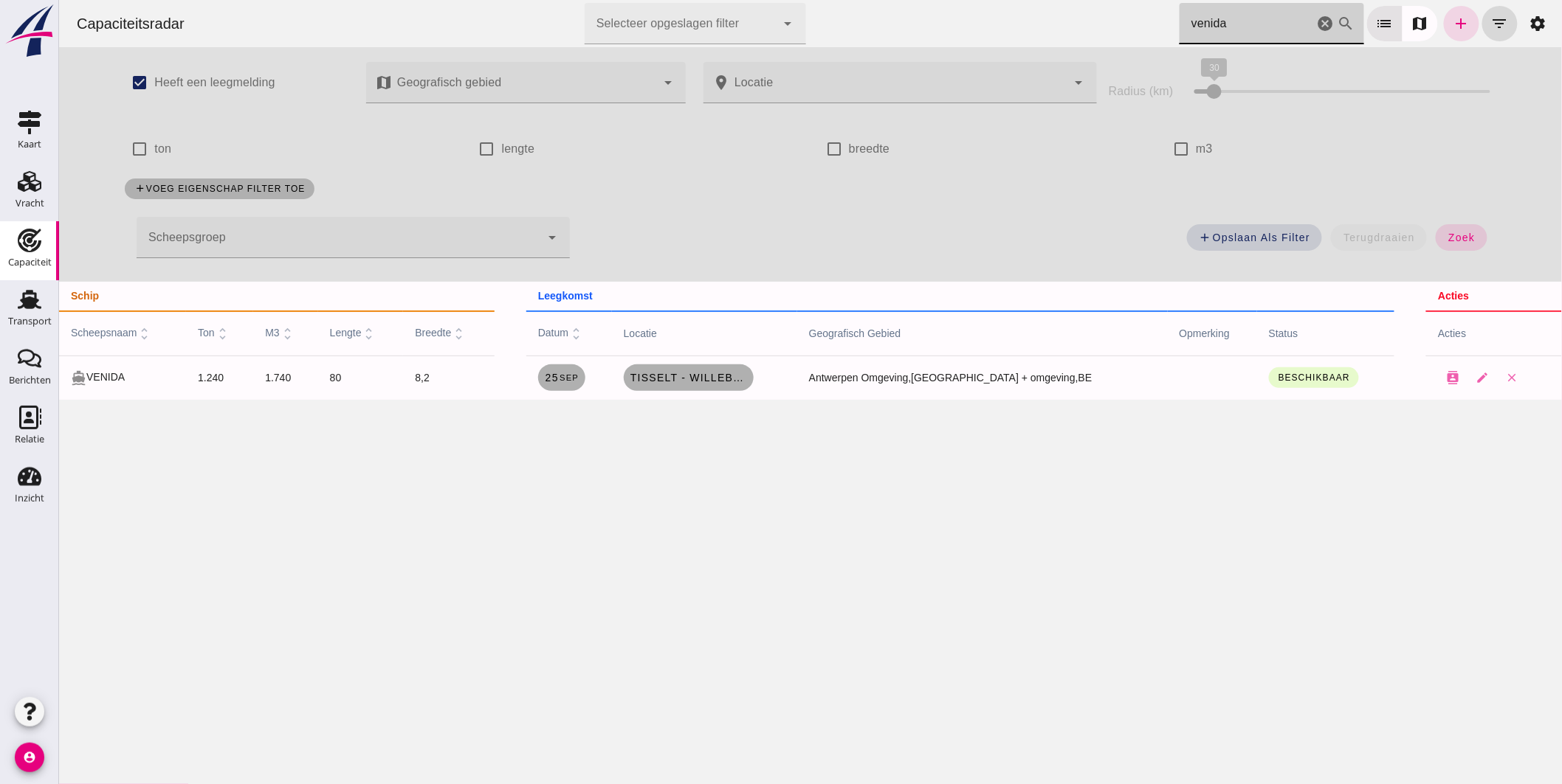
drag, startPoint x: 943, startPoint y: 5, endPoint x: 892, endPoint y: 4, distance: 51.0
click at [925, 6] on div "Capaciteitsradar Selecteer opgeslagen filter Selecteer opgeslagen filter cancel…" at bounding box center [810, 23] width 1491 height 47
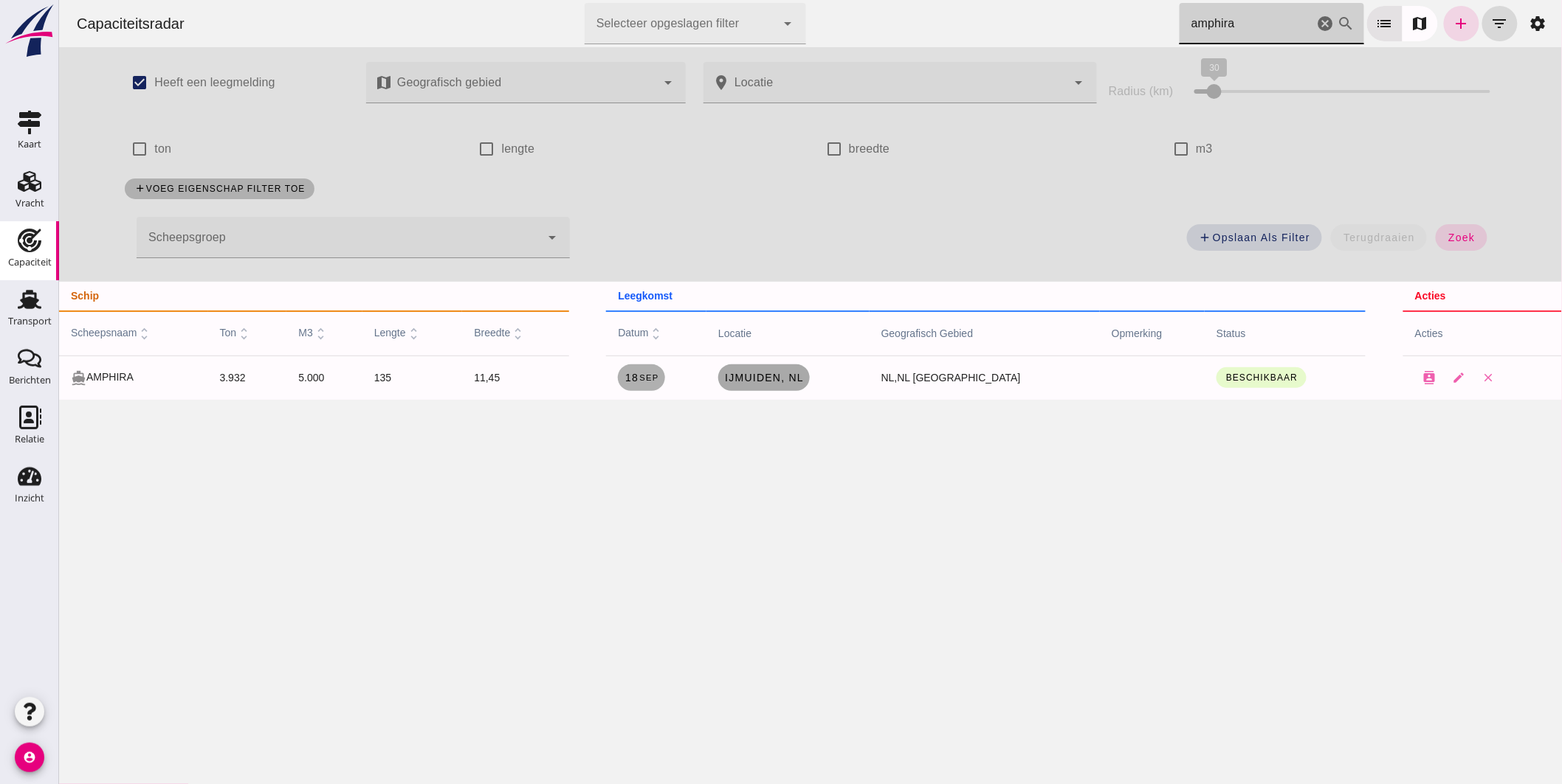
type input "amphira"
click at [803, 377] on span "IJmuiden, nl" at bounding box center [763, 378] width 80 height 12
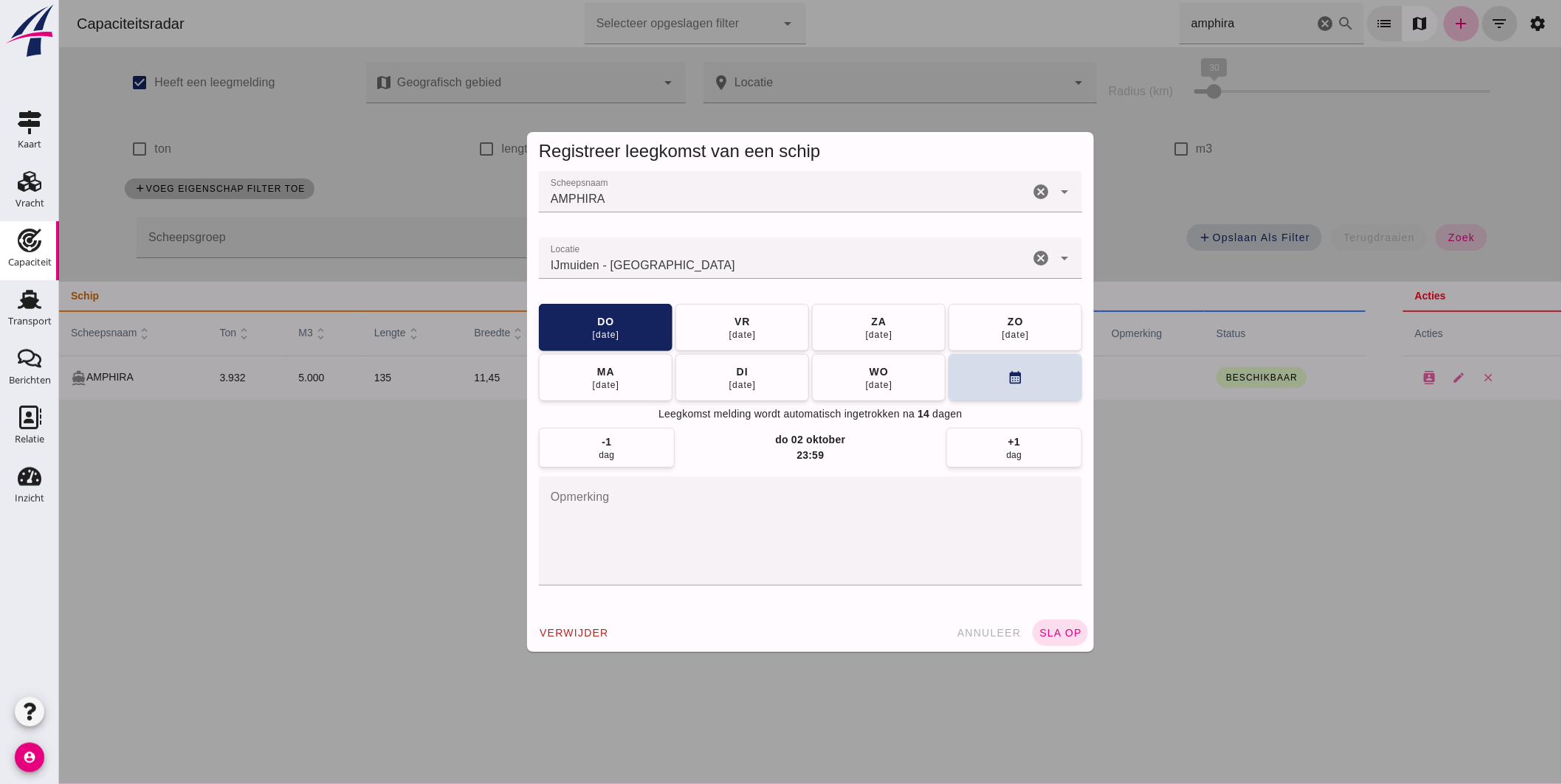
click at [779, 276] on div "IJmuiden - [GEOGRAPHIC_DATA]" at bounding box center [783, 259] width 490 height 42
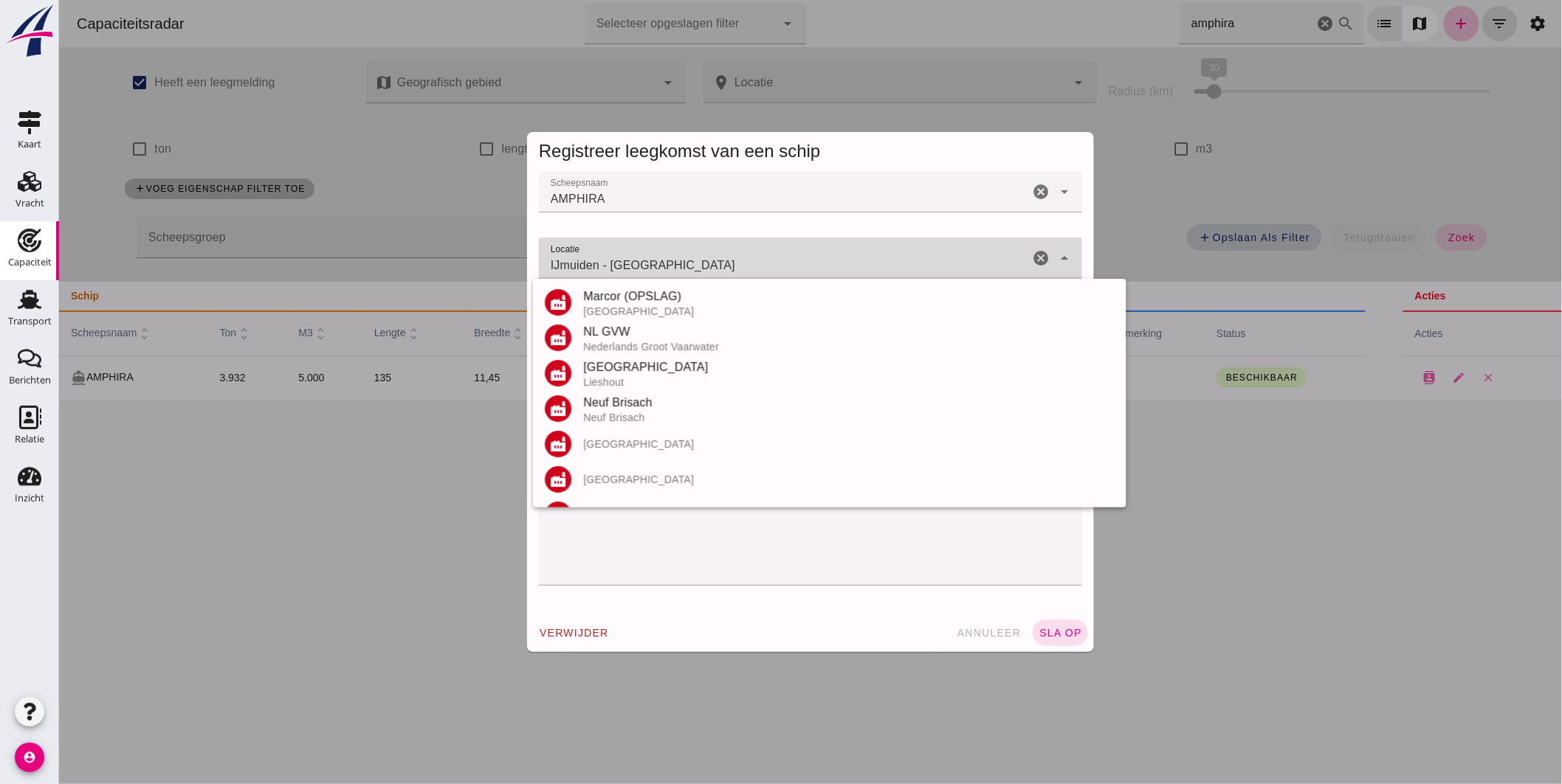
click at [780, 267] on input "IJmuiden - [GEOGRAPHIC_DATA]" at bounding box center [783, 266] width 490 height 17
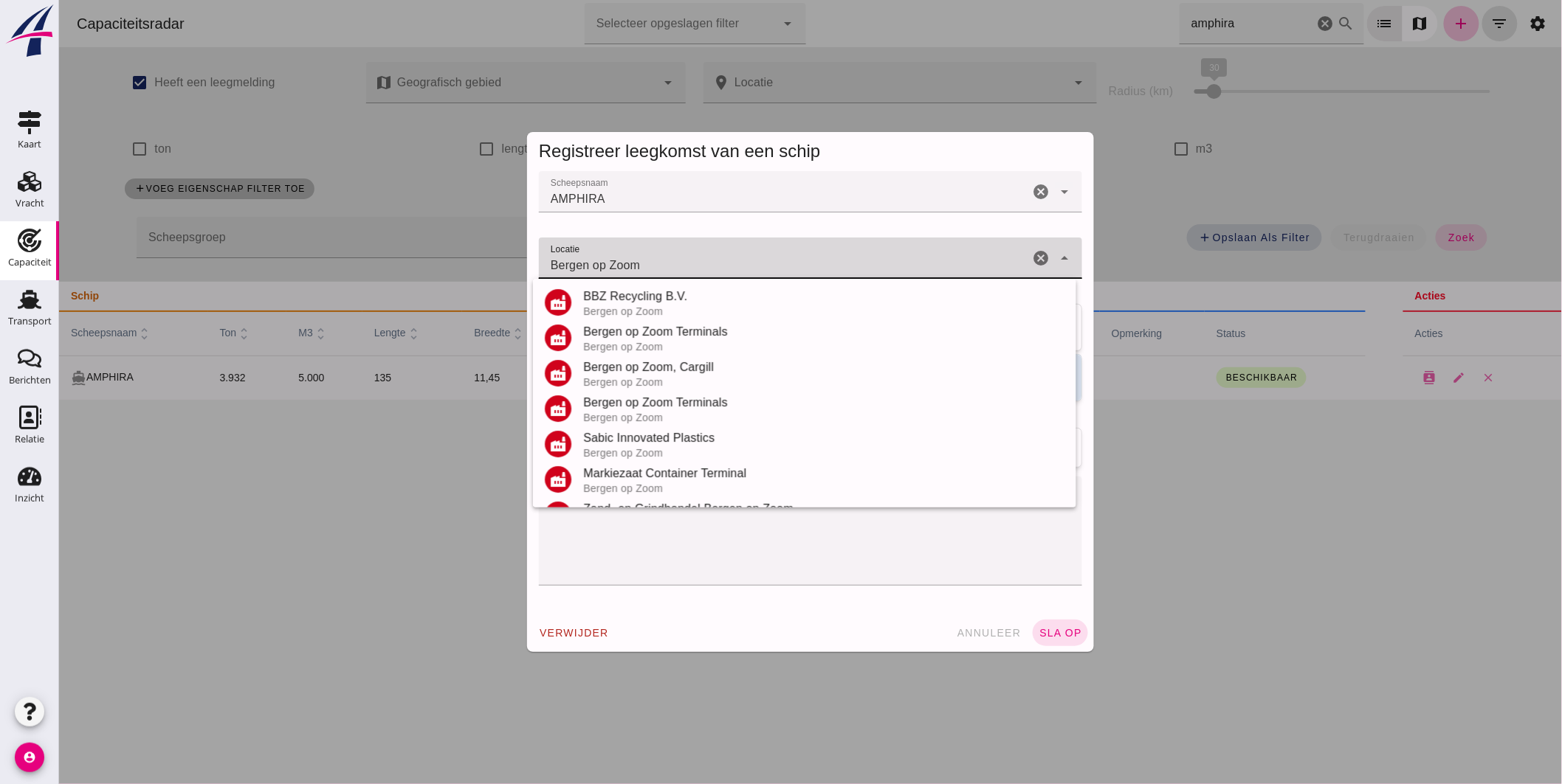
scroll to position [173, 0]
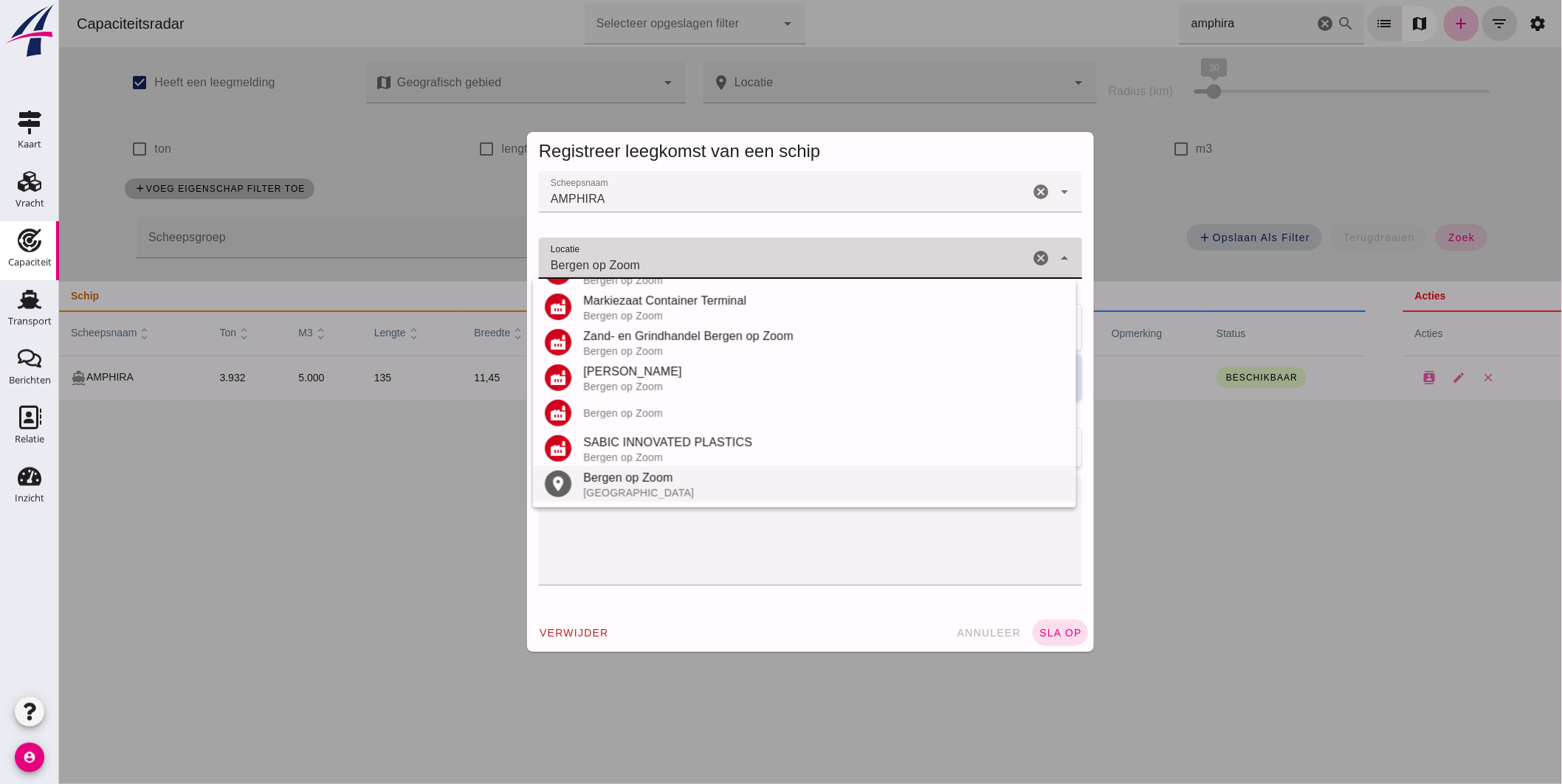
click at [657, 473] on div "Bergen op Zoom" at bounding box center [823, 478] width 481 height 17
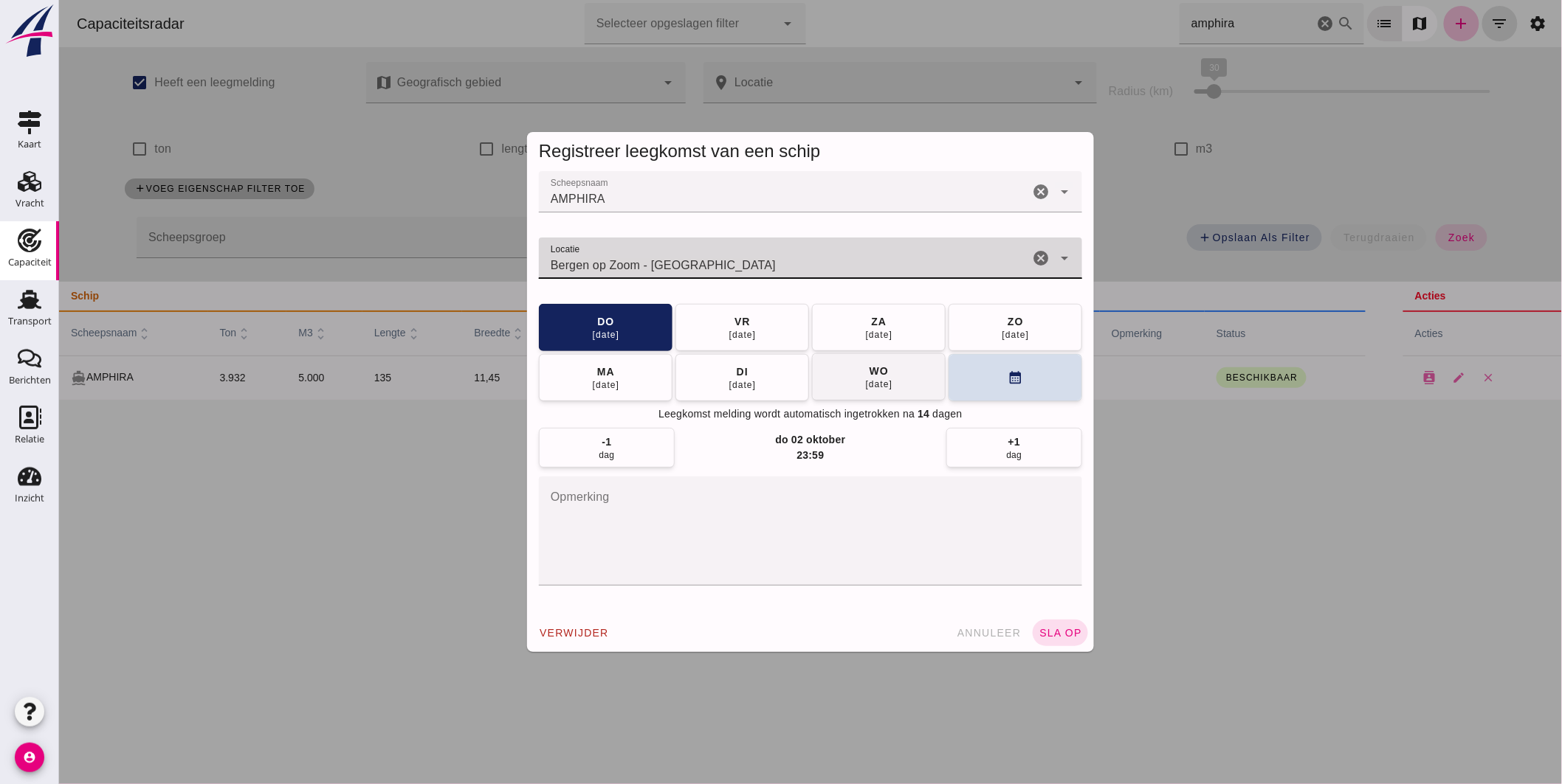
type input "Bergen op Zoom - [GEOGRAPHIC_DATA]"
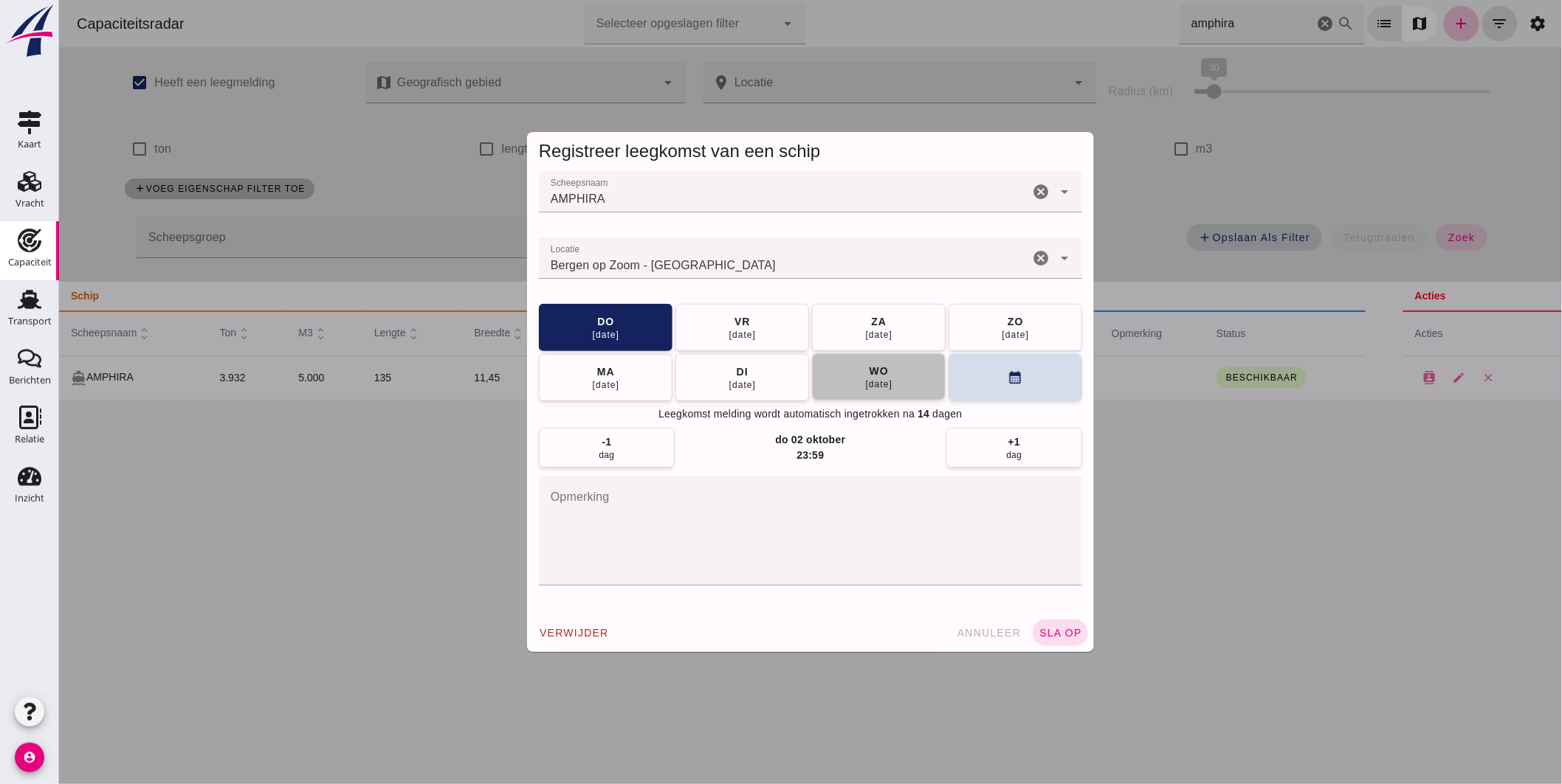
click at [880, 366] on div "wo" at bounding box center [877, 371] width 20 height 15
click at [1060, 623] on button "sla op" at bounding box center [1060, 633] width 56 height 27
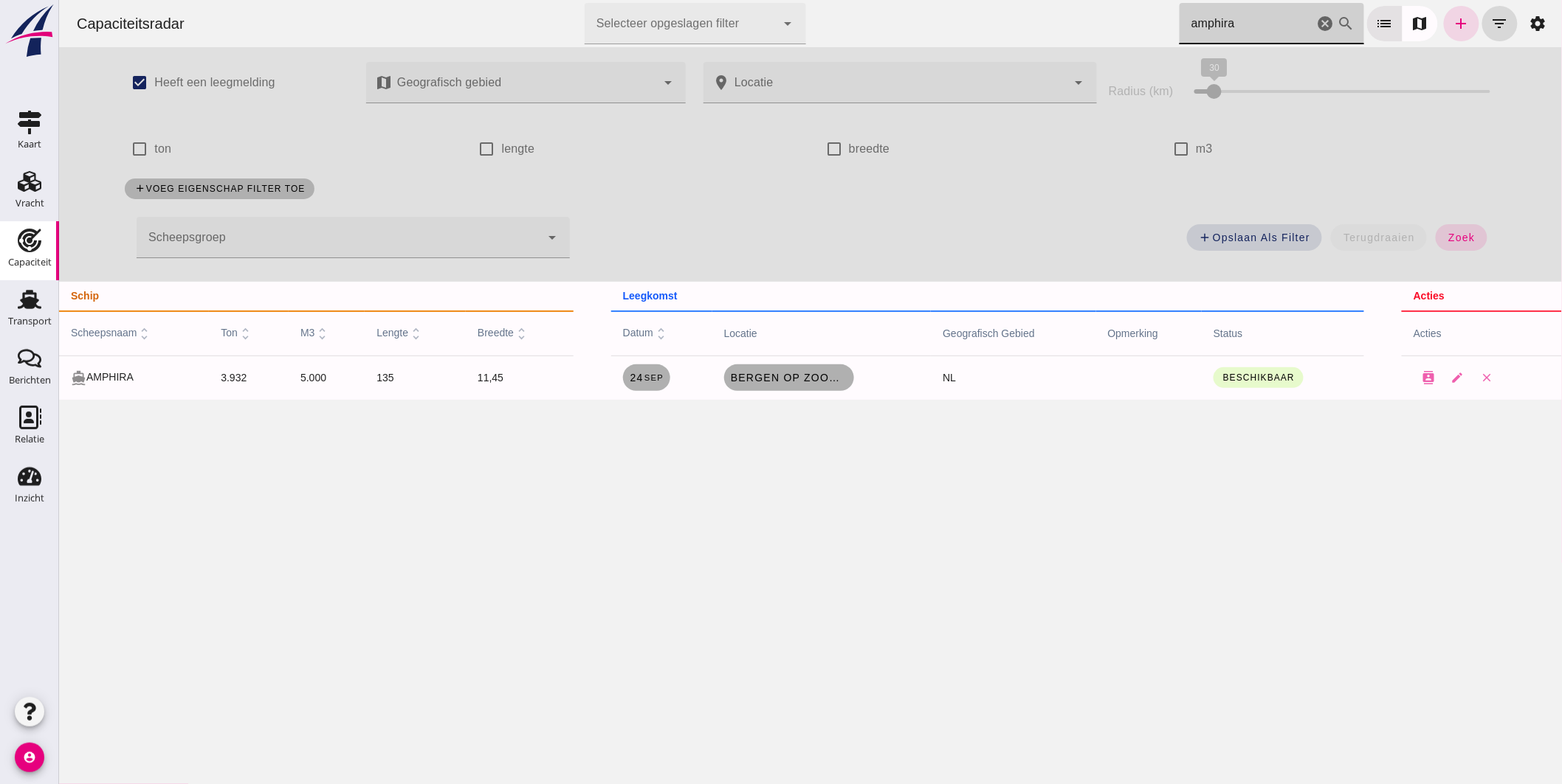
drag, startPoint x: 1218, startPoint y: 19, endPoint x: 895, endPoint y: -32, distance: 327.0
click at [895, 0] on html "Capaciteitsradar Selecteer opgeslagen filter Selecteer opgeslagen filter cancel…" at bounding box center [810, 392] width 1503 height 784
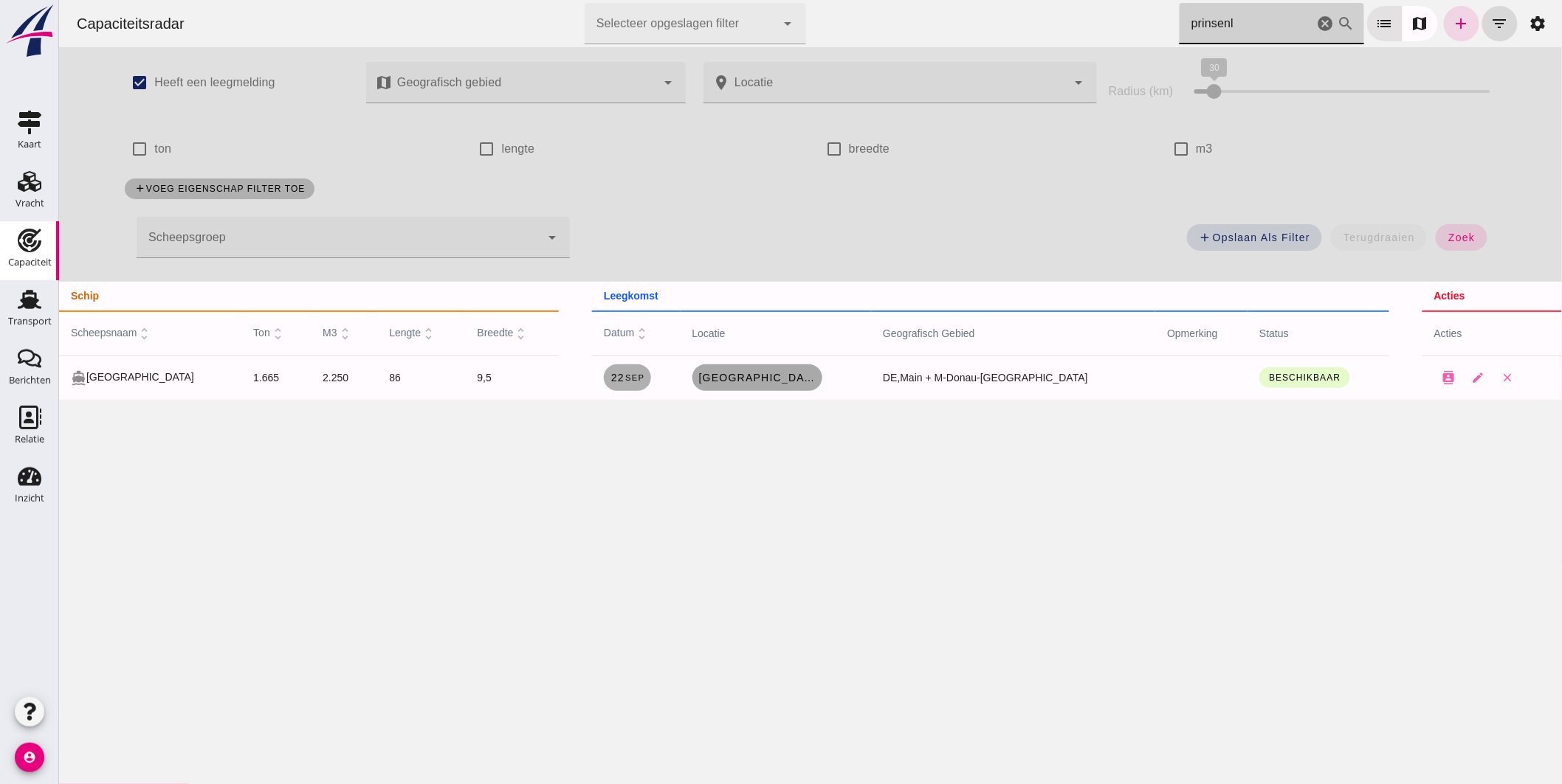
type input "prinsenl"
click at [798, 372] on span "[GEOGRAPHIC_DATA], de" at bounding box center [757, 378] width 118 height 12
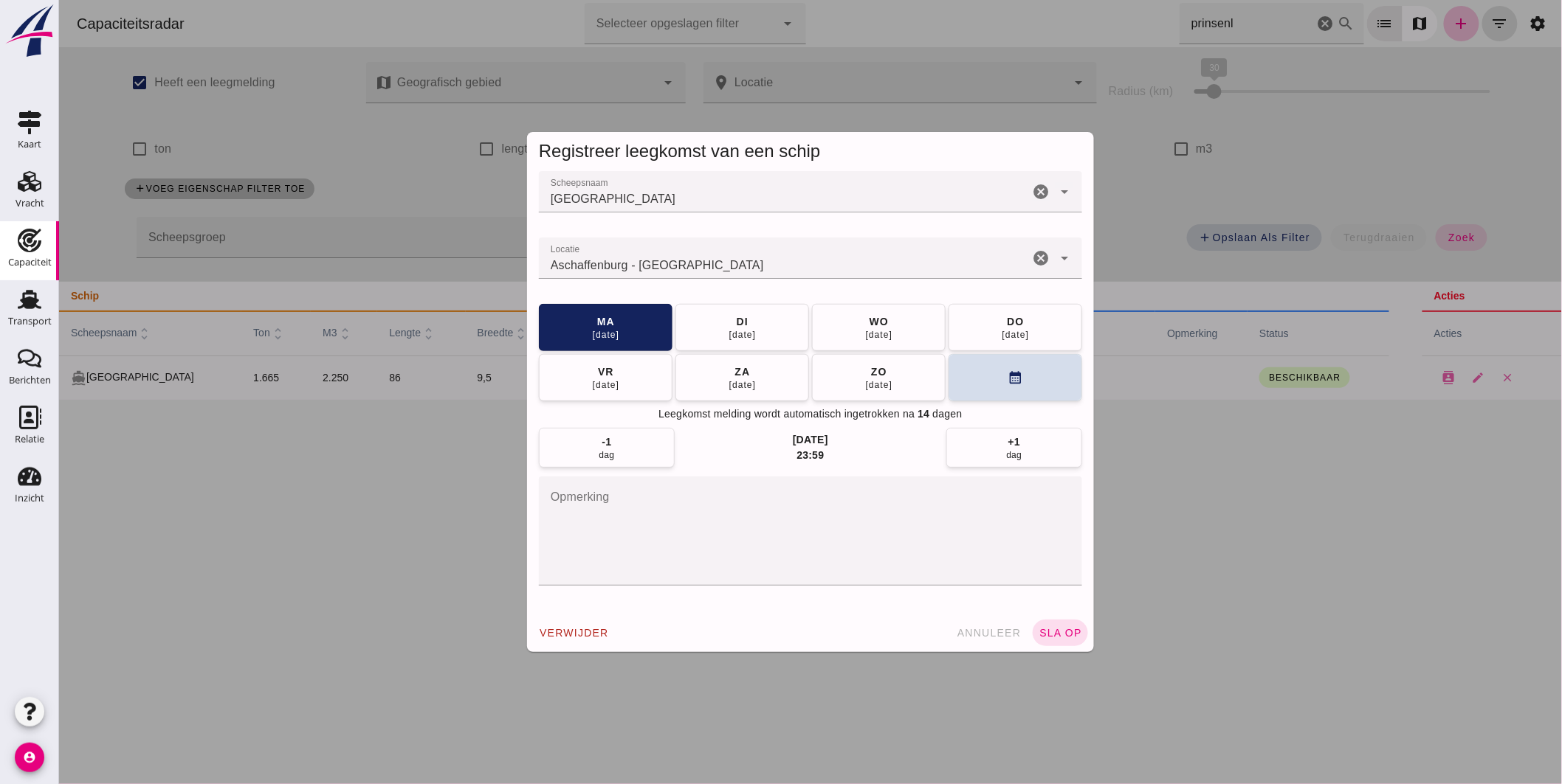
click at [763, 257] on input "Locatie" at bounding box center [783, 266] width 490 height 17
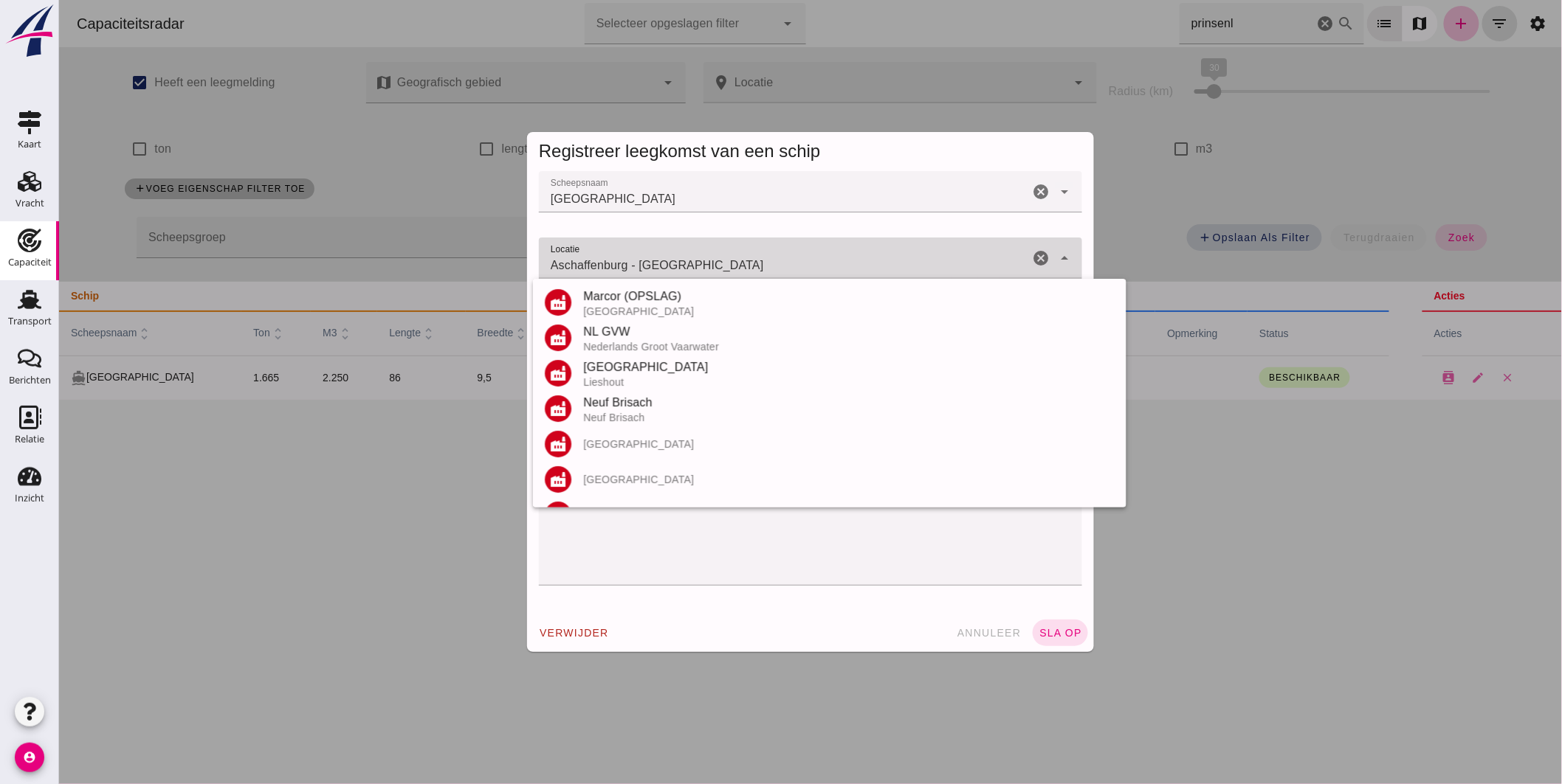
click at [763, 258] on input "Aschaffenburg - [GEOGRAPHIC_DATA]" at bounding box center [783, 266] width 490 height 17
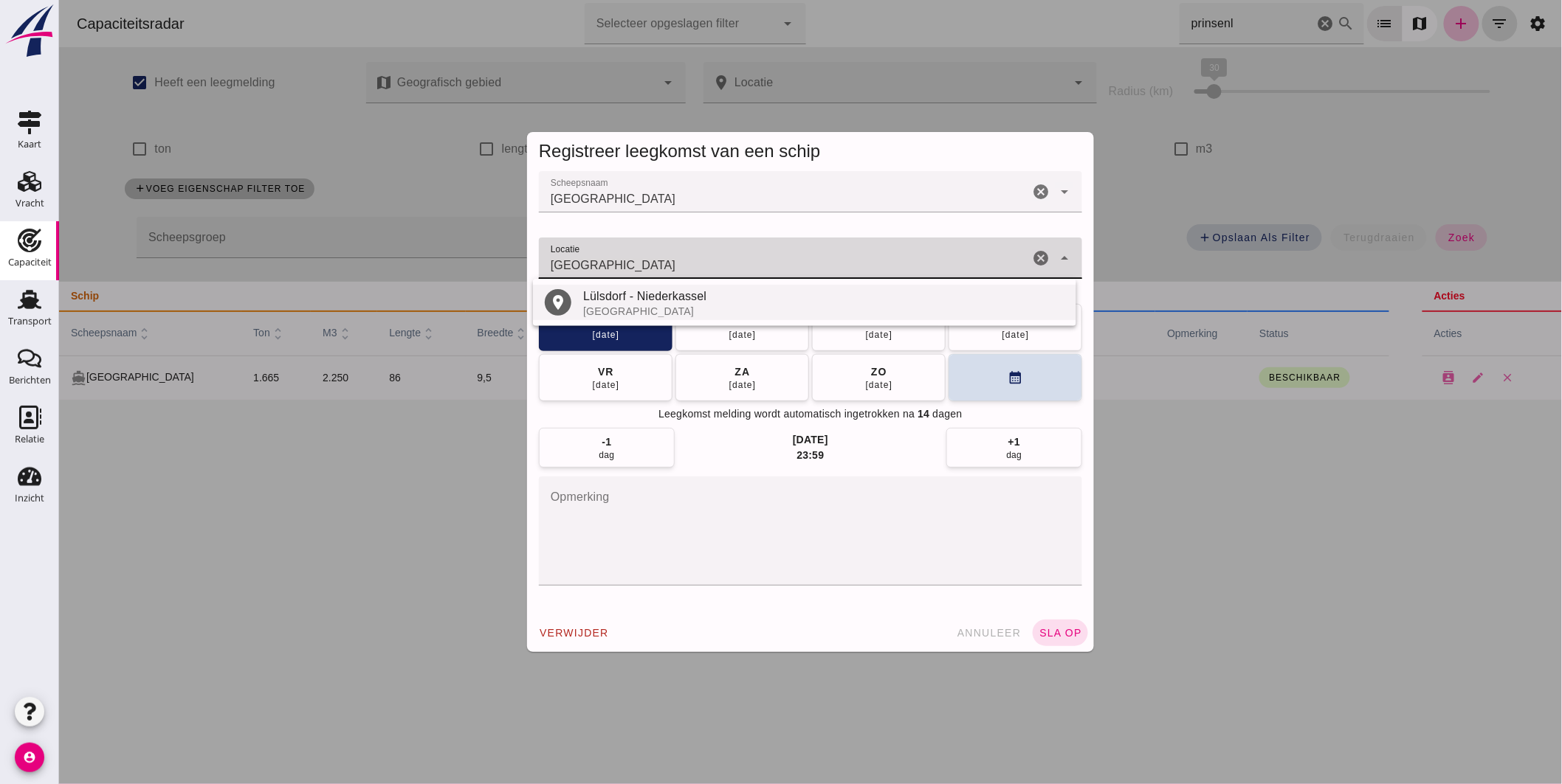
click at [683, 300] on div "Lülsdorf - Niederkassel" at bounding box center [823, 296] width 481 height 17
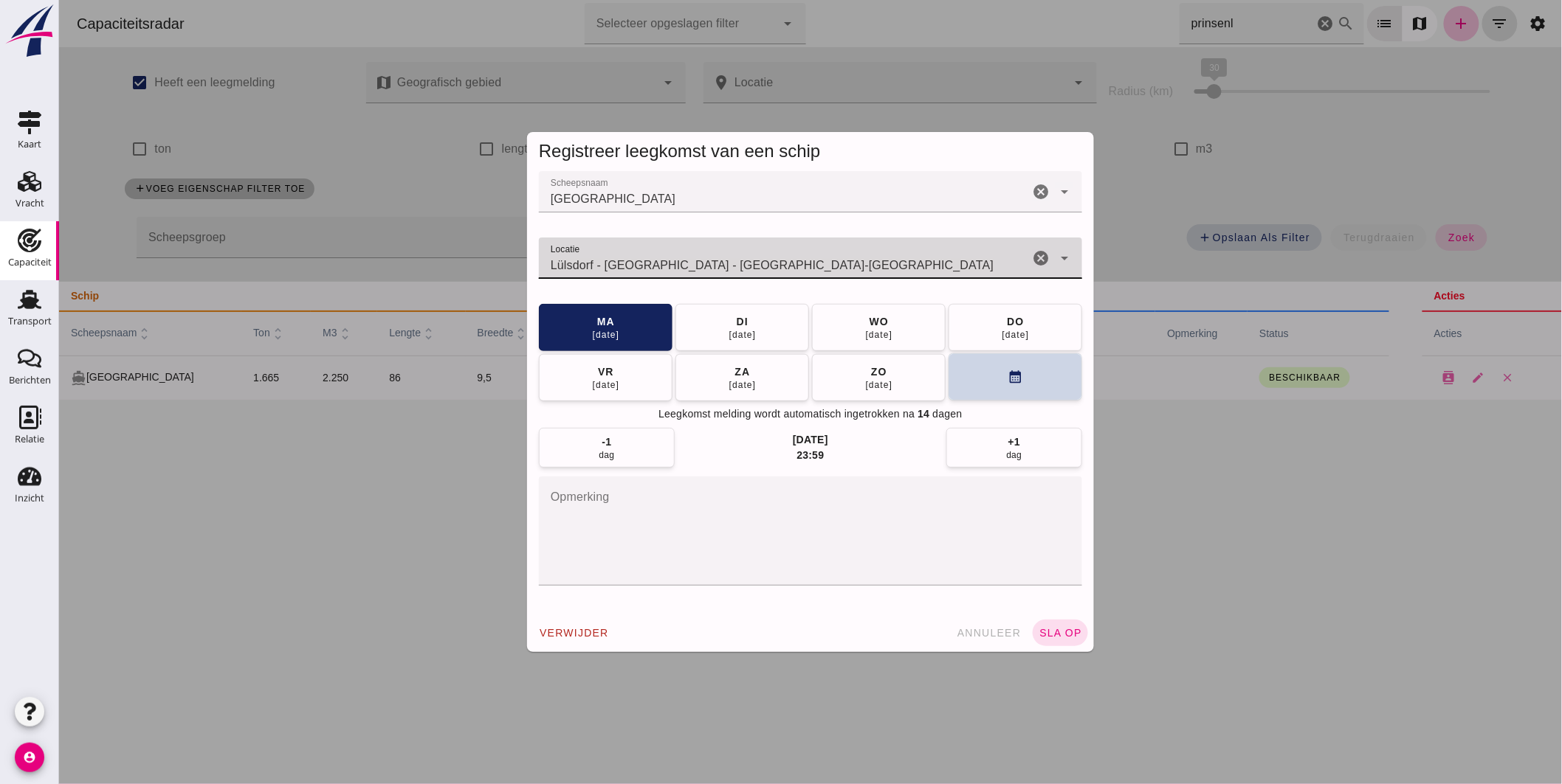
type input "Lülsdorf - [GEOGRAPHIC_DATA] - [GEOGRAPHIC_DATA]-[GEOGRAPHIC_DATA]"
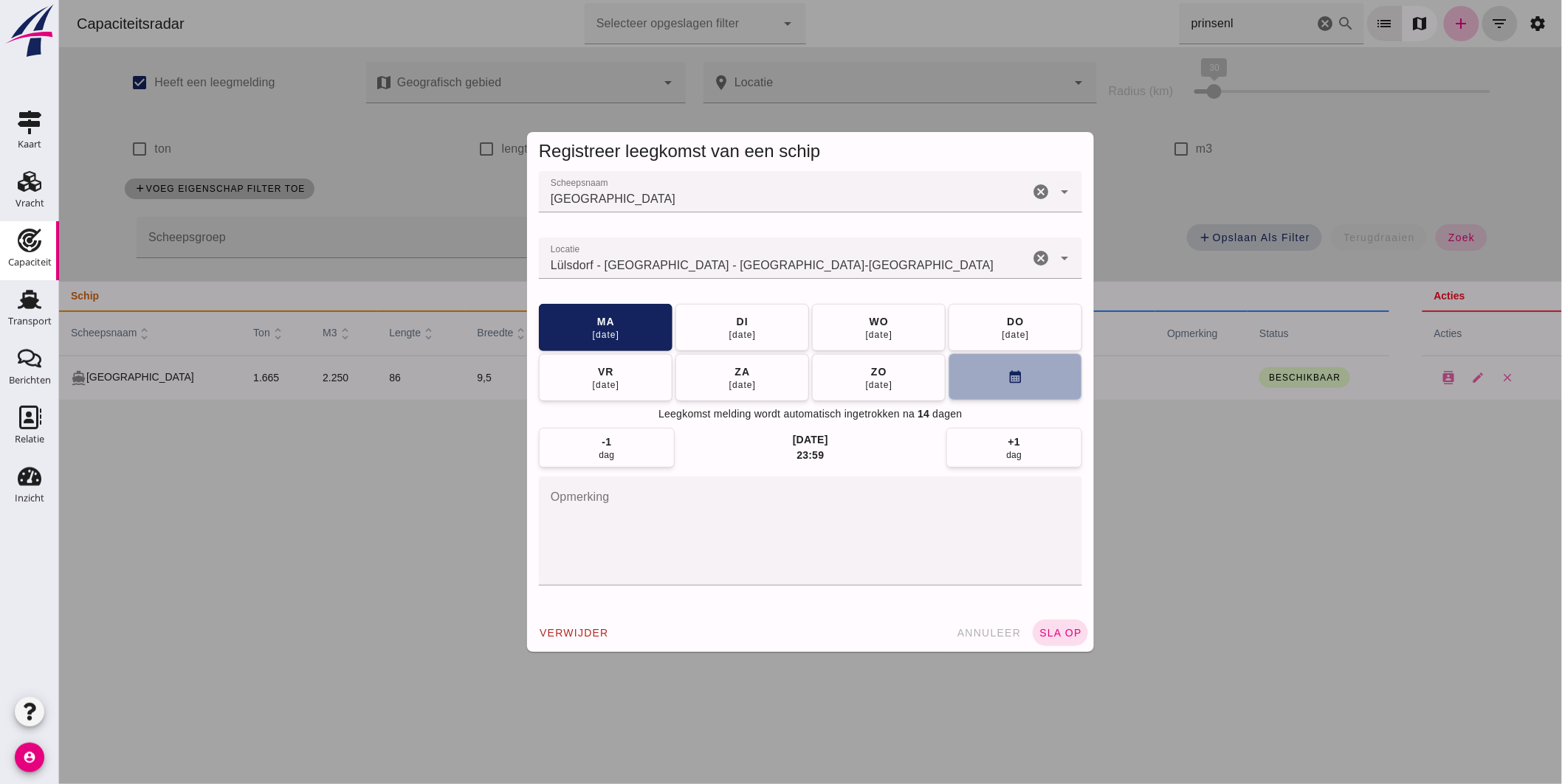
click at [959, 382] on button "calendar_month" at bounding box center [1015, 377] width 134 height 47
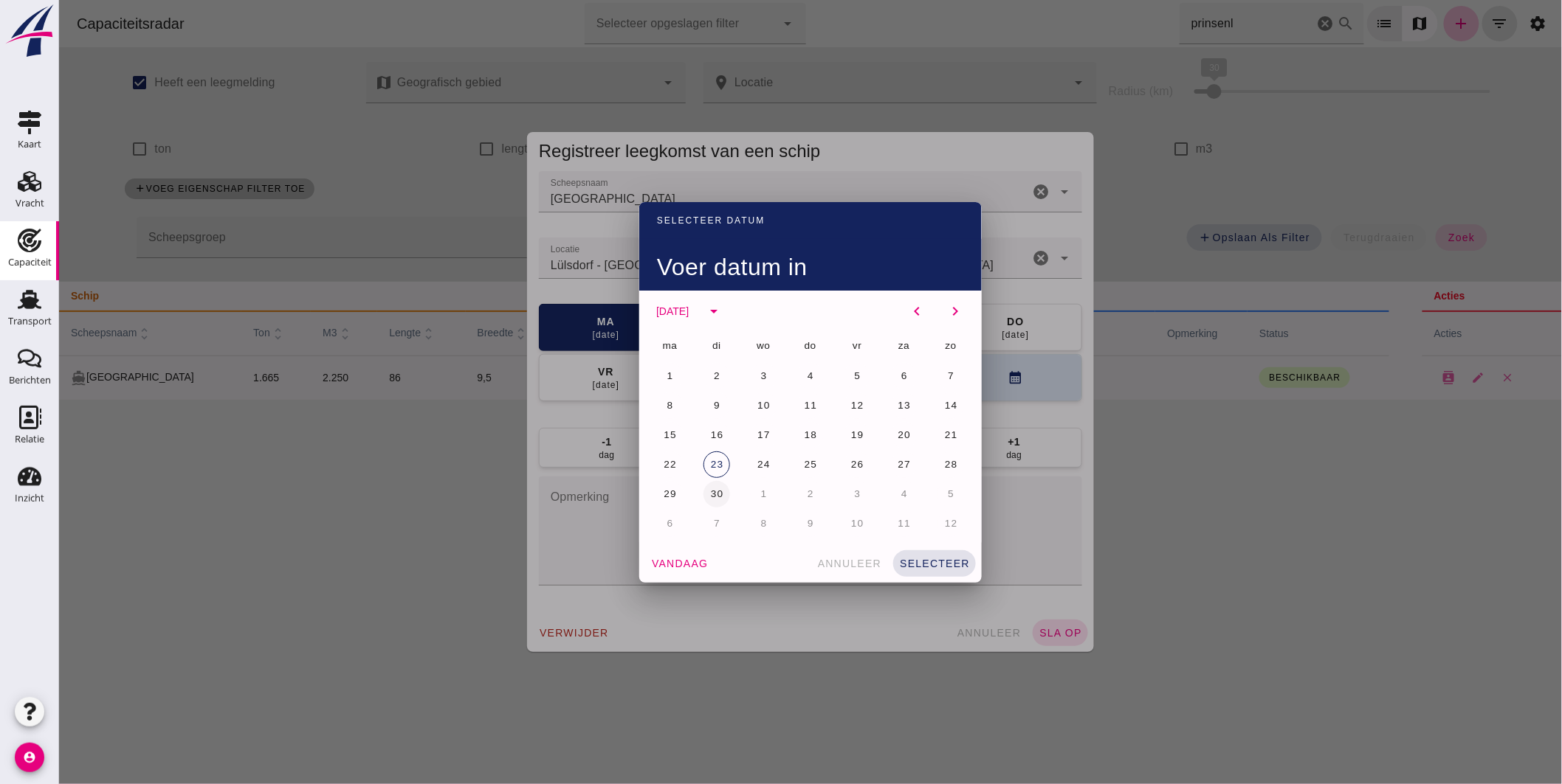
drag, startPoint x: 662, startPoint y: 492, endPoint x: 702, endPoint y: 497, distance: 40.3
click at [665, 492] on span "29" at bounding box center [669, 493] width 14 height 11
drag, startPoint x: 910, startPoint y: 559, endPoint x: 918, endPoint y: 557, distance: 8.2
click at [910, 559] on span "selecteer" at bounding box center [934, 563] width 71 height 12
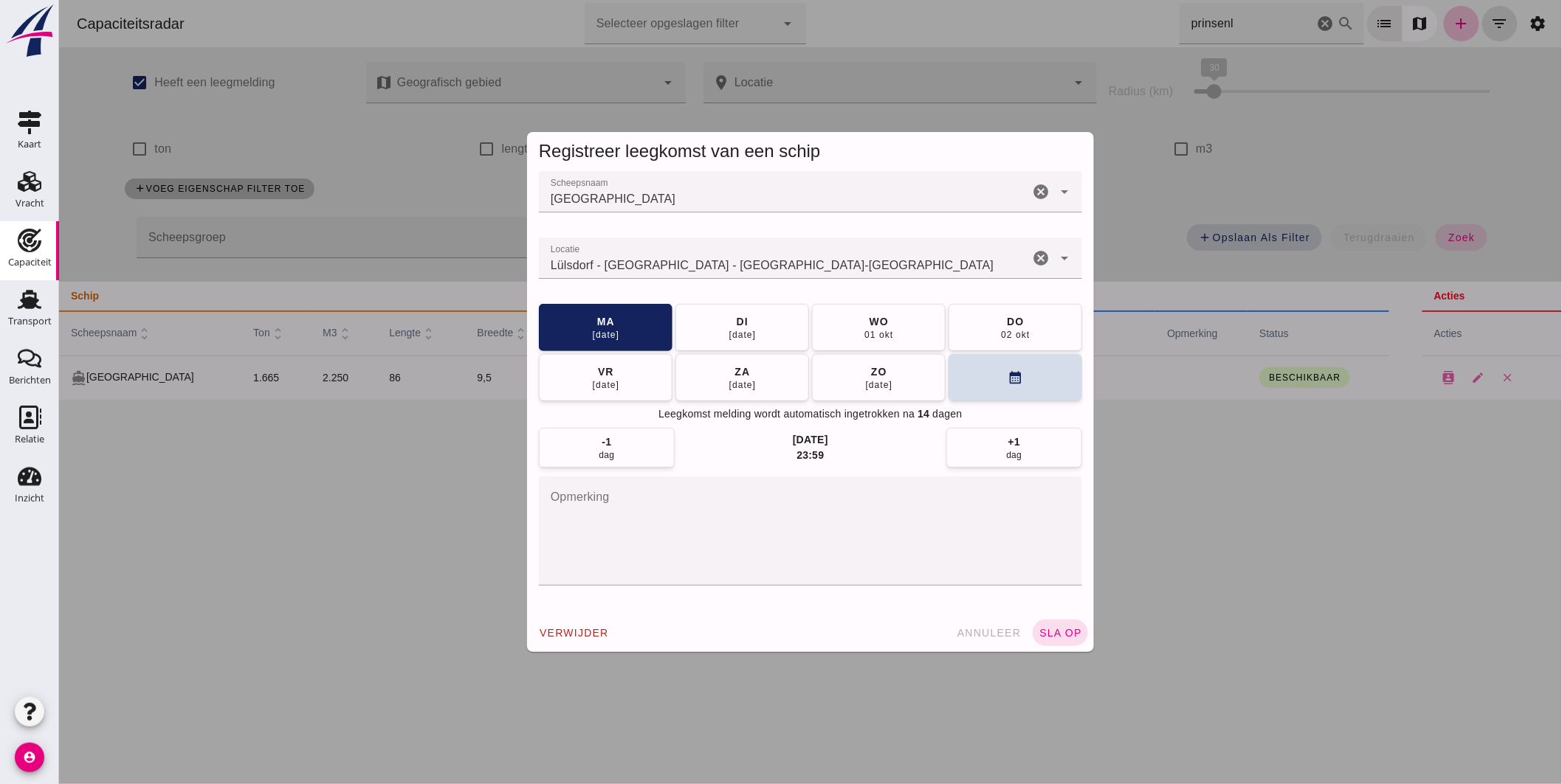
click at [1062, 629] on span "sla op" at bounding box center [1059, 633] width 43 height 12
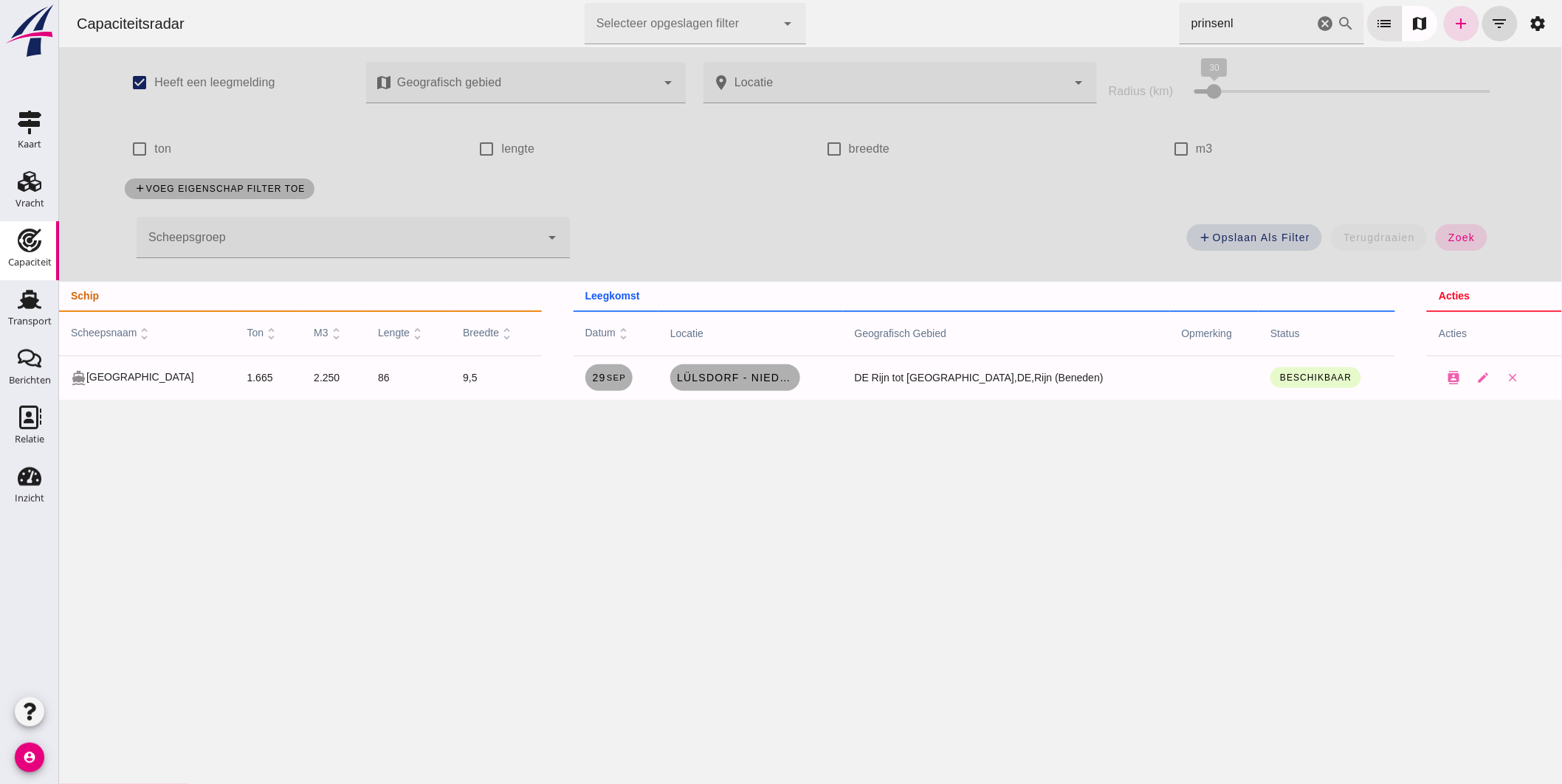
drag, startPoint x: 1228, startPoint y: 27, endPoint x: 1065, endPoint y: -2, distance: 165.6
click at [1065, 0] on html "Capaciteitsradar Selecteer opgeslagen filter Selecteer opgeslagen filter cancel…" at bounding box center [810, 392] width 1503 height 784
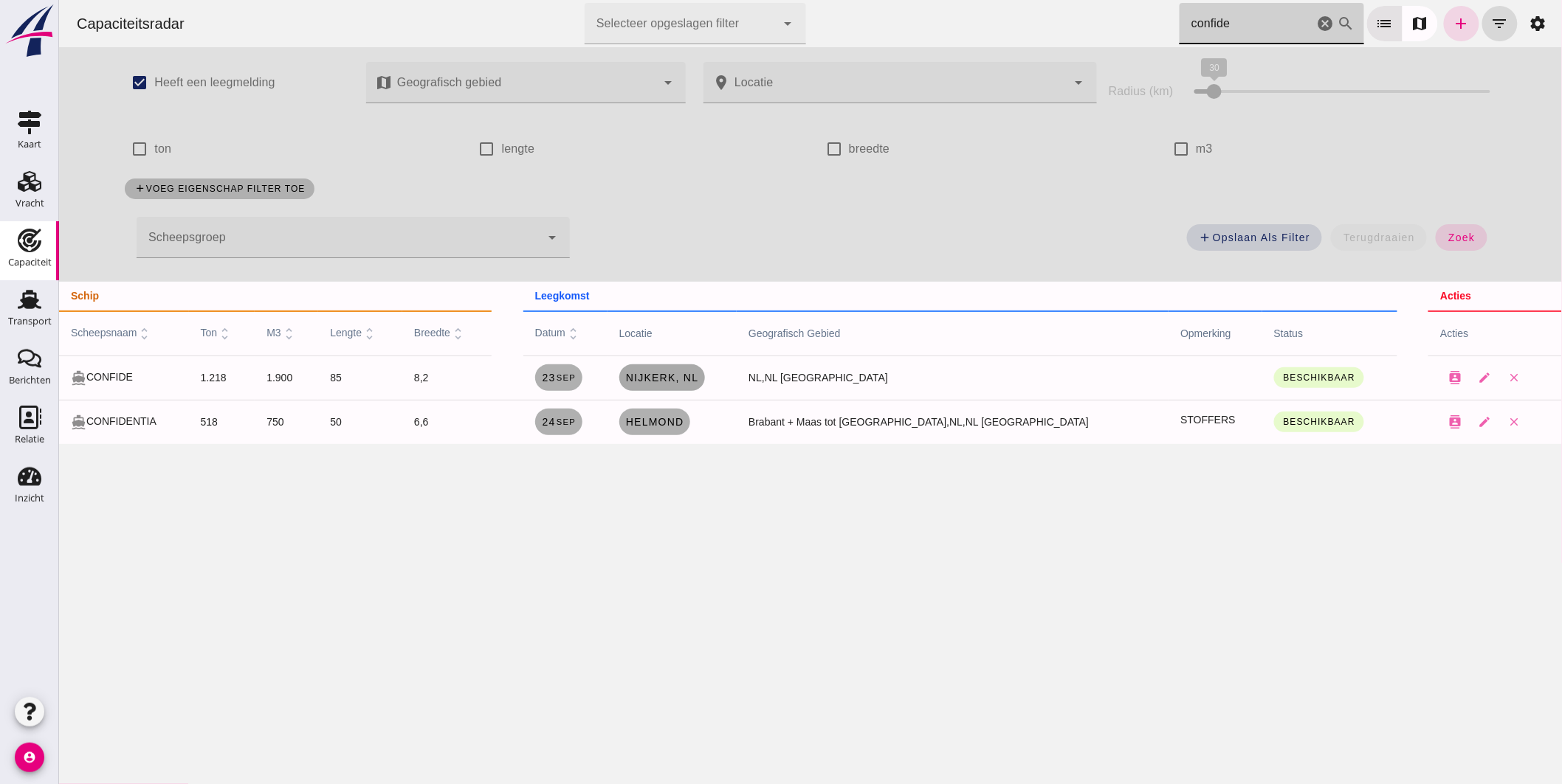
click at [698, 373] on span "Nijkerk, nl" at bounding box center [661, 378] width 74 height 12
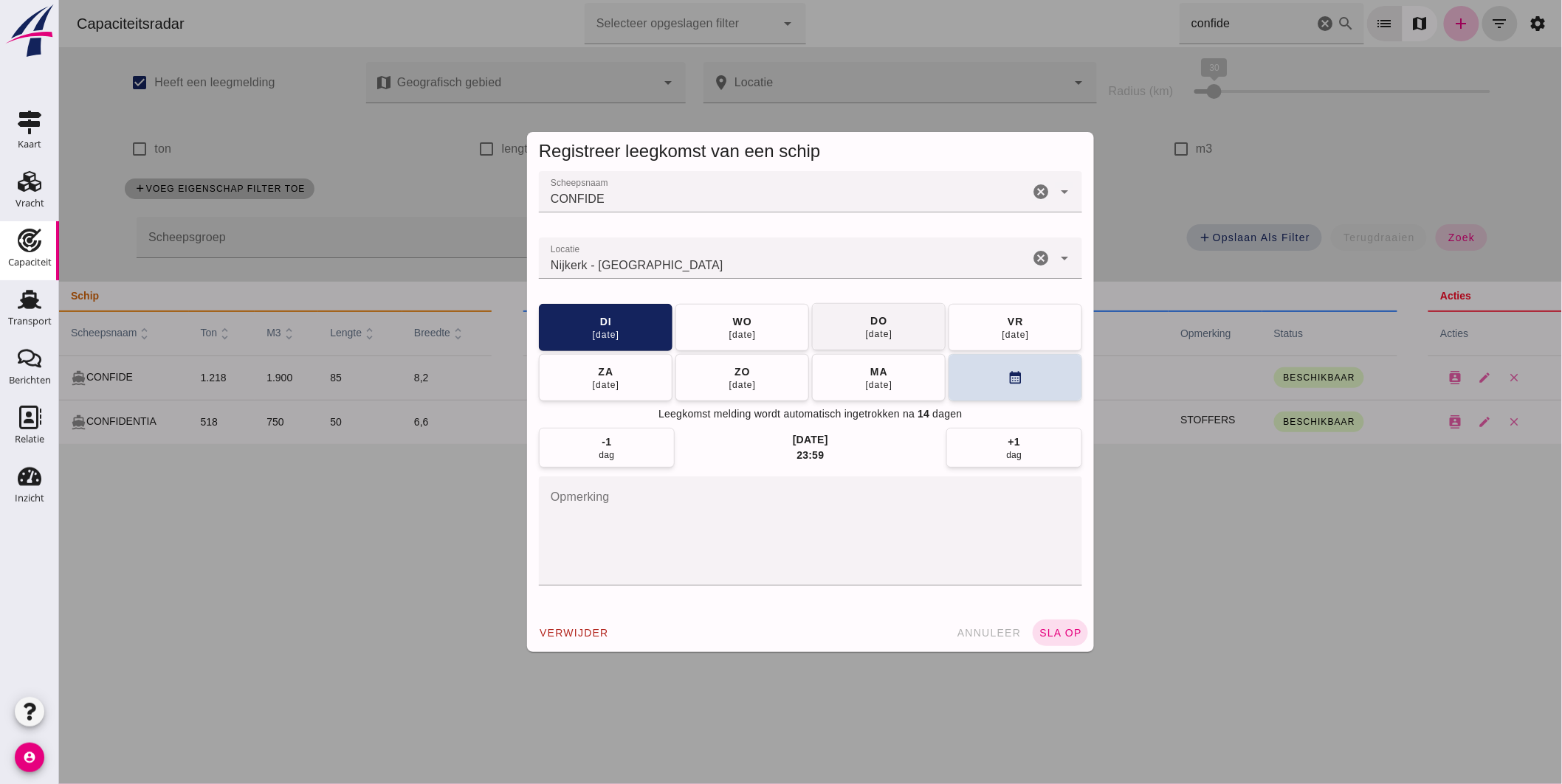
click at [750, 326] on span "[DATE]" at bounding box center [742, 327] width 28 height 27
click at [1052, 620] on button "sla op" at bounding box center [1060, 633] width 56 height 27
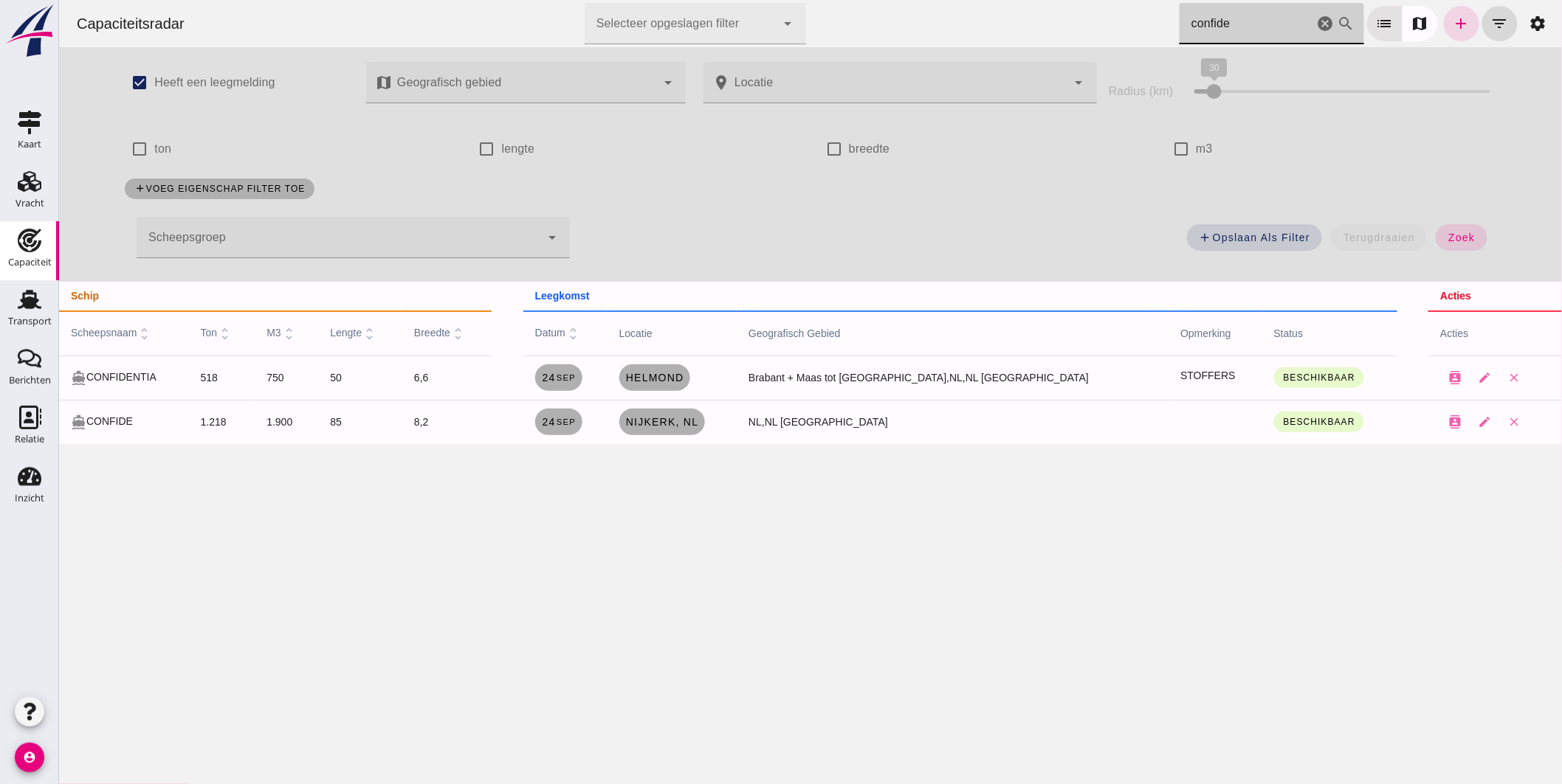
drag, startPoint x: 1230, startPoint y: 17, endPoint x: 998, endPoint y: 5, distance: 232.3
click at [1042, 10] on div "Capaciteitsradar Selecteer opgeslagen filter Selecteer opgeslagen filter cancel…" at bounding box center [810, 23] width 1491 height 47
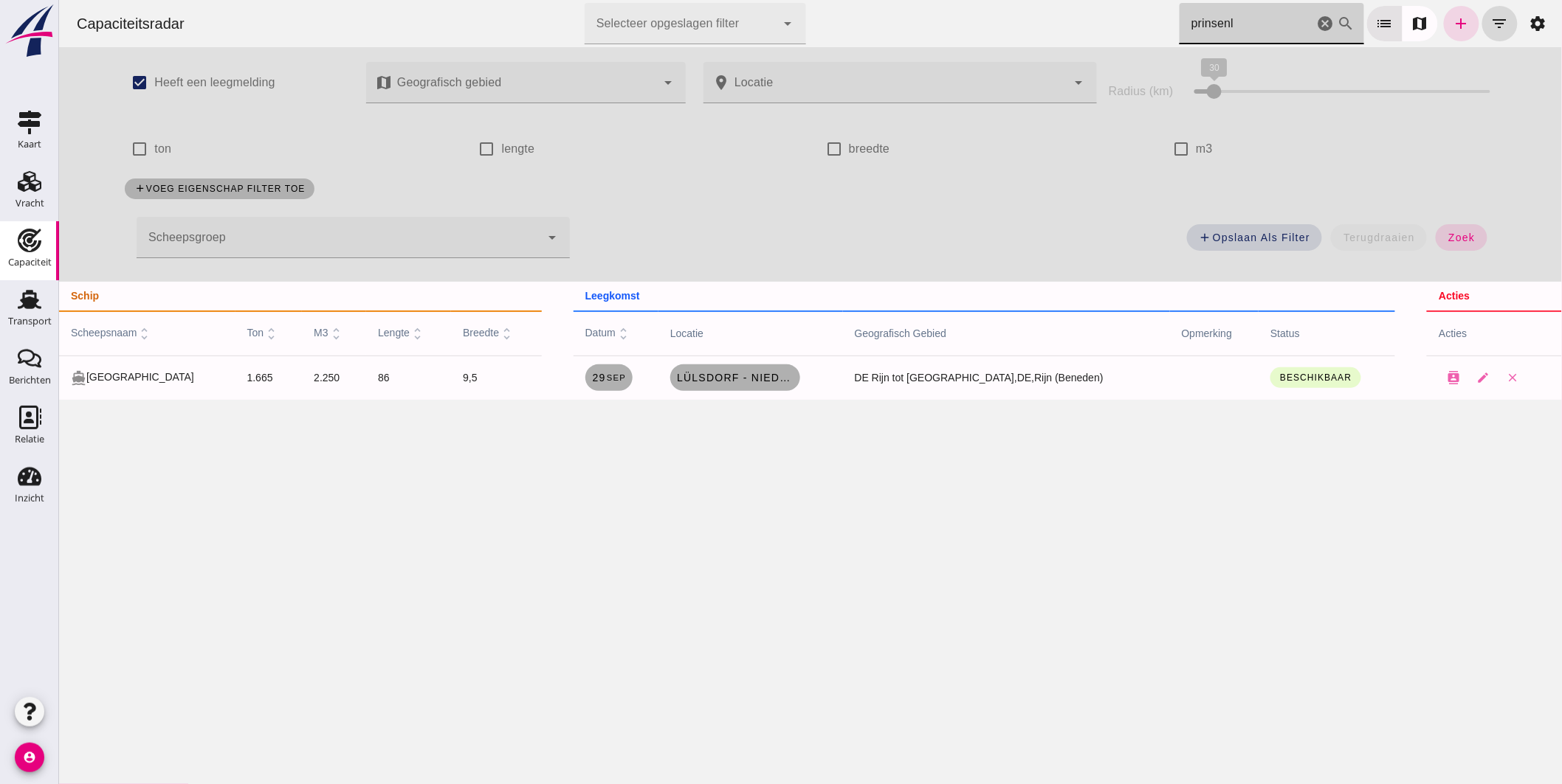
drag, startPoint x: 1222, startPoint y: 25, endPoint x: 767, endPoint y: -18, distance: 457.0
click at [767, 0] on html "Capaciteitsradar Selecteer opgeslagen filter Selecteer opgeslagen filter cancel…" at bounding box center [810, 392] width 1503 height 784
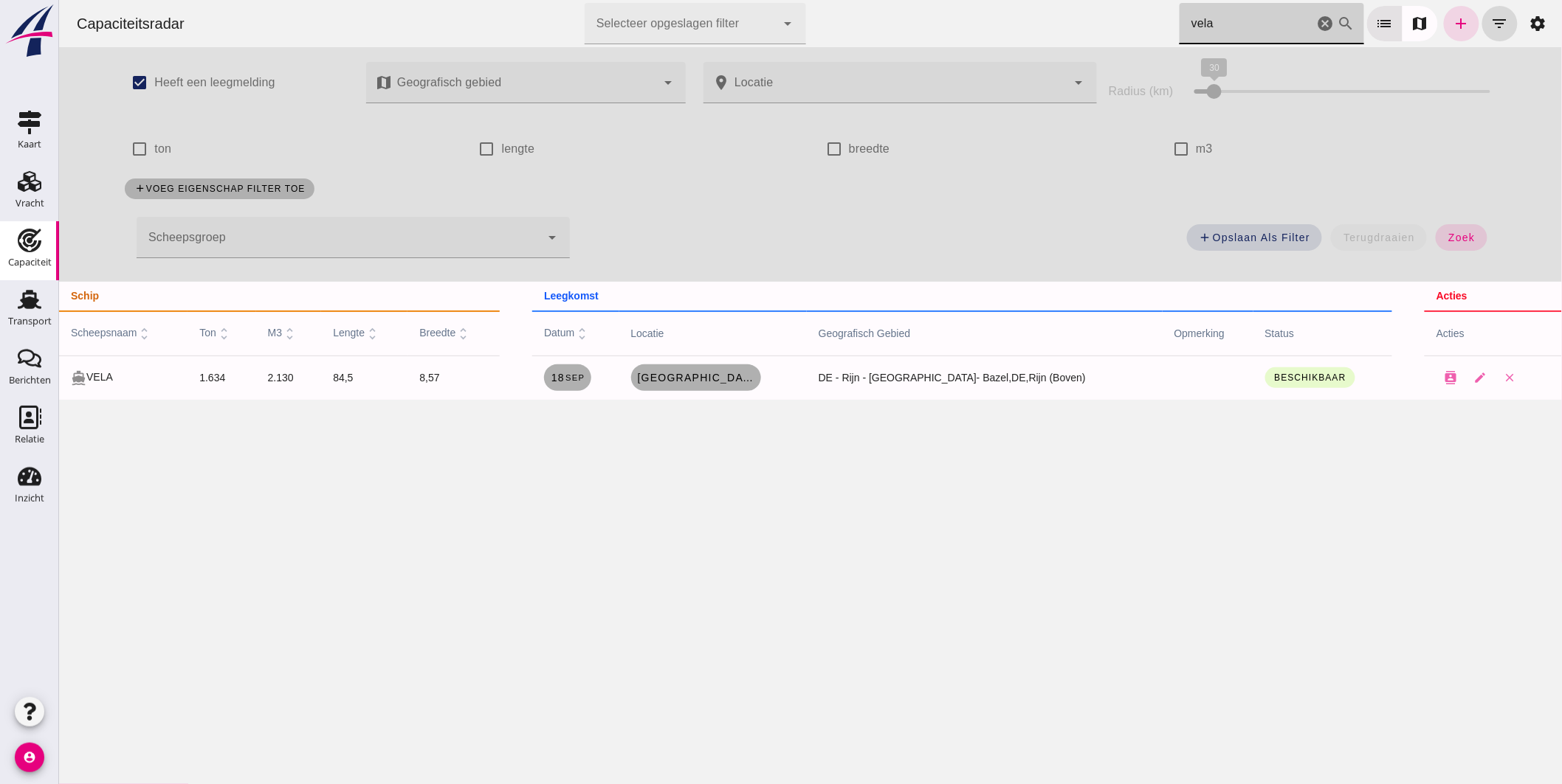
type input "vela"
click at [736, 365] on link "[GEOGRAPHIC_DATA], de" at bounding box center [695, 378] width 130 height 27
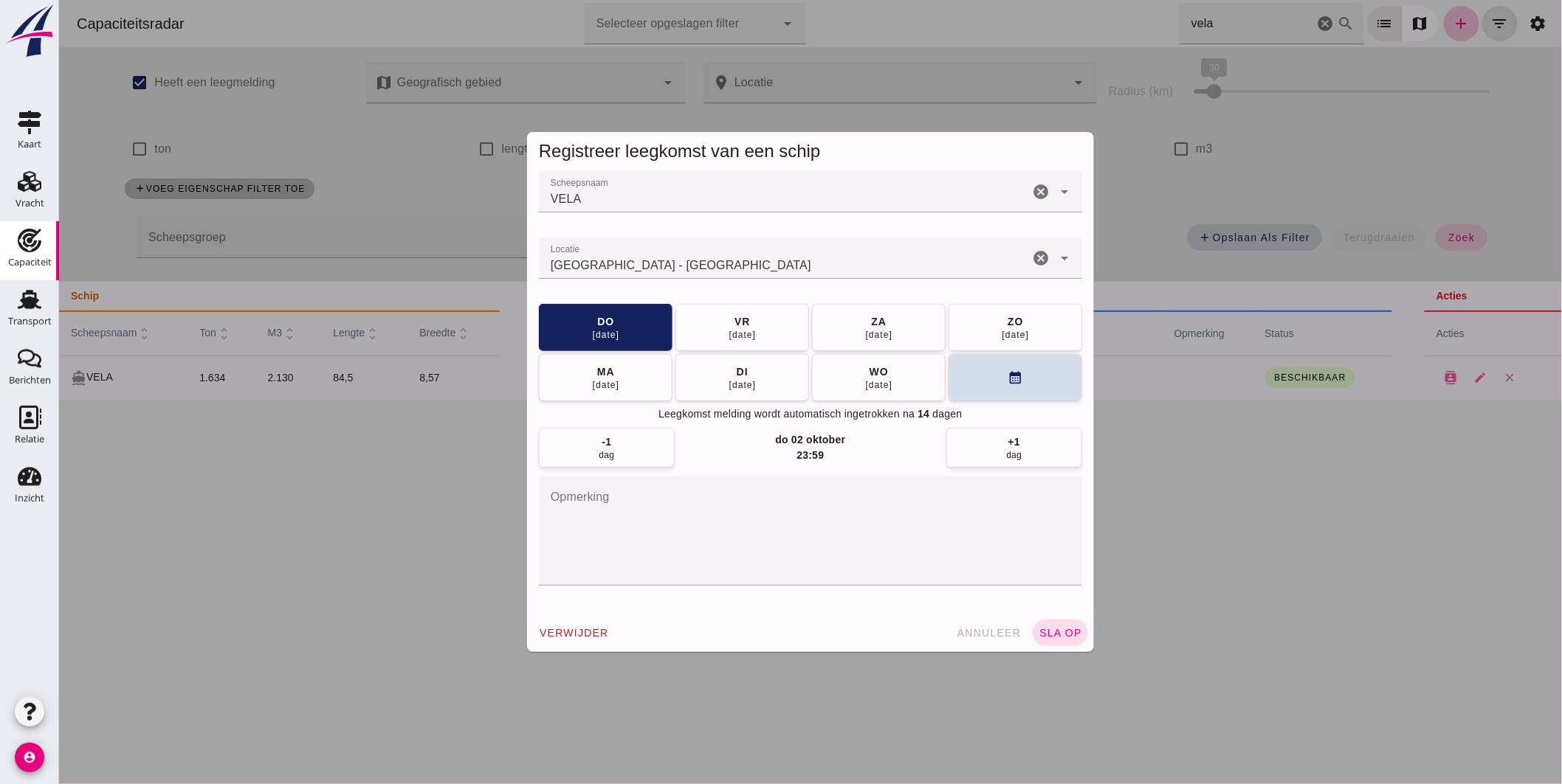
click at [739, 274] on div "[GEOGRAPHIC_DATA] - [GEOGRAPHIC_DATA]" at bounding box center [783, 259] width 490 height 42
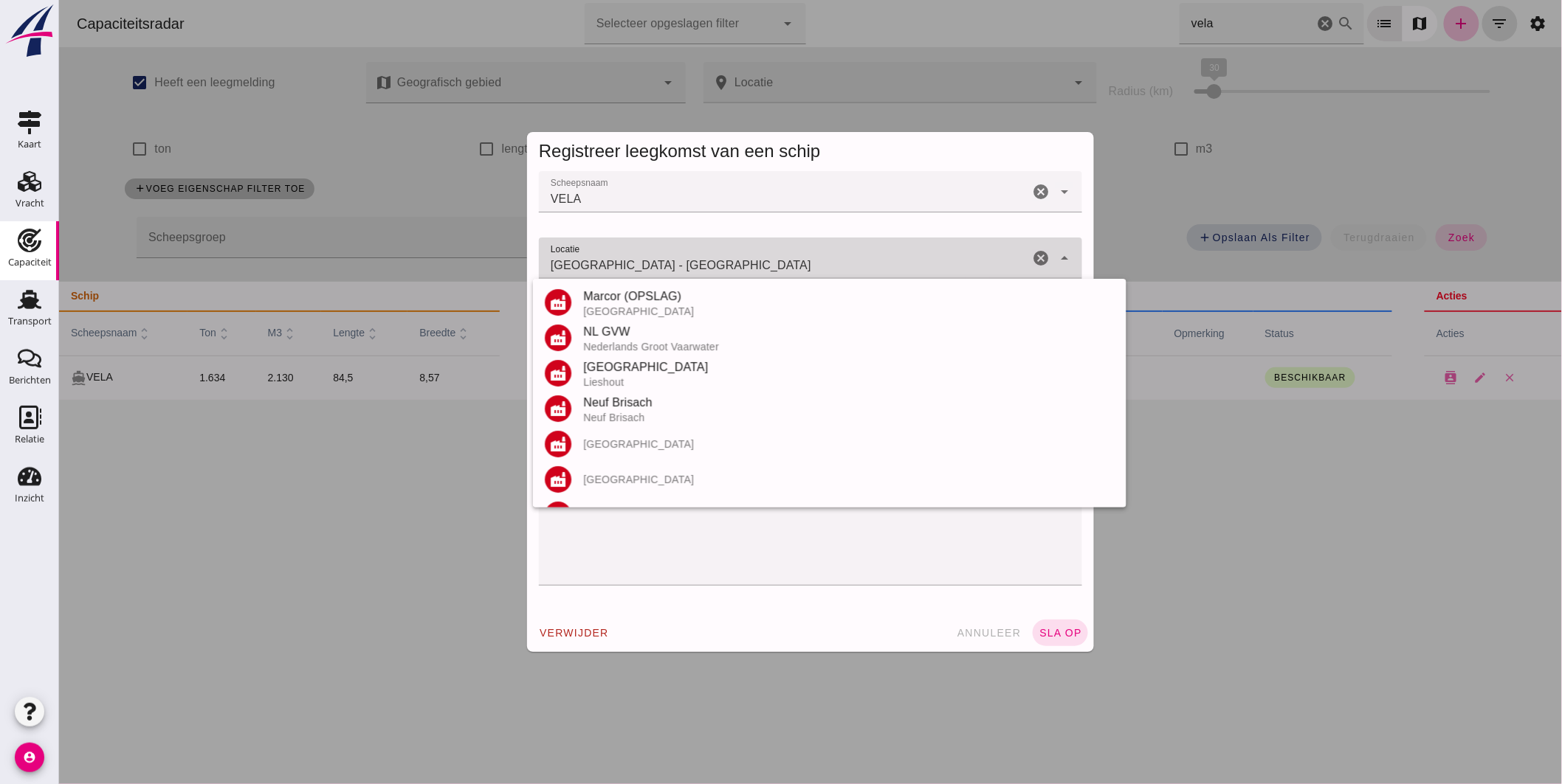
click at [739, 272] on input "[GEOGRAPHIC_DATA] - [GEOGRAPHIC_DATA]" at bounding box center [783, 266] width 490 height 17
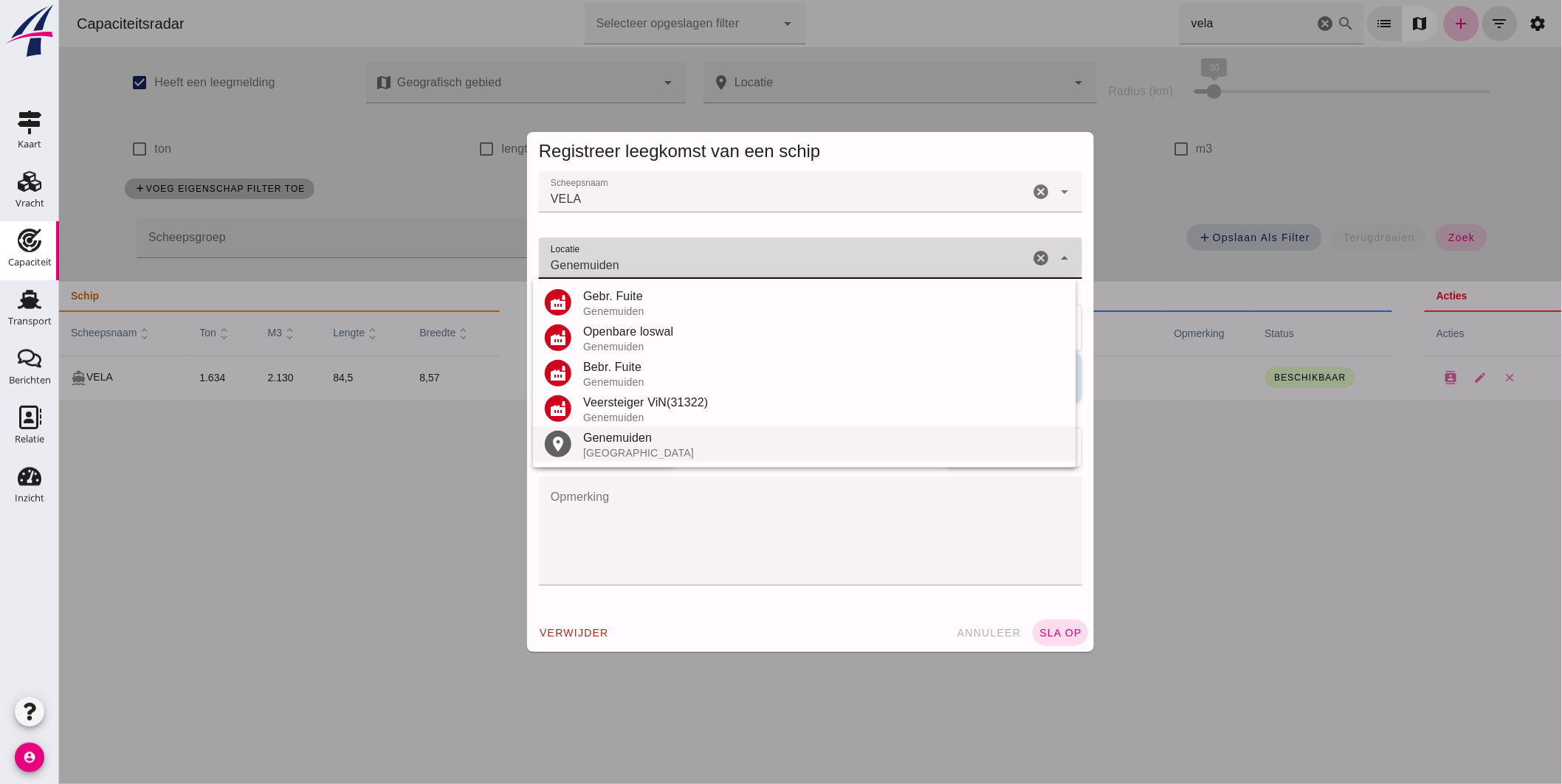
click at [672, 451] on div "[GEOGRAPHIC_DATA]" at bounding box center [823, 453] width 481 height 12
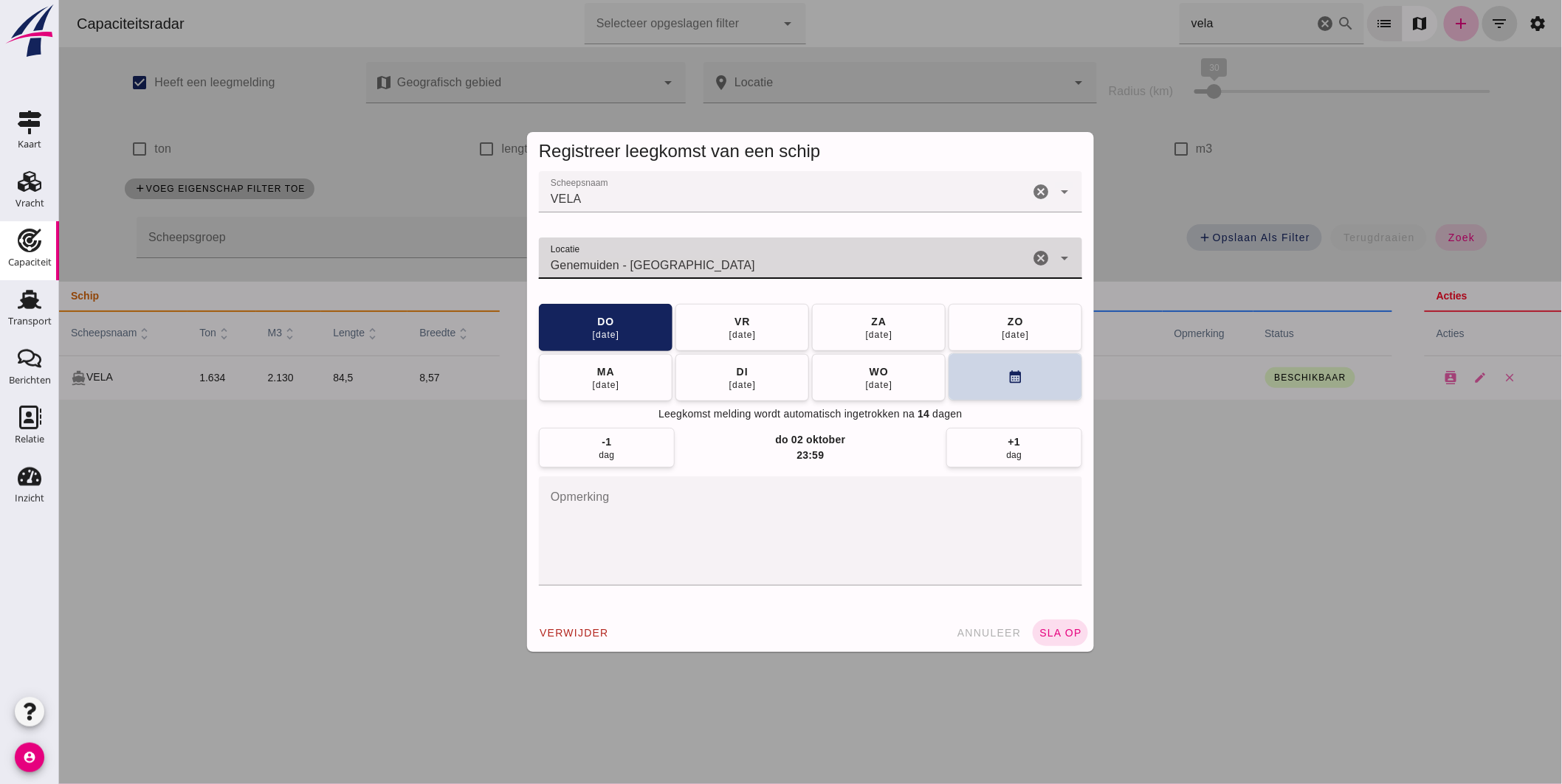
type input "Genemuiden - [GEOGRAPHIC_DATA]"
click at [954, 379] on button "calendar_month" at bounding box center [1015, 377] width 134 height 47
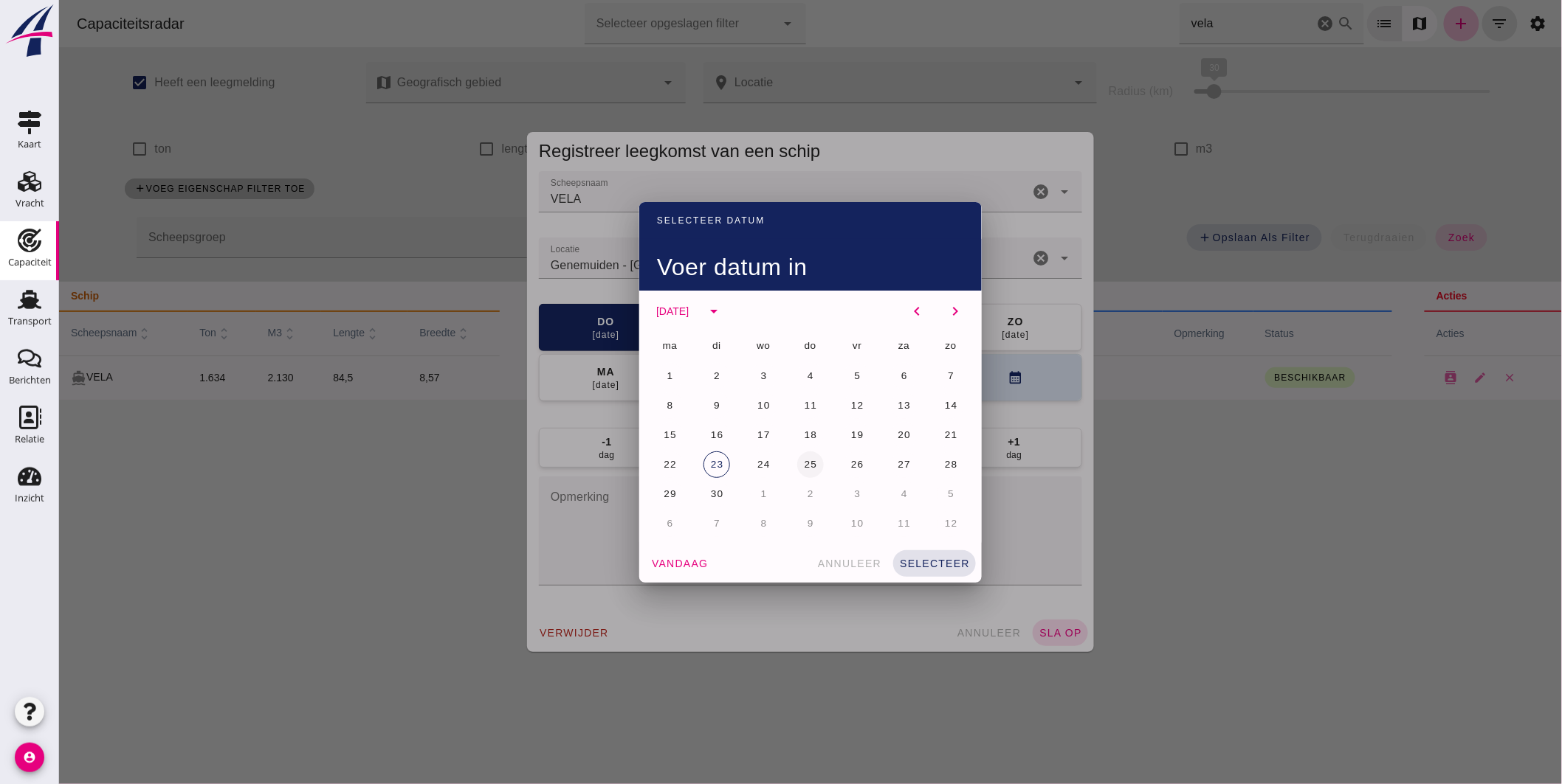
click at [803, 463] on span "25" at bounding box center [810, 464] width 14 height 11
click at [926, 551] on button "selecteer" at bounding box center [933, 563] width 83 height 27
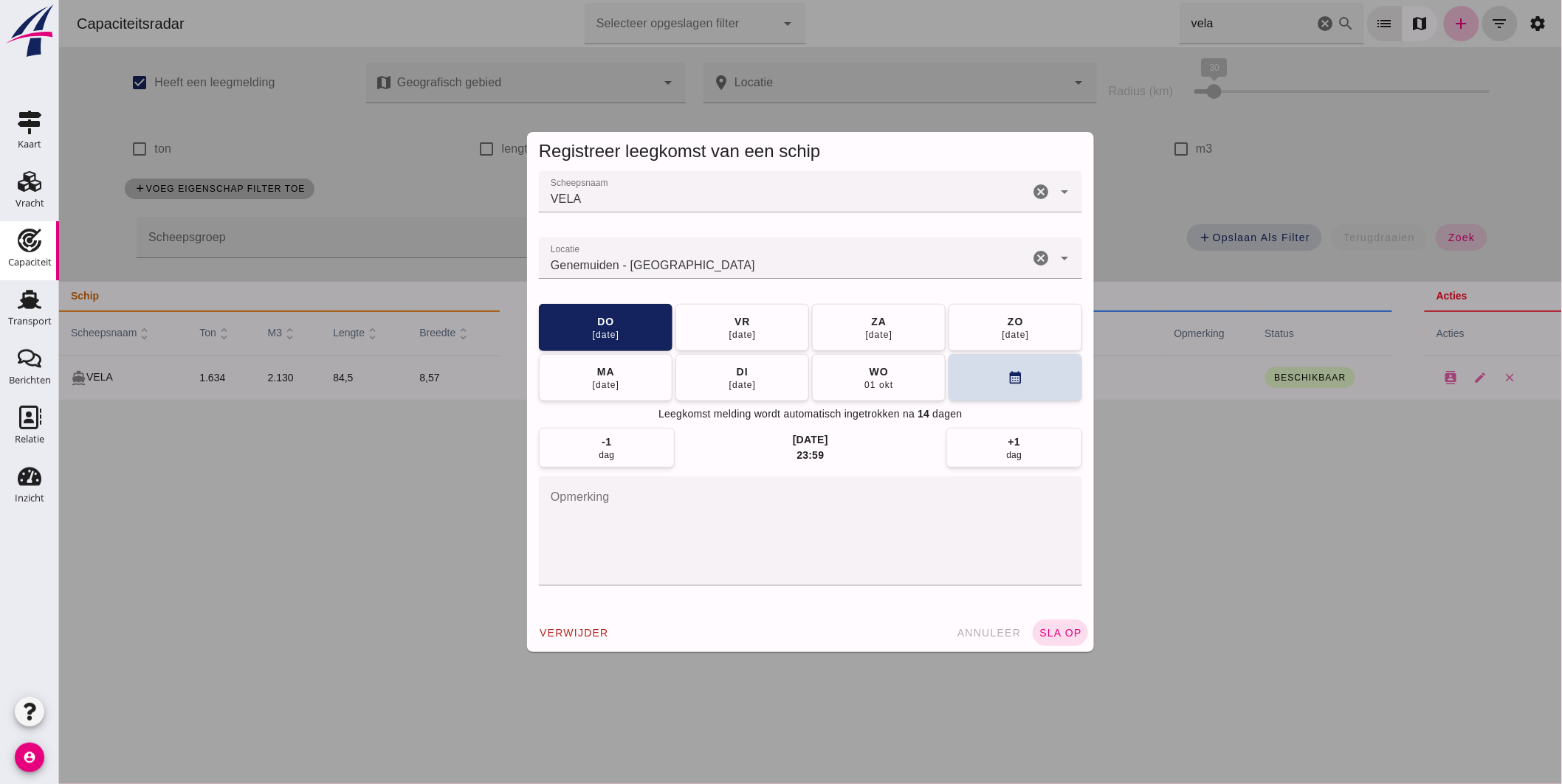
click at [1056, 629] on span "sla op" at bounding box center [1059, 633] width 43 height 12
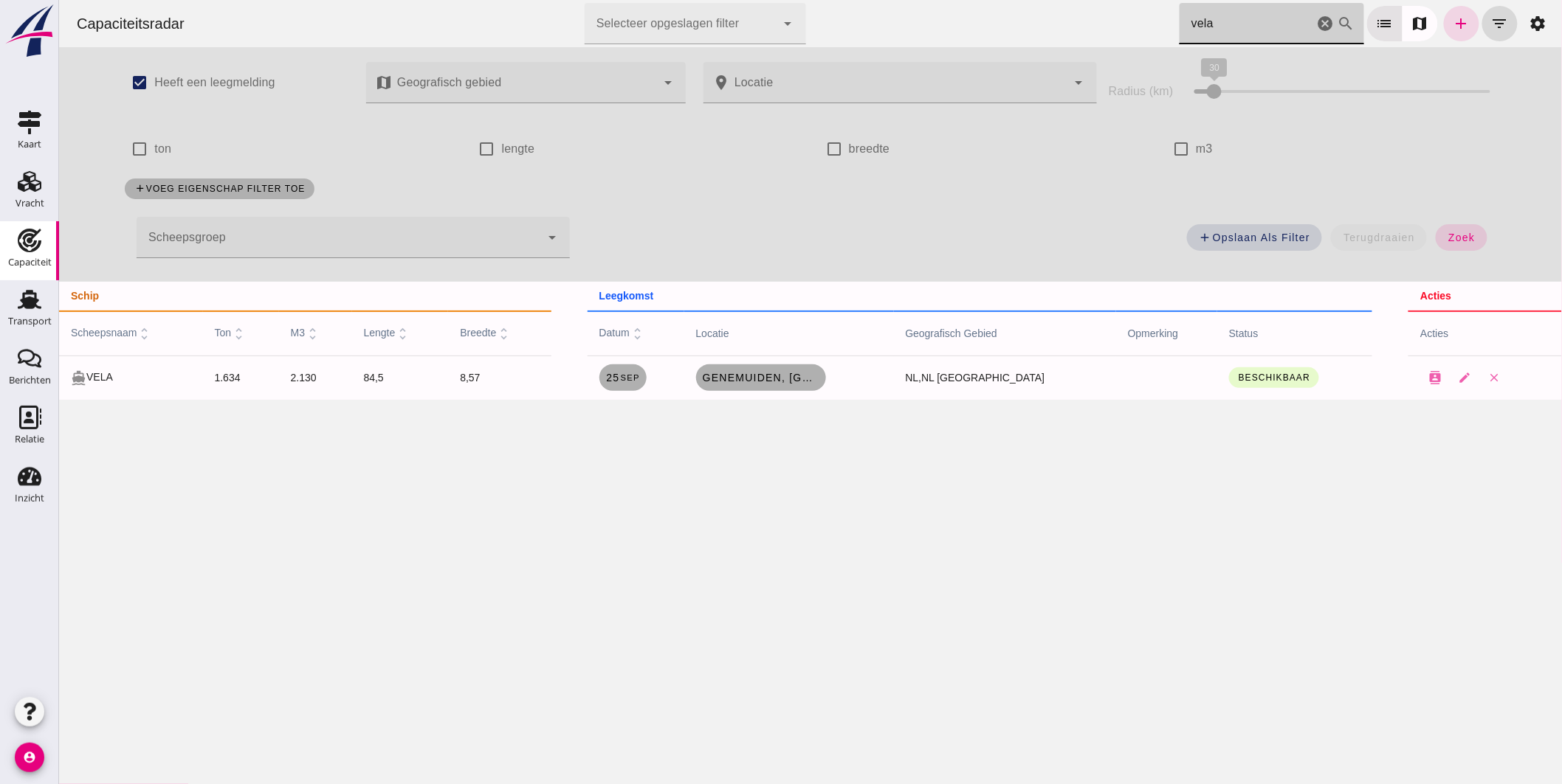
drag, startPoint x: 1112, startPoint y: 0, endPoint x: 901, endPoint y: -32, distance: 213.4
click at [901, 0] on html "Capaciteitsradar Selecteer opgeslagen filter Selecteer opgeslagen filter cancel…" at bounding box center [810, 392] width 1503 height 784
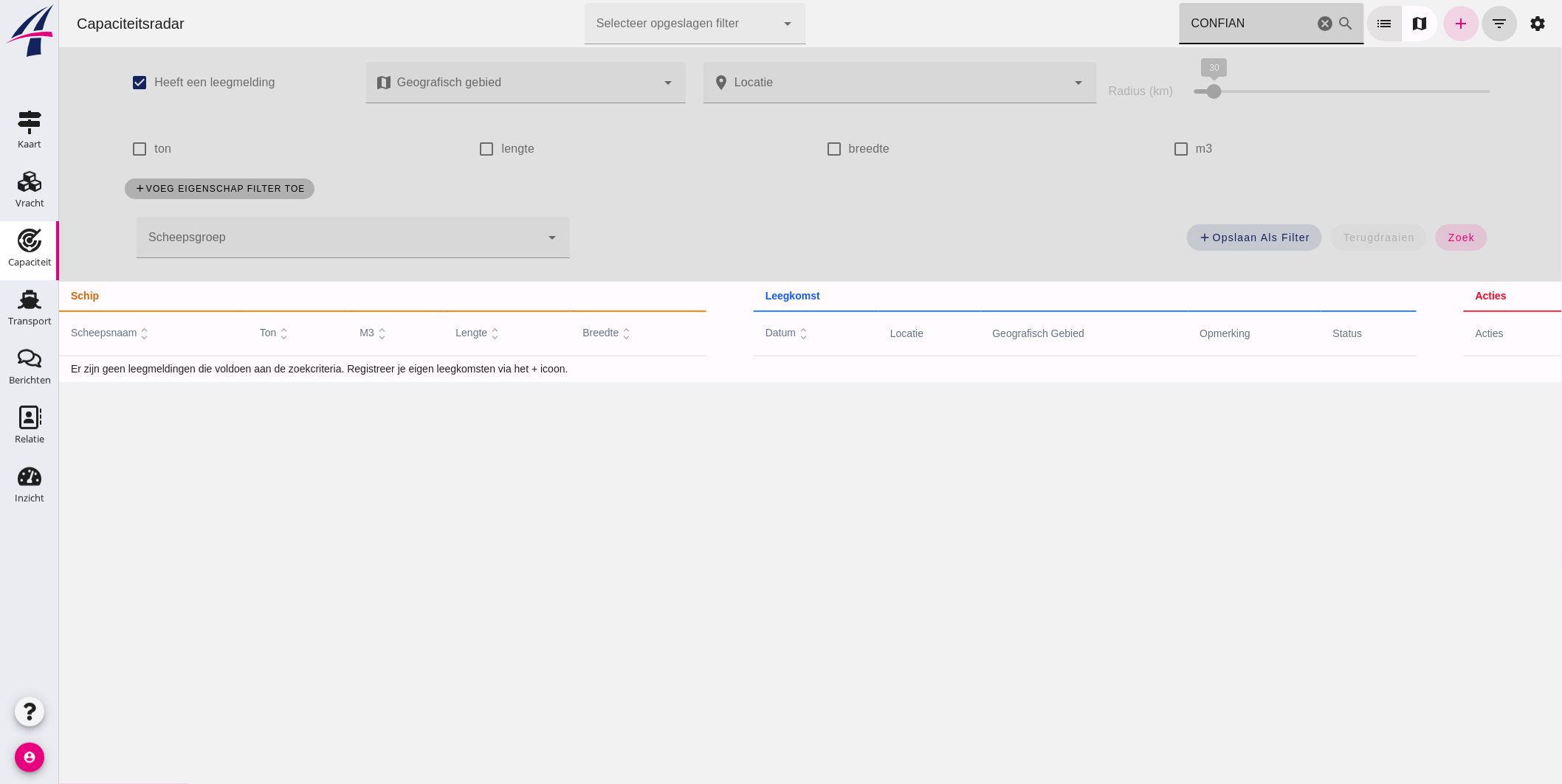
type input "CONFIAN"
click at [1452, 23] on icon "add" at bounding box center [1460, 23] width 17 height 17
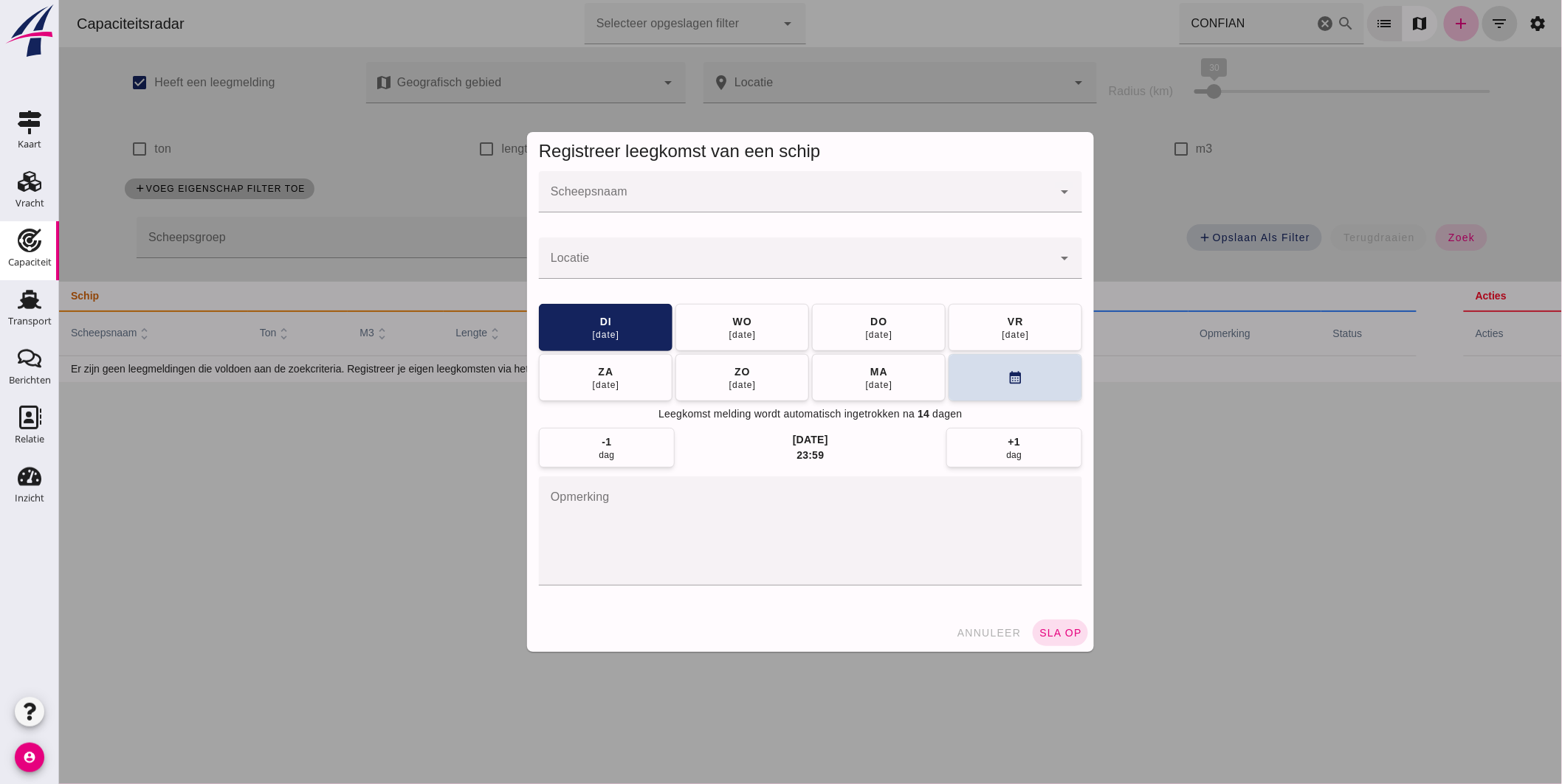
click at [831, 203] on input "Scheepsnaam" at bounding box center [794, 199] width 513 height 17
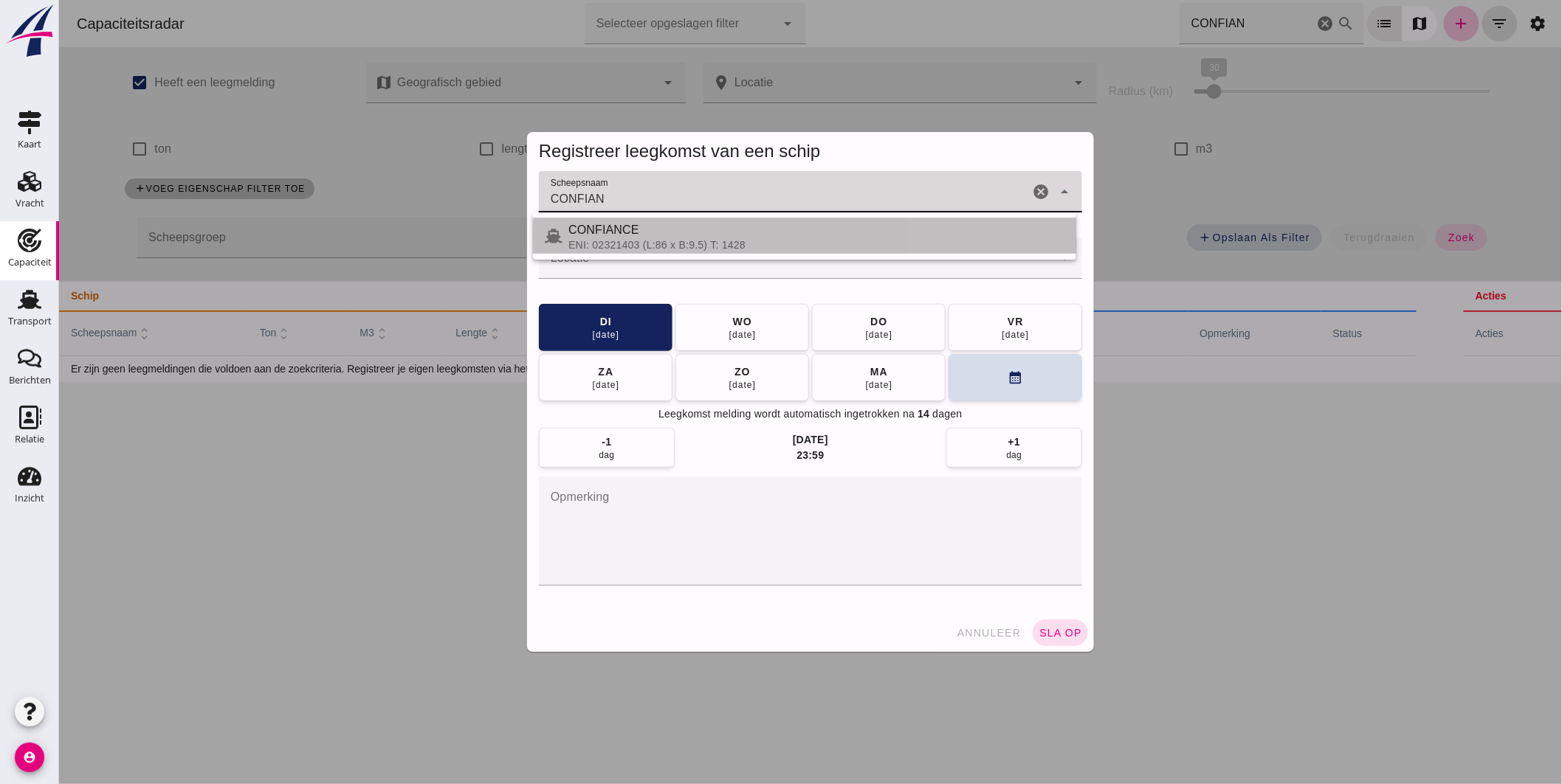
click at [703, 231] on div "CONFIANCE" at bounding box center [815, 230] width 496 height 17
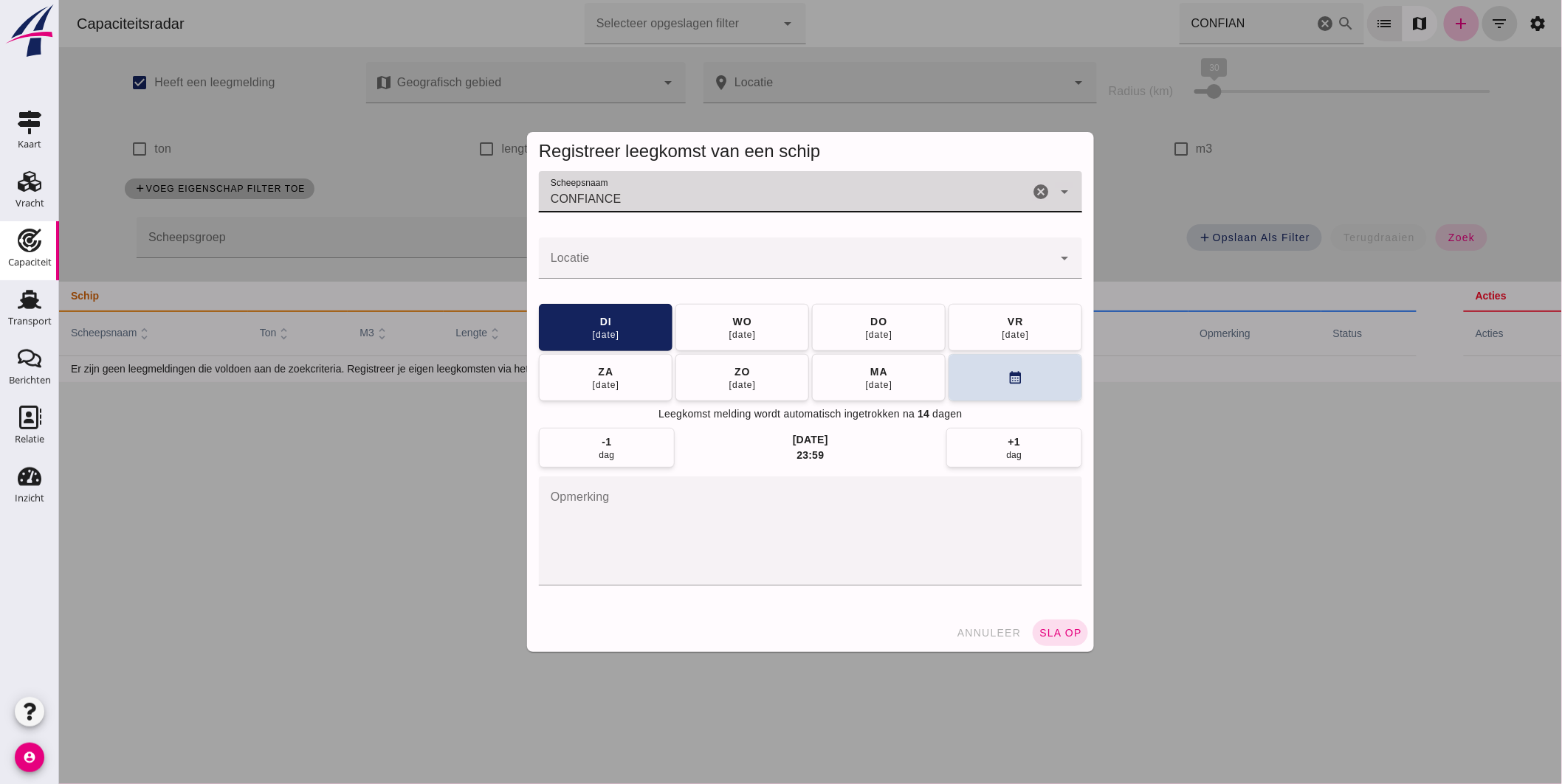
type input "CONFIANCE"
click at [718, 271] on input "Locatie" at bounding box center [794, 266] width 513 height 17
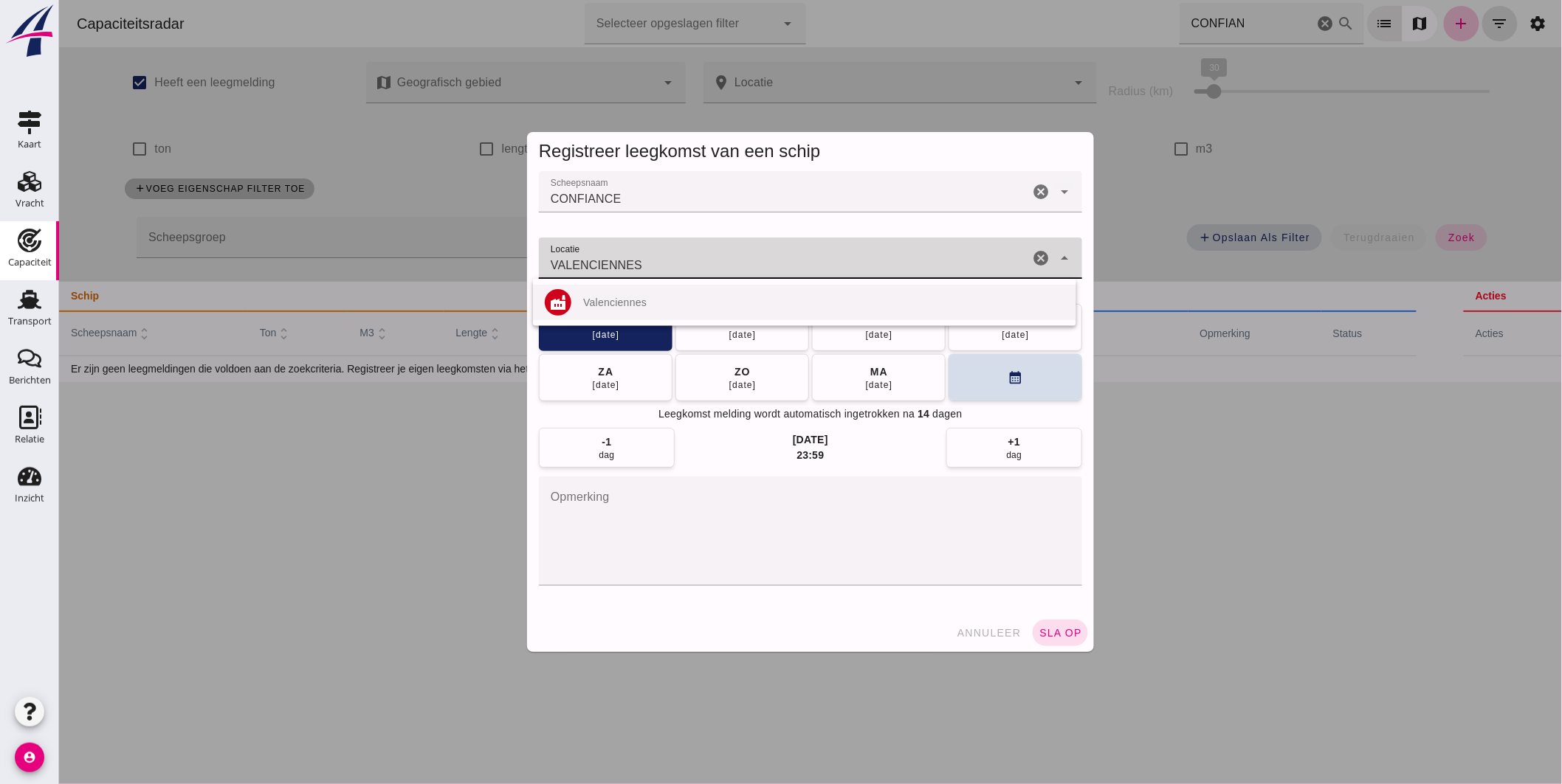
click at [674, 297] on div "Valenciennes" at bounding box center [823, 302] width 481 height 12
type input "Valenciennes"
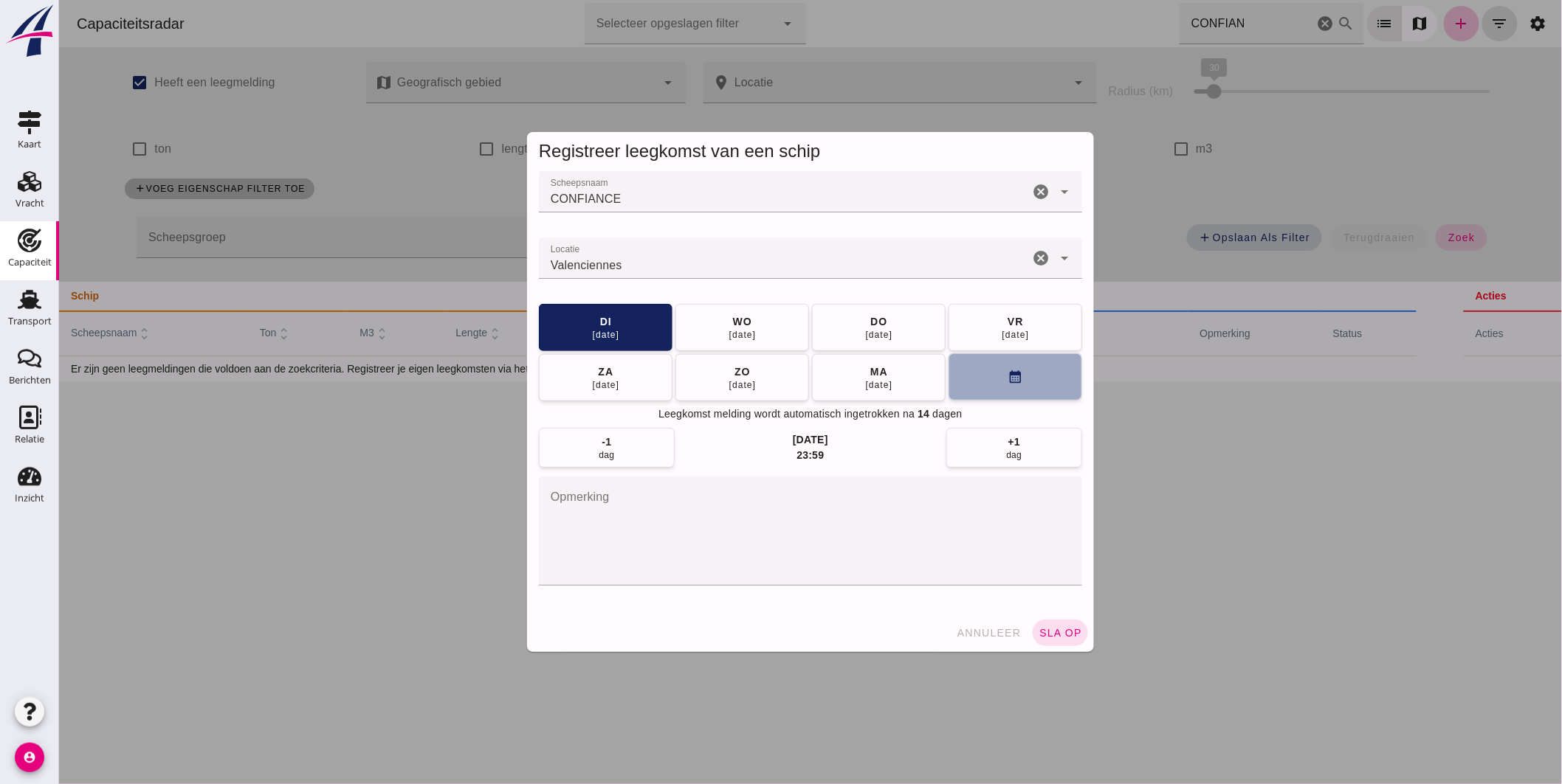
click at [971, 375] on button "calendar_month" at bounding box center [1015, 377] width 134 height 47
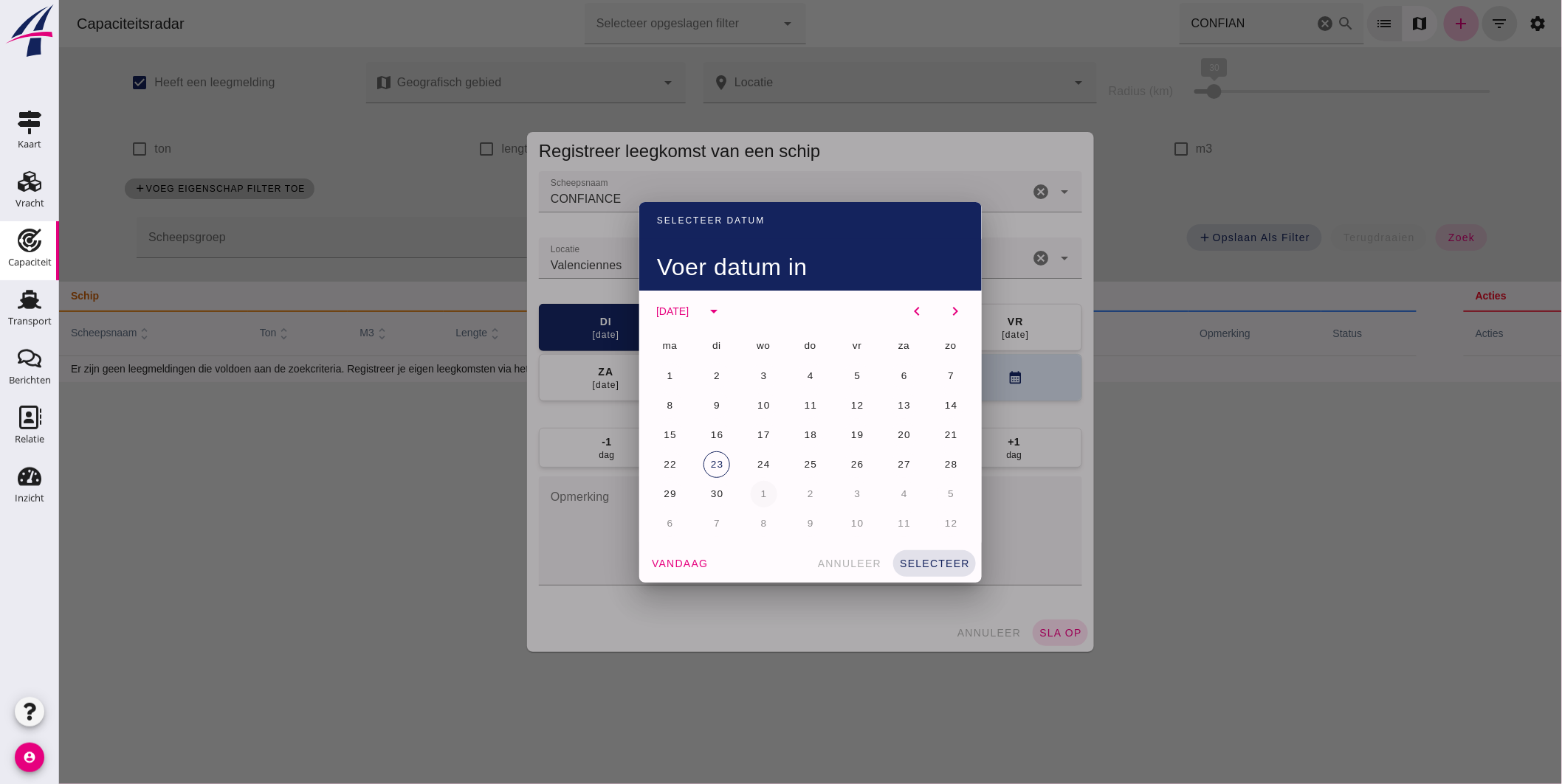
click at [764, 491] on button "1" at bounding box center [763, 494] width 27 height 27
click at [938, 565] on span "selecteer" at bounding box center [934, 563] width 71 height 12
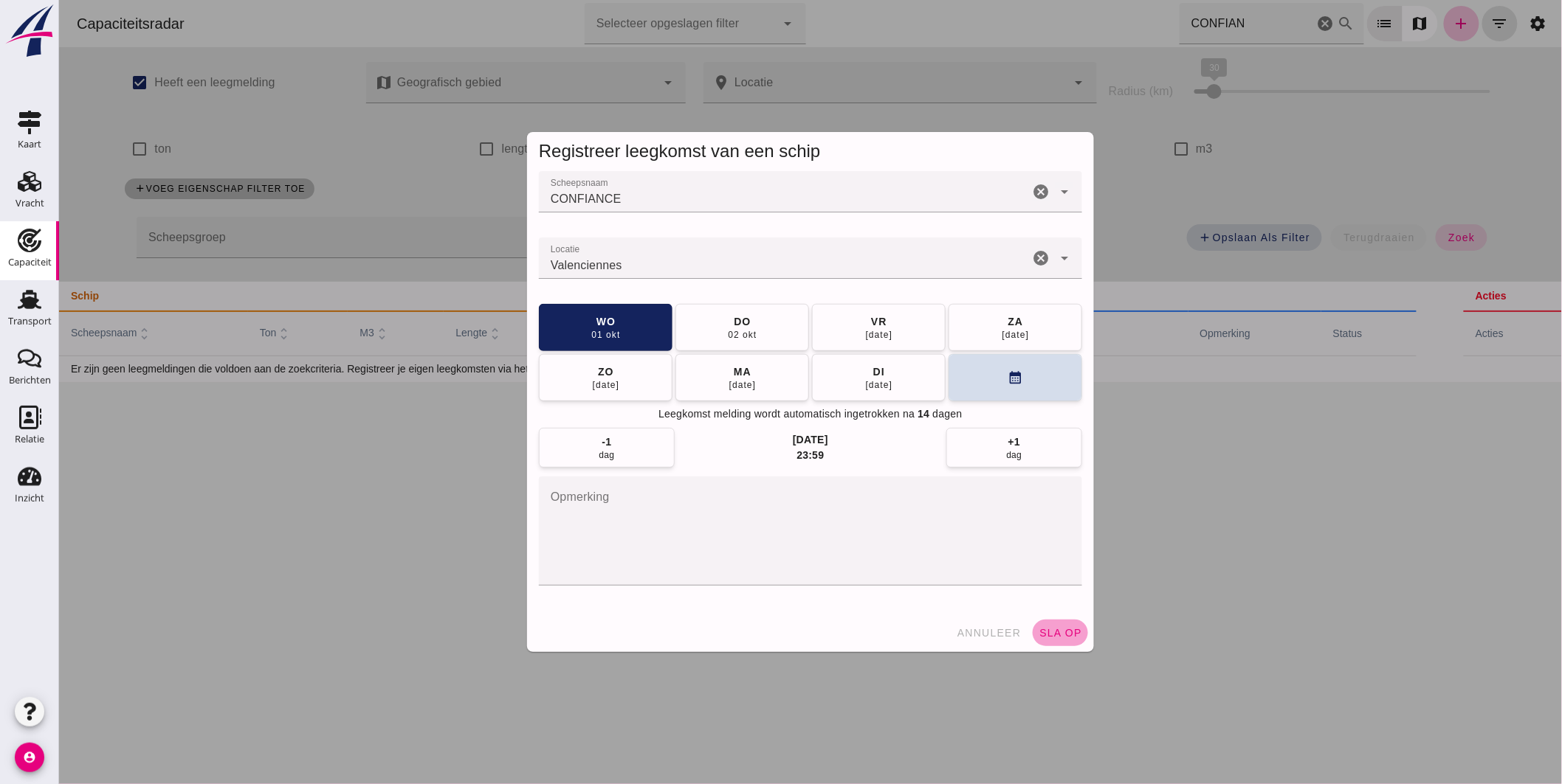
click at [1042, 625] on button "sla op" at bounding box center [1060, 633] width 56 height 27
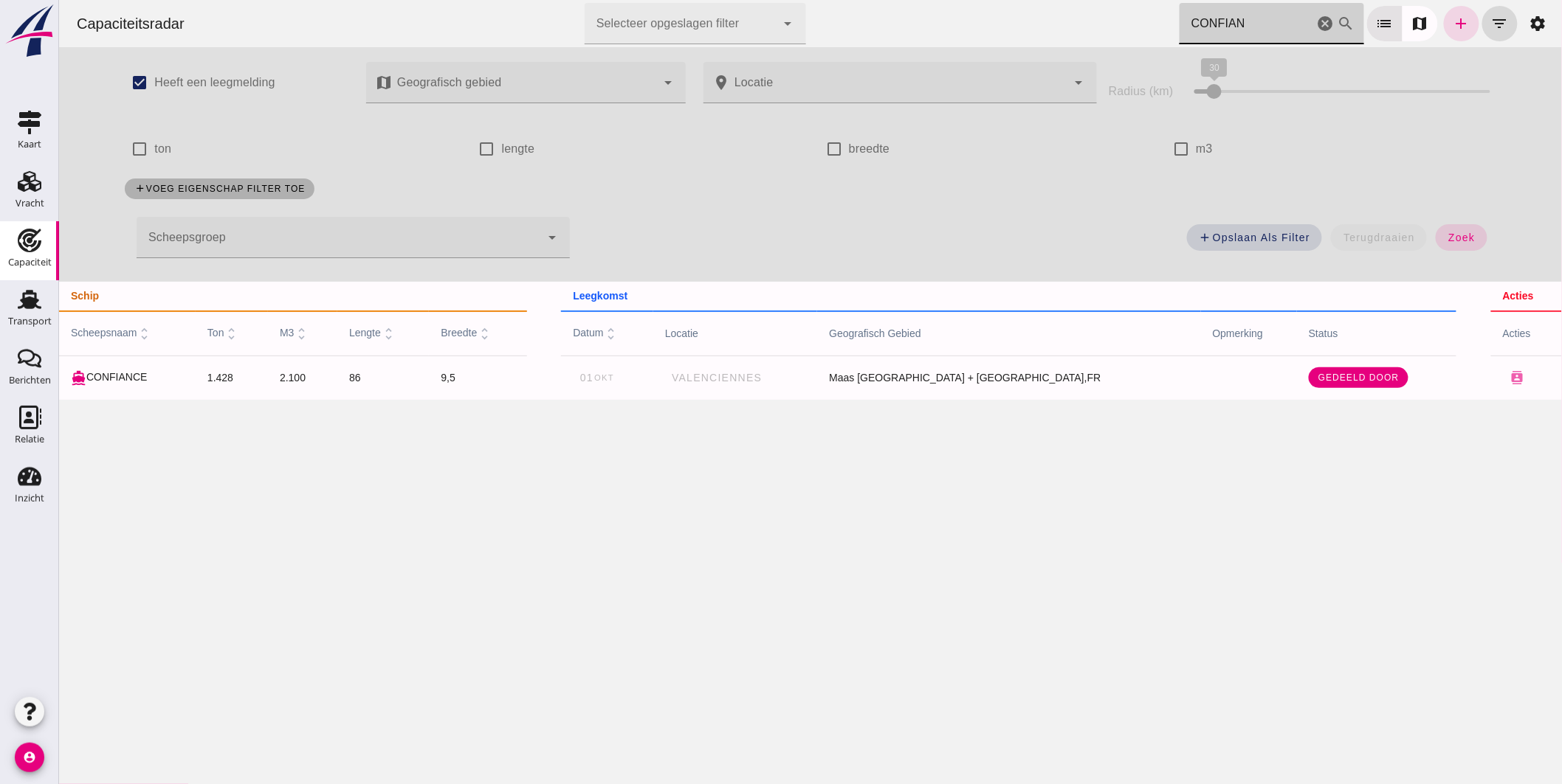
drag, startPoint x: 1245, startPoint y: 26, endPoint x: 981, endPoint y: 24, distance: 264.0
click at [985, 25] on div "Capaciteitsradar Selecteer opgeslagen filter Selecteer opgeslagen filter cancel…" at bounding box center [810, 23] width 1491 height 47
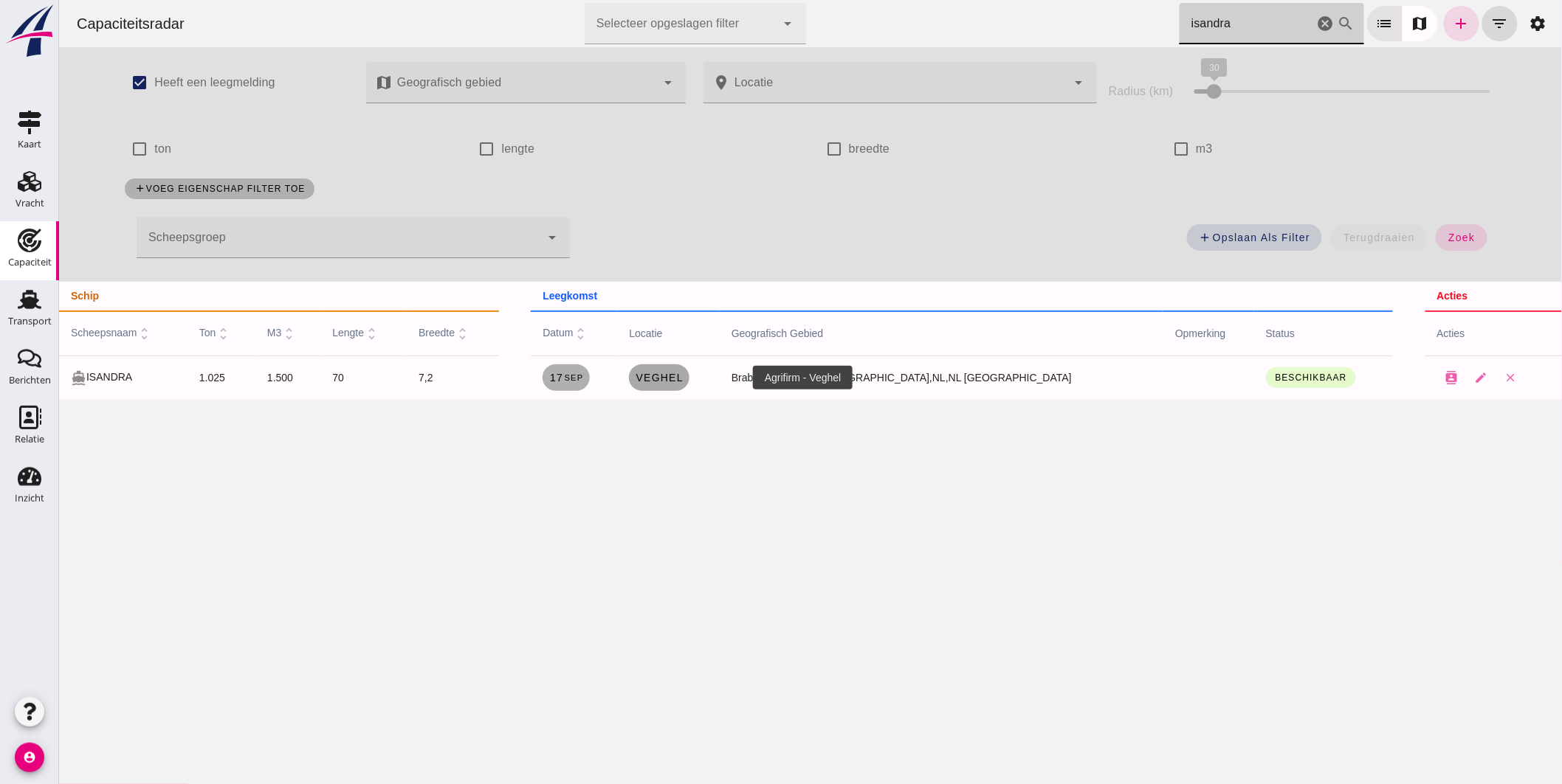
type input "isandra"
click at [683, 379] on span "Veghel" at bounding box center [659, 378] width 49 height 12
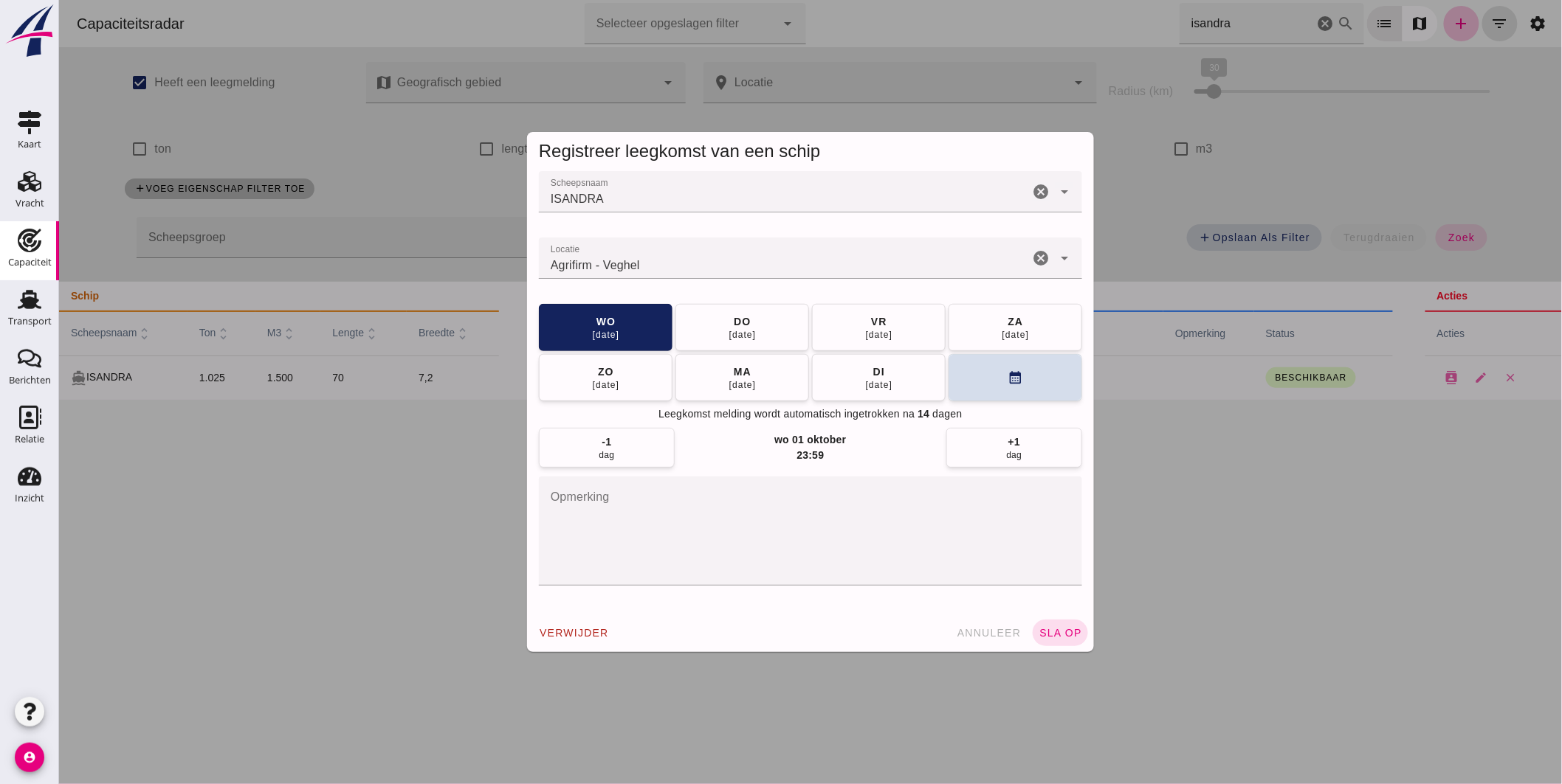
click at [679, 269] on input "Locatie" at bounding box center [783, 266] width 490 height 17
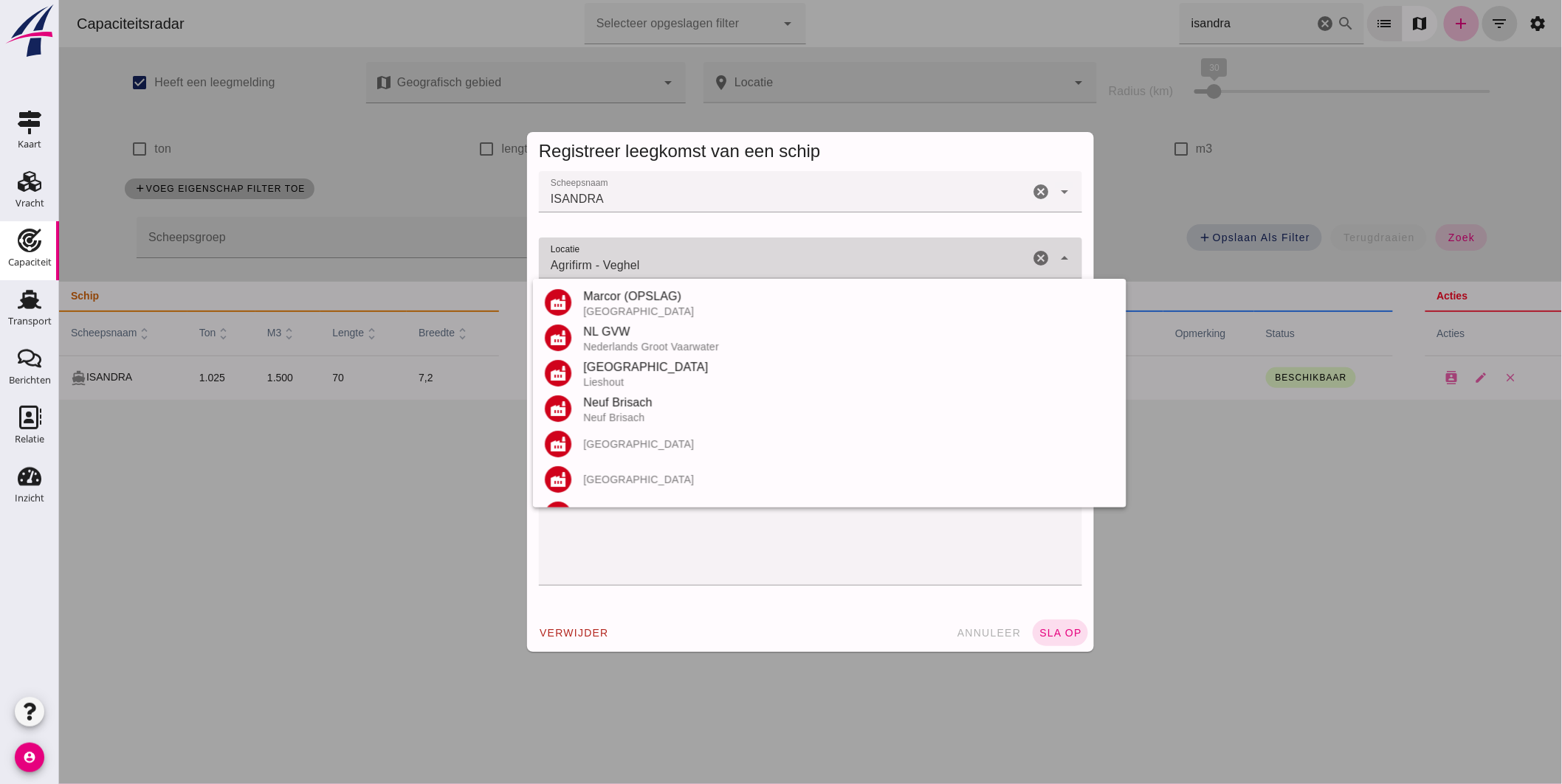
click at [679, 269] on input "Agrifirm - Veghel" at bounding box center [783, 266] width 490 height 17
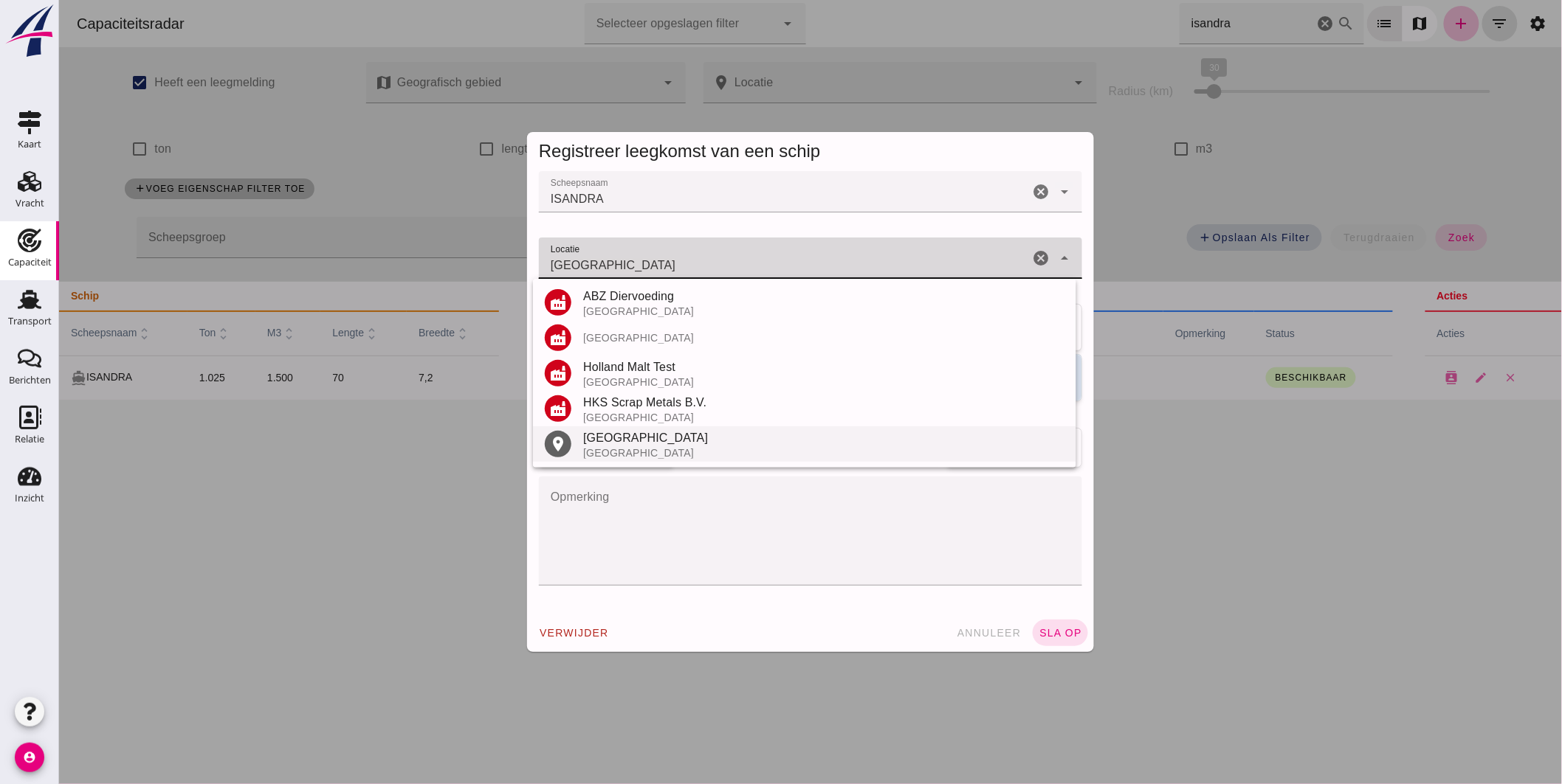
click at [630, 438] on div "[GEOGRAPHIC_DATA]" at bounding box center [823, 438] width 481 height 17
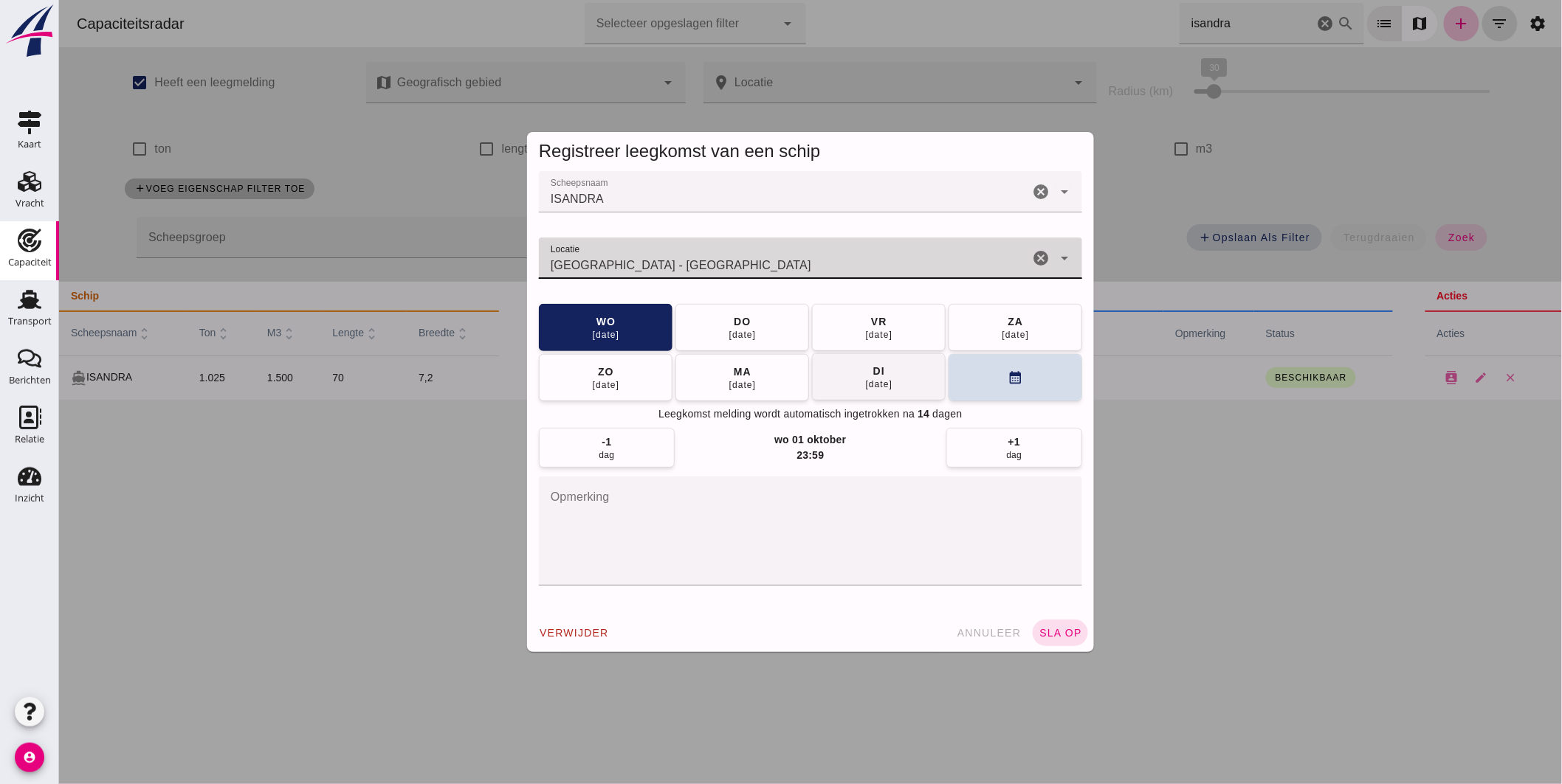
type input "[GEOGRAPHIC_DATA] - [GEOGRAPHIC_DATA]"
click at [927, 380] on button "[DATE]" at bounding box center [878, 377] width 134 height 47
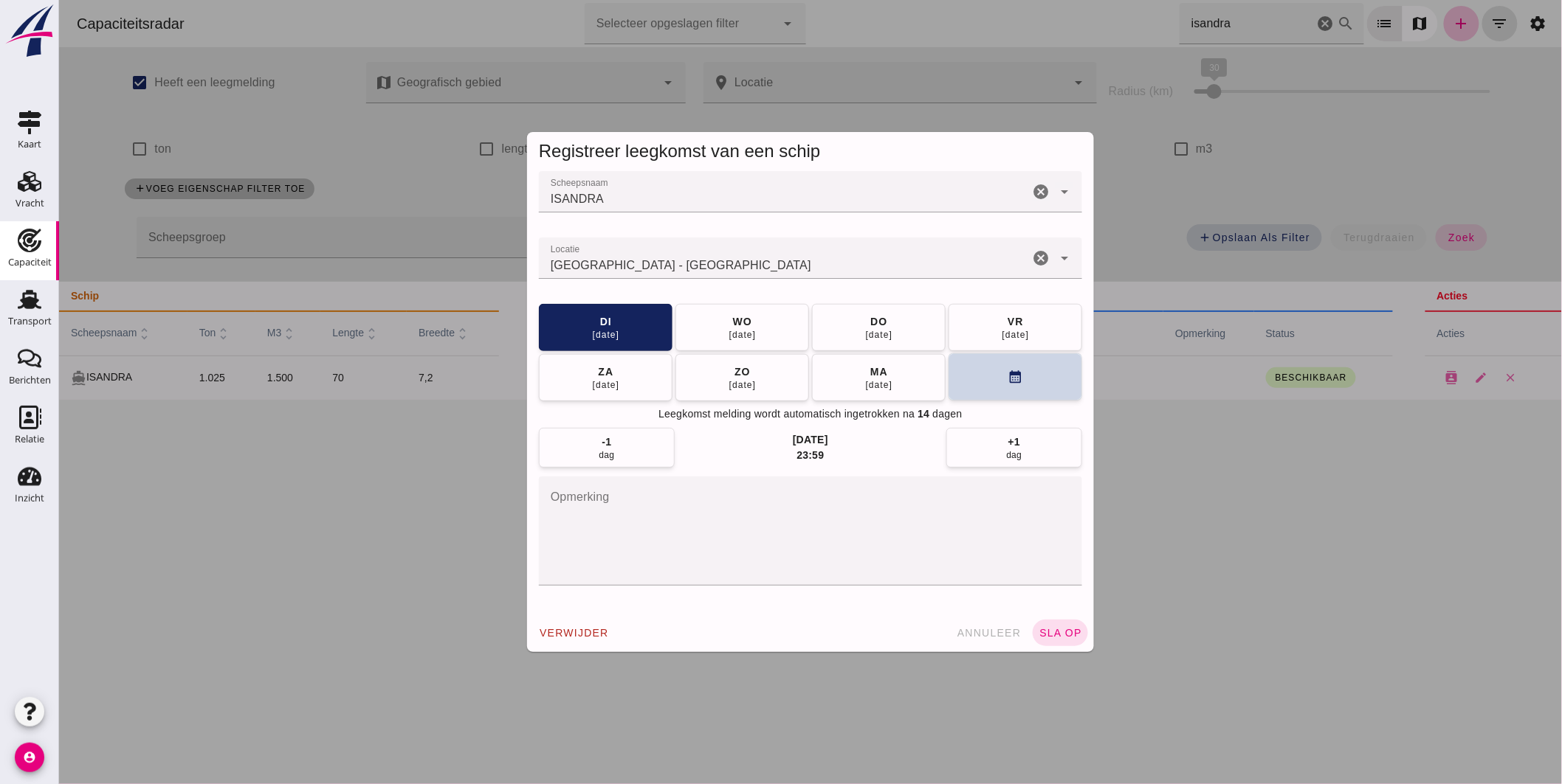
click at [970, 382] on button "calendar_month" at bounding box center [1015, 377] width 134 height 47
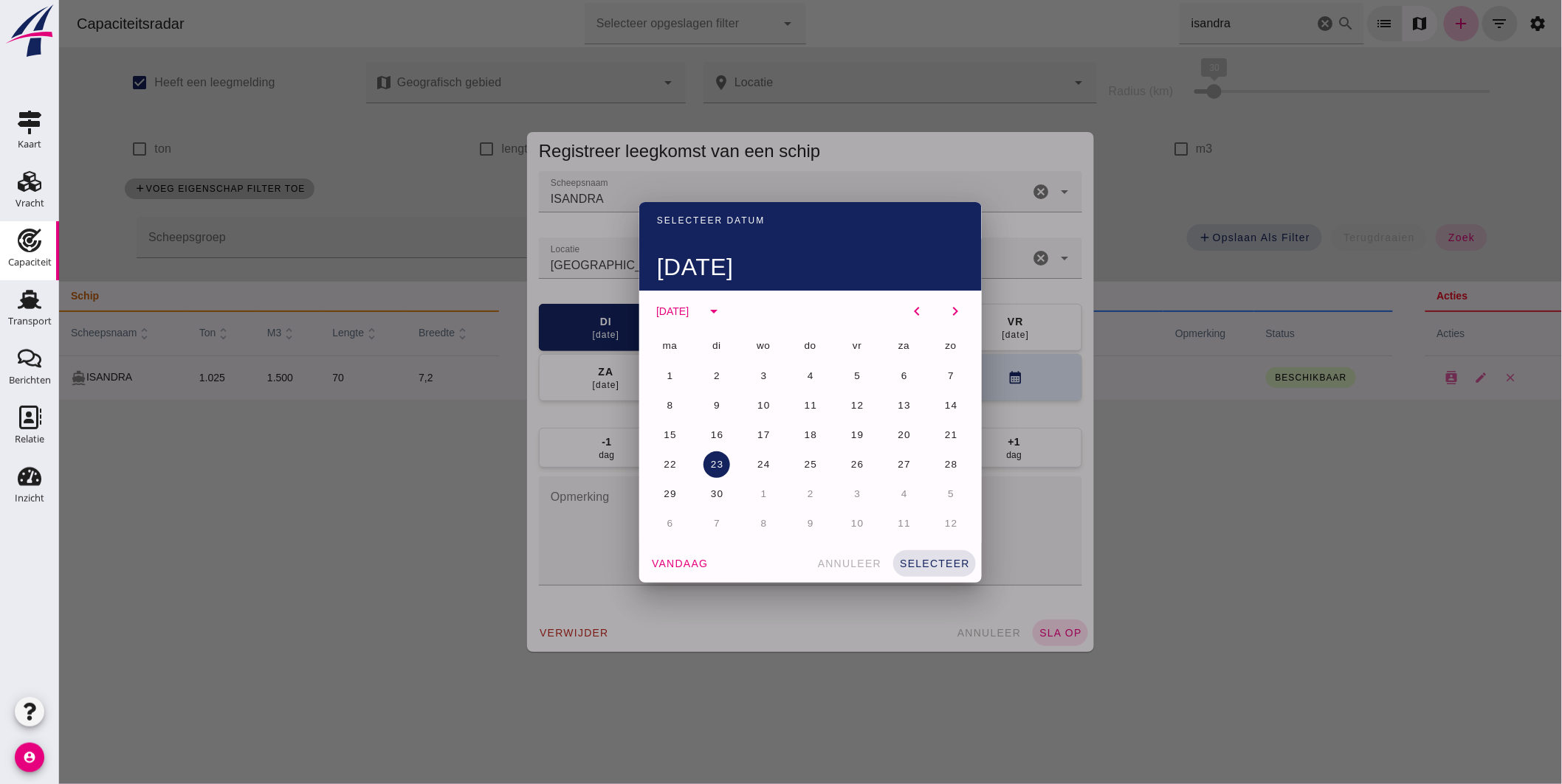
click at [1156, 522] on div at bounding box center [810, 392] width 1503 height 784
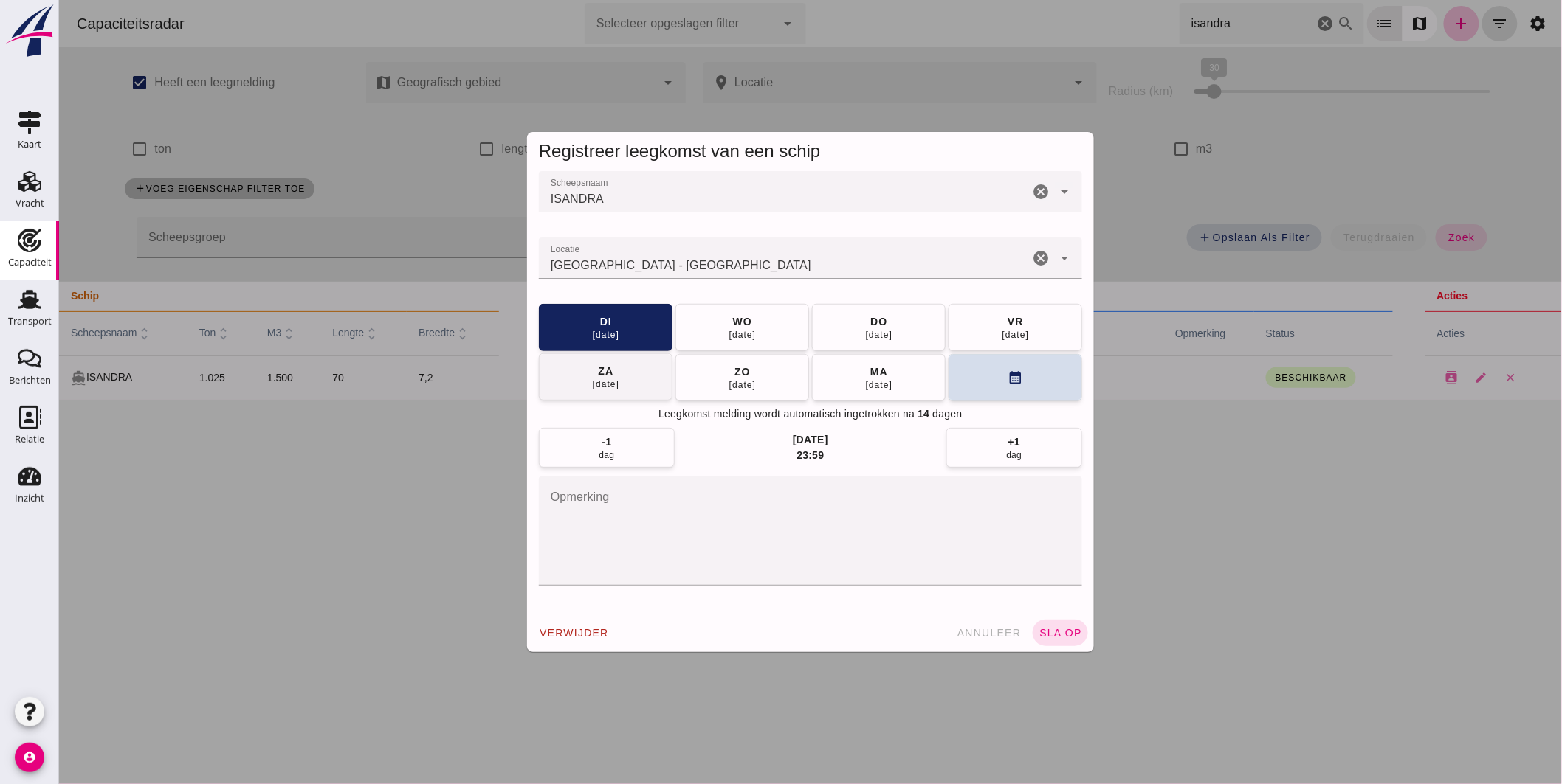
click at [889, 327] on button "[DATE]" at bounding box center [878, 327] width 134 height 47
click at [1056, 620] on button "sla op" at bounding box center [1060, 633] width 56 height 27
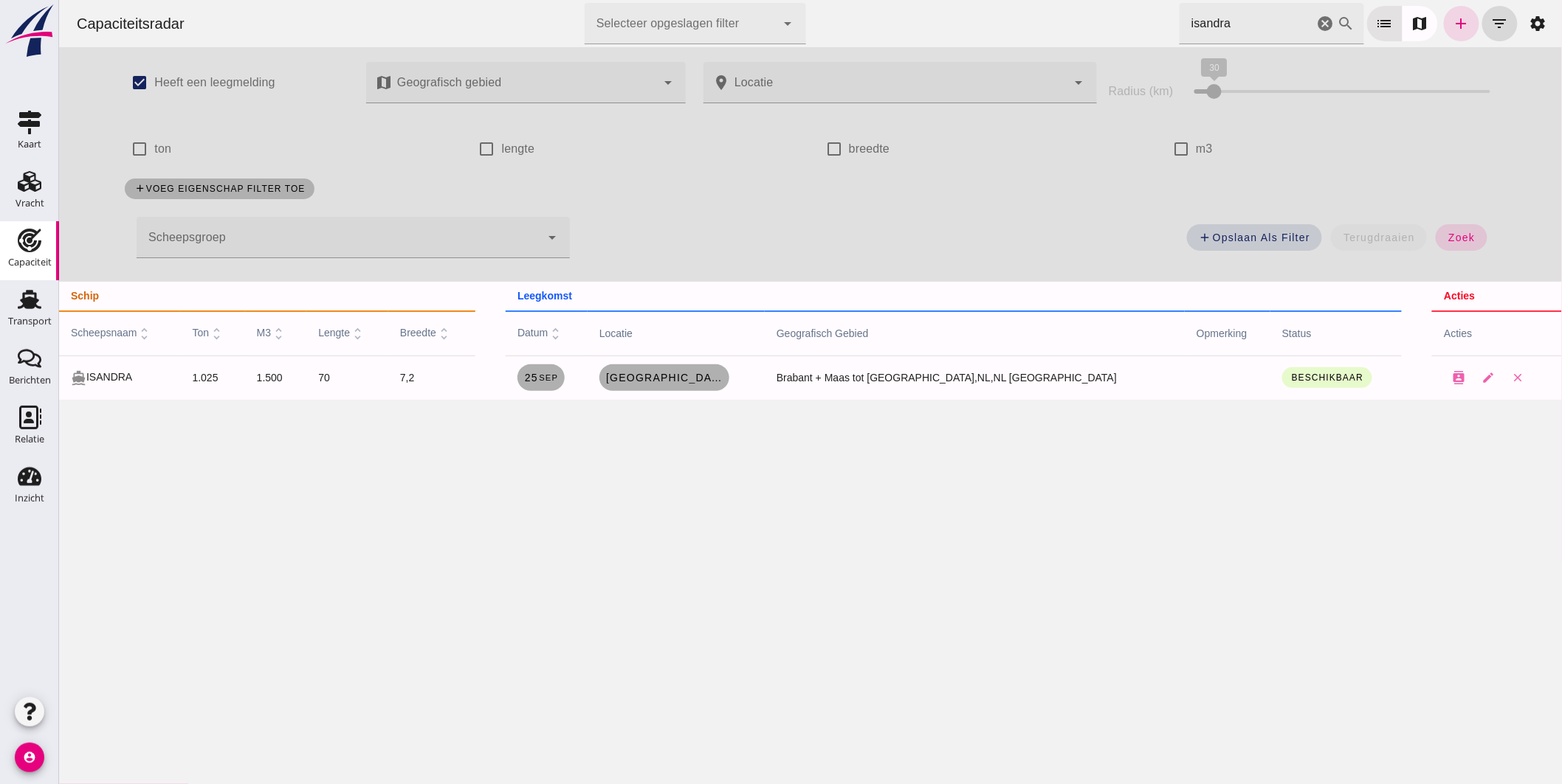
drag, startPoint x: 1311, startPoint y: 27, endPoint x: 1626, endPoint y: 675, distance: 720.5
click at [1316, 27] on icon "cancel" at bounding box center [1325, 23] width 17 height 17
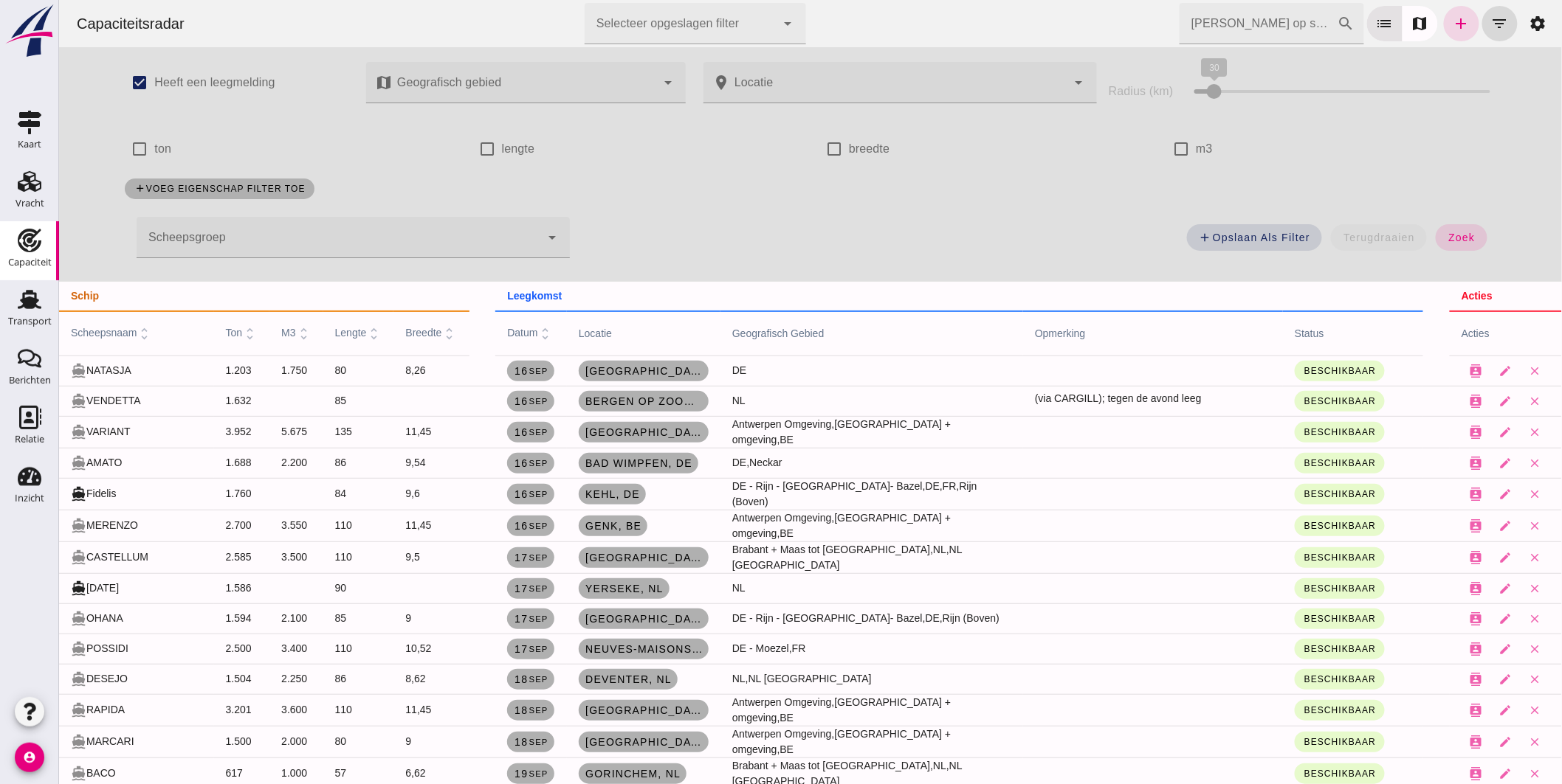
click at [1195, 19] on input "[PERSON_NAME] op scheepsnaam" at bounding box center [1258, 23] width 158 height 42
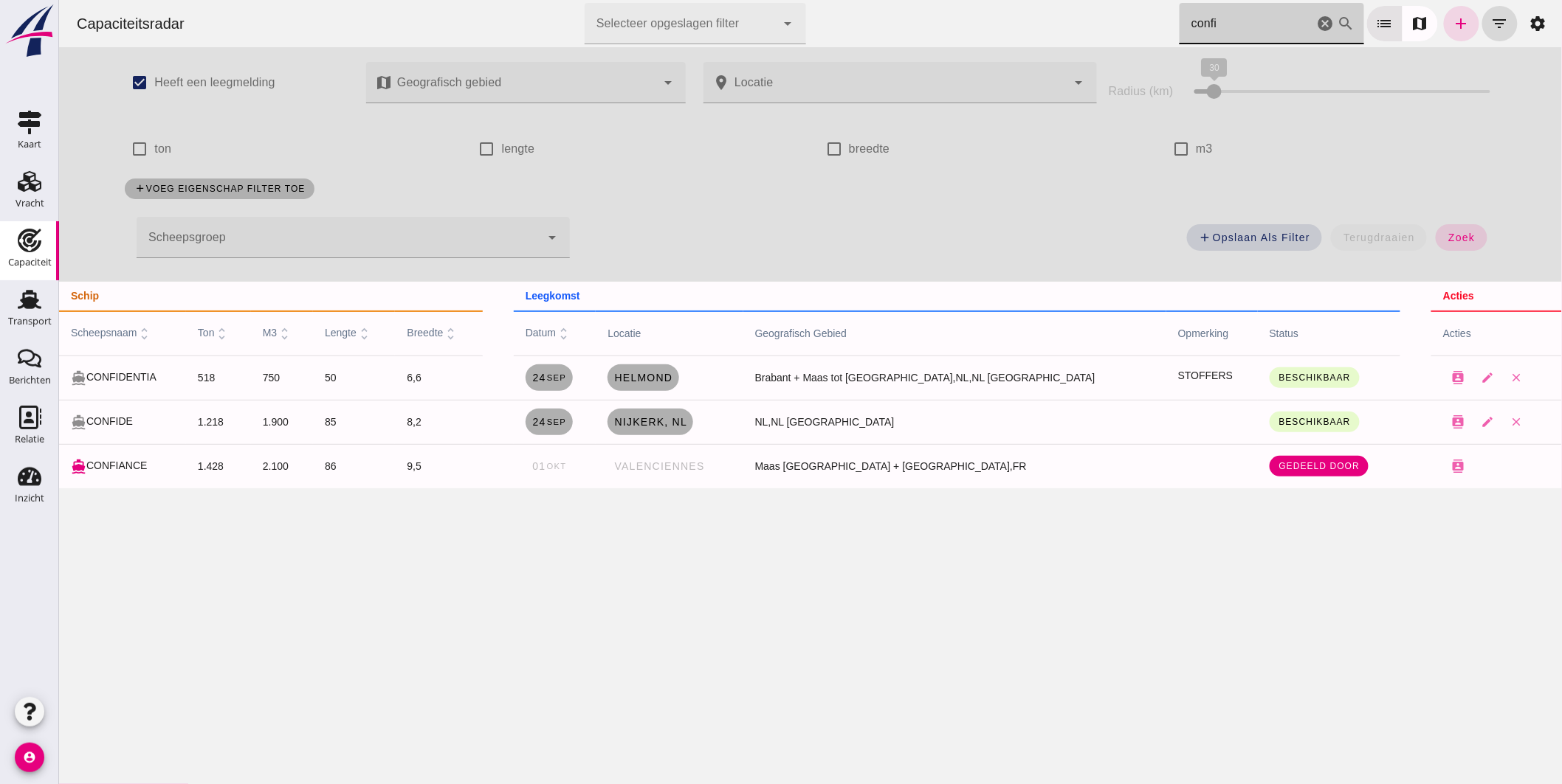
drag, startPoint x: 1163, startPoint y: 21, endPoint x: 1081, endPoint y: 0, distance: 84.6
click at [1088, 3] on div "Capaciteitsradar Selecteer opgeslagen filter Selecteer opgeslagen filter cancel…" at bounding box center [810, 23] width 1491 height 47
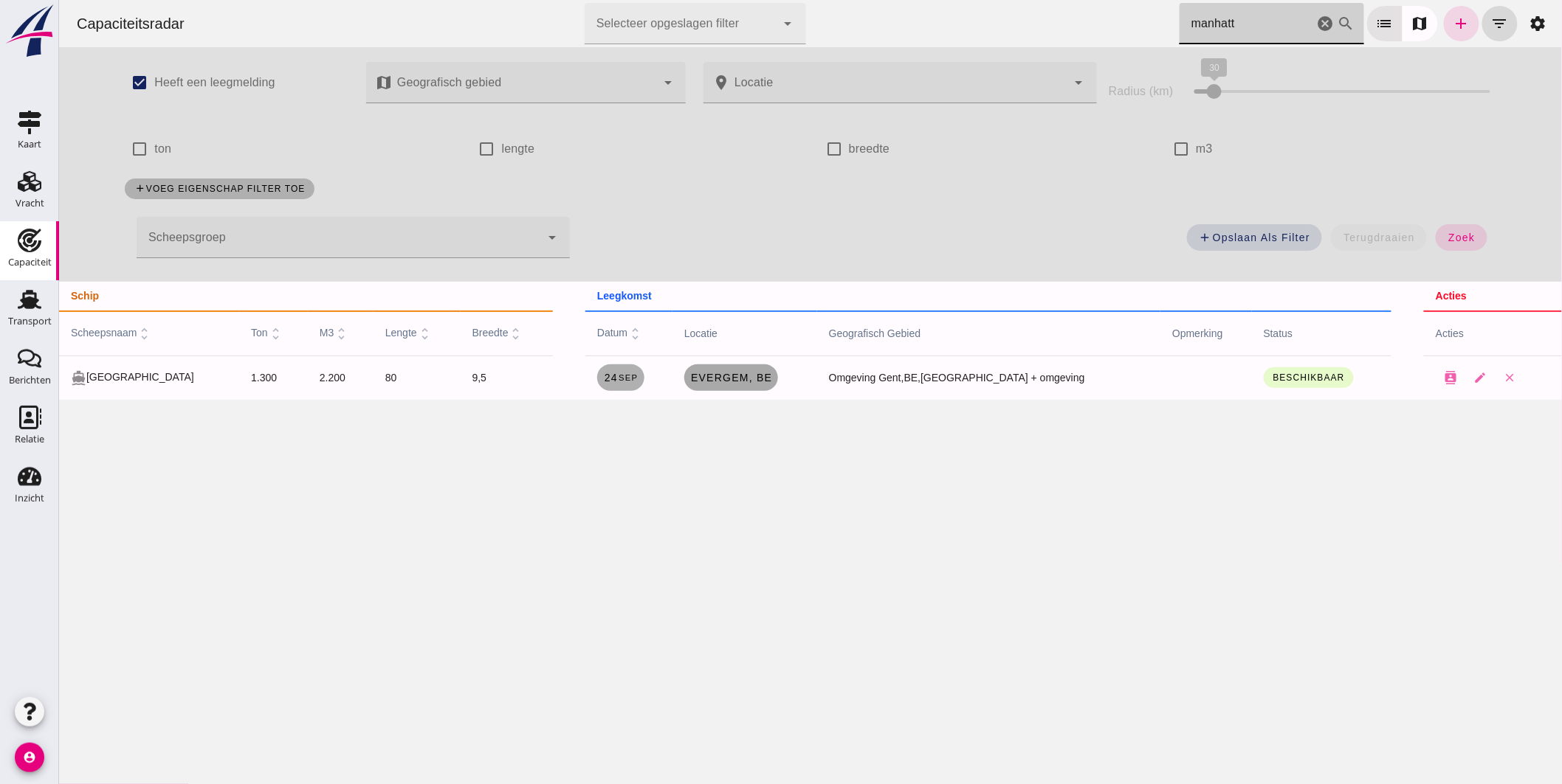
type input "manhatt"
click at [726, 379] on span "Evergem, be" at bounding box center [730, 378] width 82 height 12
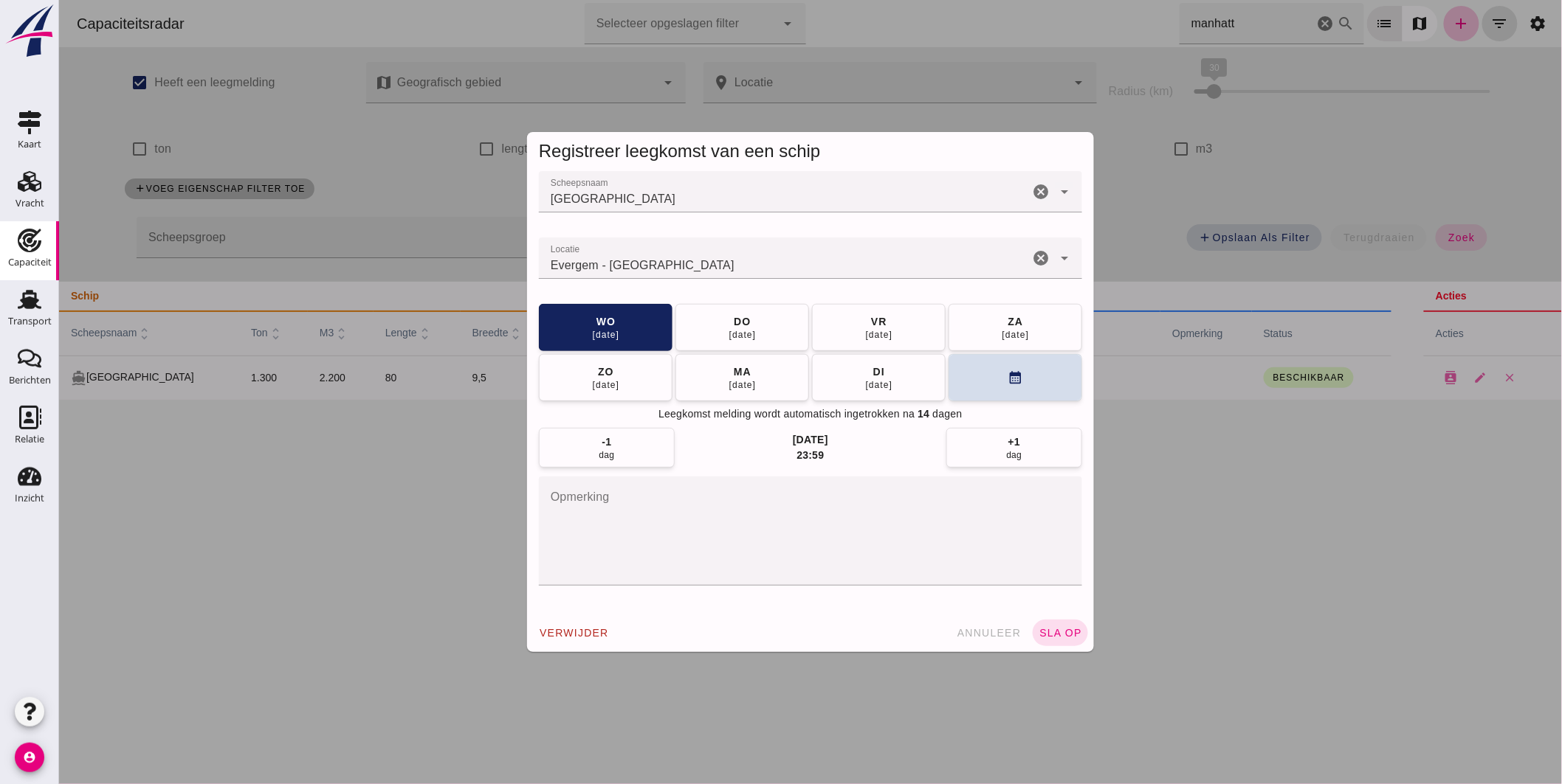
click at [705, 264] on input "Locatie" at bounding box center [783, 266] width 490 height 17
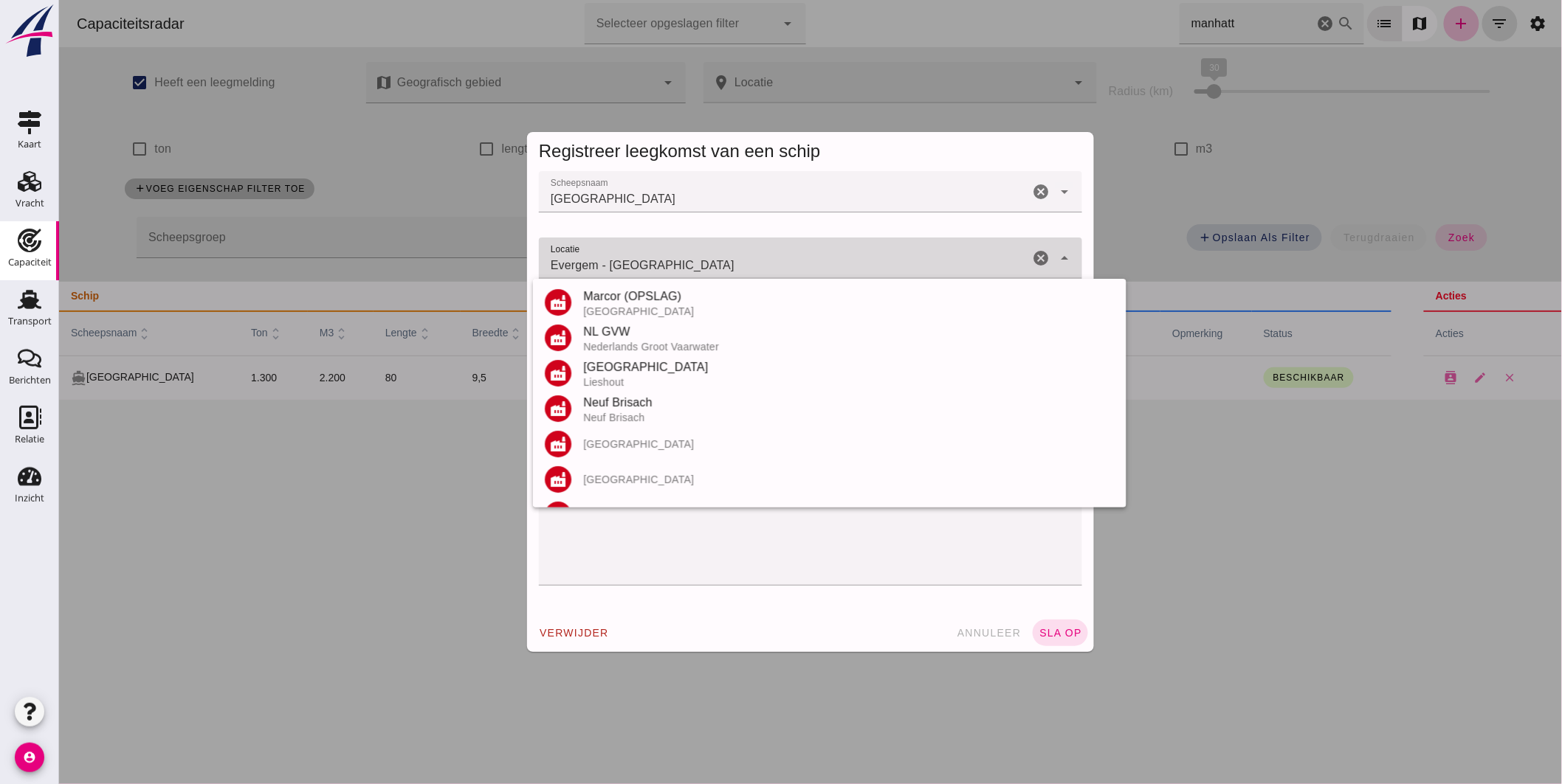
click at [705, 264] on input "Evergem - Oost-Vlaanderen" at bounding box center [783, 266] width 490 height 17
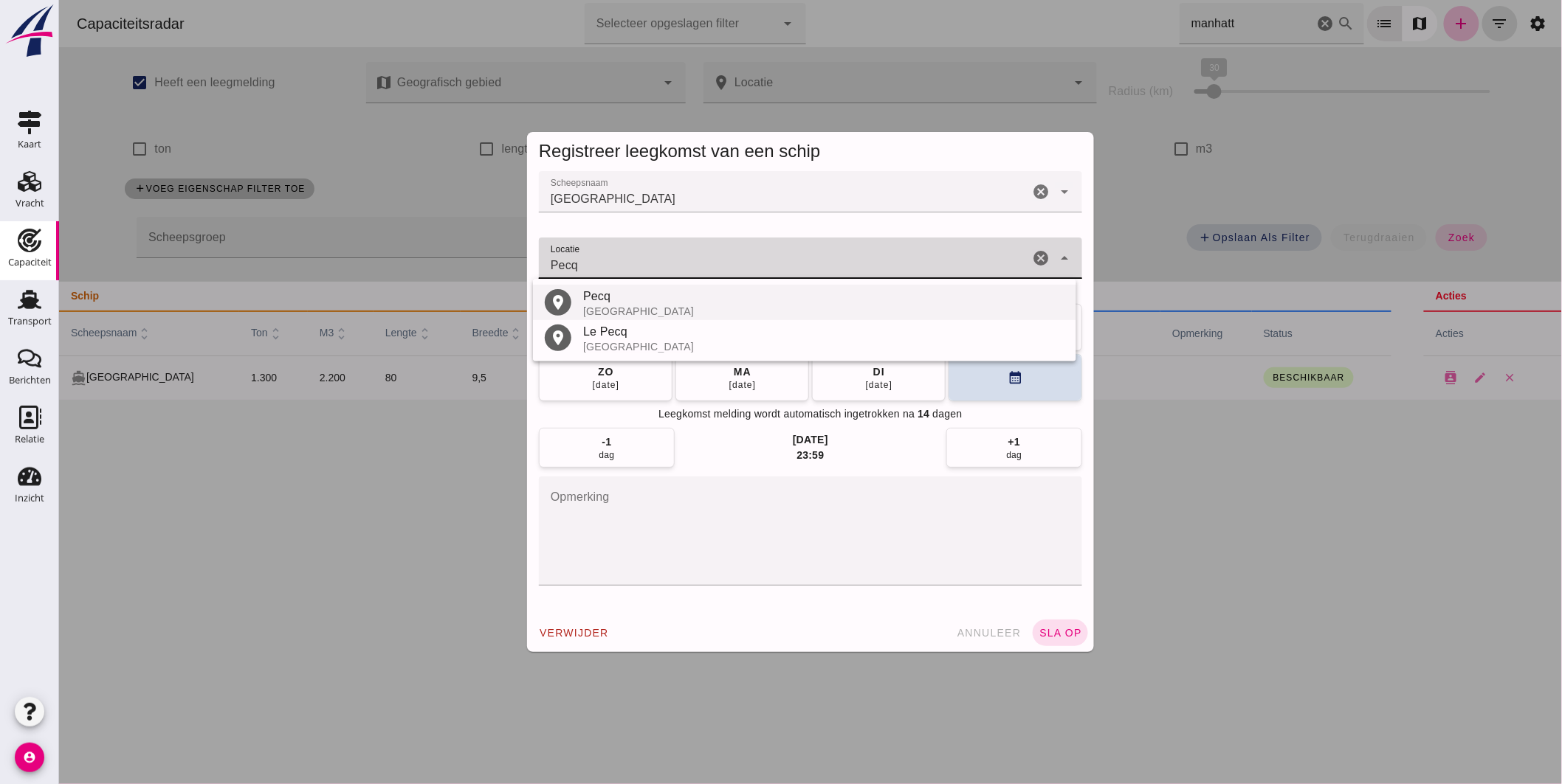
click at [641, 306] on div "België" at bounding box center [823, 312] width 481 height 12
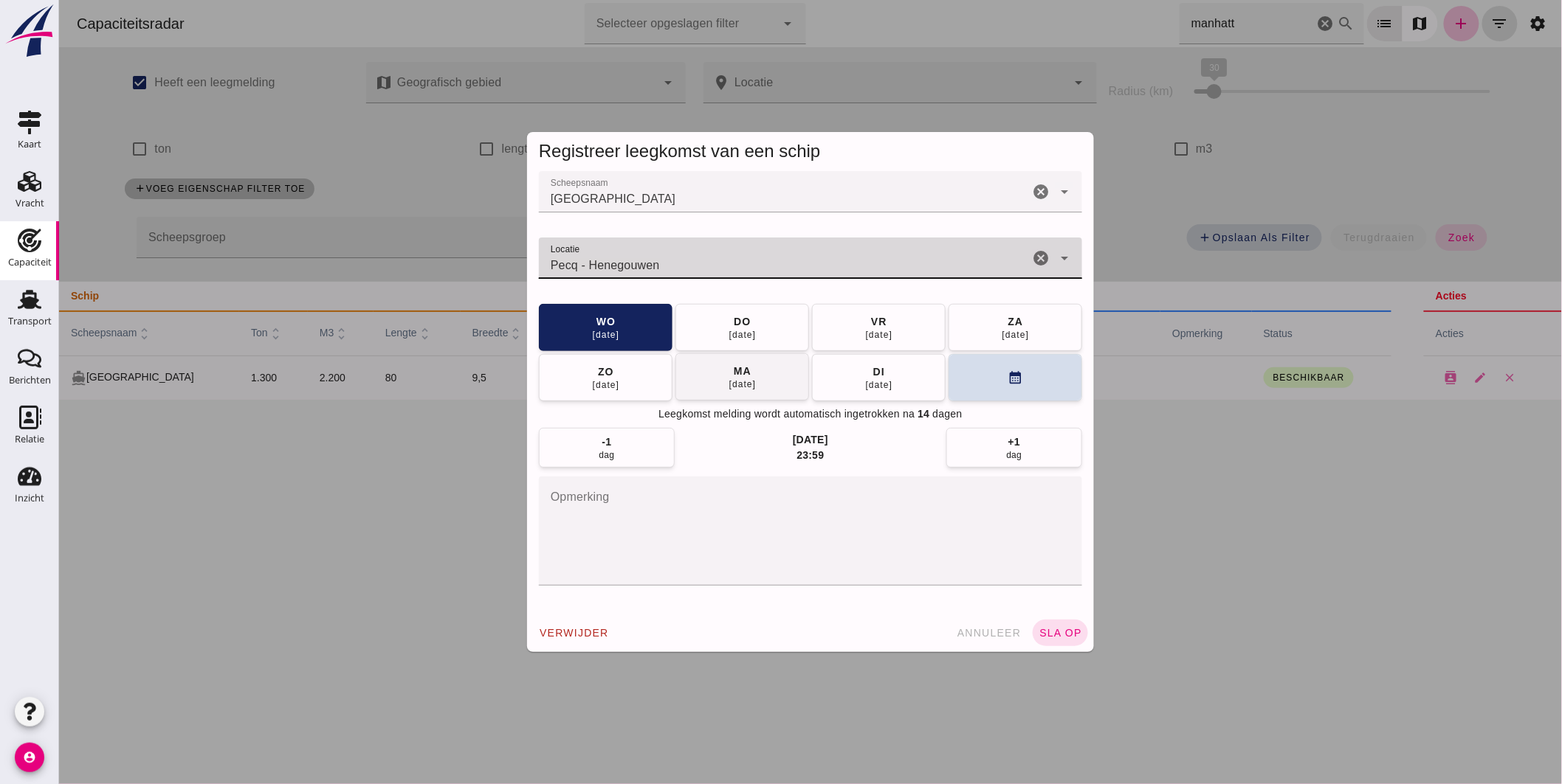
type input "Pecq - Henegouwen"
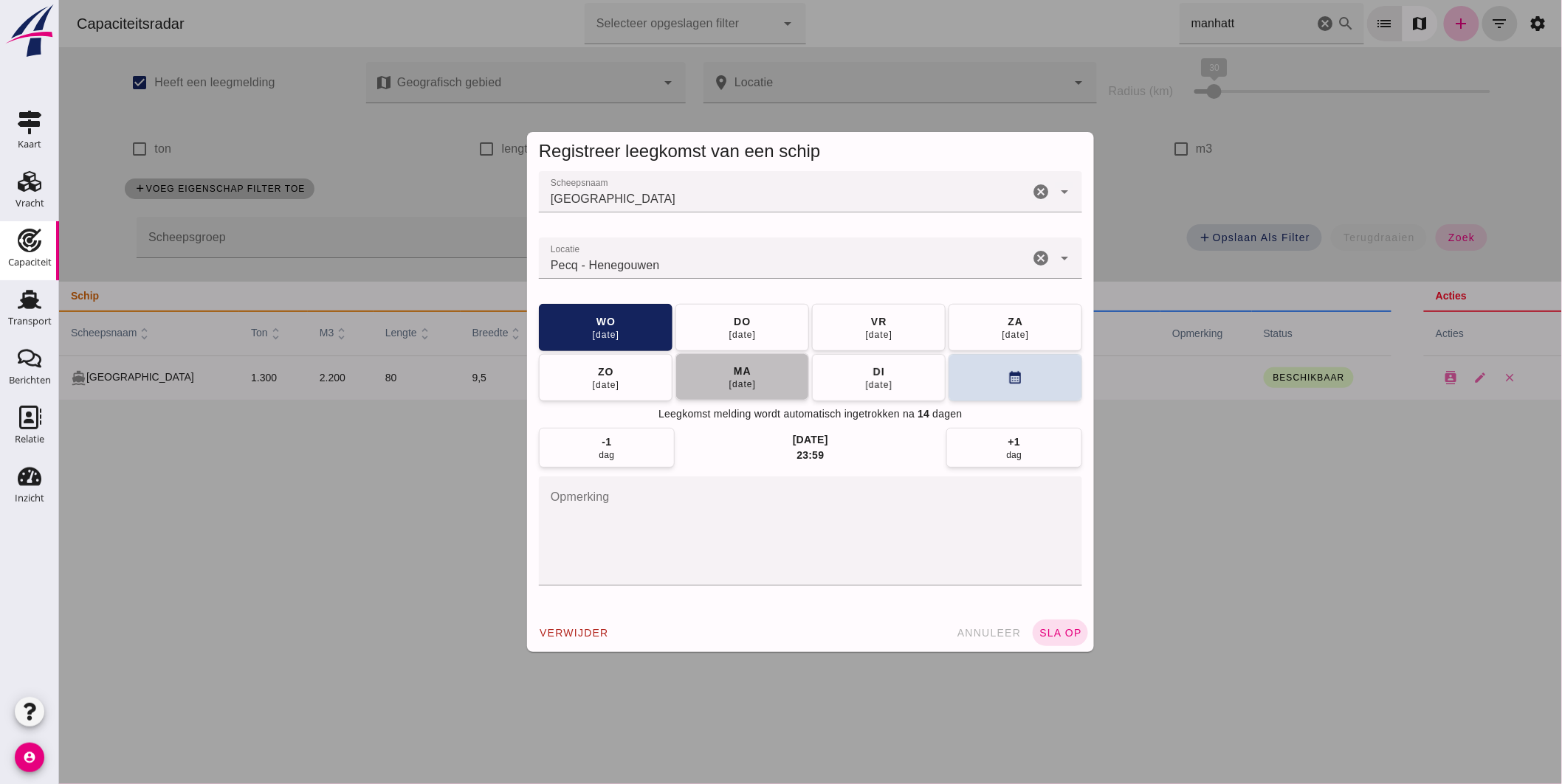
click at [745, 366] on span "ma 29 sep" at bounding box center [742, 377] width 28 height 27
click at [1073, 625] on button "sla op" at bounding box center [1060, 633] width 56 height 27
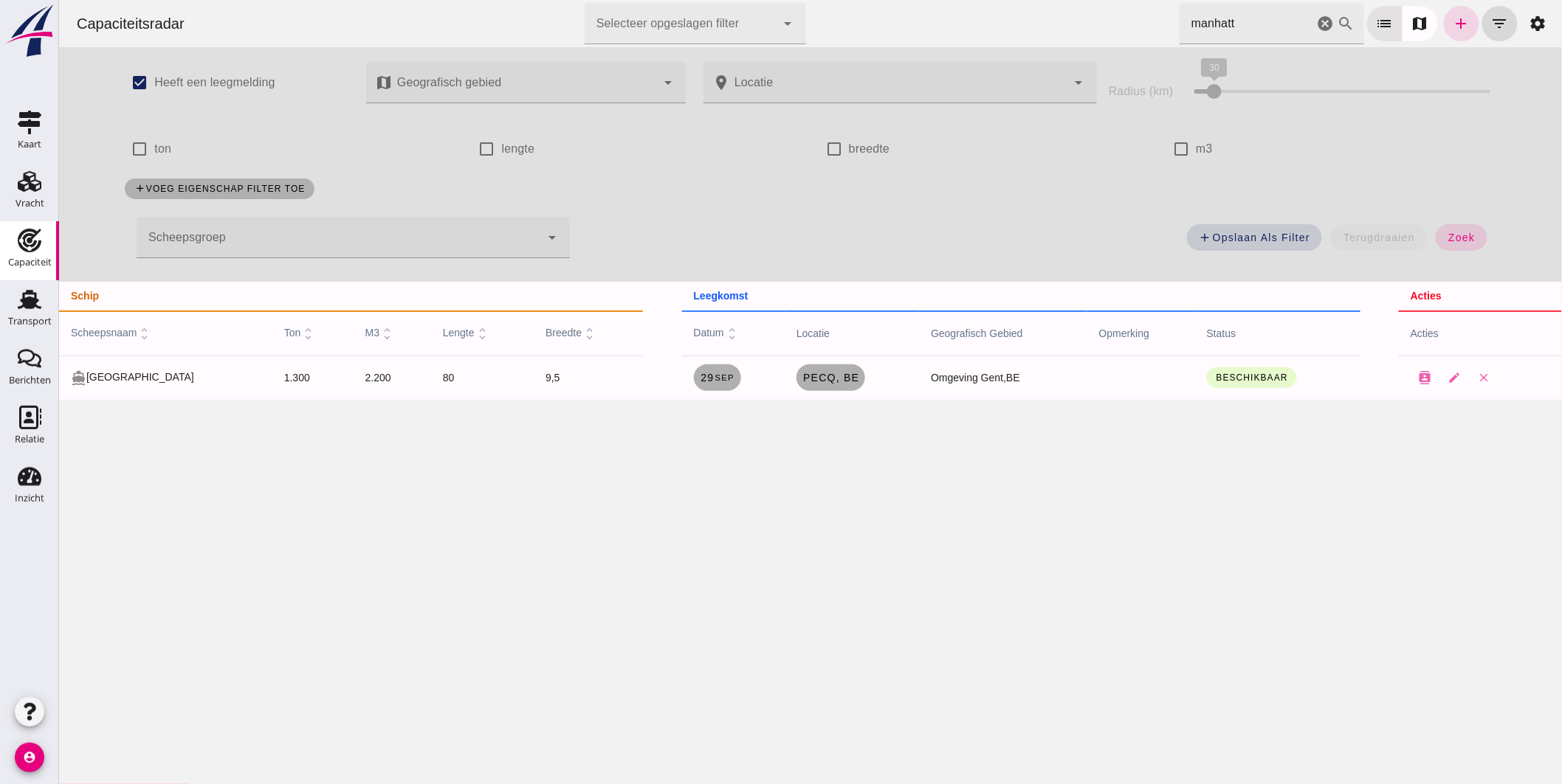
drag, startPoint x: 978, startPoint y: -7, endPoint x: 937, endPoint y: -17, distance: 42.2
click at [937, 0] on html "Capaciteitsradar Selecteer opgeslagen filter Selecteer opgeslagen filter cancel…" at bounding box center [810, 392] width 1503 height 784
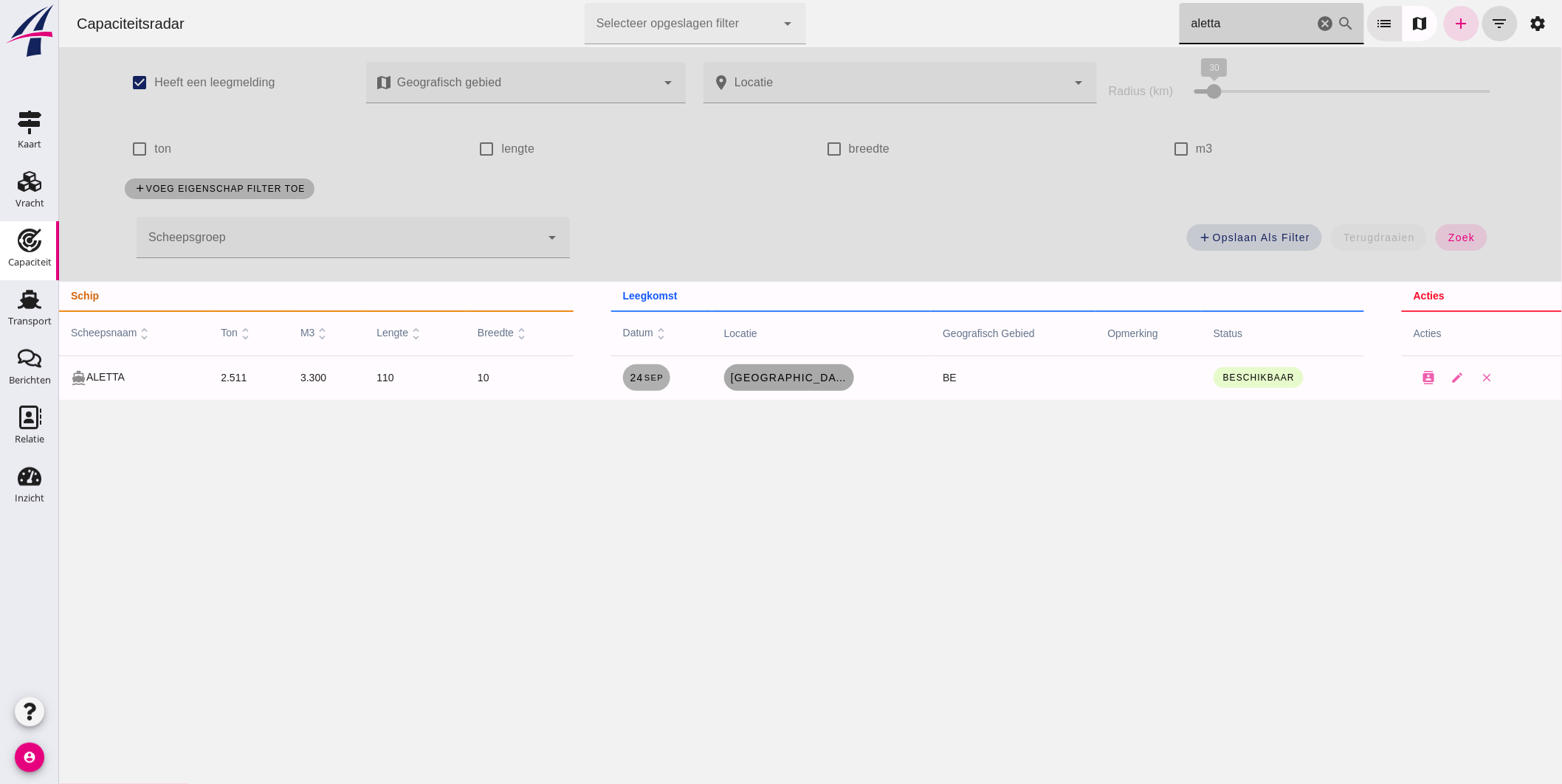
type input "aletta"
click at [785, 376] on span "Essen, be" at bounding box center [788, 378] width 118 height 12
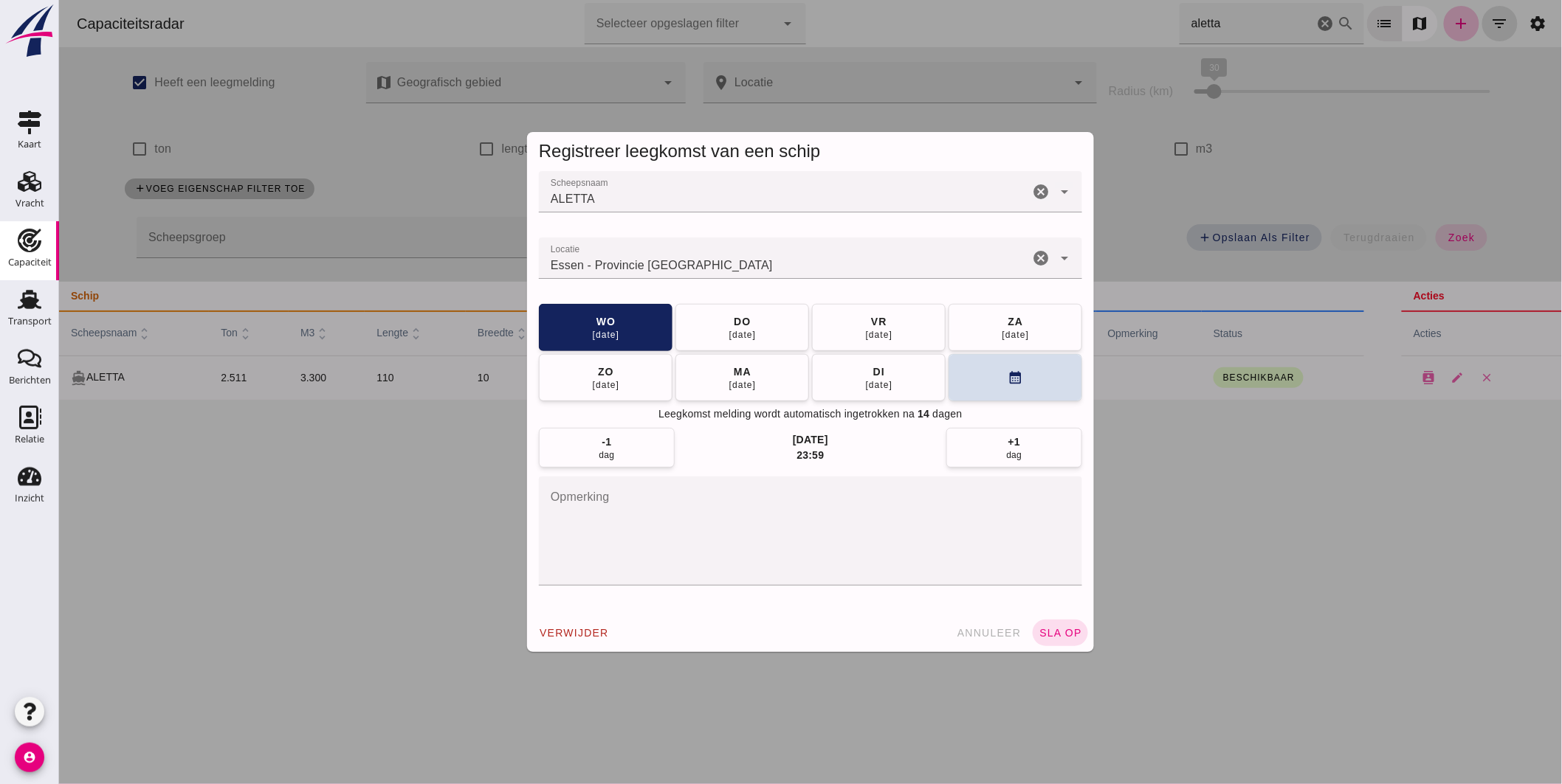
click at [752, 275] on div "Essen - Provincie Antwerpen" at bounding box center [783, 259] width 490 height 42
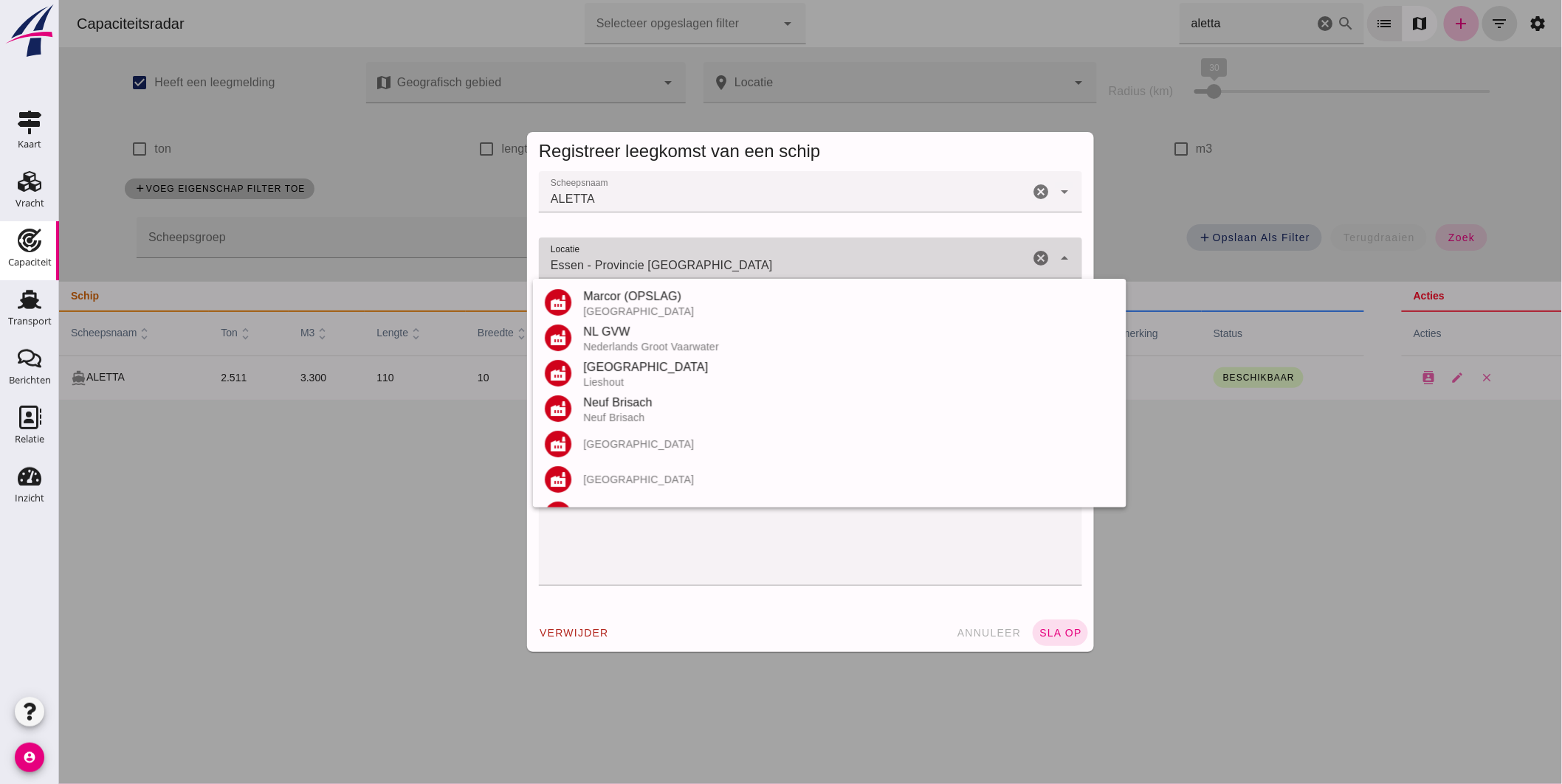
click at [752, 275] on div "Essen - Provincie Antwerpen Essen - Provincie Antwerpen" at bounding box center [783, 259] width 490 height 42
click at [751, 267] on input "Essen - Provincie Antwerpen" at bounding box center [783, 266] width 490 height 17
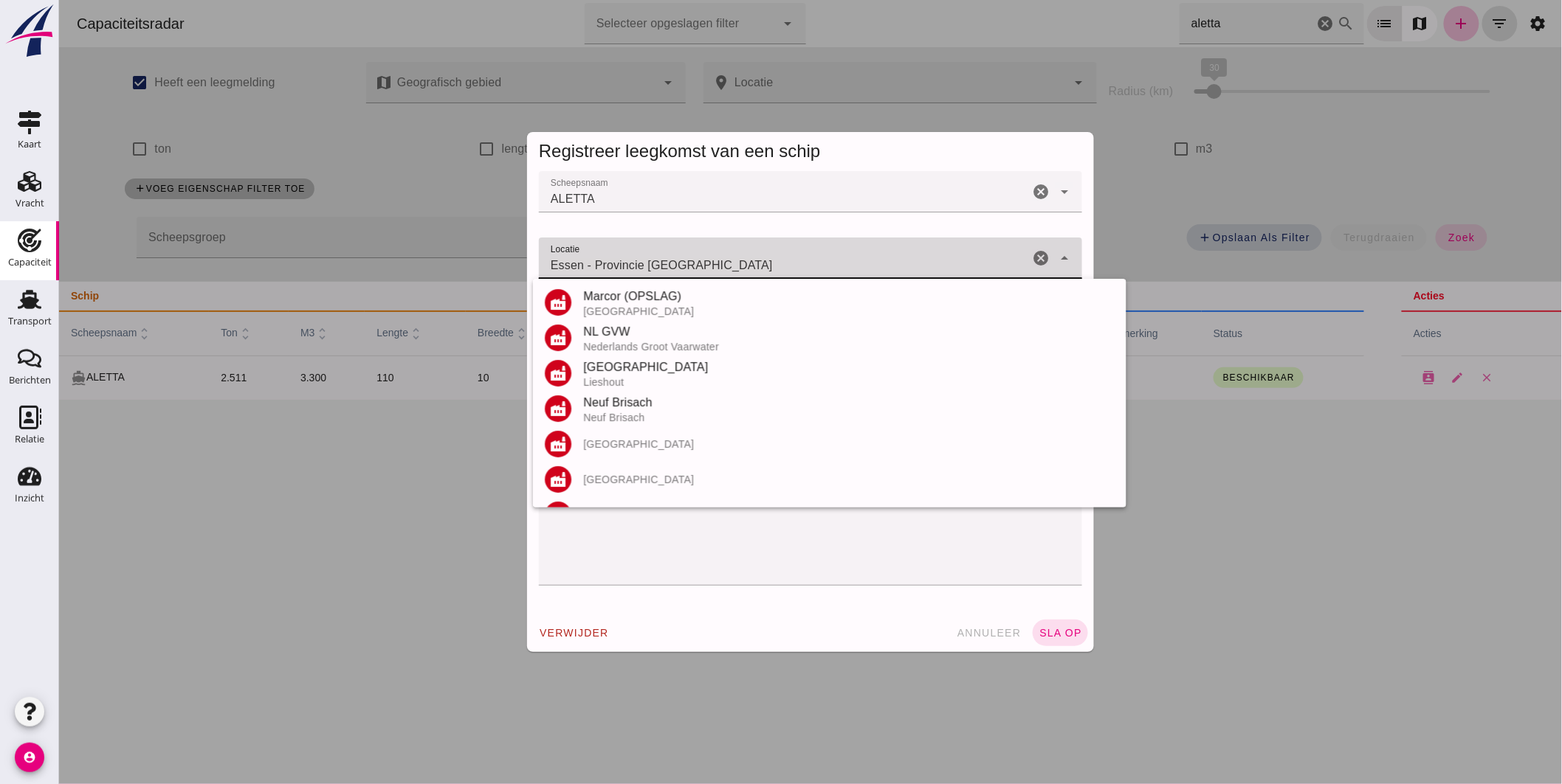
click at [751, 267] on input "Essen - Provincie Antwerpen" at bounding box center [783, 266] width 490 height 17
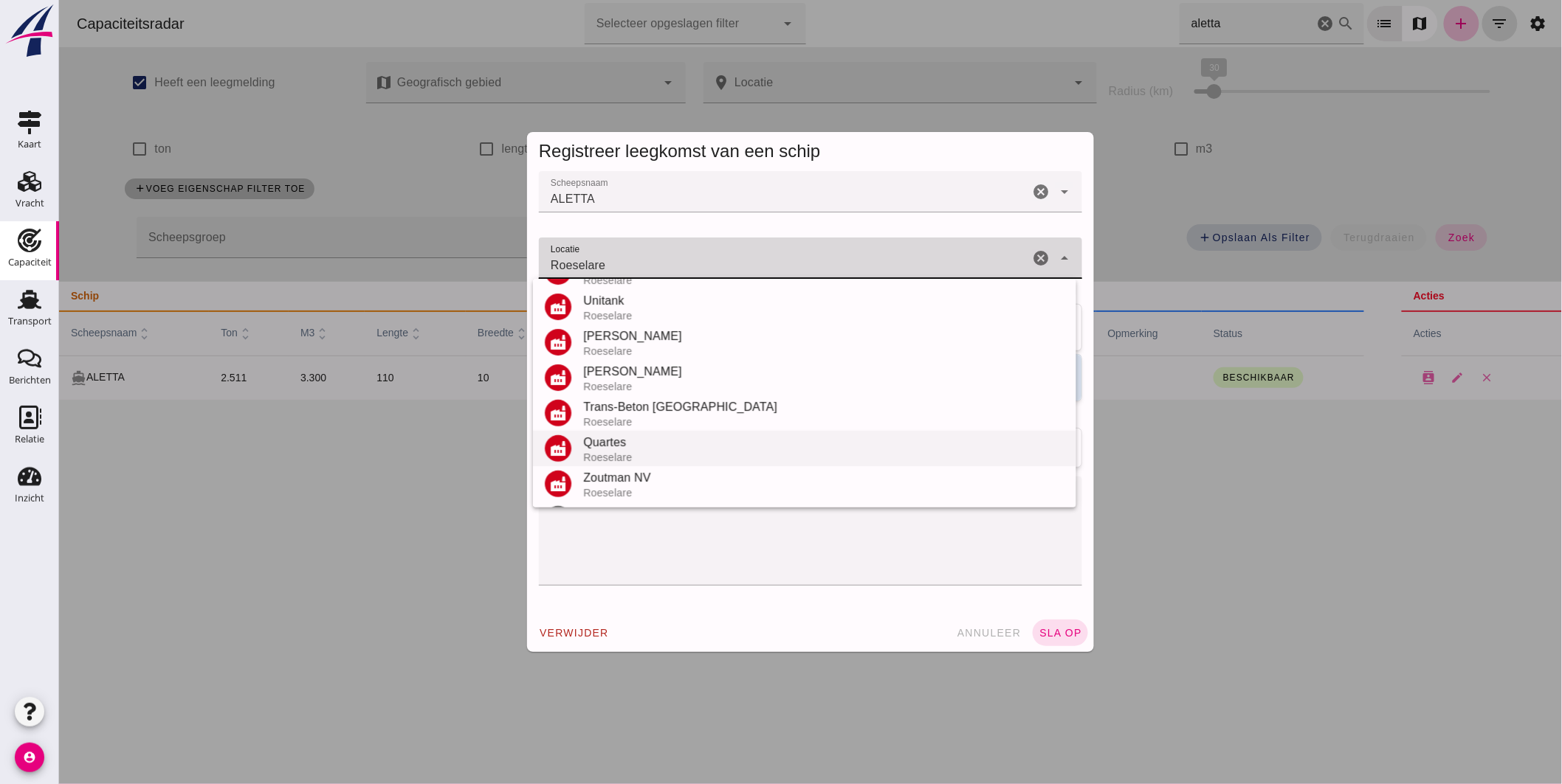
scroll to position [208, 0]
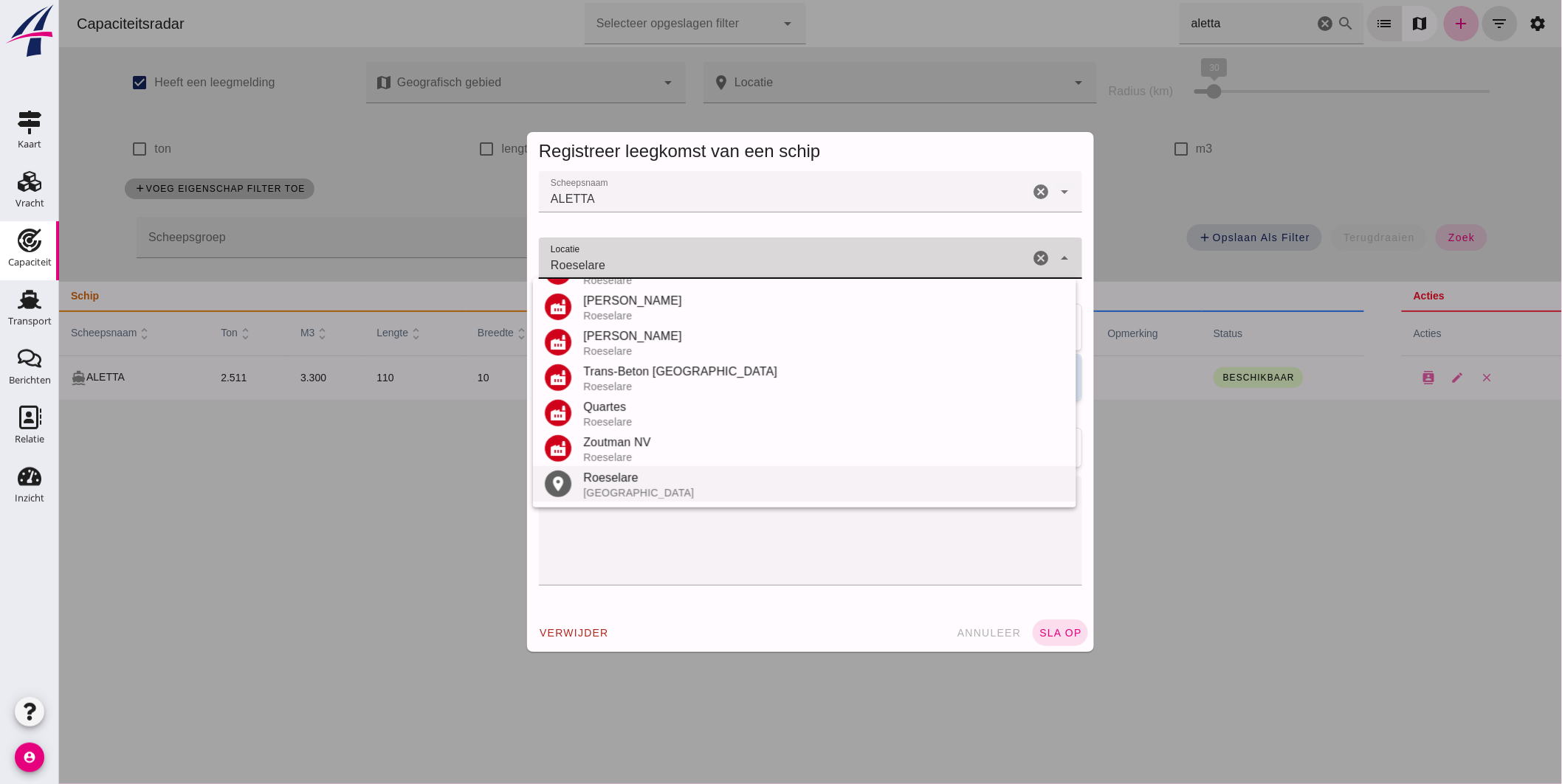
click at [640, 477] on div "Roeselare" at bounding box center [823, 478] width 481 height 17
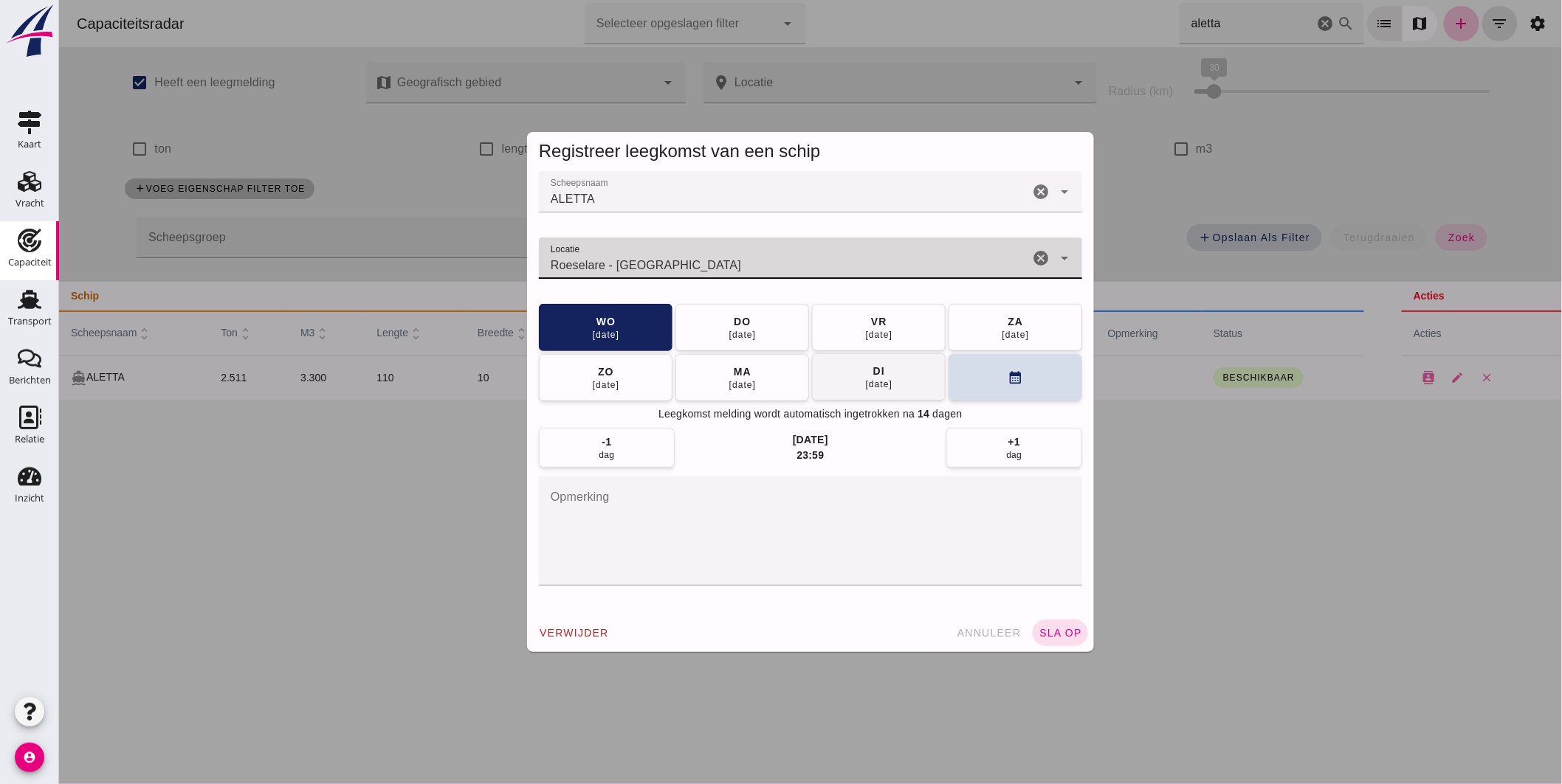
type input "Roeselare - West-Vlaanderen"
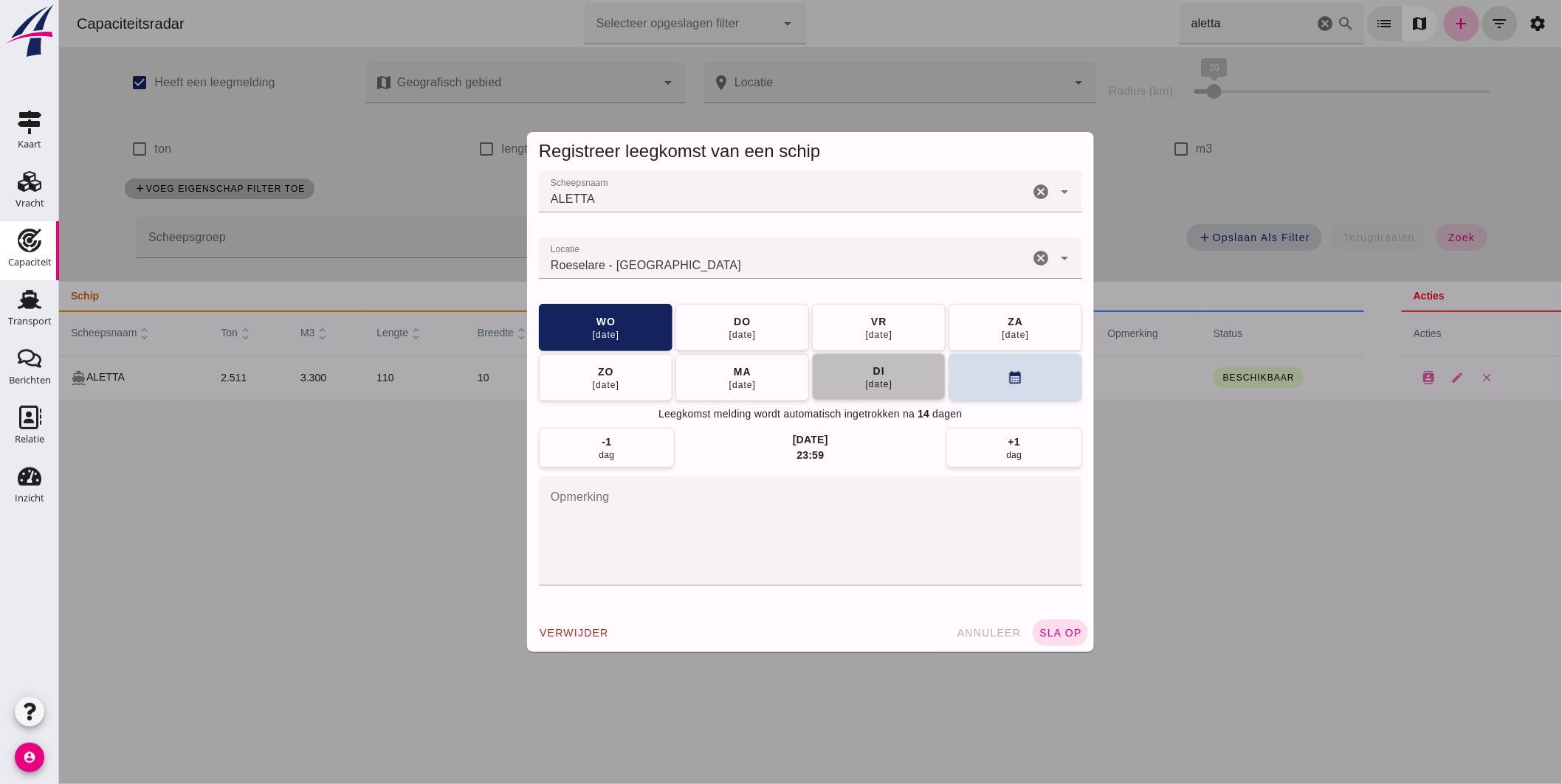
click at [890, 380] on button "di 30 sep" at bounding box center [878, 377] width 134 height 47
click at [1066, 625] on button "sla op" at bounding box center [1060, 633] width 56 height 27
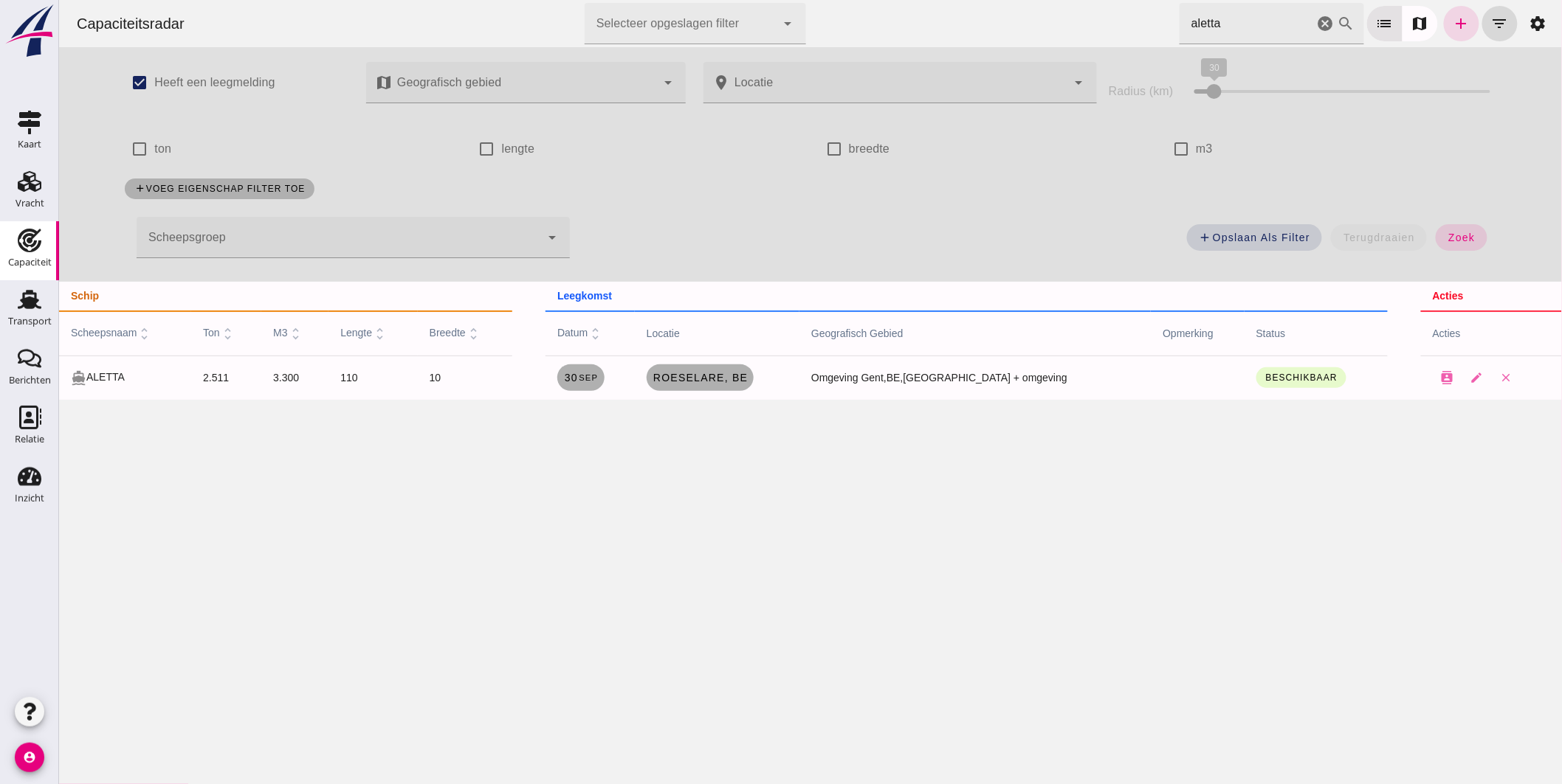
click at [1316, 27] on icon "cancel" at bounding box center [1325, 23] width 17 height 17
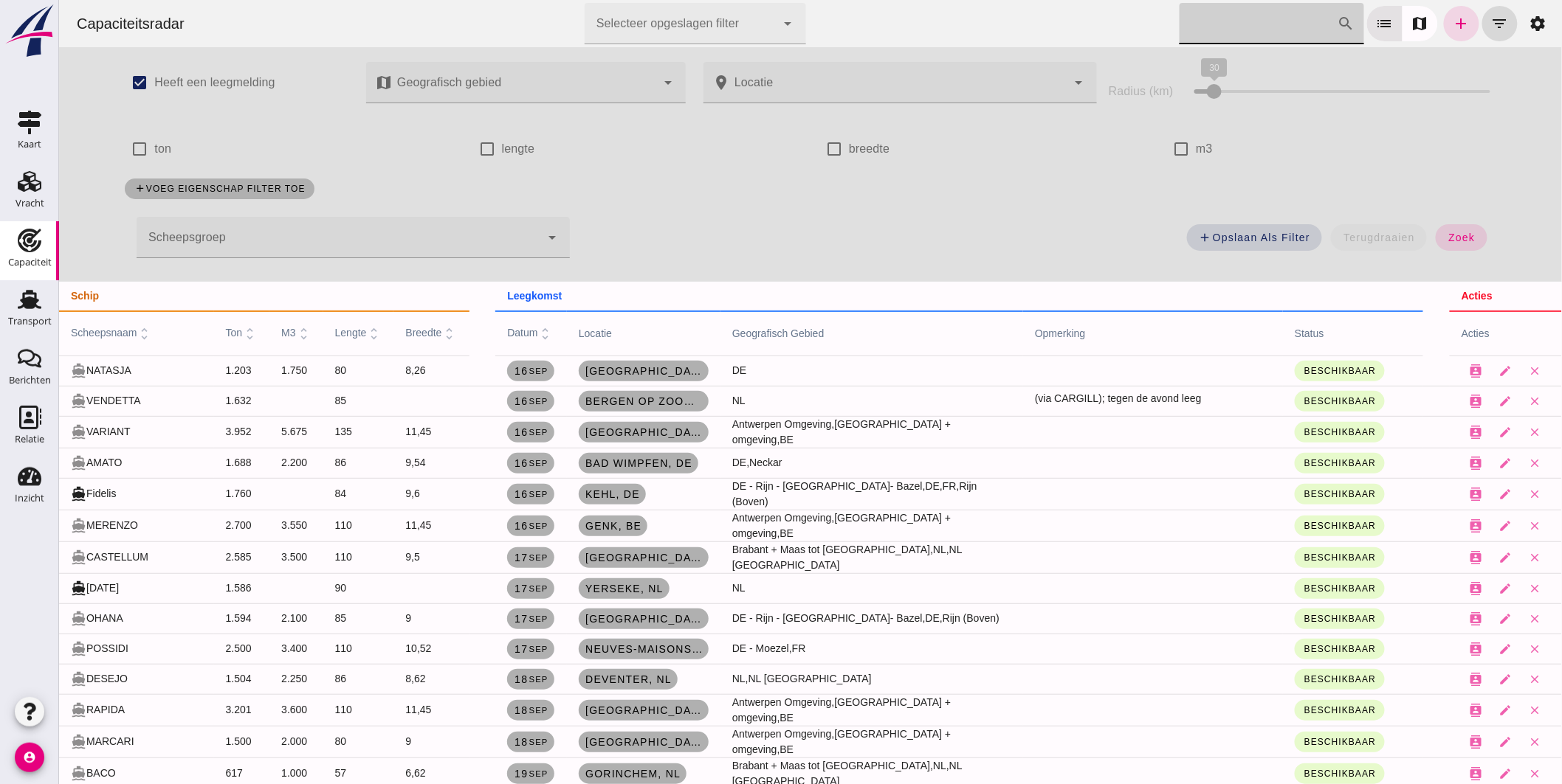
click at [1221, 36] on input "[PERSON_NAME] op scheepsnaam" at bounding box center [1258, 23] width 158 height 42
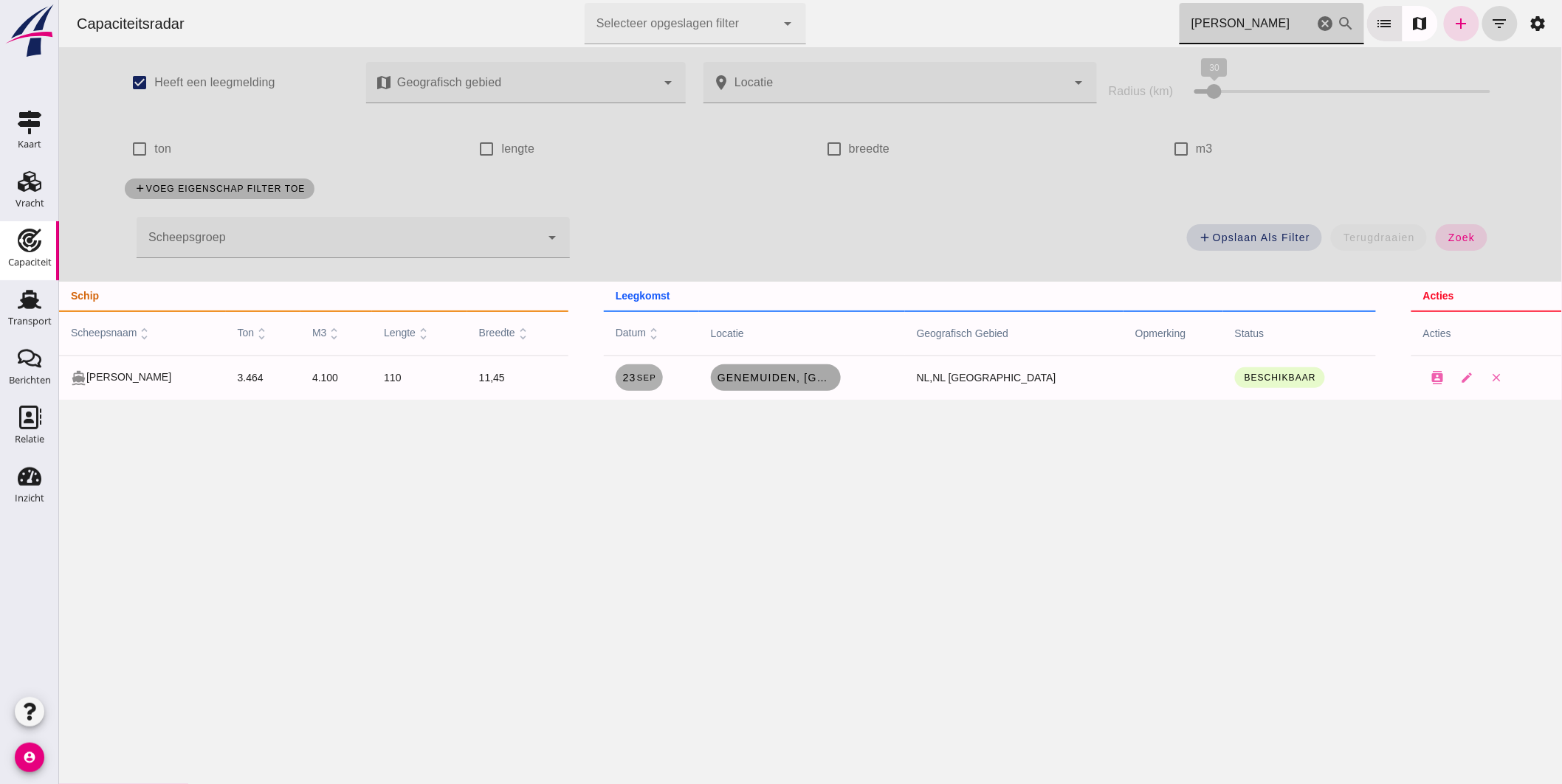
type input "wilhelm"
click at [834, 373] on span "Genemuiden, [GEOGRAPHIC_DATA]" at bounding box center [775, 378] width 118 height 12
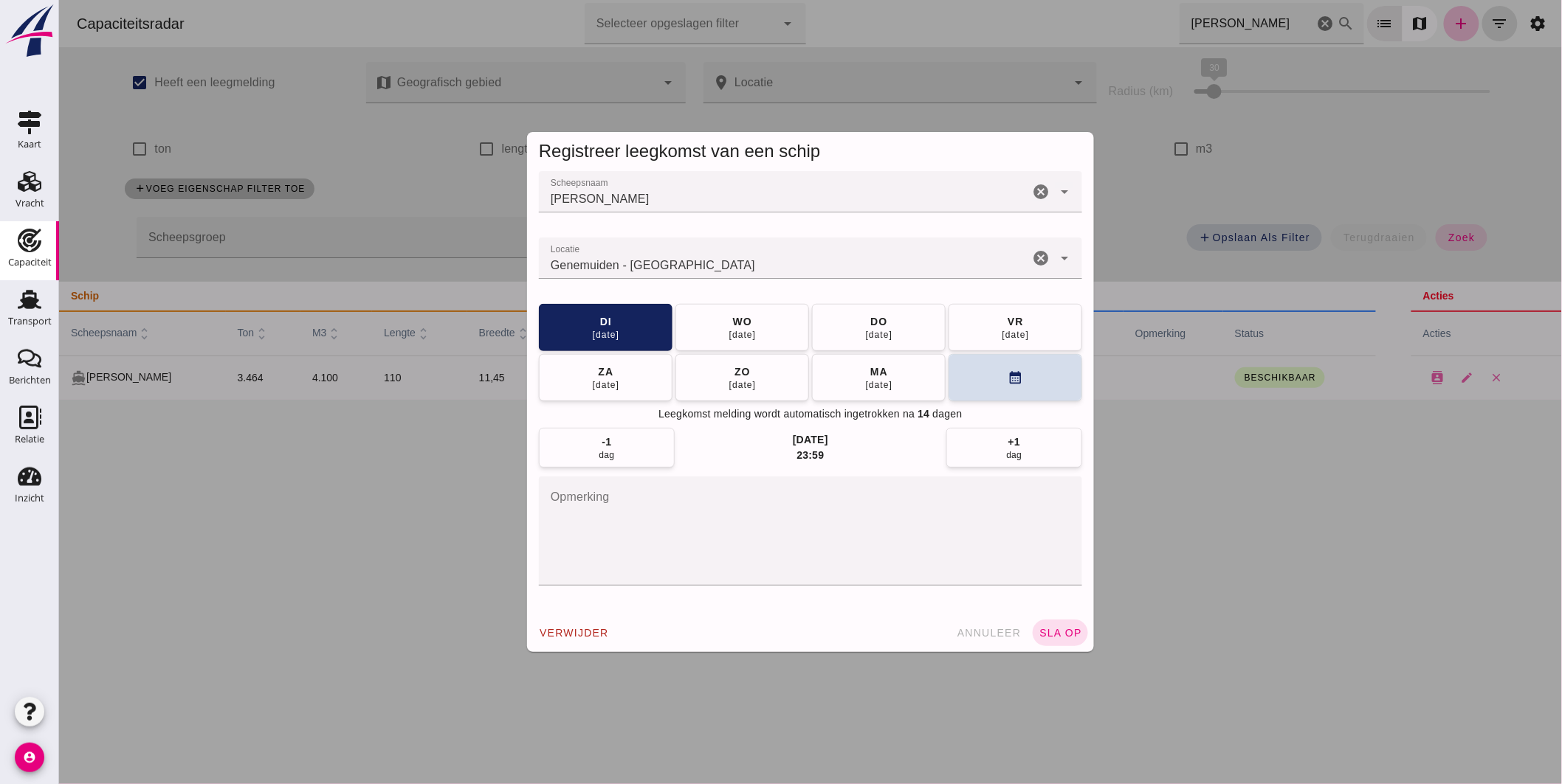
click at [747, 267] on input "Locatie" at bounding box center [783, 266] width 490 height 17
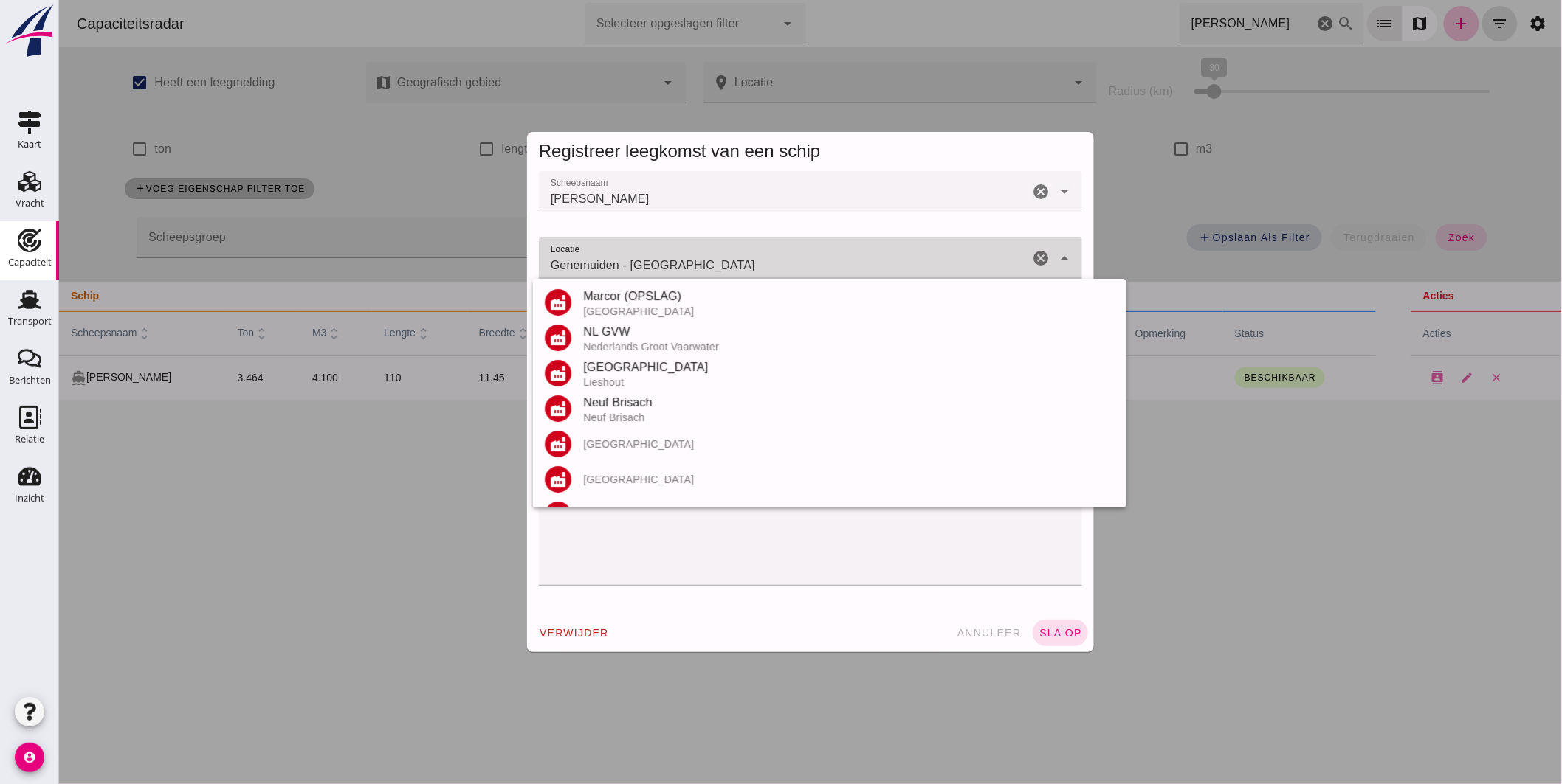
click at [747, 267] on input "Genemuiden - Overijssel" at bounding box center [783, 266] width 490 height 17
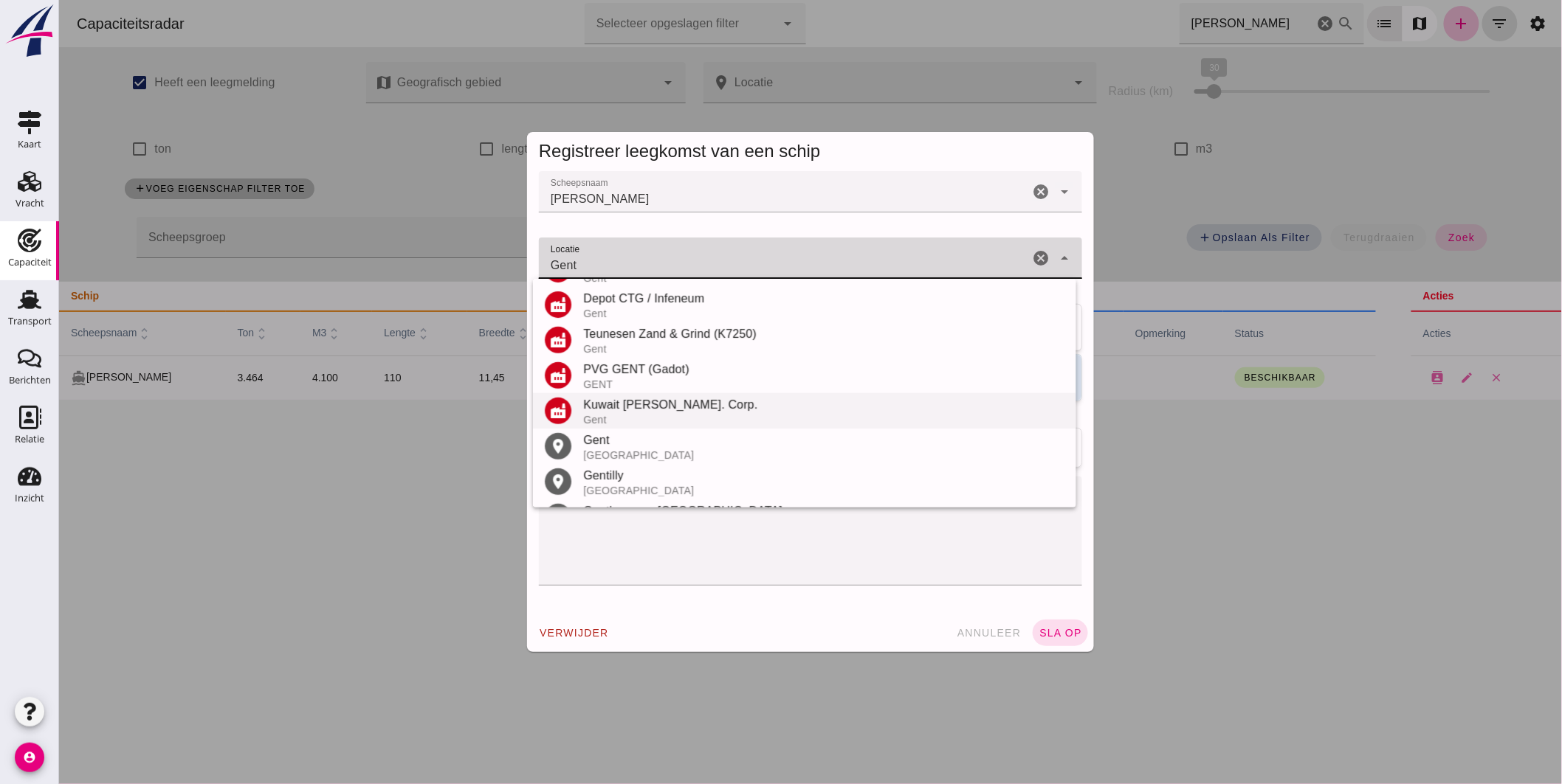
scroll to position [327, 0]
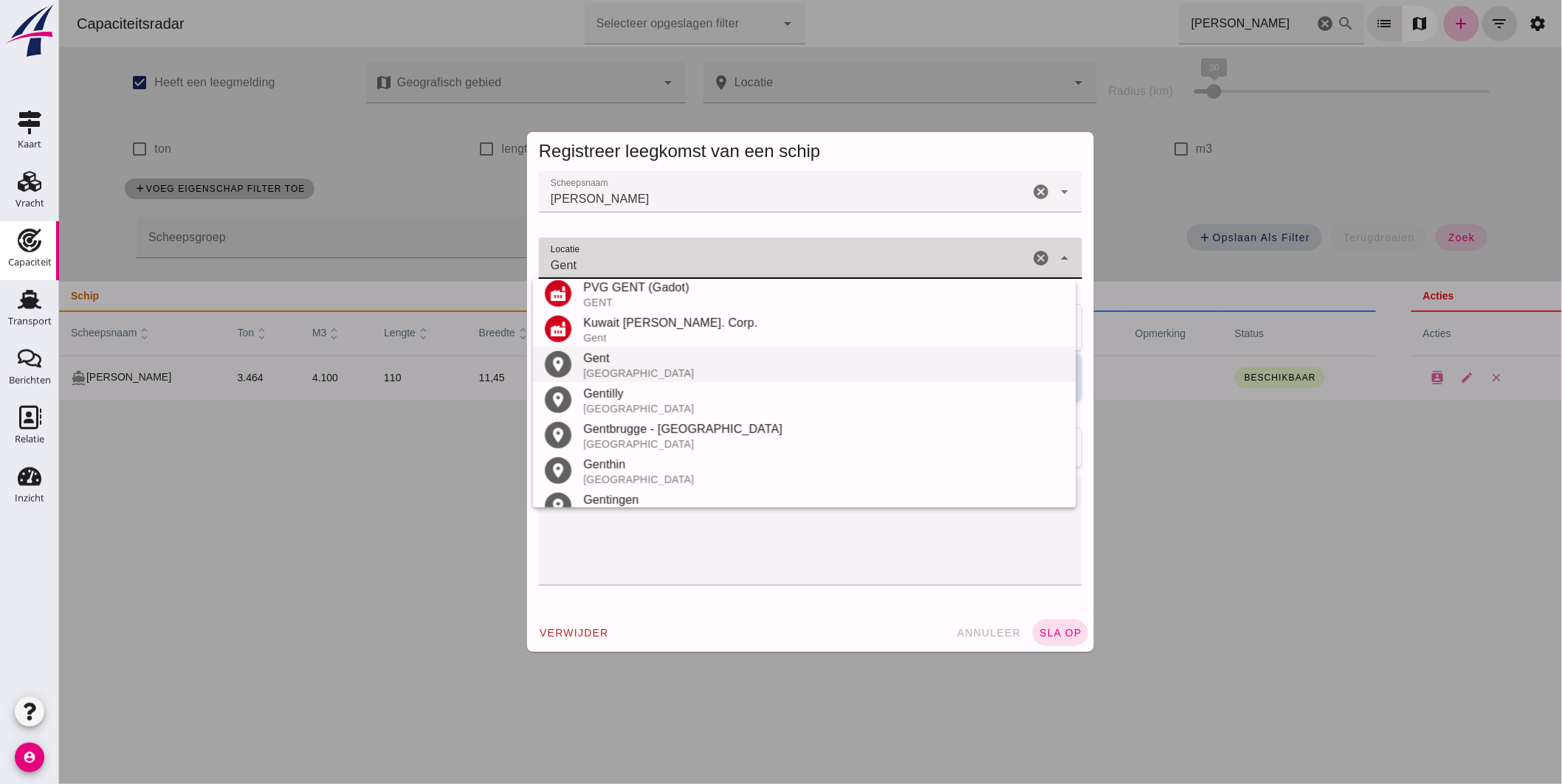
click at [623, 367] on div "België" at bounding box center [823, 373] width 481 height 12
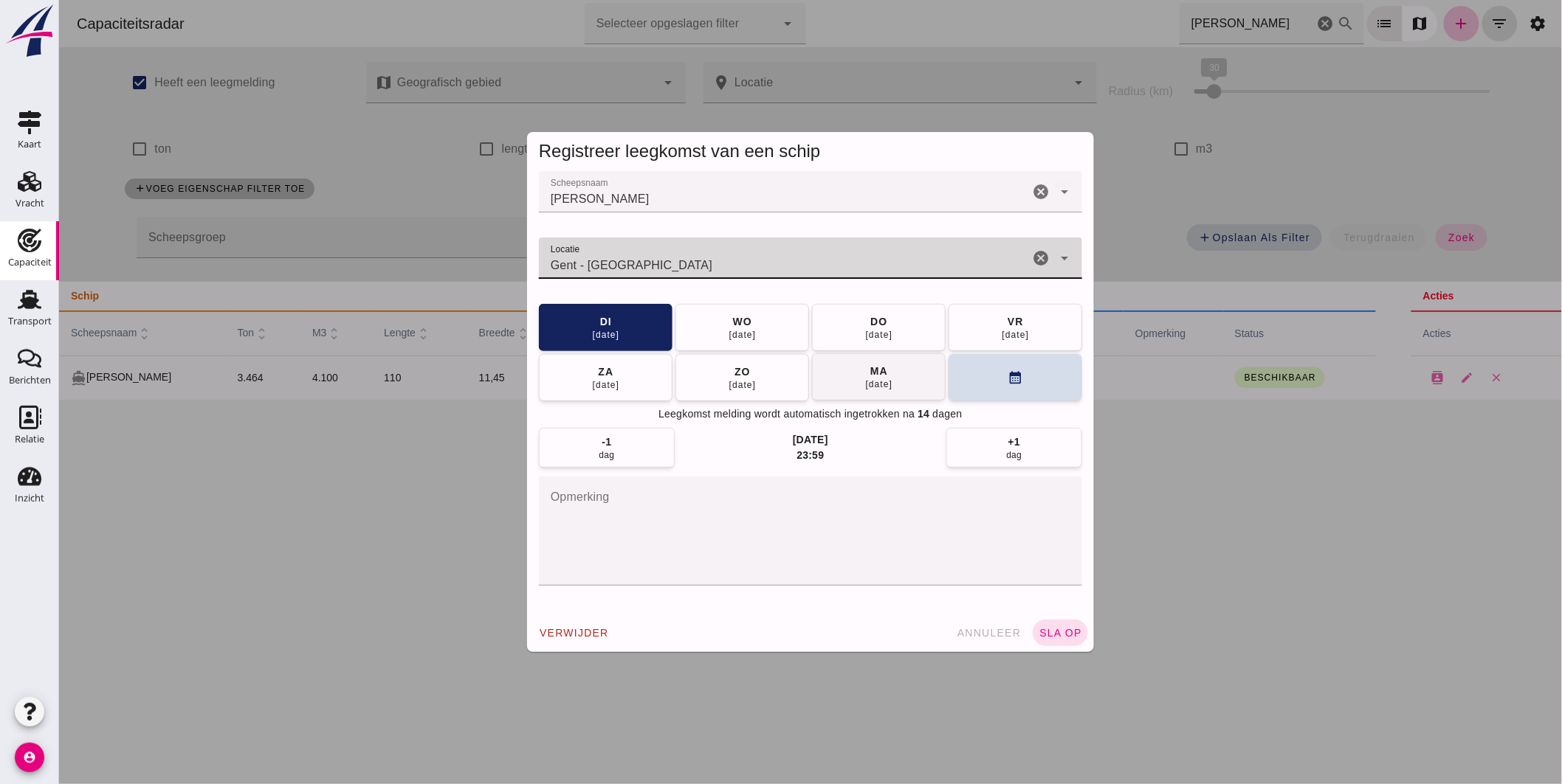
type input "Gent - Oost-Vlaanderen"
click at [895, 381] on button "ma 29 sep" at bounding box center [878, 377] width 134 height 47
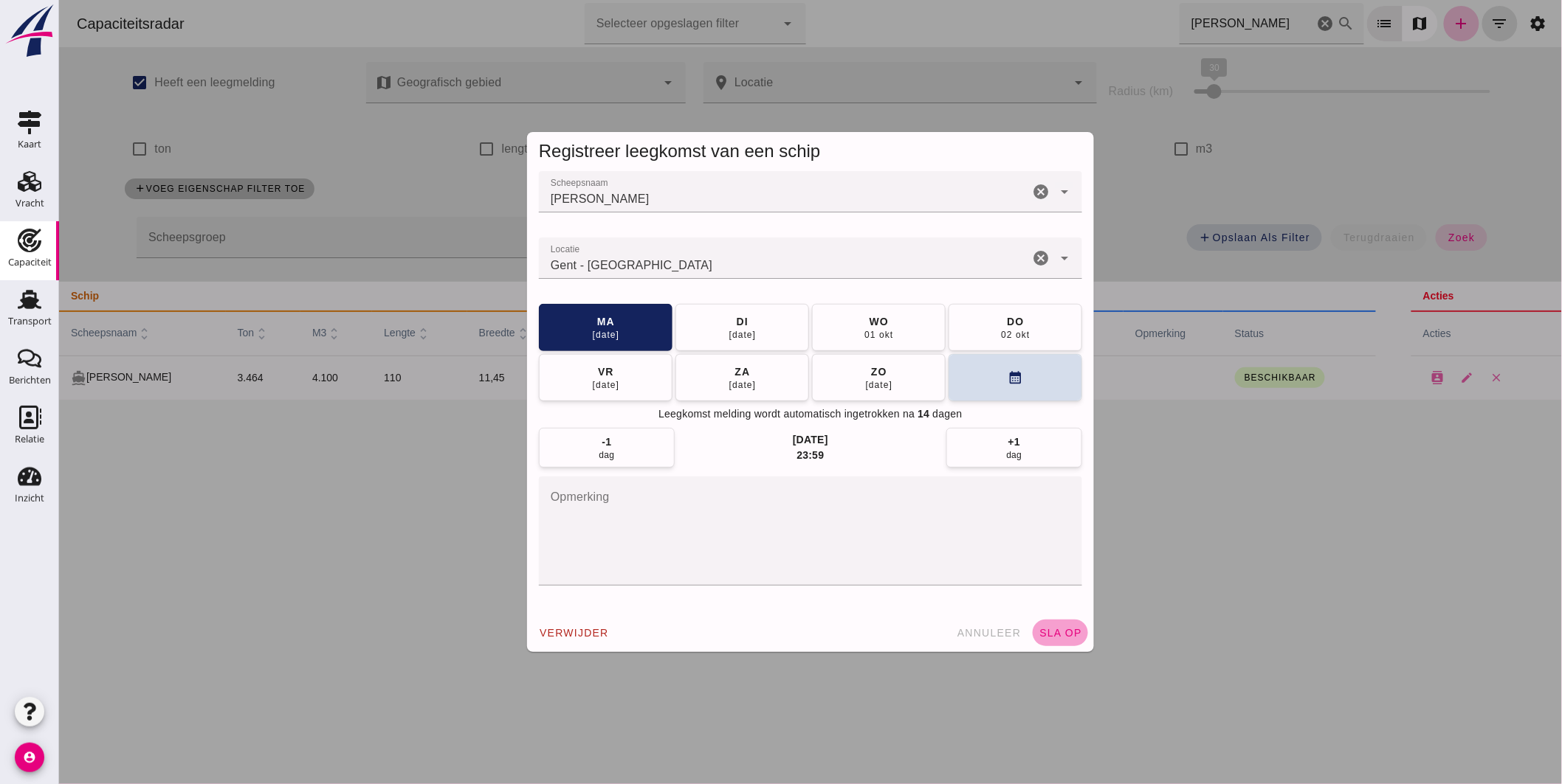
click at [1056, 642] on button "sla op" at bounding box center [1060, 633] width 56 height 27
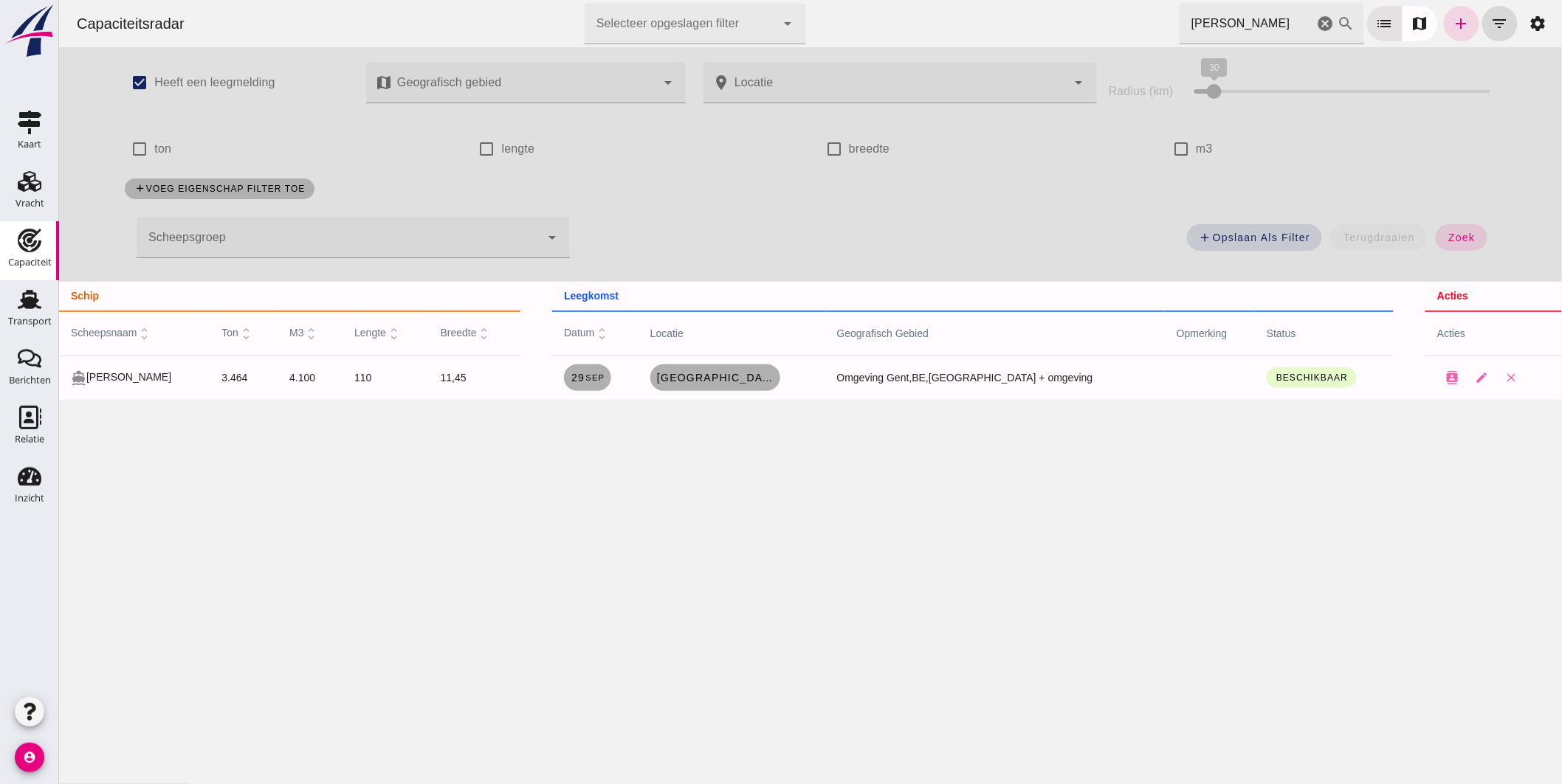
drag, startPoint x: 1215, startPoint y: 17, endPoint x: 789, endPoint y: -16, distance: 427.3
click at [789, 0] on html "Capaciteitsradar Selecteer opgeslagen filter Selecteer opgeslagen filter cancel…" at bounding box center [810, 392] width 1503 height 784
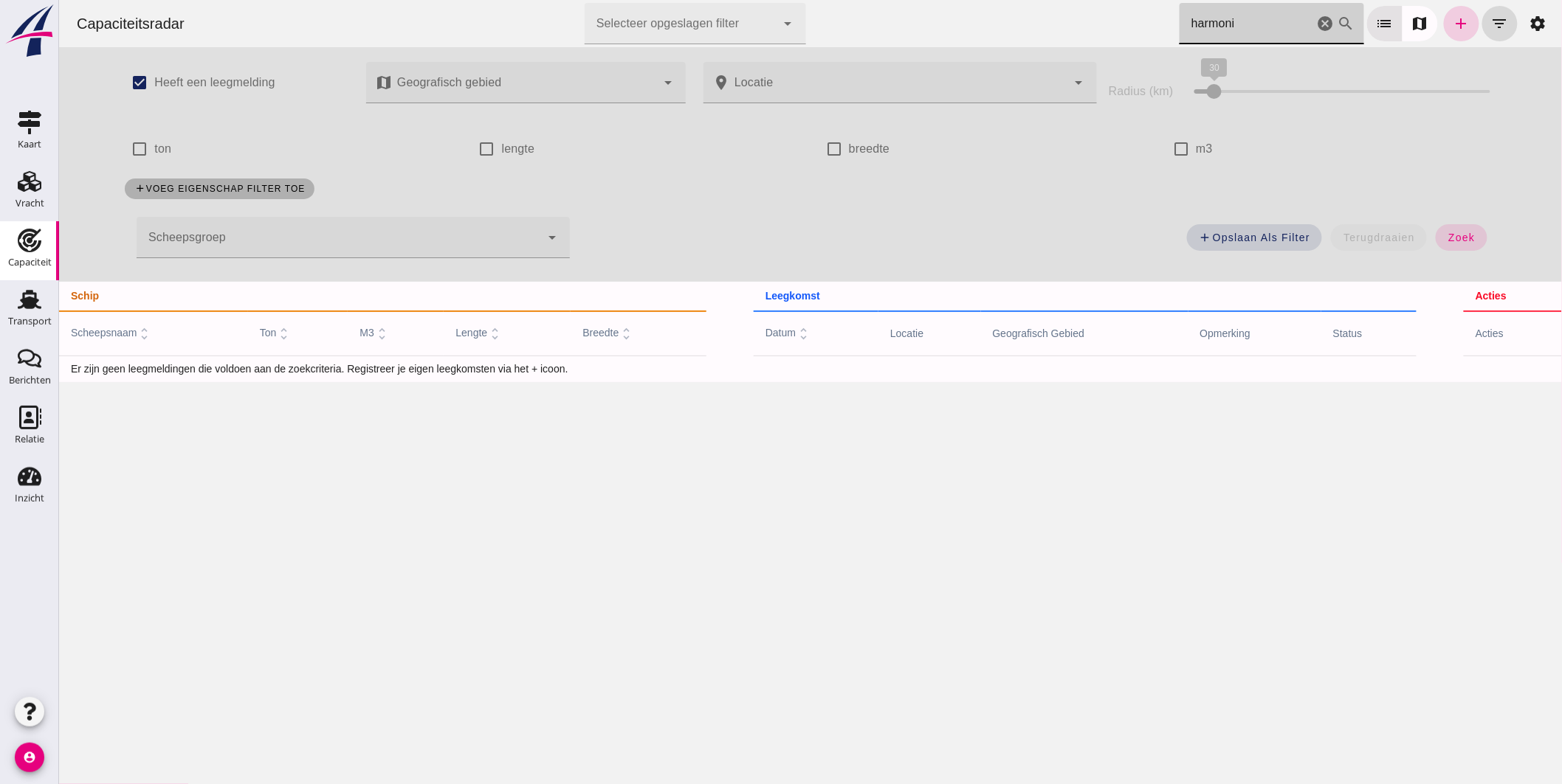
type input "harmoni"
click at [1452, 26] on icon "add" at bounding box center [1460, 23] width 17 height 17
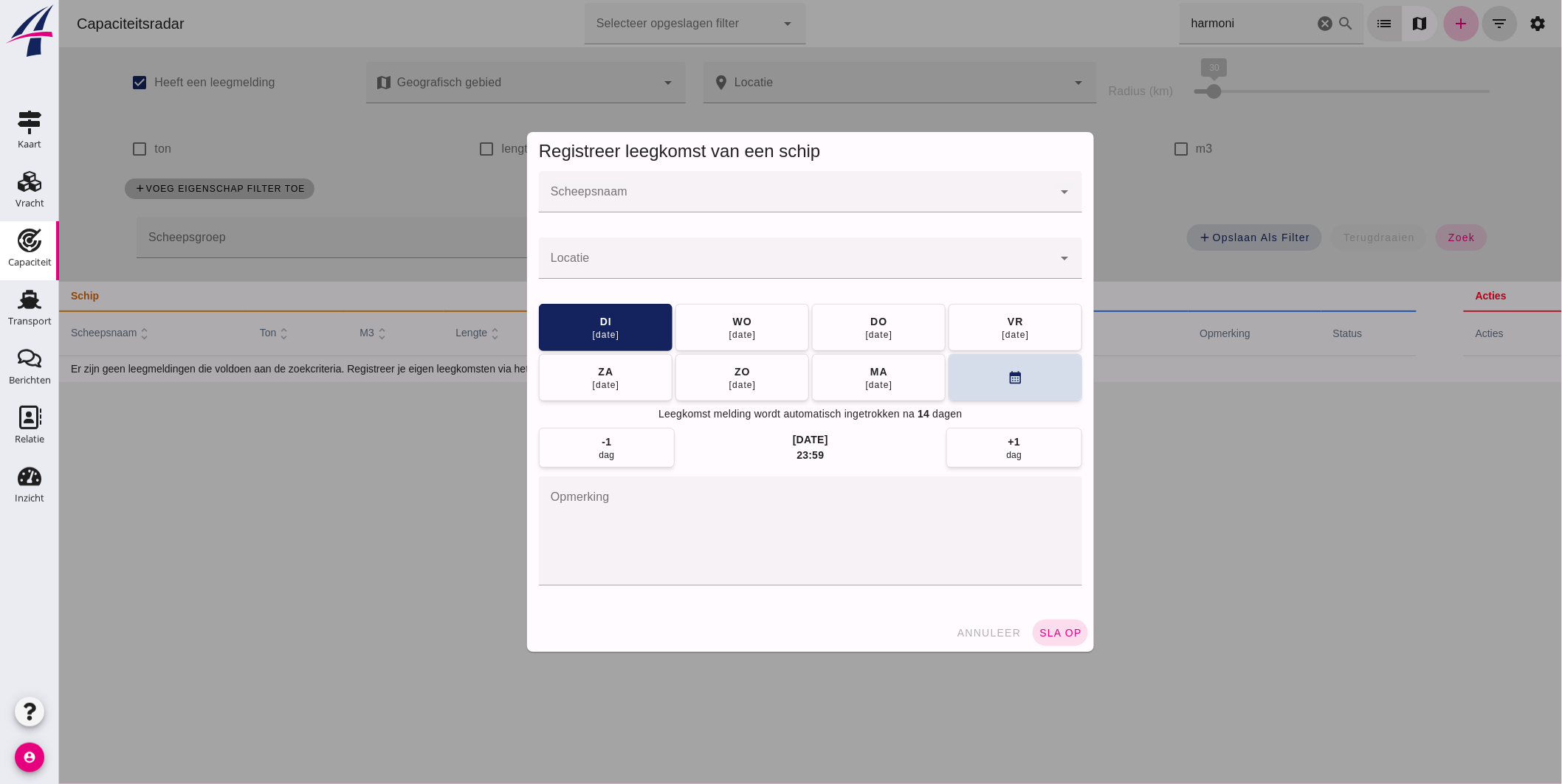
click at [822, 205] on input "Scheepsnaam" at bounding box center [794, 199] width 513 height 17
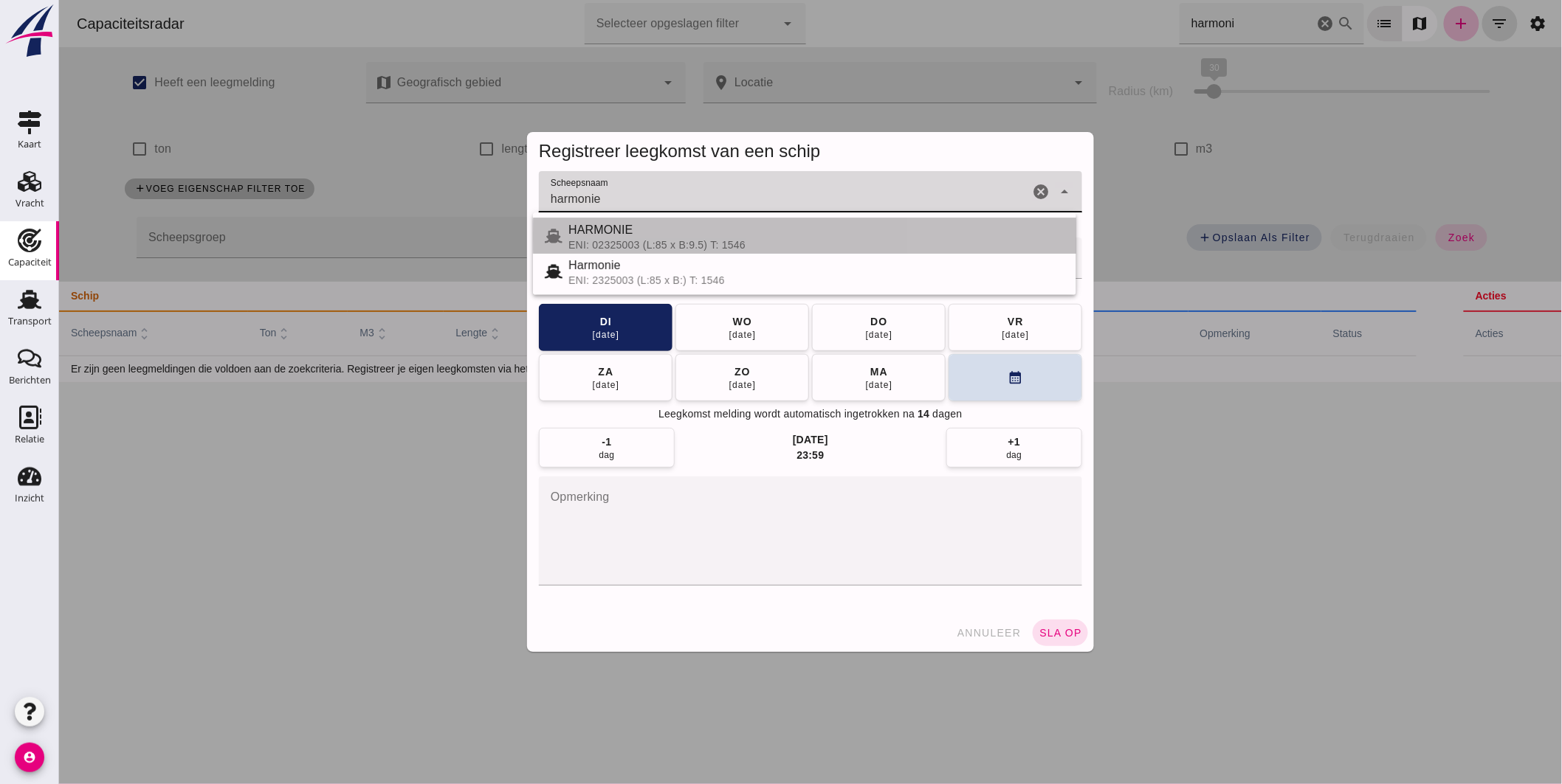
click at [676, 234] on div "HARMONIE" at bounding box center [815, 230] width 496 height 17
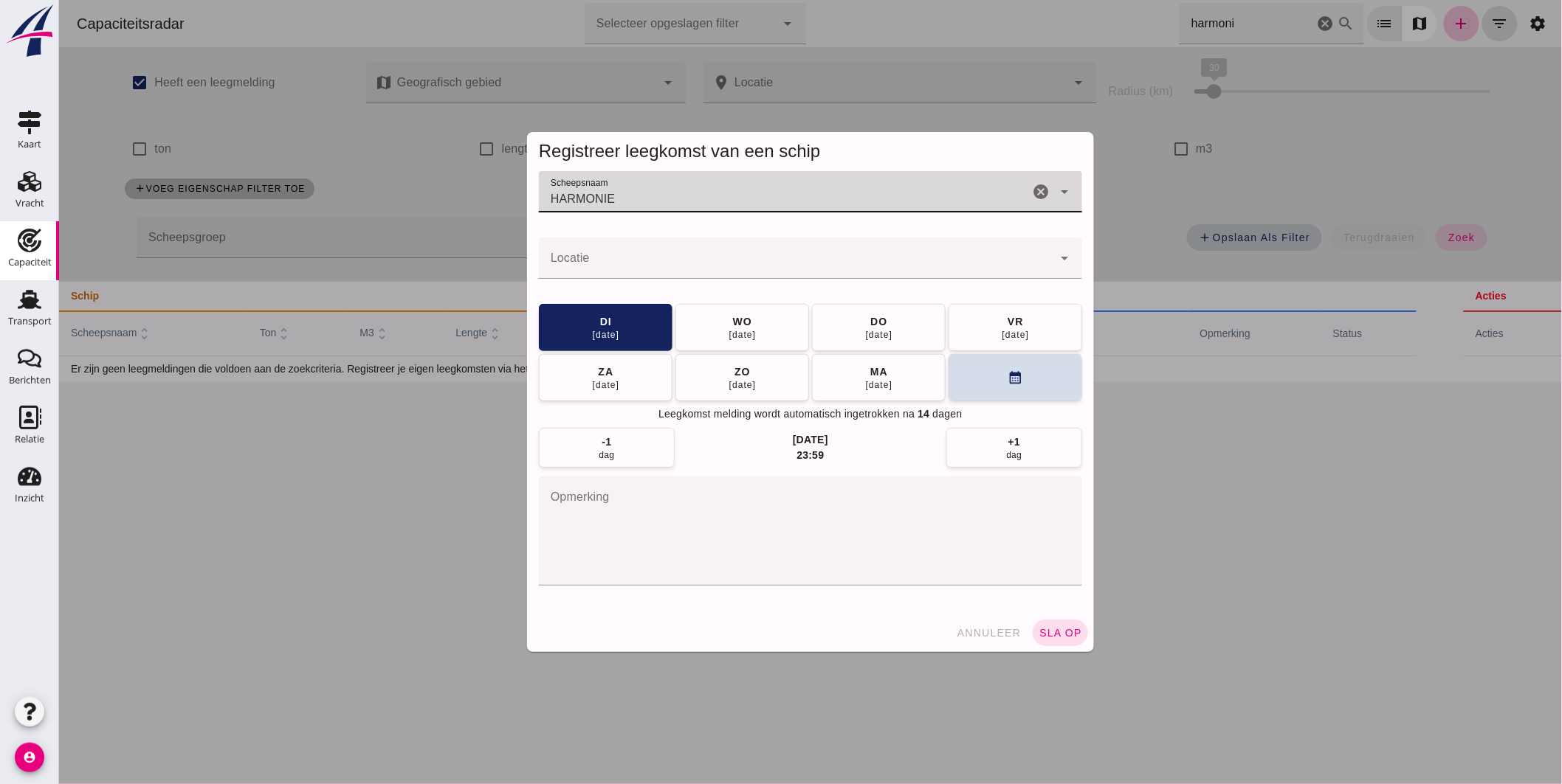
type input "HARMONIE"
click at [672, 253] on div at bounding box center [794, 259] width 513 height 42
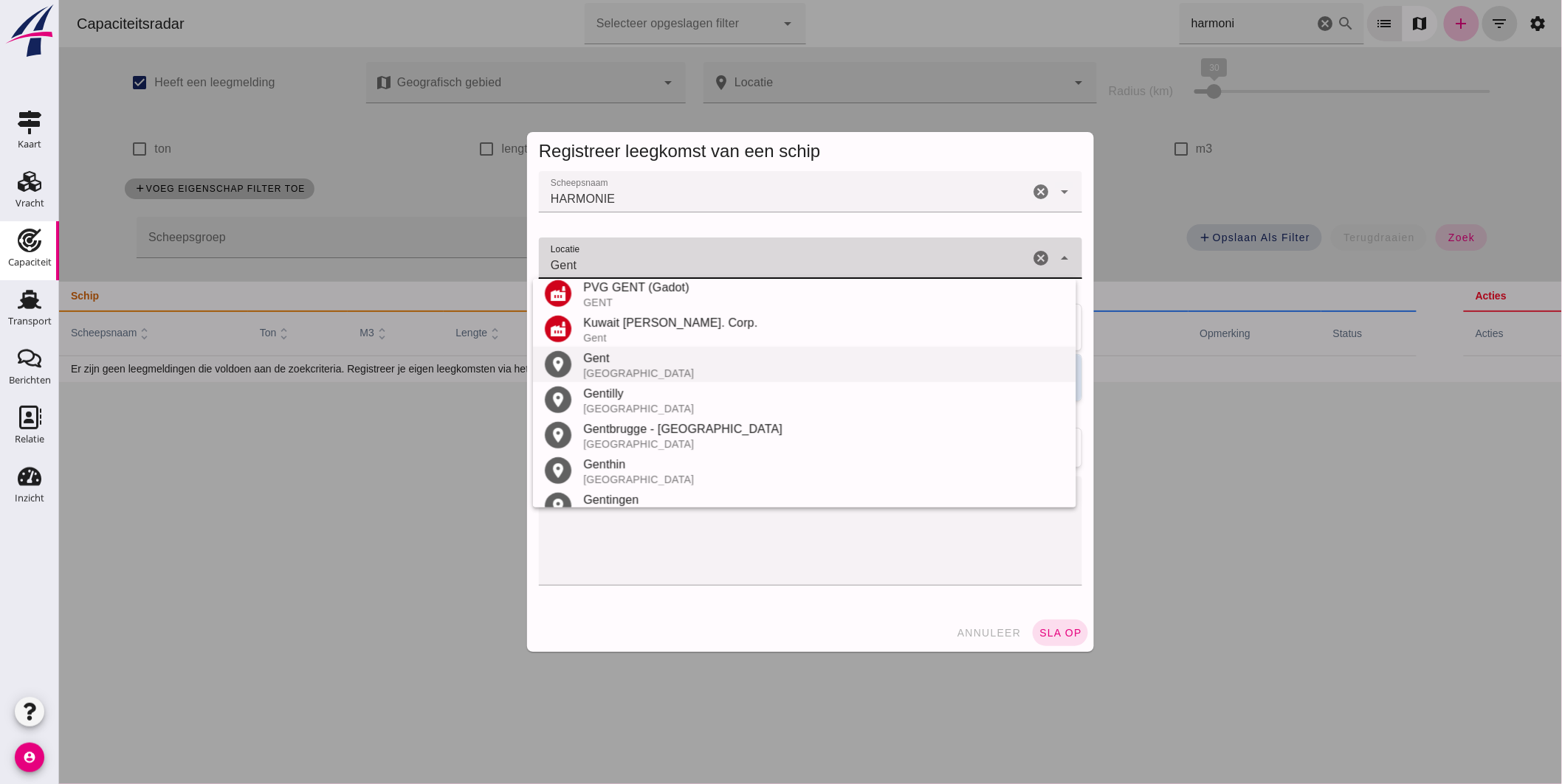
click at [662, 365] on div "Gent" at bounding box center [823, 359] width 481 height 17
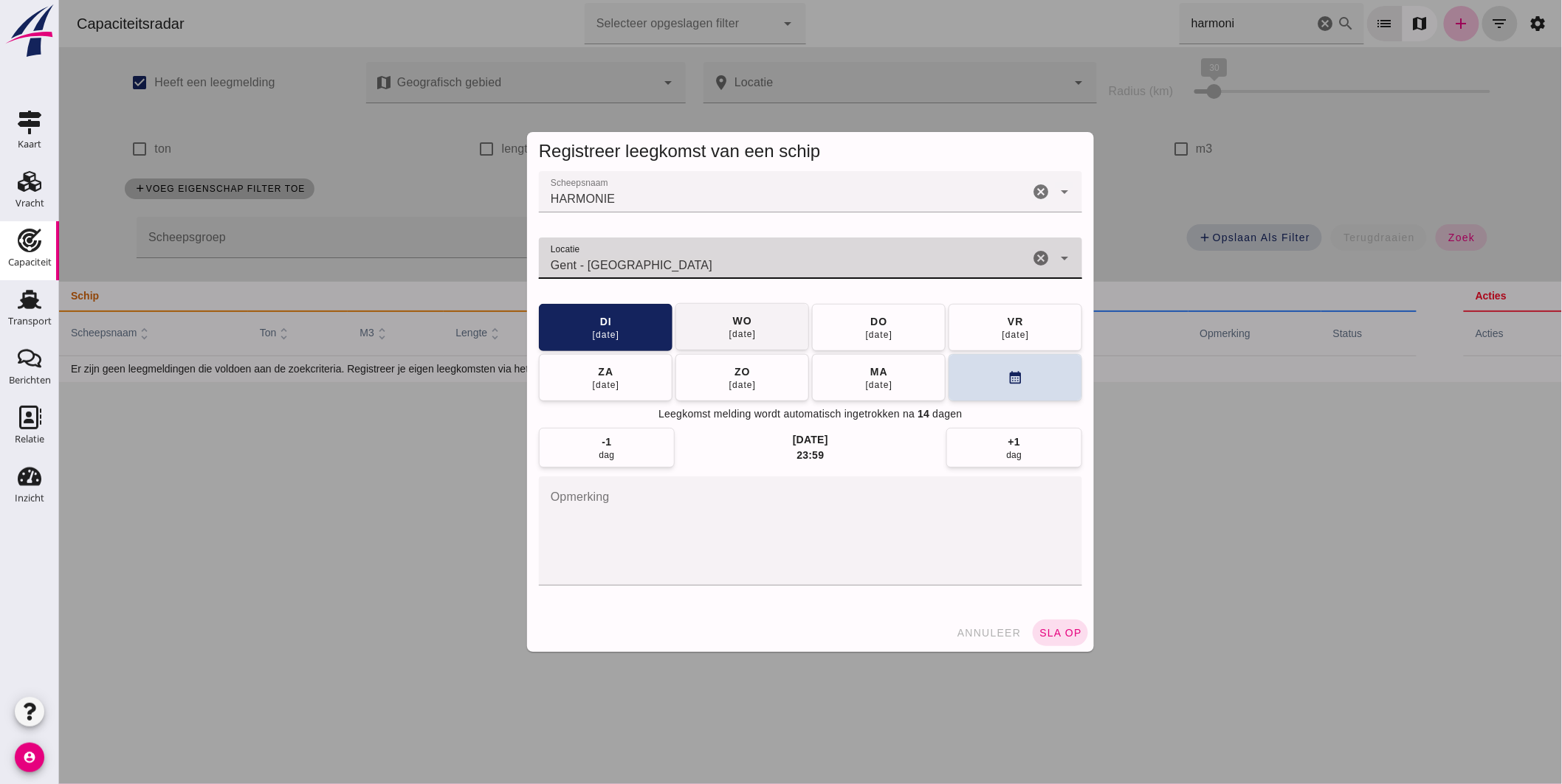
type input "Gent - Oost-Vlaanderen"
click at [768, 334] on button "wo 24 sep" at bounding box center [741, 326] width 134 height 47
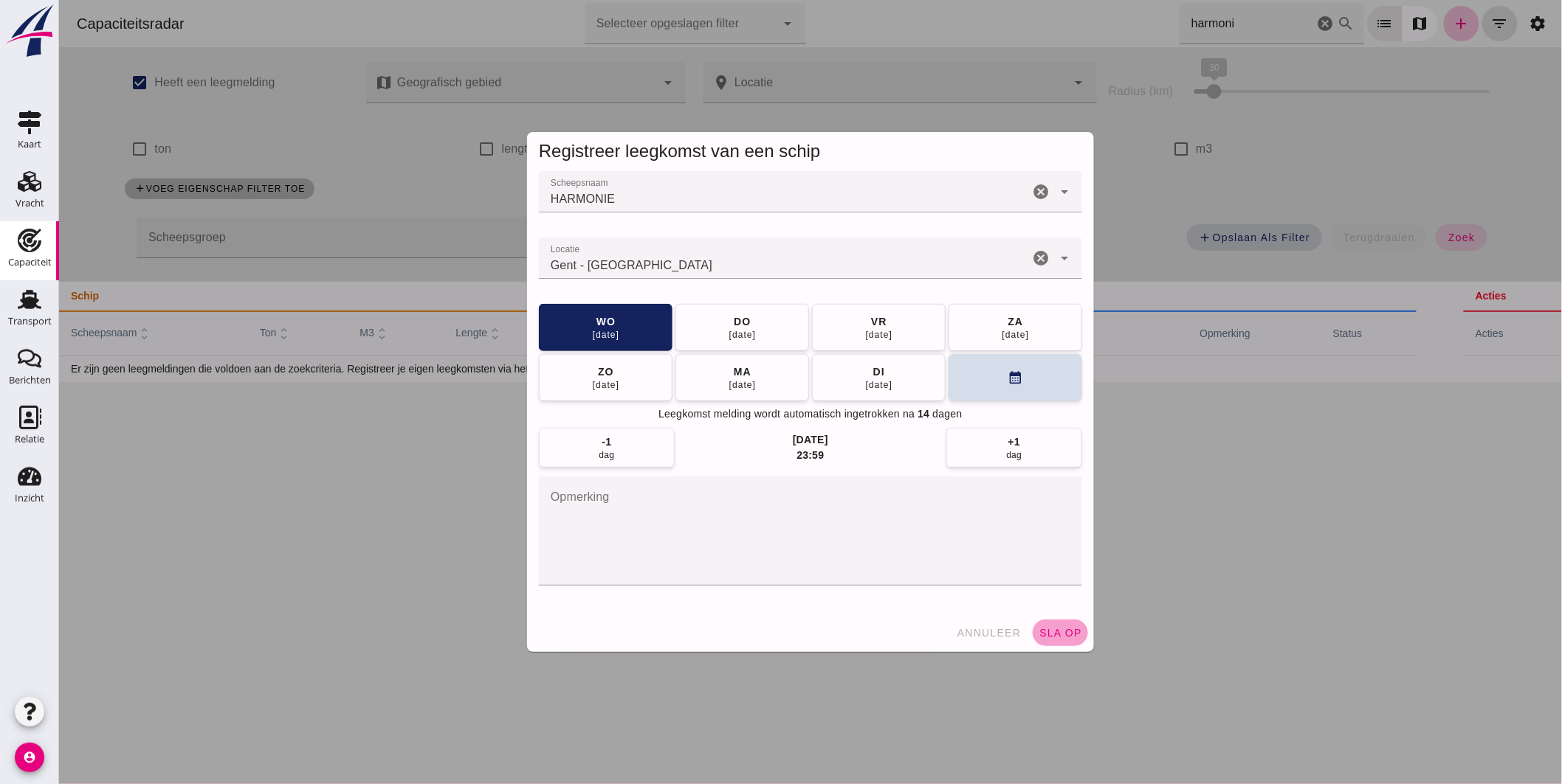
click at [1044, 631] on span "sla op" at bounding box center [1059, 633] width 43 height 12
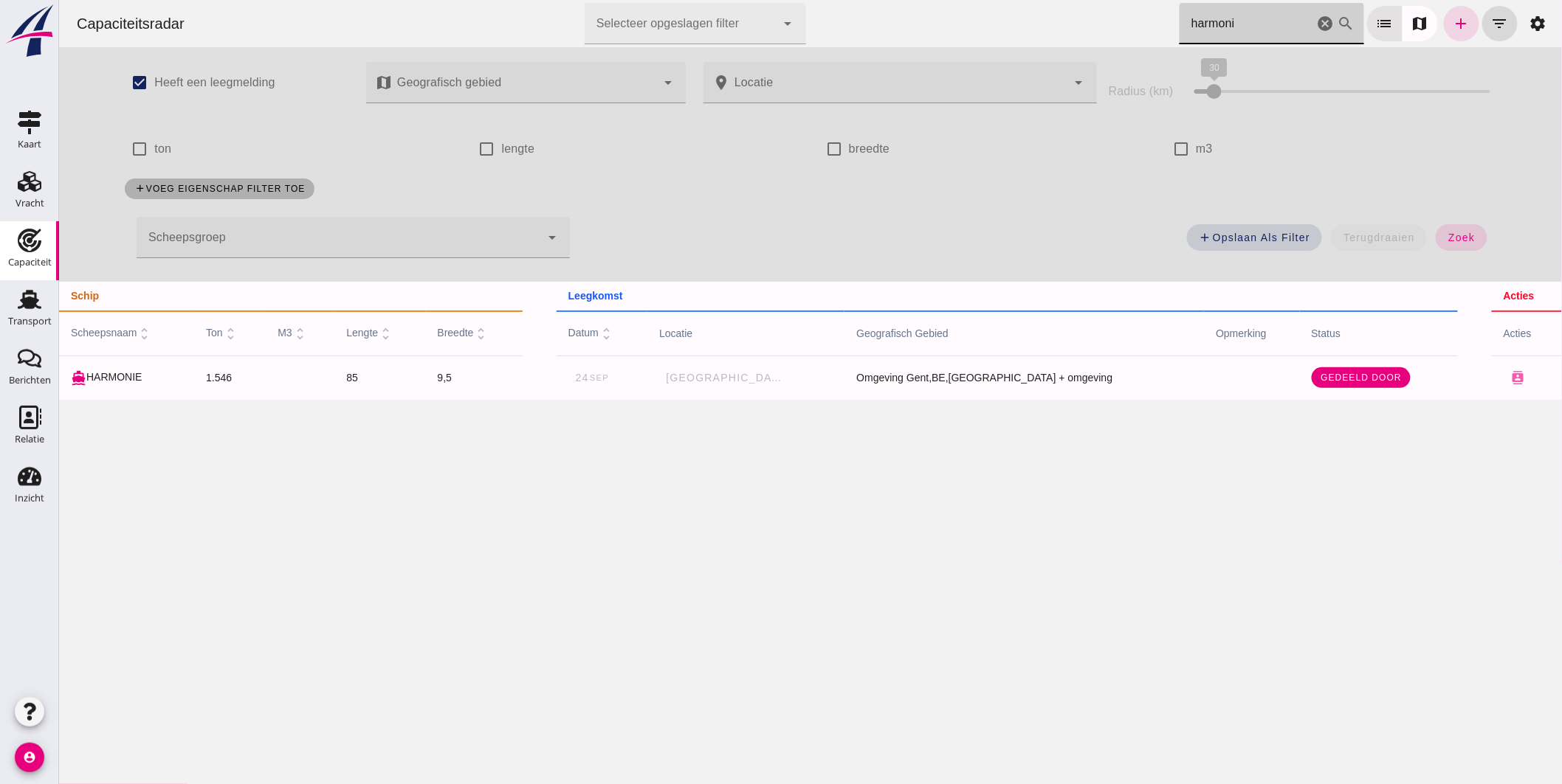
drag, startPoint x: 929, startPoint y: 17, endPoint x: 800, endPoint y: 10, distance: 129.2
click at [801, 10] on div "Capaciteitsradar Selecteer opgeslagen filter Selecteer opgeslagen filter cancel…" at bounding box center [810, 23] width 1491 height 47
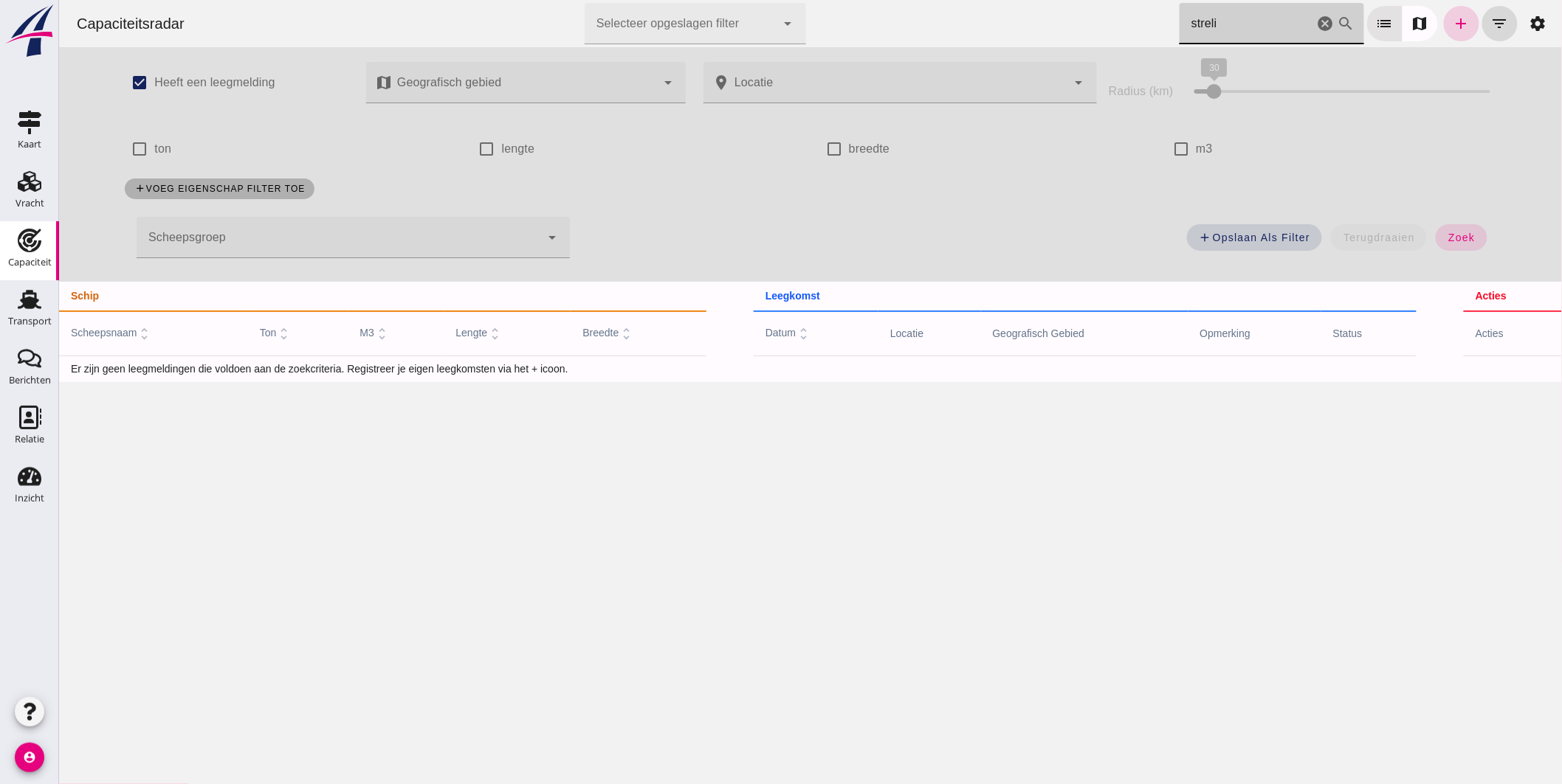
type input "streli"
click at [1453, 22] on icon "add" at bounding box center [1460, 23] width 17 height 17
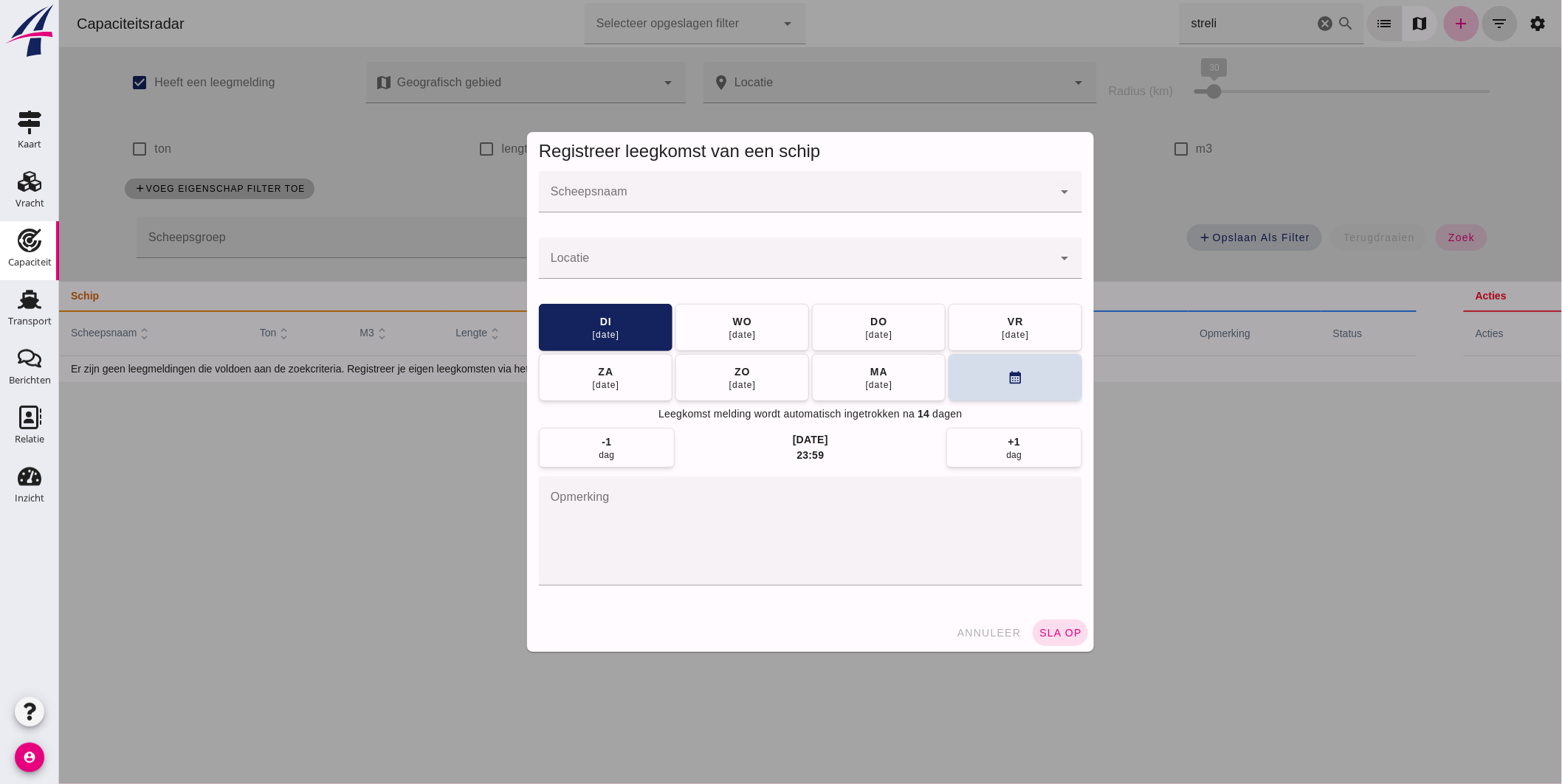
click at [818, 186] on div at bounding box center [794, 192] width 513 height 42
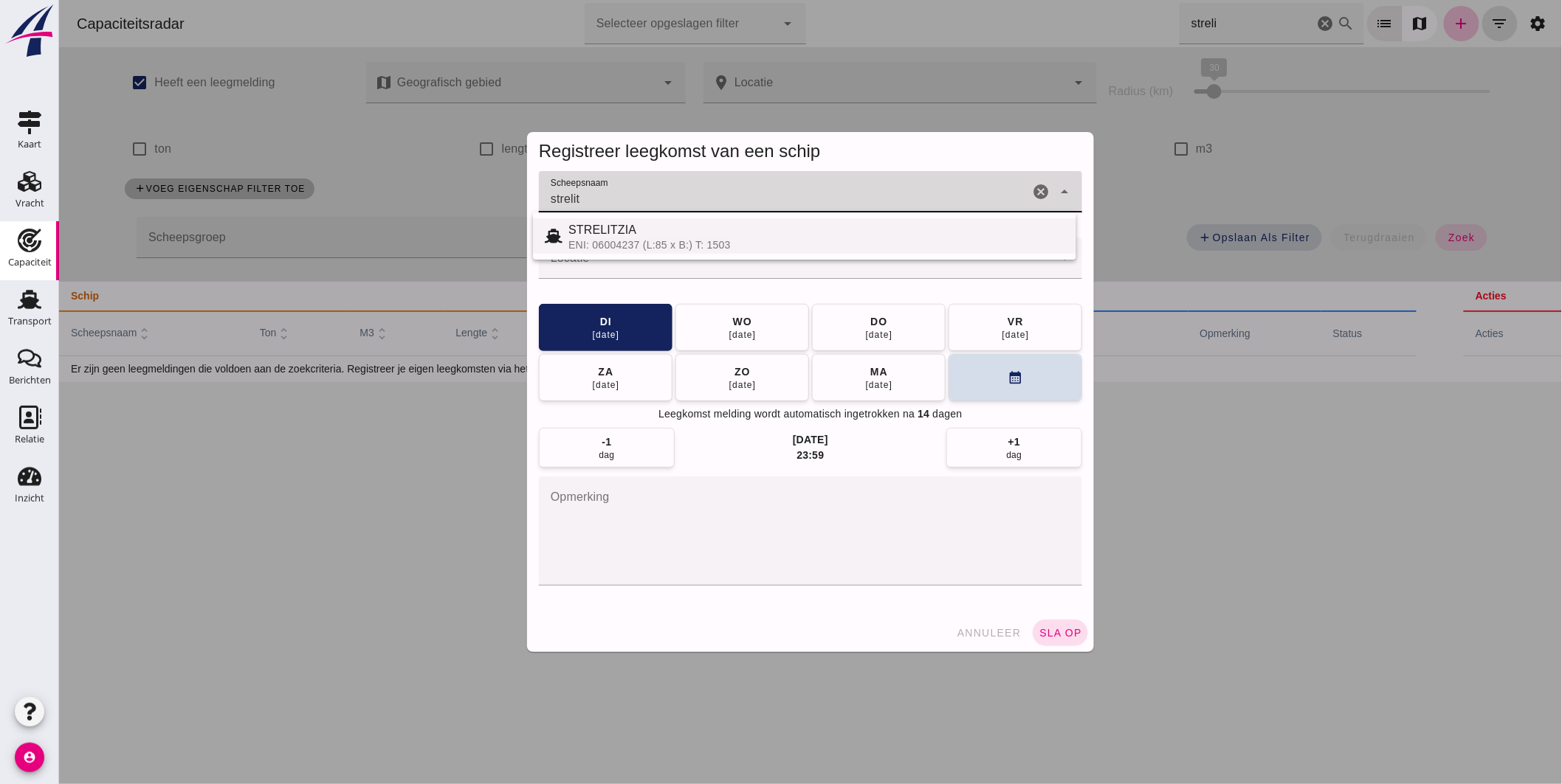
click at [672, 229] on div "STRELITZIA" at bounding box center [815, 230] width 496 height 17
type input "STRELITZIA"
click at [639, 258] on input "Locatie" at bounding box center [794, 266] width 513 height 17
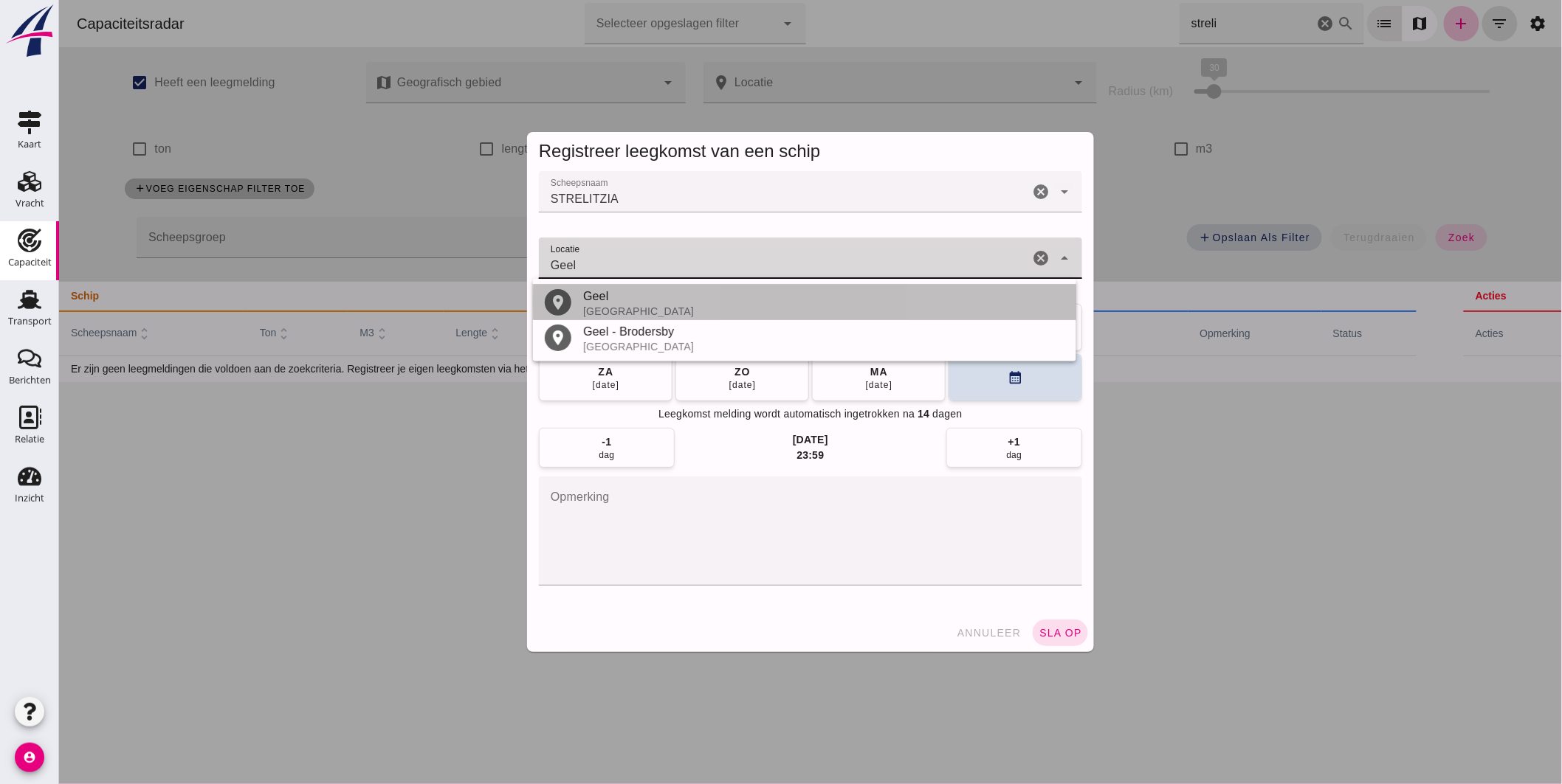
click at [642, 301] on div "Geel" at bounding box center [823, 296] width 481 height 17
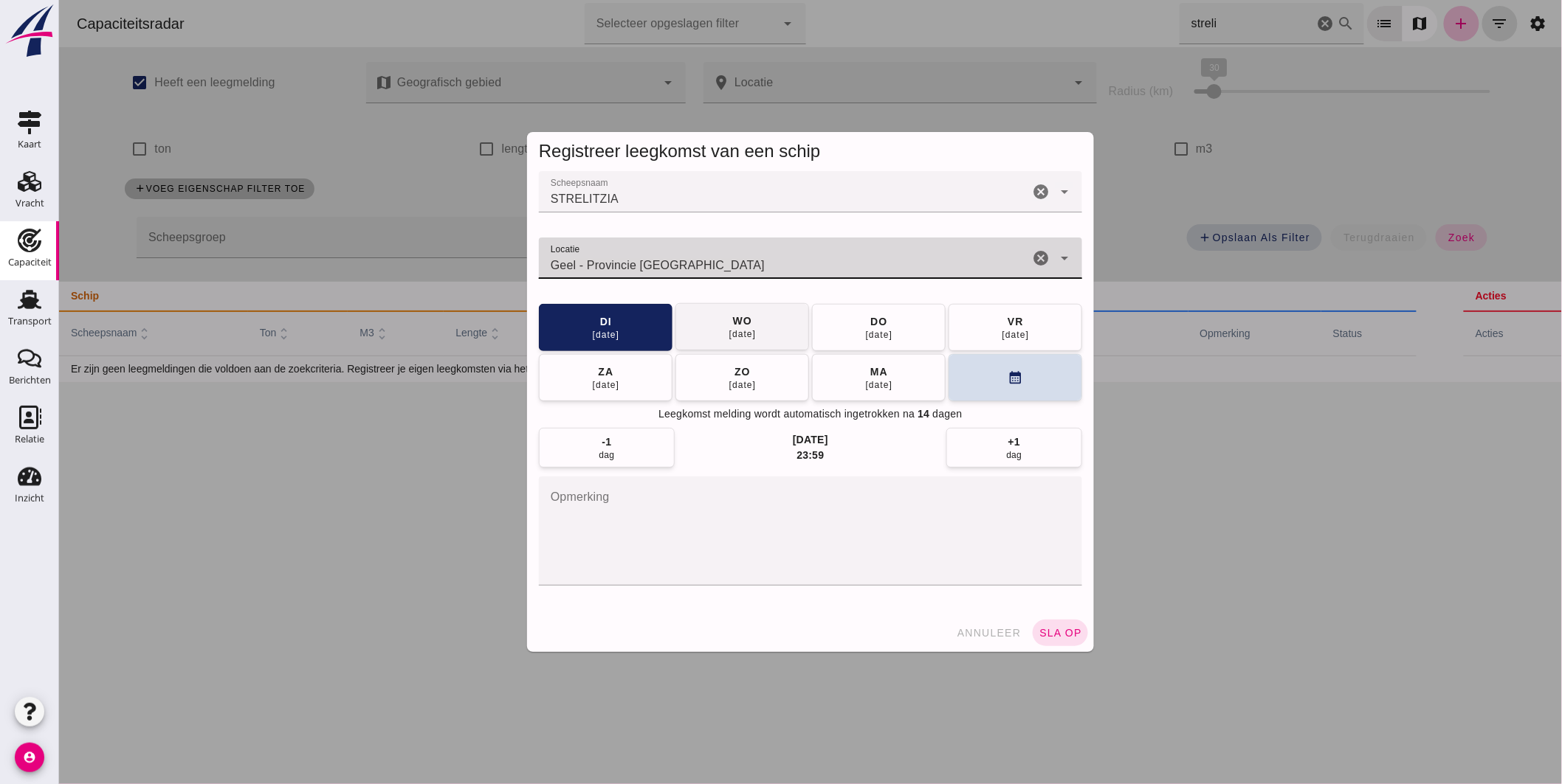
type input "Geel - Provincie Antwerpen"
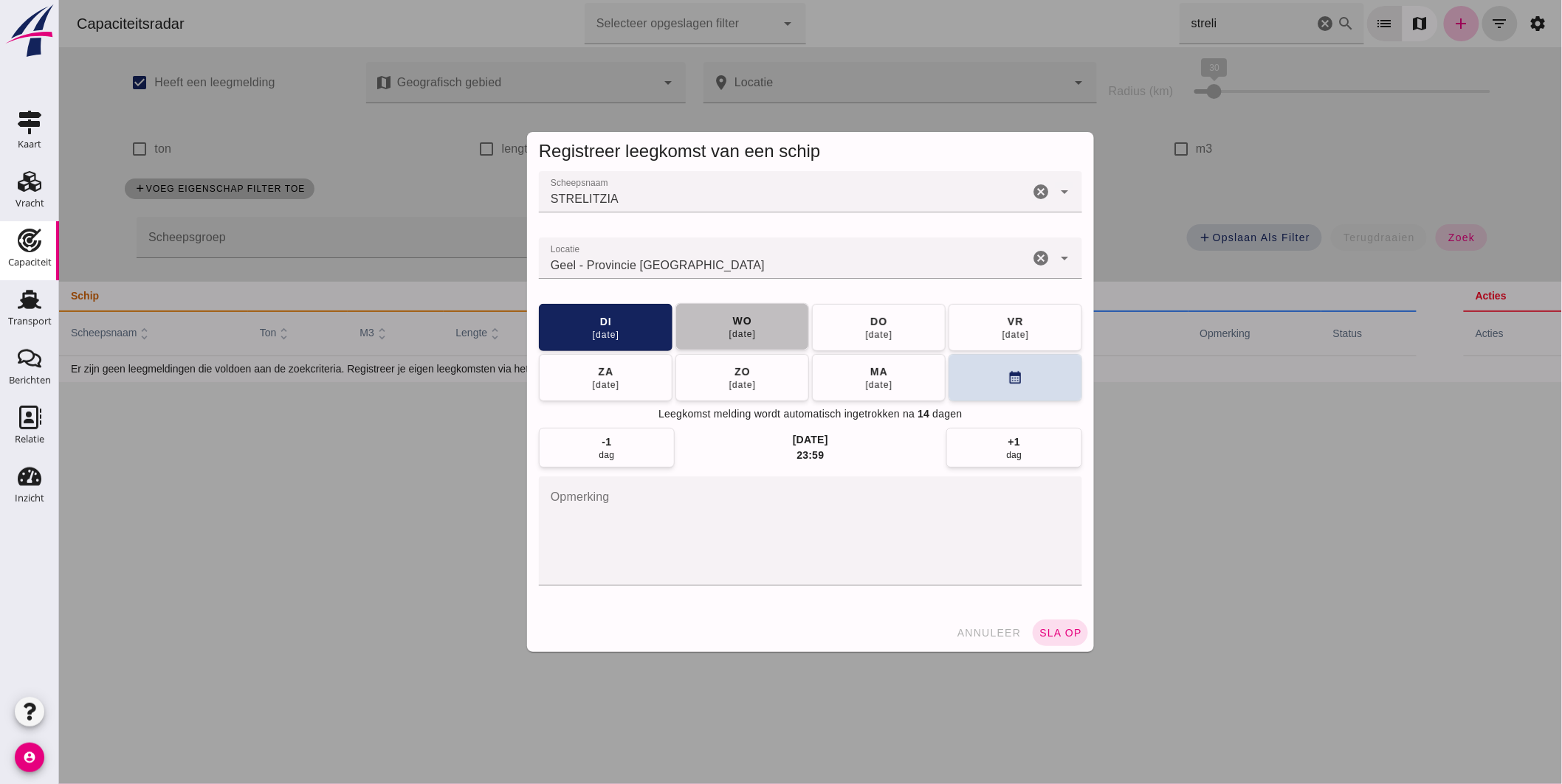
click at [772, 339] on button "wo 24 sep" at bounding box center [741, 326] width 134 height 47
click at [1052, 629] on span "sla op" at bounding box center [1059, 633] width 43 height 12
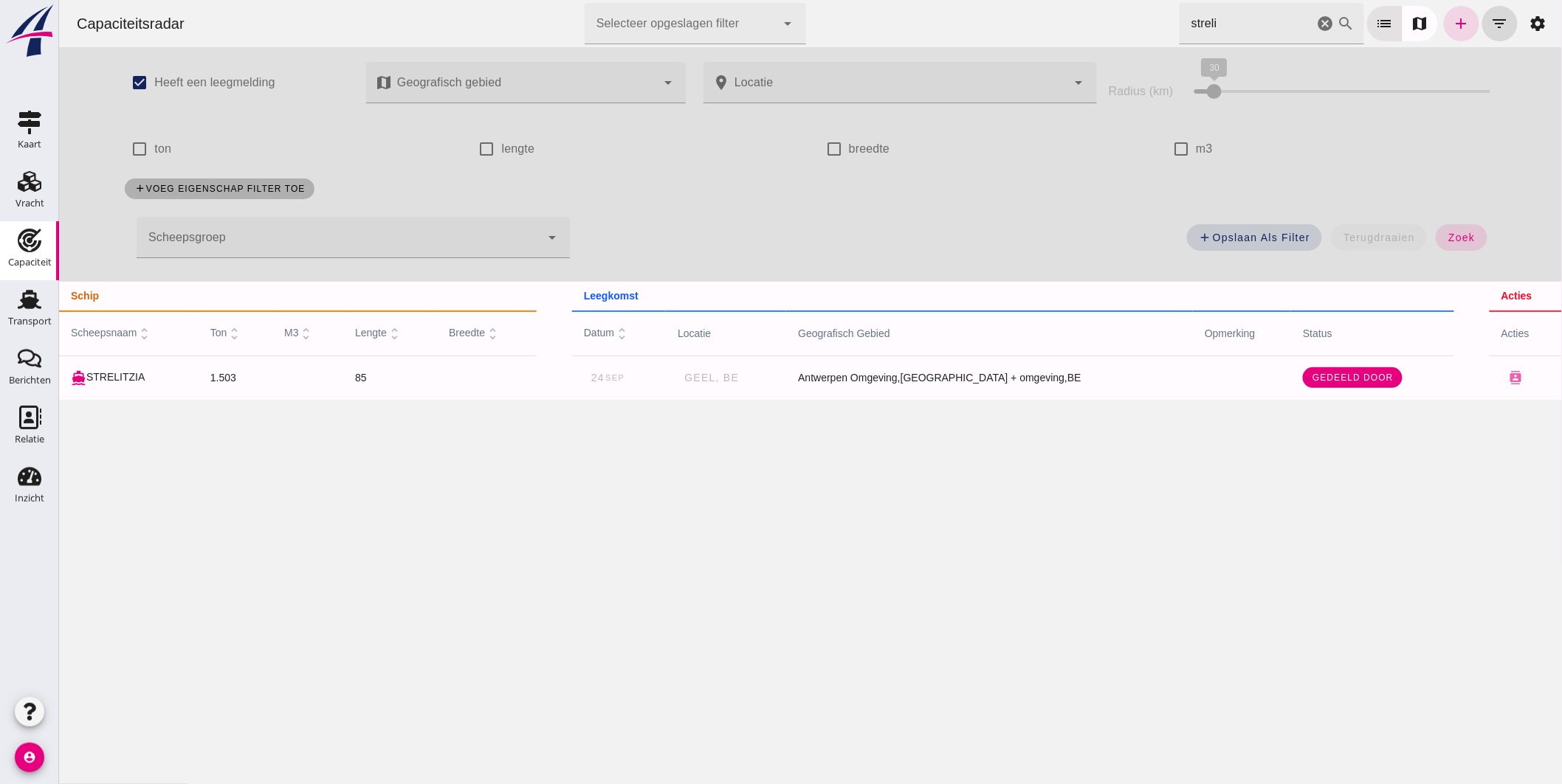
drag, startPoint x: 930, startPoint y: 27, endPoint x: 845, endPoint y: 19, distance: 85.4
click at [846, 20] on div "Capaciteitsradar Selecteer opgeslagen filter Selecteer opgeslagen filter cancel…" at bounding box center [810, 23] width 1491 height 47
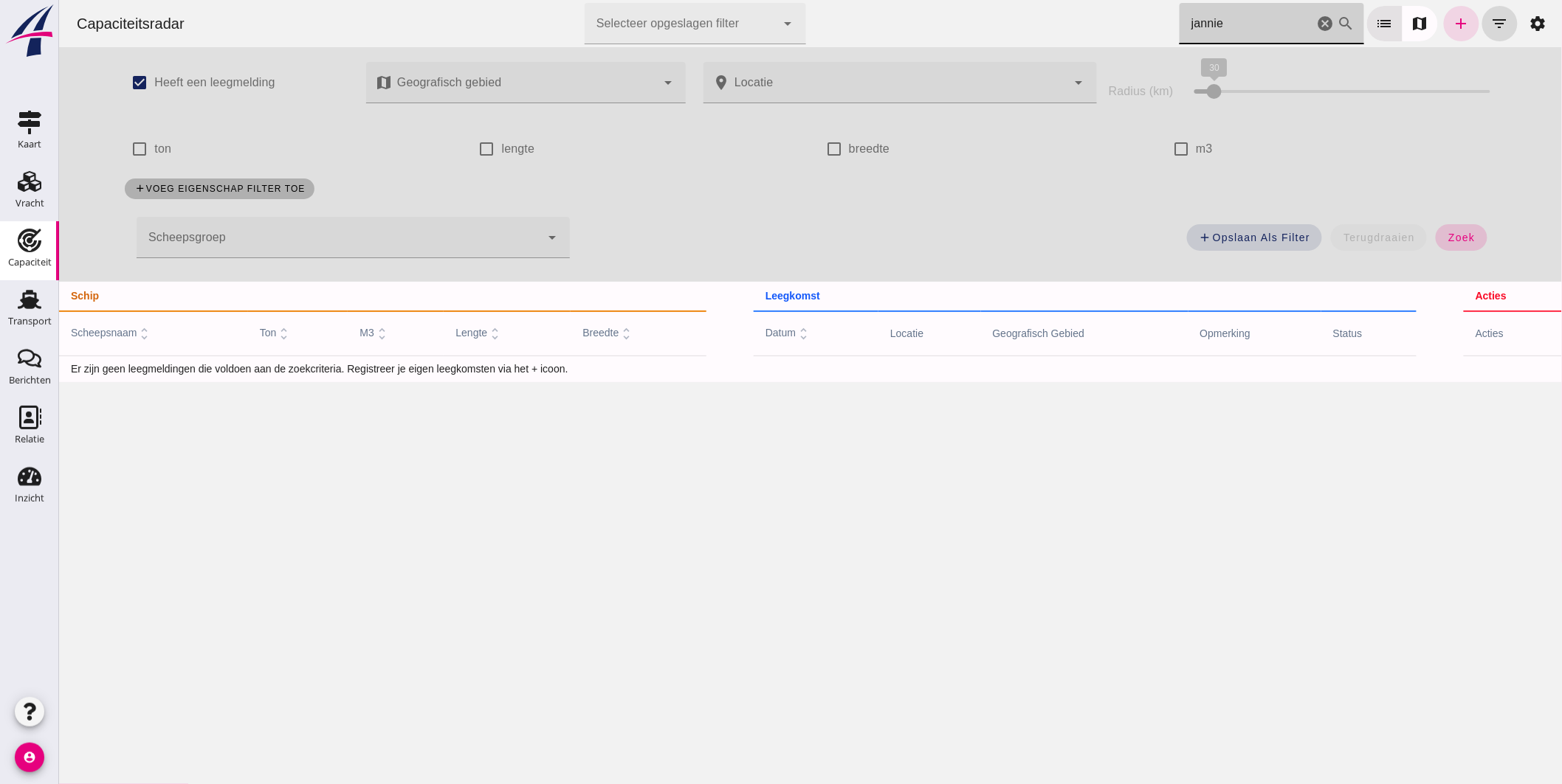
type input "jannie"
click at [1473, 230] on button "zoek" at bounding box center [1459, 237] width 51 height 27
click at [1469, 239] on button "zoek" at bounding box center [1459, 237] width 51 height 27
click at [1316, 22] on icon "cancel" at bounding box center [1325, 23] width 17 height 17
click at [1233, 22] on input "jannie" at bounding box center [1246, 23] width 135 height 42
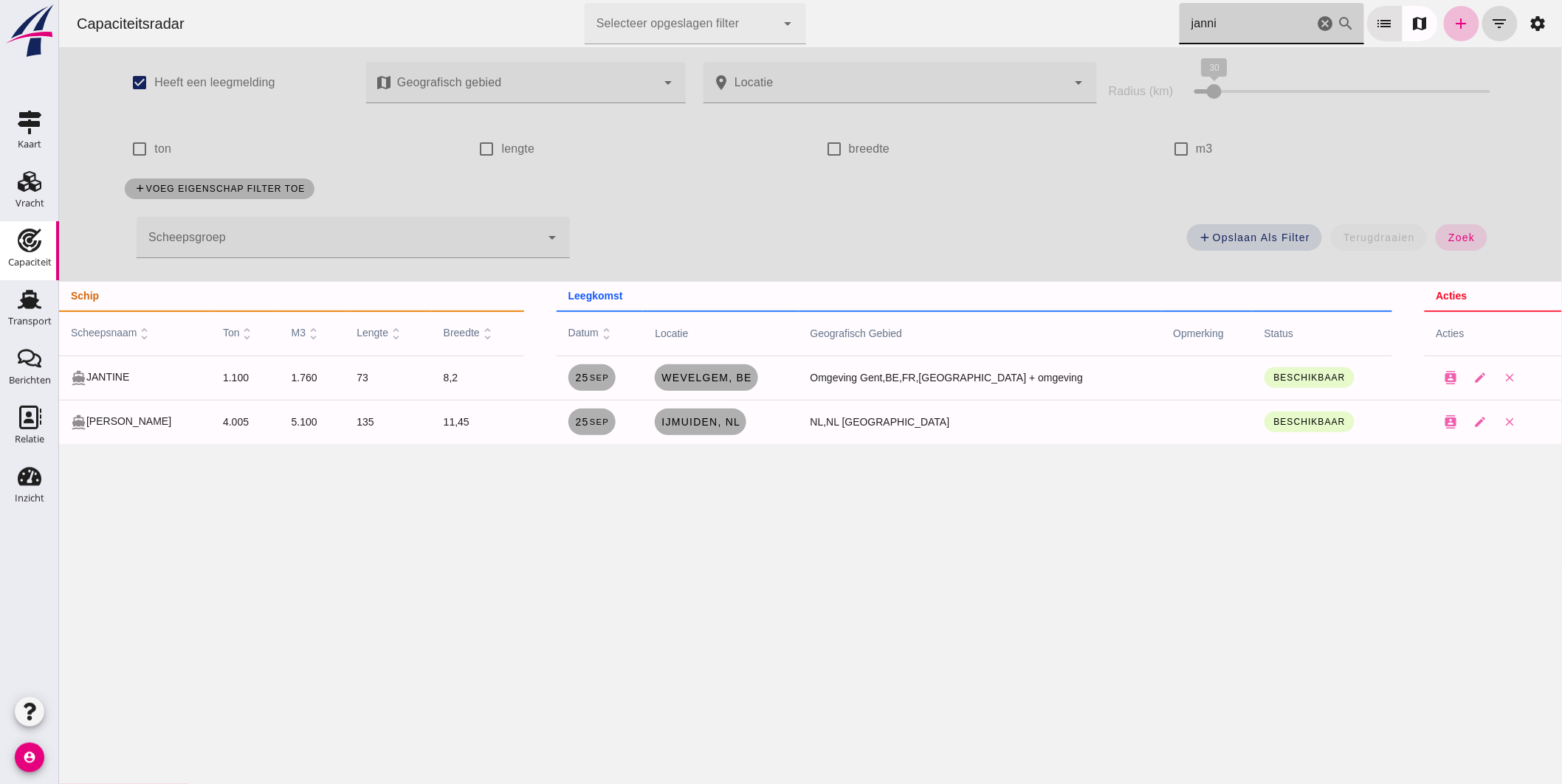
type input "jannie"
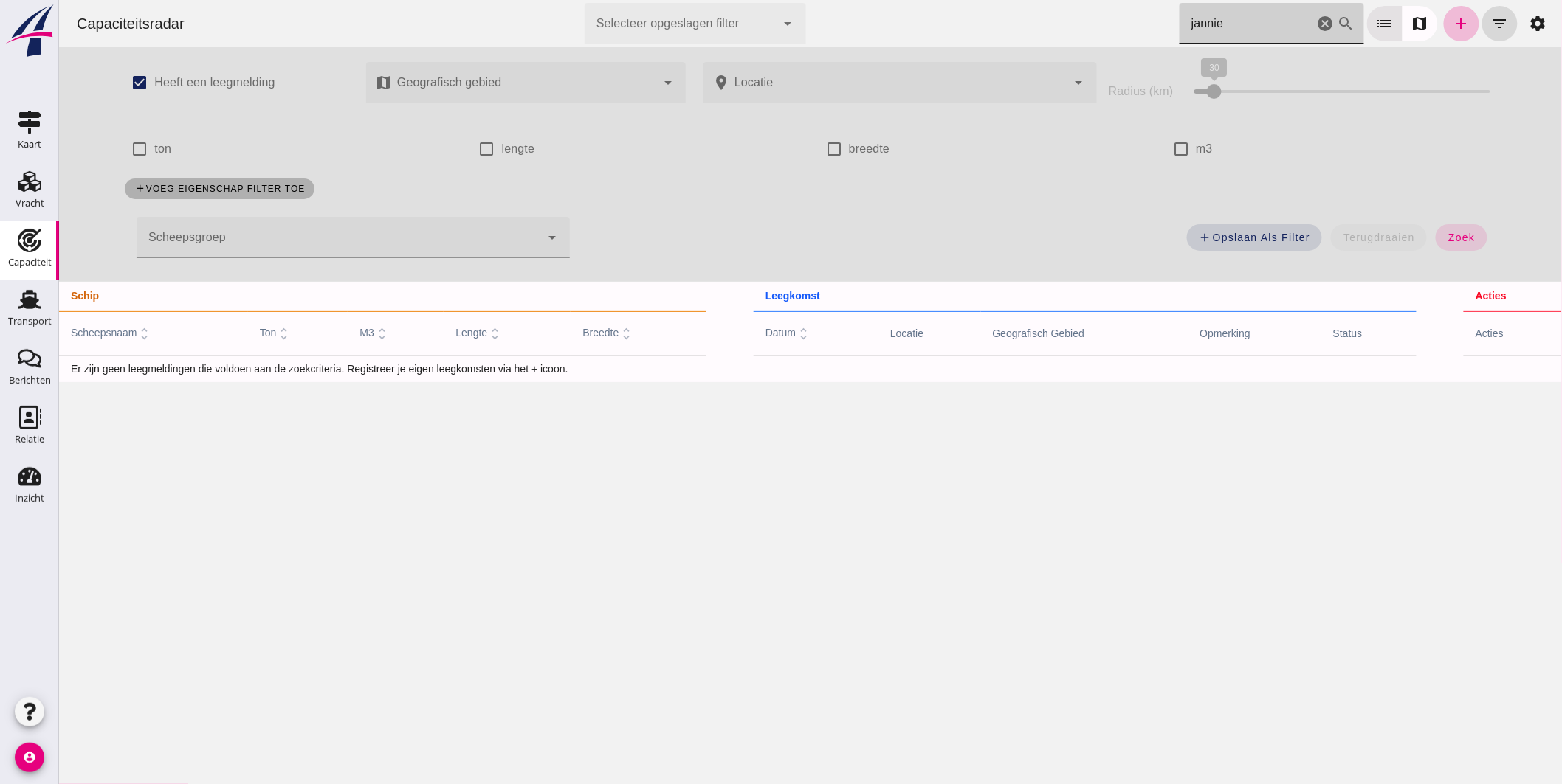
click at [1316, 19] on icon "cancel" at bounding box center [1325, 23] width 17 height 17
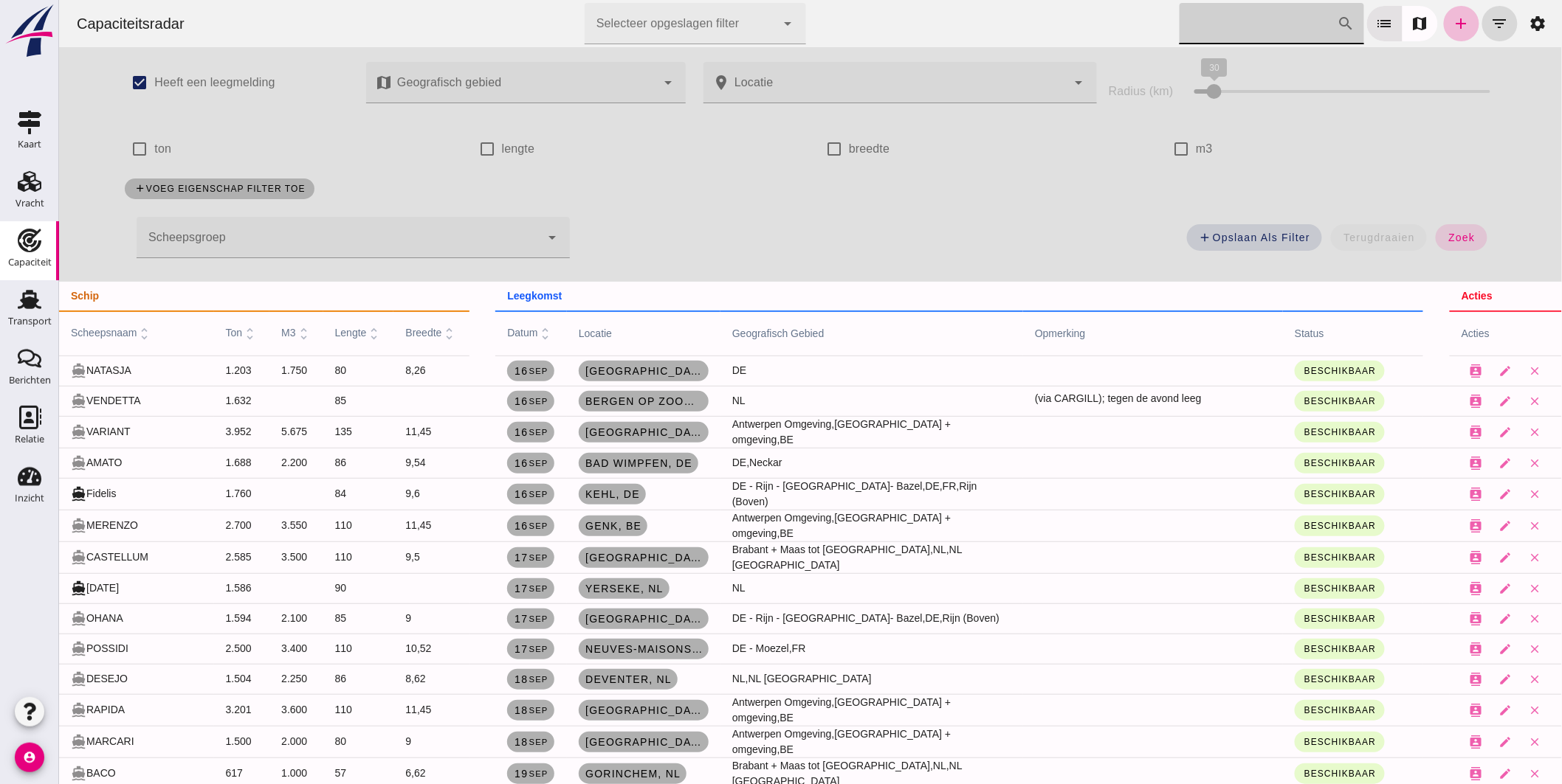
click at [122, 333] on span "scheepsnaam unfold_more" at bounding box center [111, 333] width 82 height 12
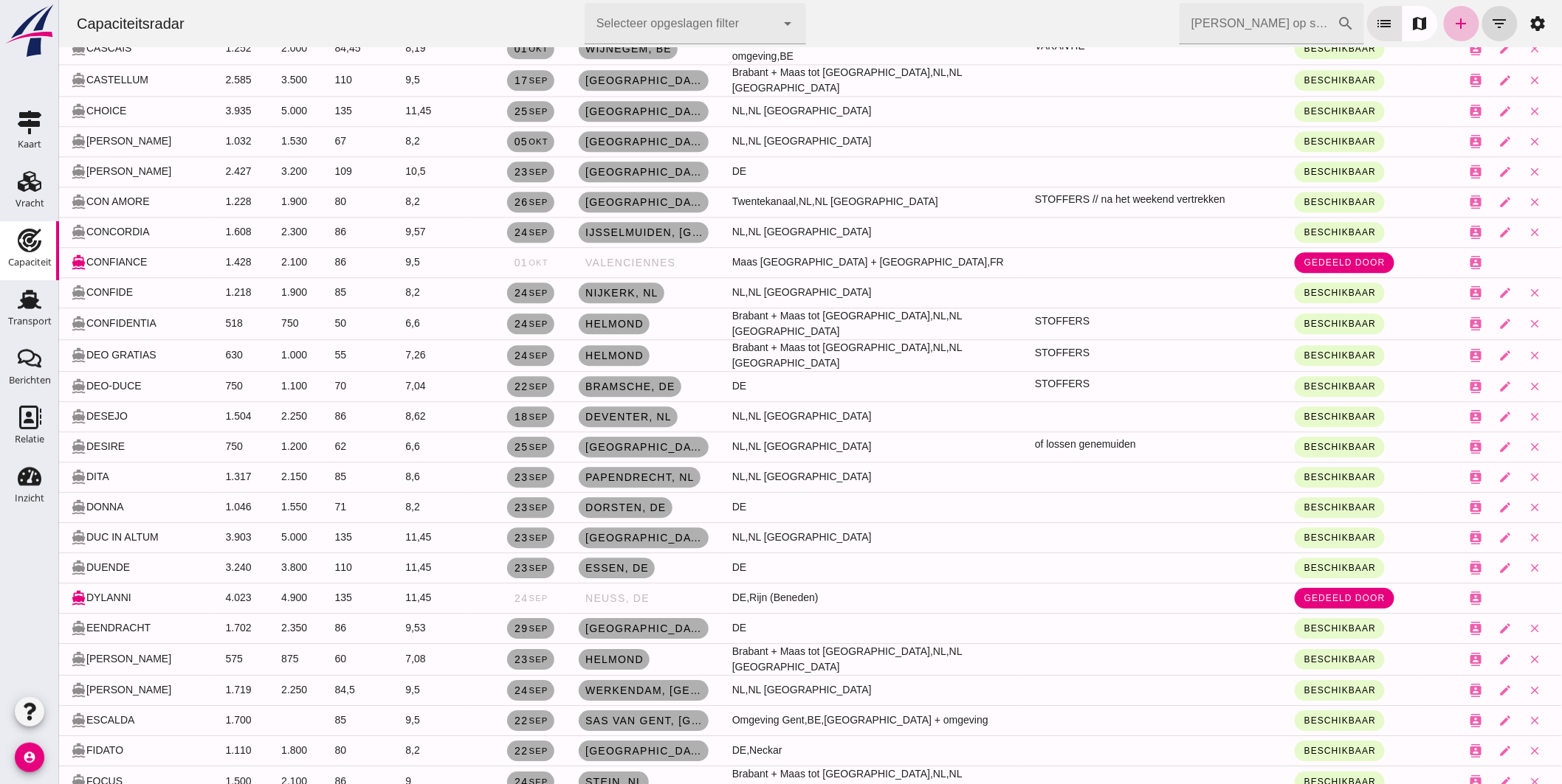
scroll to position [1557, 0]
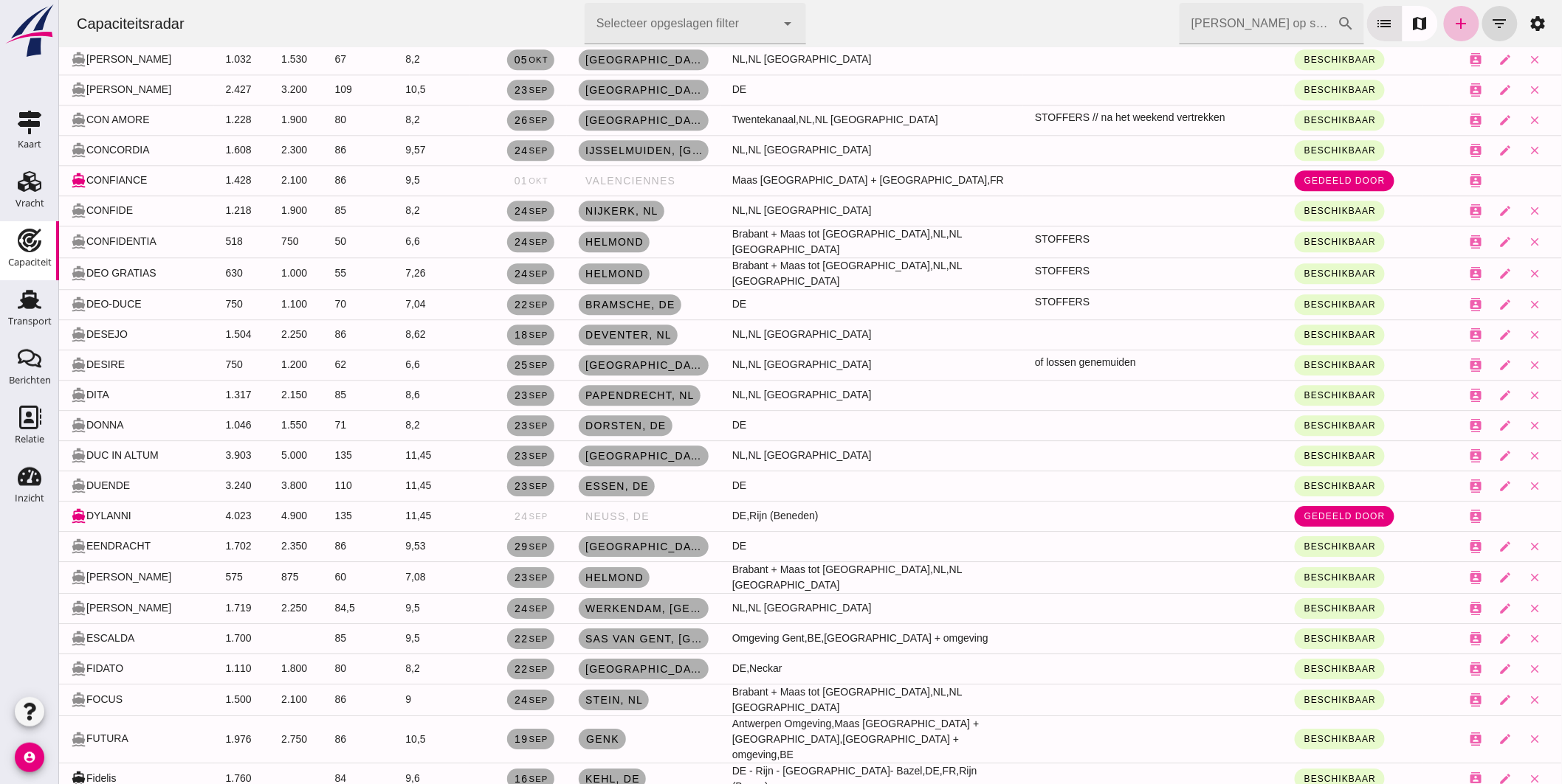
click at [1242, 17] on input "[PERSON_NAME] op scheepsnaam" at bounding box center [1258, 23] width 158 height 42
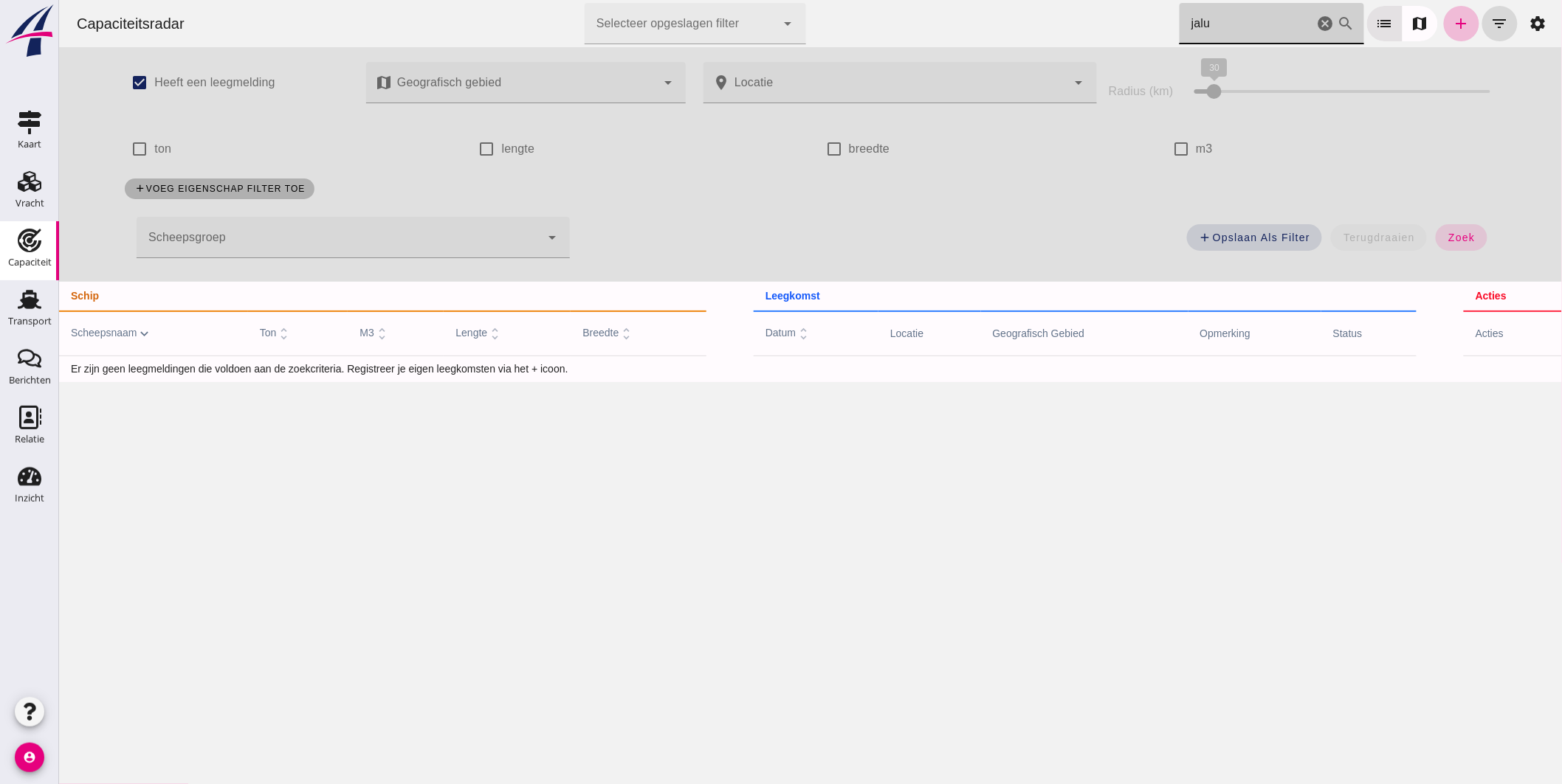
scroll to position [0, 0]
type input "jalu"
click at [1463, 233] on span "zoek" at bounding box center [1459, 238] width 27 height 12
click at [429, 229] on div at bounding box center [337, 238] width 404 height 42
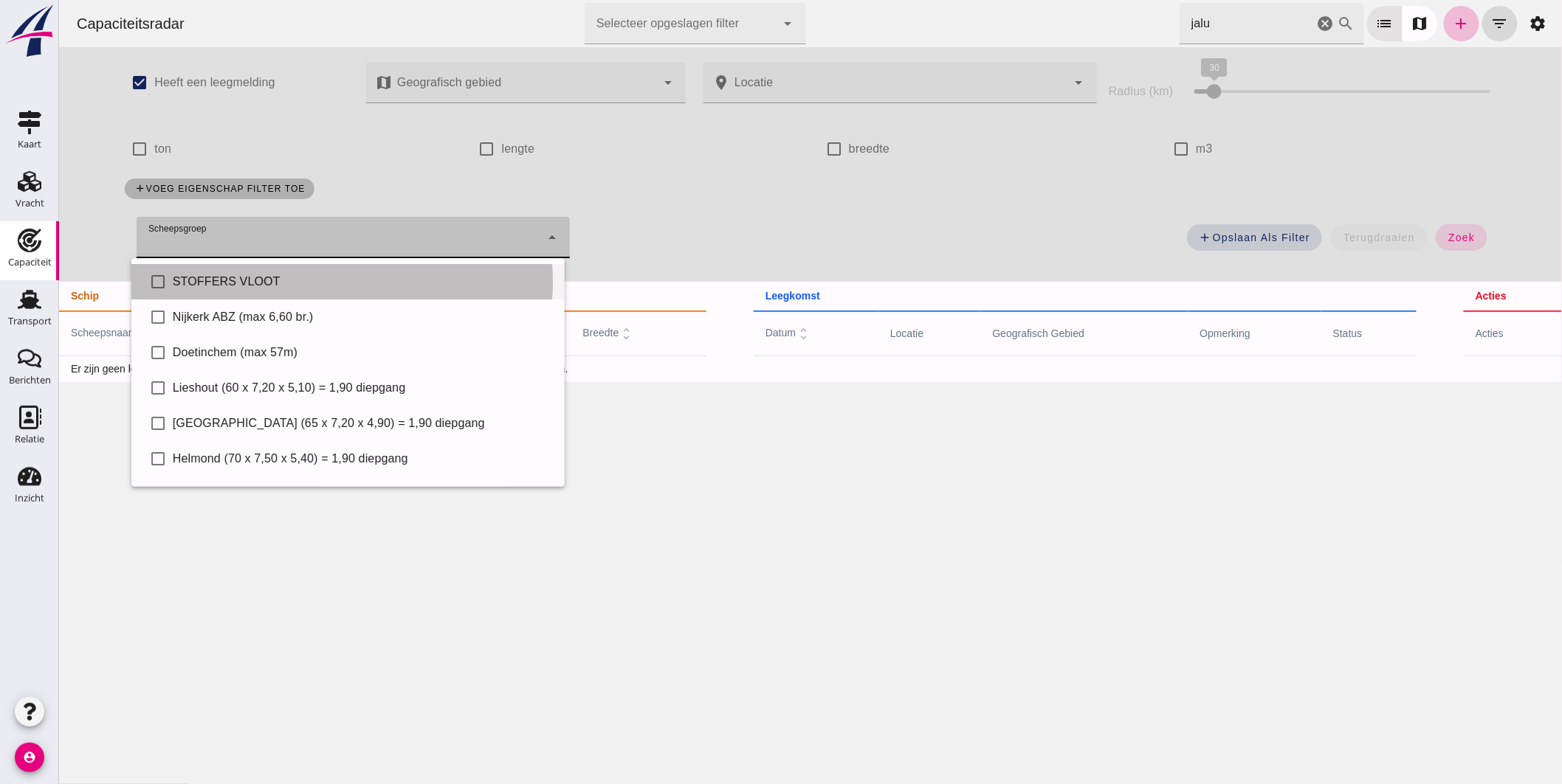
click at [258, 276] on div "STOFFERS VLOOT" at bounding box center [361, 281] width 380 height 17
type input "STOFFERS VLOOT"
checkbox input "true"
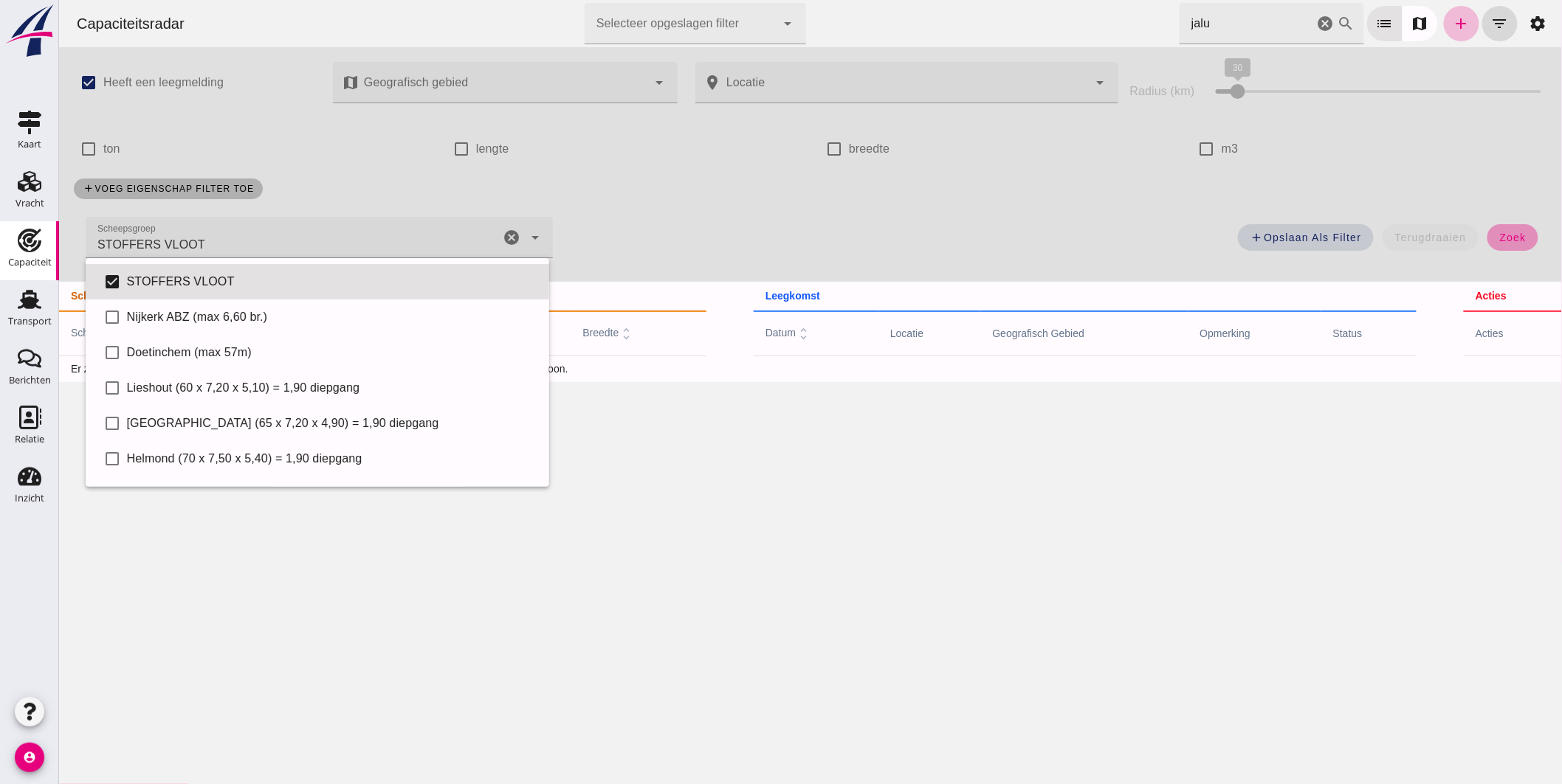
click at [1499, 228] on button "zoek" at bounding box center [1512, 237] width 51 height 27
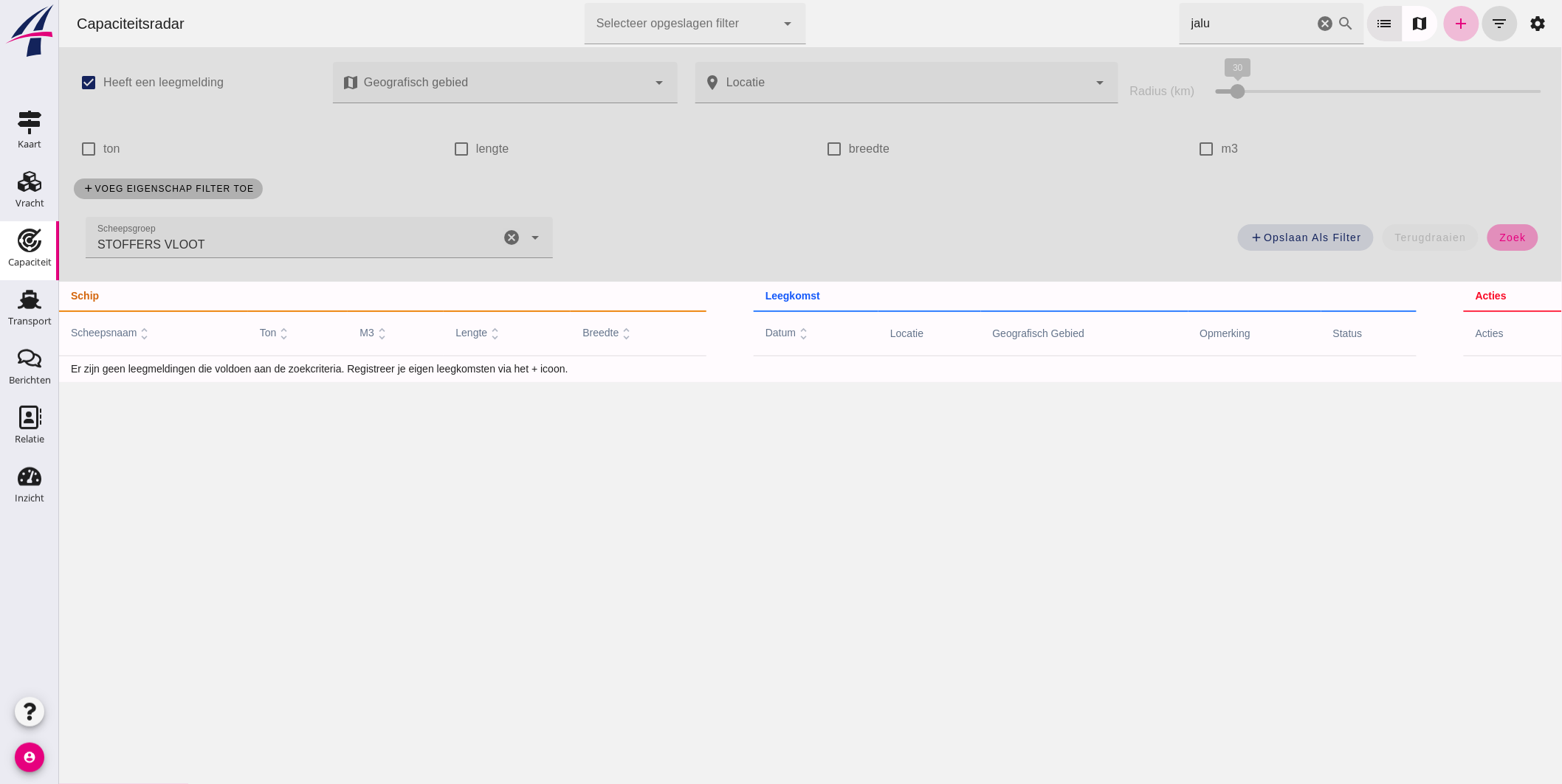
click at [1503, 234] on span "zoek" at bounding box center [1511, 238] width 27 height 12
click at [1316, 22] on icon "cancel" at bounding box center [1325, 23] width 17 height 17
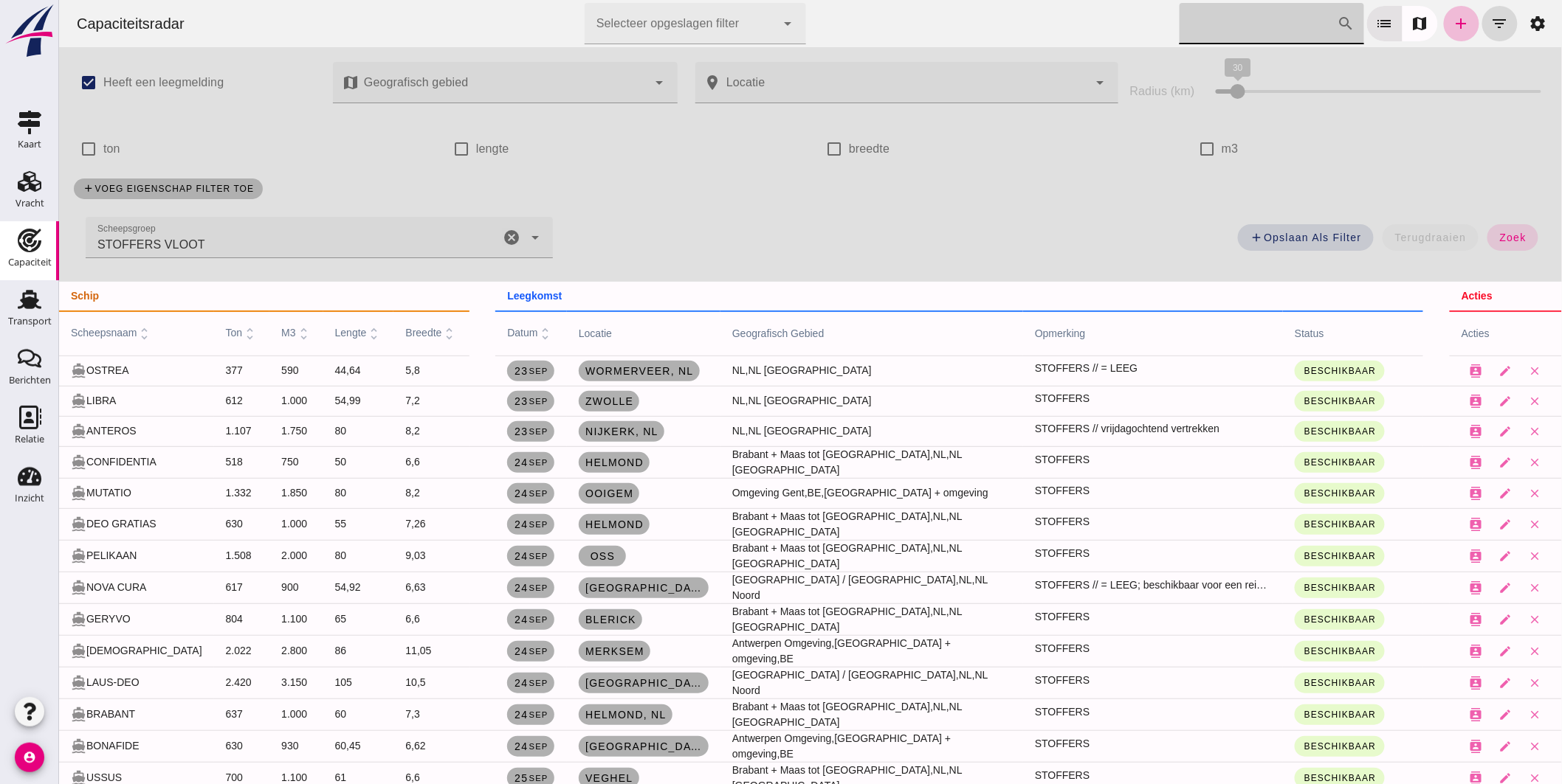
scroll to position [82, 0]
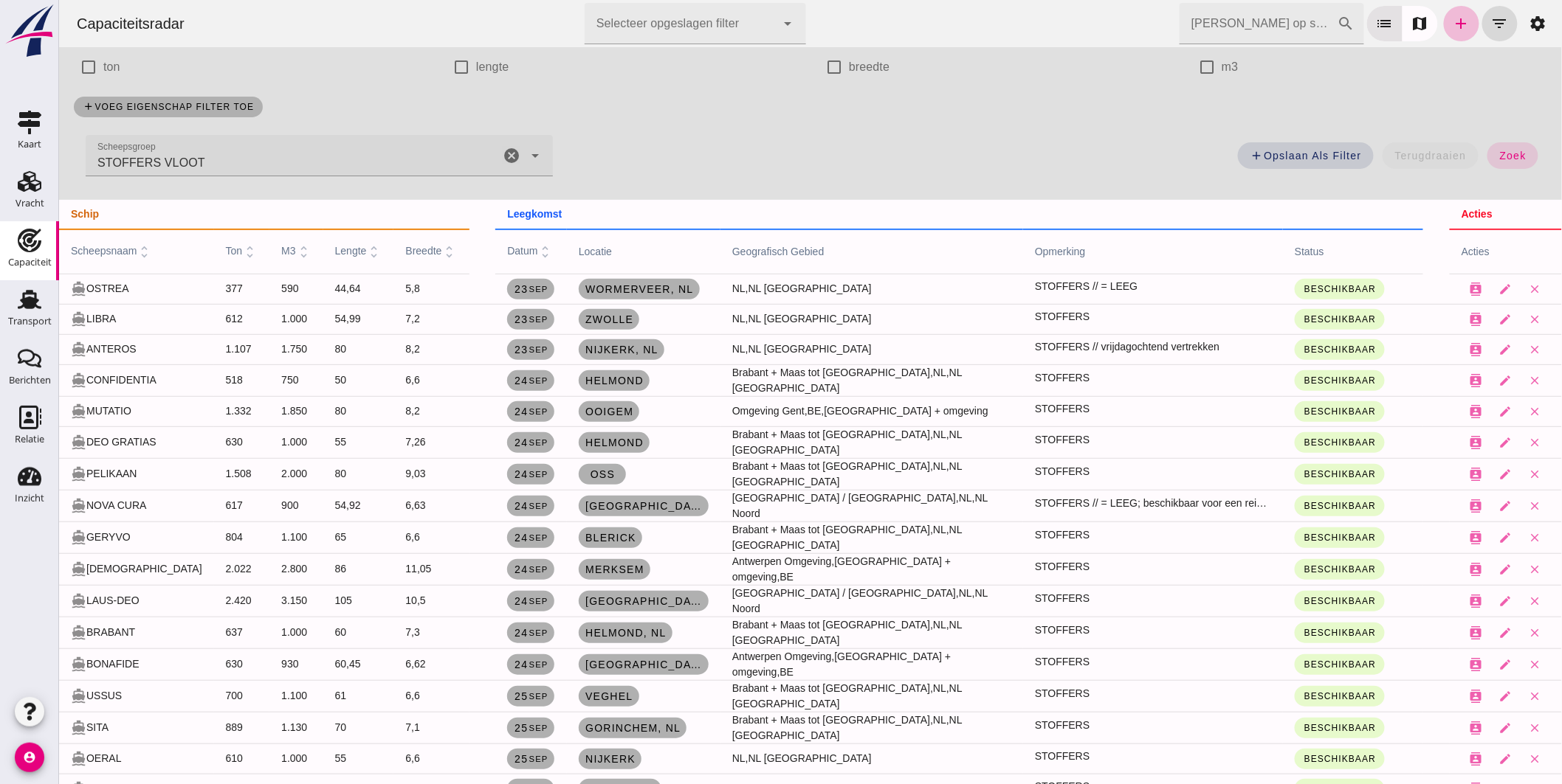
click at [130, 251] on span "scheepsnaam unfold_more" at bounding box center [111, 251] width 82 height 12
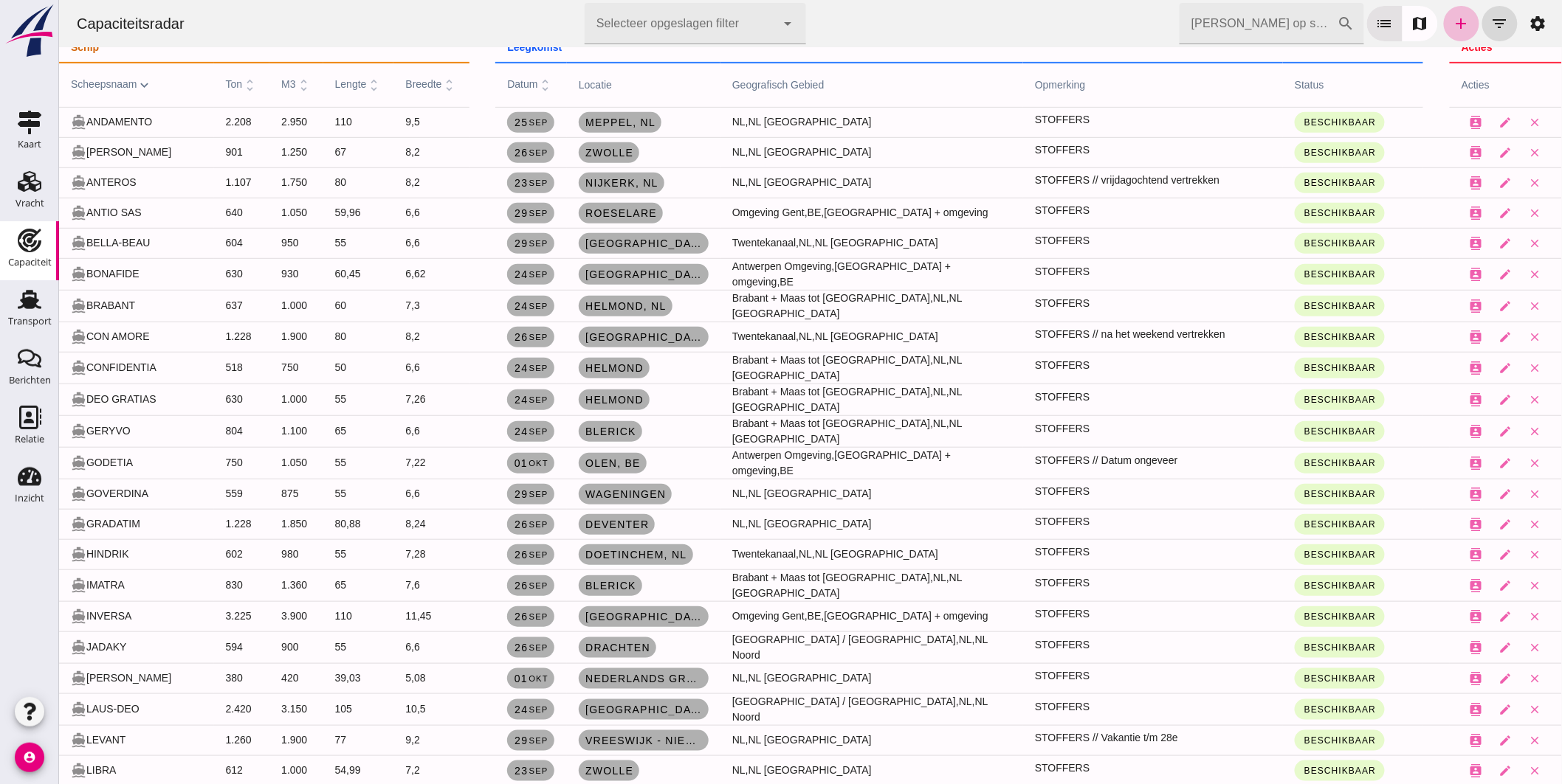
scroll to position [0, 0]
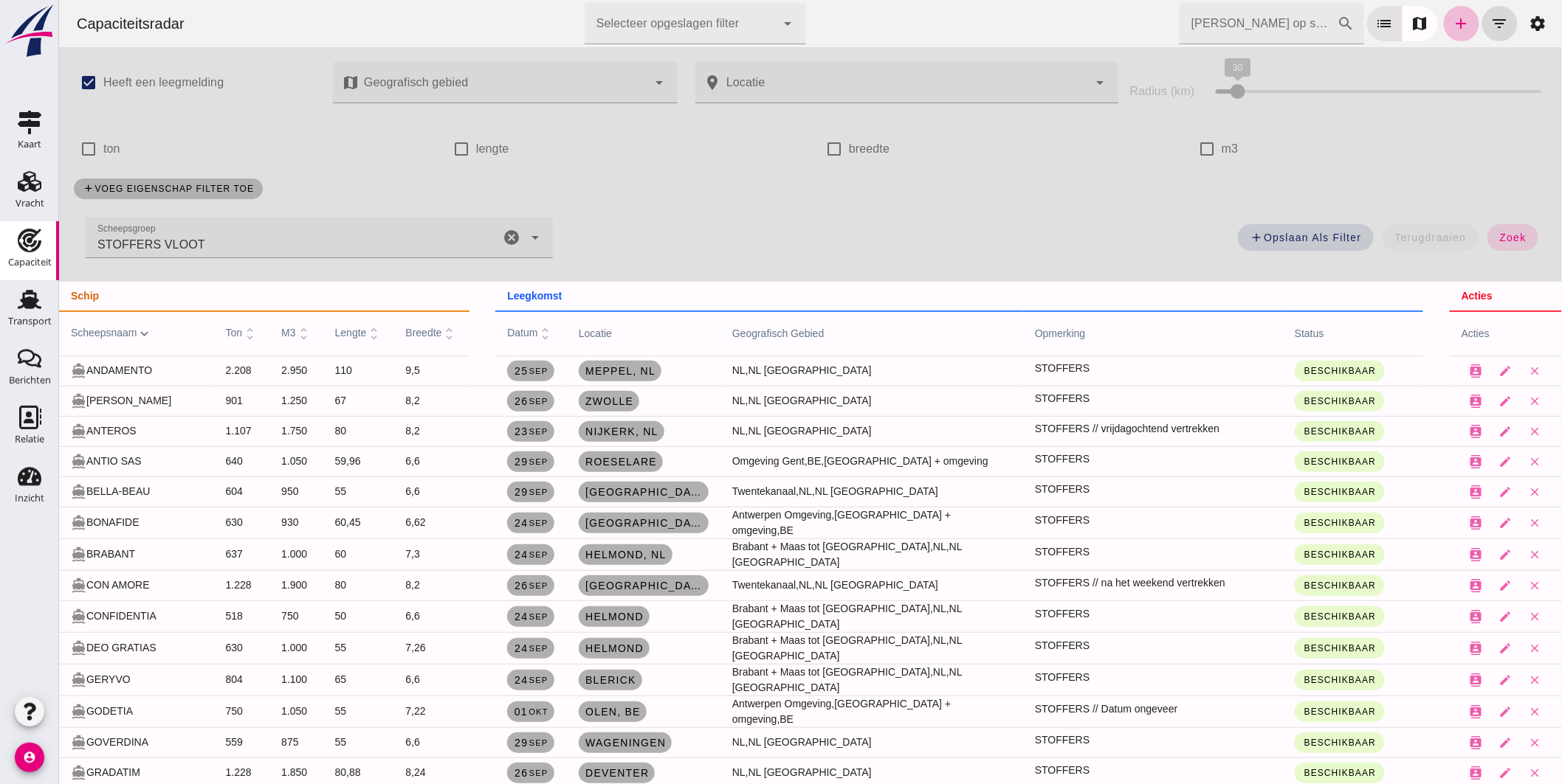
click at [504, 233] on icon "cancel" at bounding box center [511, 237] width 17 height 17
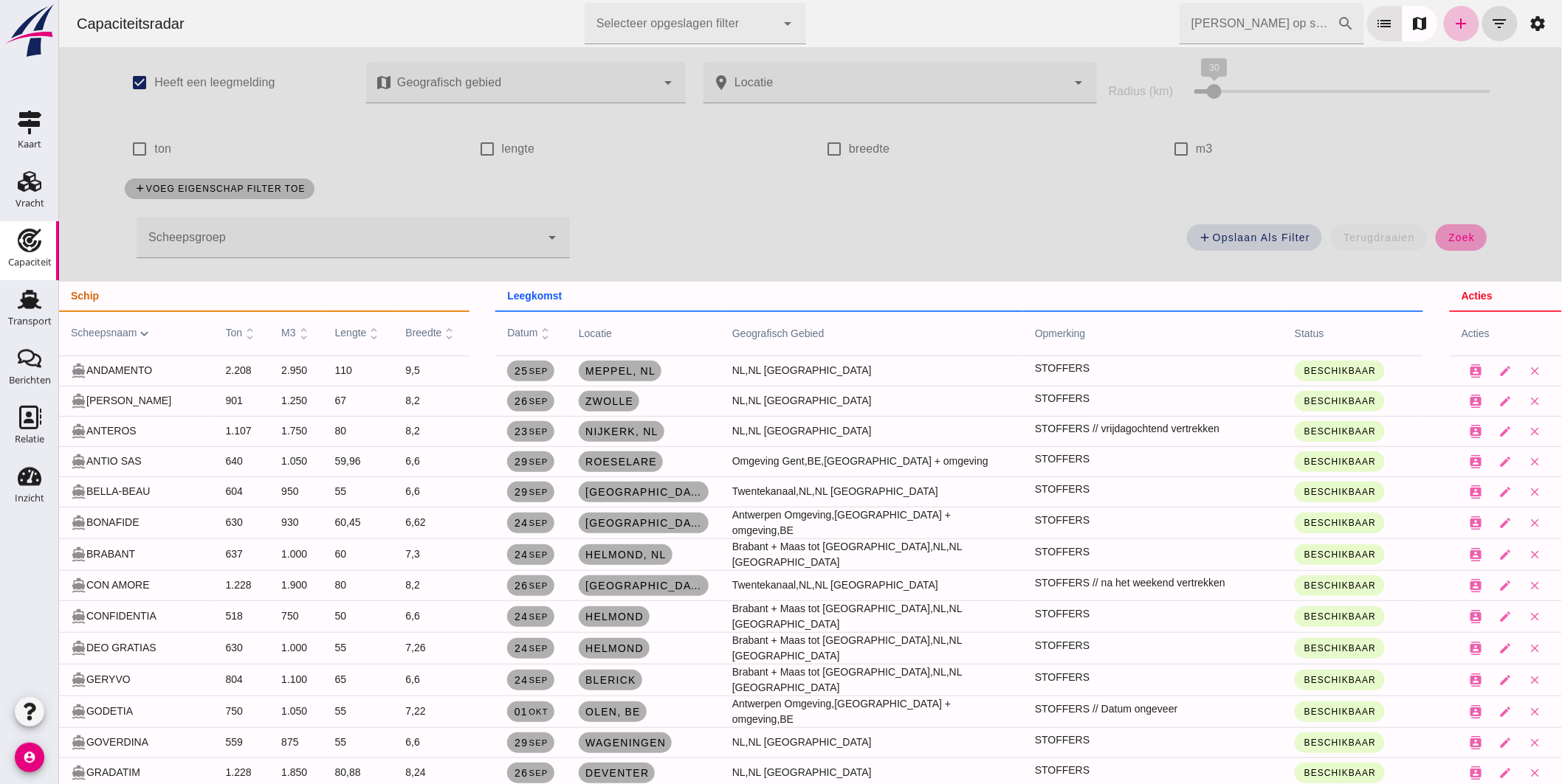
click at [1464, 227] on button "zoek" at bounding box center [1459, 237] width 51 height 27
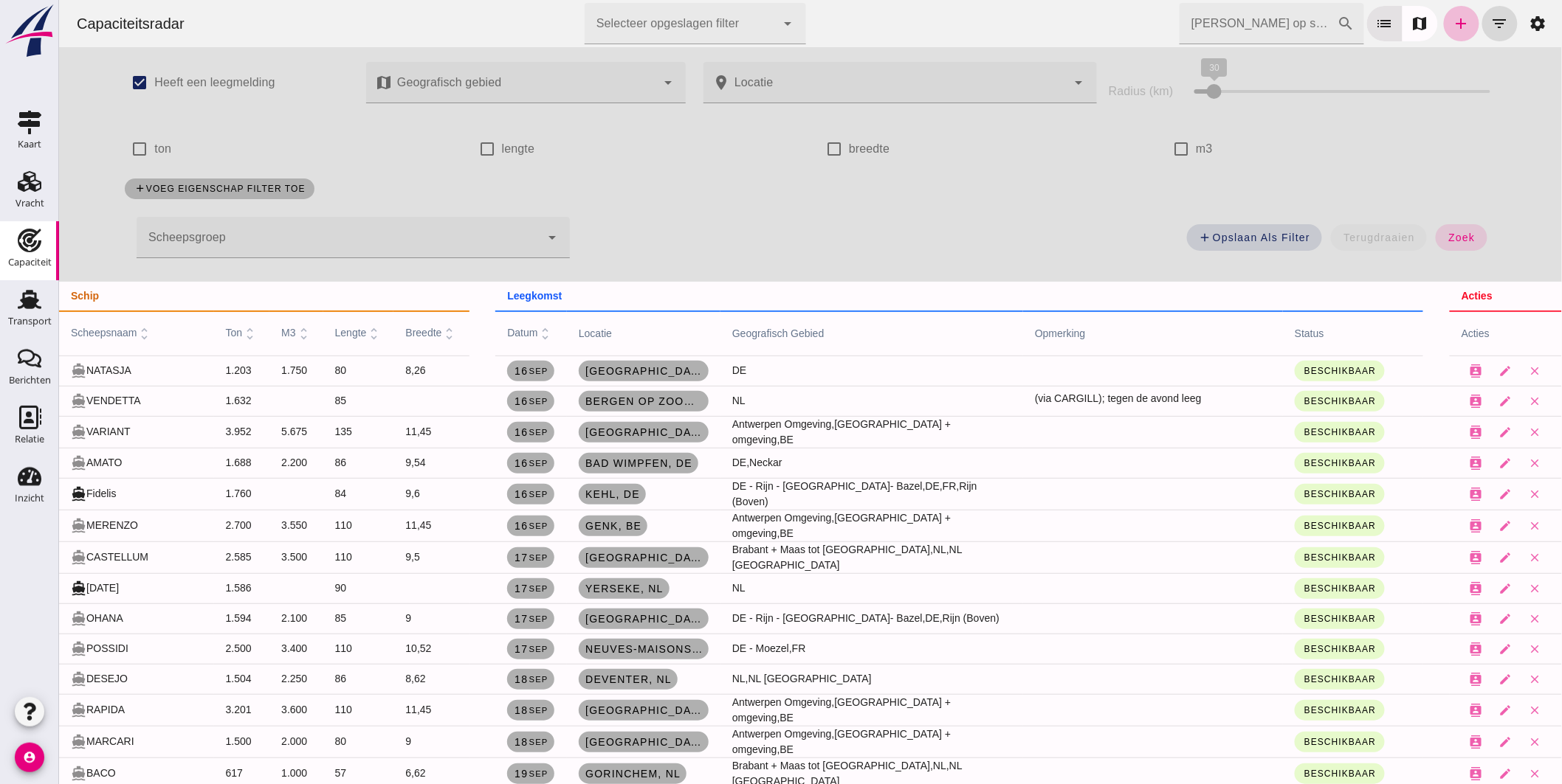
drag, startPoint x: 128, startPoint y: 330, endPoint x: 307, endPoint y: 403, distance: 193.3
click at [129, 331] on span "scheepsnaam unfold_more" at bounding box center [111, 333] width 82 height 12
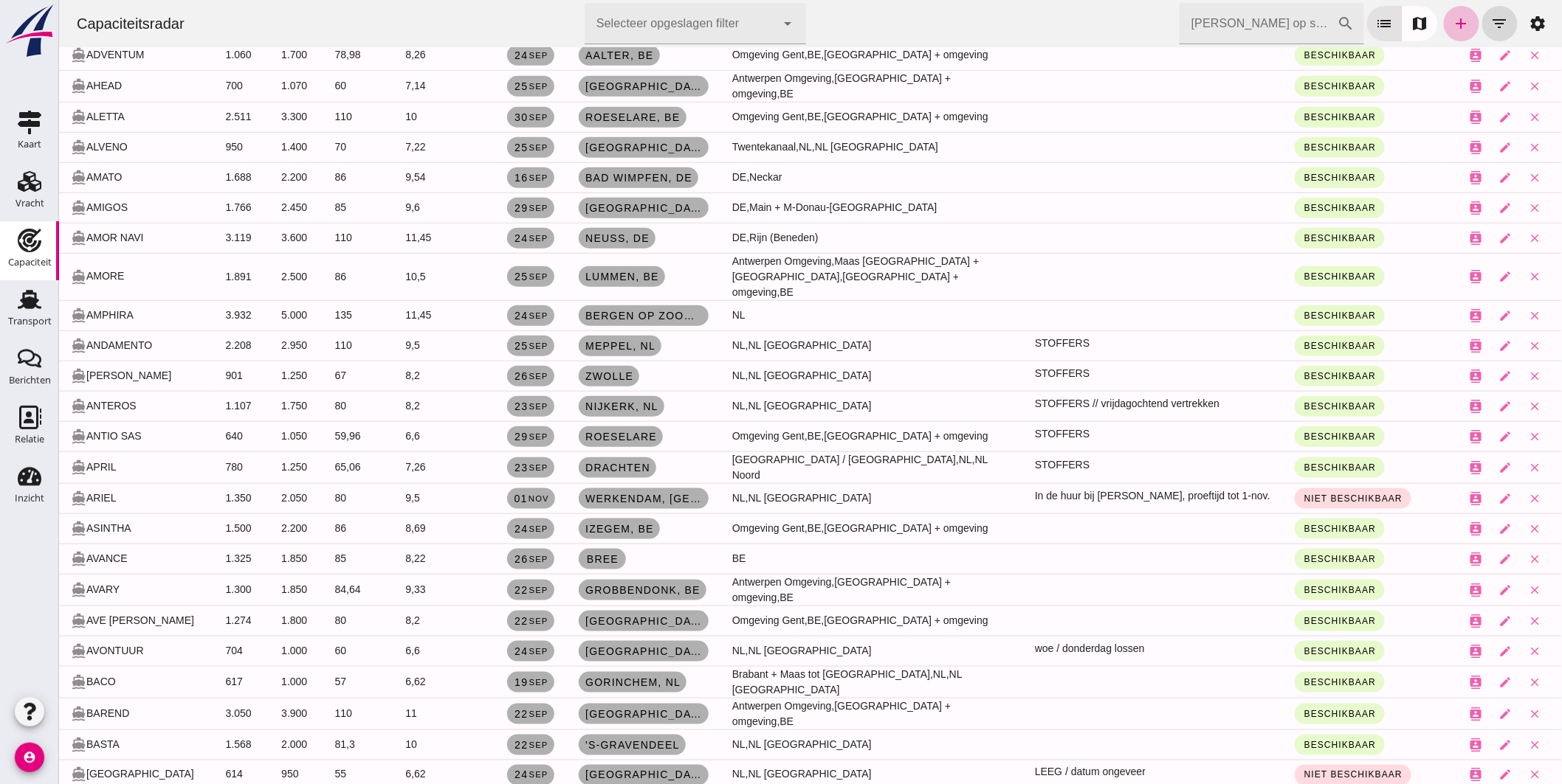
scroll to position [246, 0]
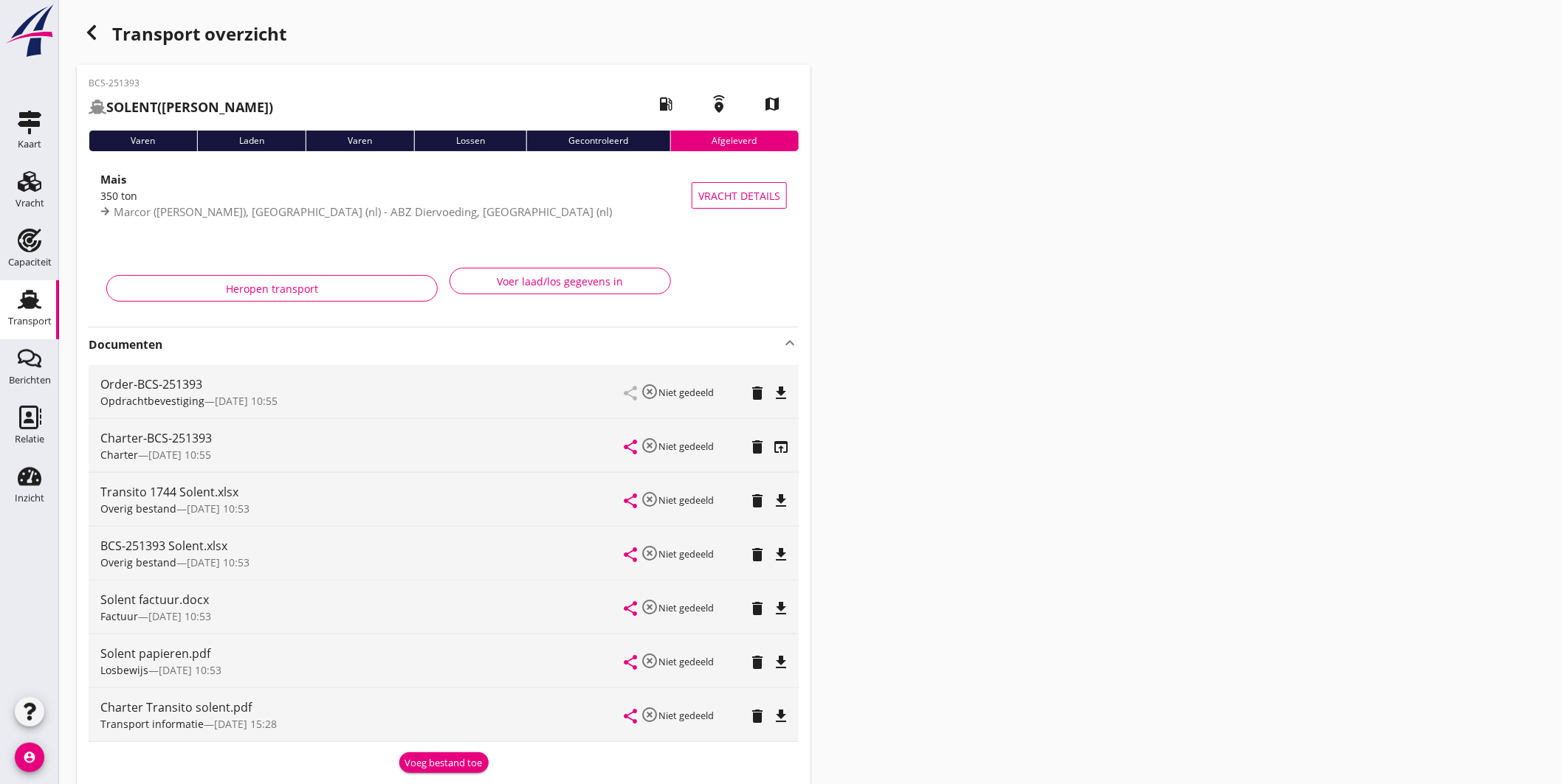
click at [32, 293] on use at bounding box center [29, 300] width 23 height 19
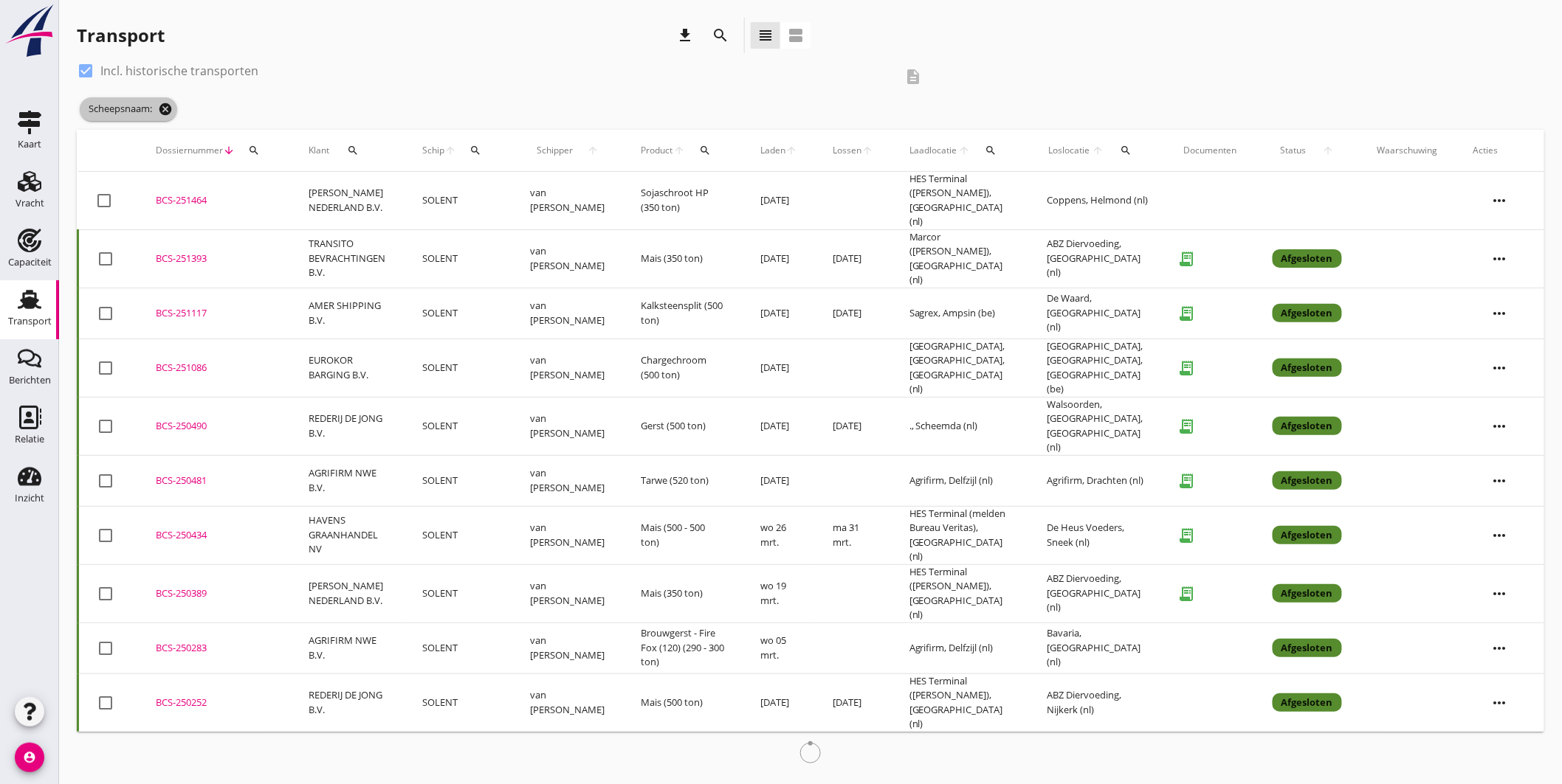
click at [173, 103] on icon "cancel" at bounding box center [165, 109] width 15 height 15
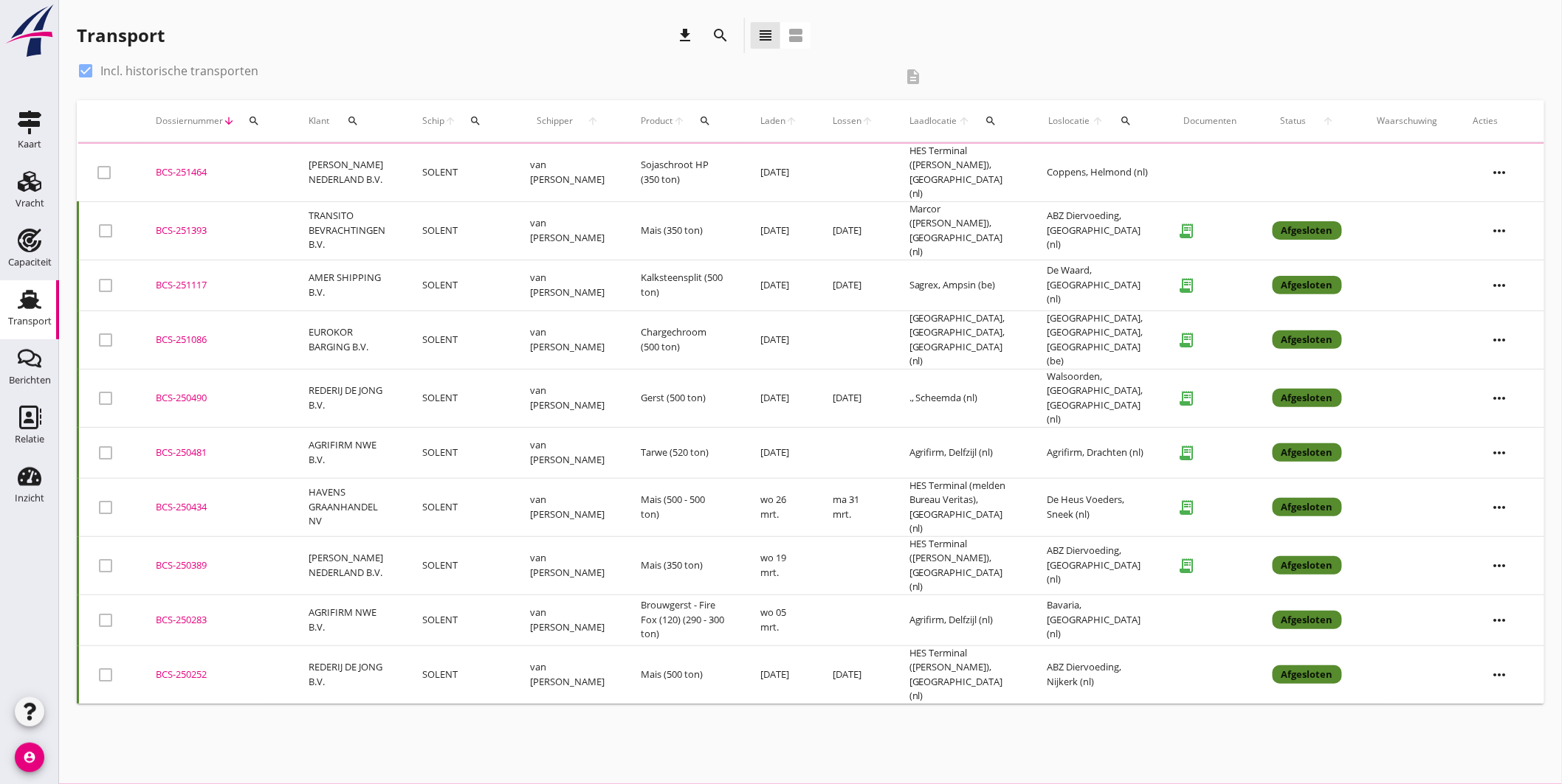
click at [86, 66] on div at bounding box center [85, 70] width 25 height 25
checkbox input "false"
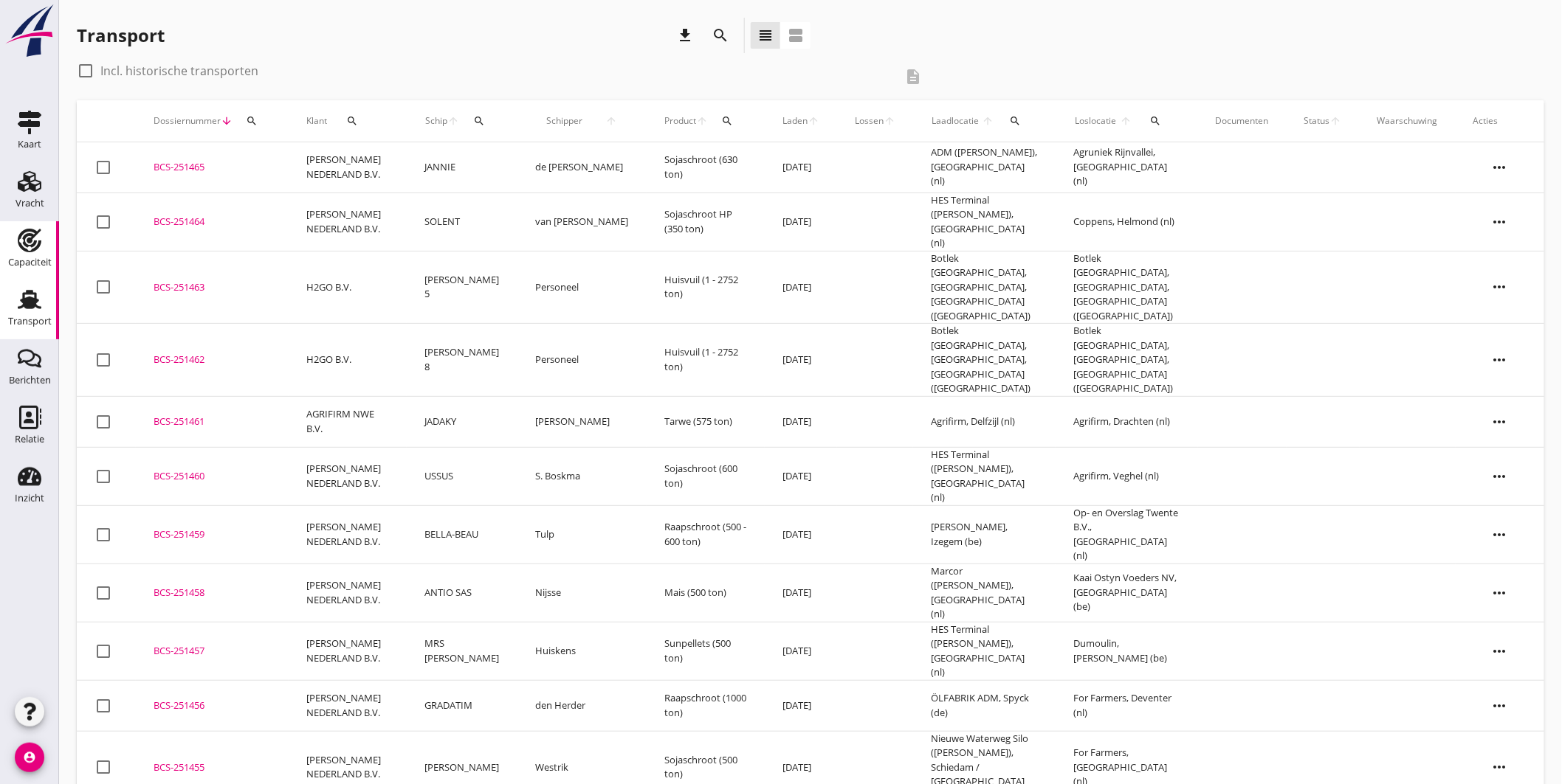
click at [38, 234] on icon "Capaciteit" at bounding box center [29, 240] width 23 height 23
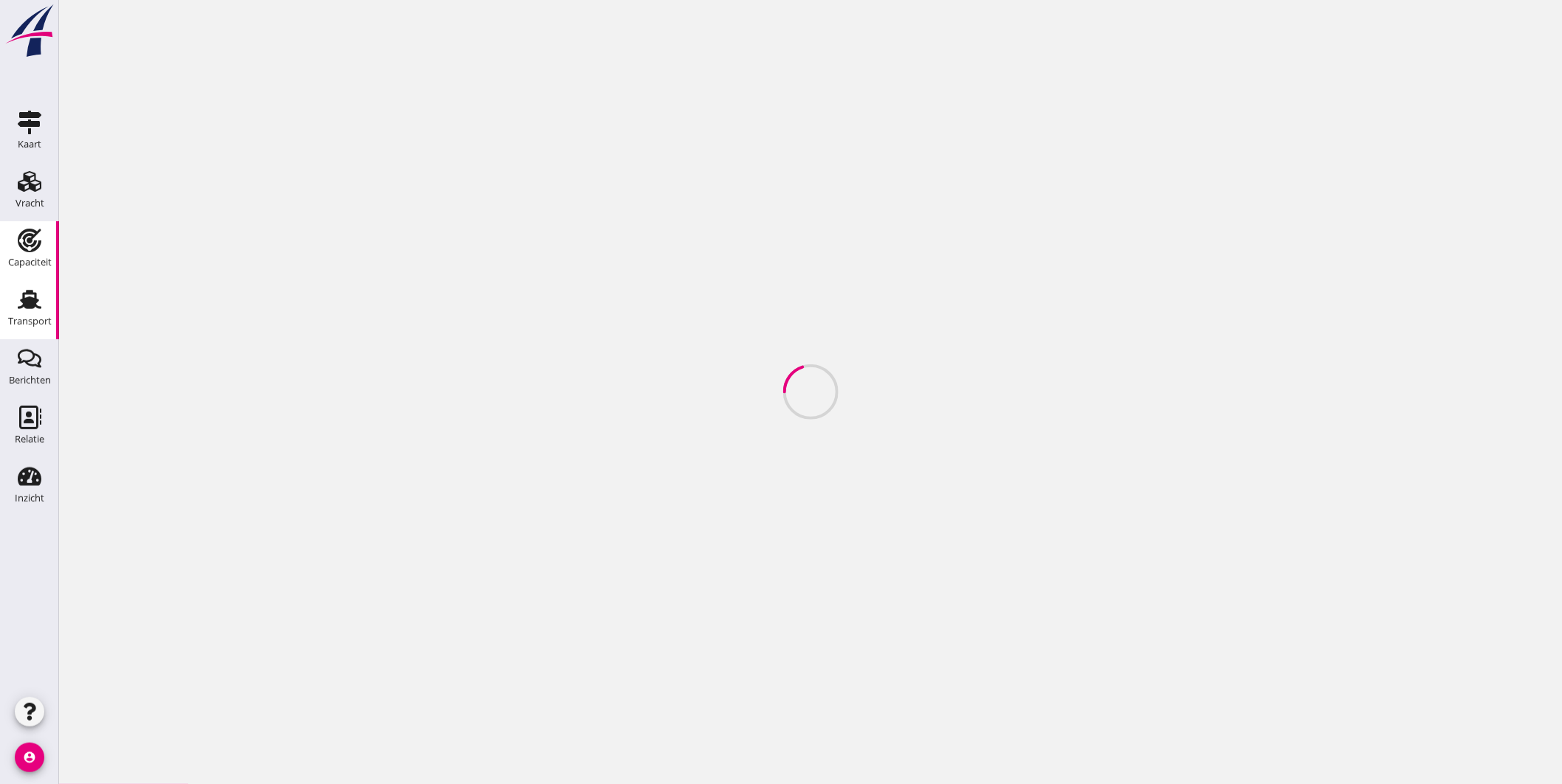
click at [36, 297] on use at bounding box center [29, 300] width 23 height 19
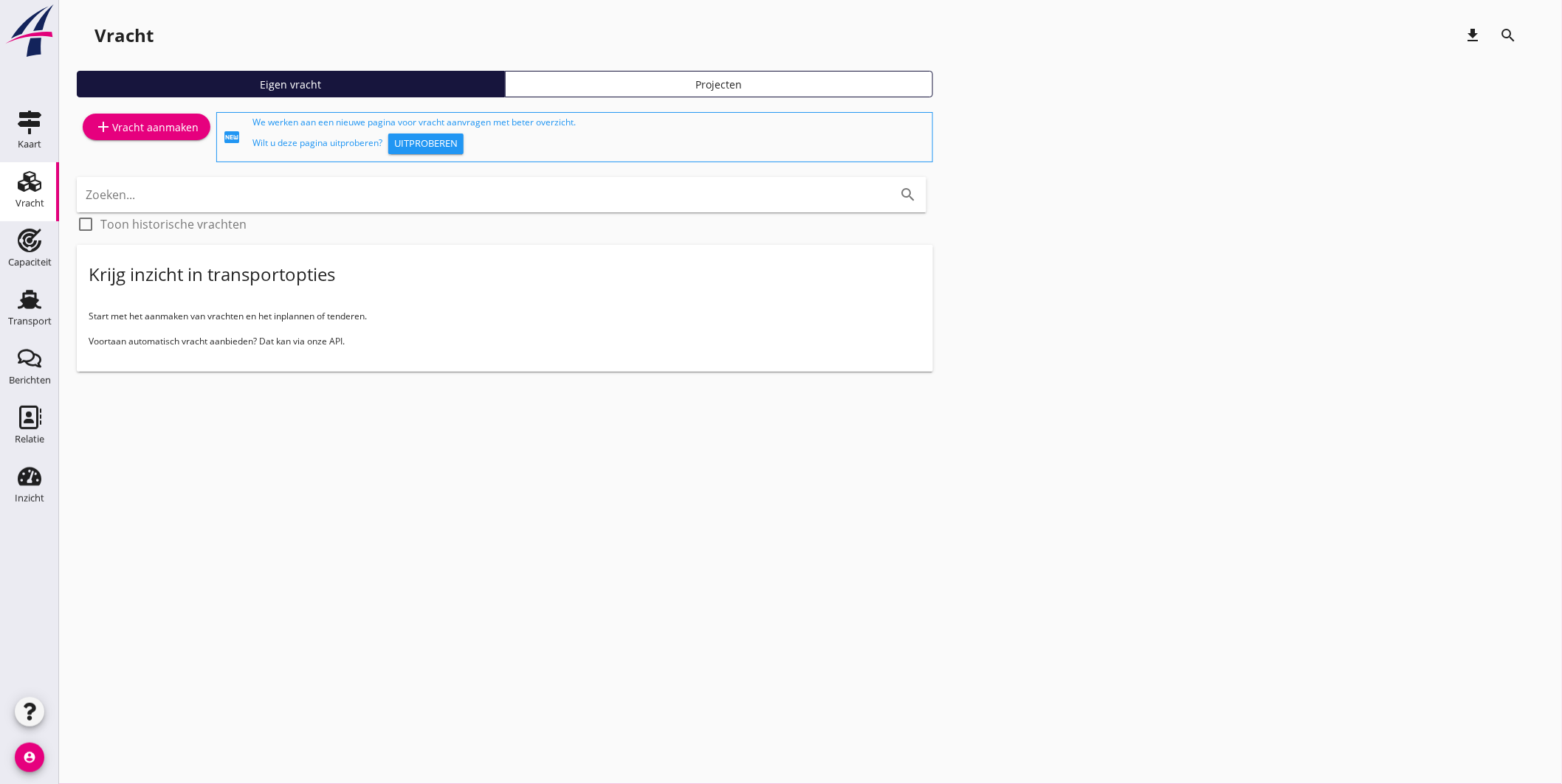
click at [141, 120] on div "add Vracht aanmaken" at bounding box center [147, 127] width 104 height 17
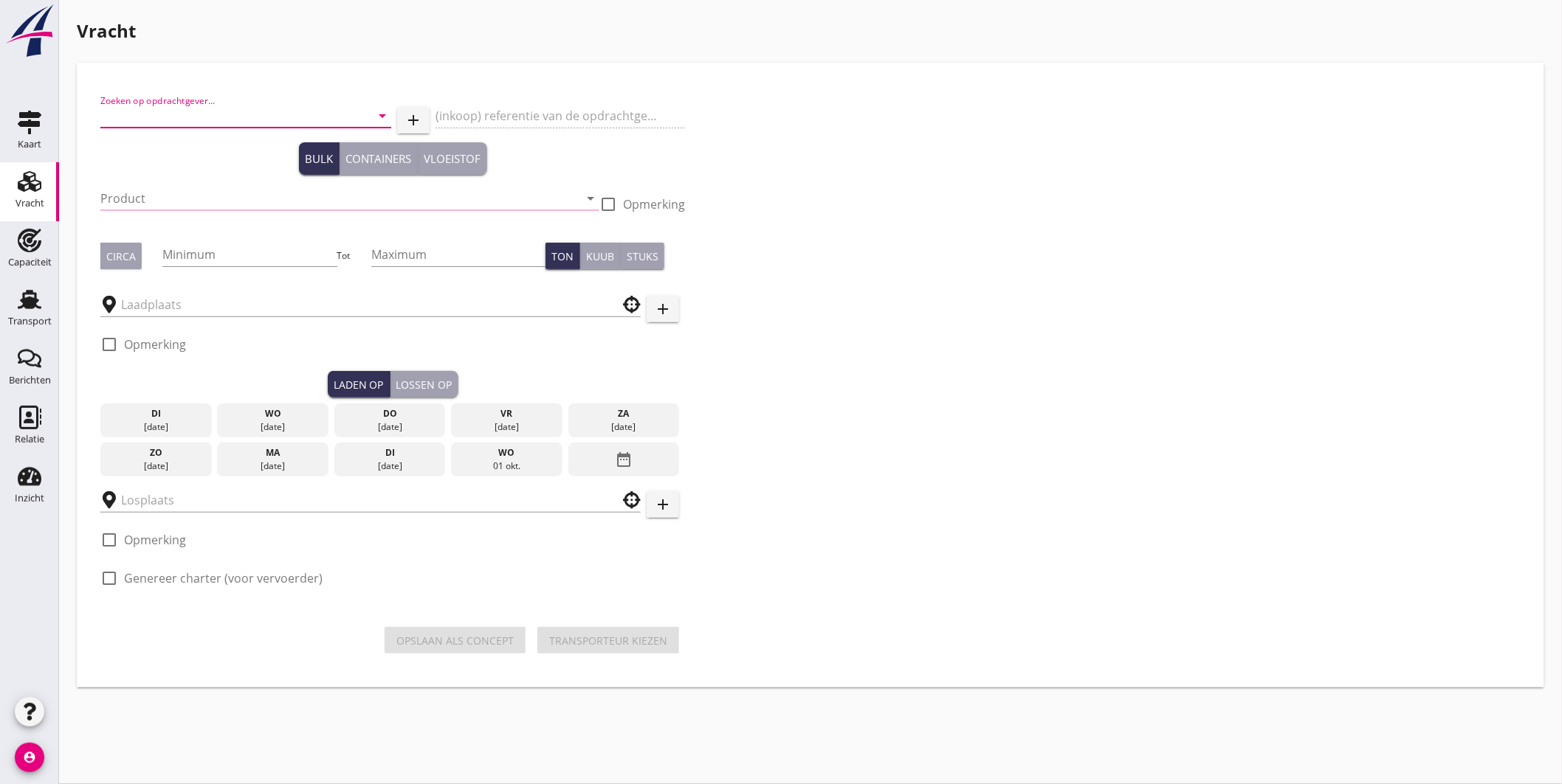
click at [266, 105] on input "Zoeken op opdrachtgever..." at bounding box center [225, 115] width 249 height 23
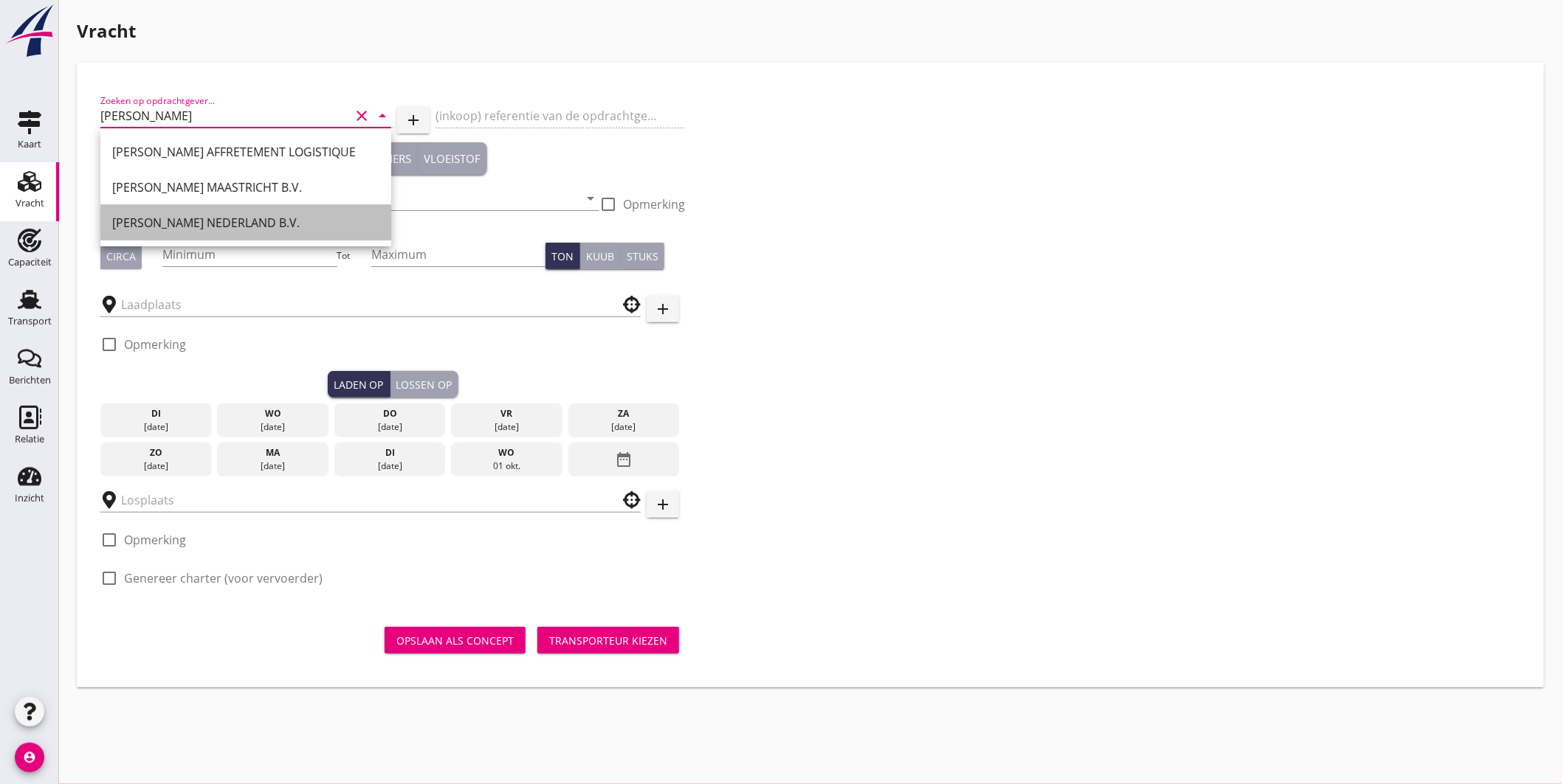
click at [227, 208] on div "PETERSON NEDERLAND B.V." at bounding box center [246, 222] width 268 height 36
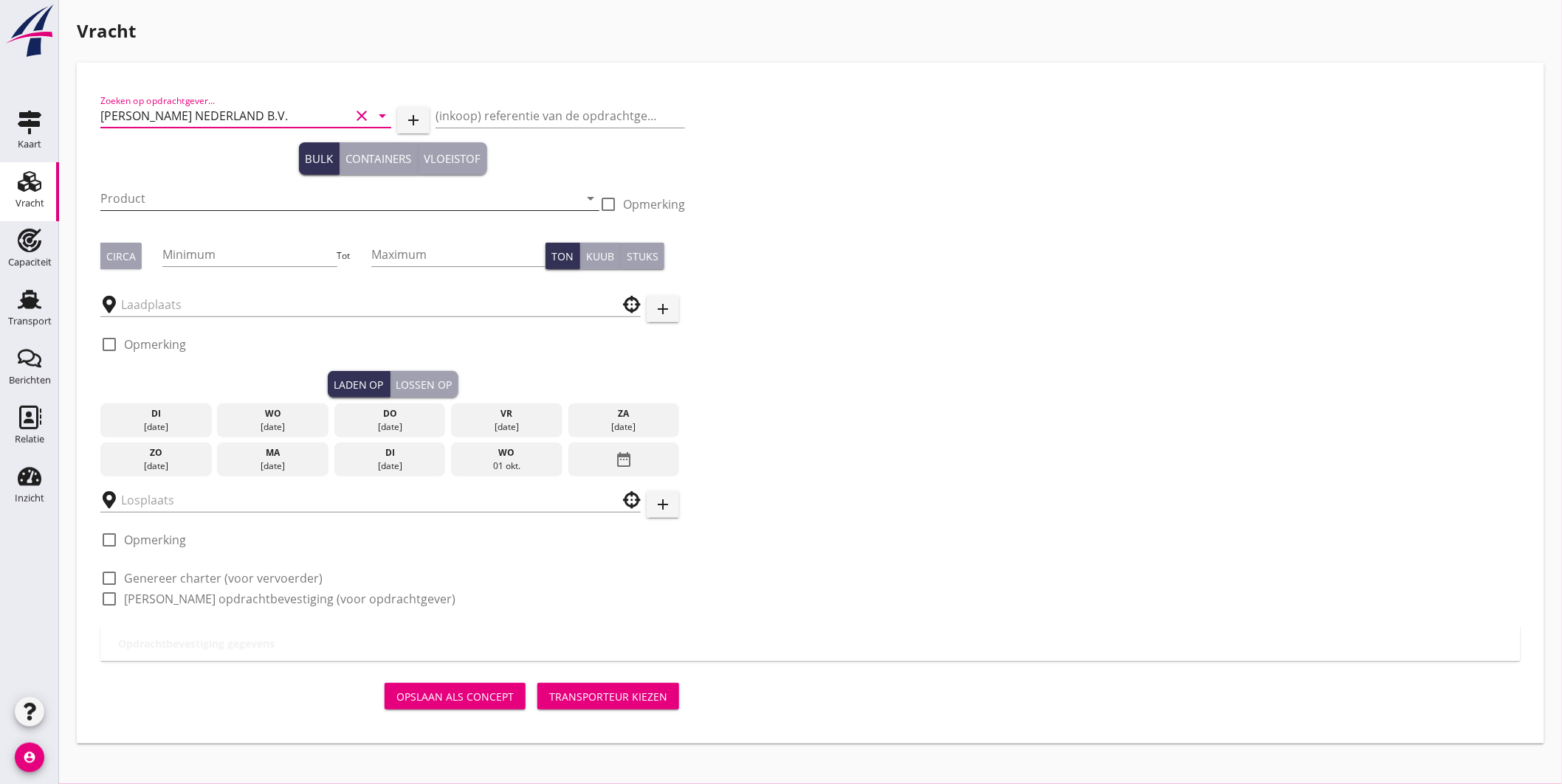
type input "PETERSON NEDERLAND B.V."
click at [168, 187] on input "Product" at bounding box center [340, 198] width 478 height 23
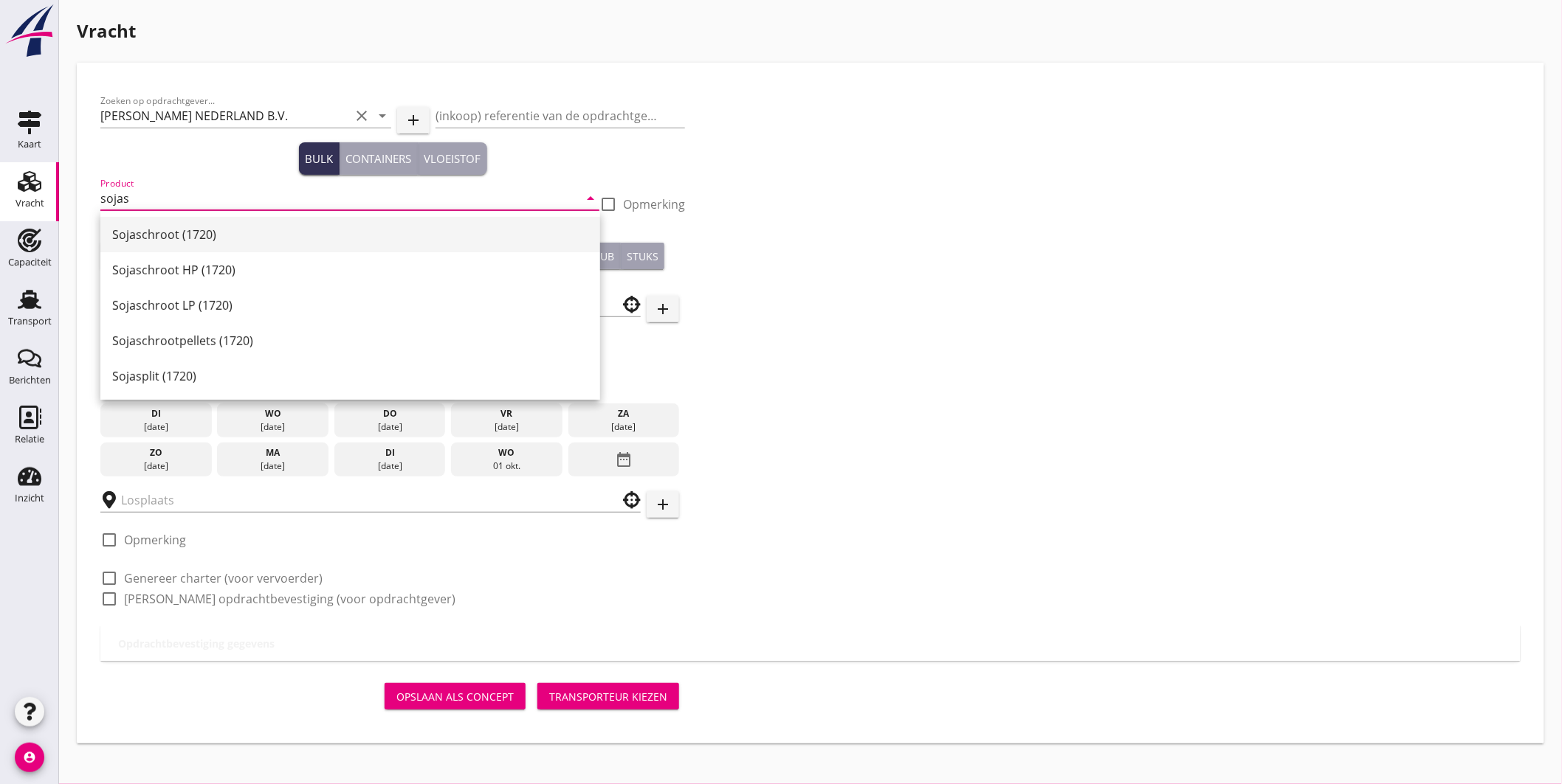
click at [174, 230] on div "Sojaschroot (1720)" at bounding box center [350, 234] width 476 height 17
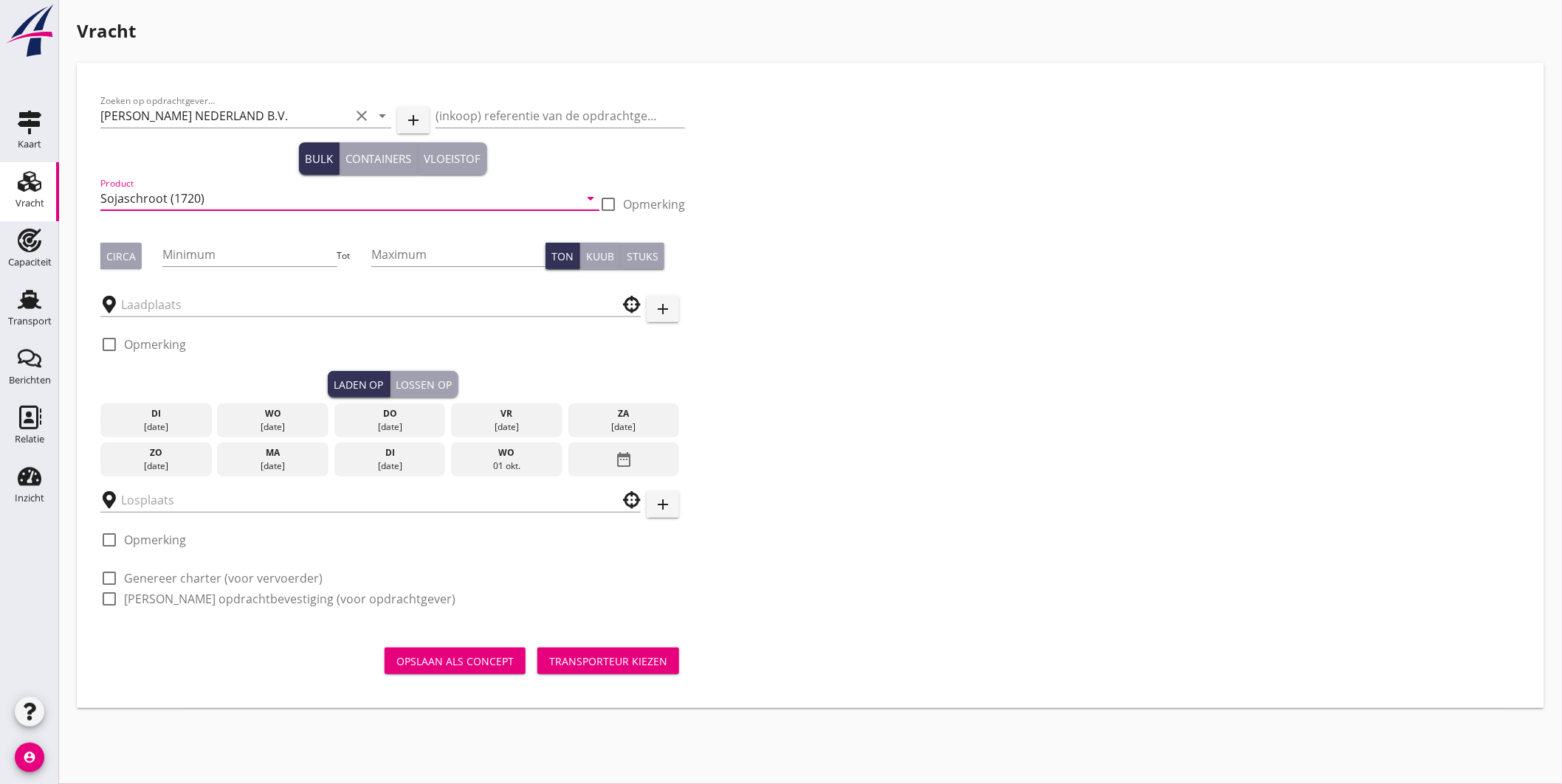
click at [198, 188] on input "Sojaschroot (1720)" at bounding box center [340, 198] width 478 height 23
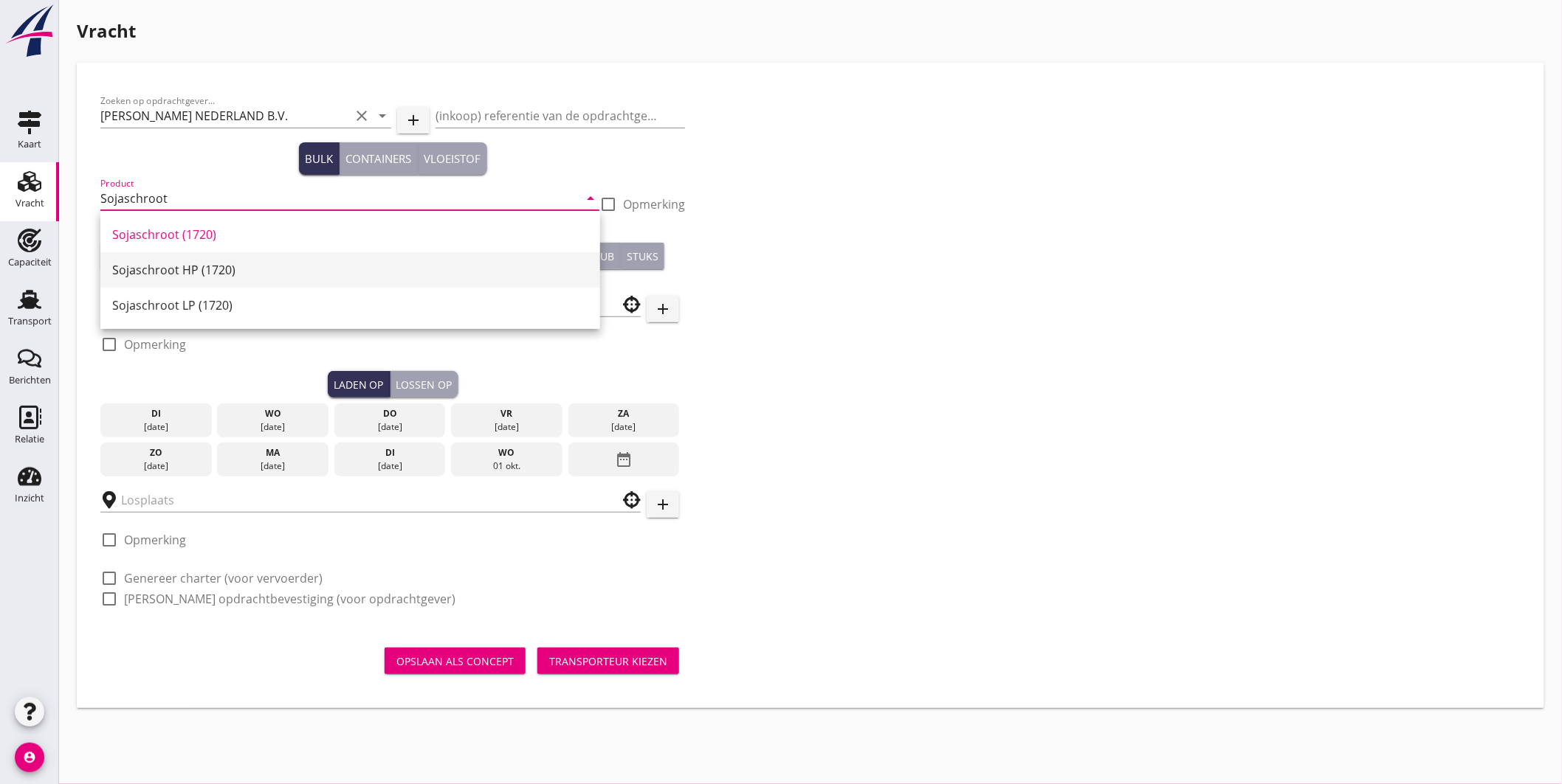
click at [194, 273] on div "Sojaschroot HP (1720)" at bounding box center [350, 270] width 476 height 17
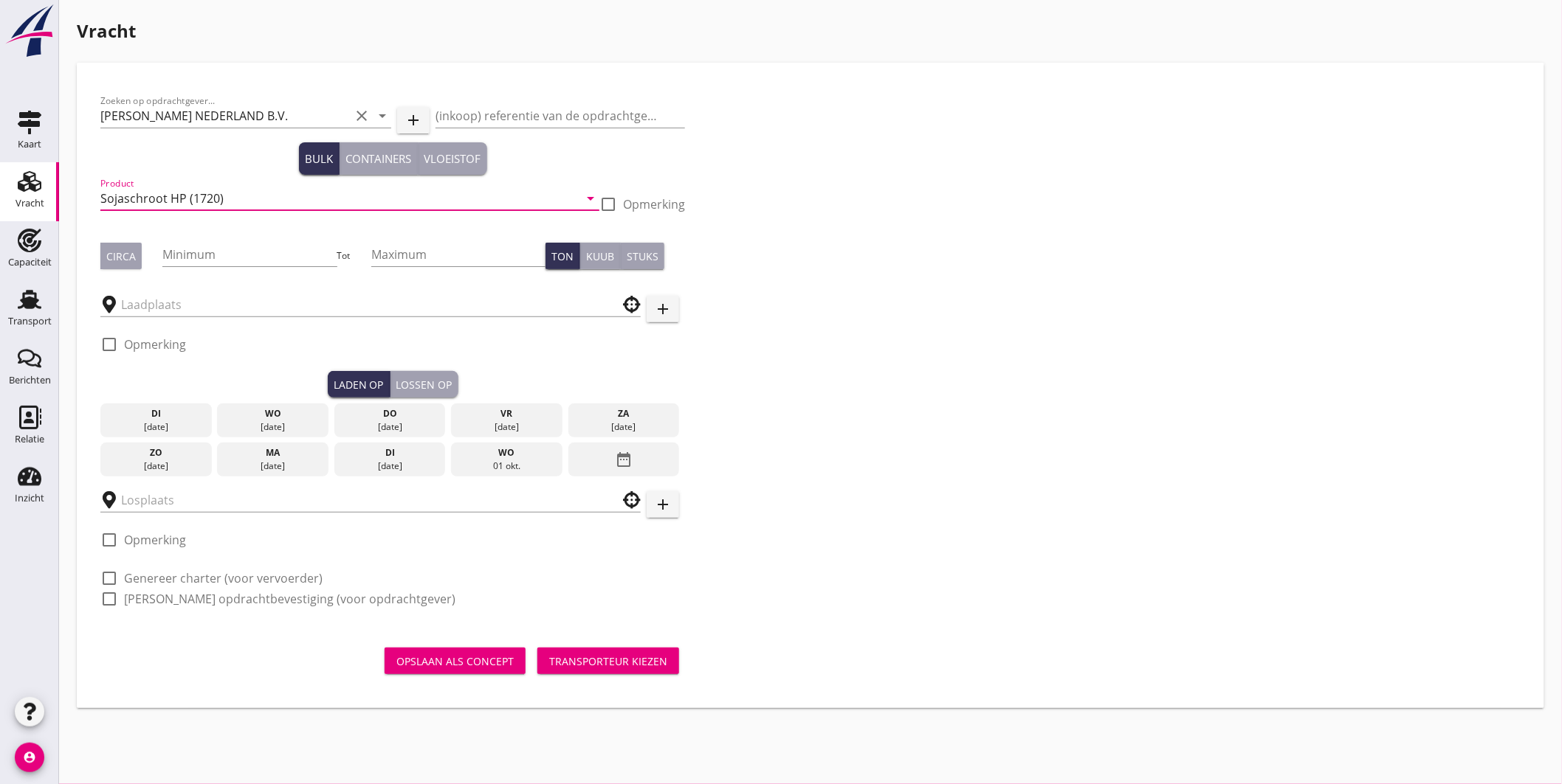
type input "Sojaschroot HP (1720)"
click at [133, 257] on div "Circa" at bounding box center [121, 256] width 30 height 16
click at [187, 254] on input "Minimum" at bounding box center [249, 254] width 174 height 23
type input "350"
click at [261, 296] on input "text" at bounding box center [360, 304] width 478 height 23
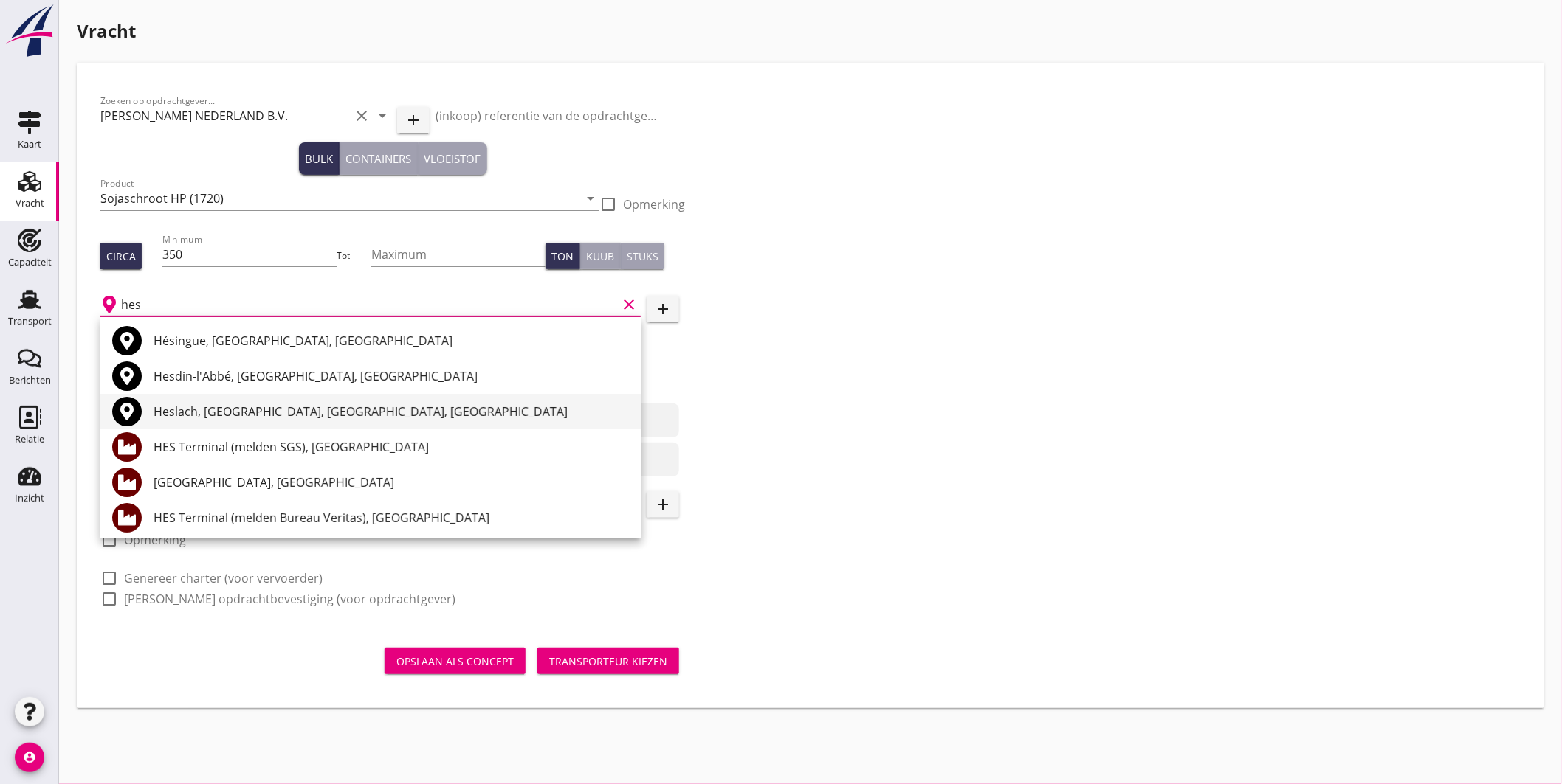
scroll to position [82, 0]
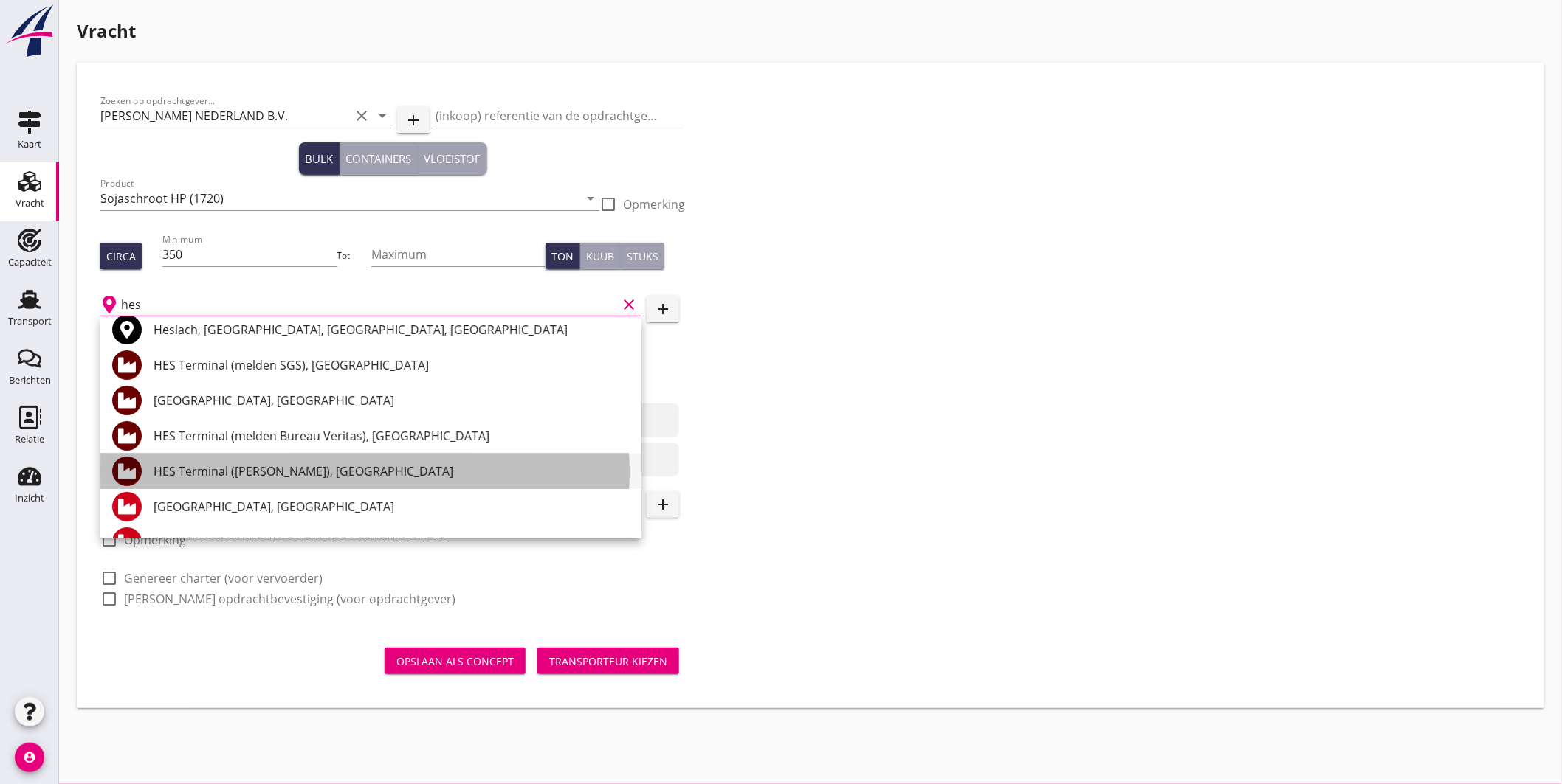
click at [334, 468] on div "HES Terminal ([PERSON_NAME]), [GEOGRAPHIC_DATA]" at bounding box center [392, 471] width 476 height 17
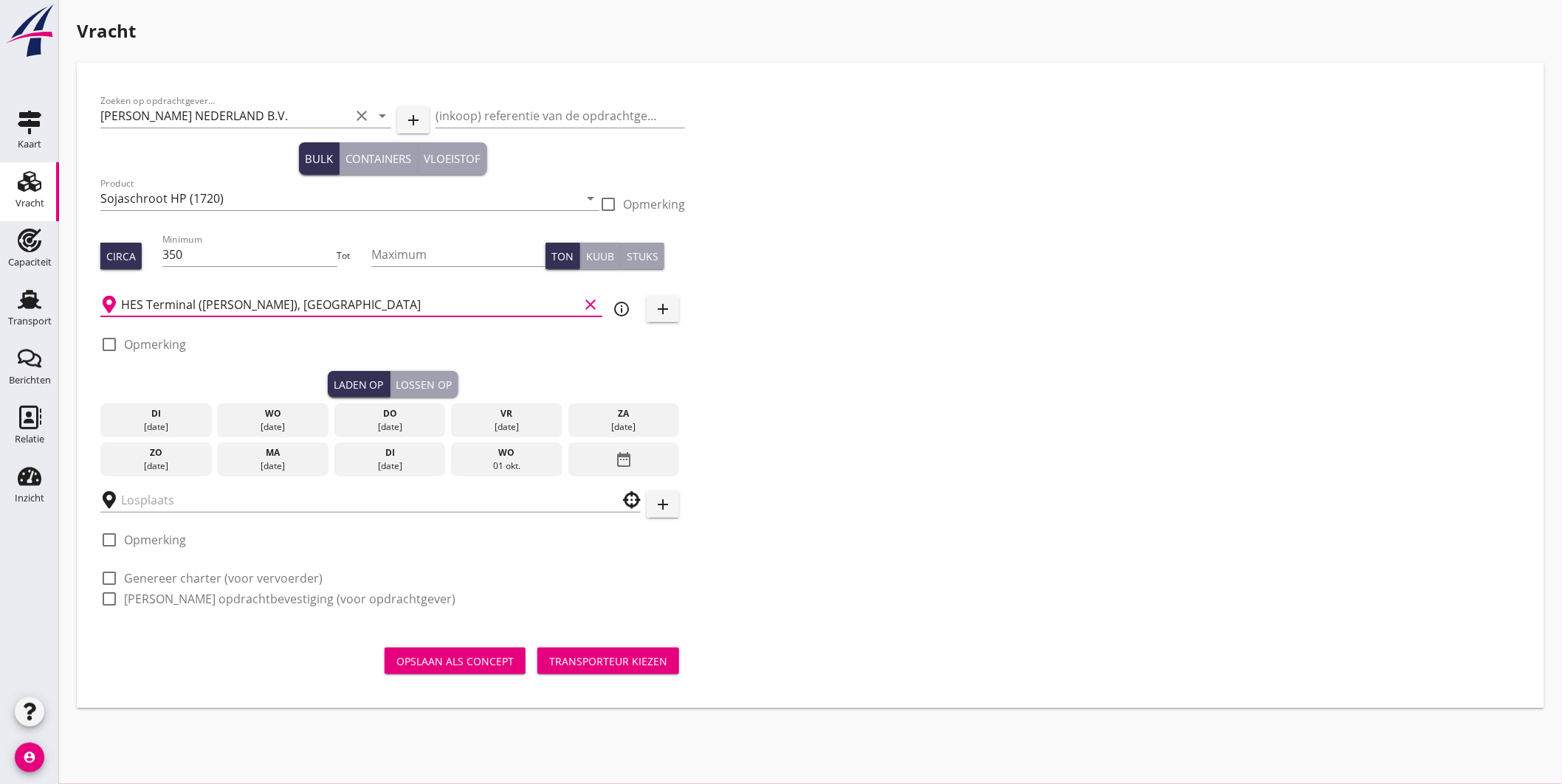
type input "HES Terminal ([PERSON_NAME]), [GEOGRAPHIC_DATA]"
drag, startPoint x: 112, startPoint y: 343, endPoint x: 126, endPoint y: 354, distance: 17.8
click at [113, 343] on div at bounding box center [109, 344] width 25 height 25
checkbox input "true"
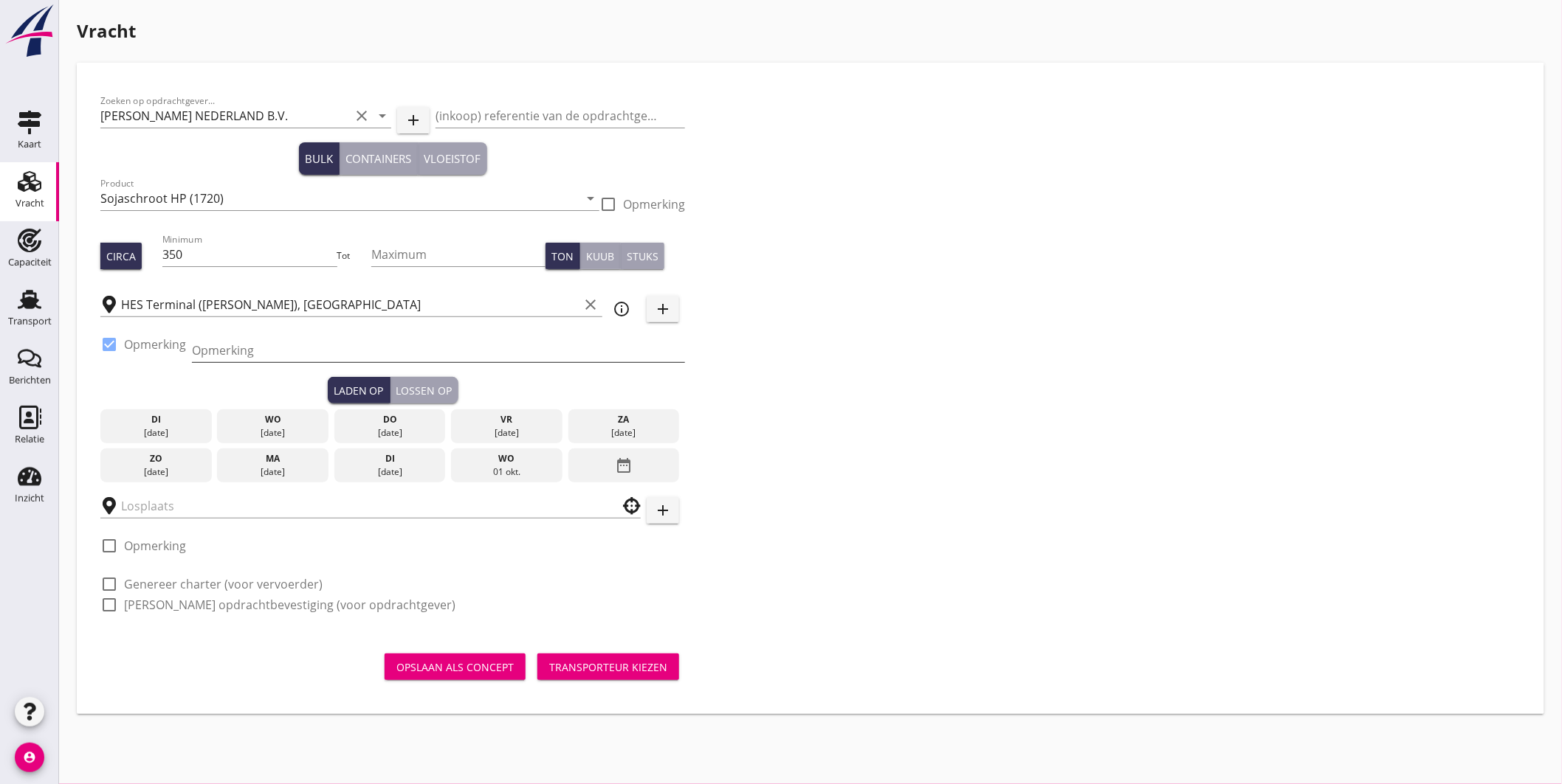
click at [237, 354] on input "Opmerking" at bounding box center [438, 350] width 493 height 23
type input "ex. opslag, Westhaven"
click at [411, 428] on div "[DATE]" at bounding box center [390, 432] width 104 height 13
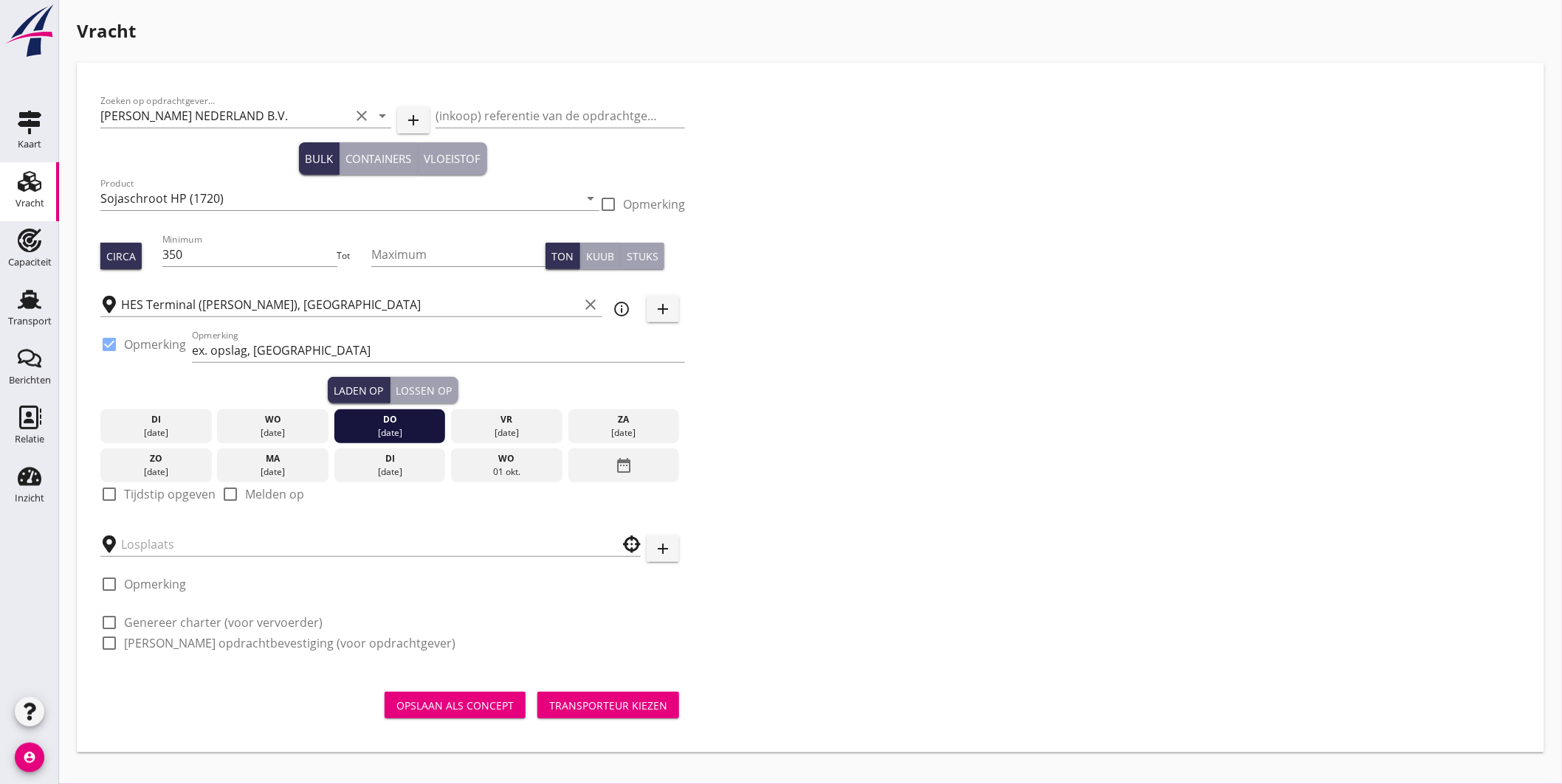
click at [285, 413] on div "wo" at bounding box center [273, 419] width 104 height 13
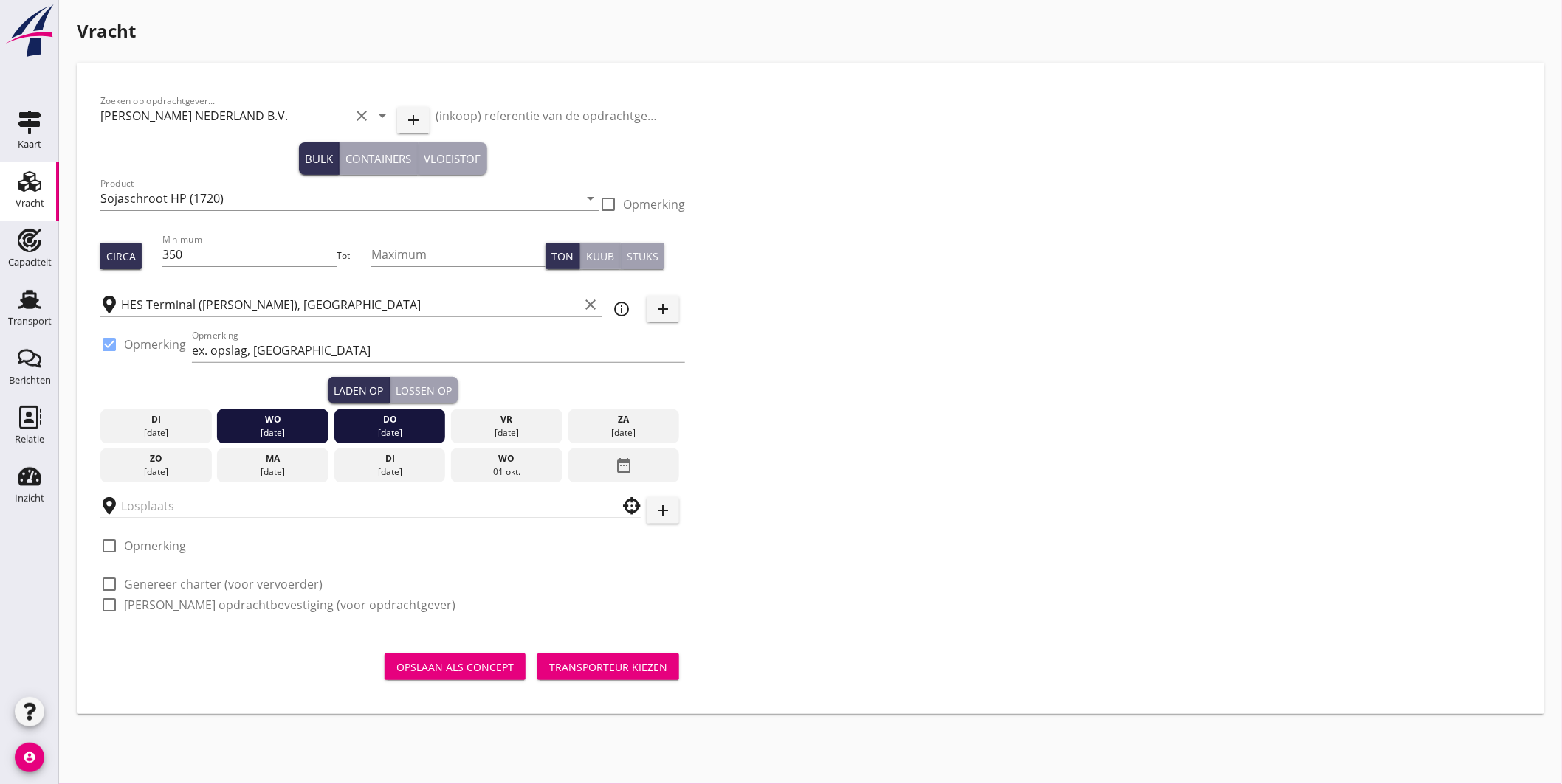
click at [366, 419] on div "do" at bounding box center [390, 419] width 104 height 13
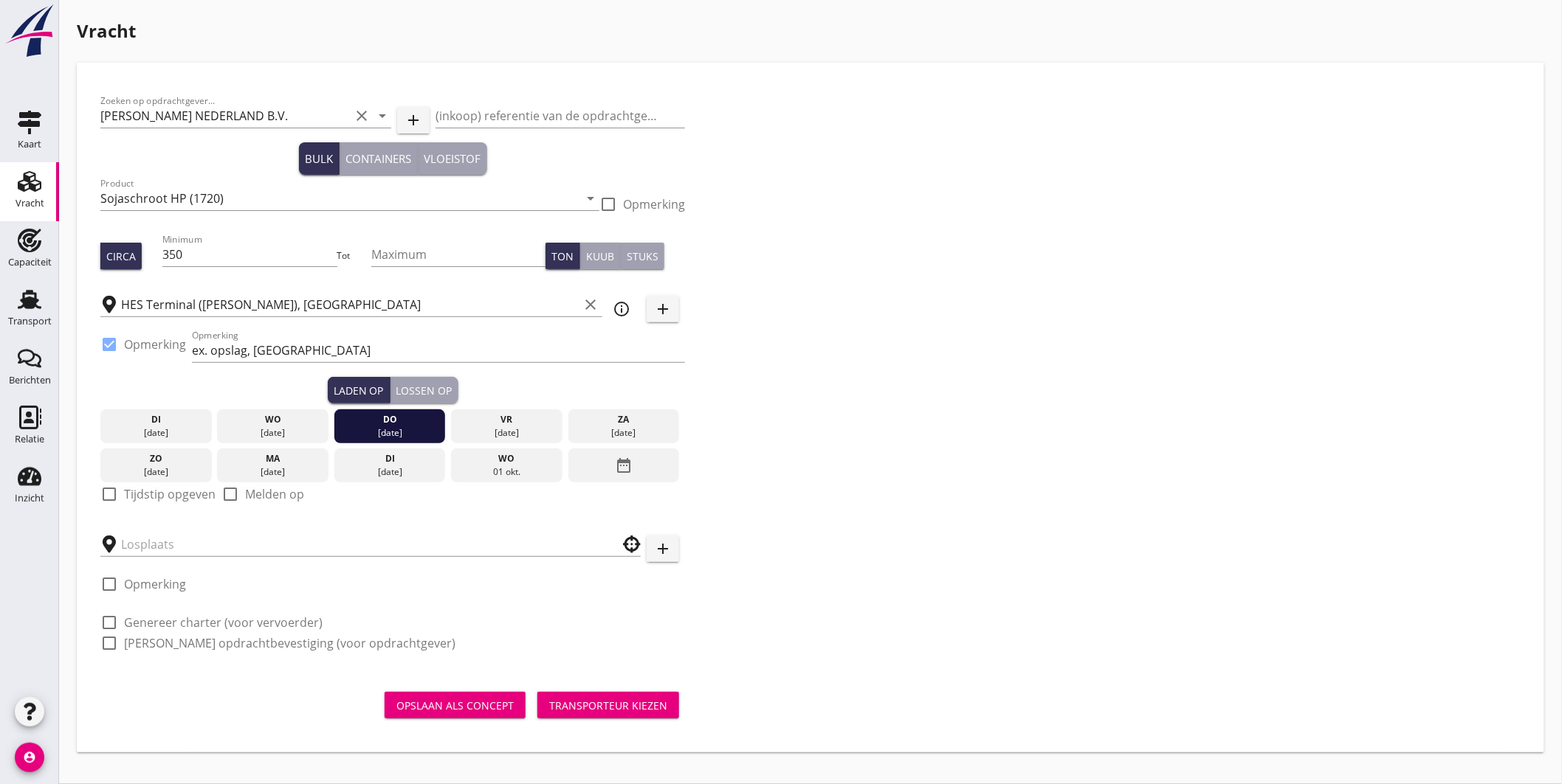
click at [304, 426] on div "[DATE]" at bounding box center [273, 432] width 104 height 13
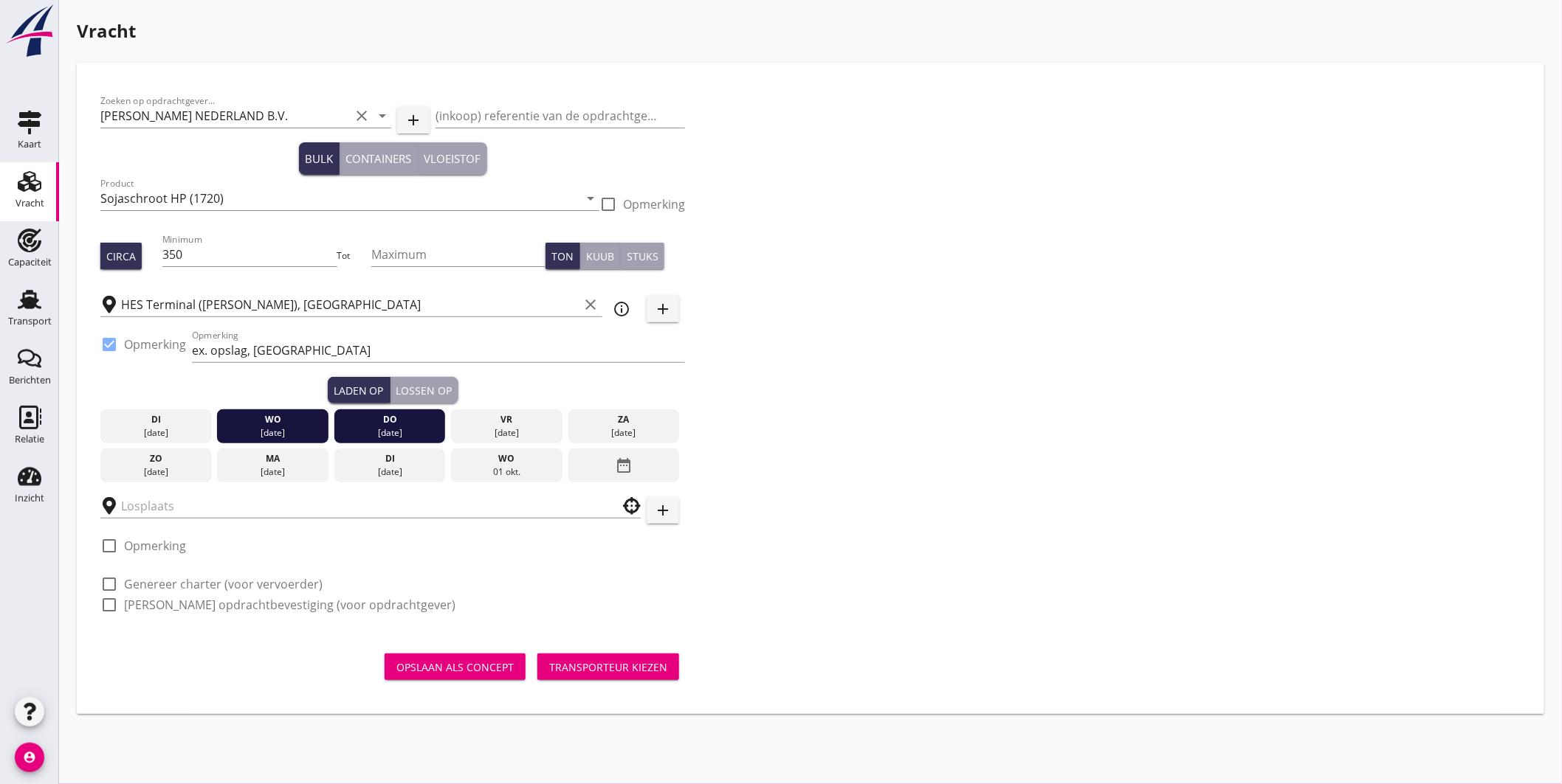
click at [299, 426] on div "[DATE]" at bounding box center [273, 432] width 104 height 13
click at [299, 429] on div "[DATE]" at bounding box center [273, 432] width 104 height 13
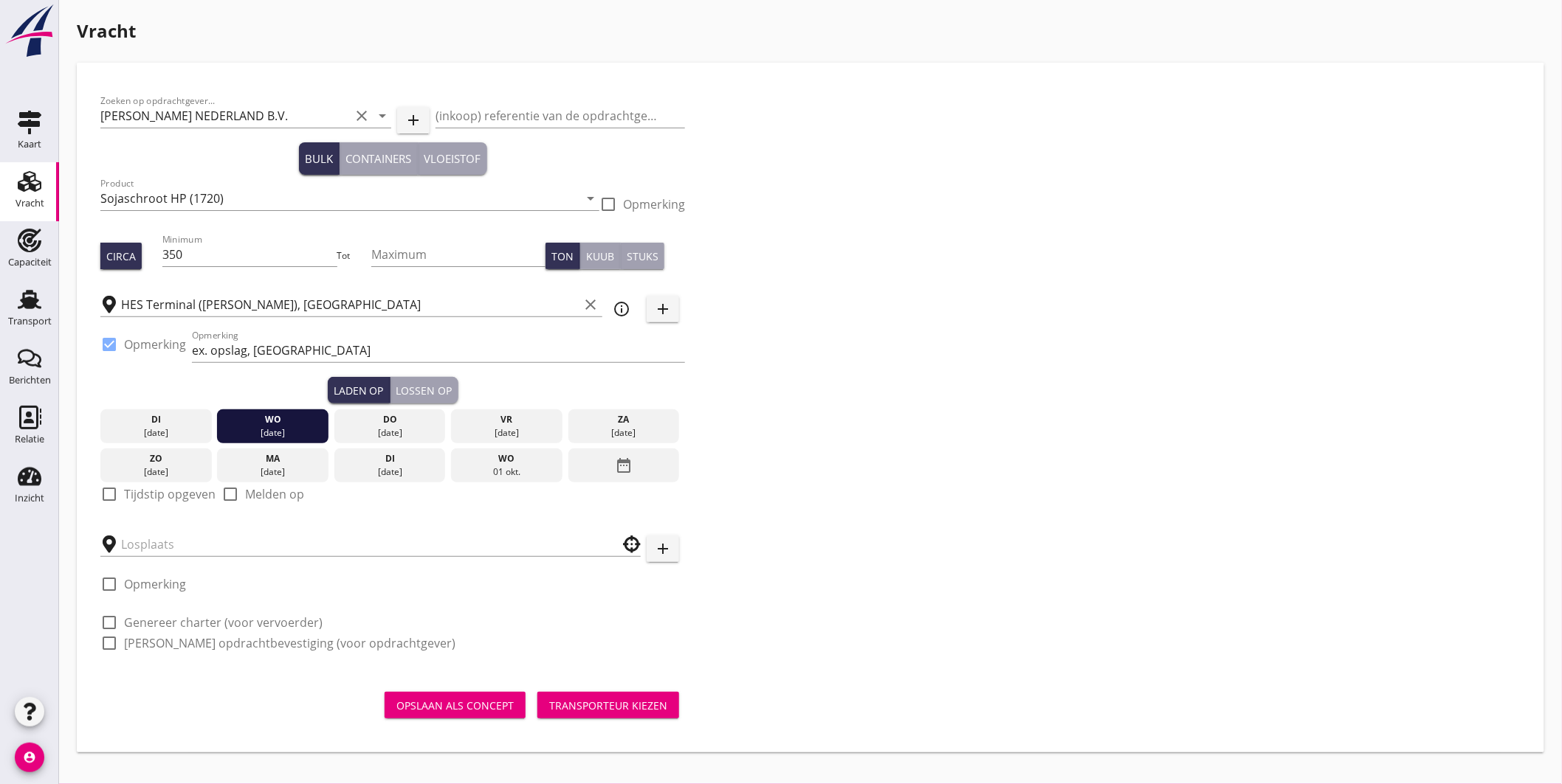
click at [114, 496] on div at bounding box center [109, 494] width 25 height 25
checkbox input "true"
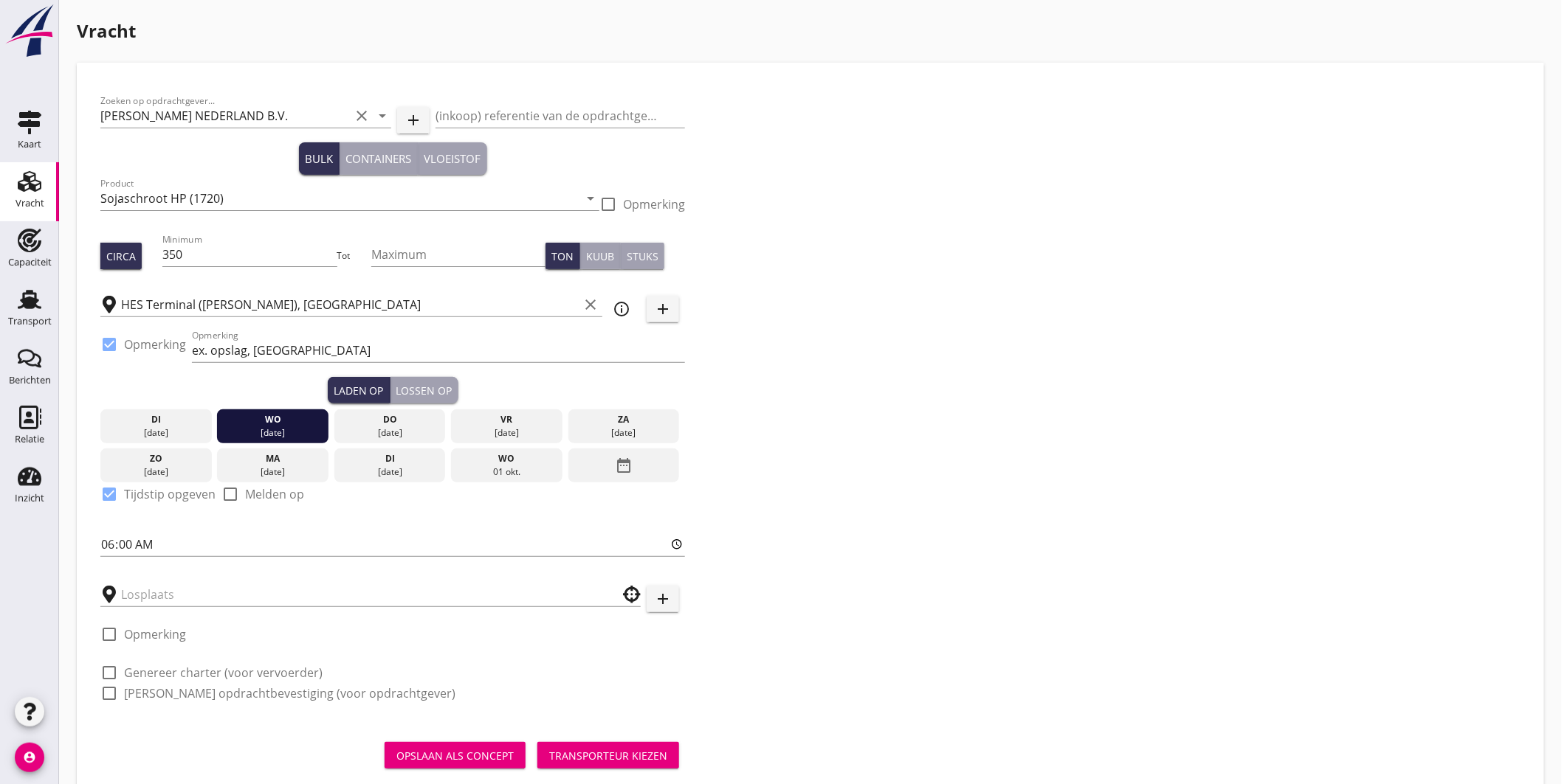
click at [96, 550] on div "Zoeken op opdrachtgever... PETERSON NEDERLAND B.V. clear arrow_drop_down add (i…" at bounding box center [393, 403] width 596 height 634
drag, startPoint x: 103, startPoint y: 543, endPoint x: 93, endPoint y: 471, distance: 72.7
click at [104, 543] on input "06:00" at bounding box center [393, 544] width 585 height 23
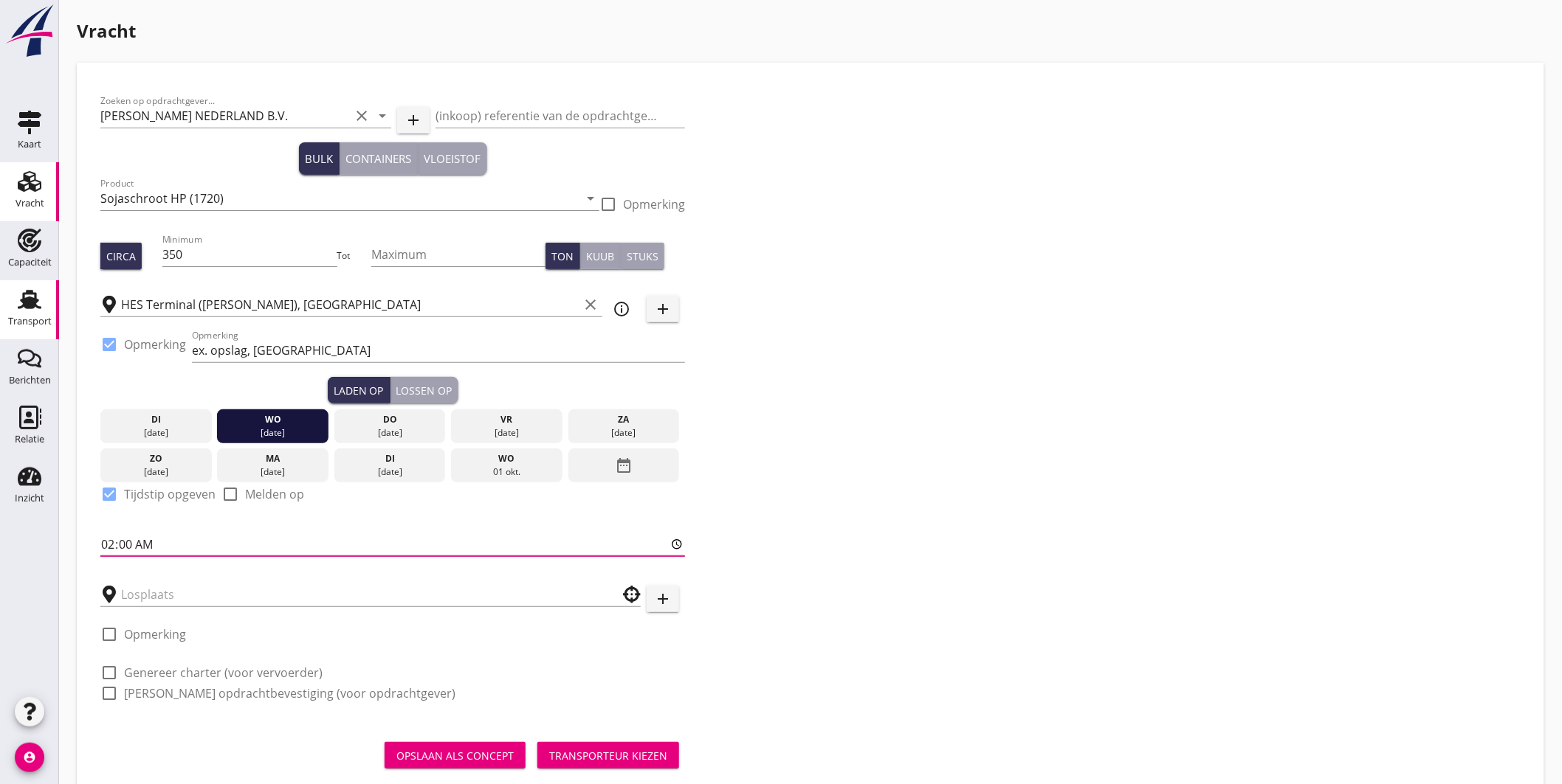
type input "22:00"
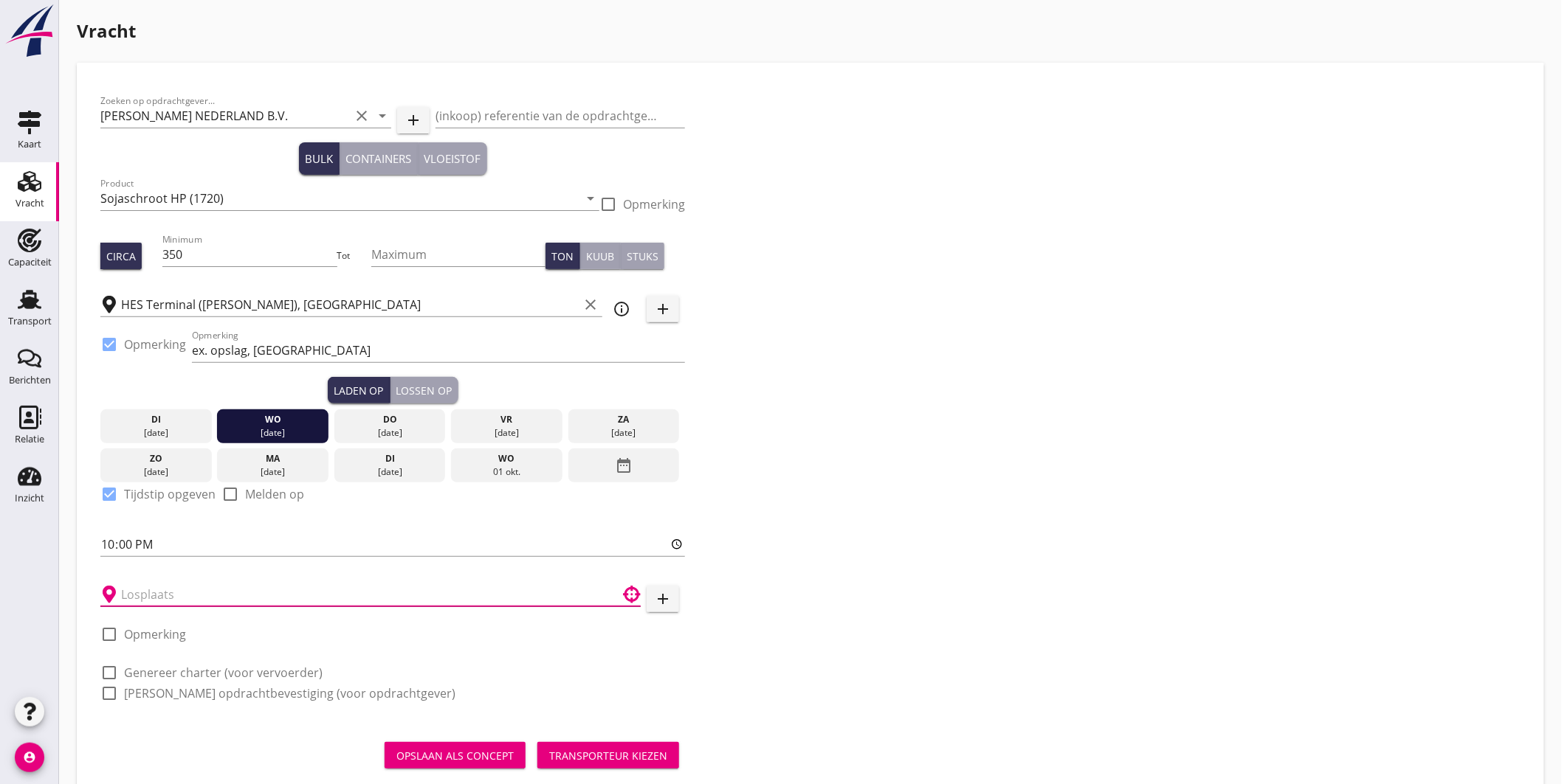
click at [198, 585] on input "text" at bounding box center [360, 594] width 478 height 23
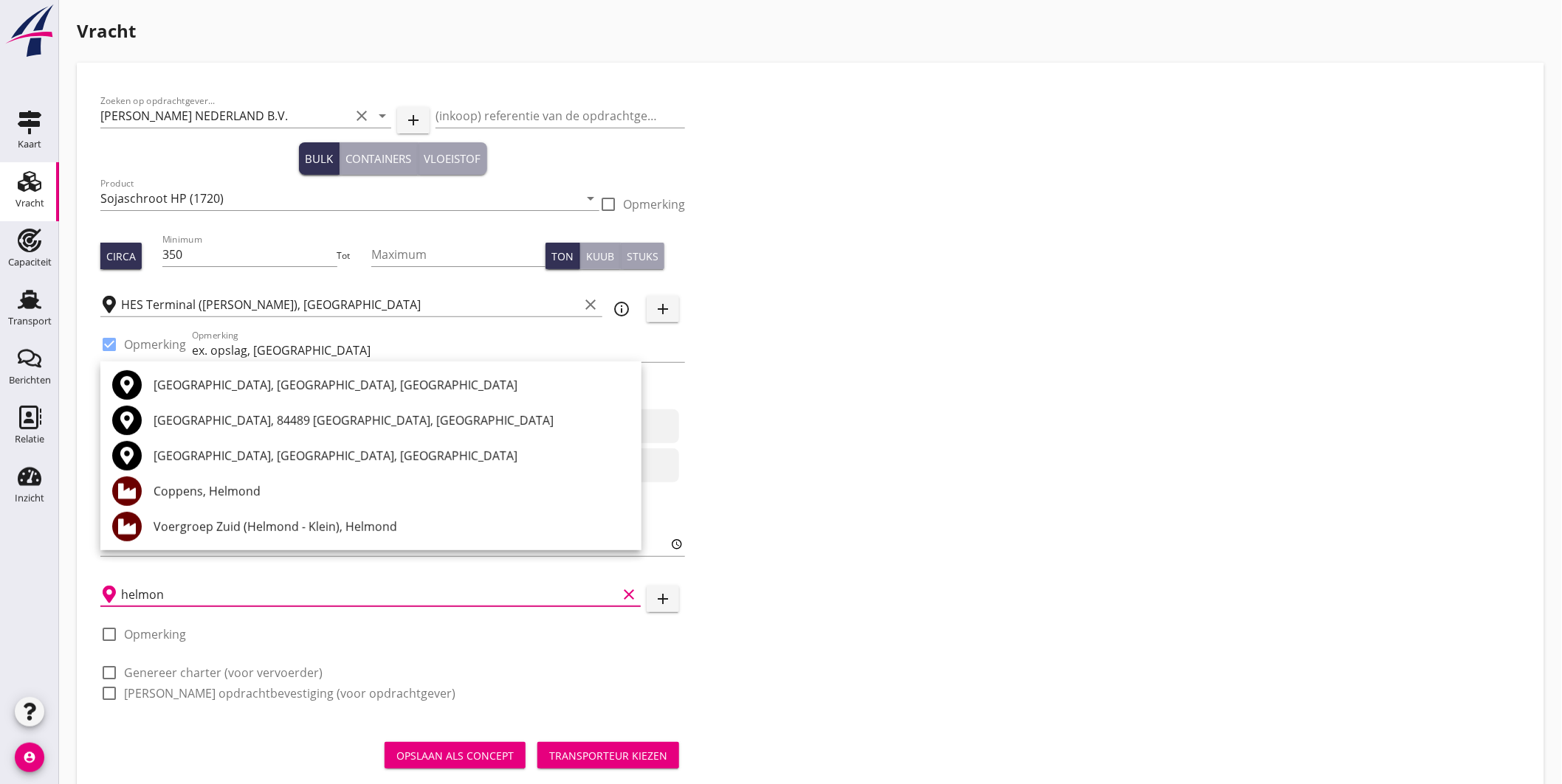
click at [217, 488] on div "Coppens, Helmond" at bounding box center [392, 491] width 476 height 17
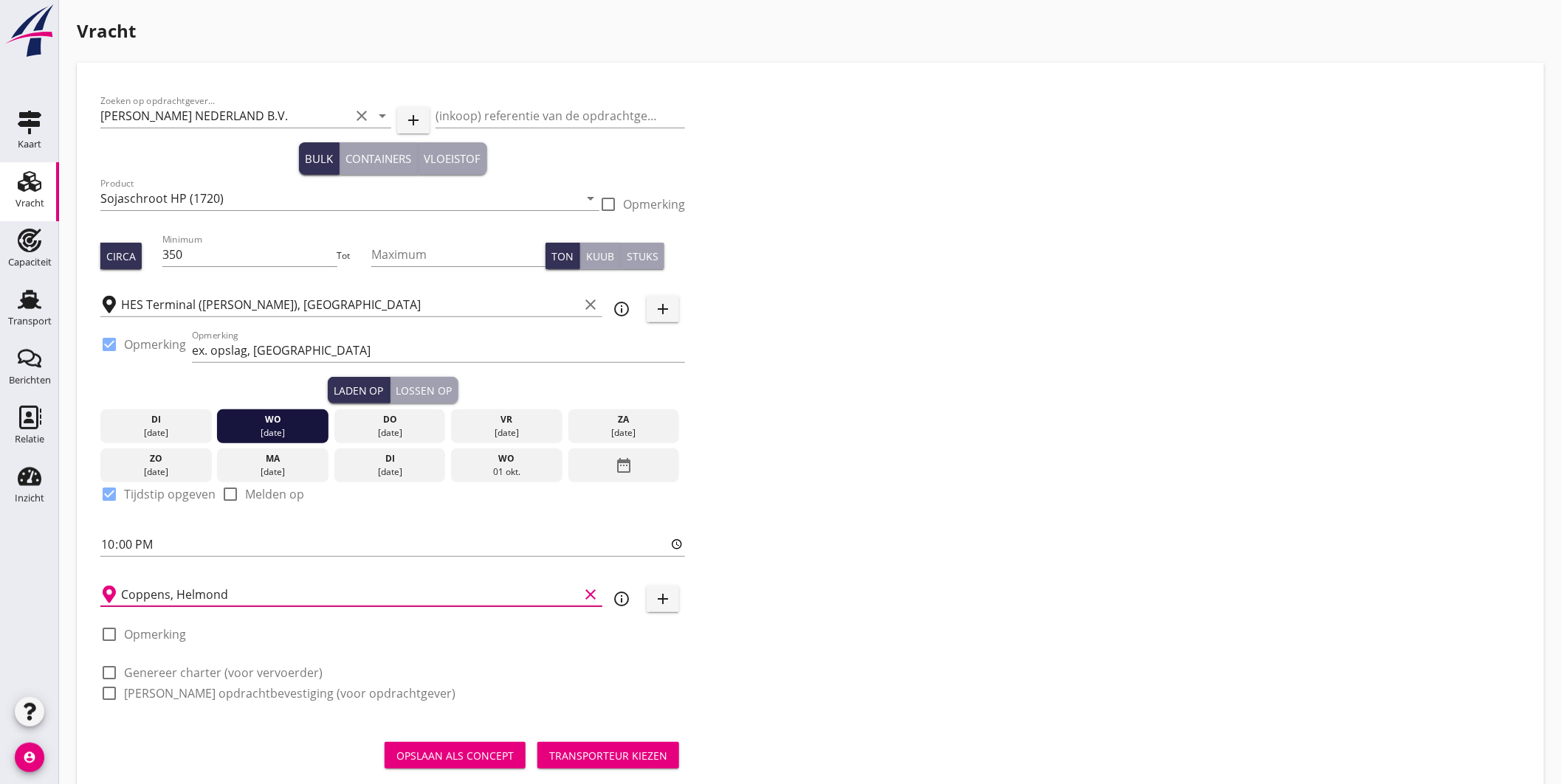
scroll to position [35, 0]
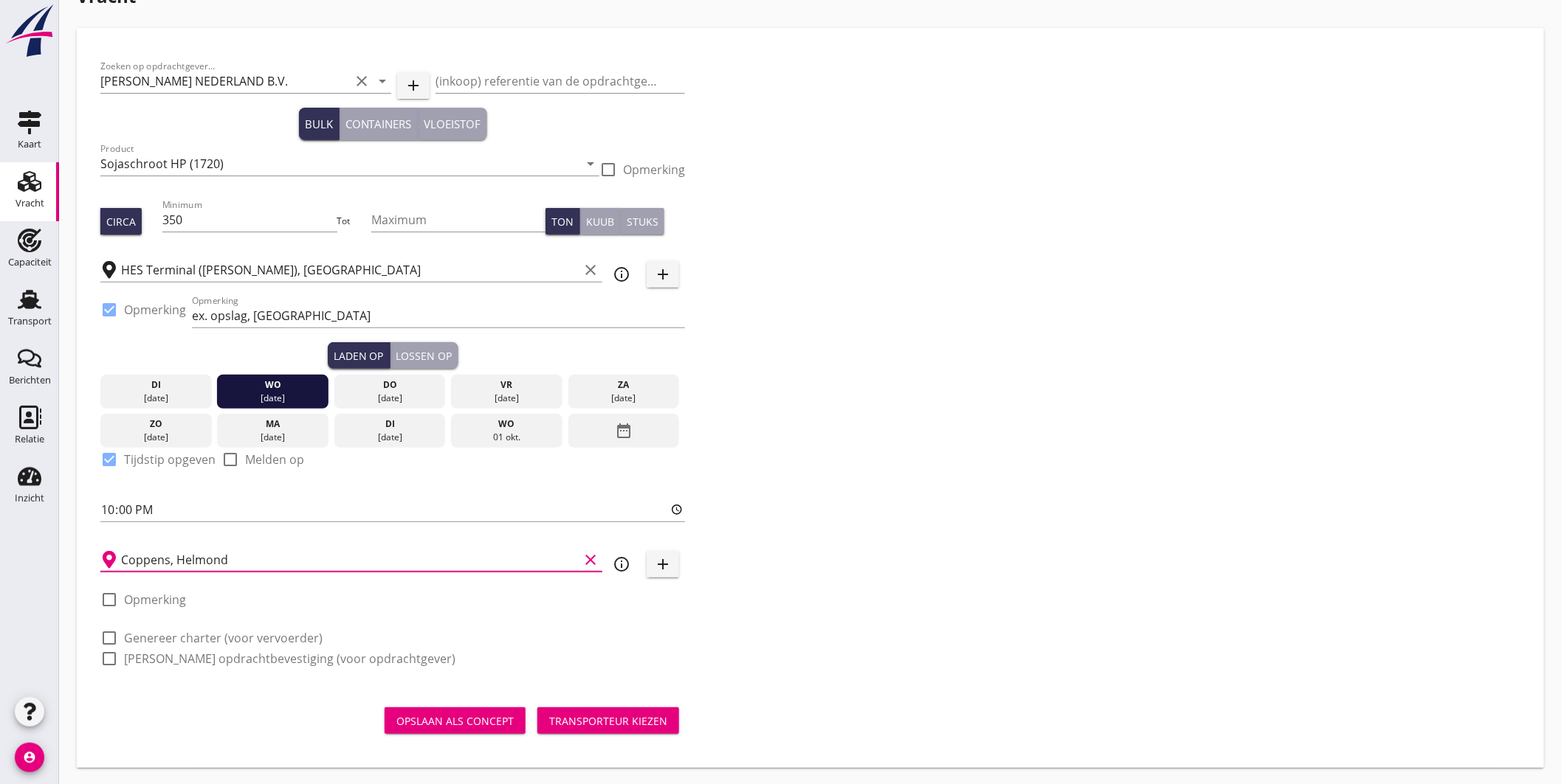
type input "Coppens, Helmond"
click at [253, 633] on label "Genereer charter (voor vervoerder)" at bounding box center [223, 637] width 199 height 15
checkbox input "true"
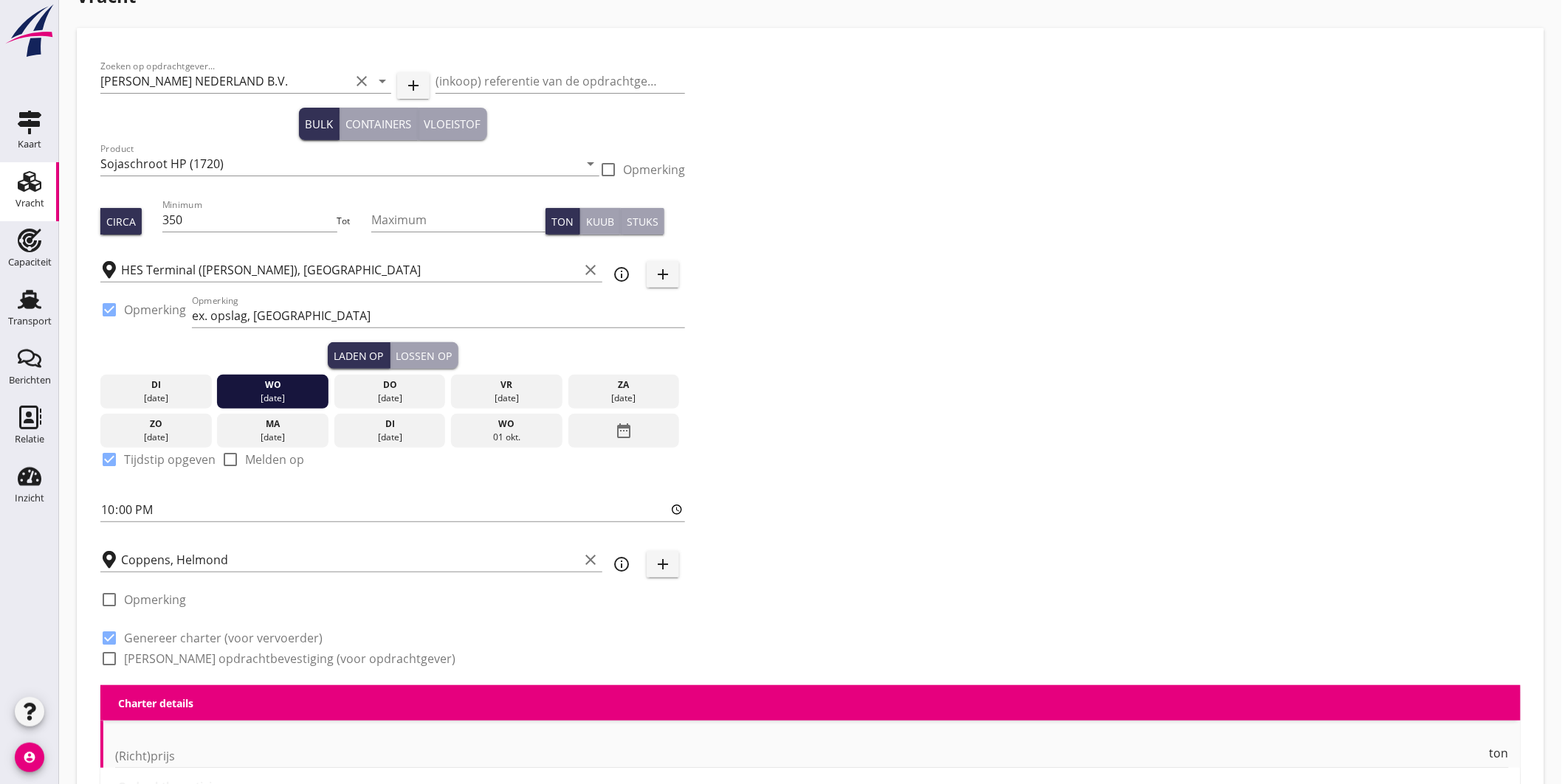
checkbox input "true"
click at [257, 656] on label "Genereer opdrachtbevestiging (voor opdrachtgever)" at bounding box center [289, 658] width 331 height 15
checkbox input "true"
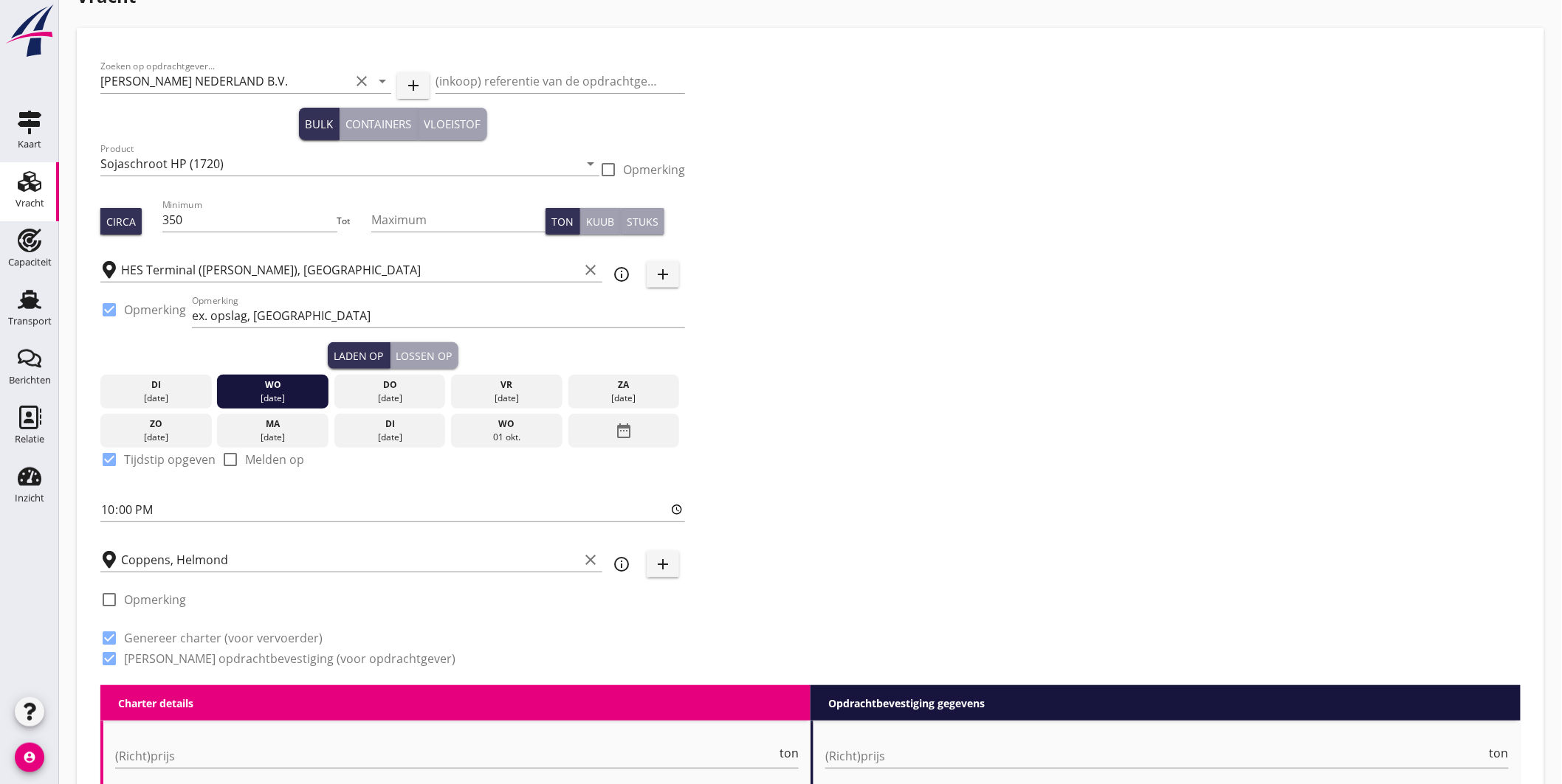
scroll to position [363, 0]
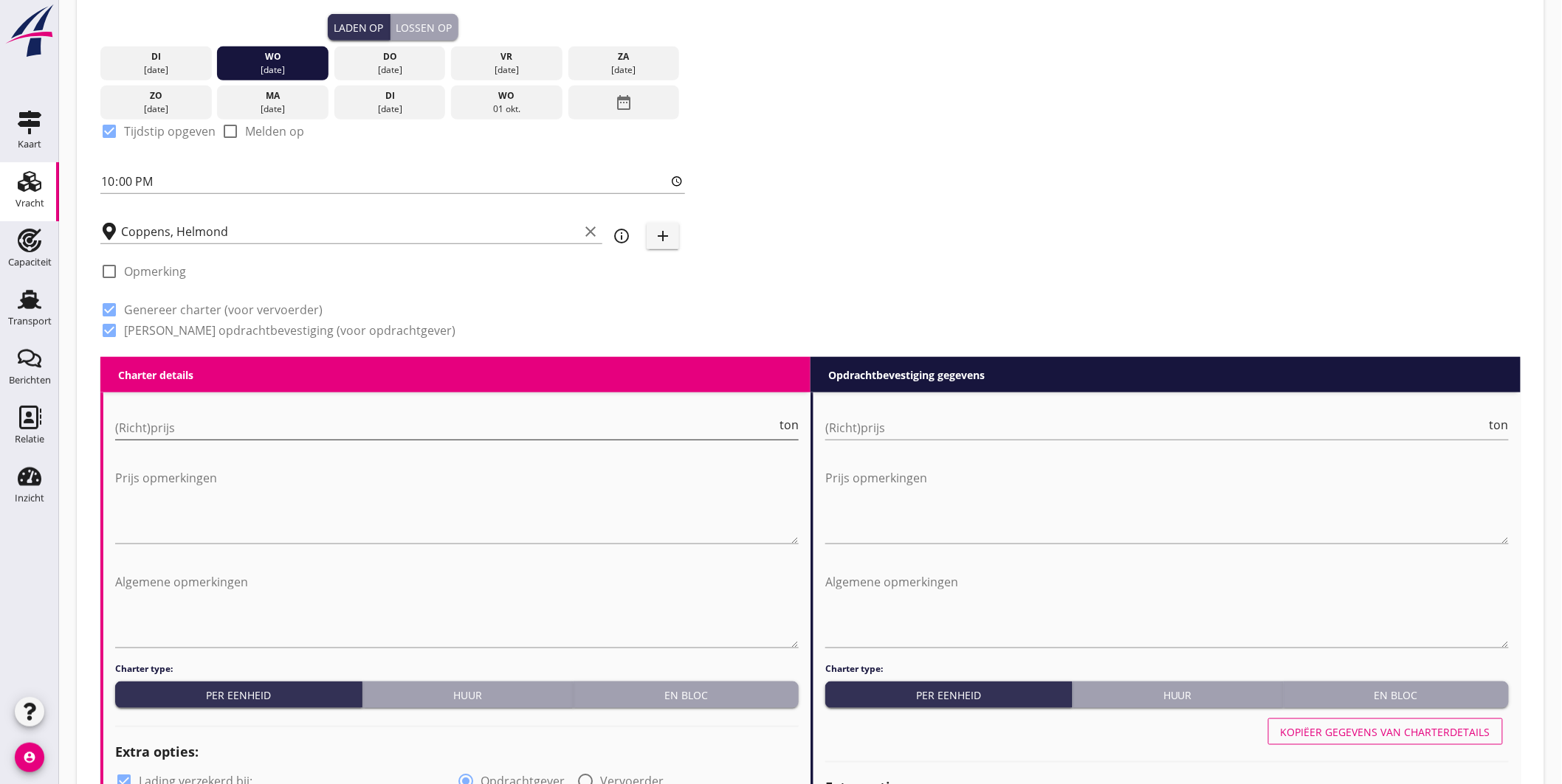
click at [228, 429] on input "(Richt)prijs" at bounding box center [446, 427] width 661 height 23
click at [669, 695] on div "En bloc" at bounding box center [686, 695] width 214 height 16
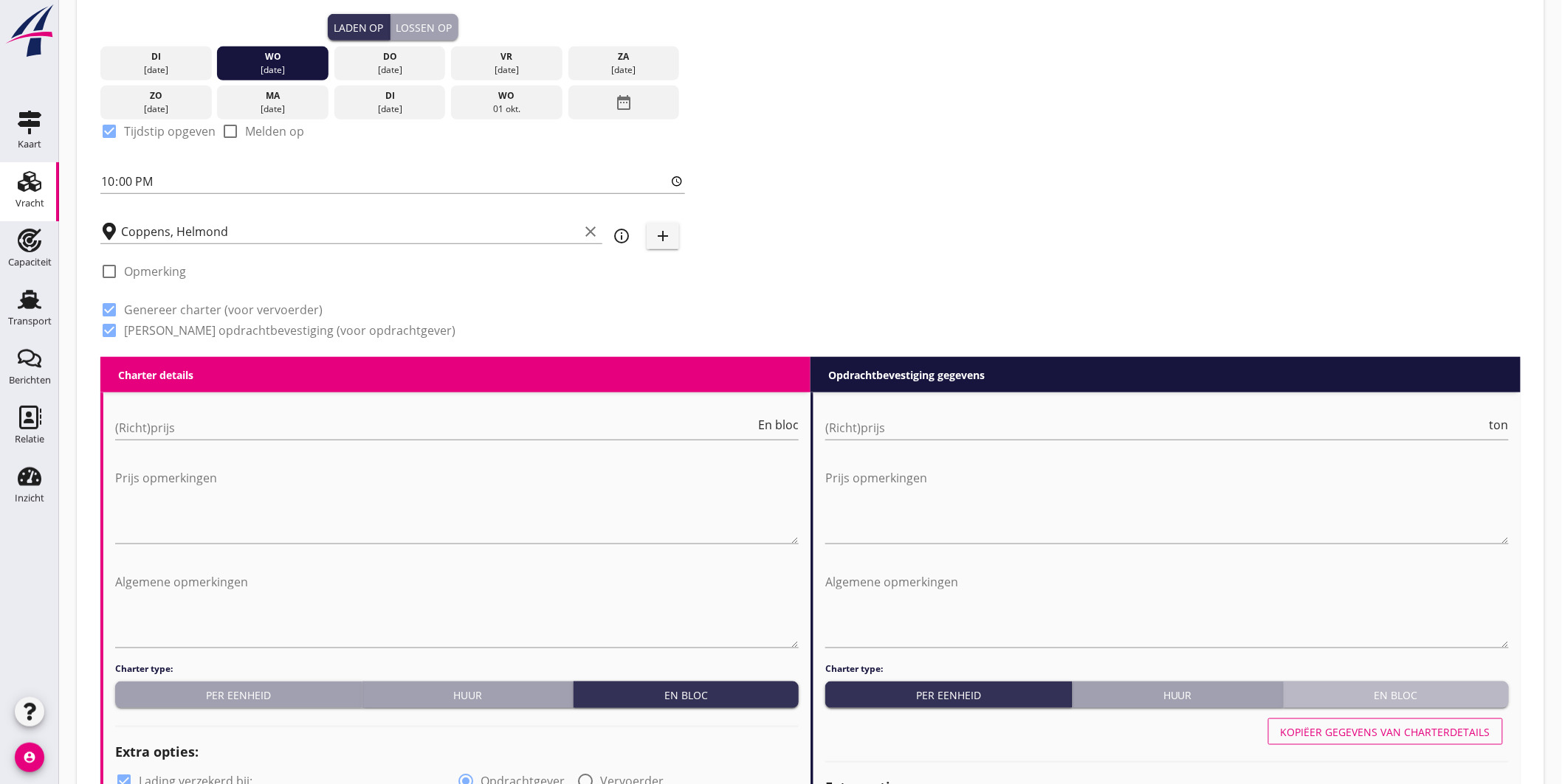
click at [1400, 695] on div "En bloc" at bounding box center [1396, 695] width 214 height 16
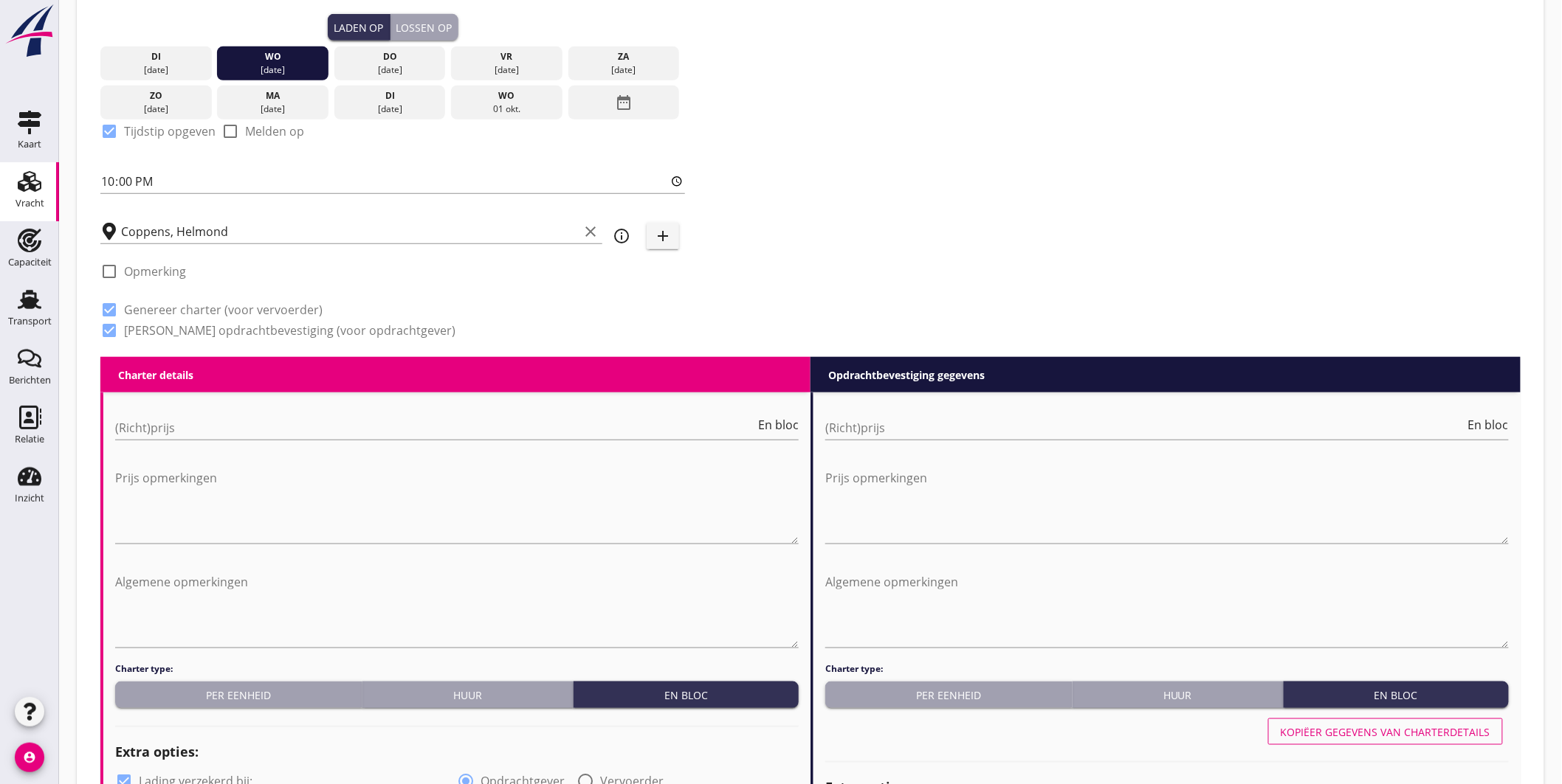
click at [211, 413] on div "(Richt)prijs En bloc" at bounding box center [457, 431] width 684 height 47
click at [241, 436] on input "(Richt)prijs" at bounding box center [435, 427] width 640 height 23
type input "3500"
click at [846, 424] on input "(Richt)prijs" at bounding box center [1145, 427] width 640 height 23
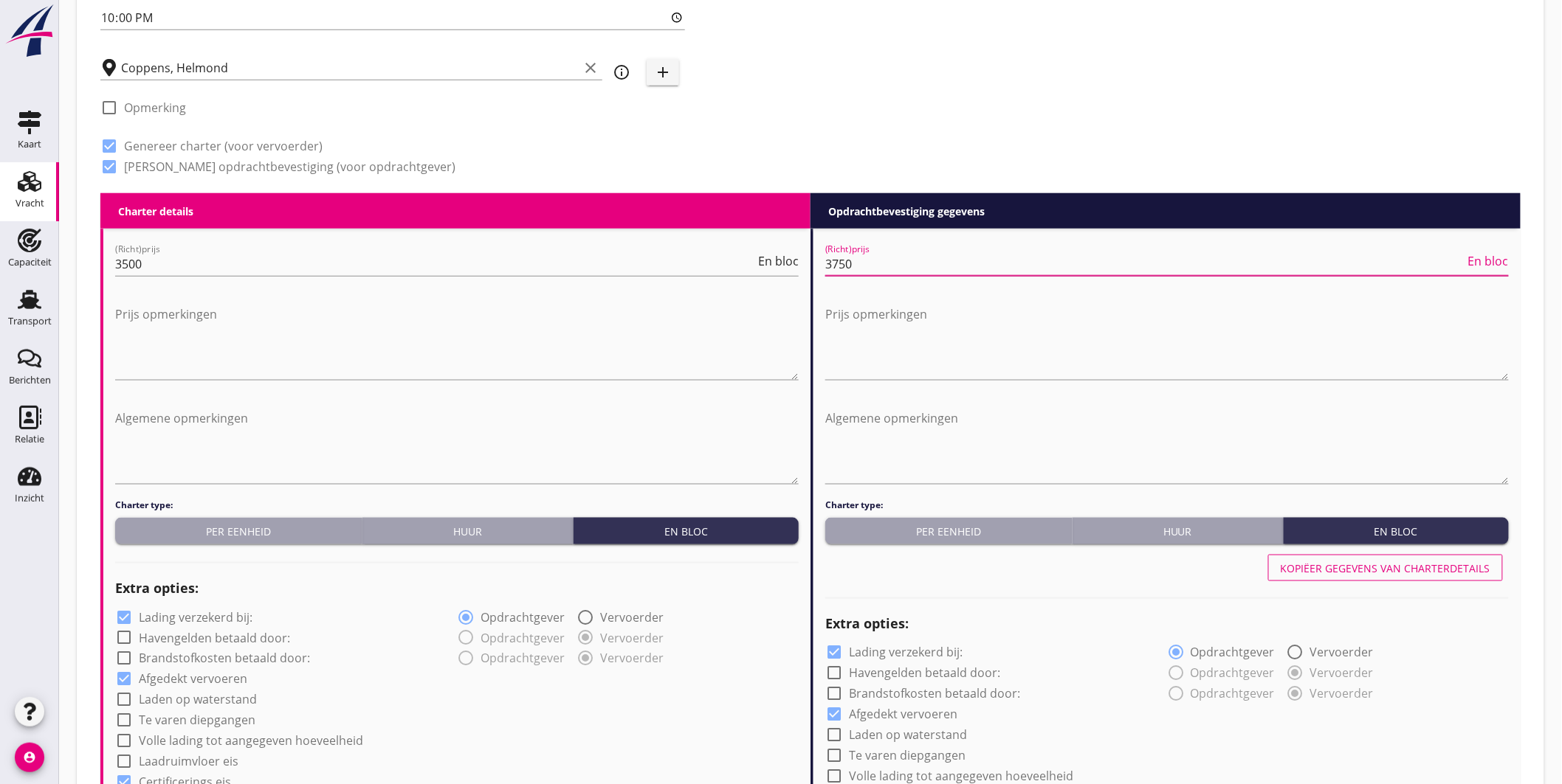
type input "3750"
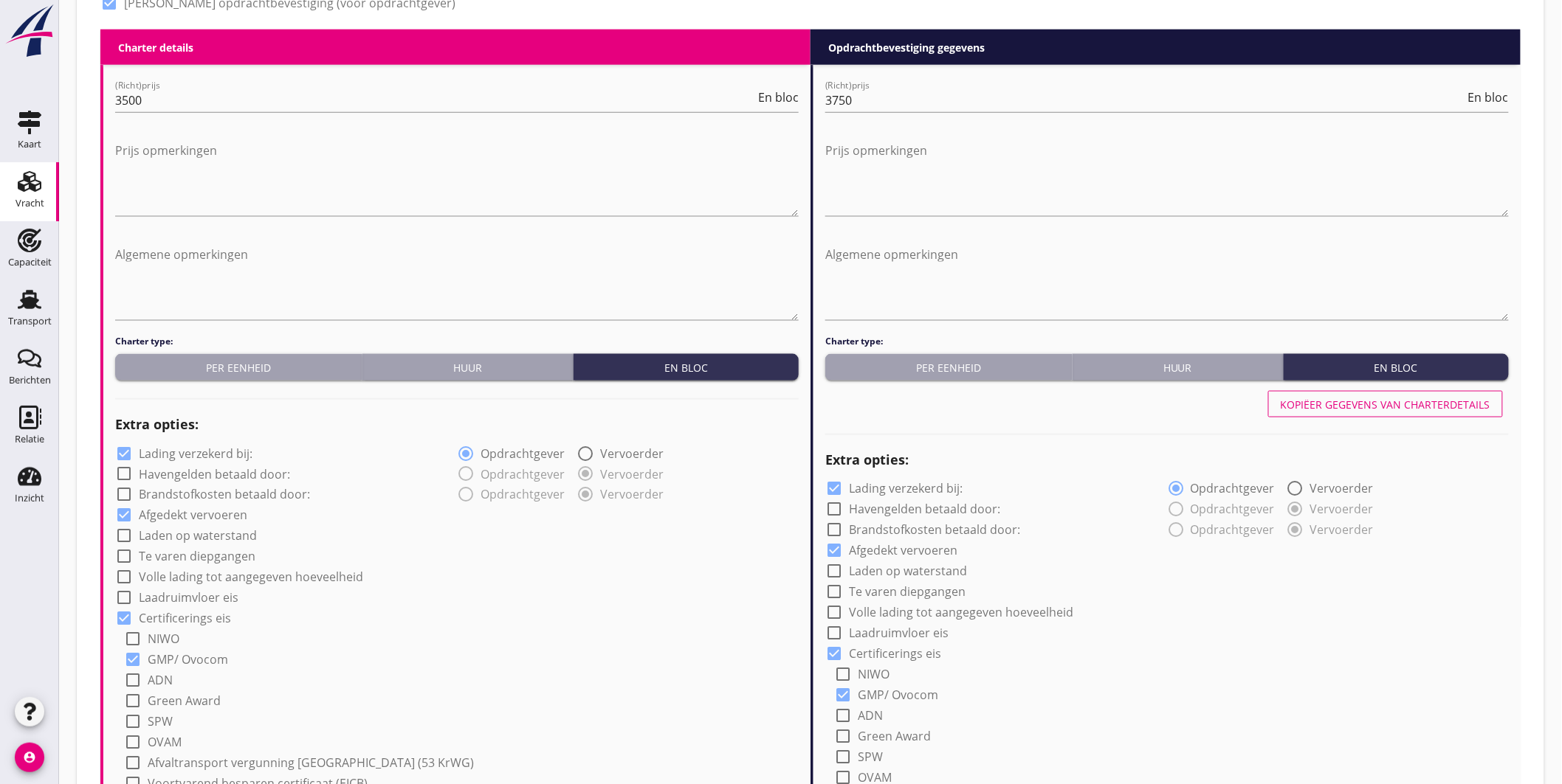
click at [233, 451] on label "Lading verzekerd bij:" at bounding box center [195, 453] width 114 height 15
checkbox input "false"
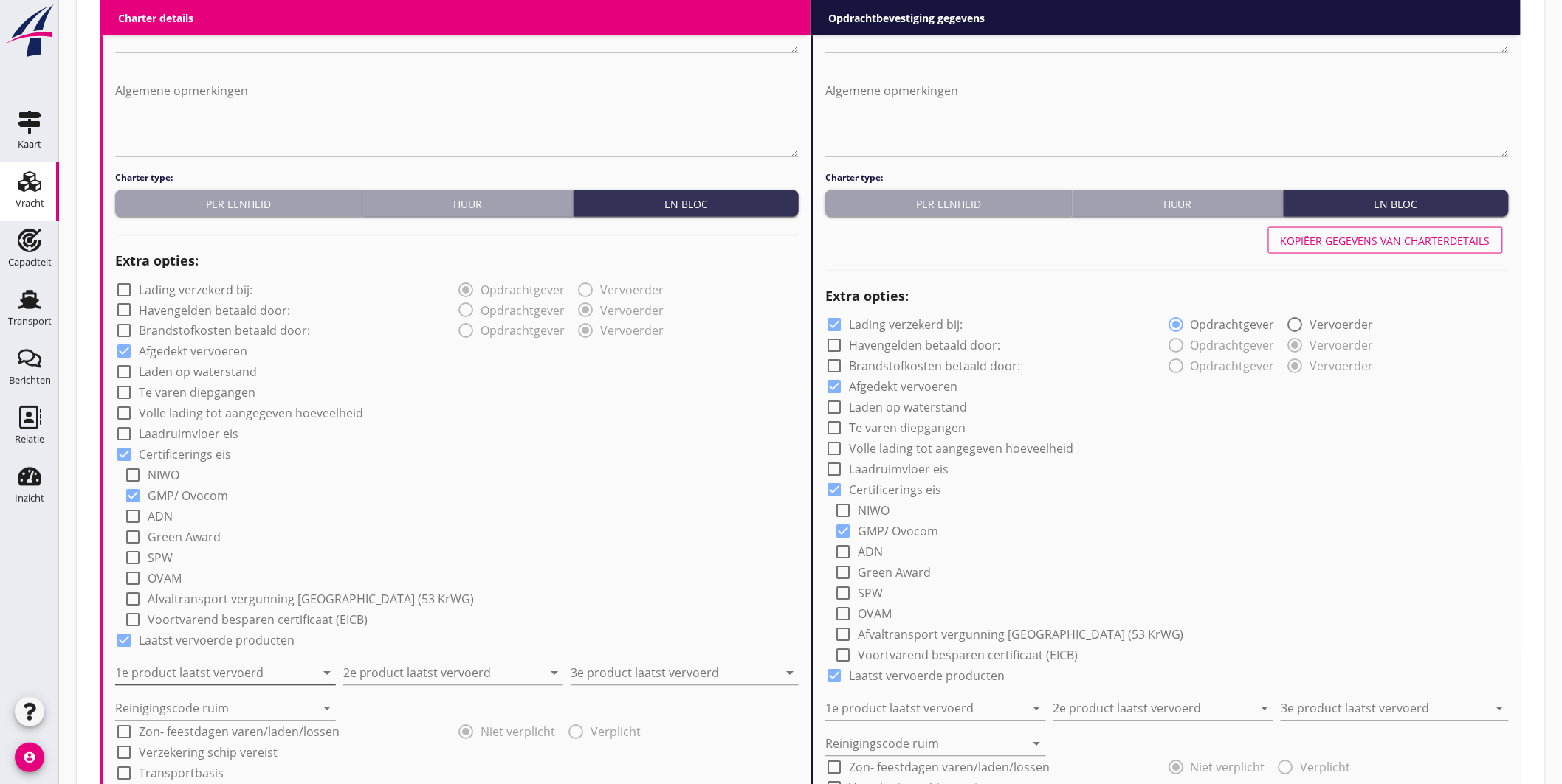
click at [254, 662] on input "1e product laatst vervoerd" at bounding box center [215, 673] width 200 height 23
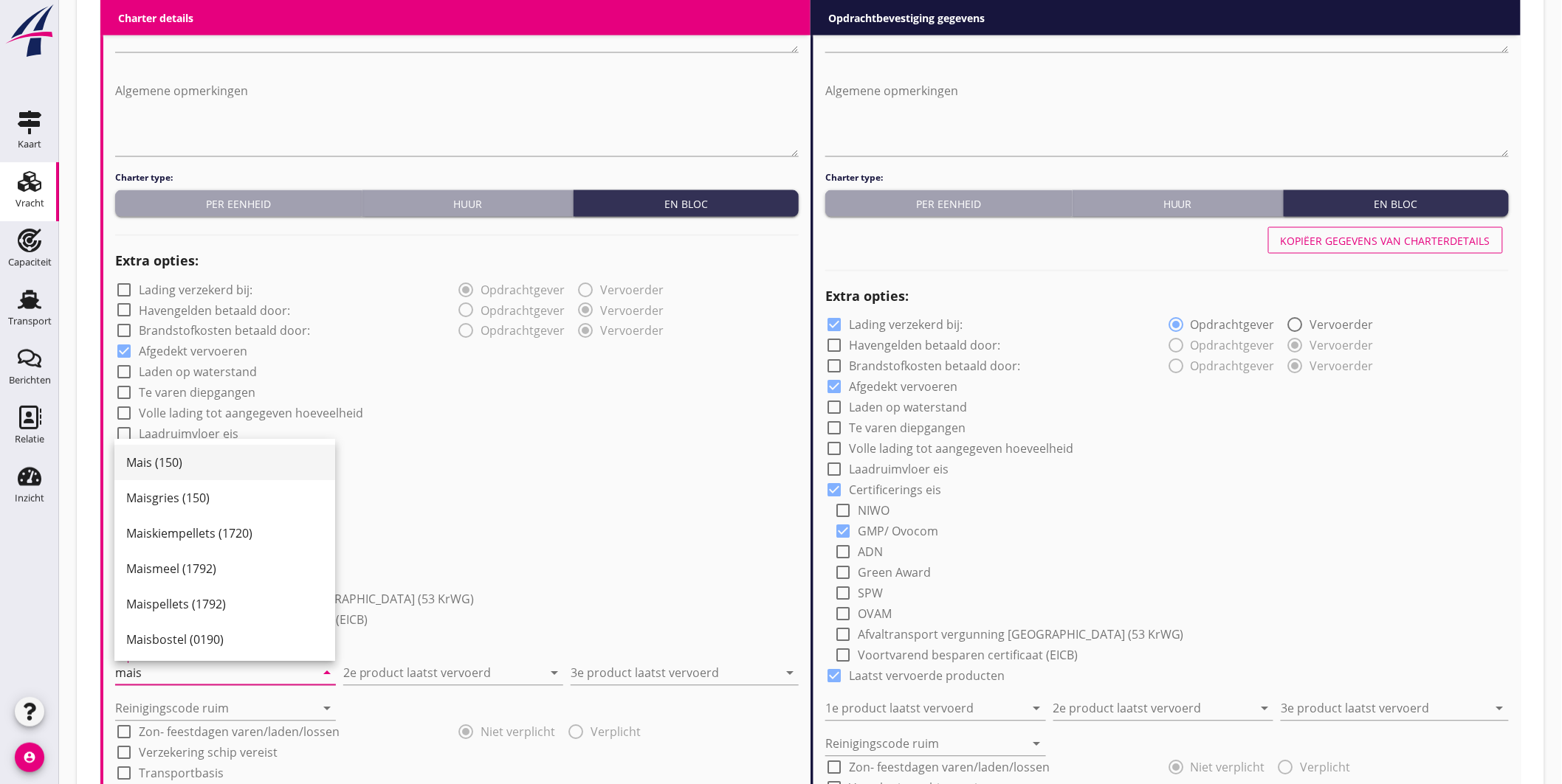
click at [208, 459] on div "Mais (150)" at bounding box center [224, 463] width 197 height 17
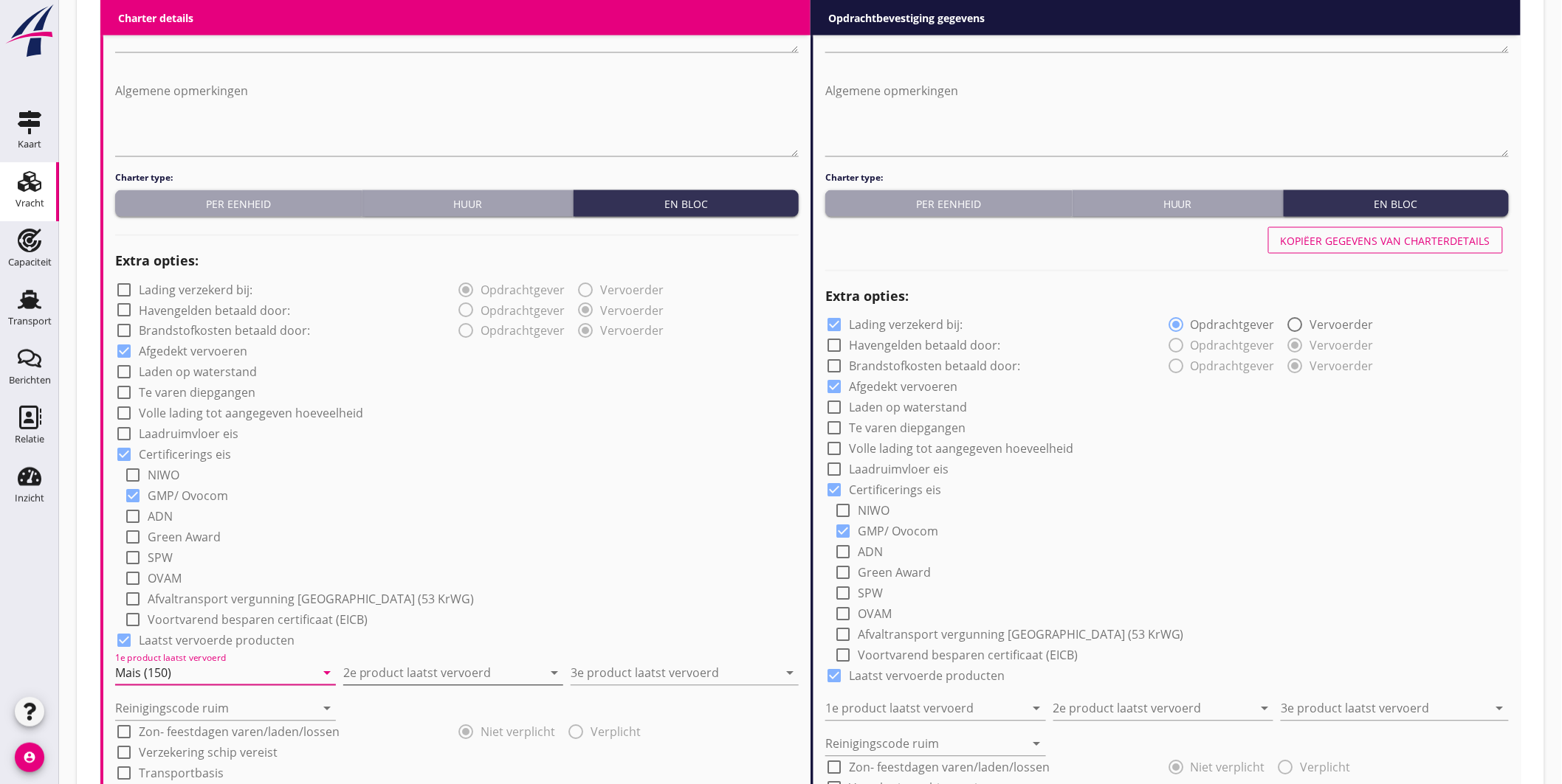
type input "Mais (150)"
click at [414, 662] on input "2e product laatst vervoerd" at bounding box center [443, 673] width 200 height 23
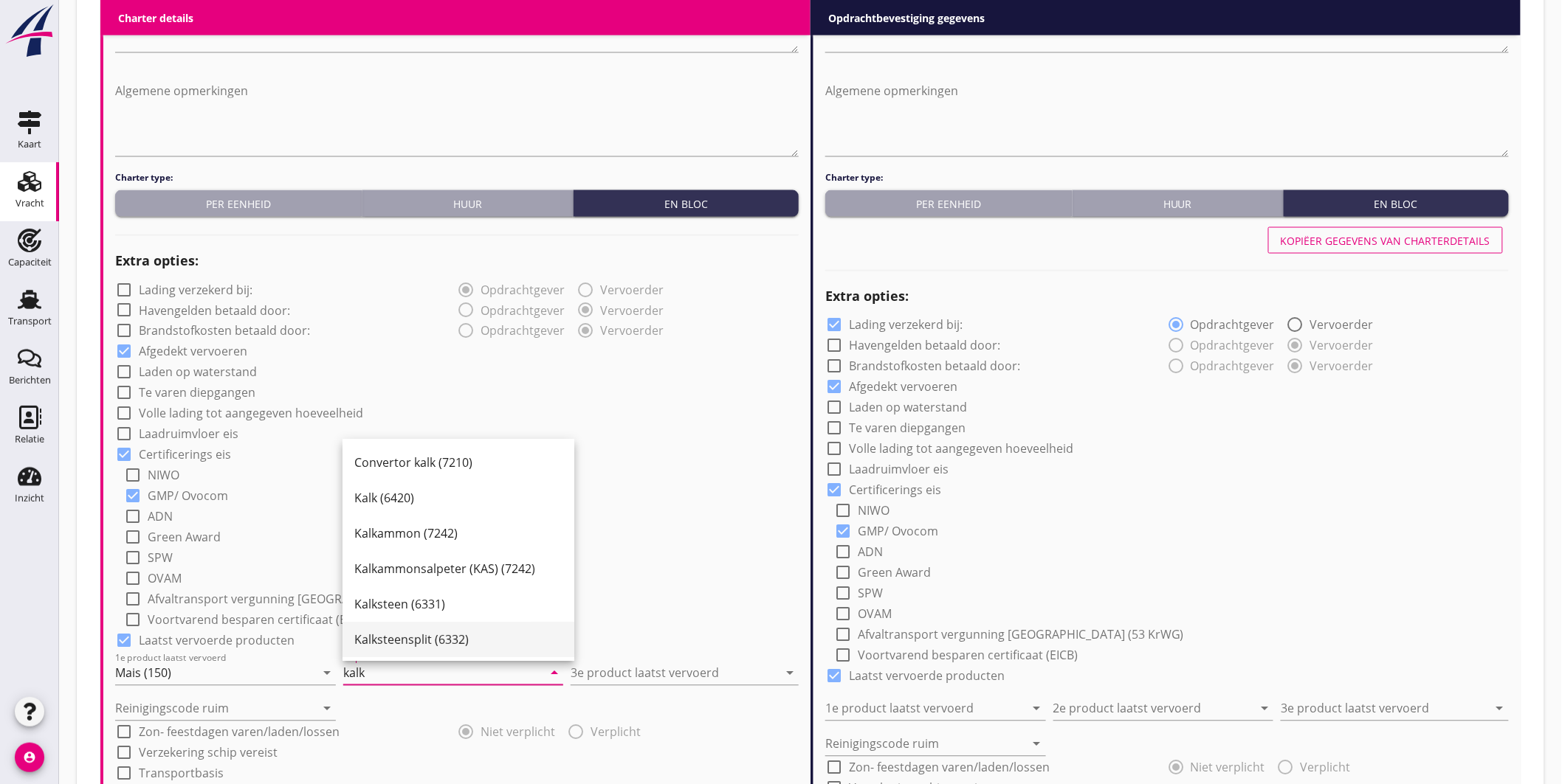
click at [409, 640] on div "Kalksteensplit (6332)" at bounding box center [459, 640] width 208 height 17
type input "Kalksteensplit (6332)"
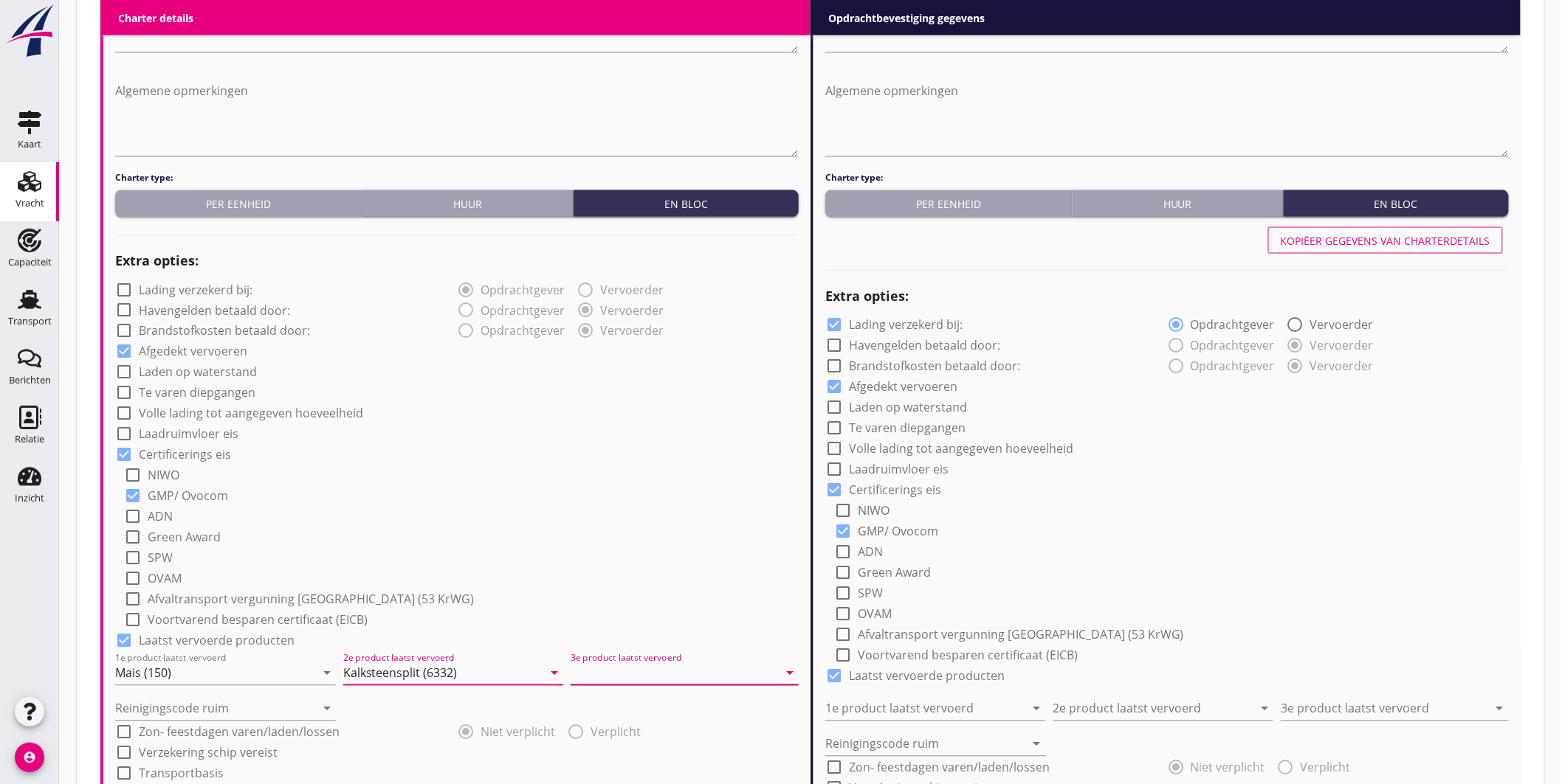
click at [604, 669] on input "3e product laatst vervoerd" at bounding box center [674, 673] width 208 height 23
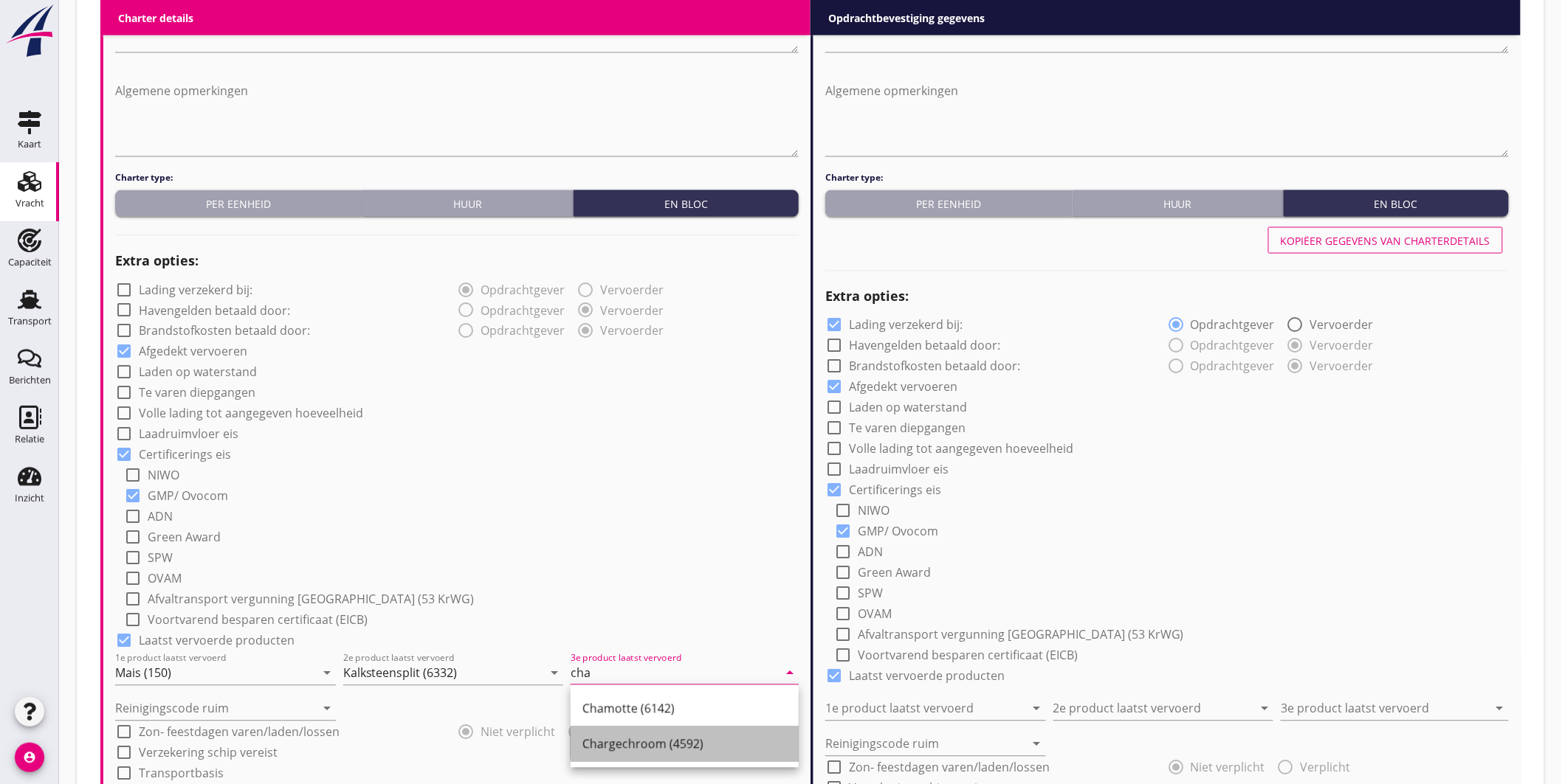
click at [635, 746] on div "Chargechroom (4592)" at bounding box center [684, 744] width 204 height 17
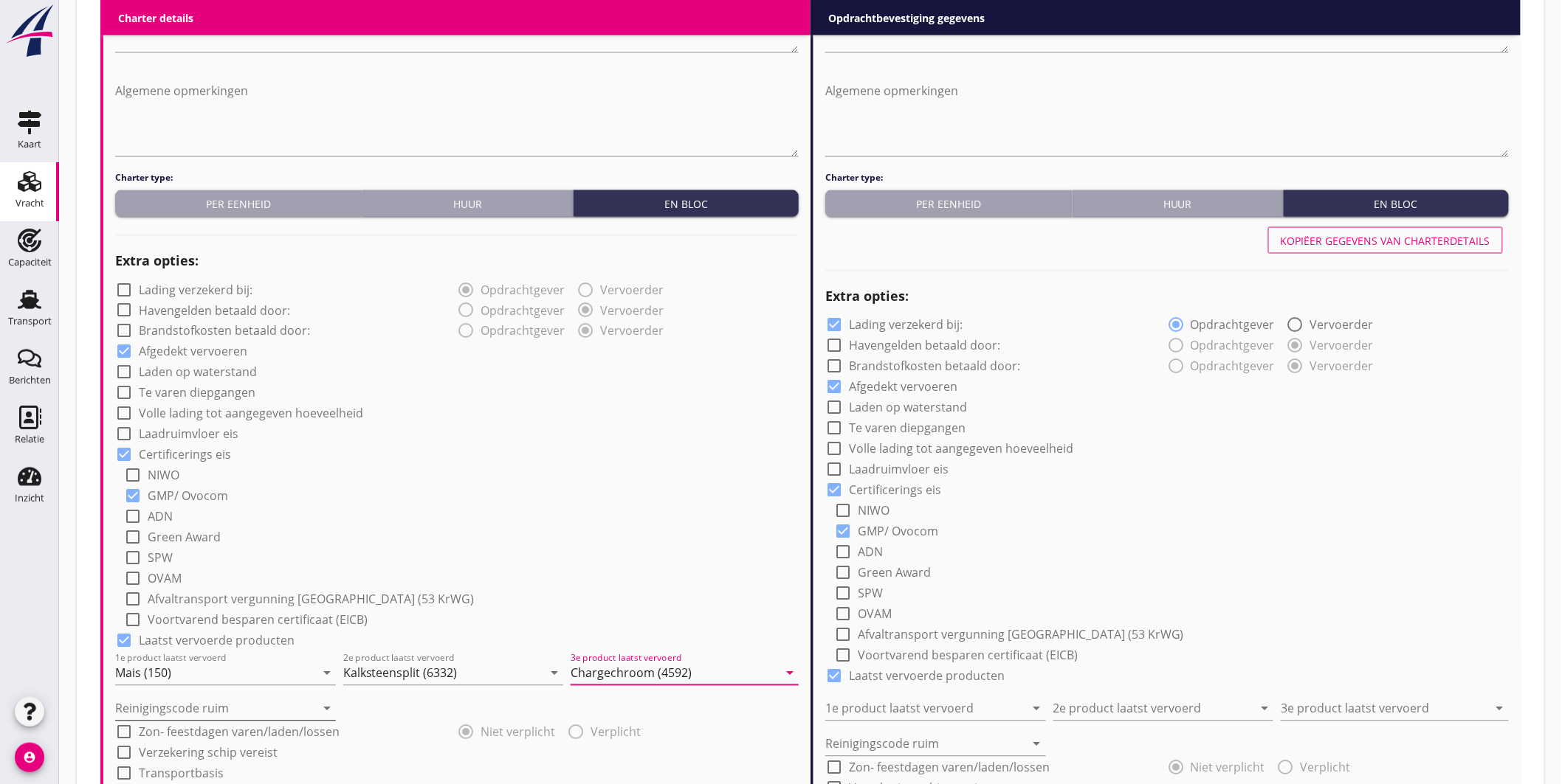
type input "Chargechroom (4592)"
click at [208, 712] on input "Reinigingscode ruim" at bounding box center [215, 708] width 200 height 23
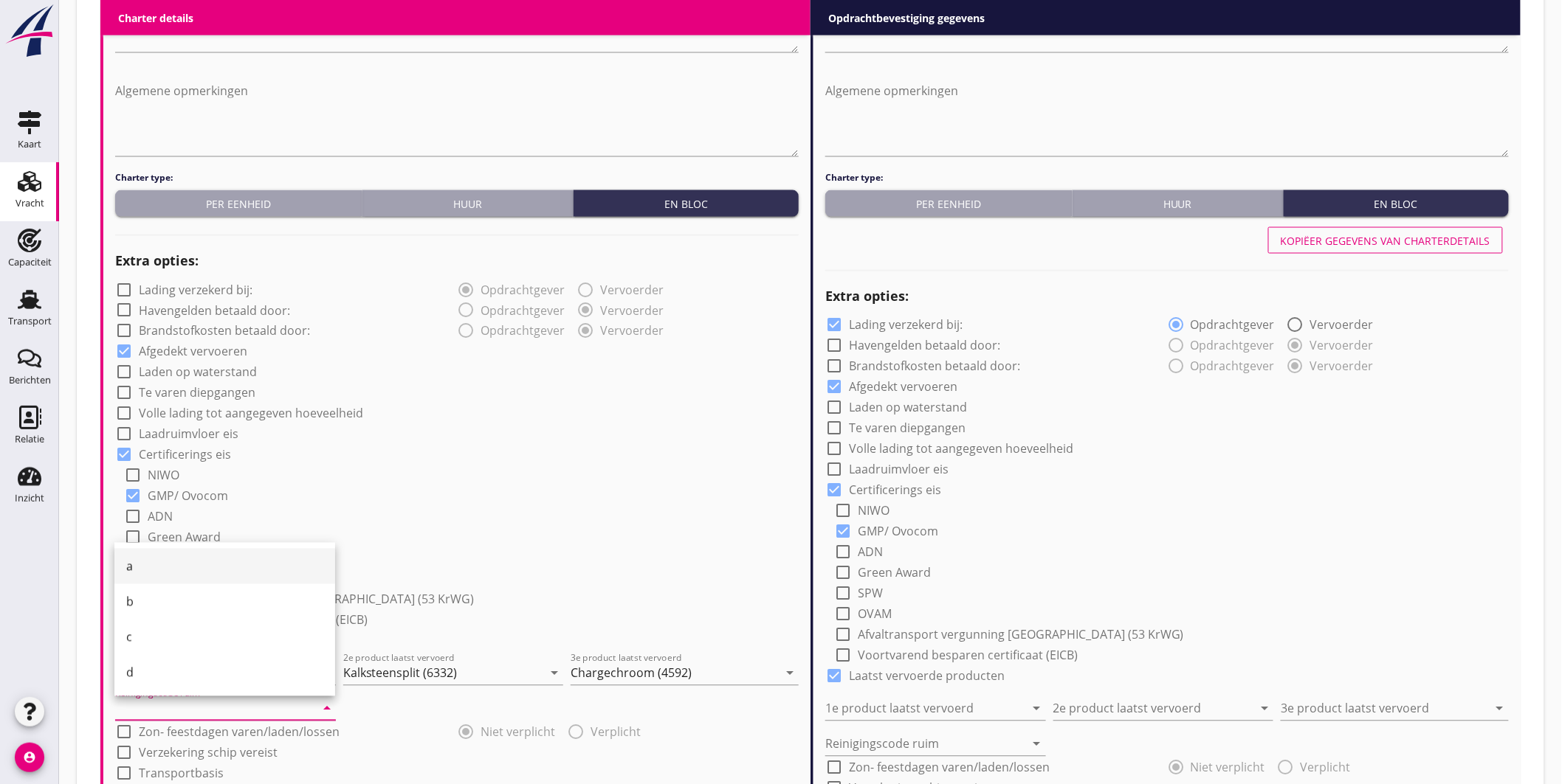
click at [165, 563] on div "a" at bounding box center [224, 566] width 197 height 17
type input "a"
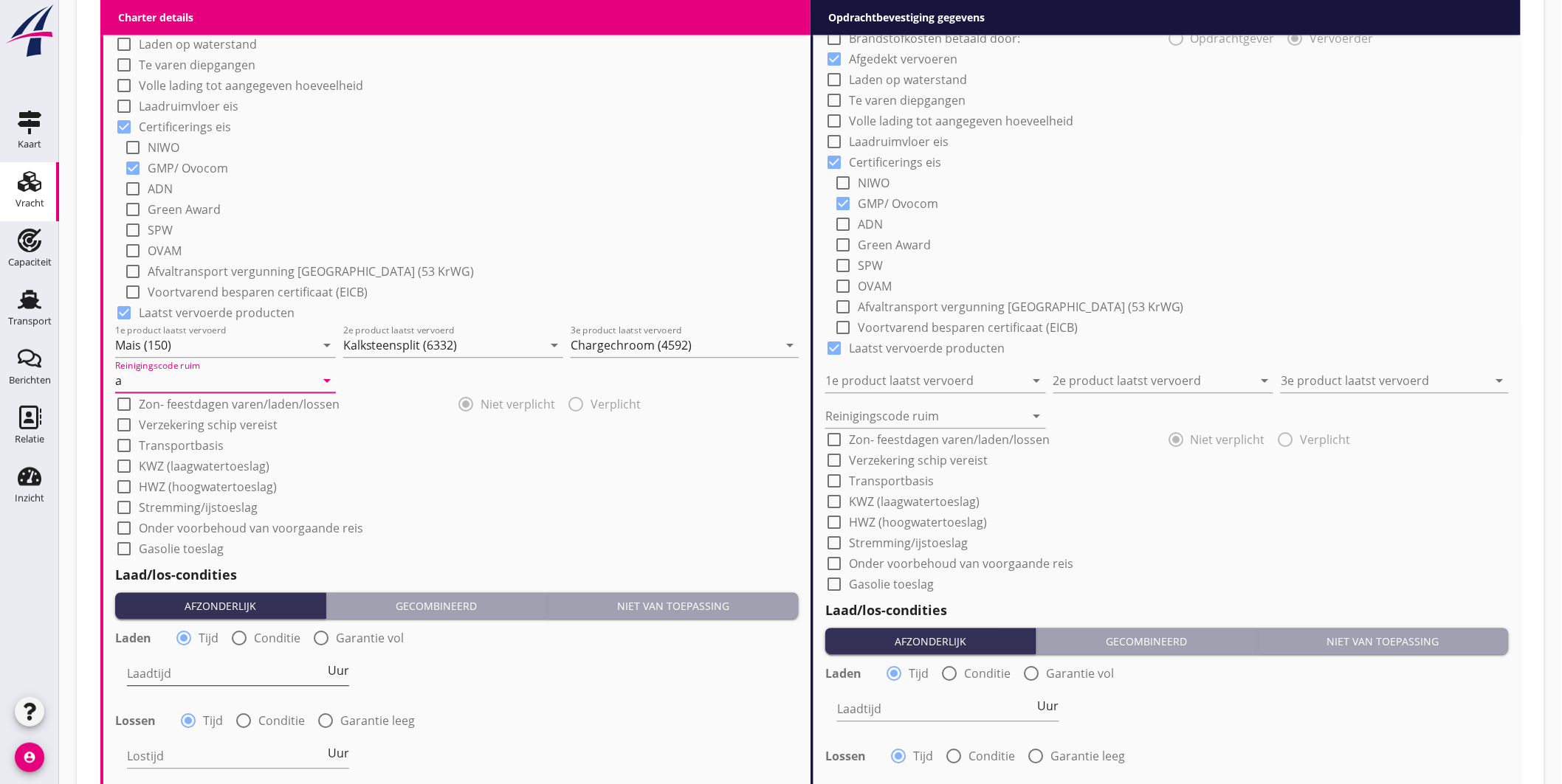
scroll to position [1346, 0]
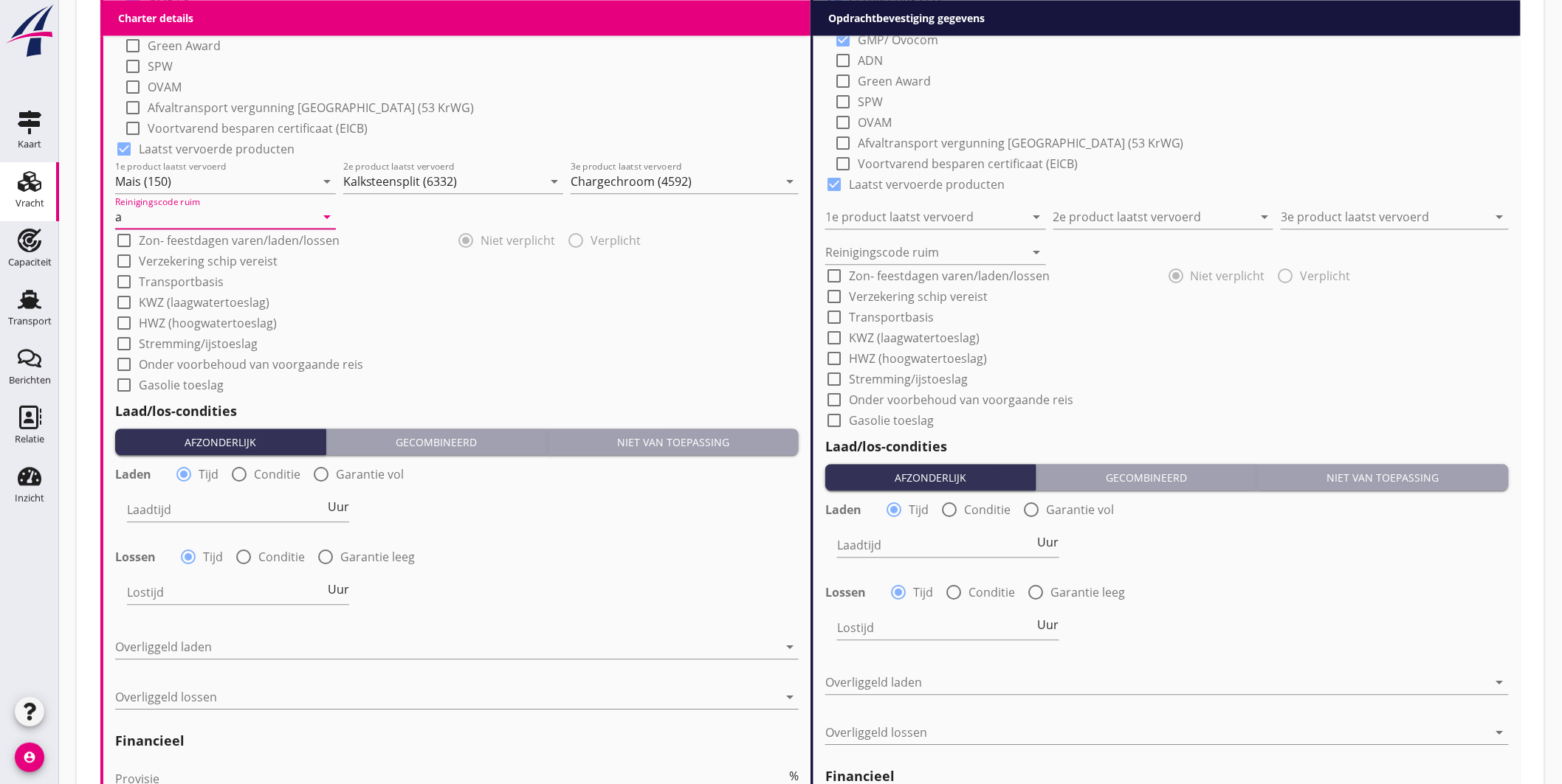
click at [236, 473] on div at bounding box center [239, 474] width 25 height 25
radio input "false"
radio input "true"
click at [238, 507] on div at bounding box center [283, 509] width 314 height 23
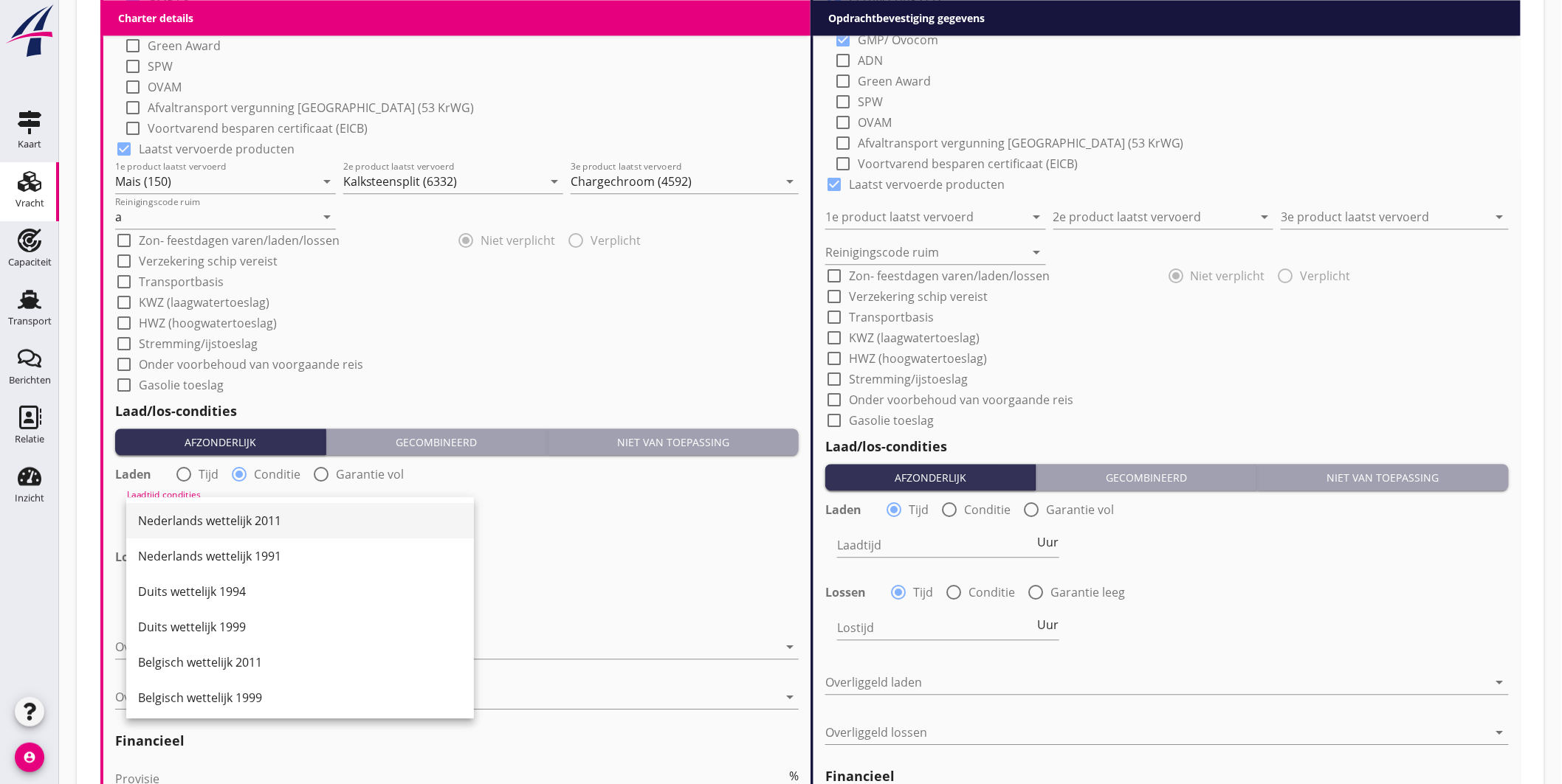
click at [241, 513] on div "Nederlands wettelijk 2011" at bounding box center [300, 521] width 324 height 17
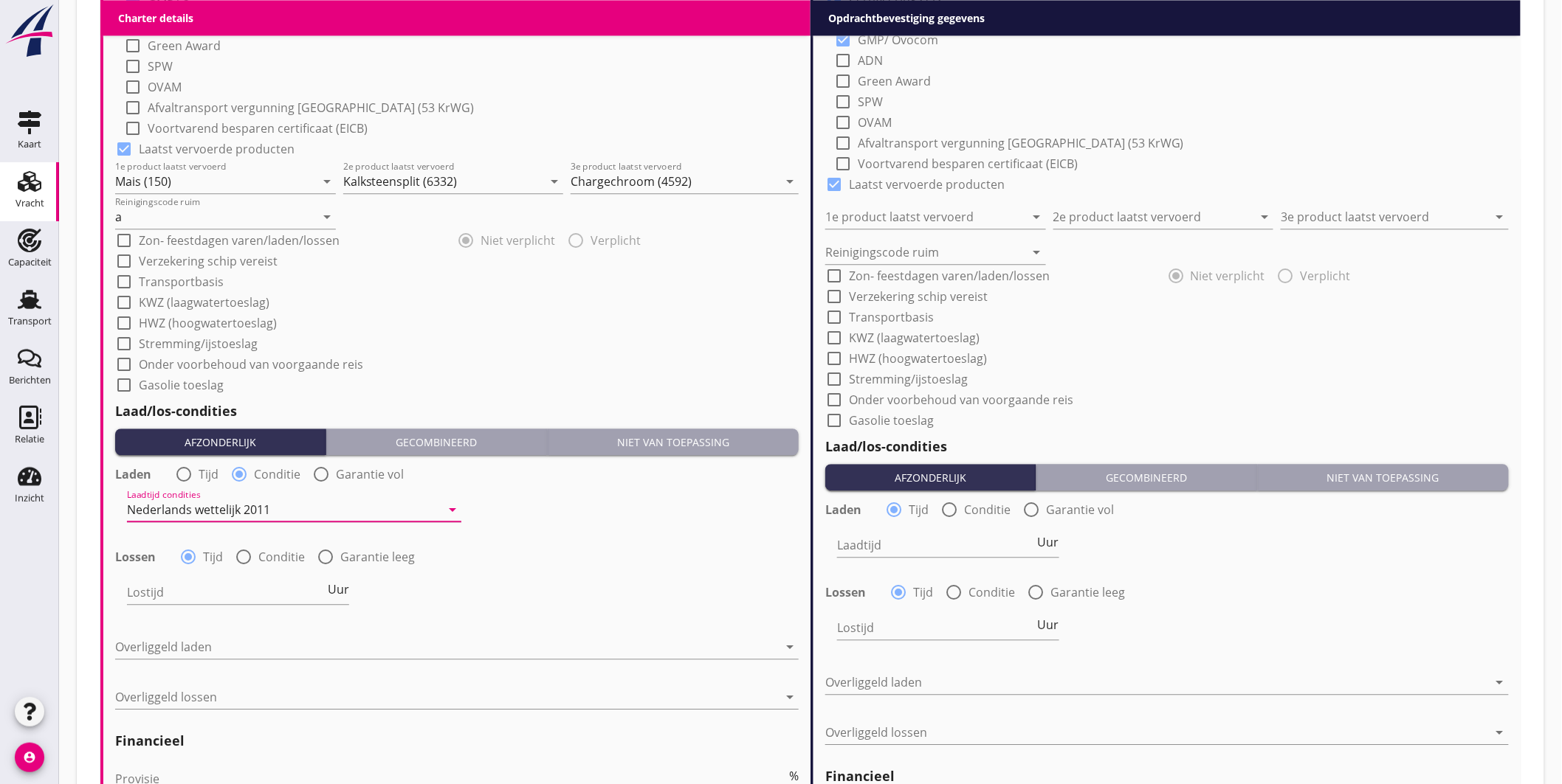
click at [243, 548] on div at bounding box center [243, 557] width 25 height 25
radio input "false"
radio input "true"
click at [256, 594] on div at bounding box center [283, 592] width 314 height 23
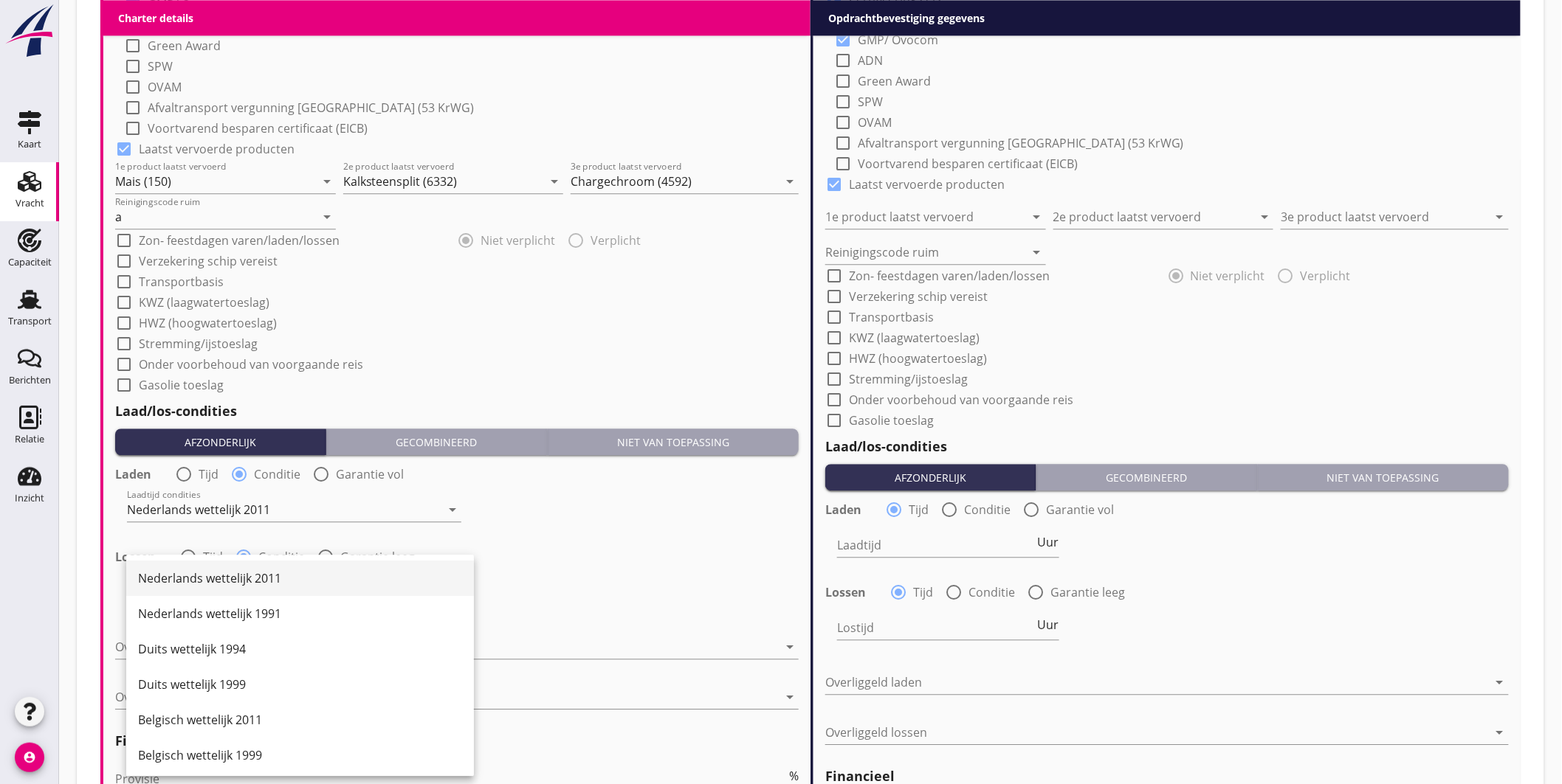
click at [261, 577] on div "Nederlands wettelijk 2011" at bounding box center [300, 578] width 324 height 17
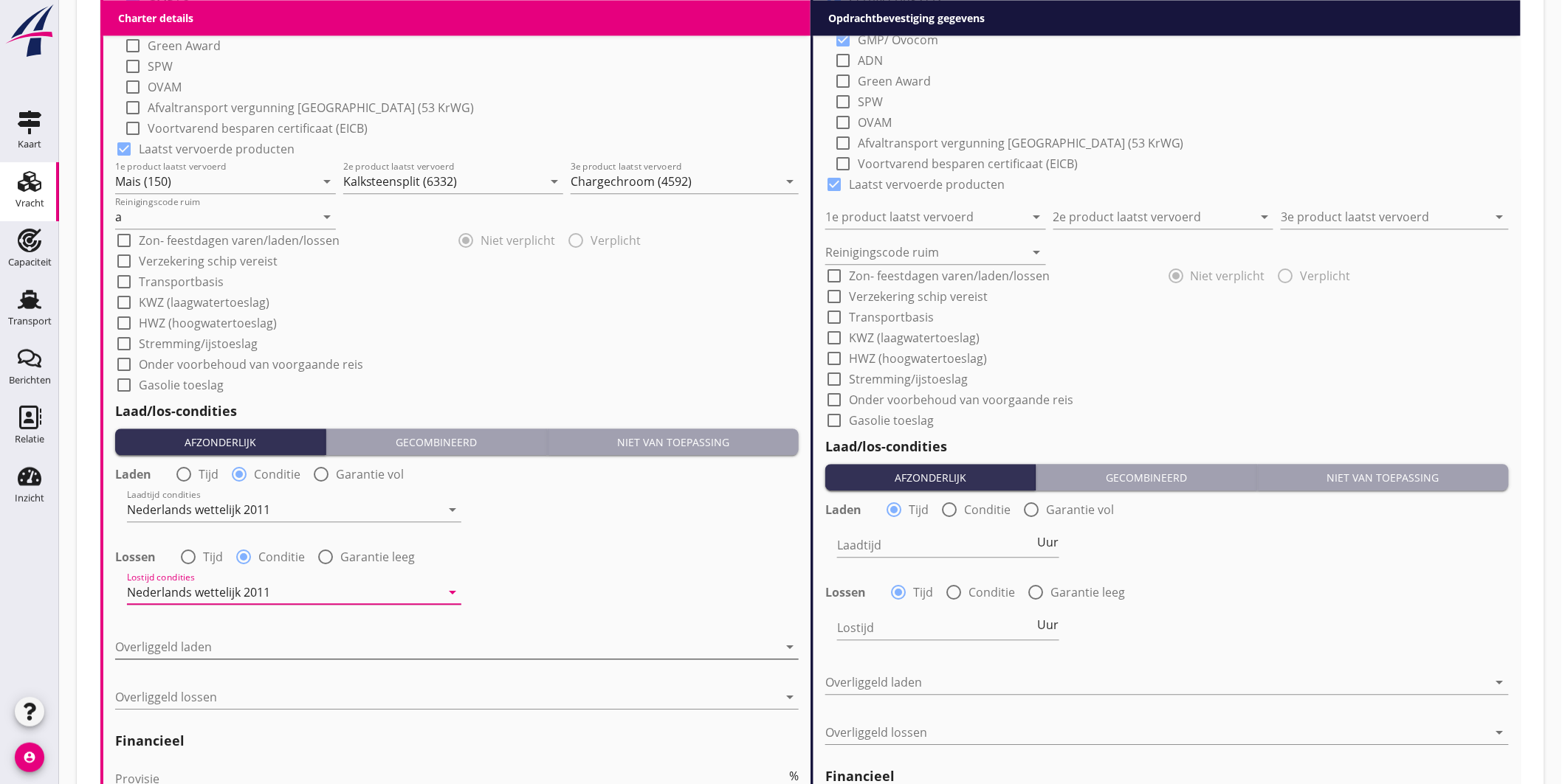
click at [253, 646] on div at bounding box center [447, 646] width 663 height 23
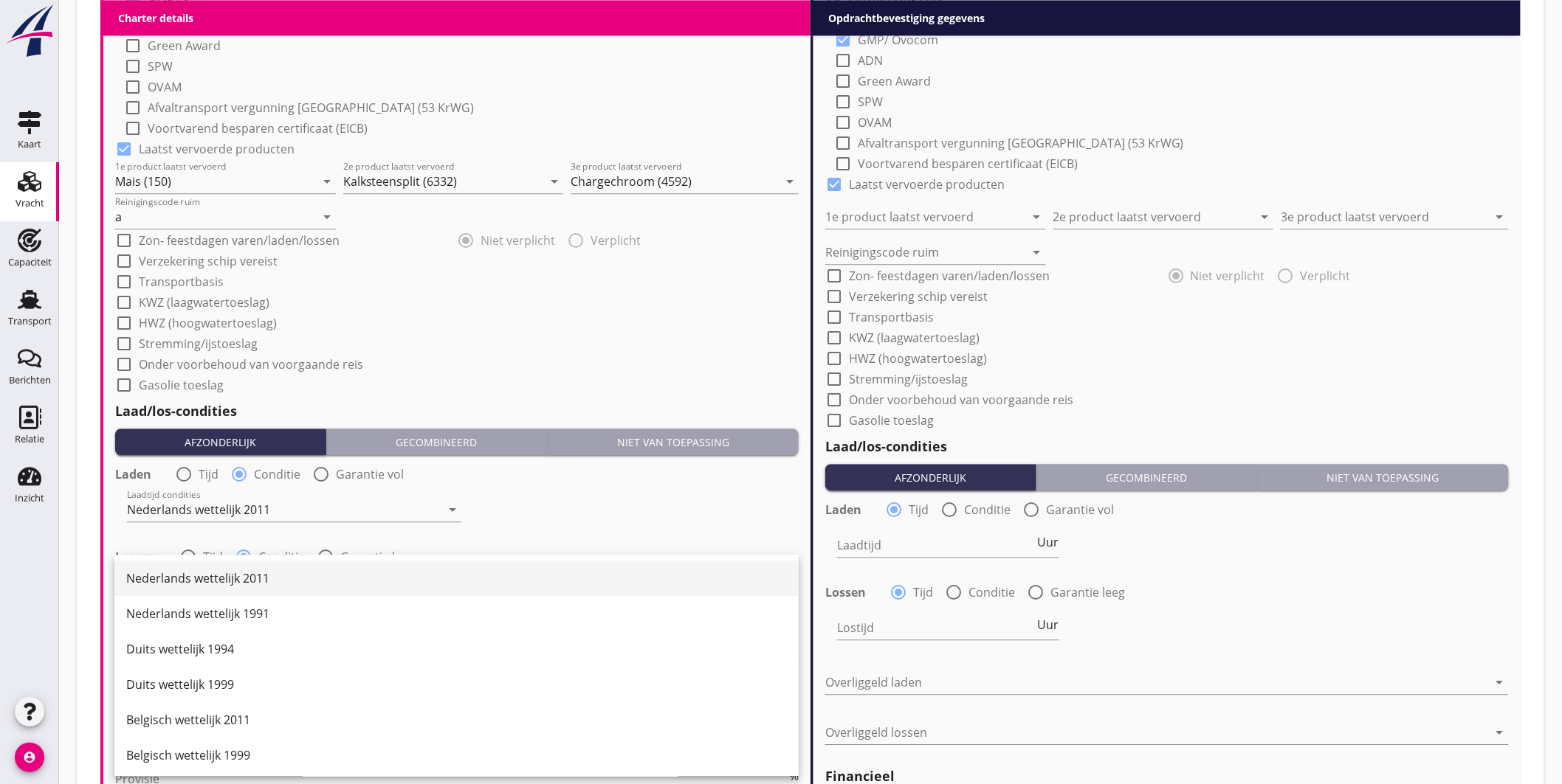
click at [260, 579] on div "Nederlands wettelijk 2011" at bounding box center [456, 578] width 660 height 17
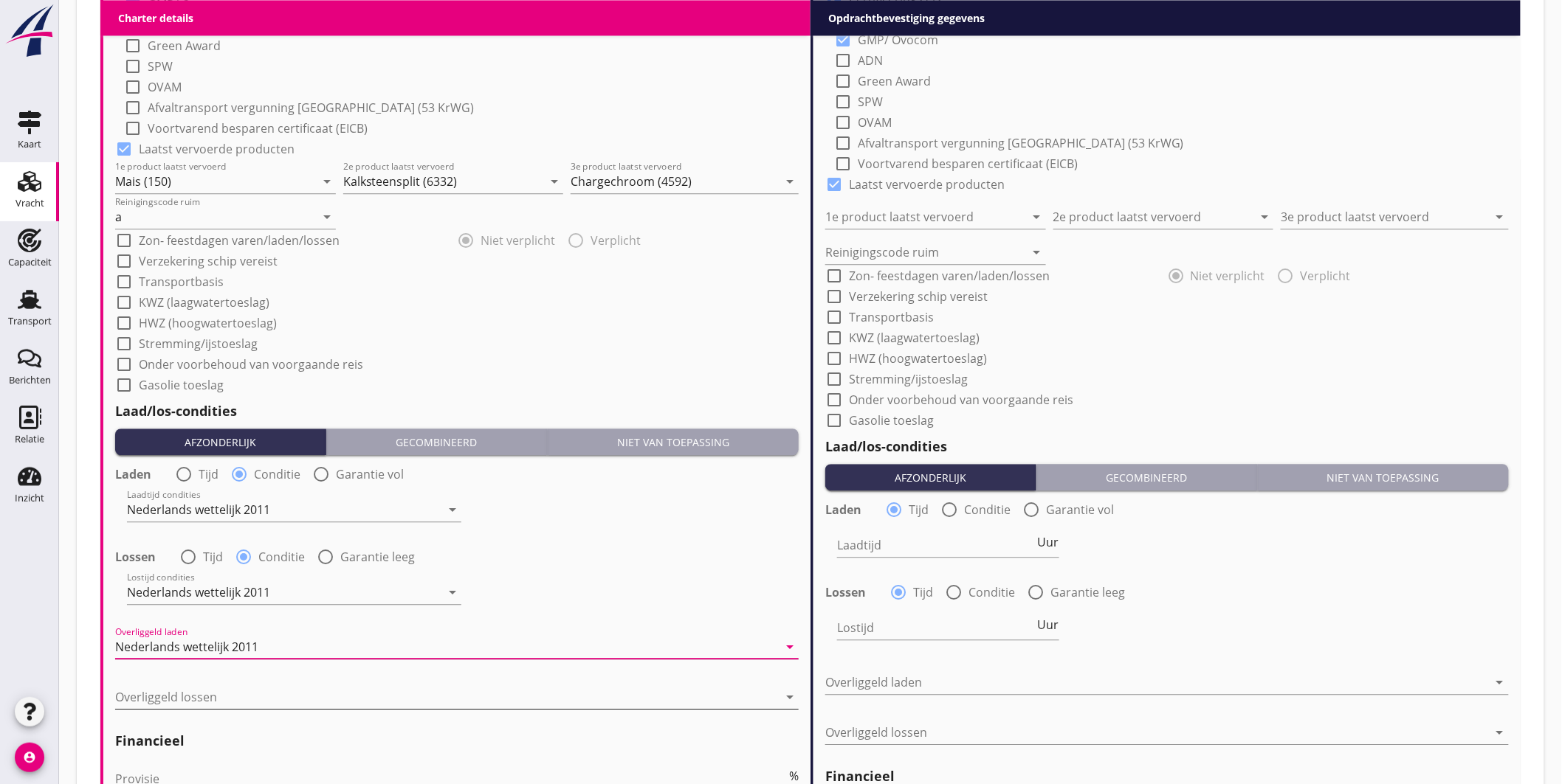
click at [242, 694] on div at bounding box center [447, 696] width 663 height 23
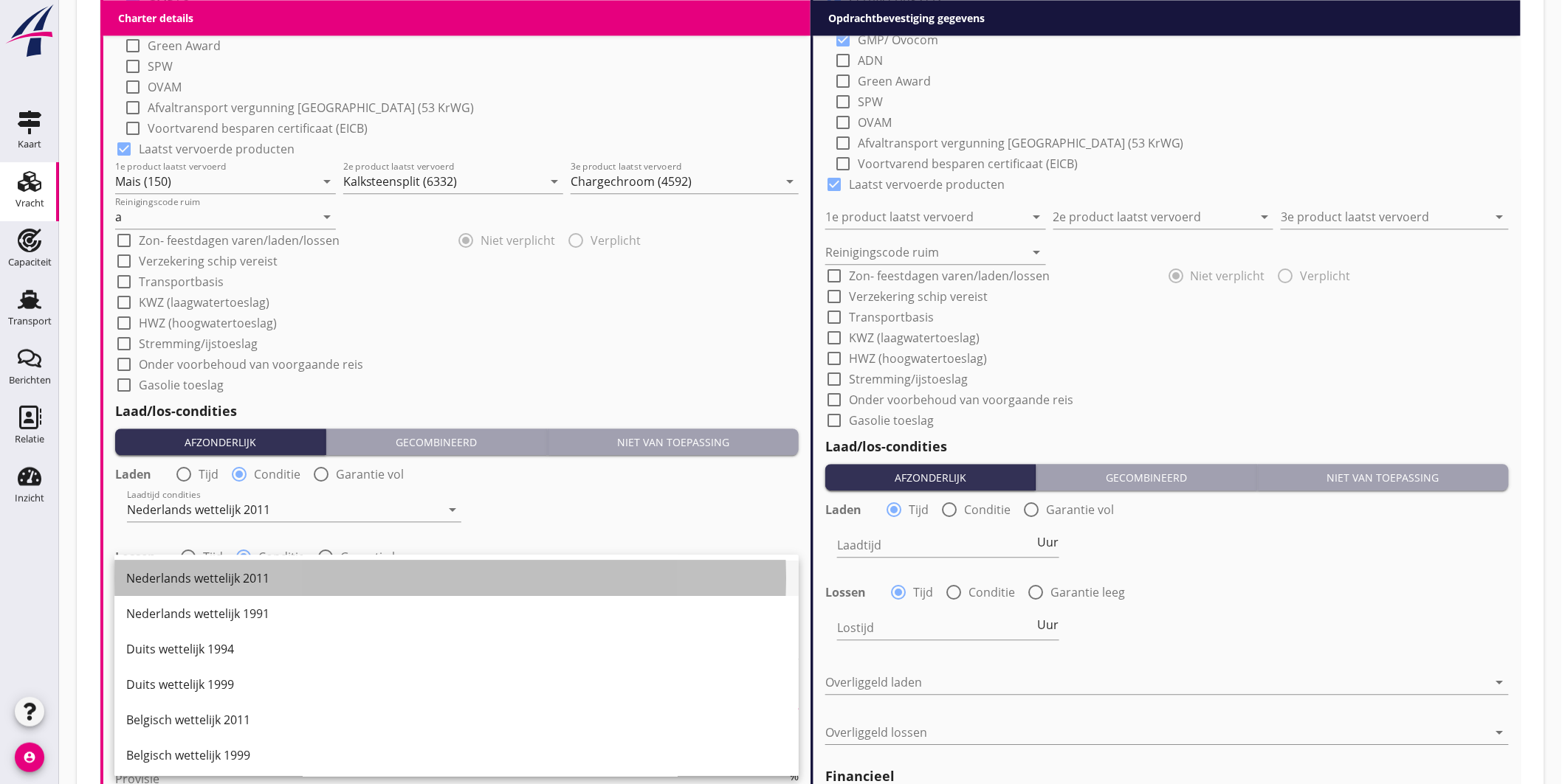
click at [241, 576] on div "Nederlands wettelijk 2011" at bounding box center [456, 578] width 660 height 17
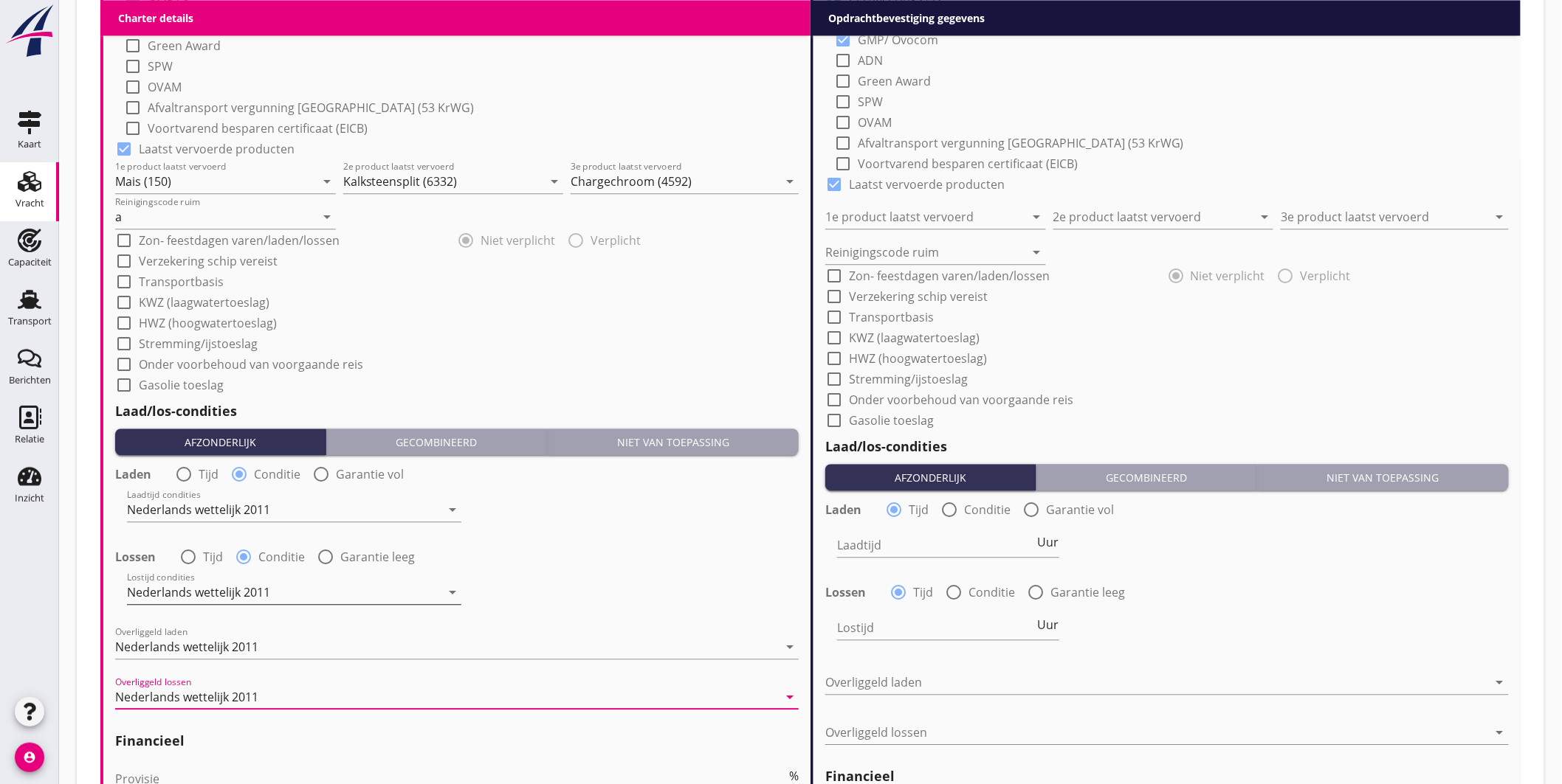
scroll to position [1625, 0]
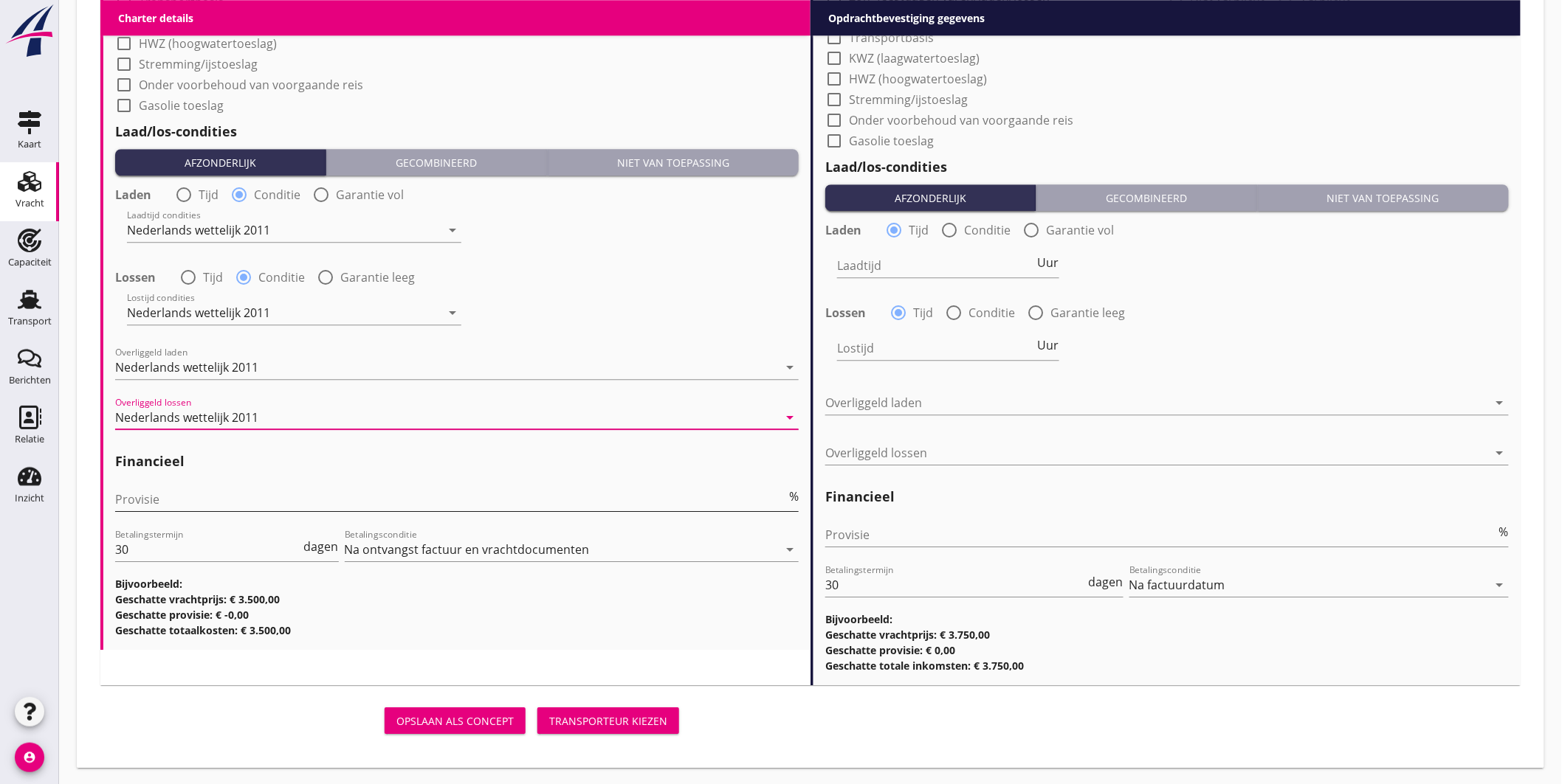
click at [164, 497] on input "Provisie" at bounding box center [451, 499] width 671 height 23
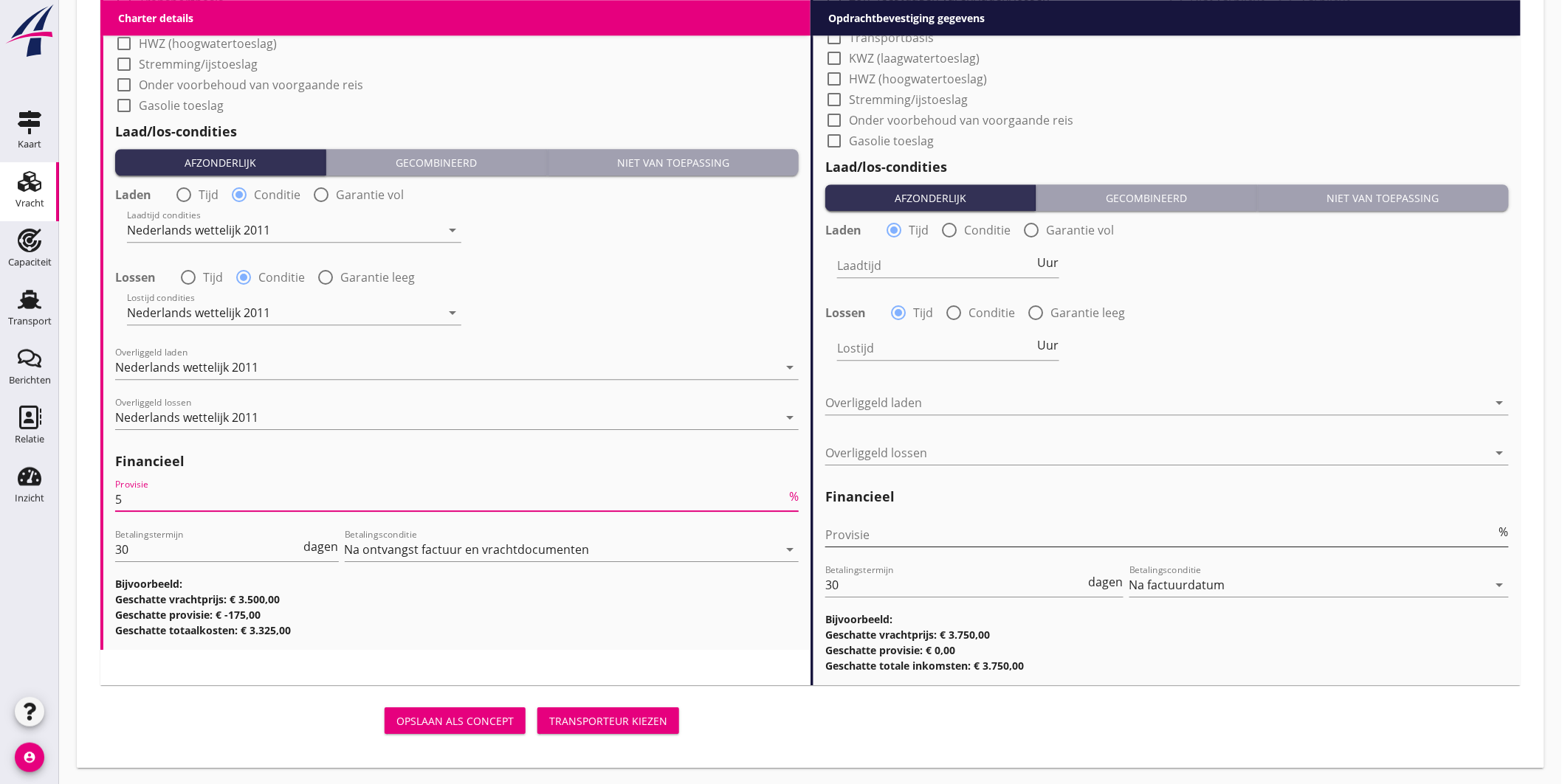
type input "5"
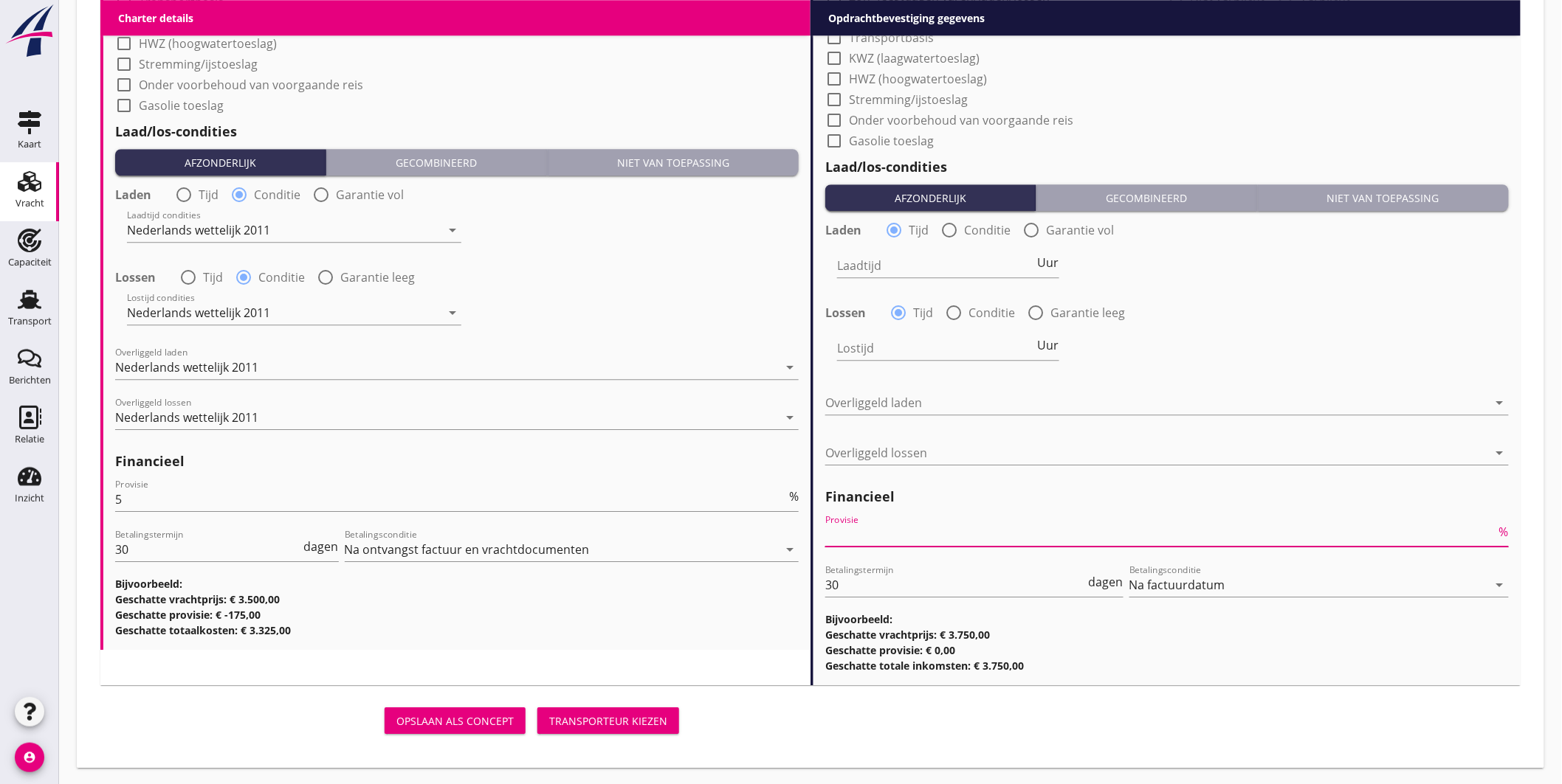
click at [850, 530] on input "Provisie" at bounding box center [1161, 534] width 671 height 23
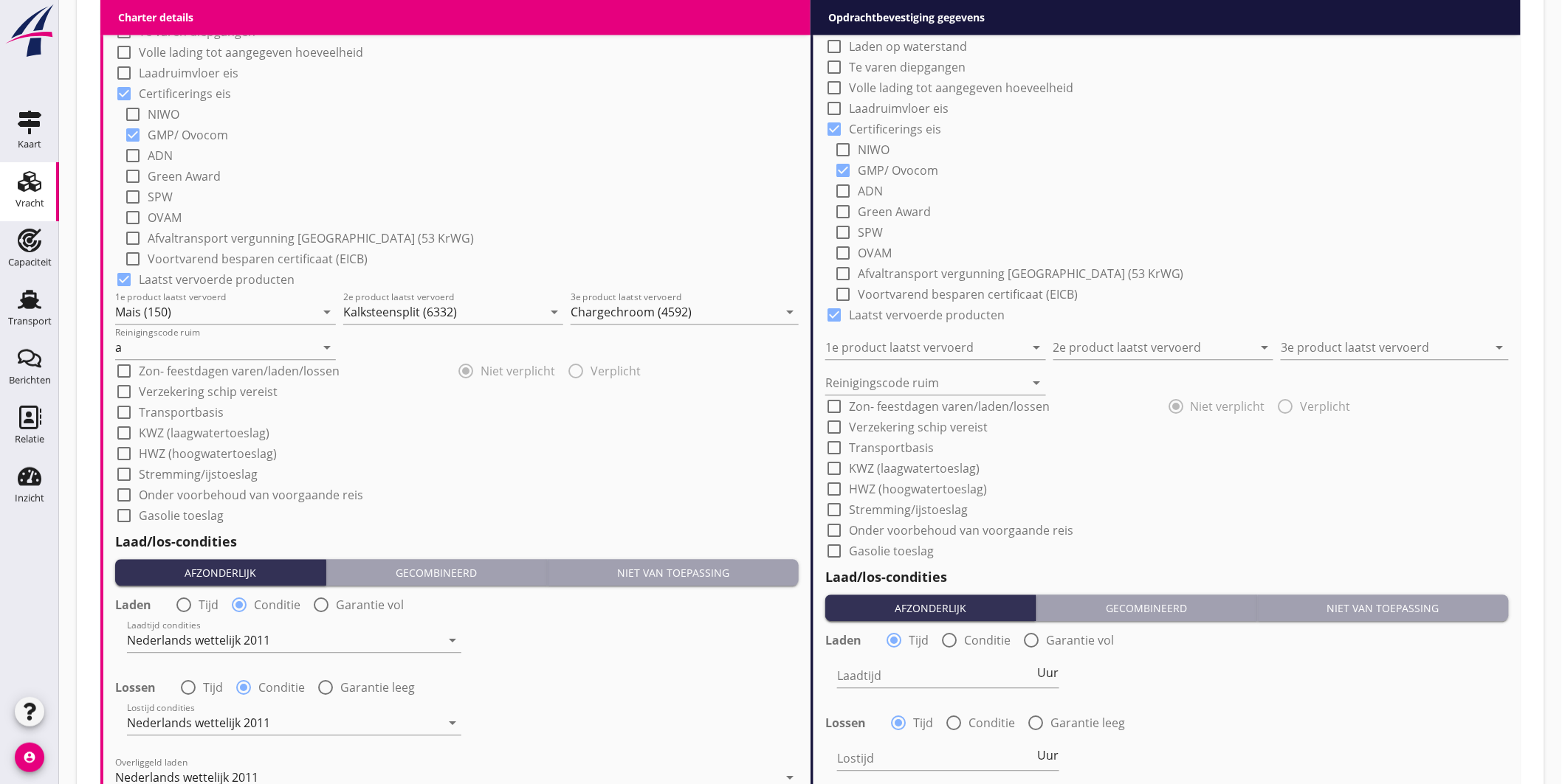
scroll to position [806, 0]
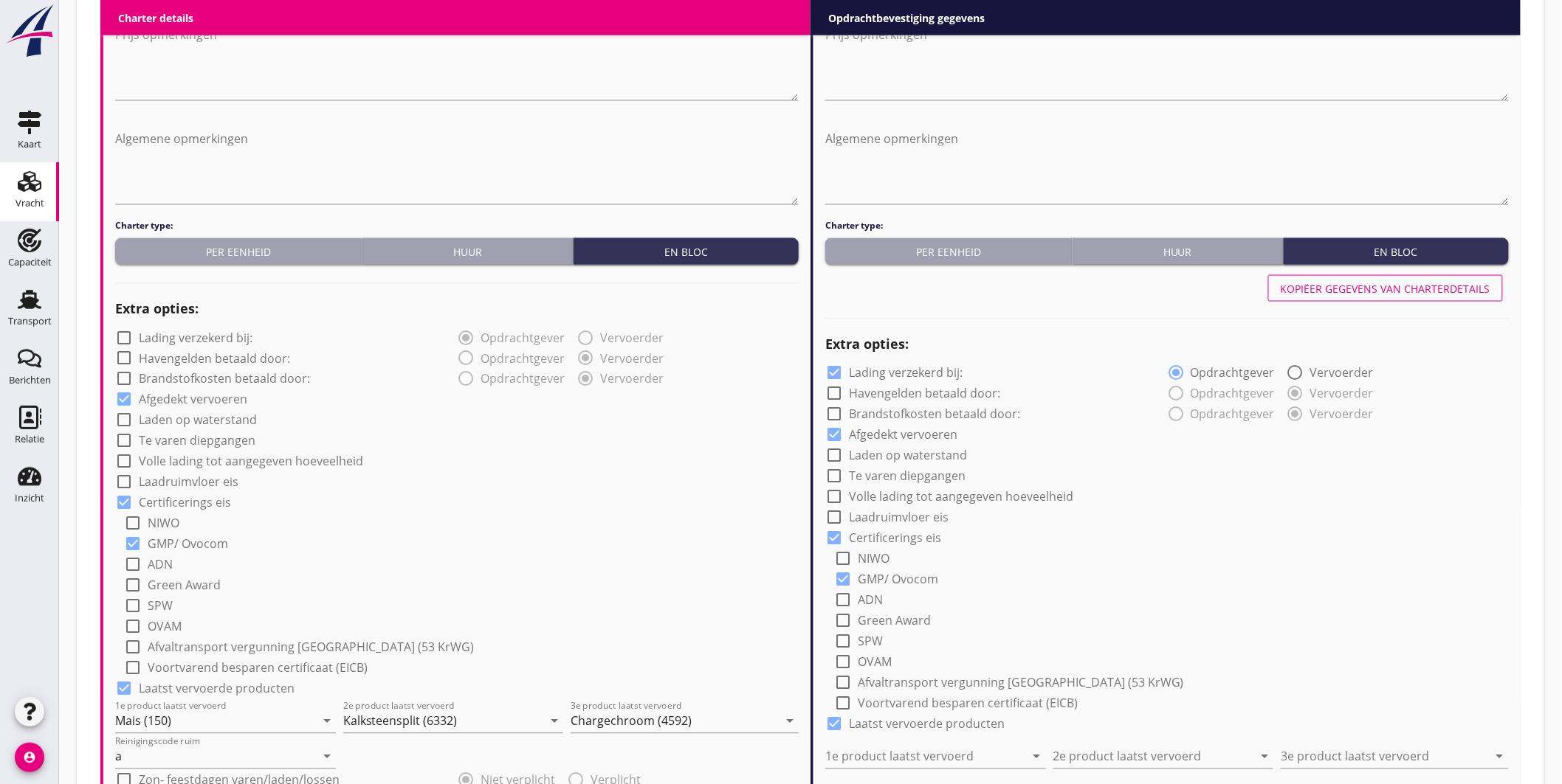
type input "2.50"
click at [1467, 291] on div "Kopiëer gegevens van charterdetails" at bounding box center [1385, 289] width 209 height 16
checkbox input "false"
type input "Mais (150)"
type input "Kalksteensplit (6332)"
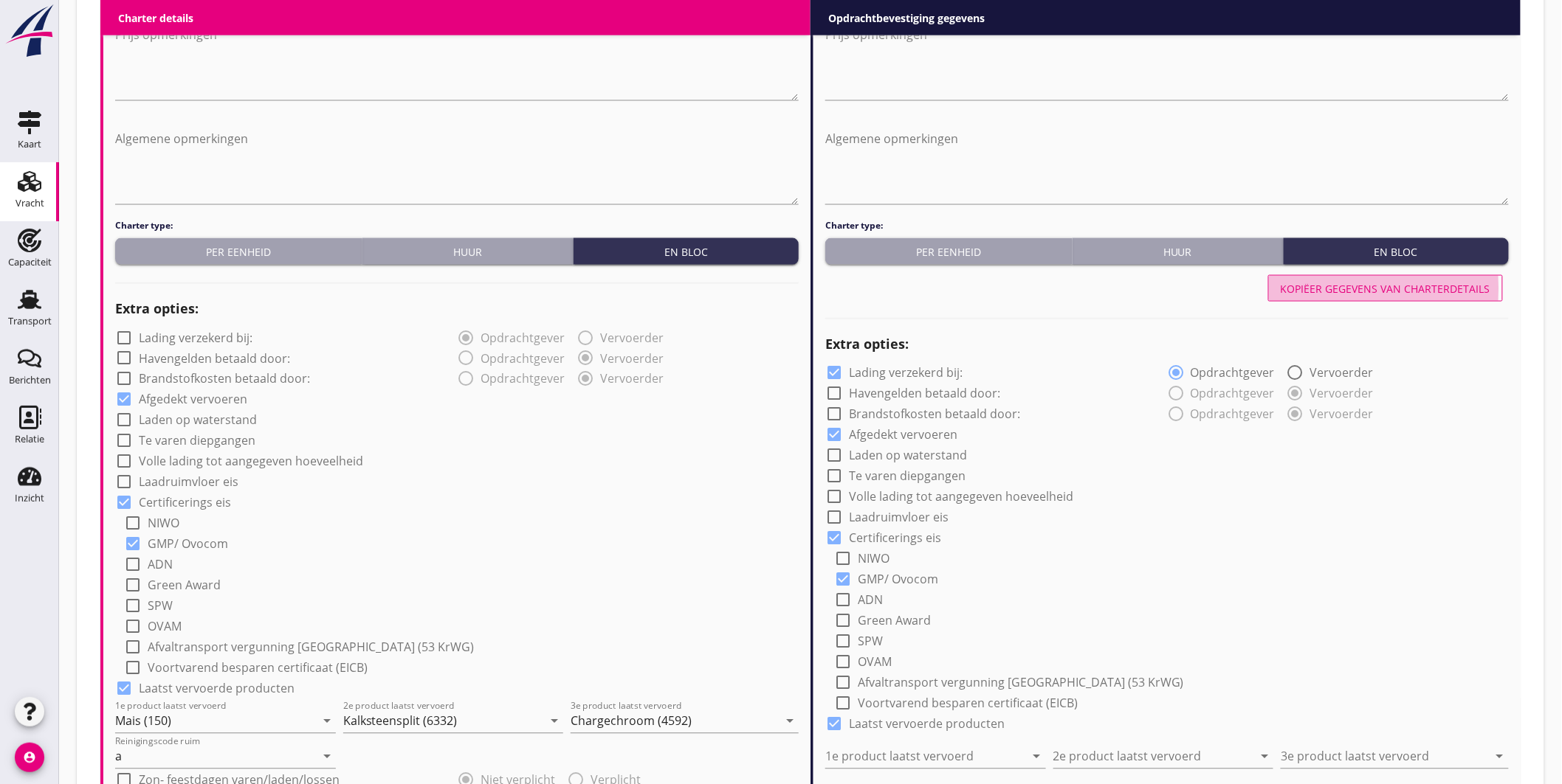
type input "Chargechroom (4592)"
type input "a"
radio input "false"
radio input "true"
radio input "false"
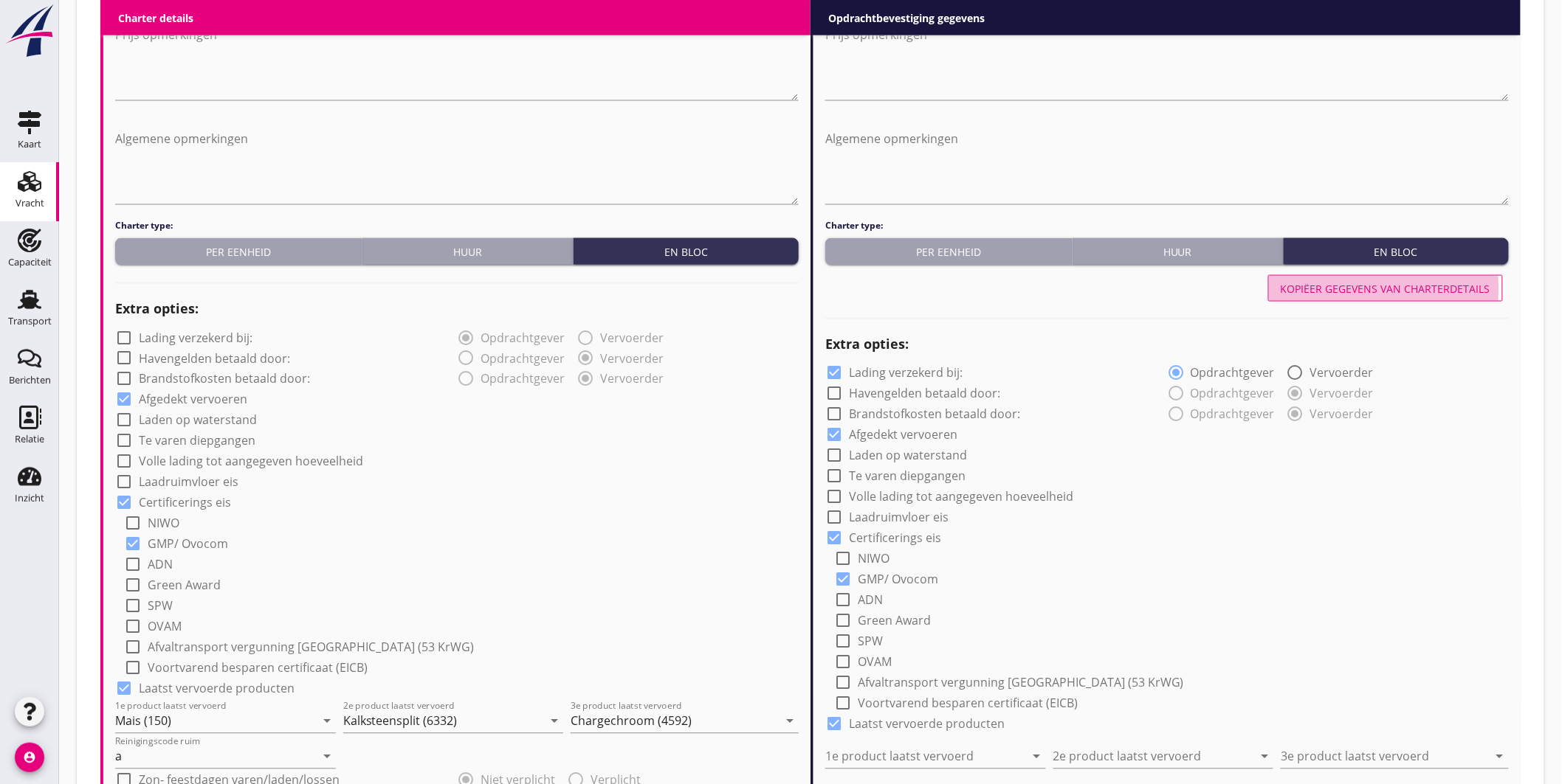
radio input "true"
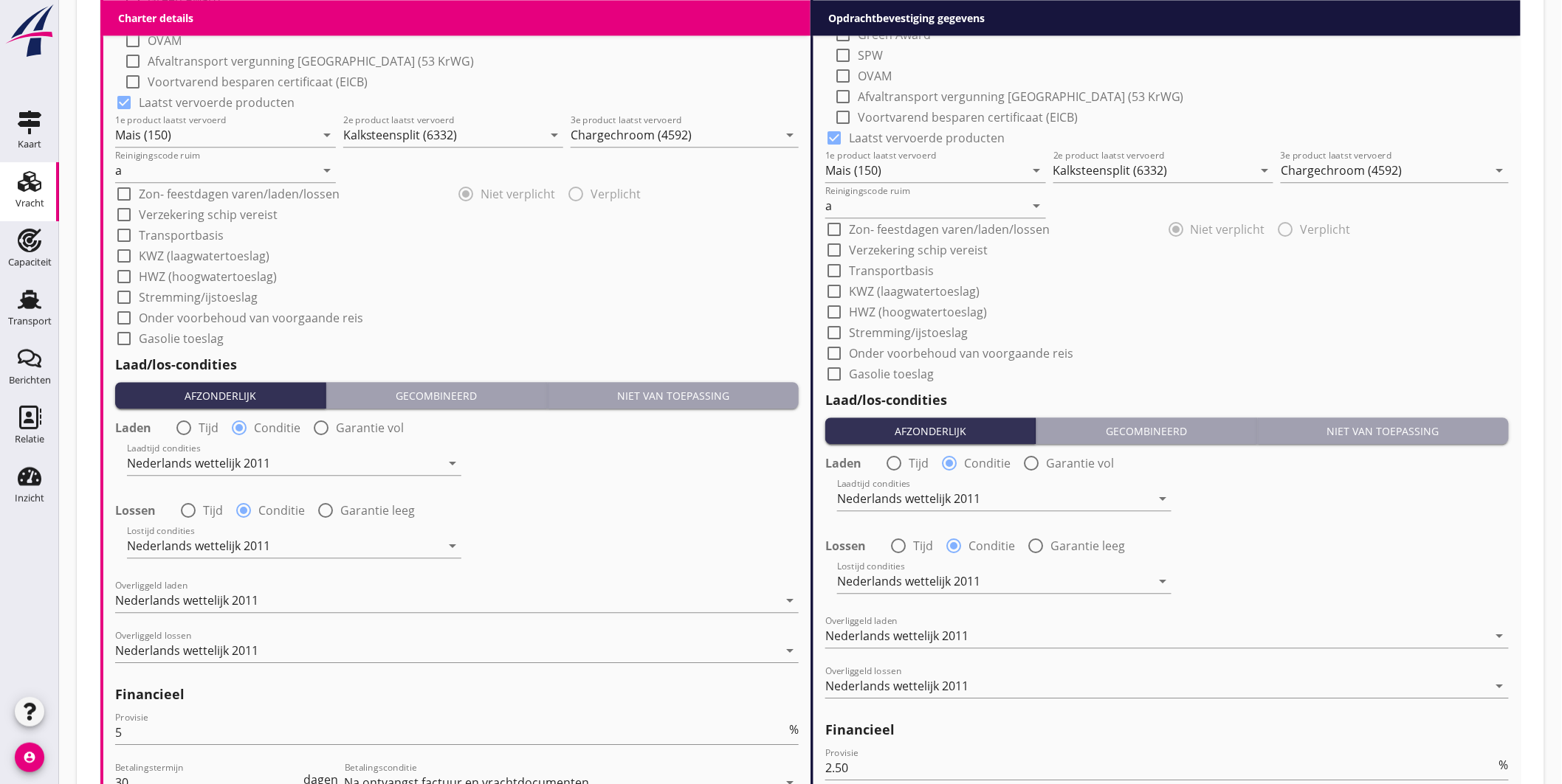
scroll to position [1625, 0]
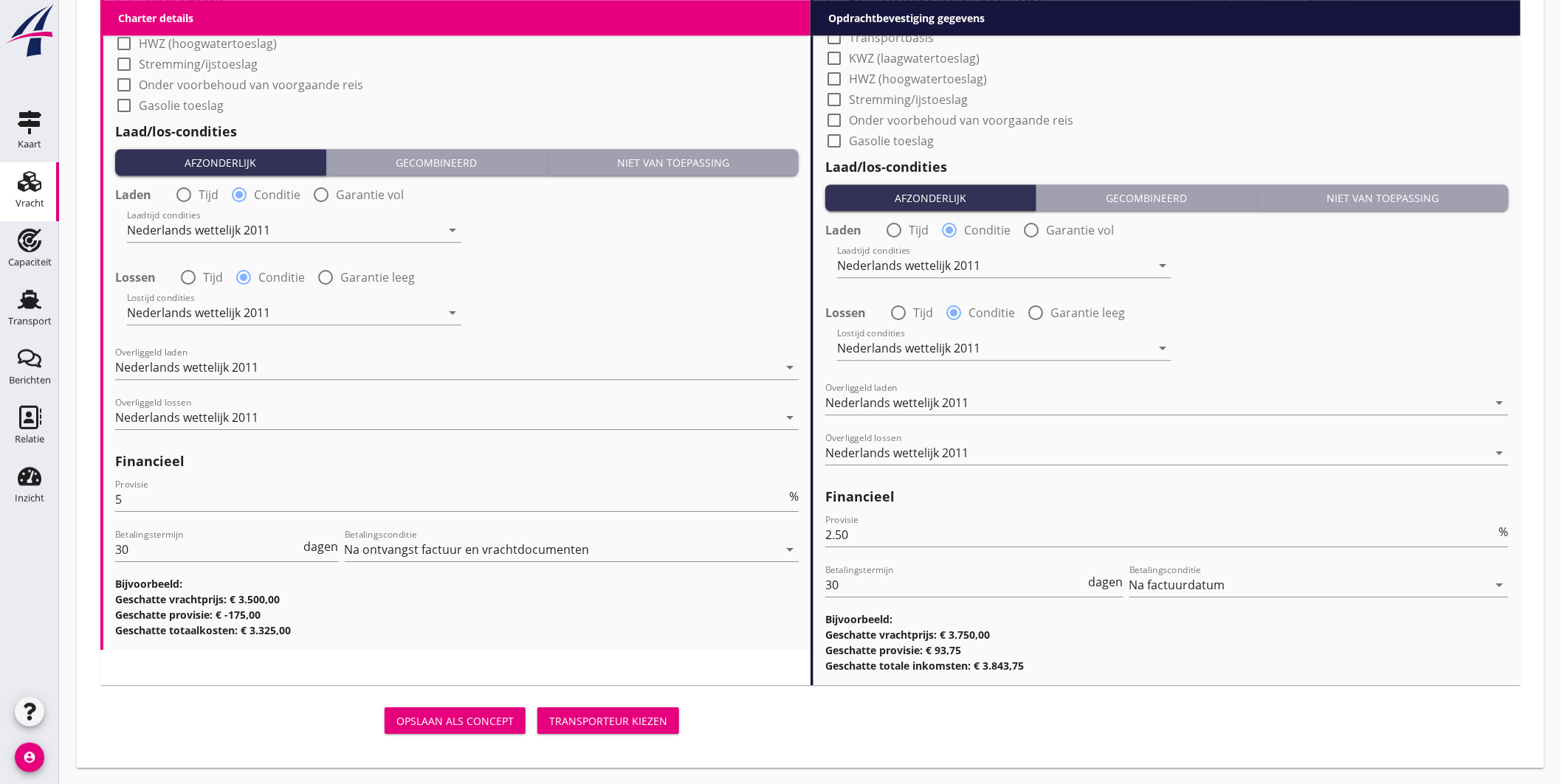
click at [604, 713] on div "Transporteur kiezen" at bounding box center [608, 721] width 118 height 16
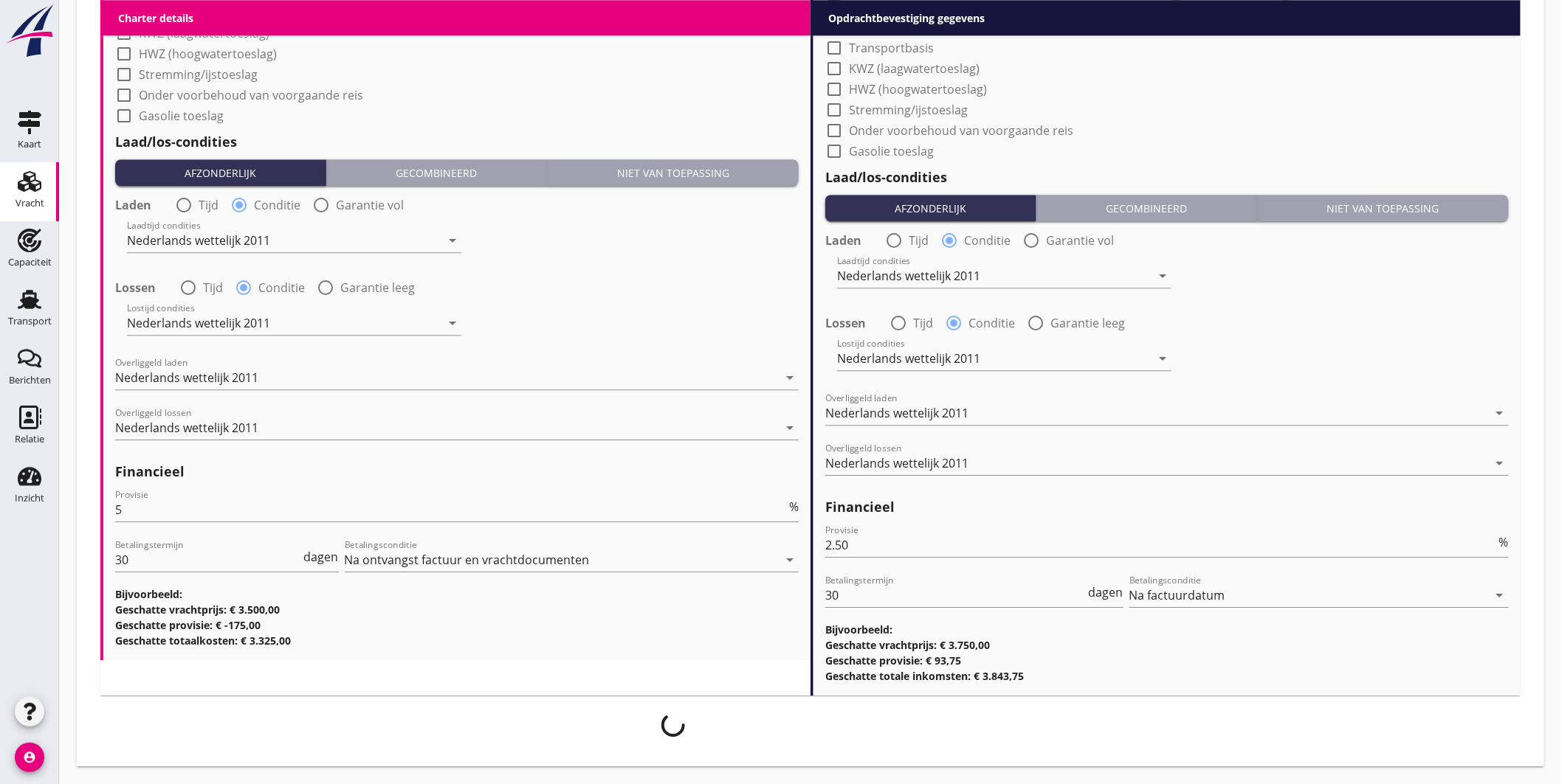
scroll to position [1614, 0]
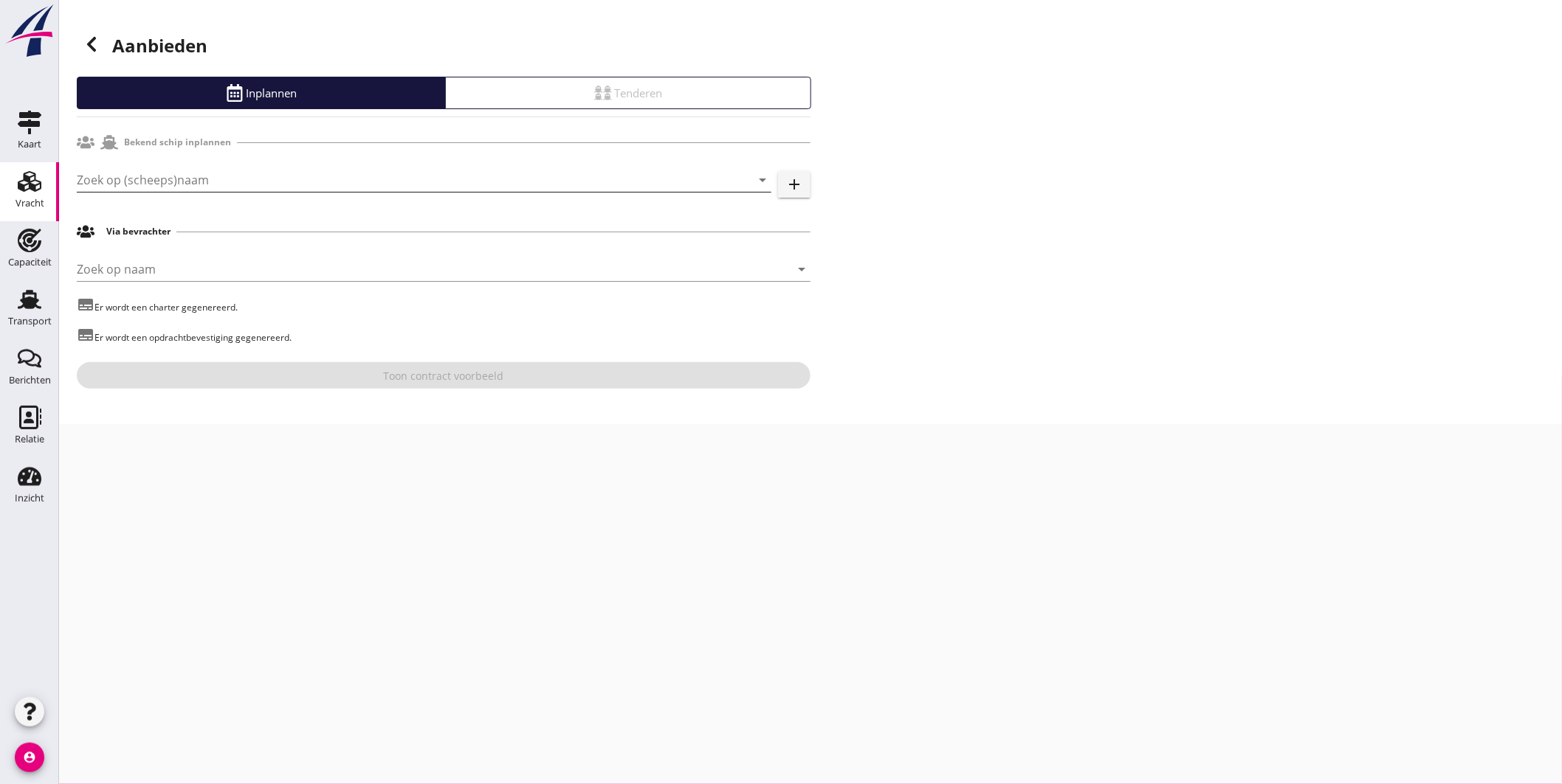
click at [251, 184] on input "Zoek op (scheeps)naam" at bounding box center [403, 180] width 653 height 23
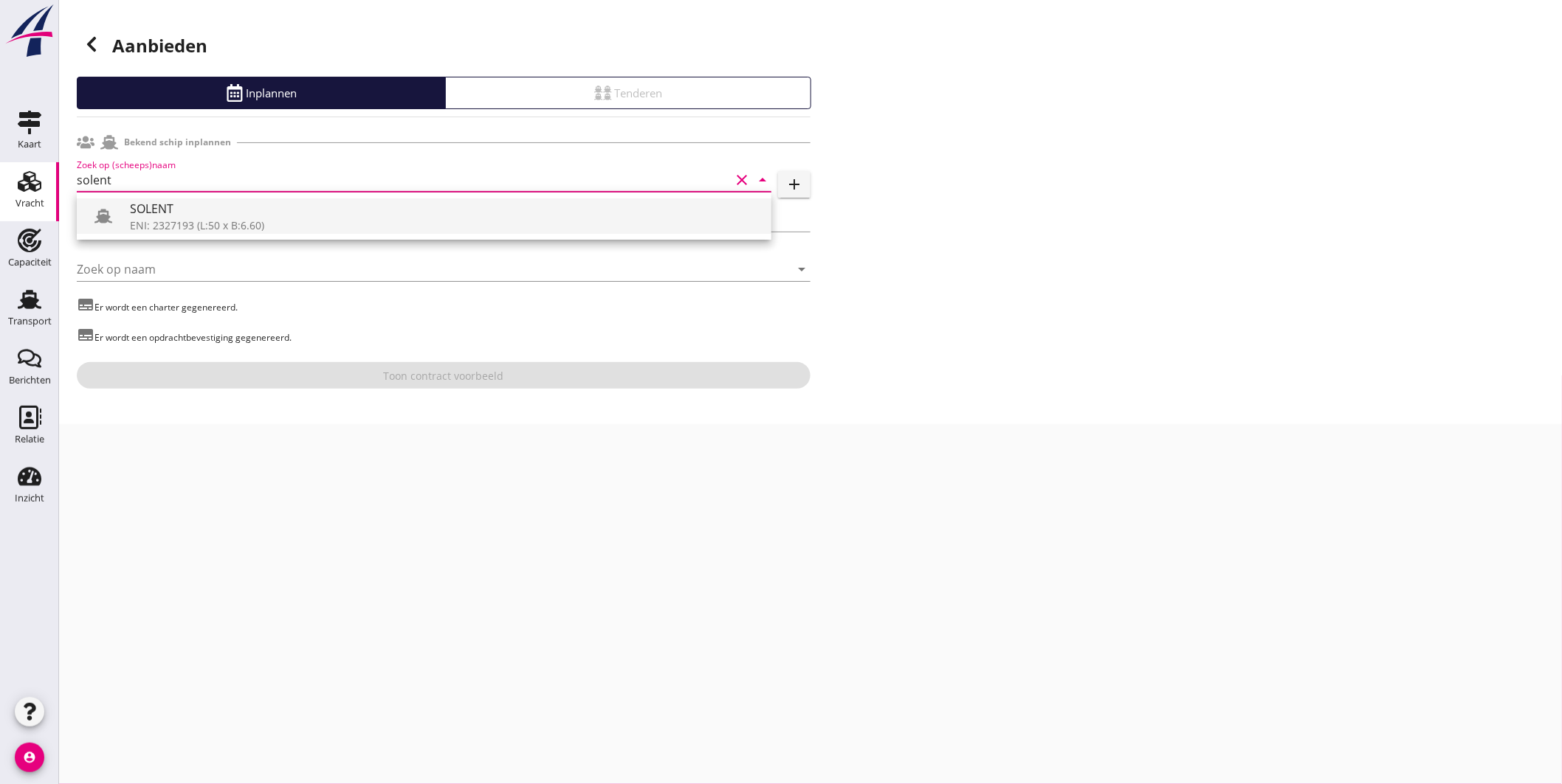
click at [201, 209] on div "SOLENT" at bounding box center [445, 208] width 630 height 17
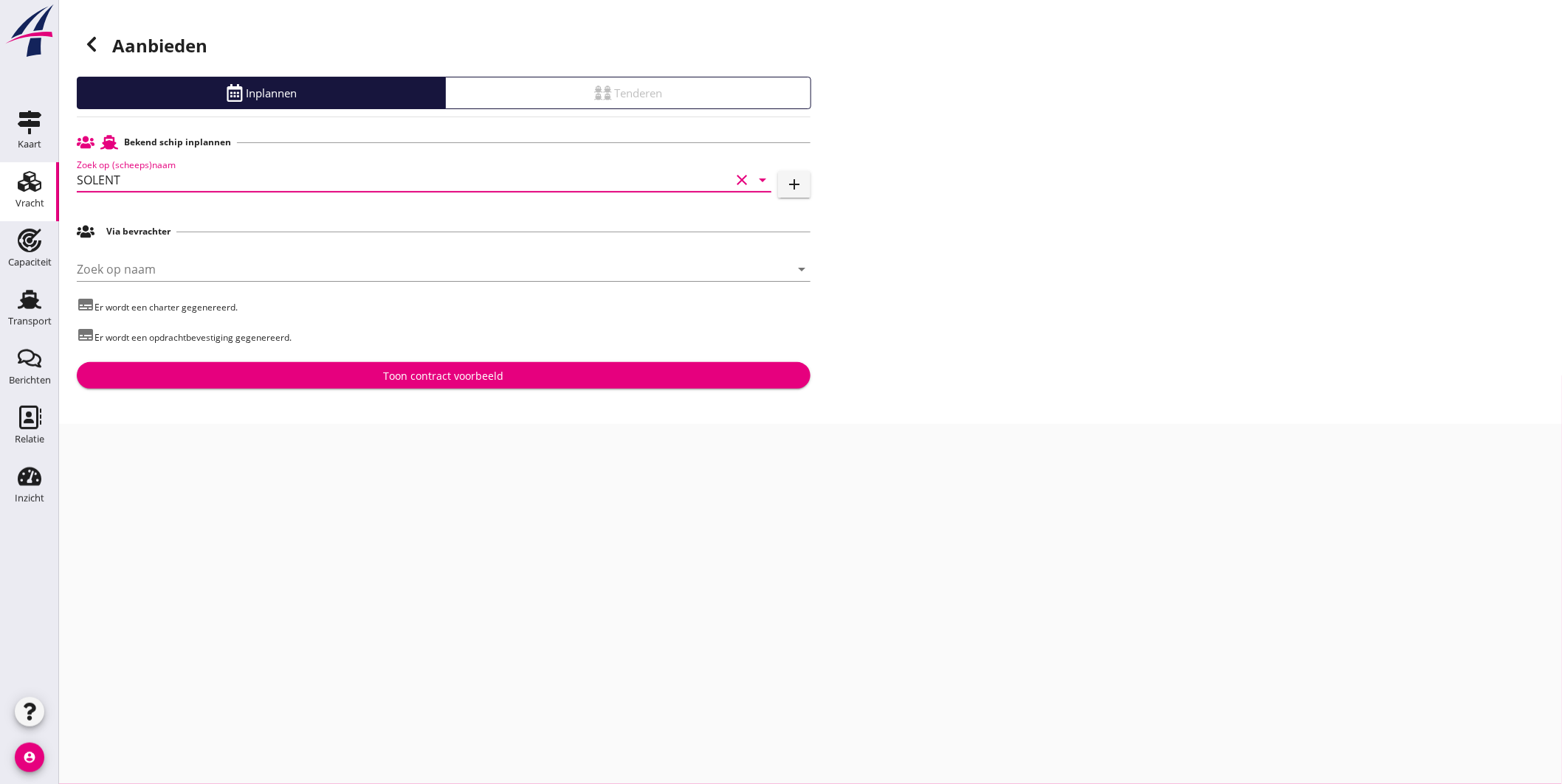
type input "SOLENT"
click at [401, 379] on div "Toon contract voorbeeld" at bounding box center [444, 376] width 120 height 16
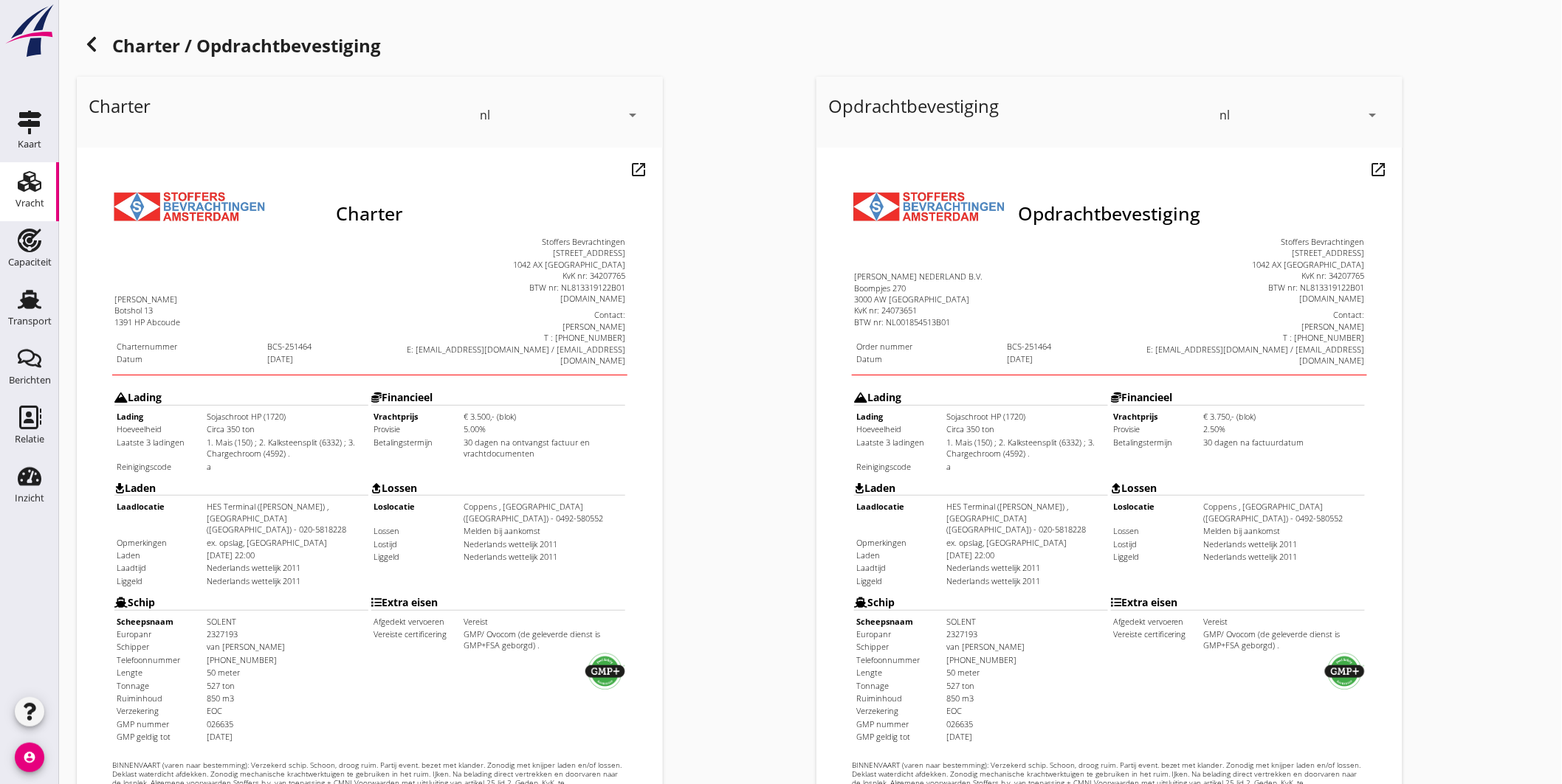
scroll to position [306, 0]
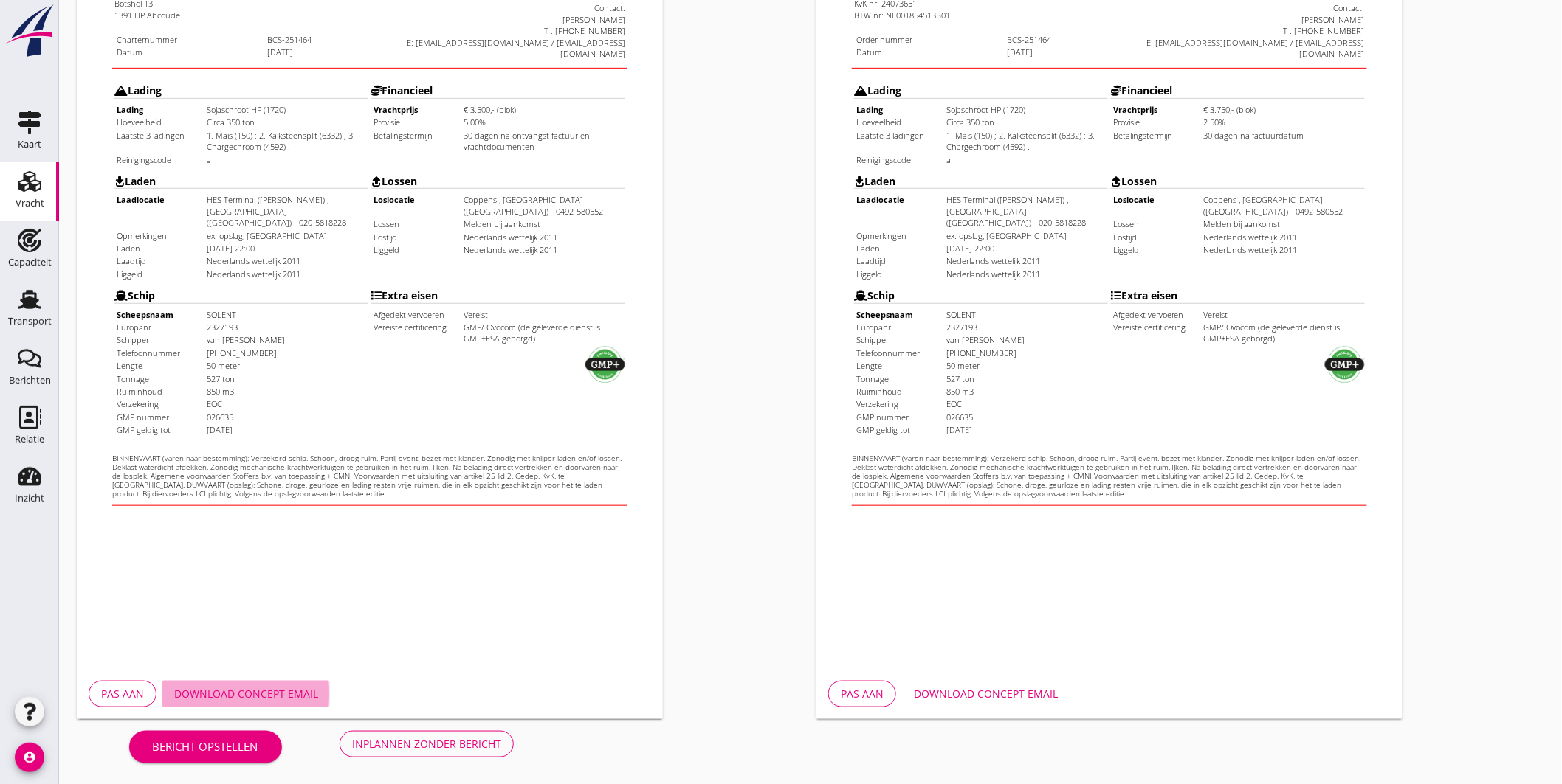
drag, startPoint x: 294, startPoint y: 686, endPoint x: 429, endPoint y: 688, distance: 135.0
click at [294, 688] on div "Download concept email" at bounding box center [246, 694] width 144 height 16
click at [1038, 688] on div "Download concept email" at bounding box center [986, 694] width 144 height 16
click at [429, 734] on button "Inplannen zonder bericht" at bounding box center [427, 744] width 174 height 27
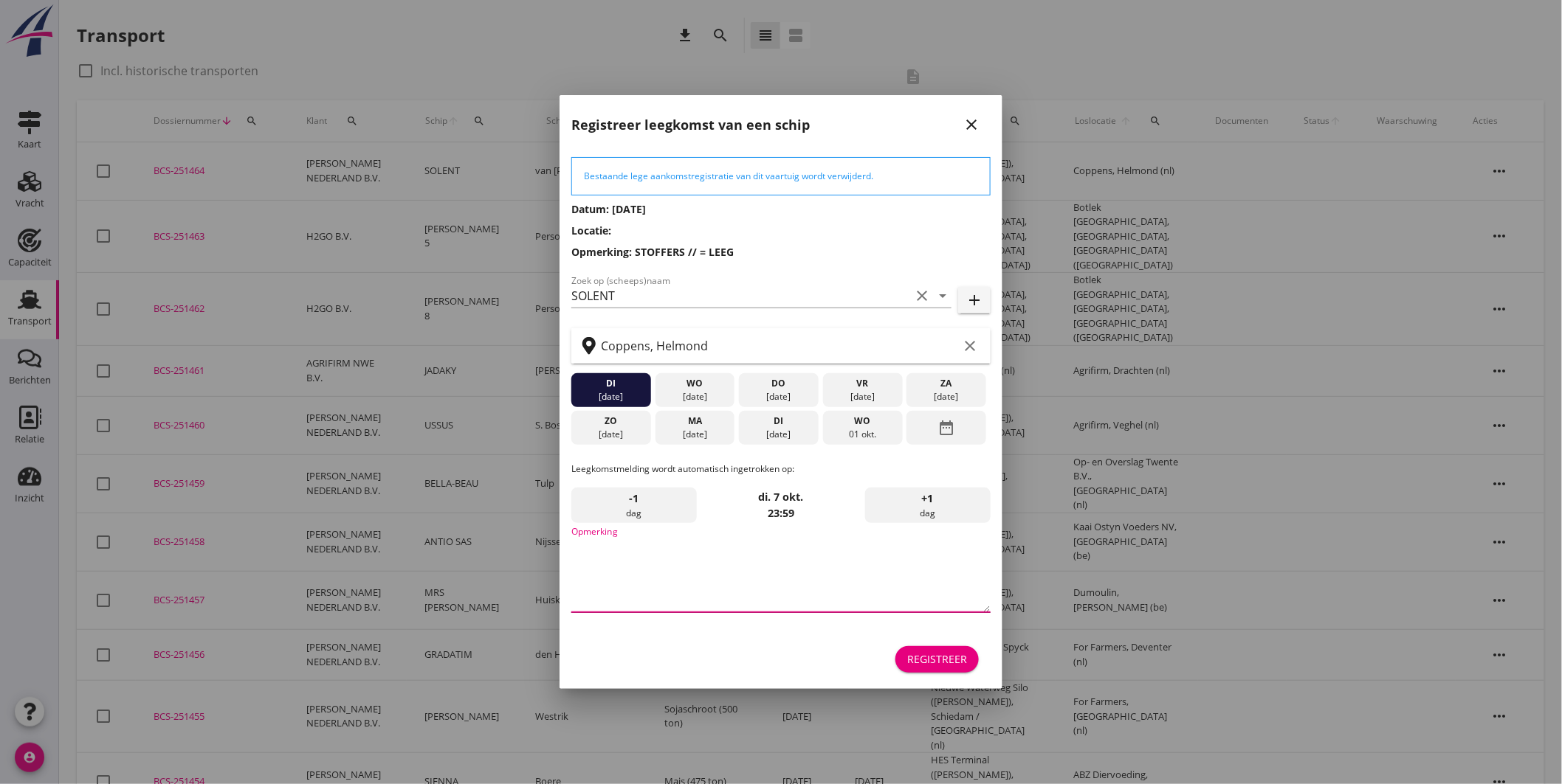
click at [665, 577] on textarea "Opmerking" at bounding box center [781, 573] width 420 height 77
type textarea "STOFFERS"
click at [698, 431] on div "[DATE]" at bounding box center [694, 434] width 72 height 13
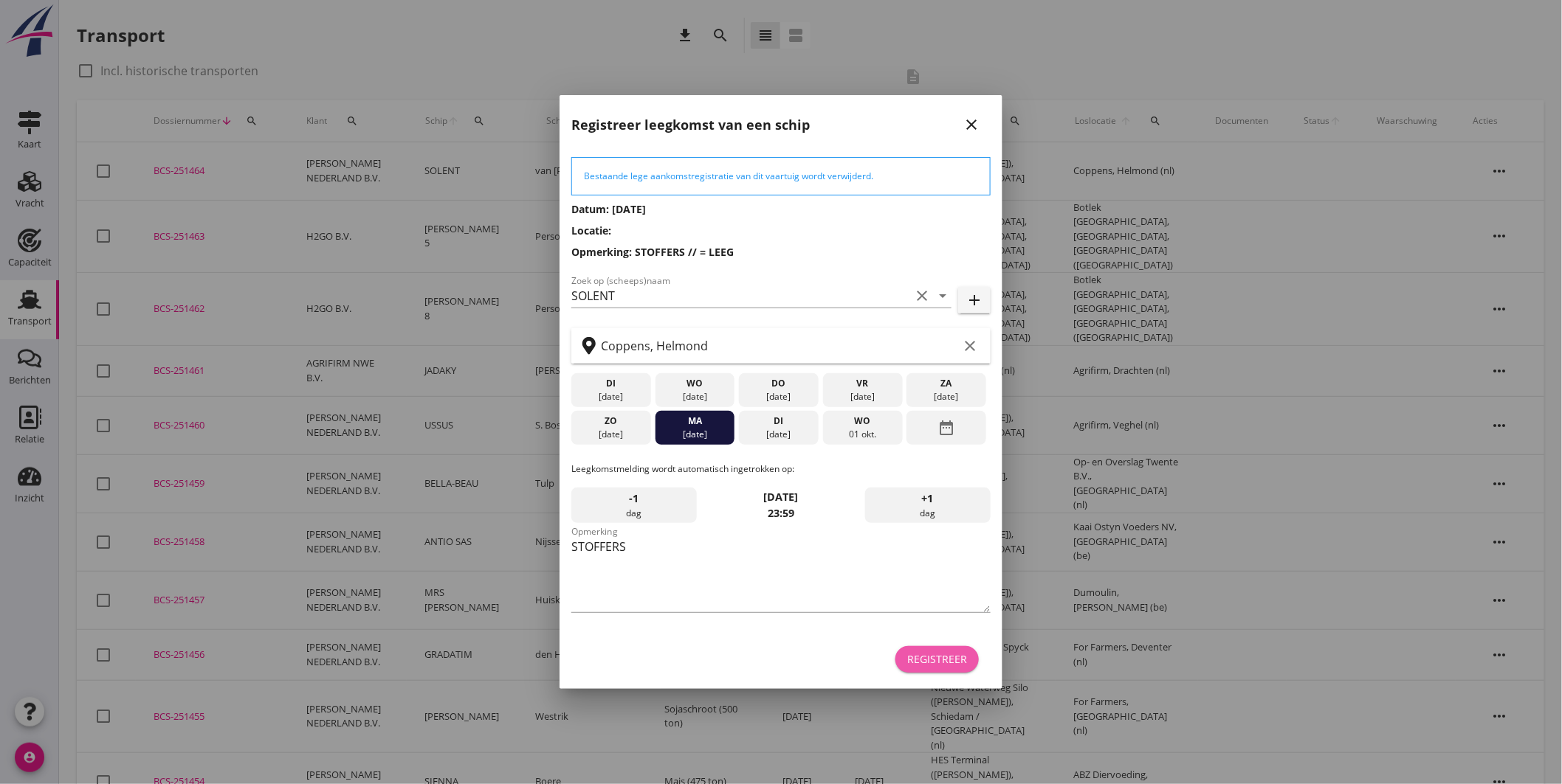
click at [928, 654] on div "Registreer" at bounding box center [937, 659] width 60 height 16
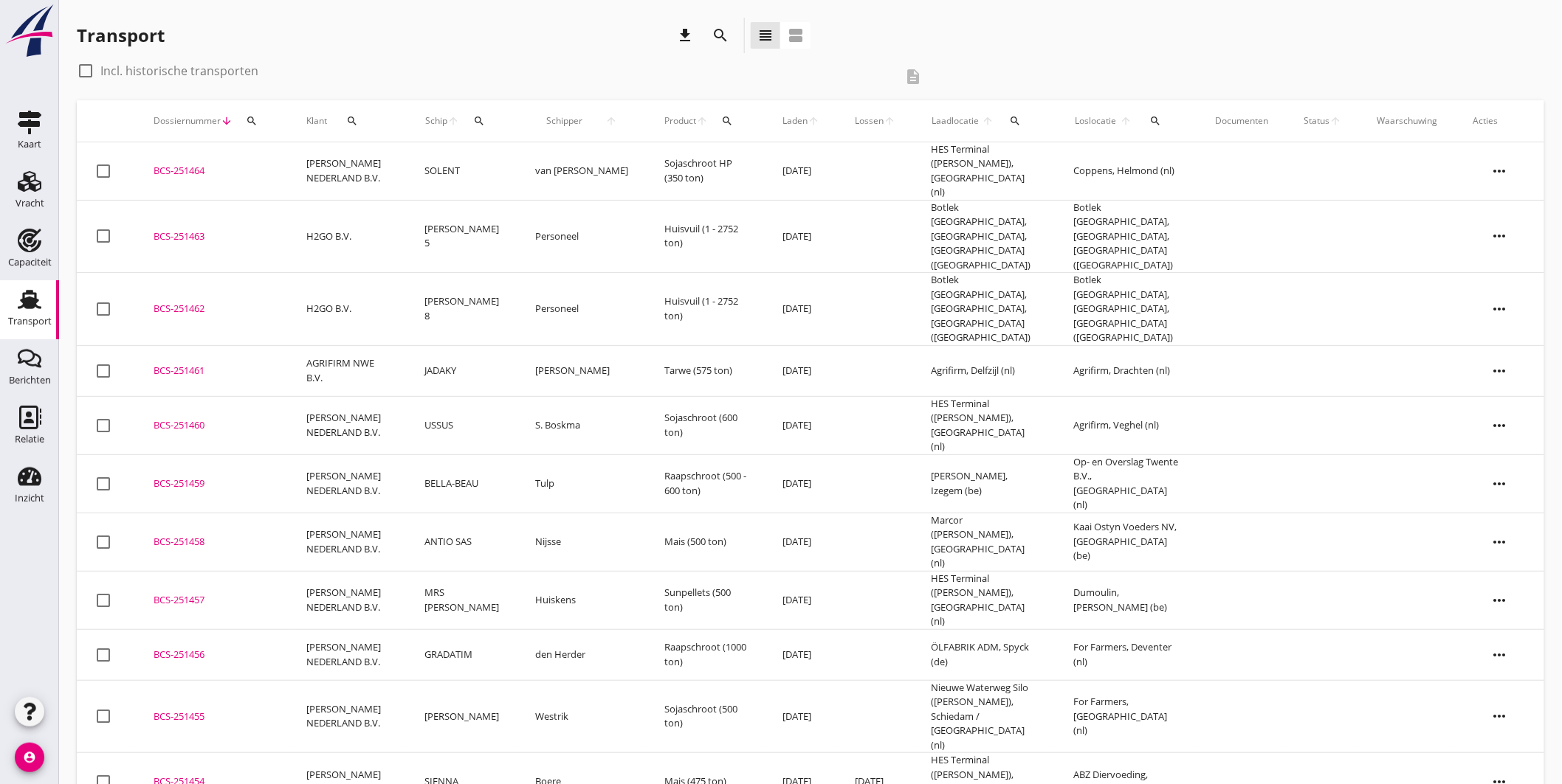
click at [438, 157] on td "SOLENT" at bounding box center [461, 171] width 110 height 58
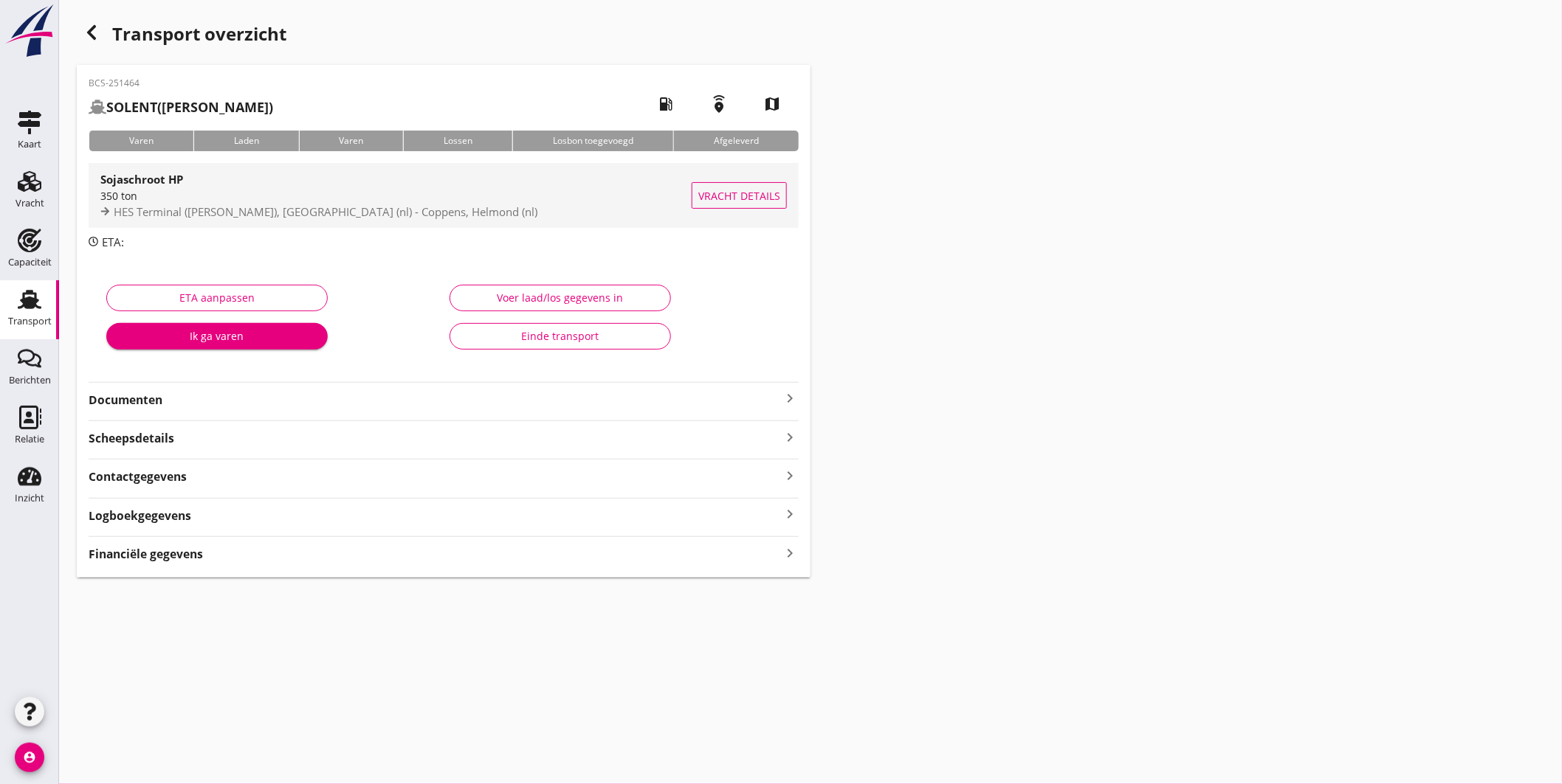
click at [401, 186] on div "Sojaschroot HP" at bounding box center [396, 179] width 591 height 17
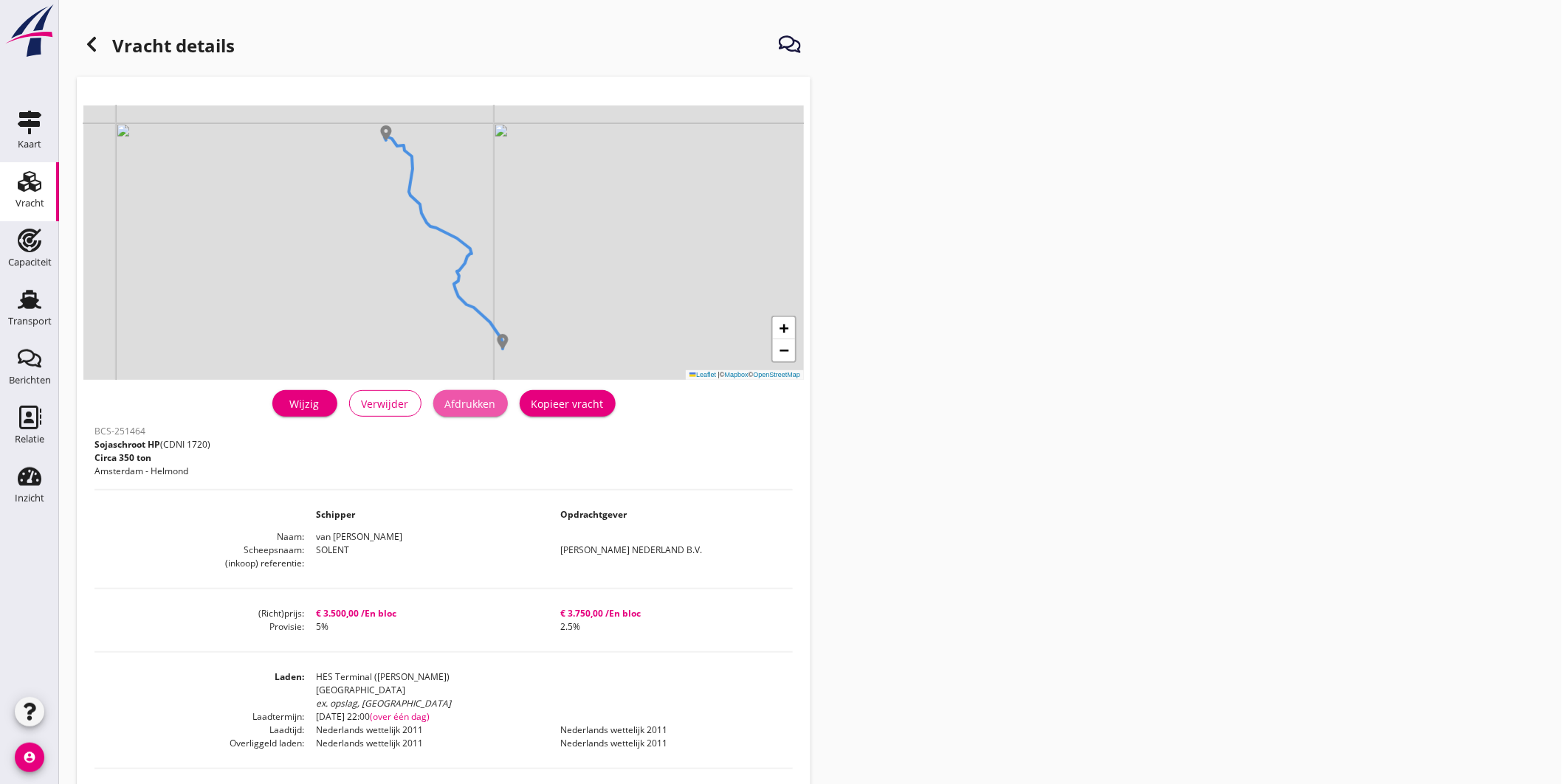
drag, startPoint x: 465, startPoint y: 399, endPoint x: 1191, endPoint y: 629, distance: 761.6
click at [466, 400] on div "Afdrukken" at bounding box center [470, 404] width 51 height 16
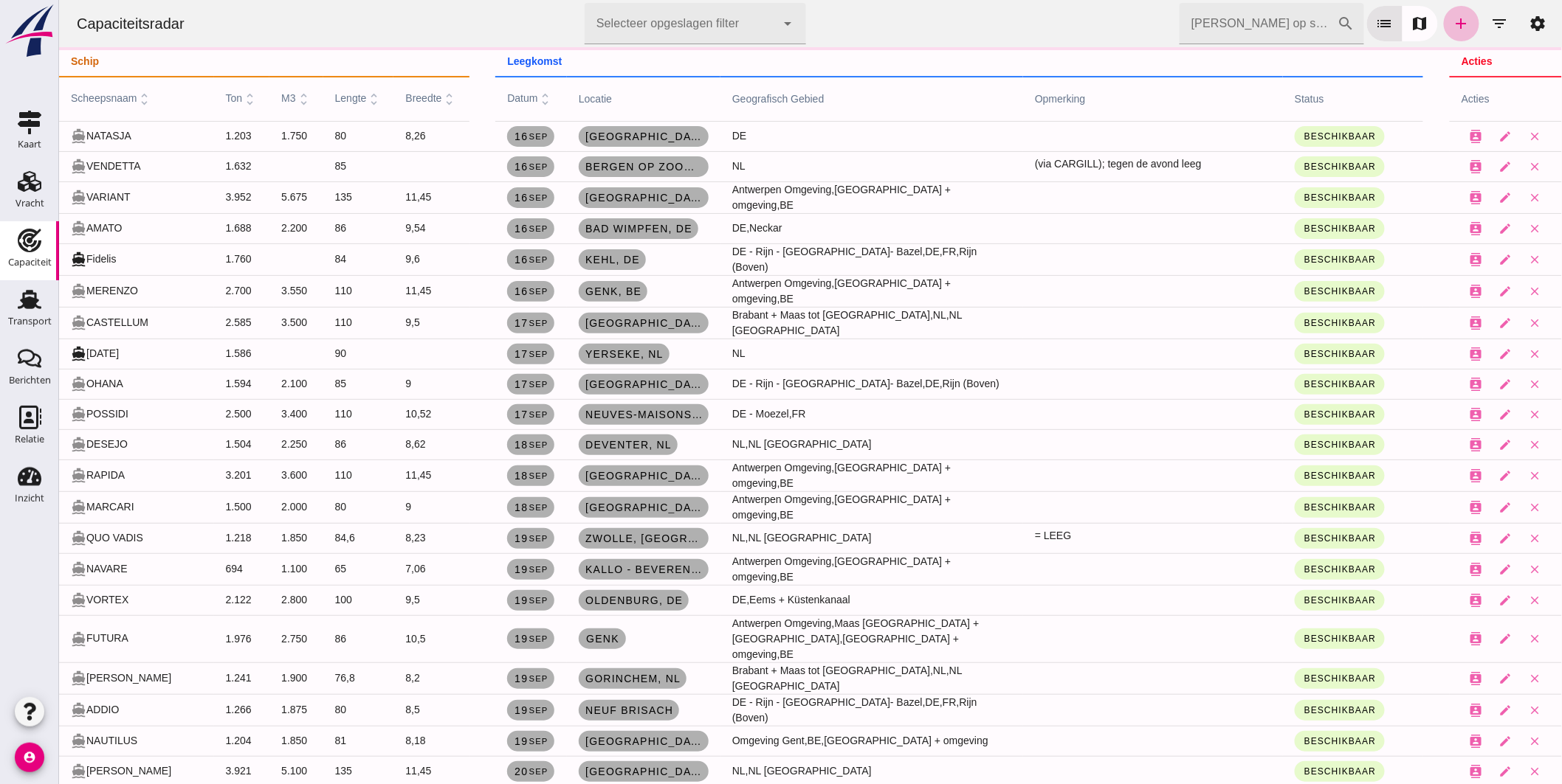
click at [116, 92] on span "scheepsnaam unfold_more" at bounding box center [111, 98] width 82 height 12
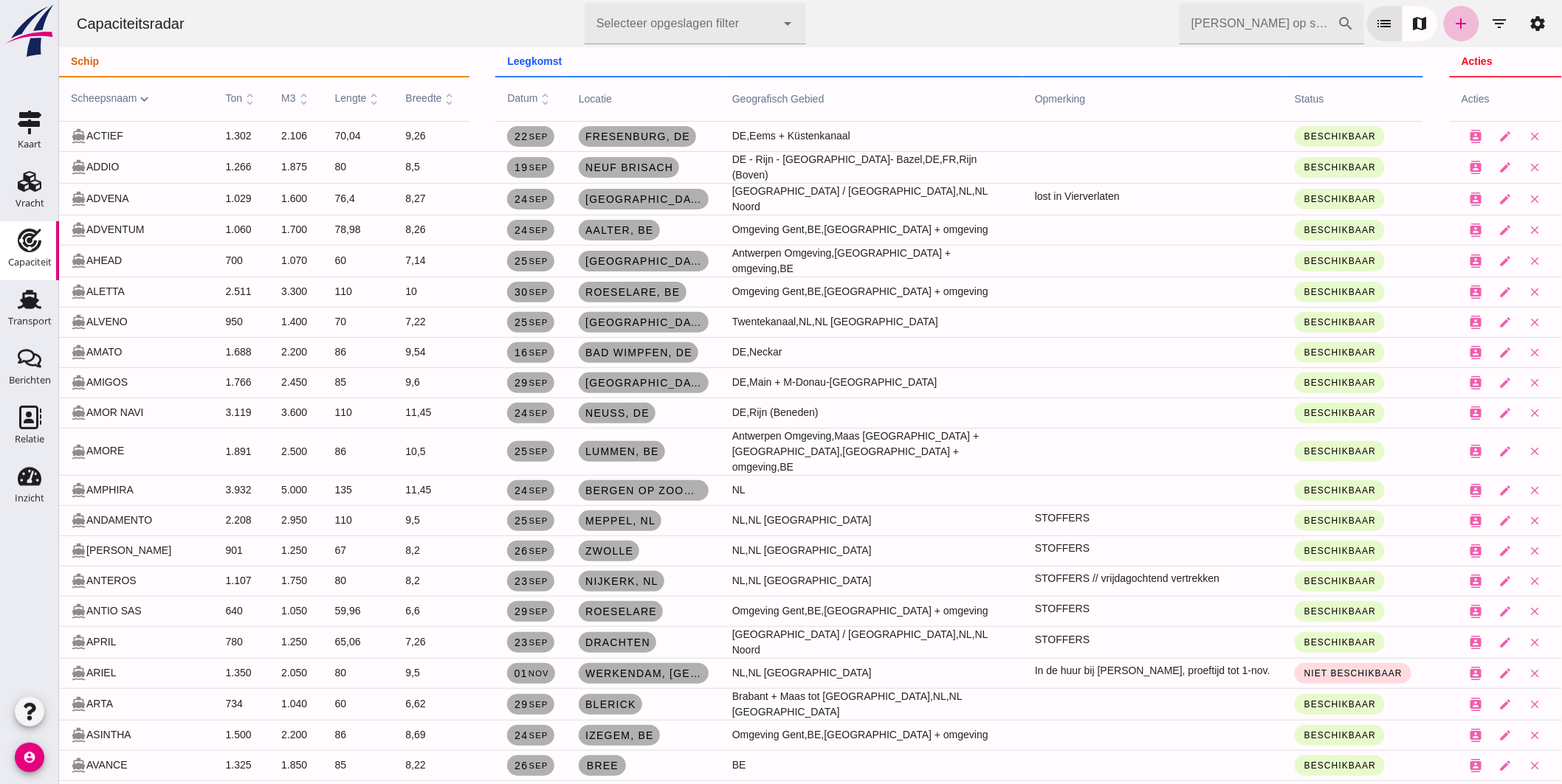
click at [511, 93] on span "datum unfold_more" at bounding box center [529, 98] width 46 height 12
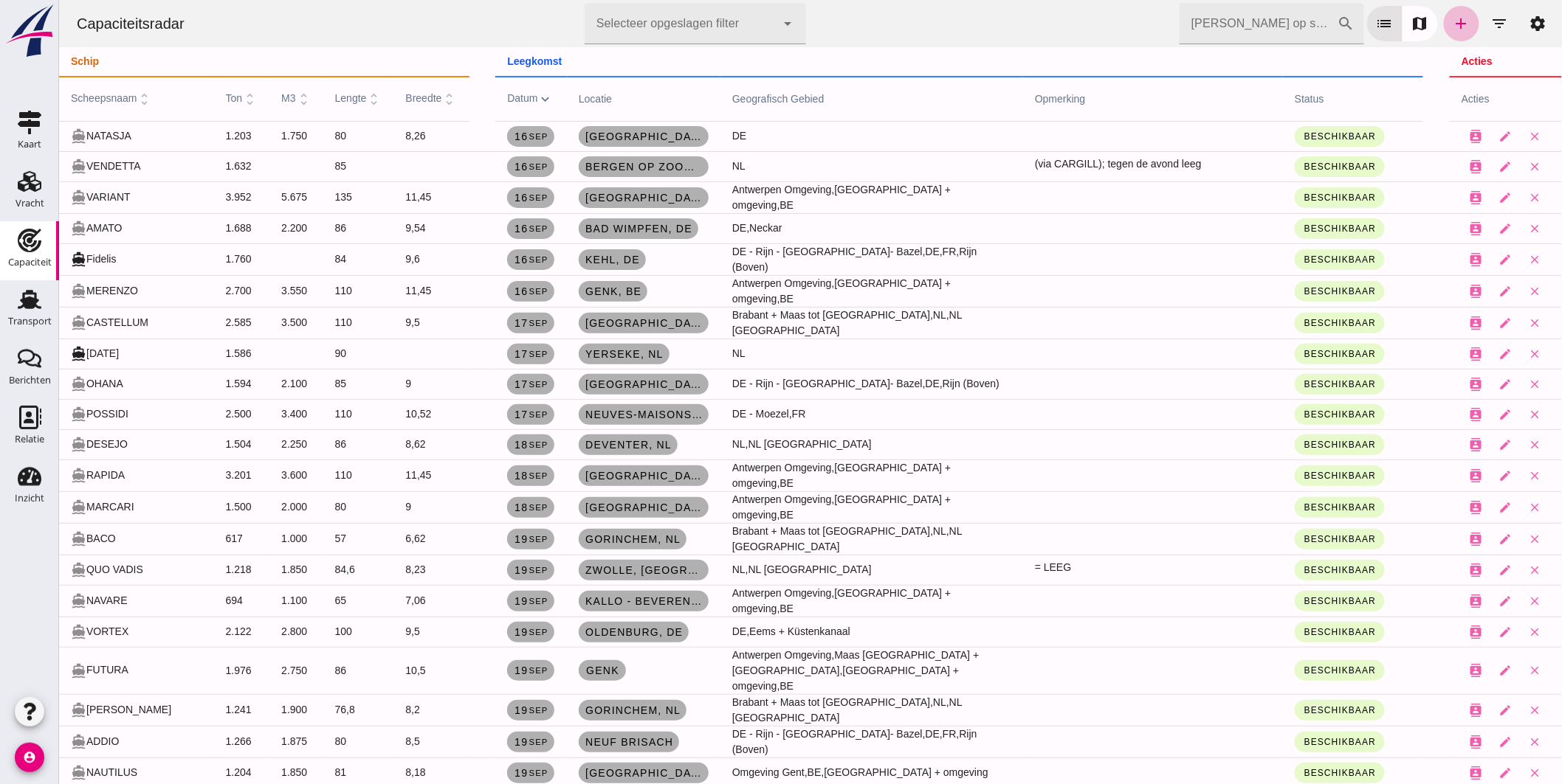
click at [116, 89] on th "scheepsnaam unfold_more" at bounding box center [136, 98] width 155 height 44
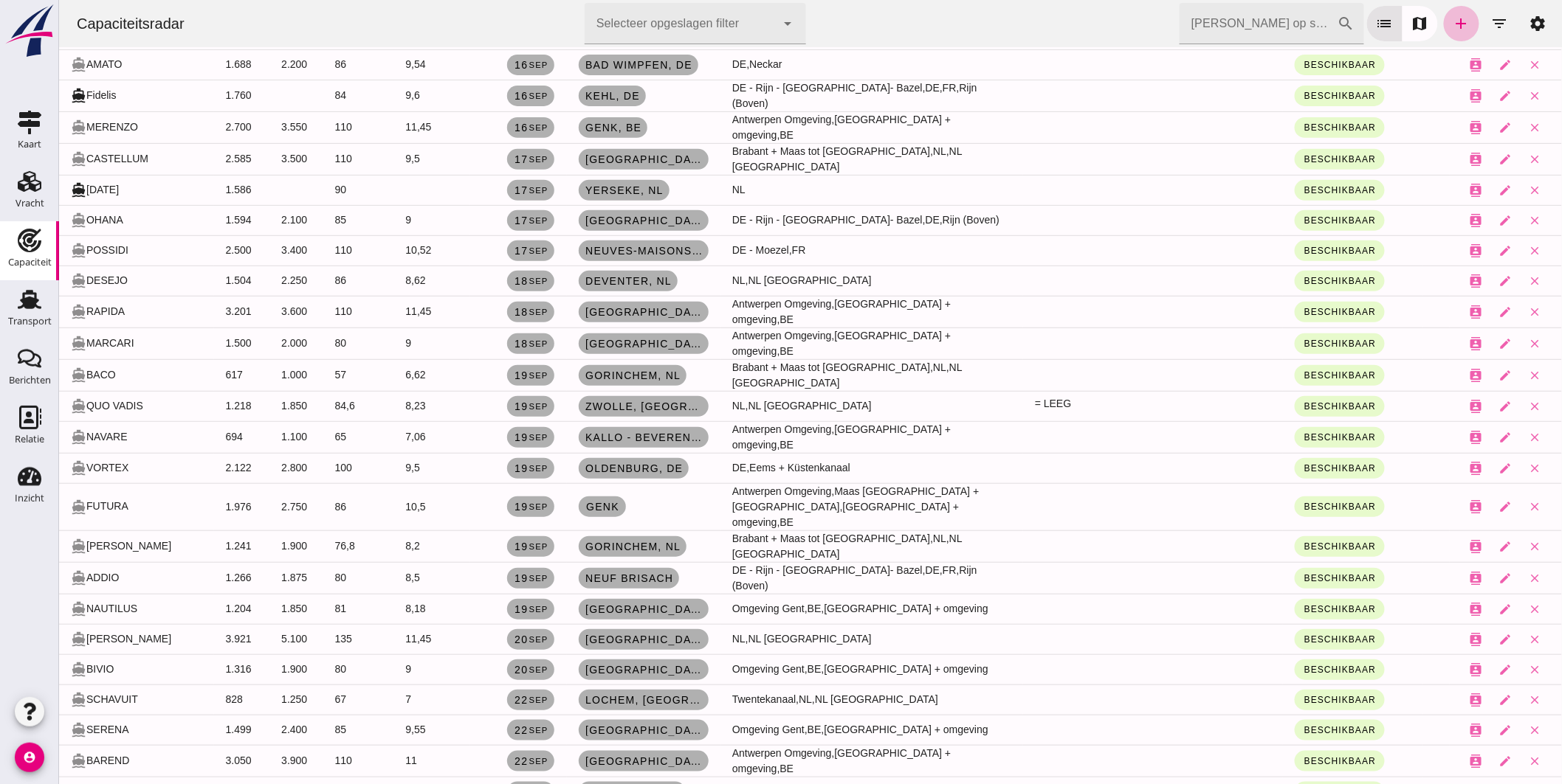
scroll to position [327, 0]
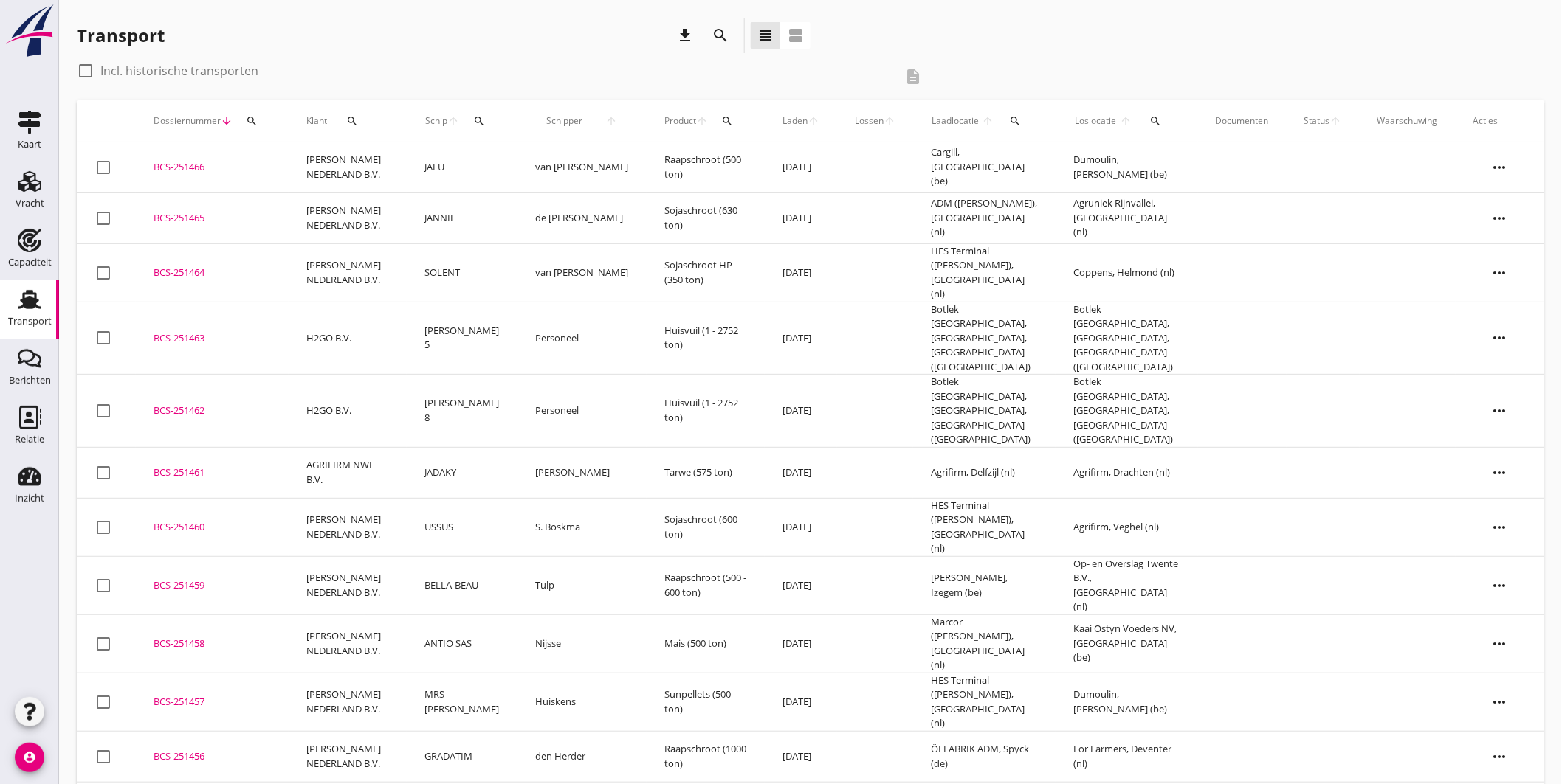
click at [486, 120] on icon "search" at bounding box center [480, 122] width 12 height 12
click at [549, 163] on input "Zoek op (scheeps)naam" at bounding box center [564, 163] width 154 height 23
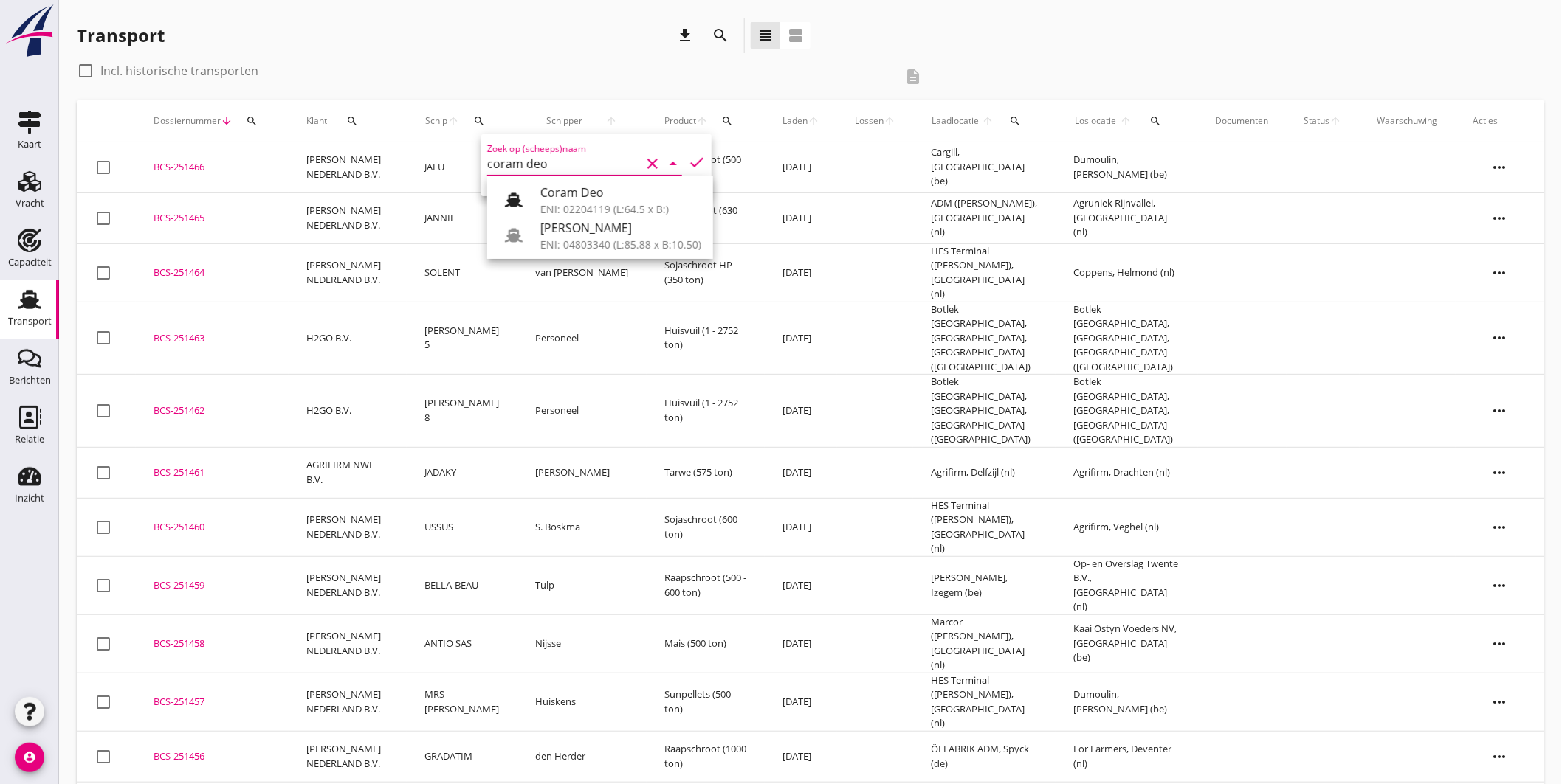
drag, startPoint x: 558, startPoint y: 233, endPoint x: 659, endPoint y: 202, distance: 105.7
click at [558, 233] on div "[PERSON_NAME]" at bounding box center [620, 227] width 161 height 17
click at [689, 159] on icon "check" at bounding box center [697, 162] width 17 height 17
type input "[PERSON_NAME]"
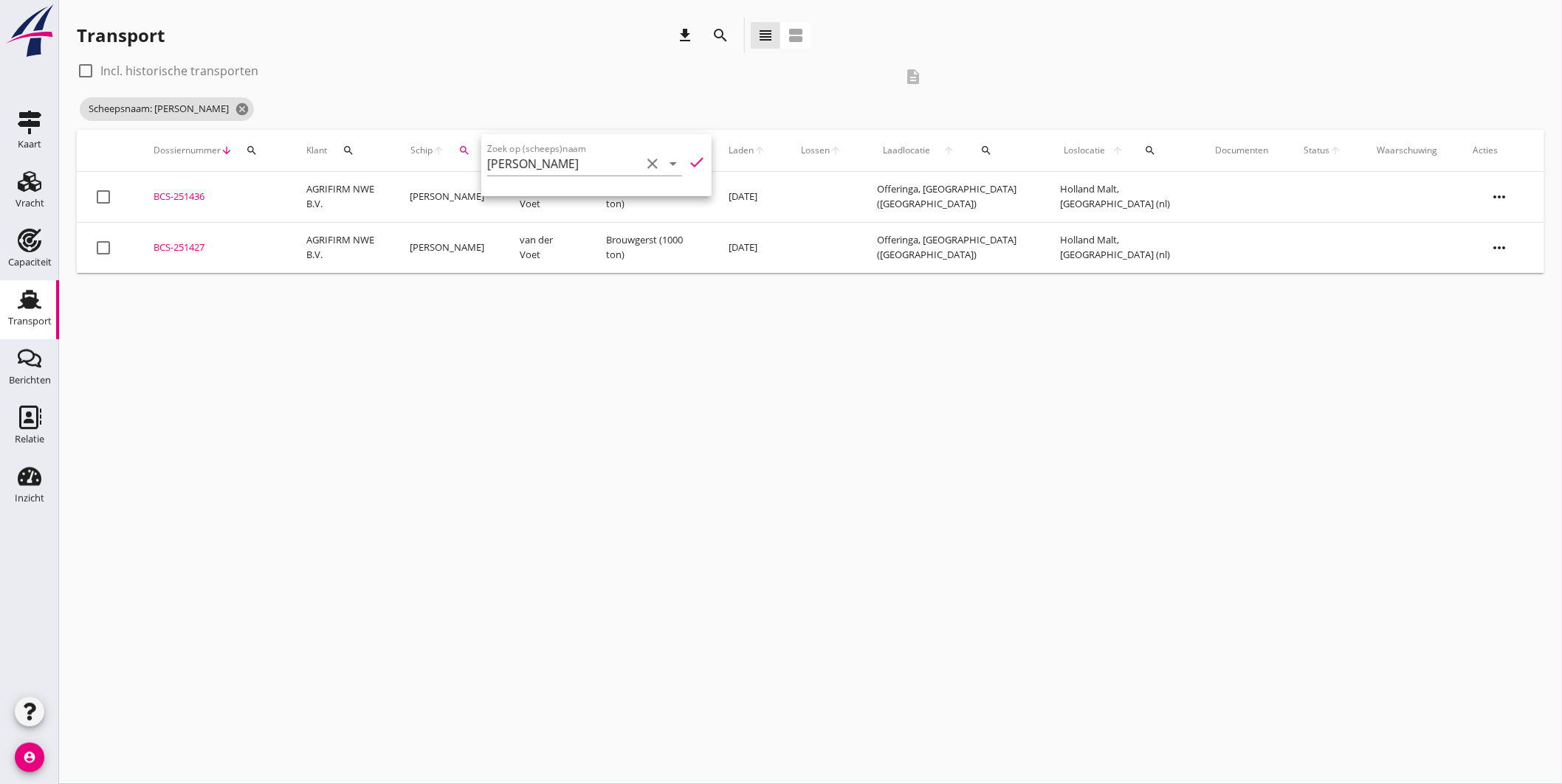
click at [525, 361] on div "cancel You are impersonating another user. Transport download search view_headl…" at bounding box center [811, 392] width 1503 height 784
